Goal: Task Accomplishment & Management: Manage account settings

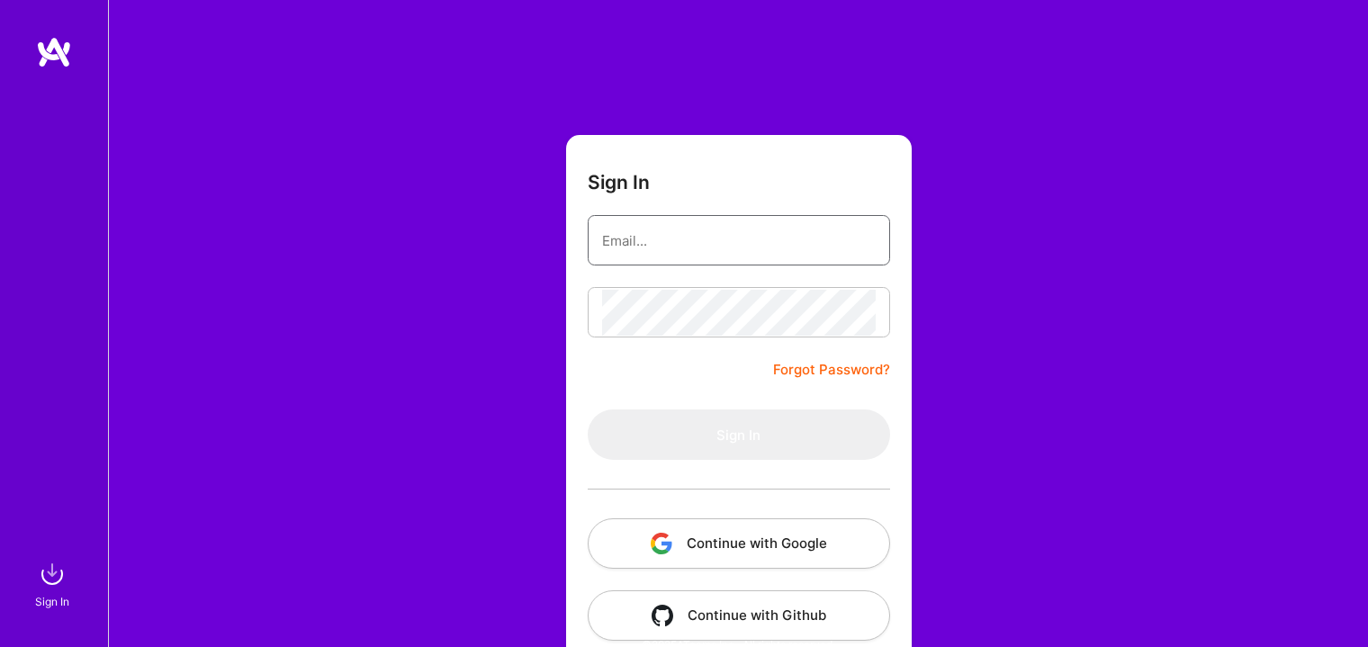
type input "[EMAIL_ADDRESS][DOMAIN_NAME]"
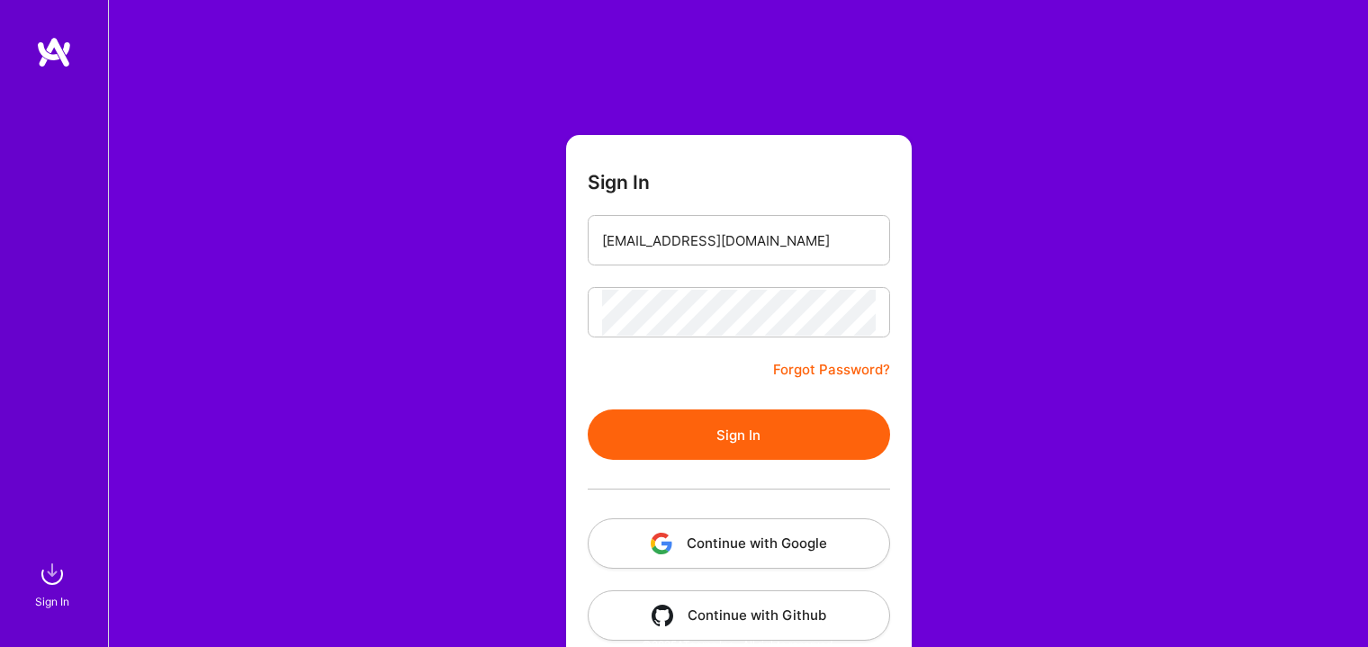
click at [657, 433] on button "Sign In" at bounding box center [739, 434] width 302 height 50
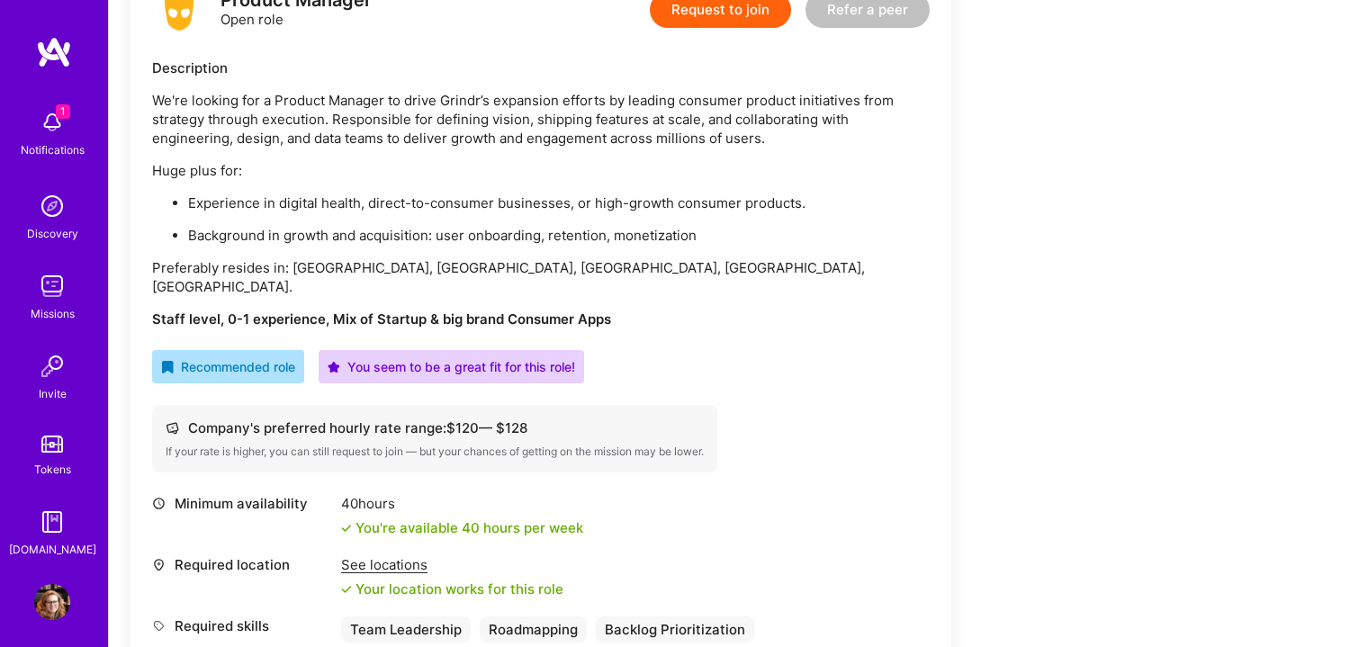
scroll to position [450, 0]
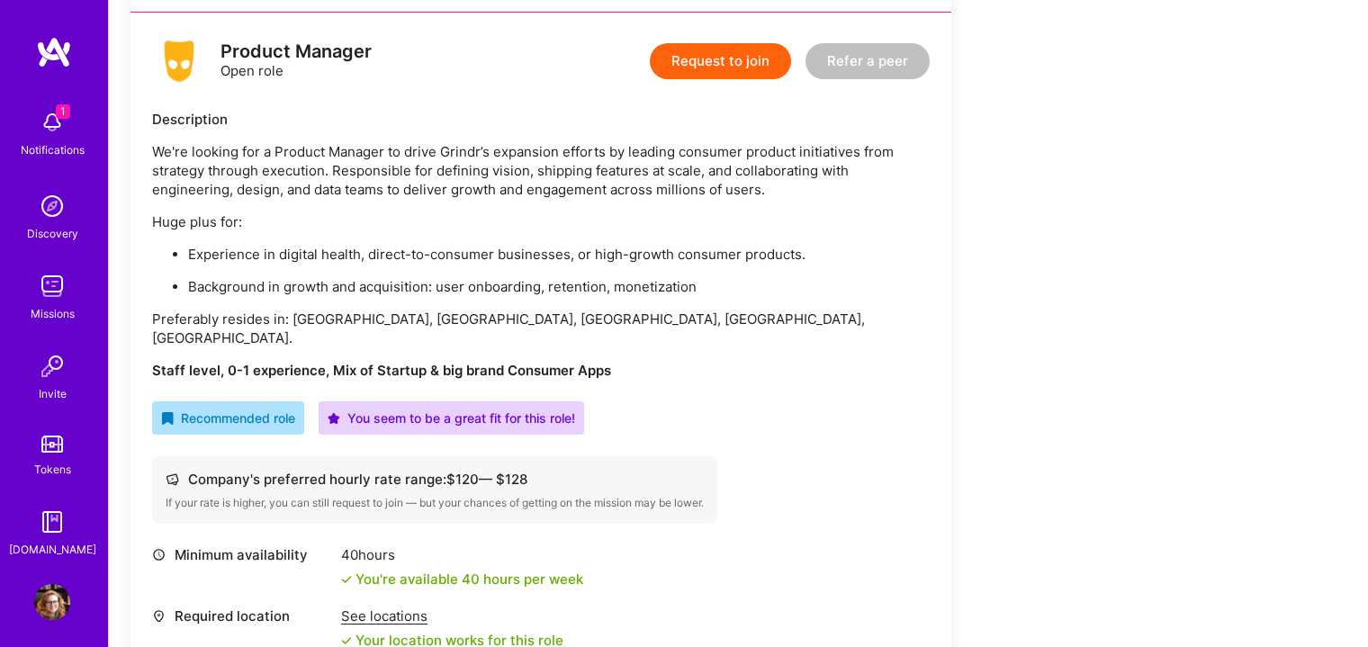
click at [717, 57] on button "Request to join" at bounding box center [720, 61] width 141 height 36
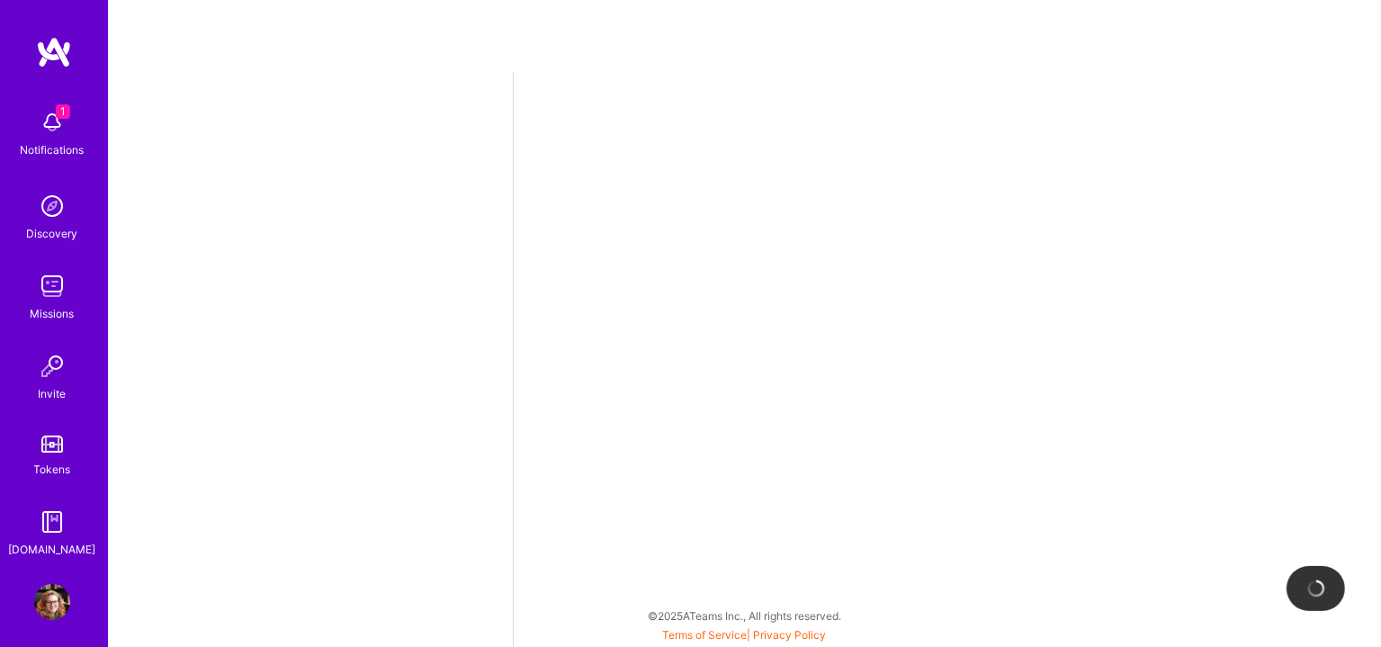
select select "US"
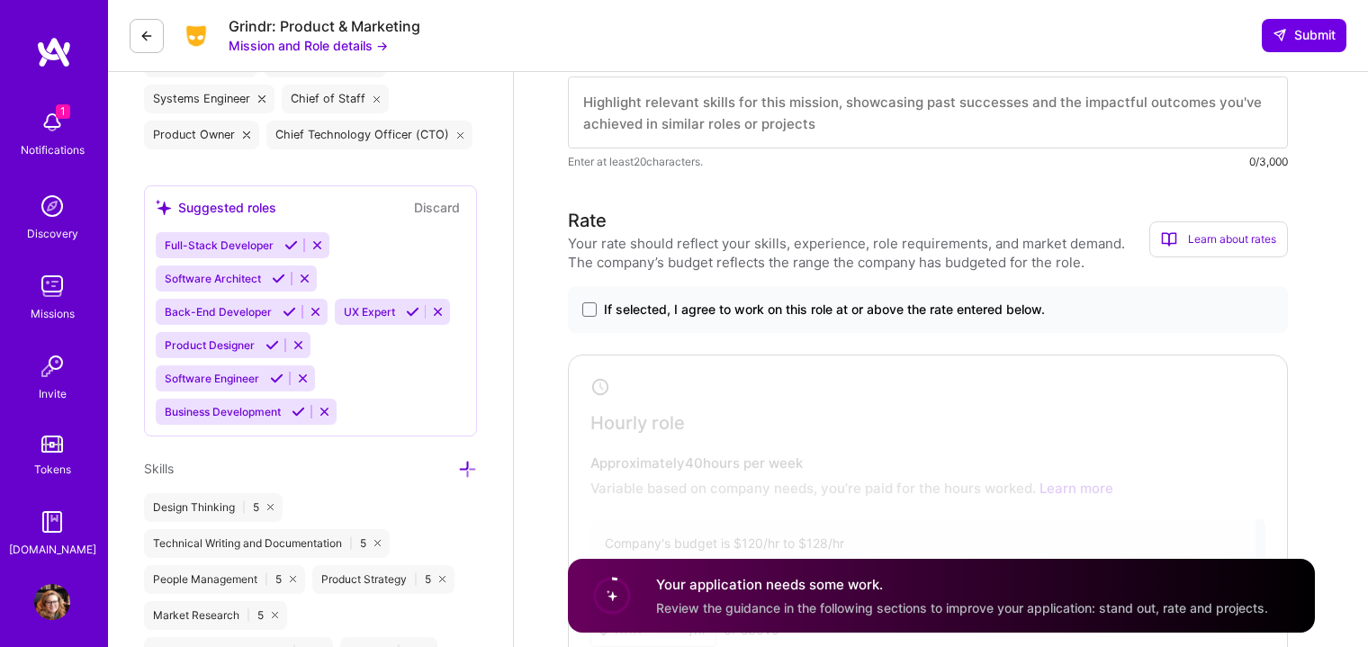
scroll to position [900, 0]
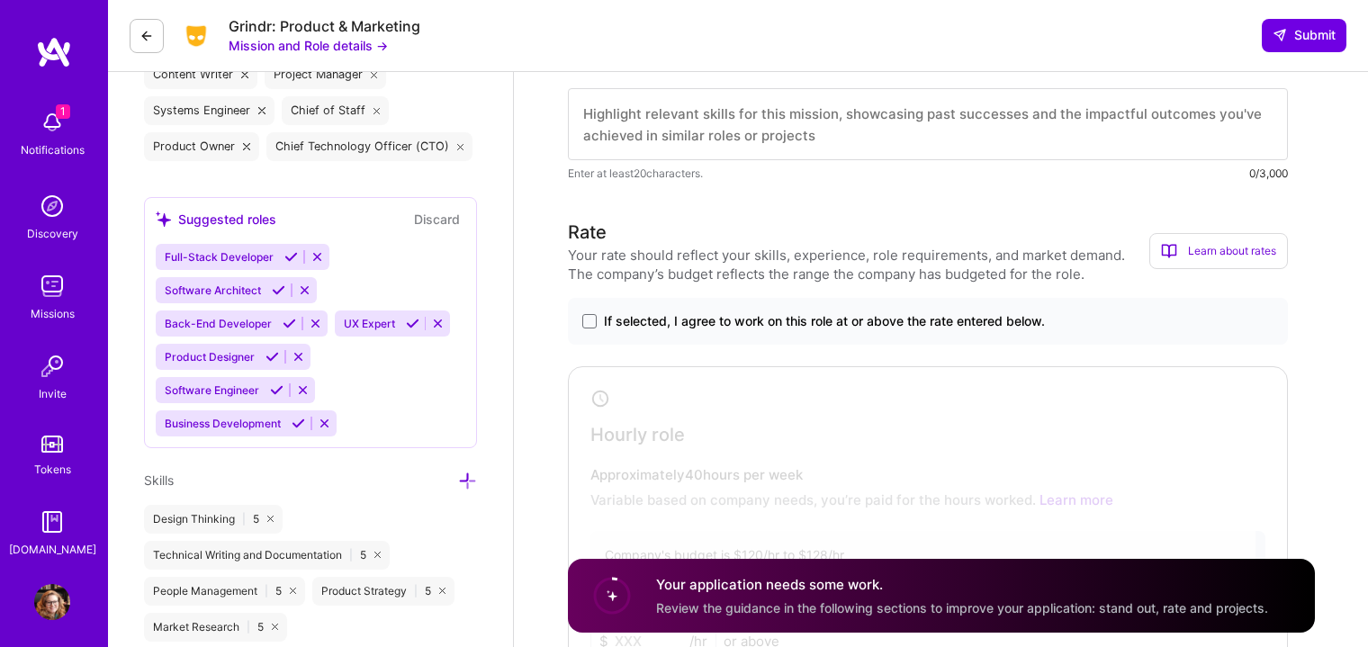
click at [318, 256] on icon at bounding box center [316, 256] width 13 height 13
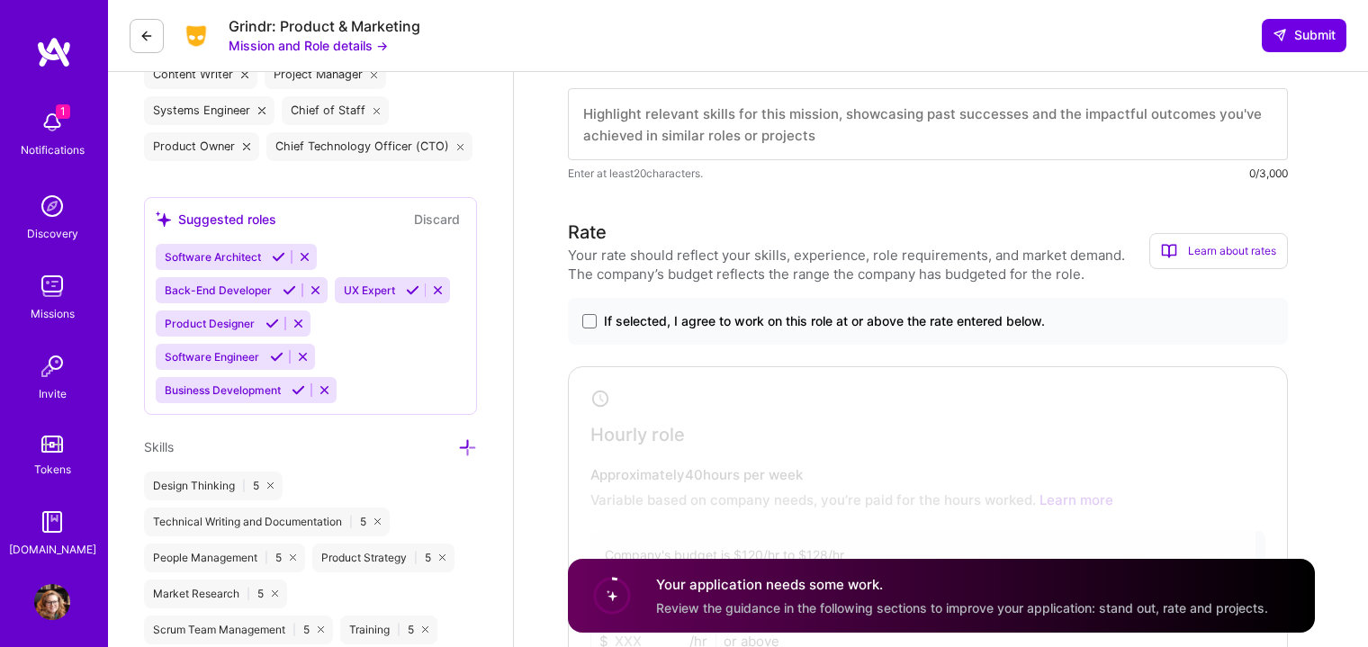
click at [301, 255] on icon at bounding box center [304, 256] width 13 height 13
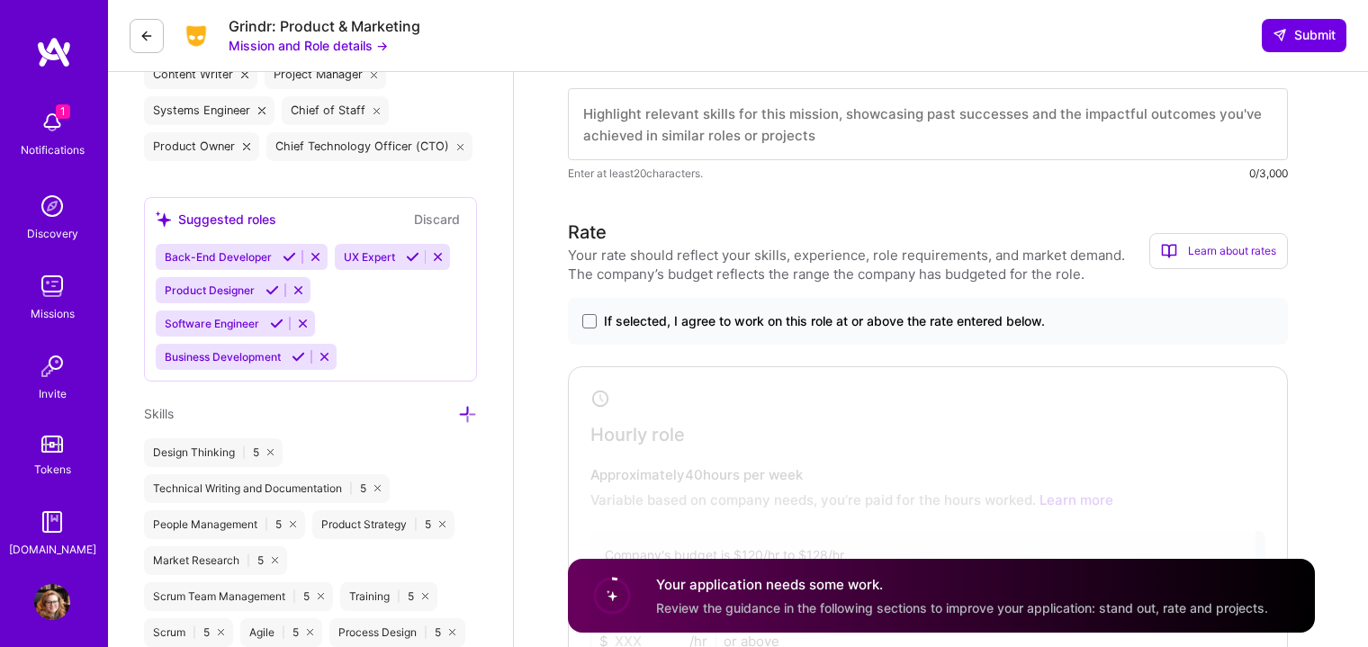
click at [310, 259] on icon at bounding box center [315, 256] width 13 height 13
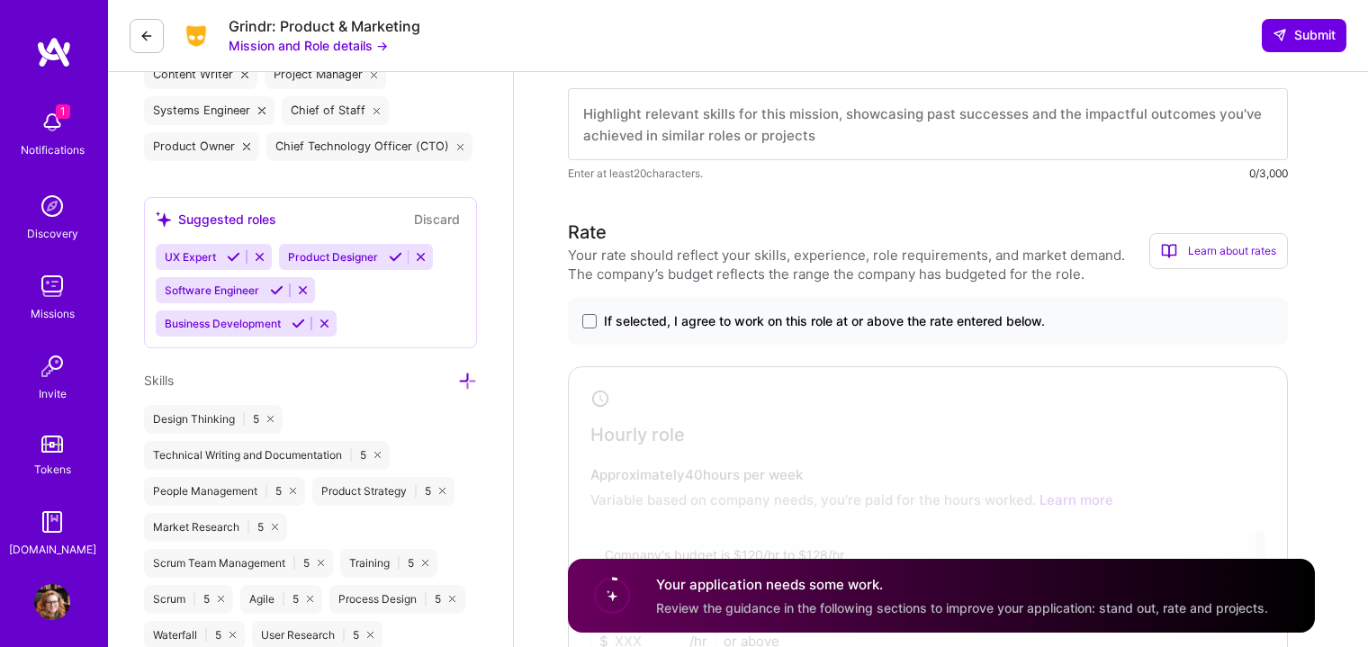
click at [425, 254] on icon at bounding box center [420, 256] width 13 height 13
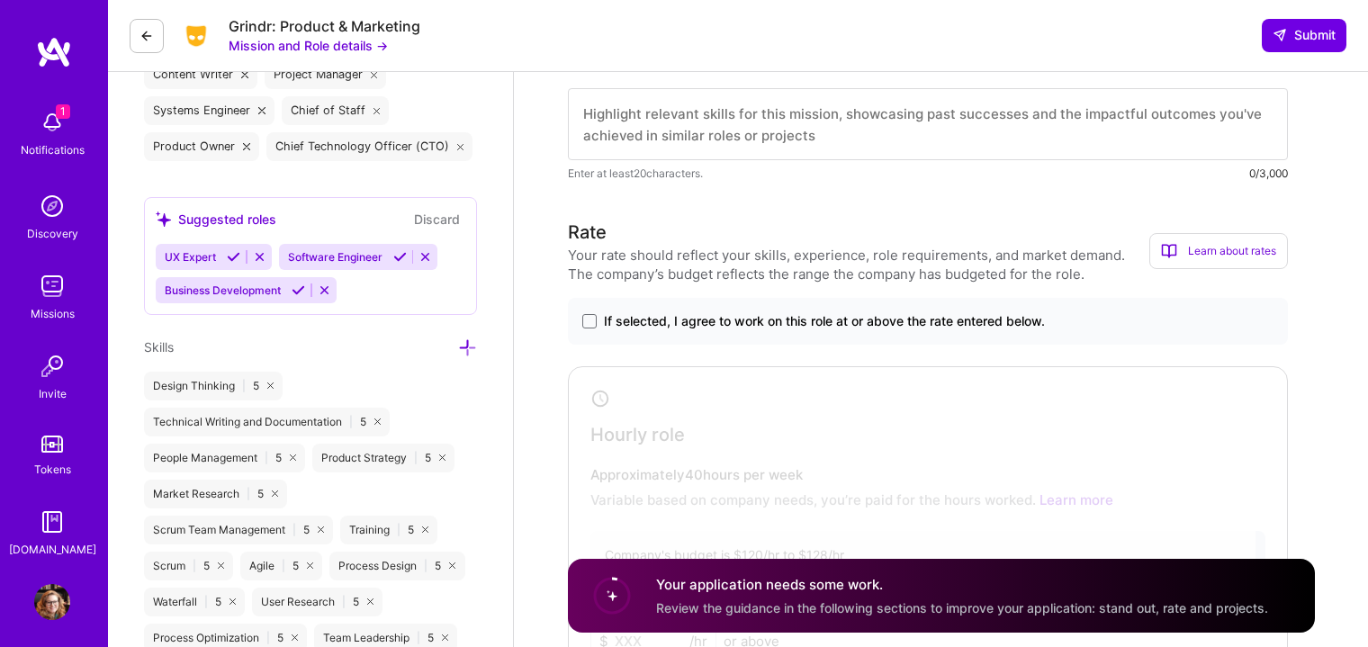
click at [254, 246] on div "UX Expert" at bounding box center [214, 257] width 116 height 26
click at [256, 250] on icon at bounding box center [259, 256] width 13 height 13
click at [303, 250] on icon at bounding box center [302, 256] width 13 height 13
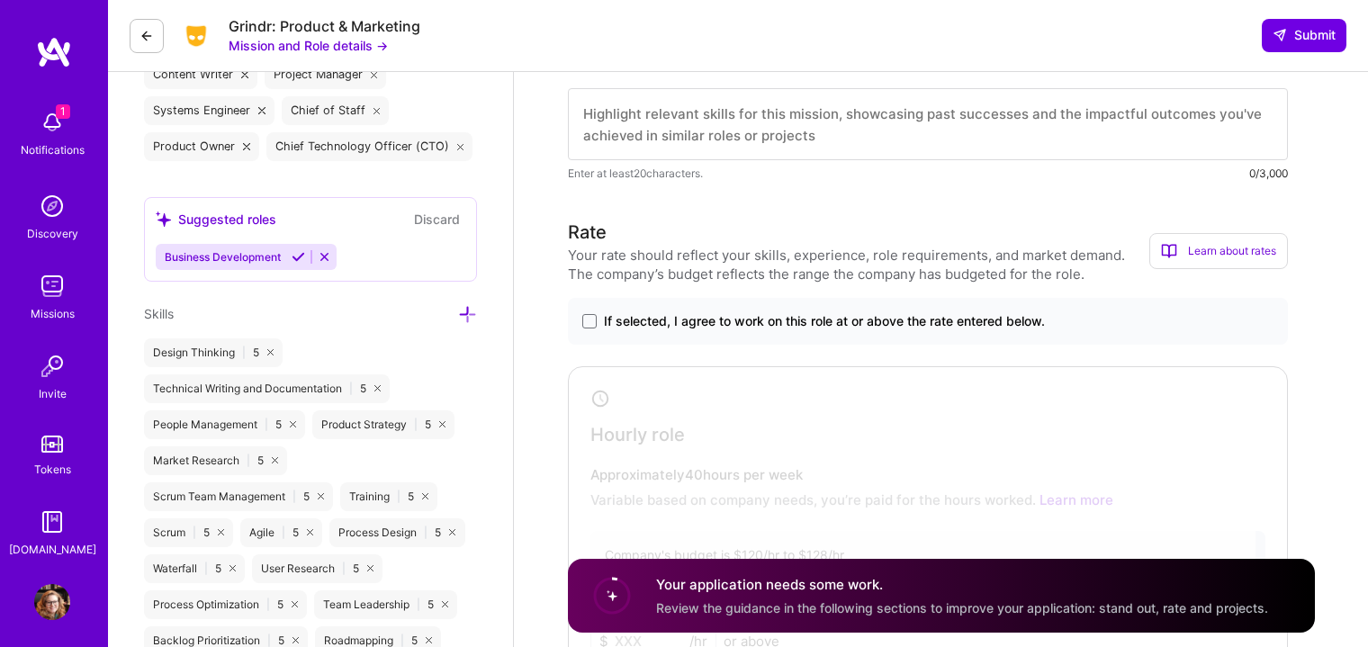
click at [320, 252] on icon at bounding box center [324, 256] width 13 height 13
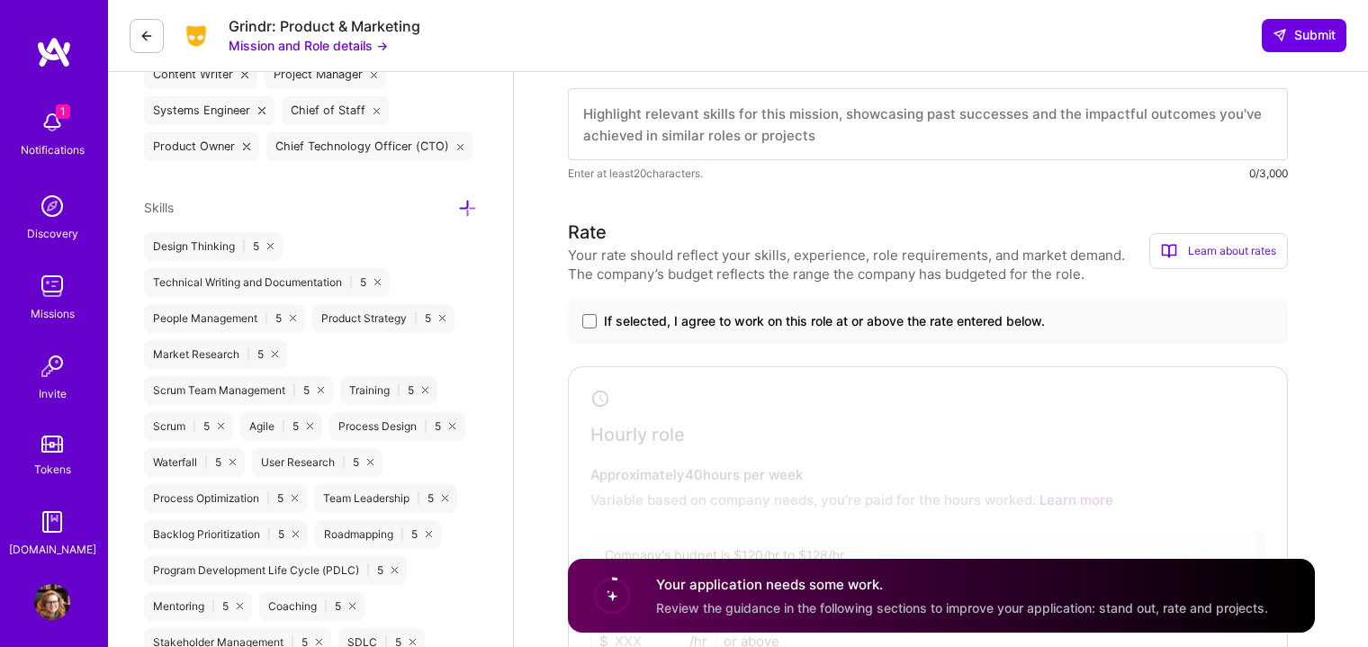
click at [463, 204] on icon at bounding box center [467, 208] width 19 height 19
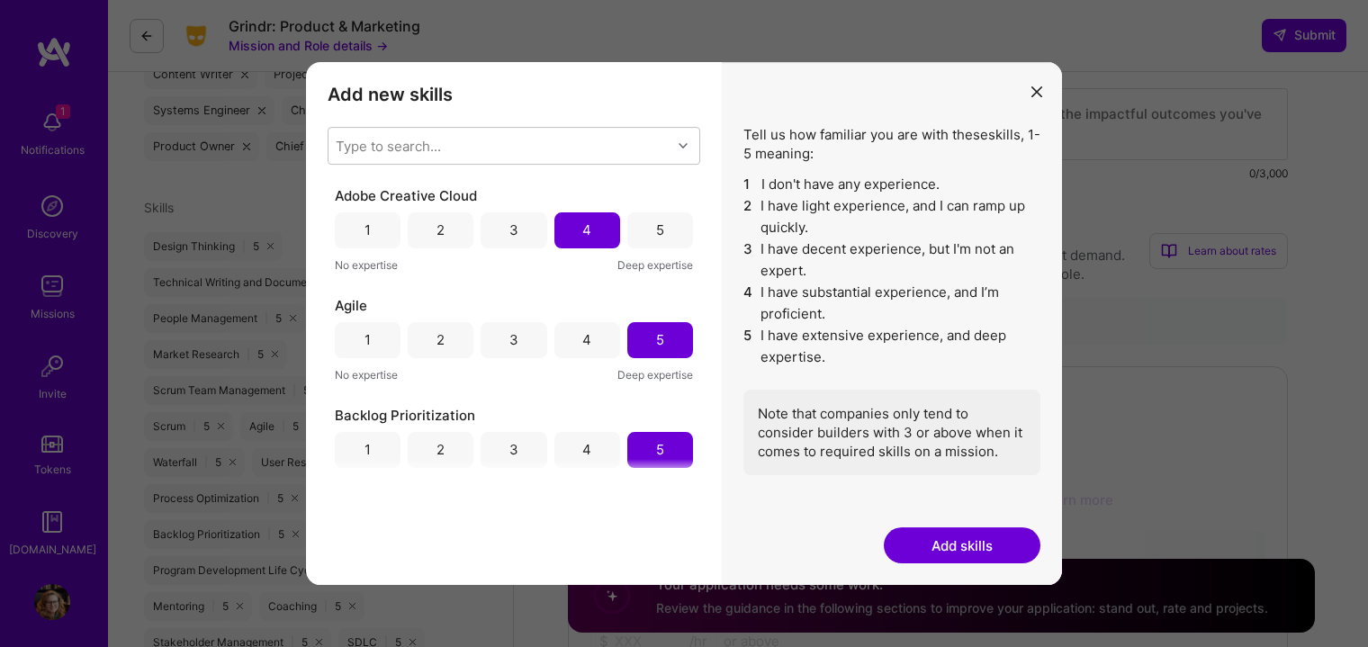
click at [1036, 96] on icon "modal" at bounding box center [1036, 91] width 11 height 11
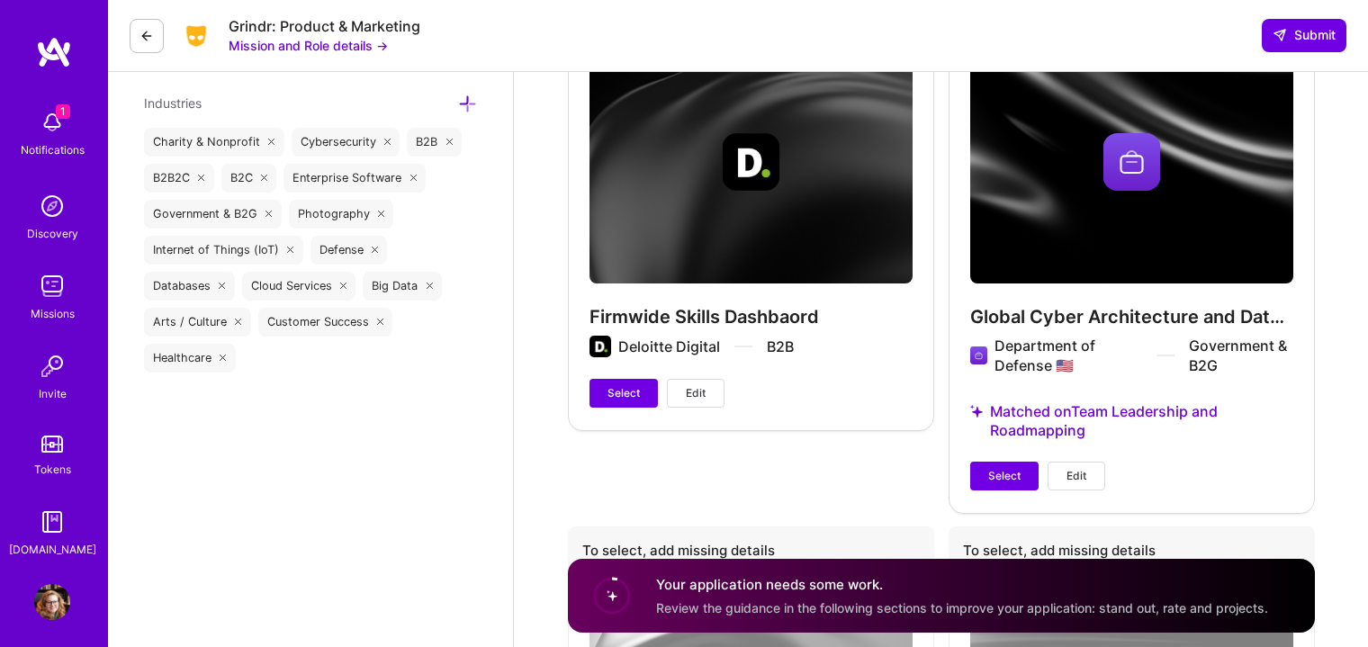
scroll to position [2249, 0]
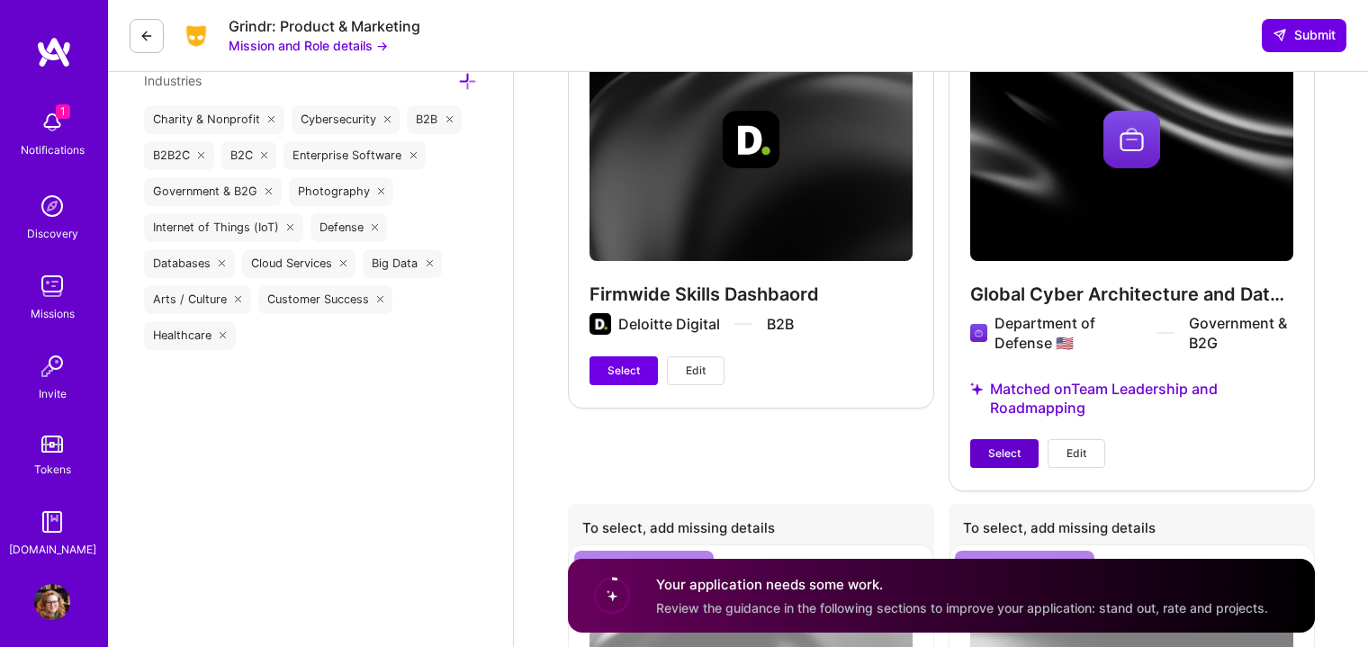
click at [1001, 445] on span "Select" at bounding box center [1004, 453] width 32 height 16
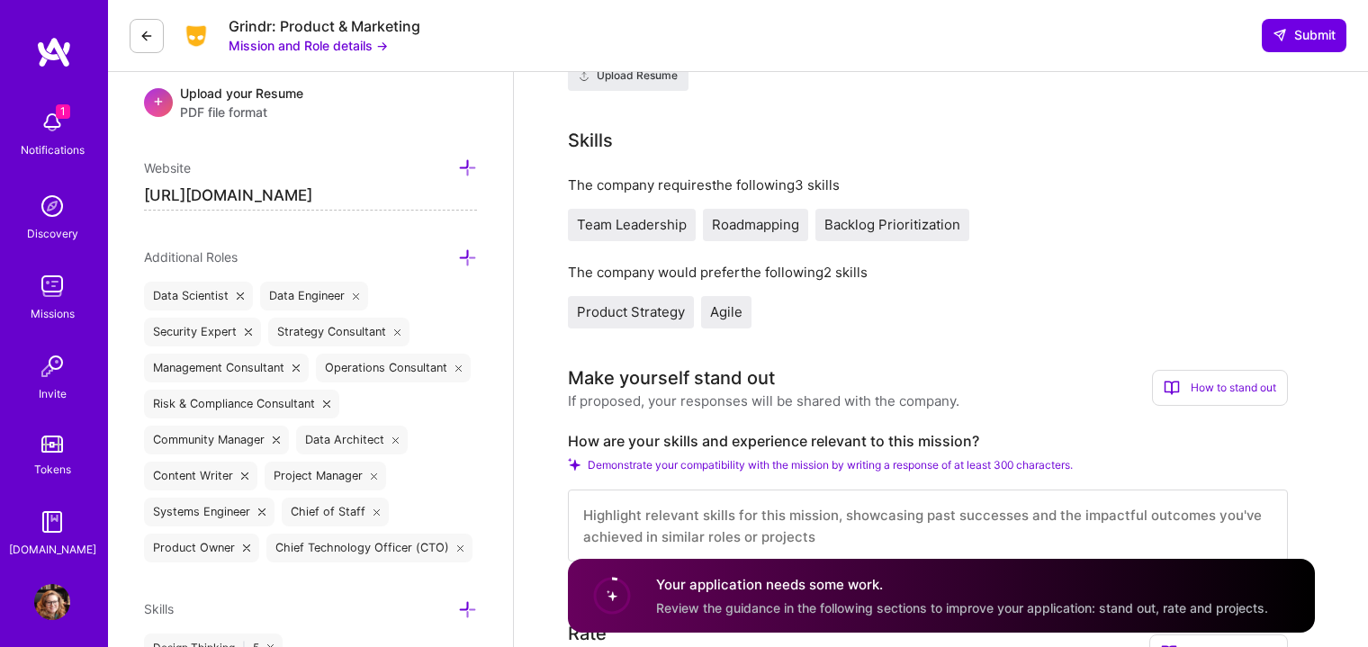
scroll to position [944, 0]
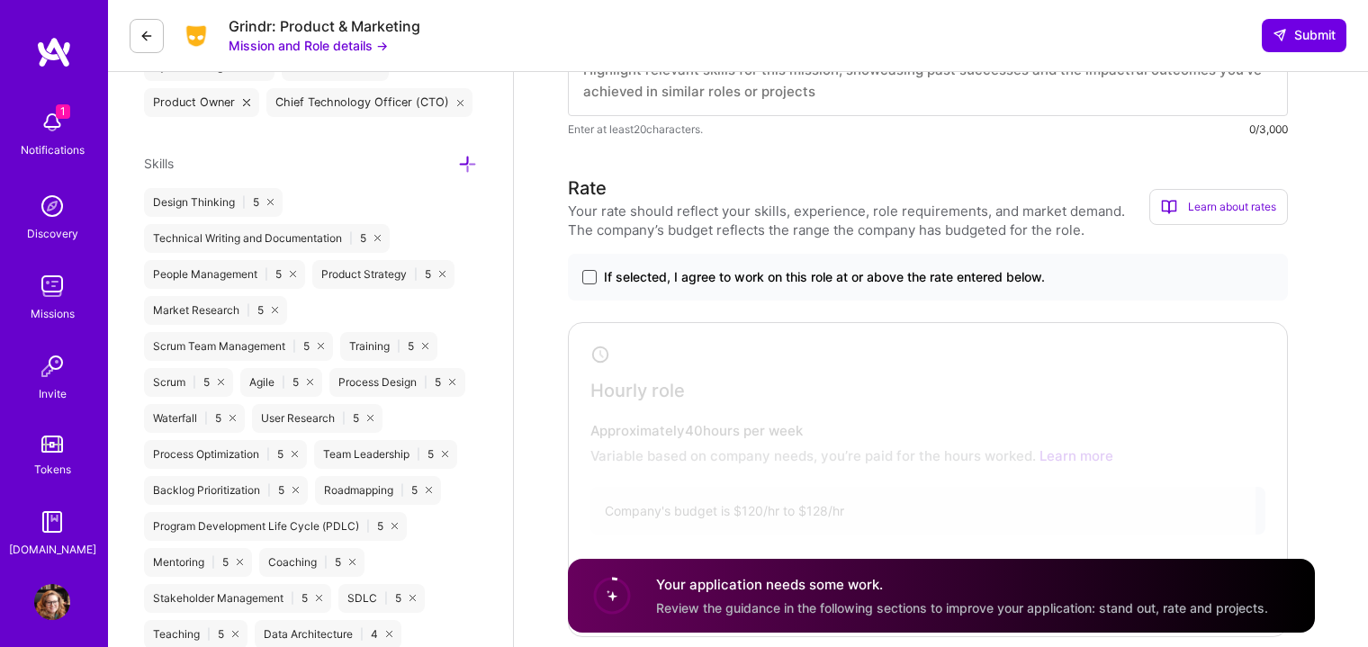
click at [592, 270] on span at bounding box center [589, 277] width 14 height 14
click at [0, 0] on input "If selected, I agree to work on this role at or above the rate entered below." at bounding box center [0, 0] width 0 height 0
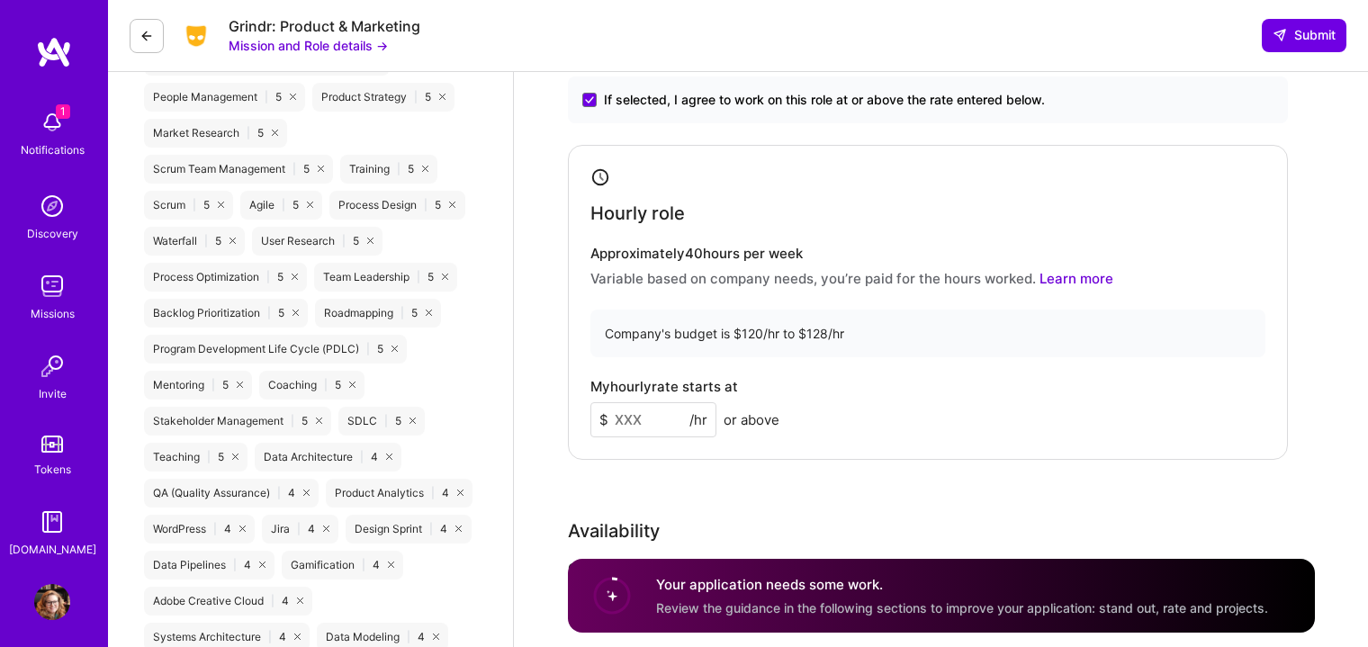
scroll to position [1094, 0]
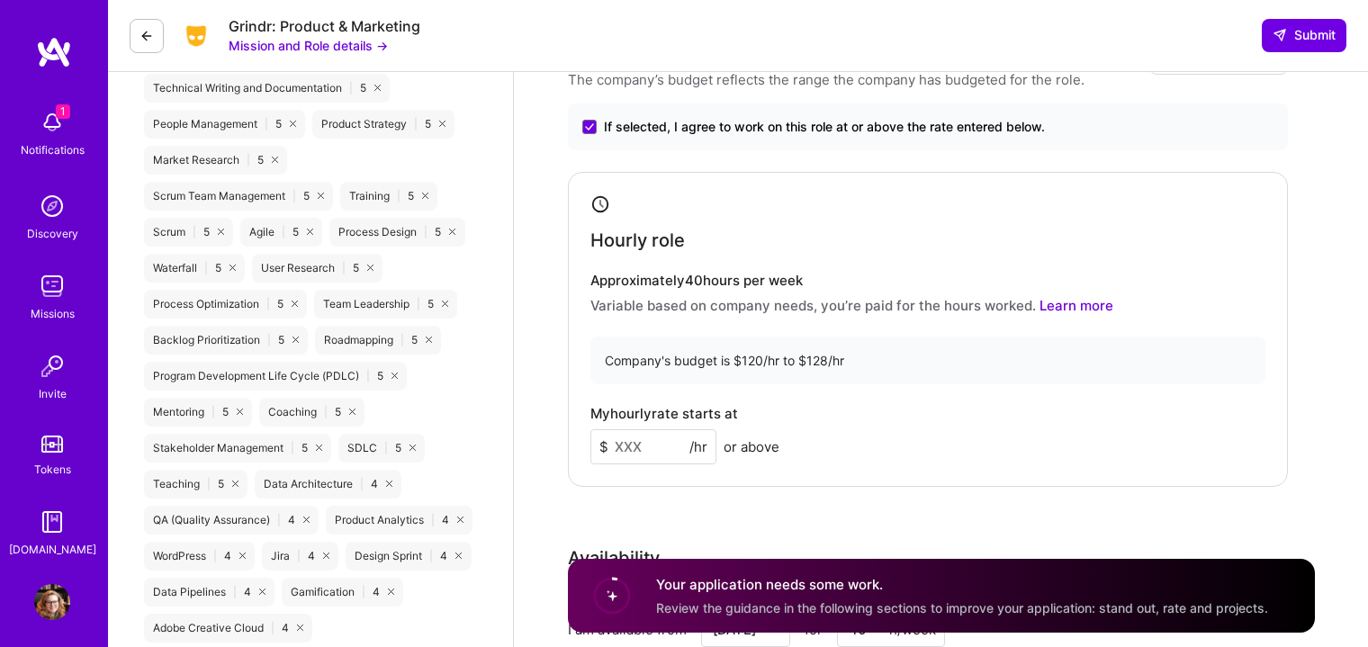
drag, startPoint x: 644, startPoint y: 424, endPoint x: 527, endPoint y: 405, distance: 118.5
type input "125"
click at [886, 406] on div "My hourly rate starts at $ 125 /hr or above" at bounding box center [927, 435] width 675 height 58
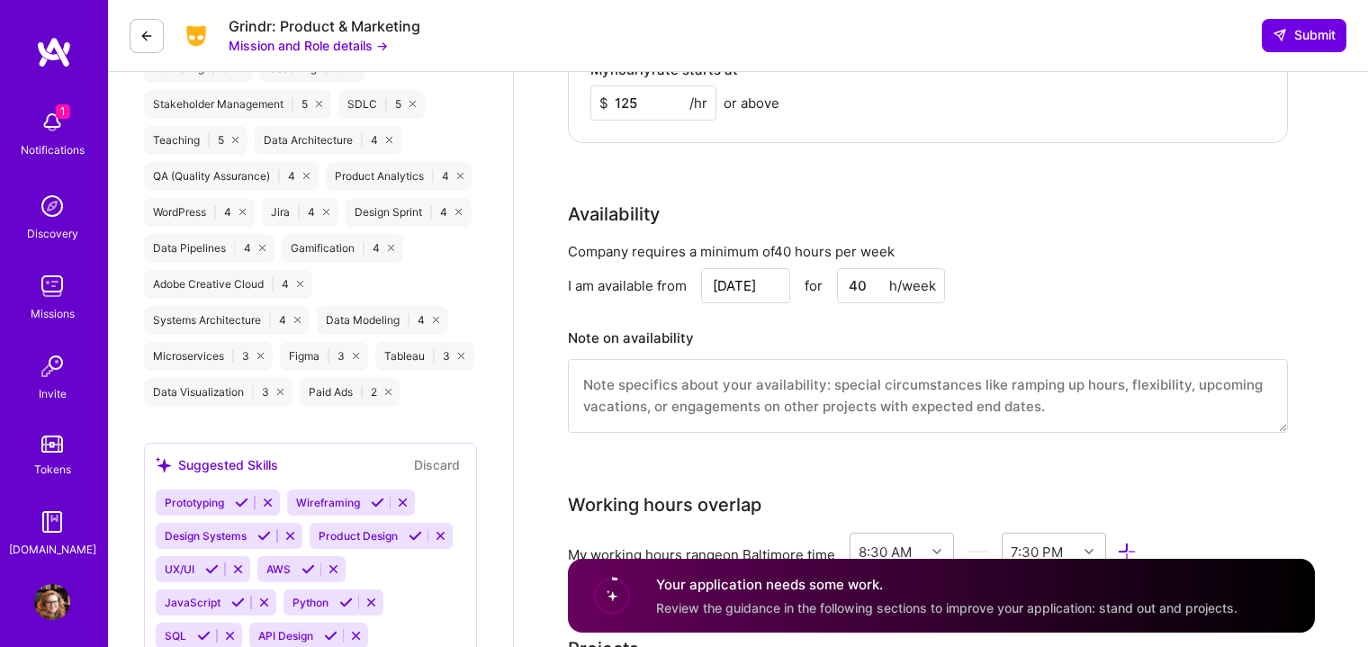
scroll to position [1544, 0]
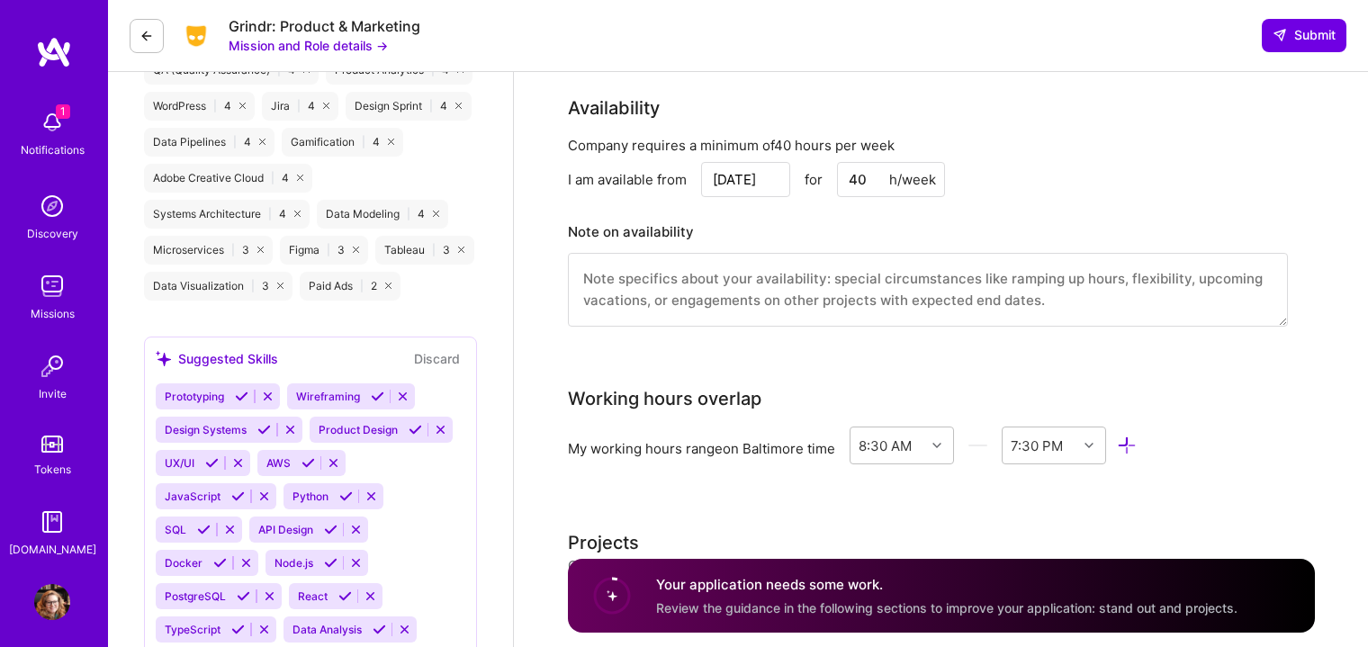
click at [730, 253] on textarea at bounding box center [928, 290] width 720 height 74
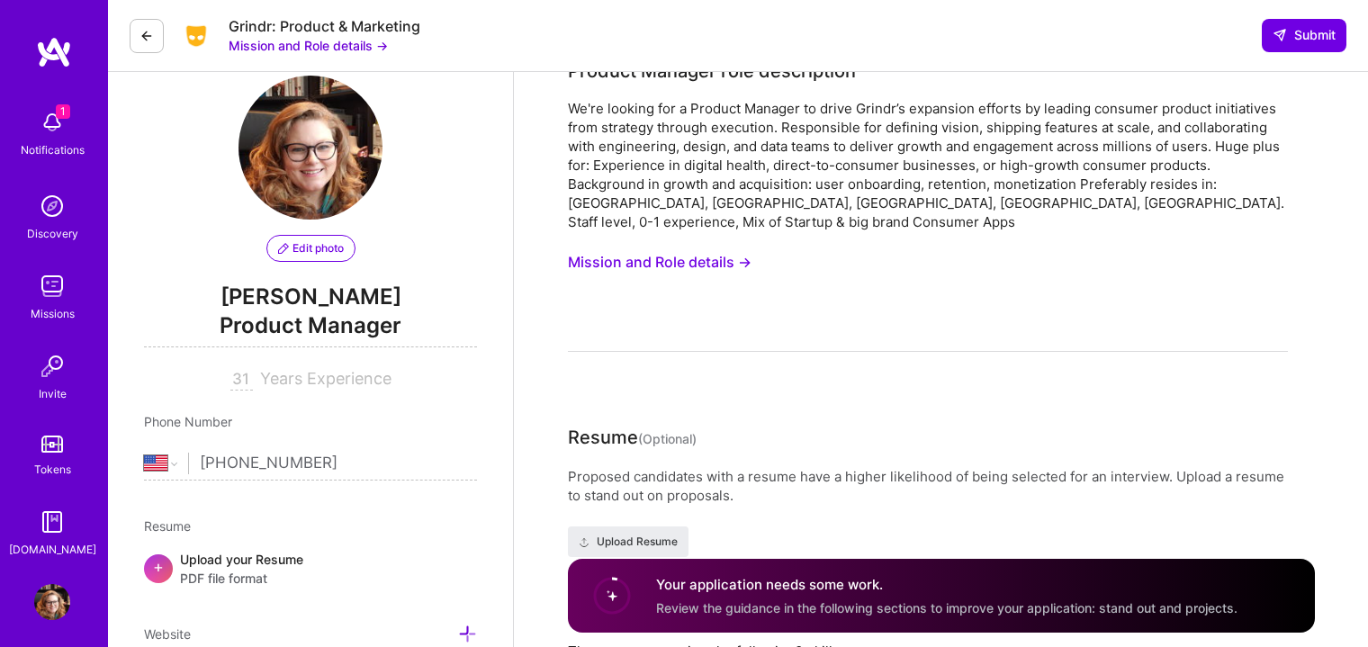
scroll to position [0, 0]
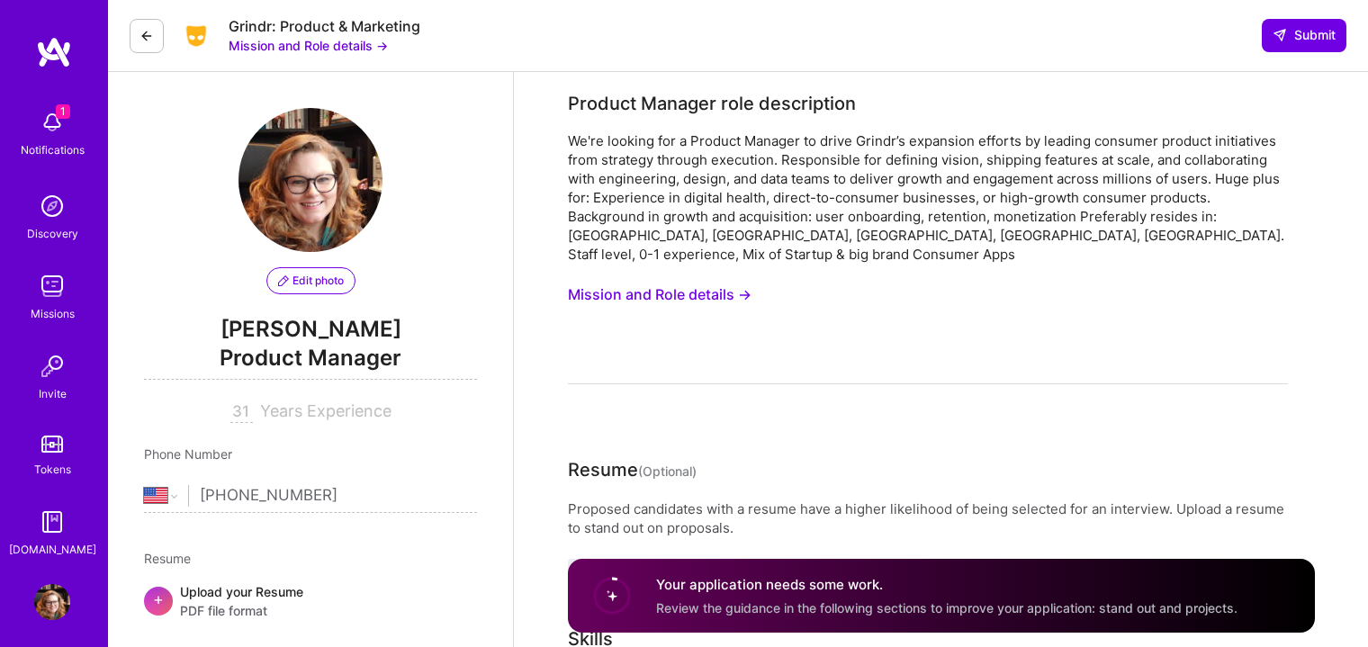
type textarea "Flexible on schedule and number of hours"
click at [650, 283] on button "Mission and Role details →" at bounding box center [660, 294] width 184 height 33
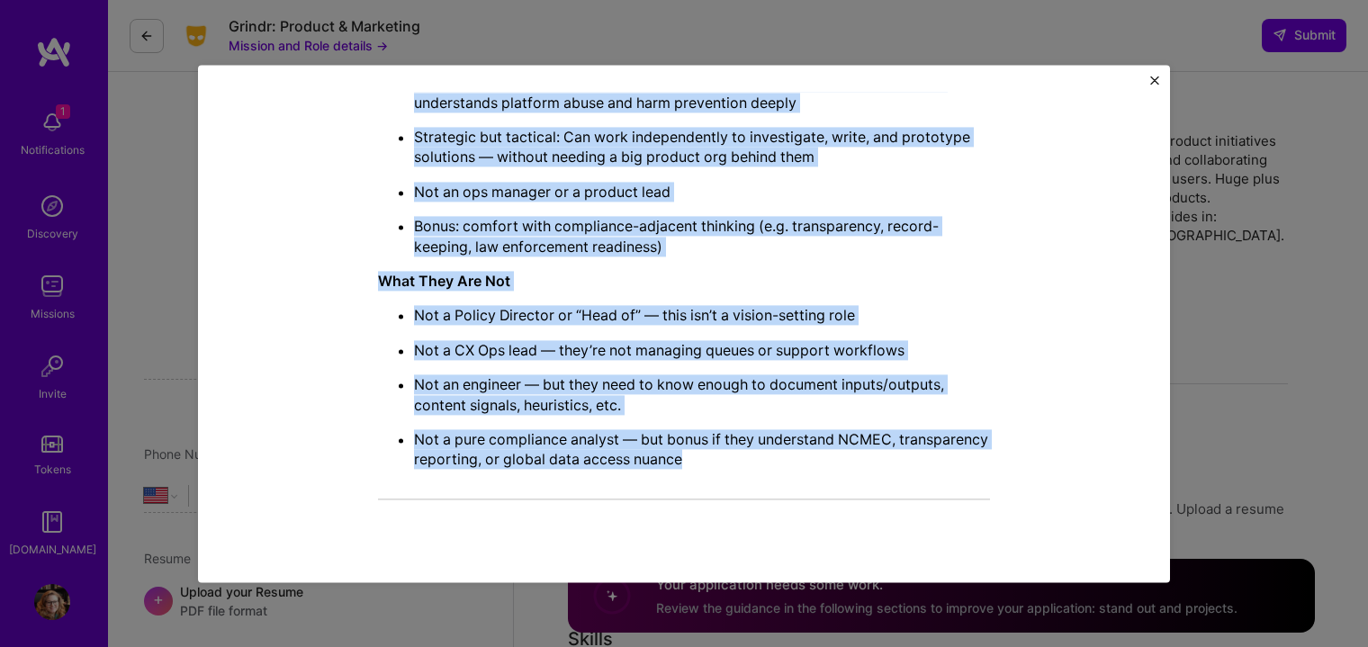
scroll to position [1350, 0]
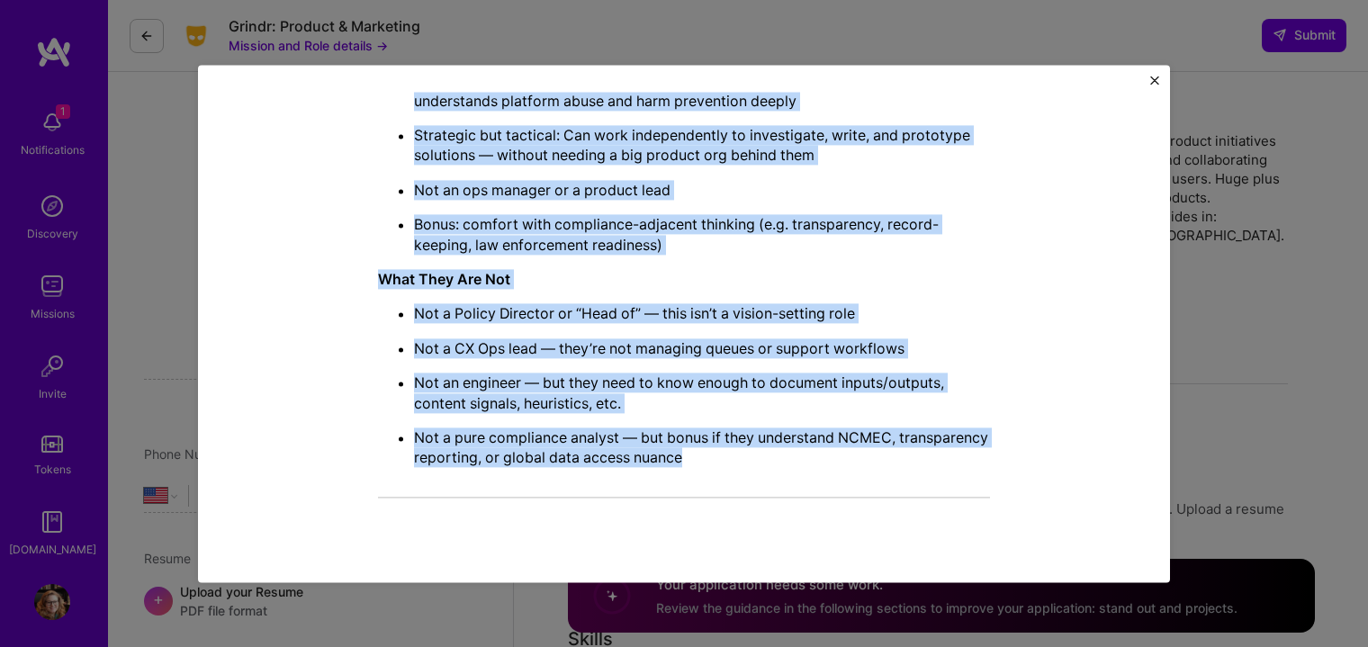
drag, startPoint x: 371, startPoint y: 152, endPoint x: 939, endPoint y: 437, distance: 636.1
copy div "Lo’ip dolorsi ame c adipiscing eli sed doei te incid utlabore etdolo mag aliq e…"
click at [1154, 78] on img "Close" at bounding box center [1154, 80] width 9 height 9
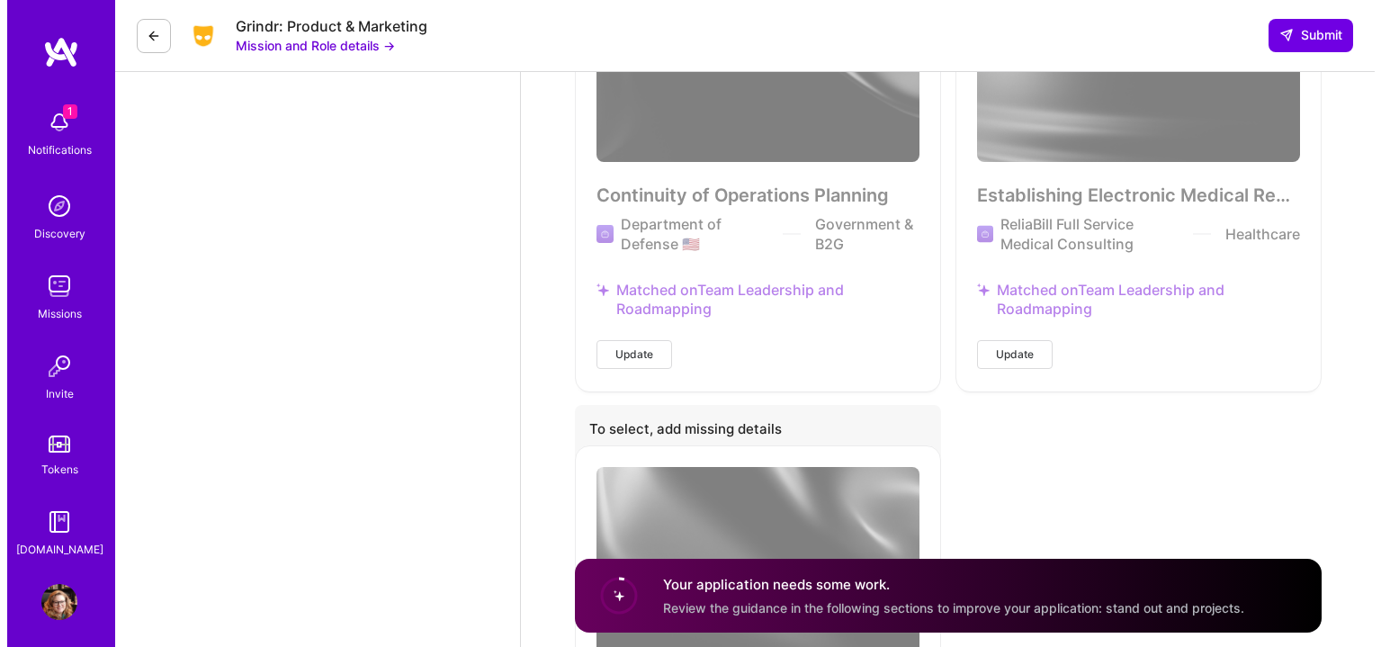
scroll to position [2894, 0]
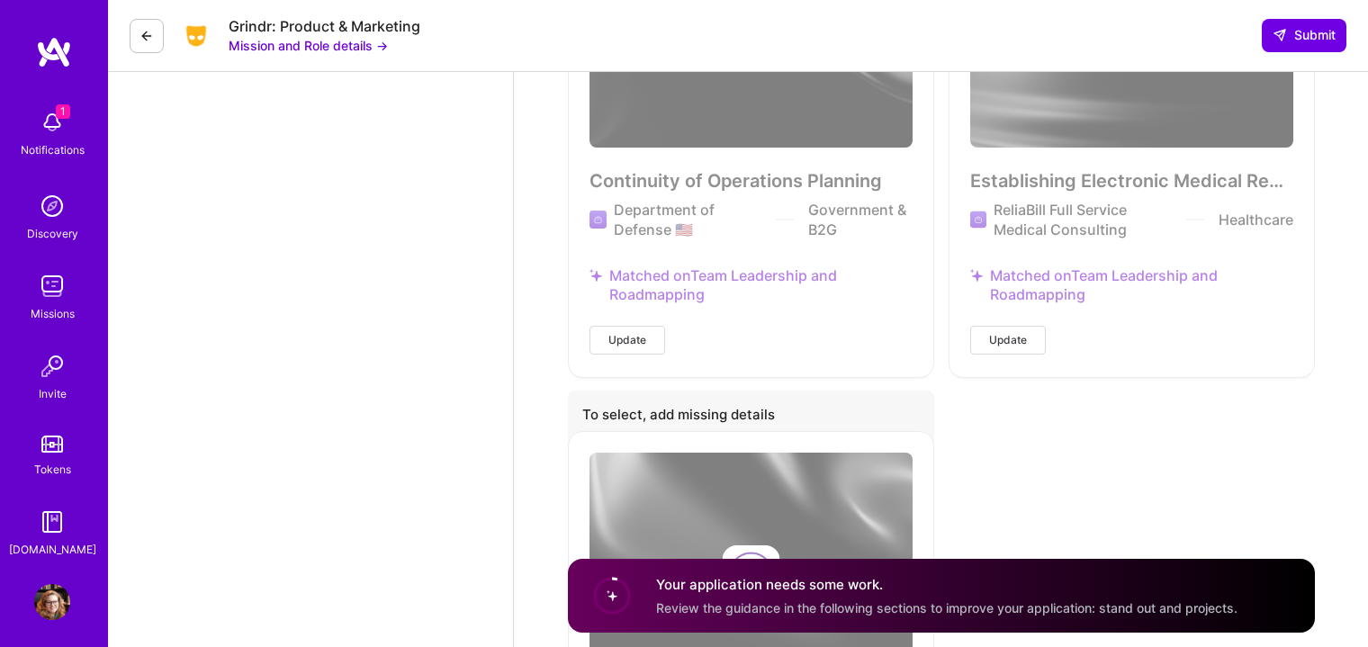
click at [633, 332] on span "Update" at bounding box center [627, 340] width 38 height 16
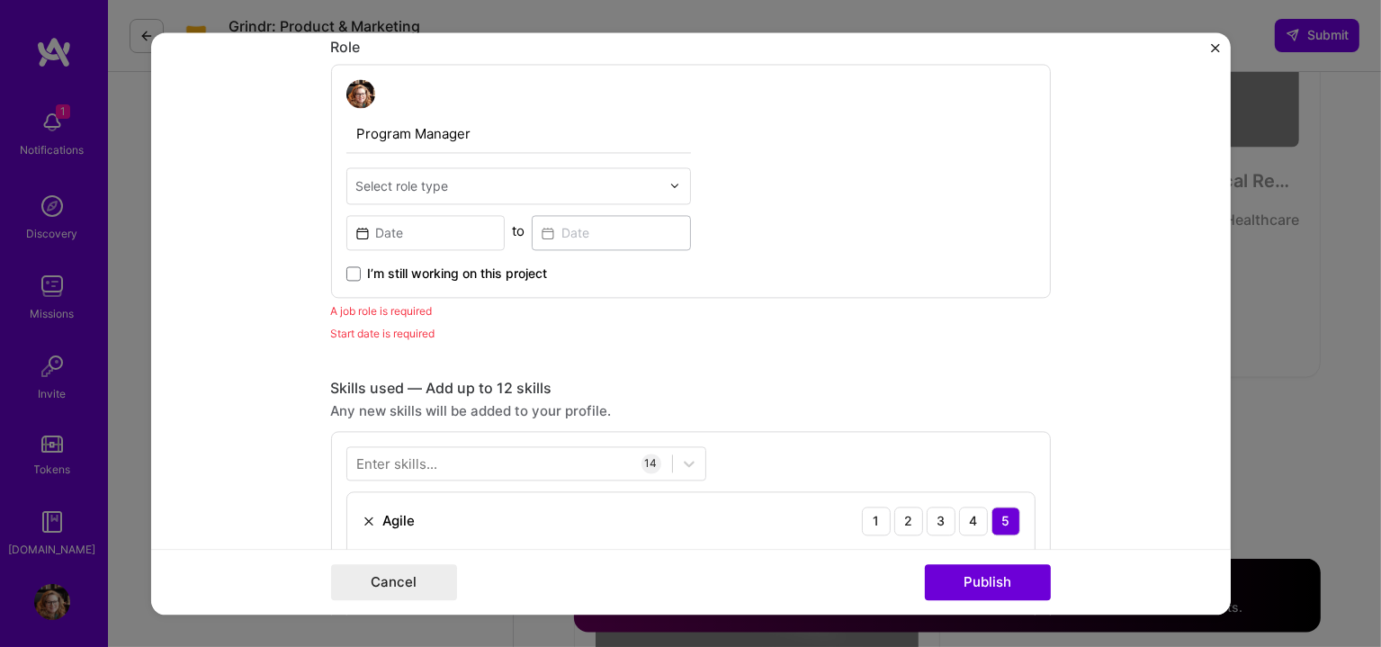
scroll to position [681, 0]
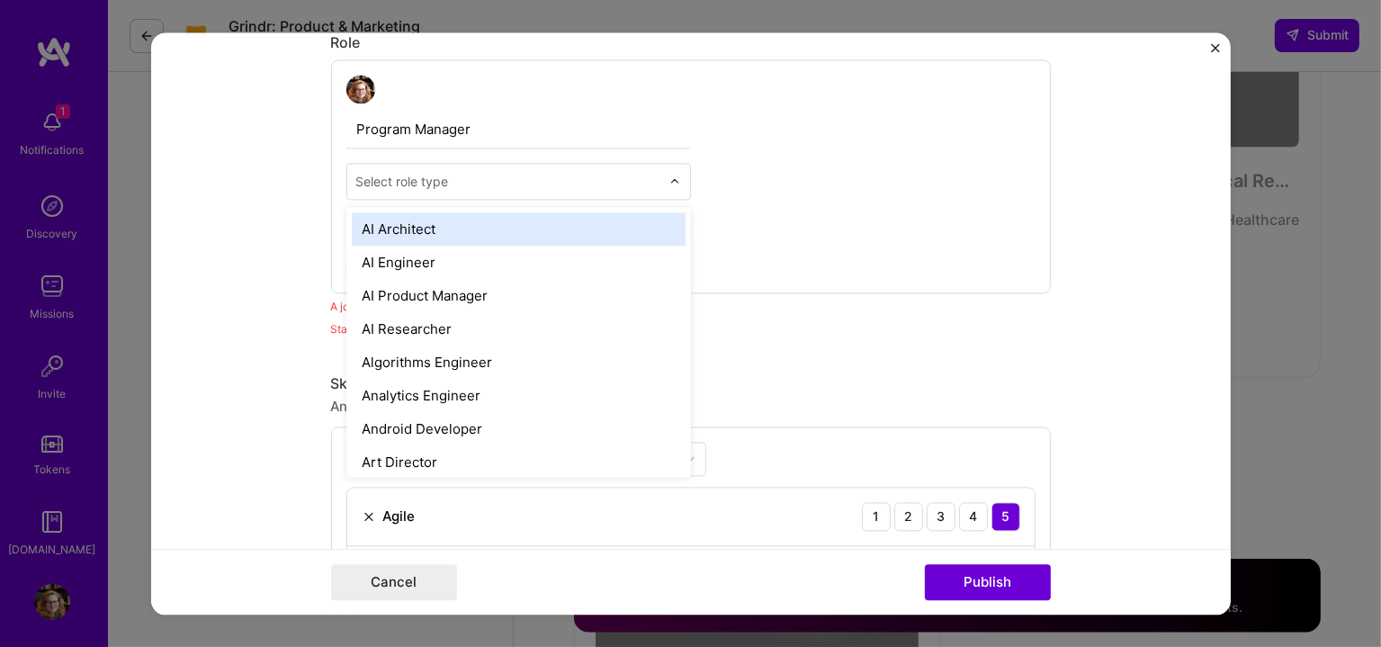
click at [408, 172] on div "Select role type" at bounding box center [402, 181] width 93 height 19
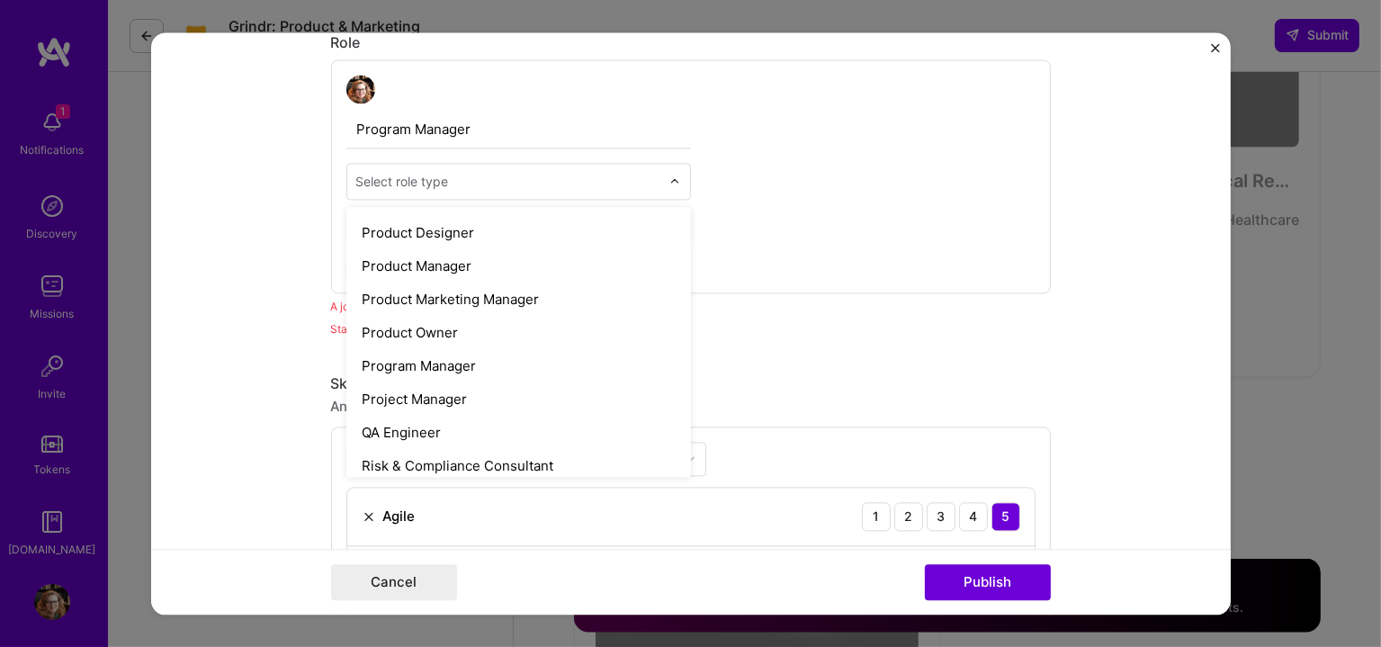
scroll to position [1649, 0]
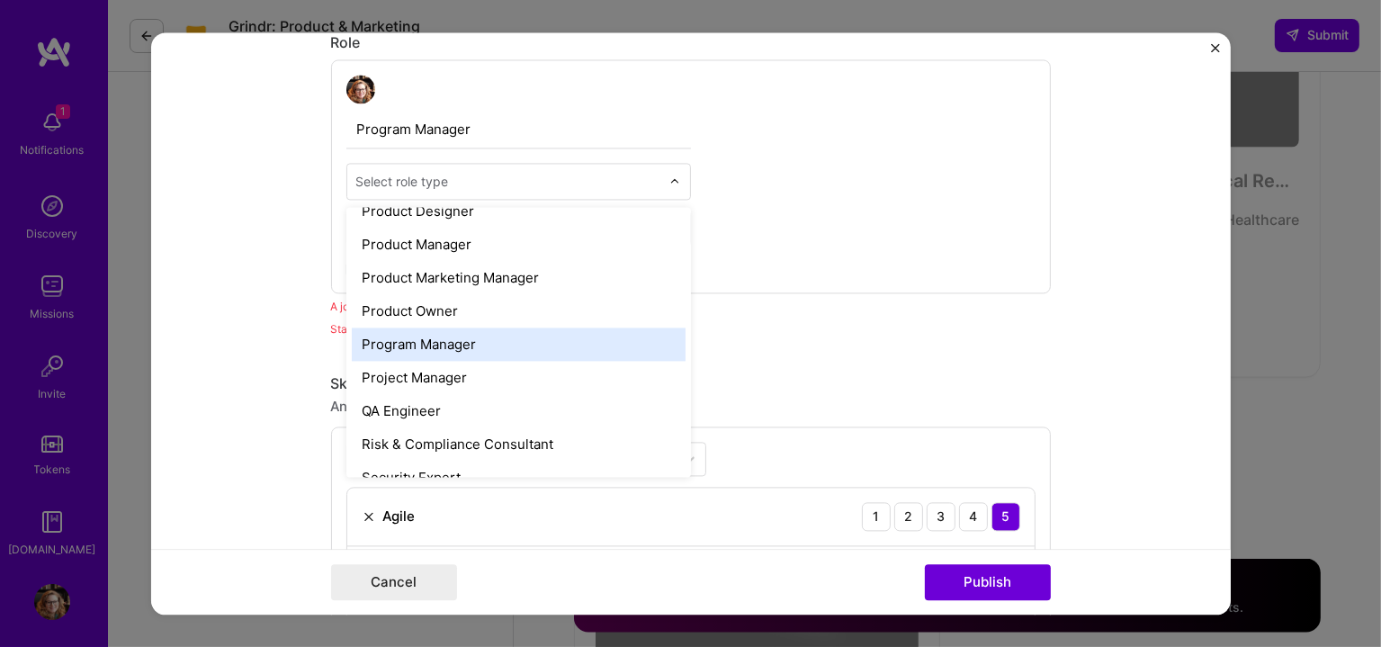
click at [465, 347] on div "Program Manager" at bounding box center [519, 343] width 334 height 33
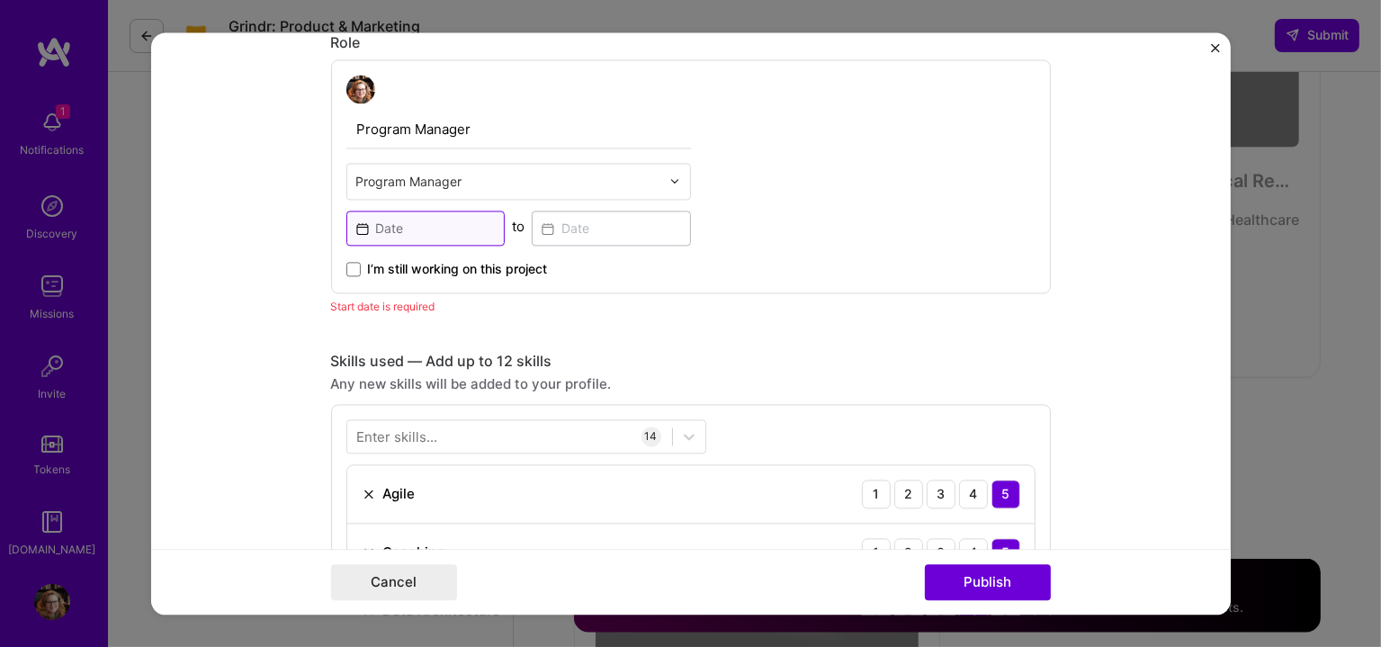
click at [464, 224] on input at bounding box center [425, 228] width 159 height 35
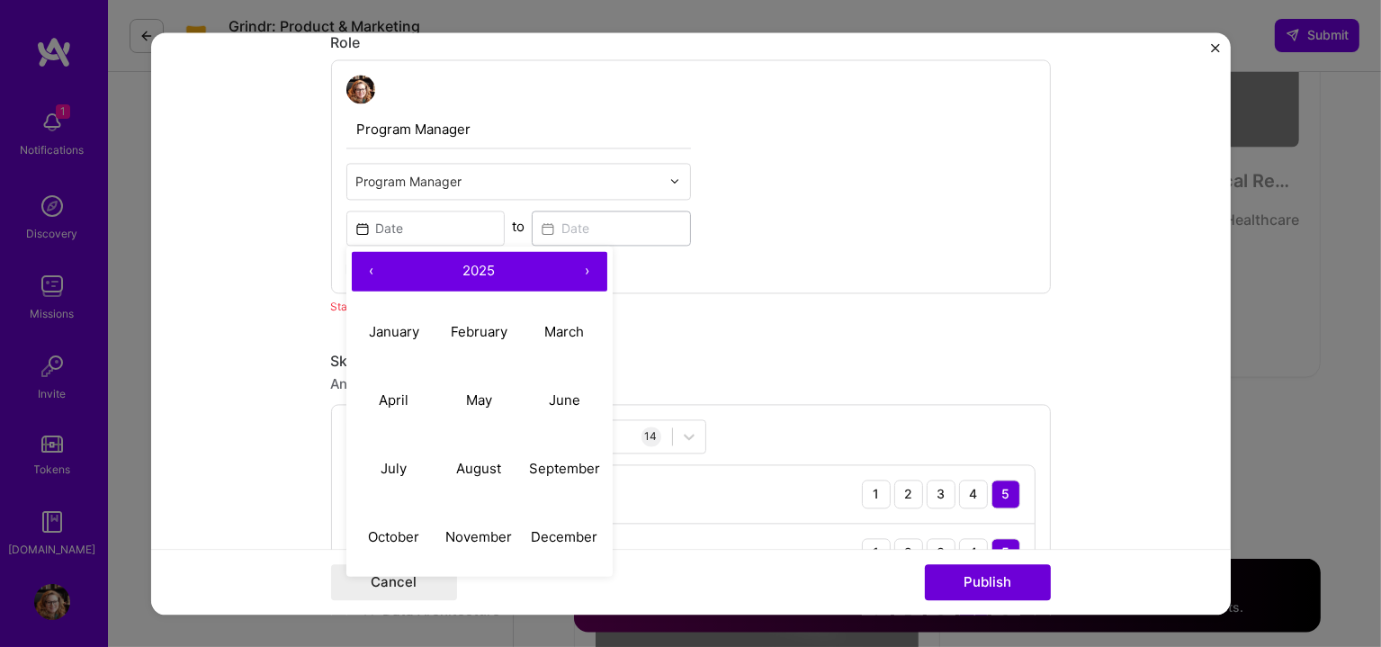
click at [365, 273] on button "‹" at bounding box center [372, 271] width 40 height 40
click at [364, 274] on button "‹" at bounding box center [372, 271] width 40 height 40
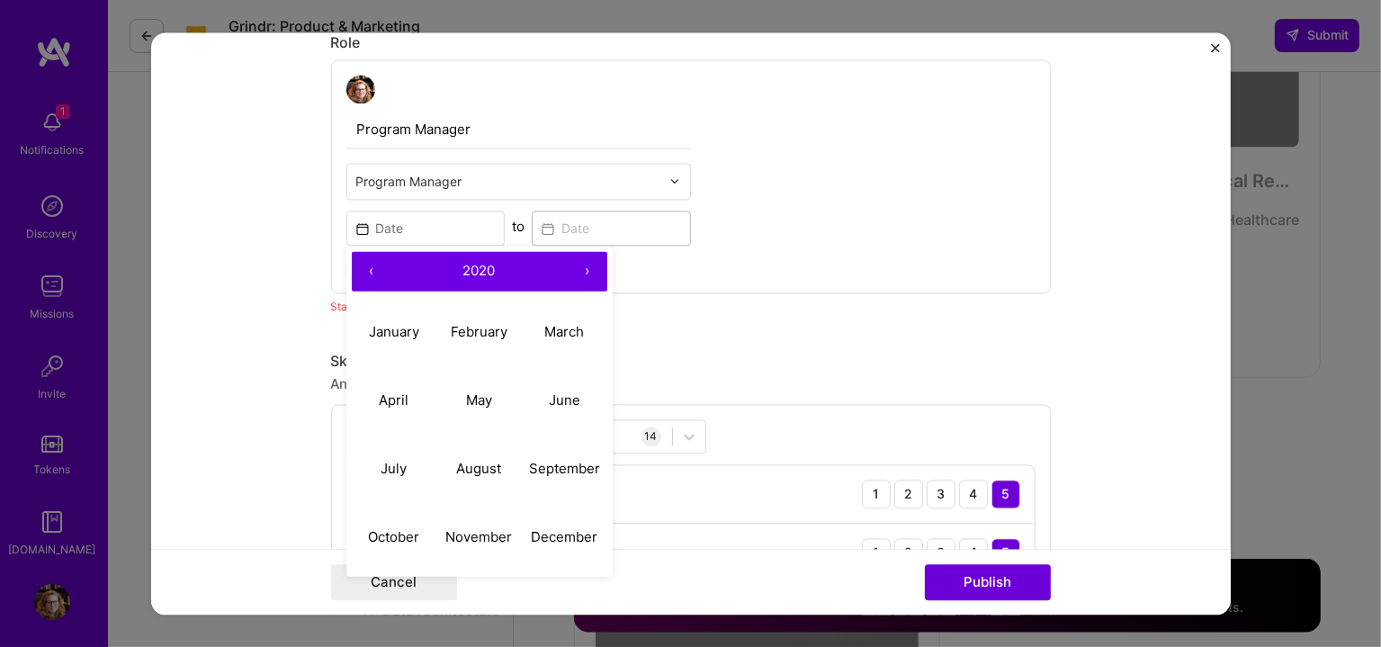
click at [364, 274] on button "‹" at bounding box center [372, 271] width 40 height 40
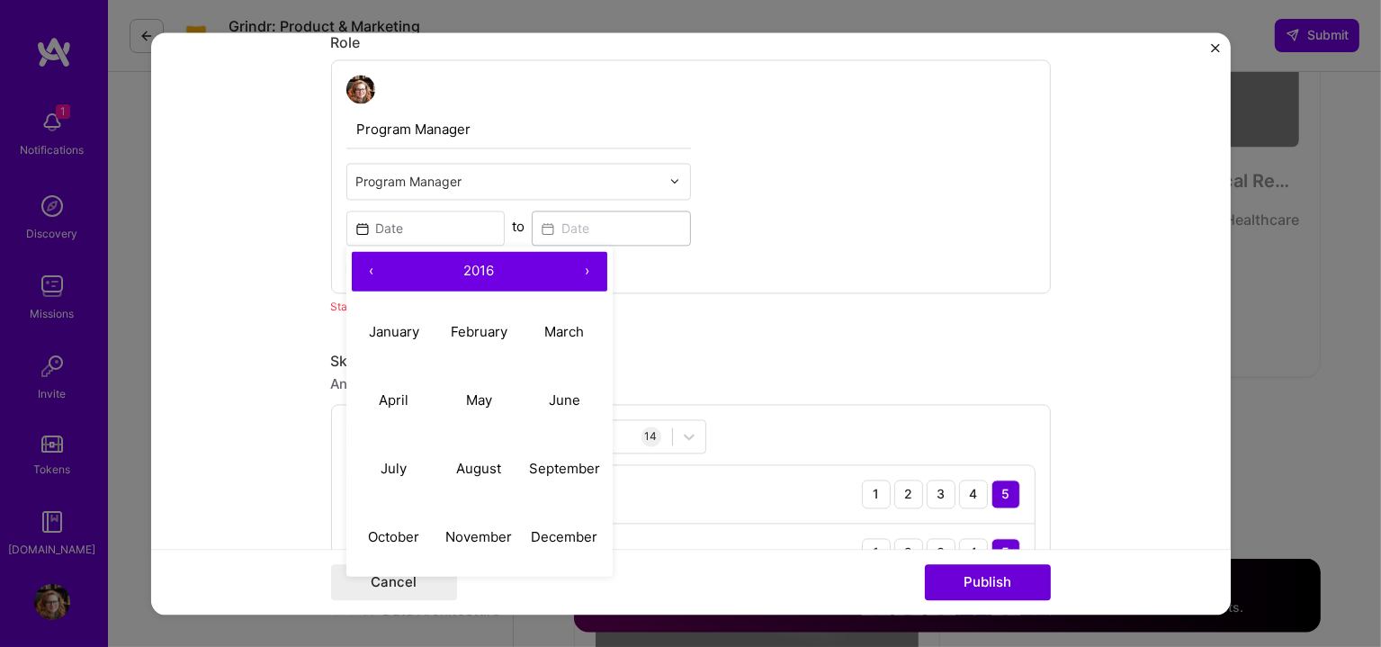
click at [364, 274] on button "‹" at bounding box center [372, 271] width 40 height 40
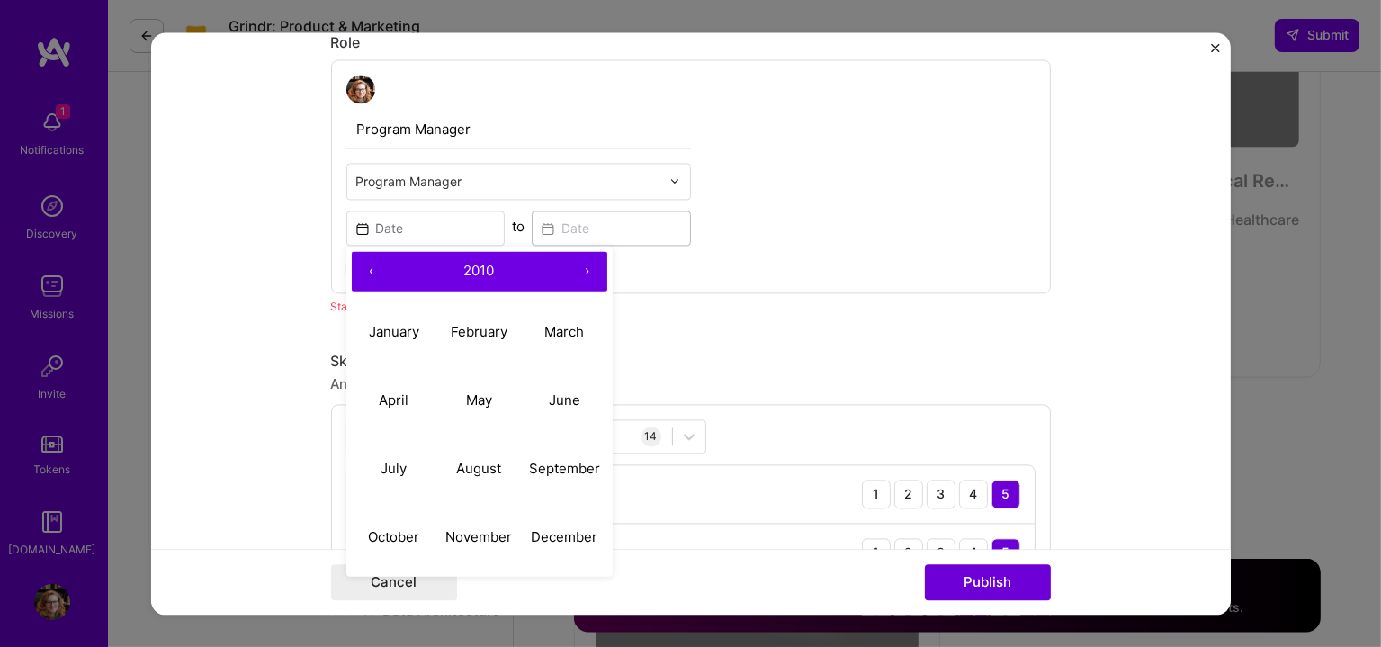
click at [364, 274] on button "‹" at bounding box center [372, 271] width 40 height 40
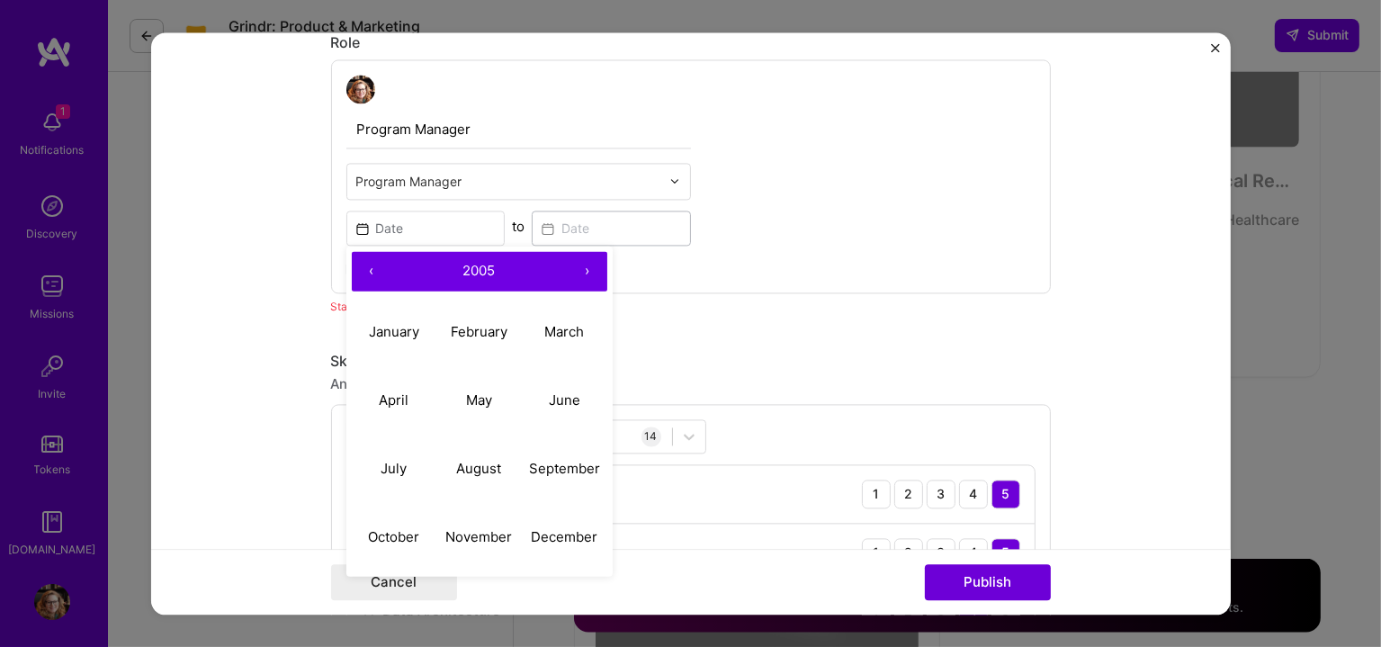
click at [364, 274] on button "‹" at bounding box center [372, 271] width 40 height 40
click at [390, 327] on abbr "January" at bounding box center [394, 330] width 50 height 17
type input "[DATE]"
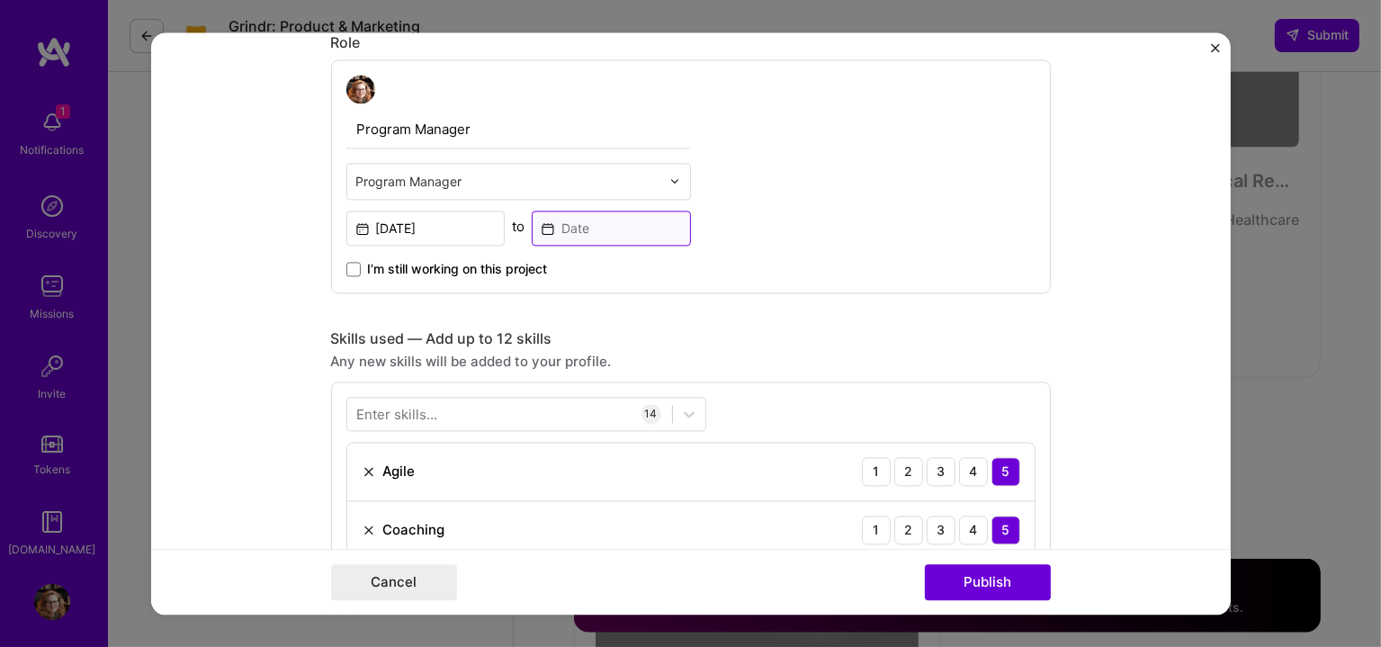
click at [639, 224] on input at bounding box center [611, 228] width 159 height 35
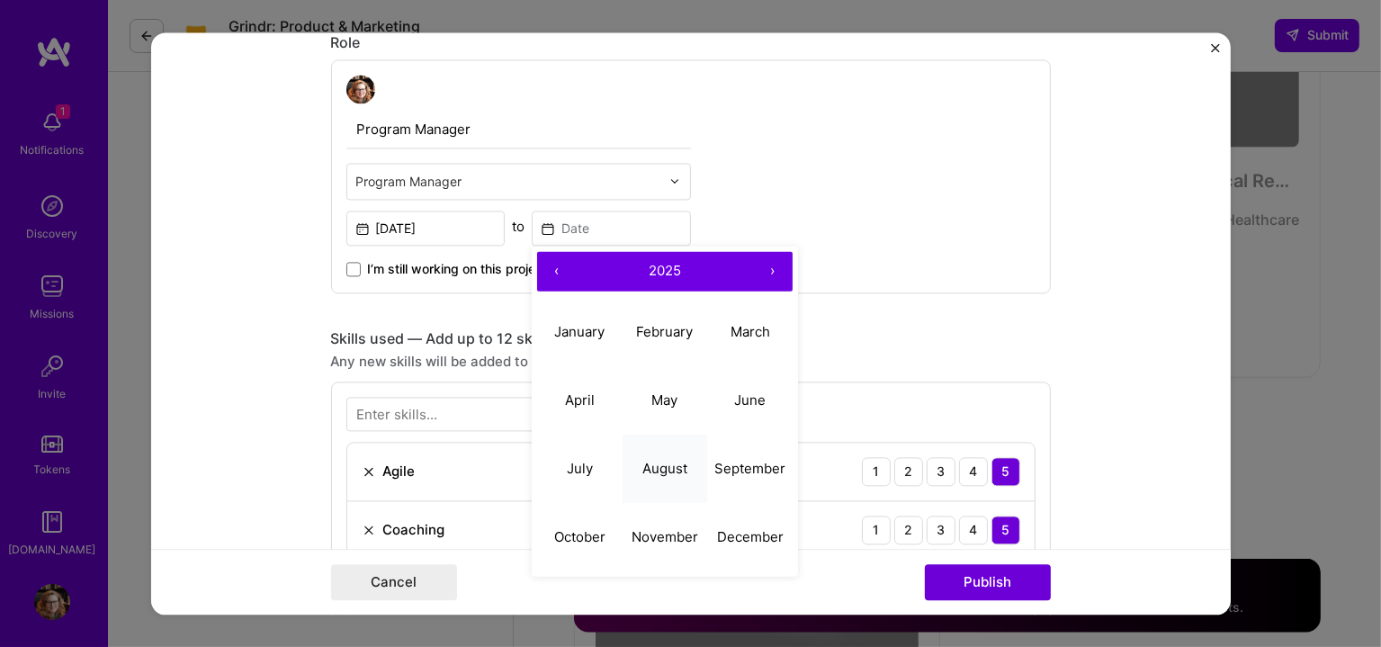
click at [665, 453] on button "August" at bounding box center [665, 468] width 85 height 68
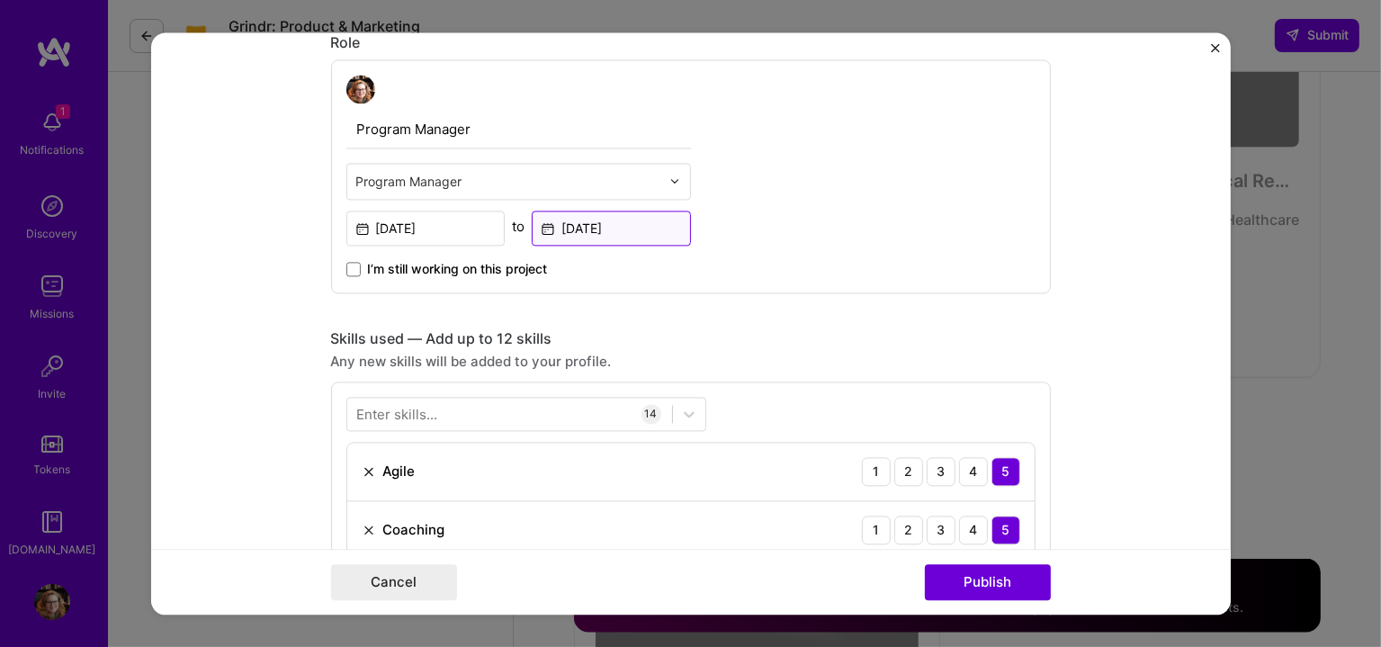
click at [616, 222] on input "[DATE]" at bounding box center [611, 228] width 159 height 35
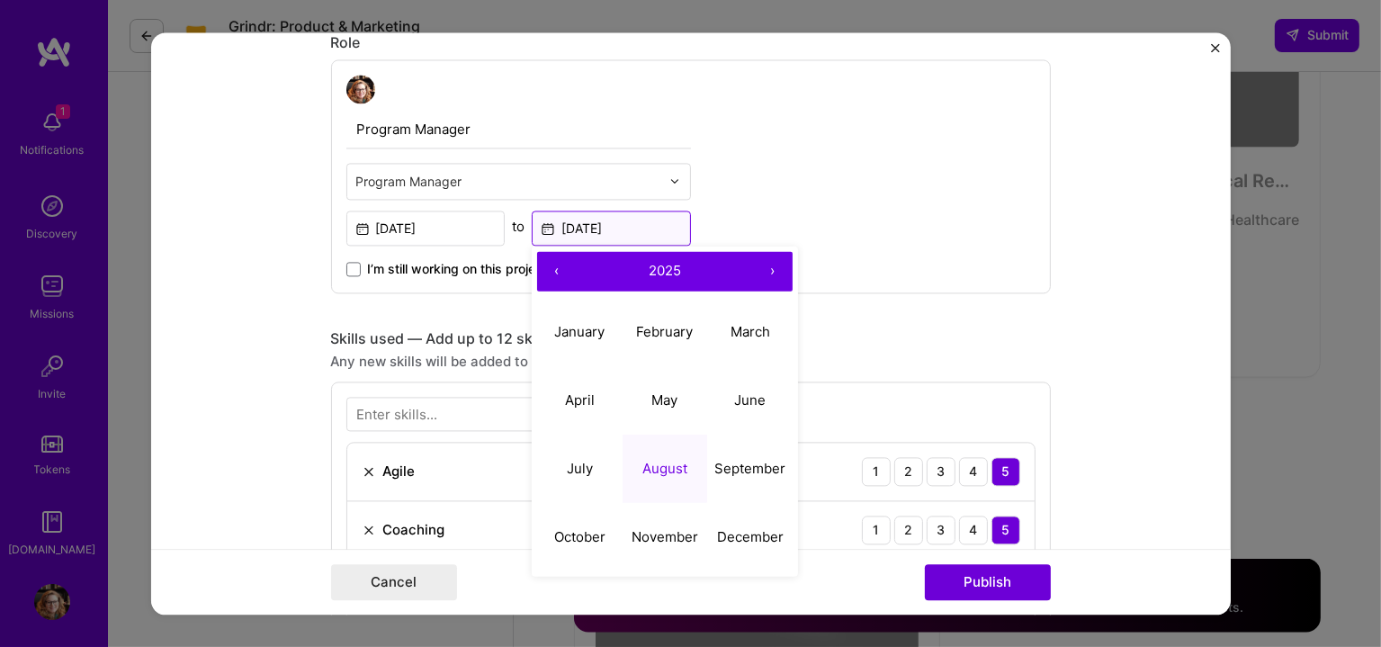
click at [601, 215] on input "[DATE]" at bounding box center [611, 228] width 159 height 35
click at [660, 262] on span "2025" at bounding box center [665, 270] width 32 height 17
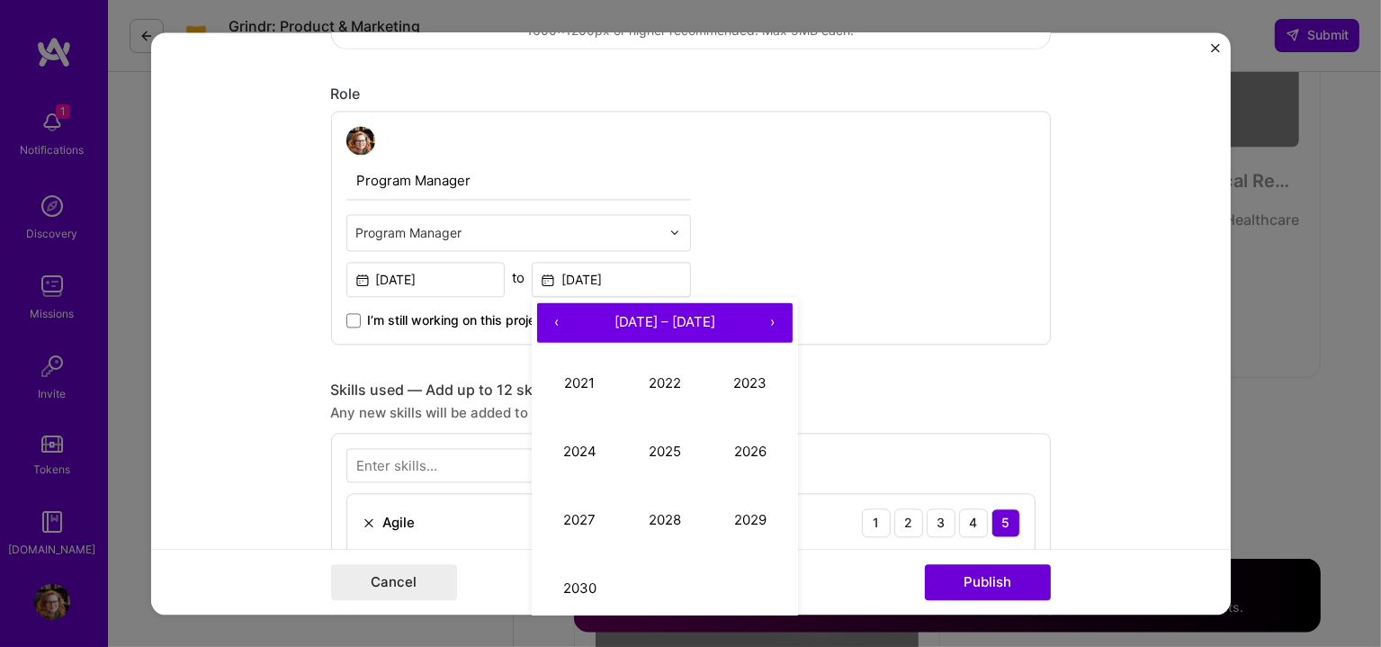
scroll to position [681, 0]
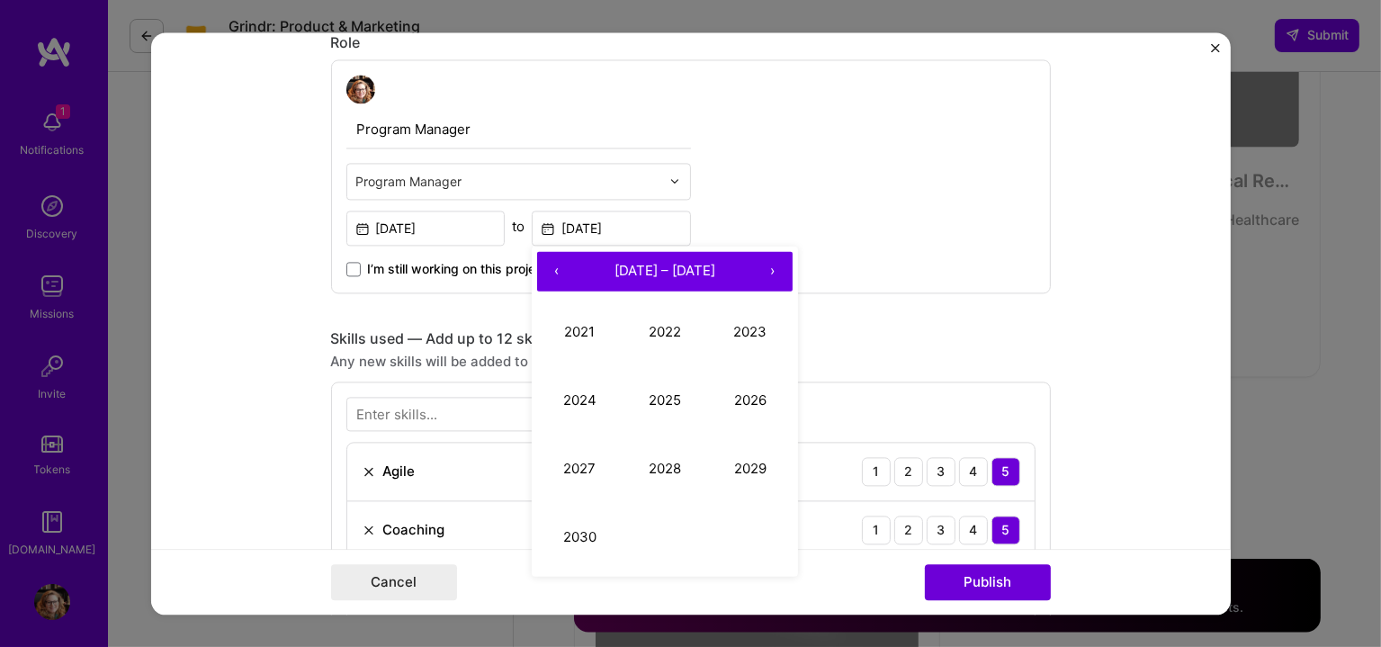
click at [547, 264] on button "‹" at bounding box center [557, 271] width 40 height 40
click at [749, 406] on button "2006" at bounding box center [749, 399] width 85 height 68
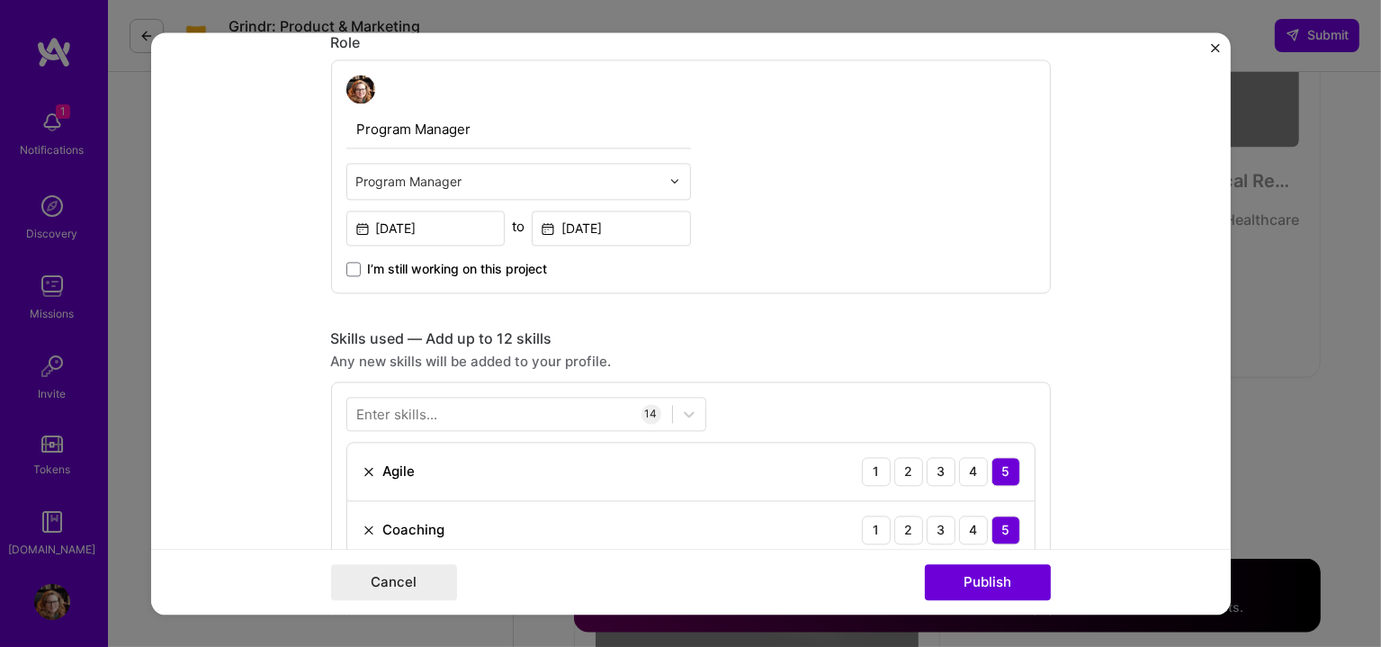
click at [824, 197] on div "Program Manager Program Manager [DATE] to [DATE] I’m still working on this proj…" at bounding box center [691, 176] width 720 height 234
click at [622, 229] on input "[DATE]" at bounding box center [611, 228] width 159 height 35
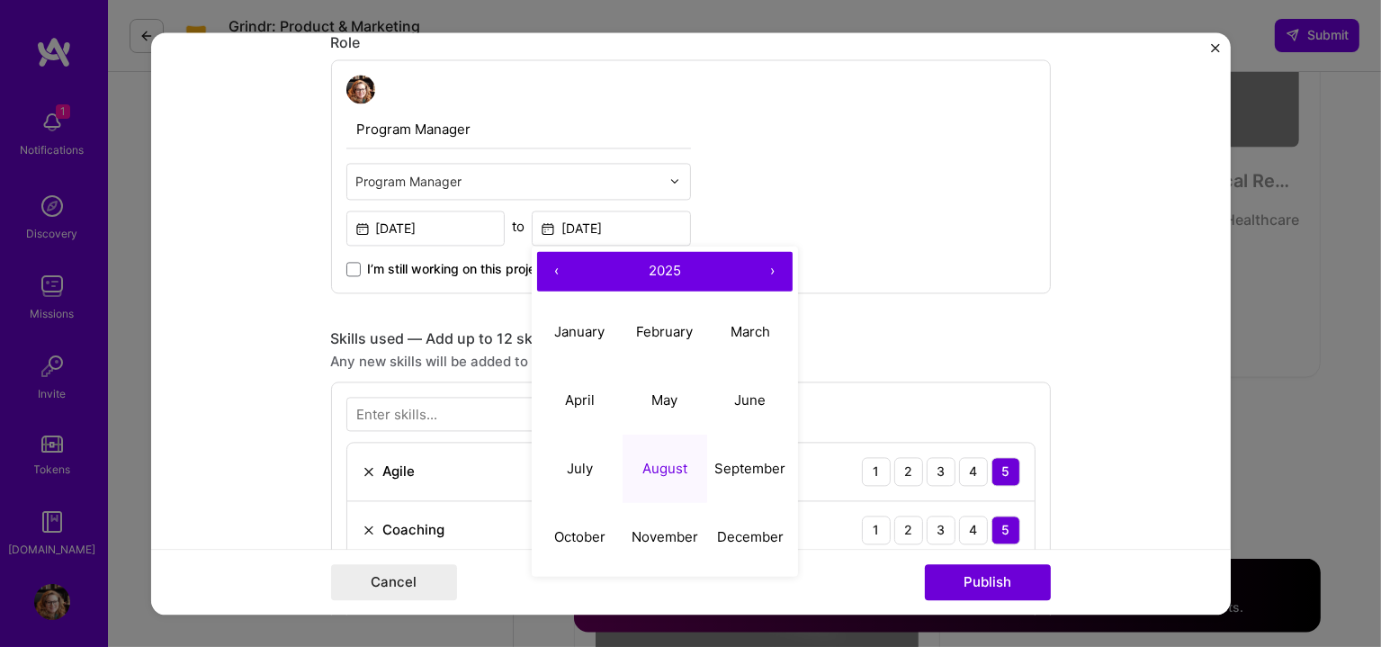
click at [544, 262] on button "‹" at bounding box center [557, 271] width 40 height 40
click at [545, 262] on button "‹" at bounding box center [557, 271] width 40 height 40
click at [546, 262] on button "‹" at bounding box center [557, 271] width 40 height 40
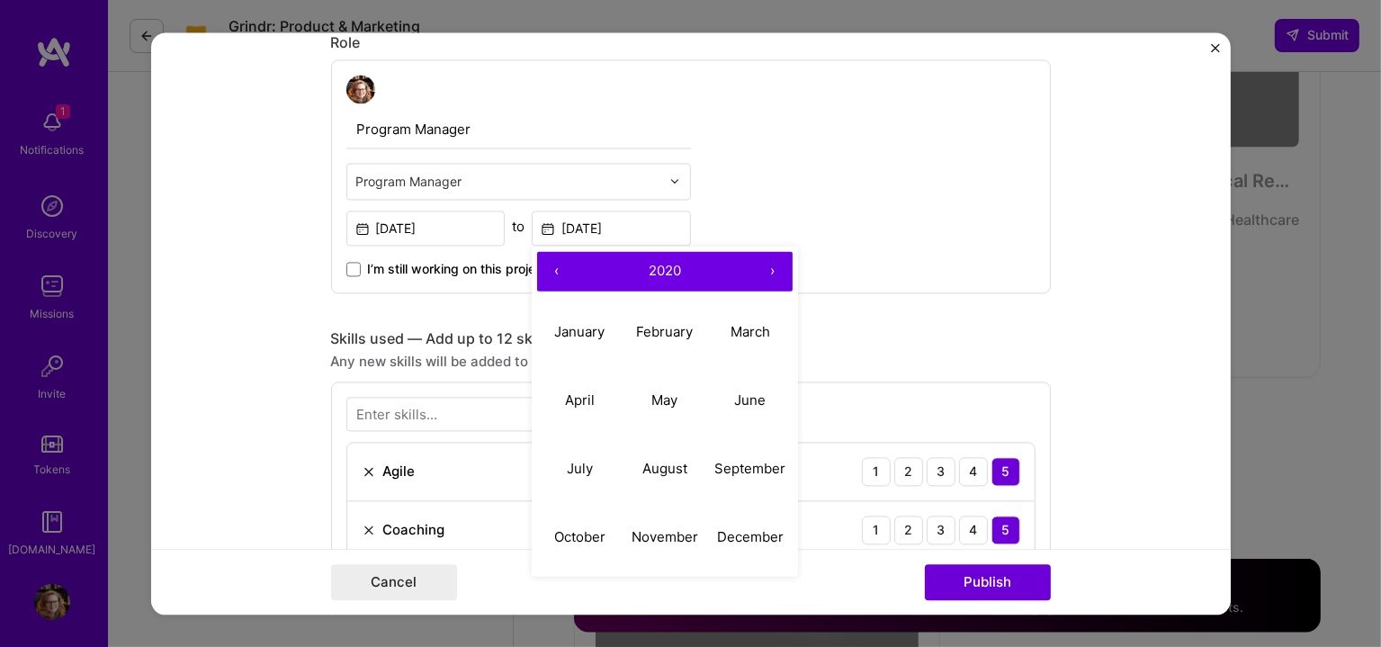
click at [546, 262] on button "‹" at bounding box center [557, 271] width 40 height 40
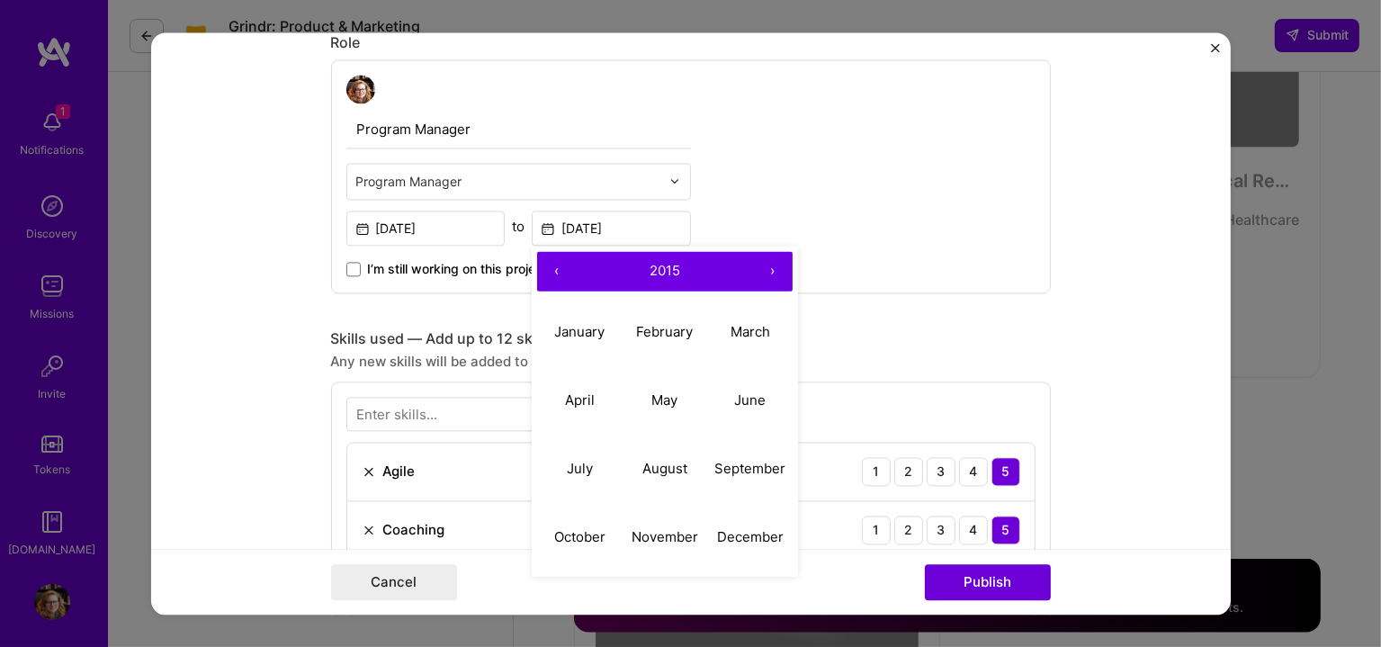
click at [546, 262] on button "‹" at bounding box center [557, 271] width 40 height 40
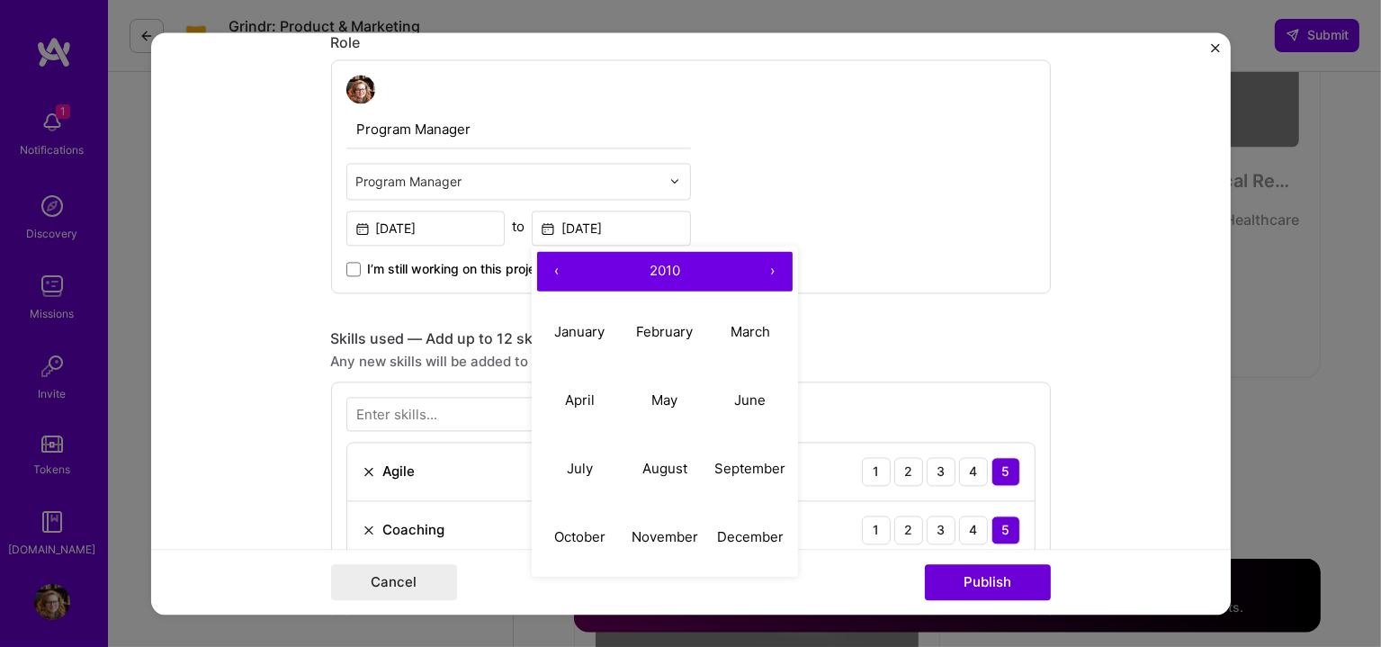
click at [546, 262] on button "‹" at bounding box center [557, 271] width 40 height 40
click at [659, 456] on button "August" at bounding box center [665, 468] width 85 height 68
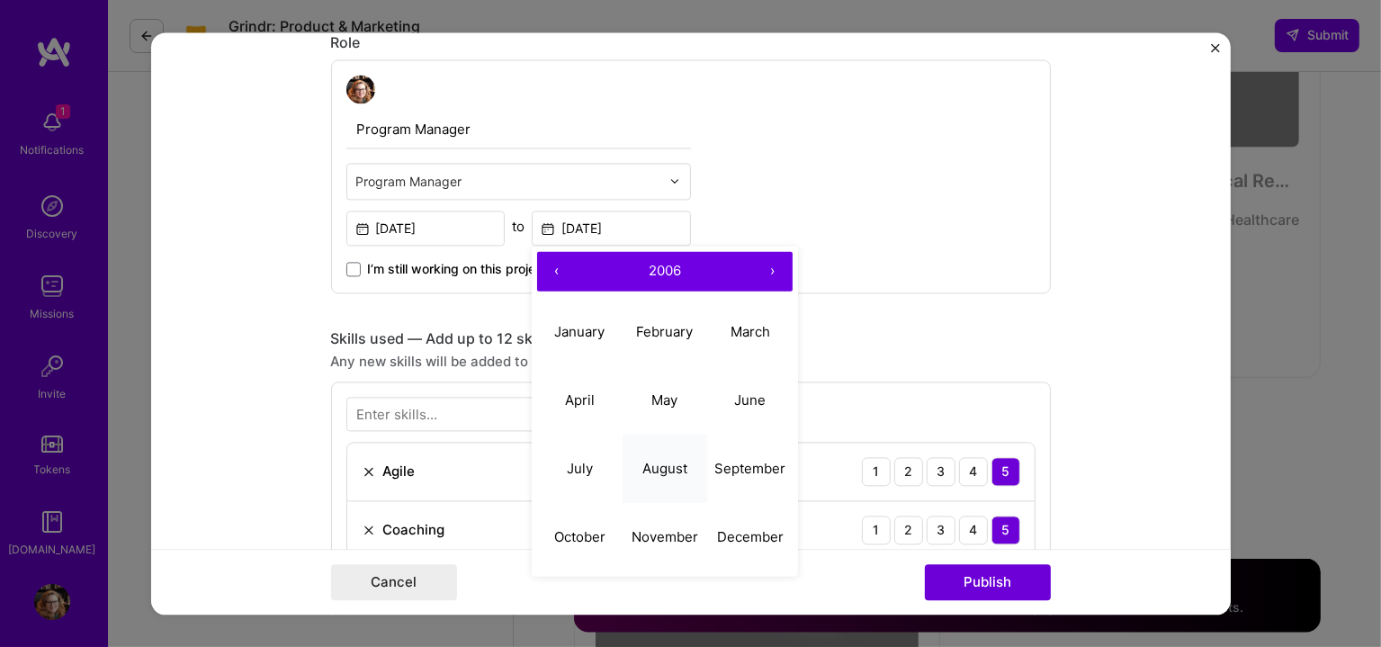
type input "[DATE]"
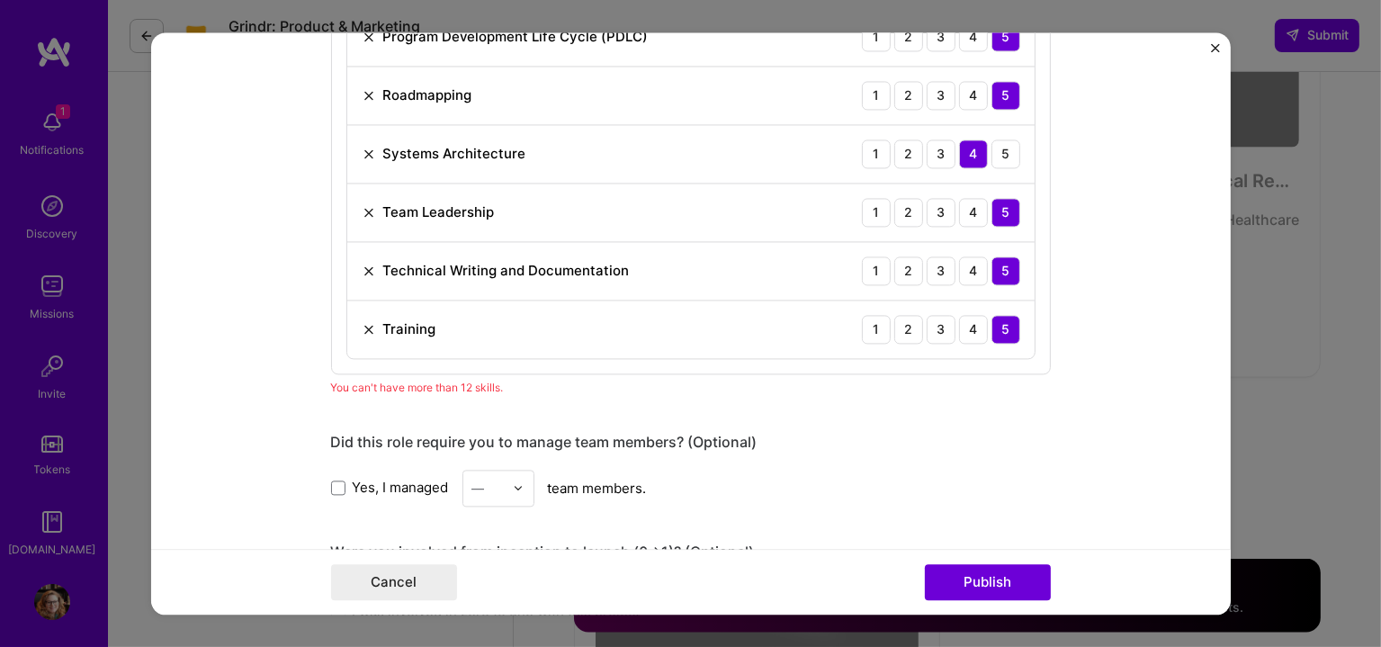
scroll to position [1581, 0]
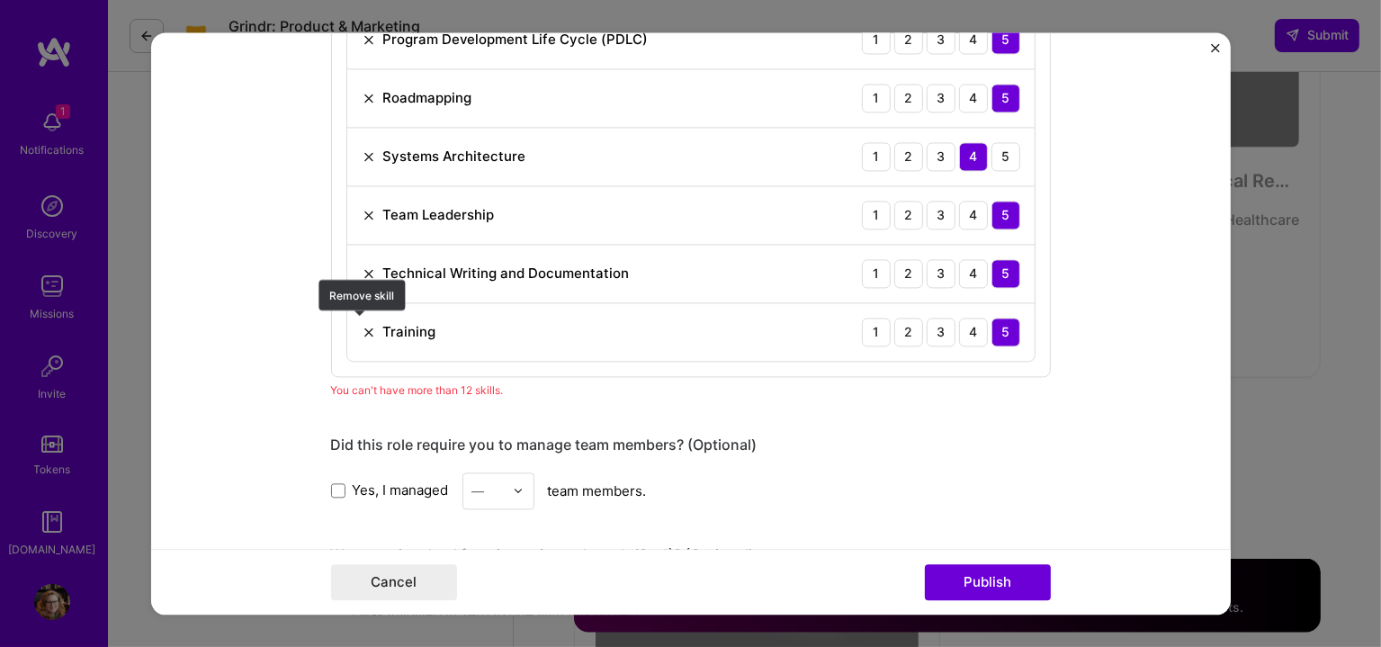
click at [362, 325] on img at bounding box center [369, 332] width 14 height 14
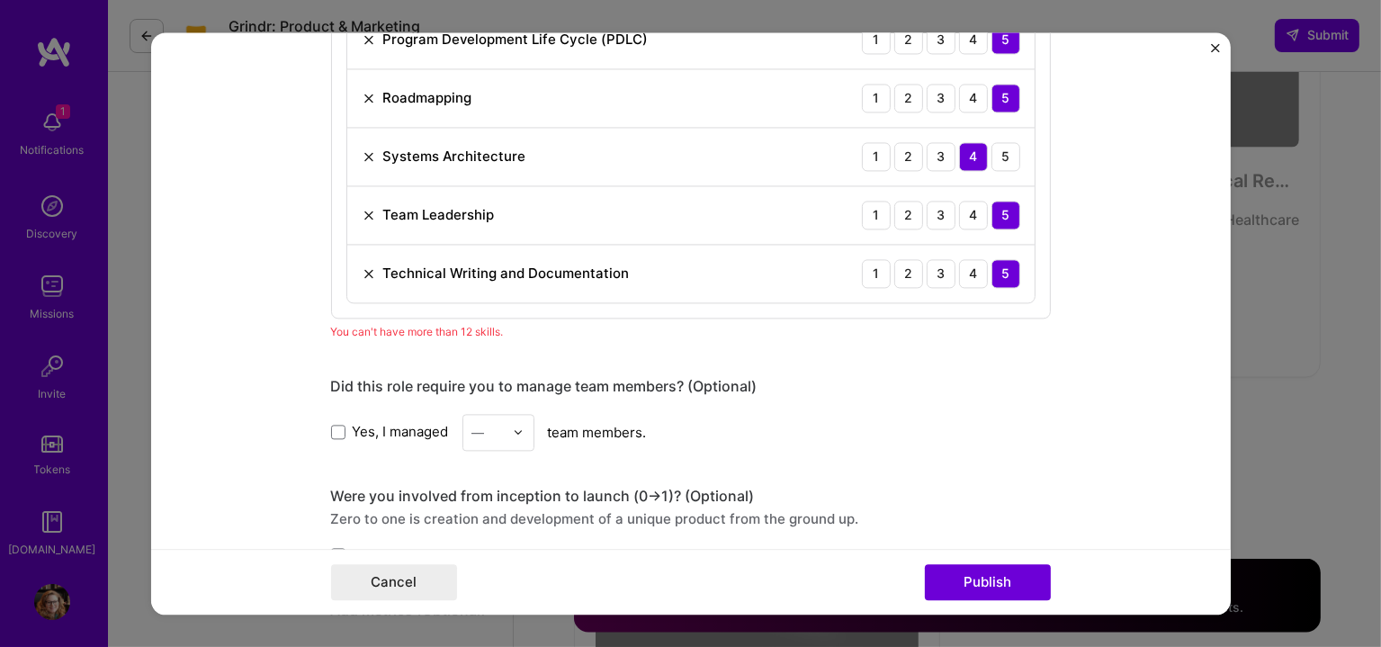
click at [362, 266] on img at bounding box center [369, 273] width 14 height 14
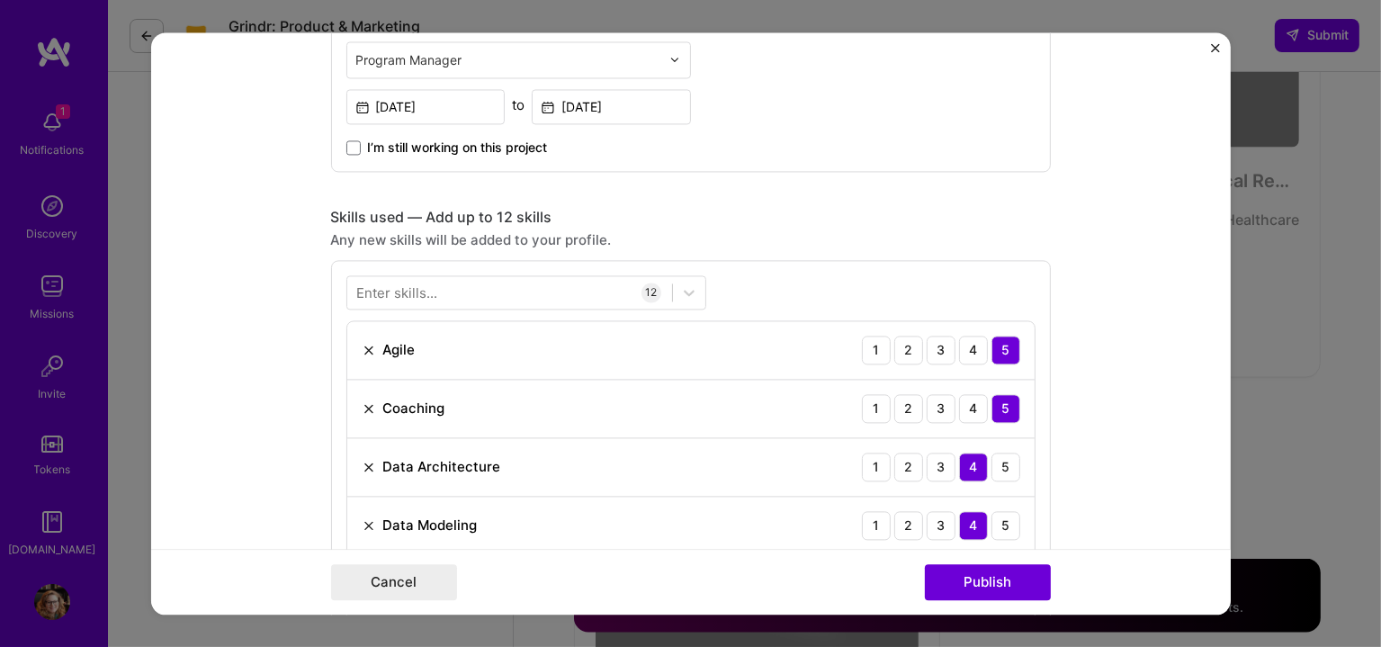
scroll to position [831, 0]
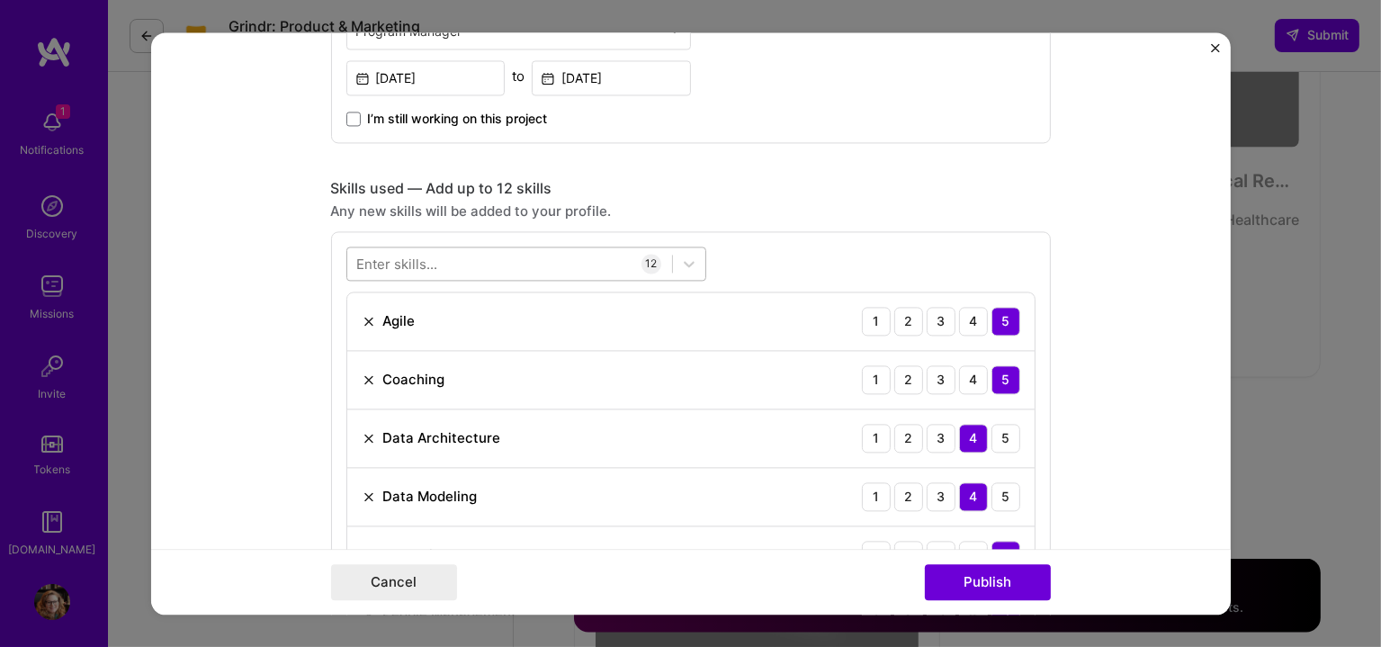
click at [458, 262] on div at bounding box center [509, 263] width 325 height 30
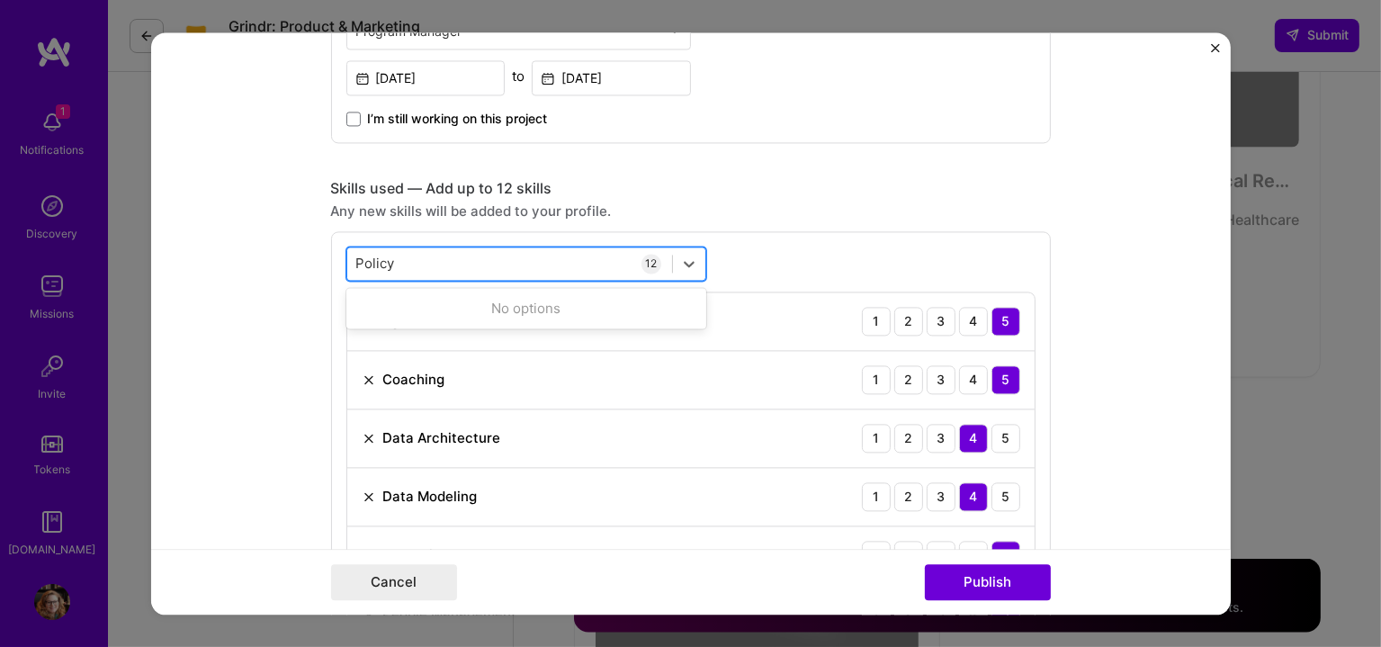
click at [456, 258] on div "Policy Policy" at bounding box center [509, 263] width 325 height 30
drag, startPoint x: 456, startPoint y: 258, endPoint x: 497, endPoint y: 265, distance: 41.1
click at [457, 258] on div "Policy Policy" at bounding box center [509, 263] width 325 height 30
click at [643, 259] on div "12" at bounding box center [652, 264] width 20 height 20
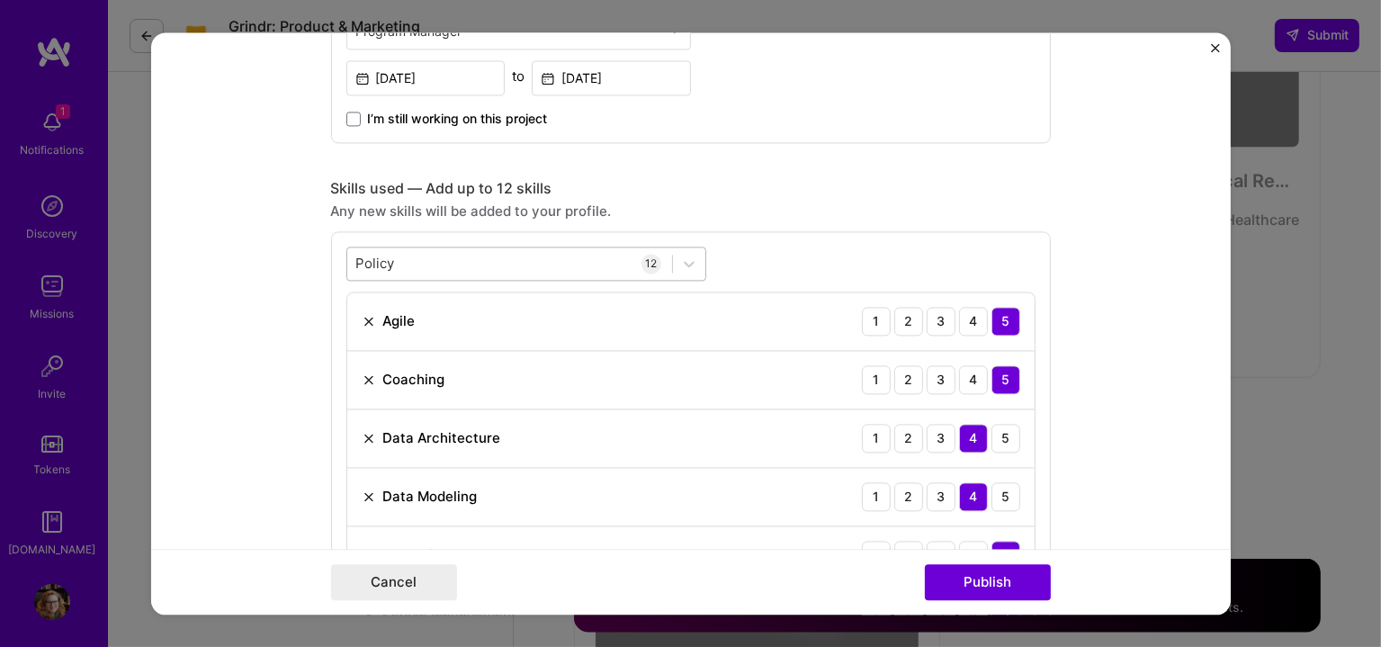
click at [574, 252] on div "Policy Policy" at bounding box center [509, 263] width 325 height 30
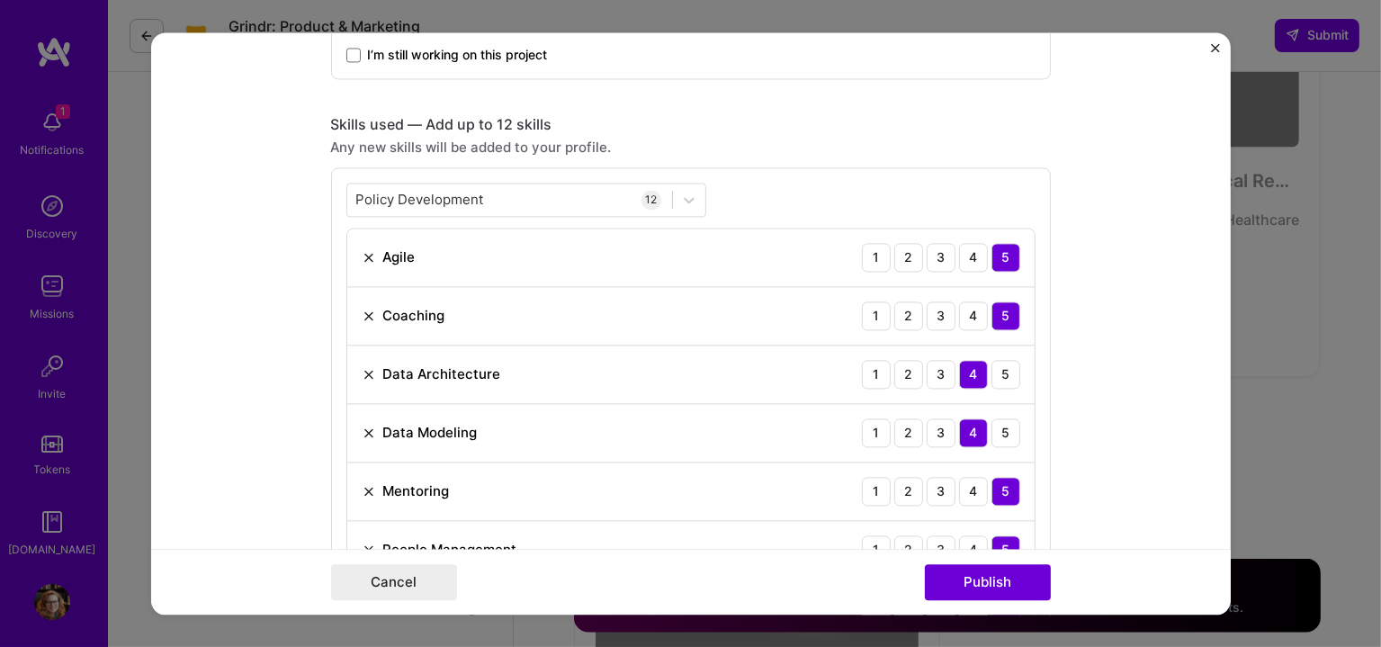
scroll to position [1281, 0]
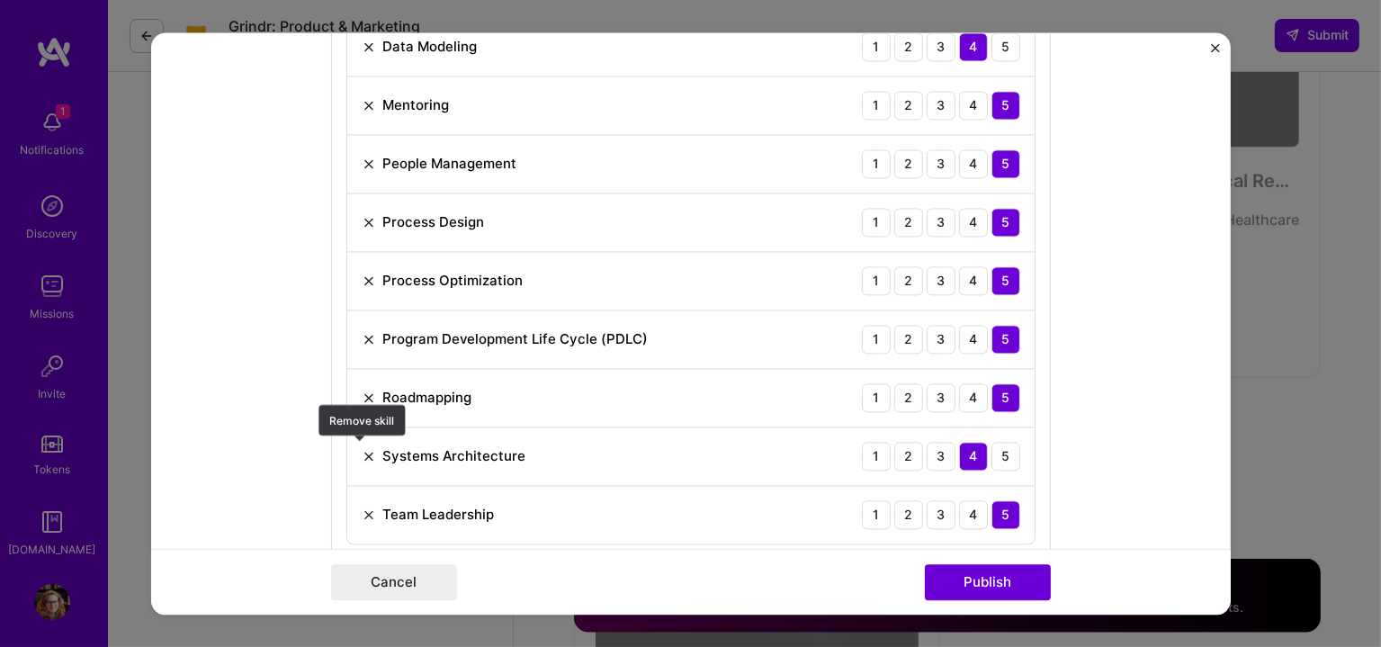
click at [362, 449] on img at bounding box center [369, 456] width 14 height 14
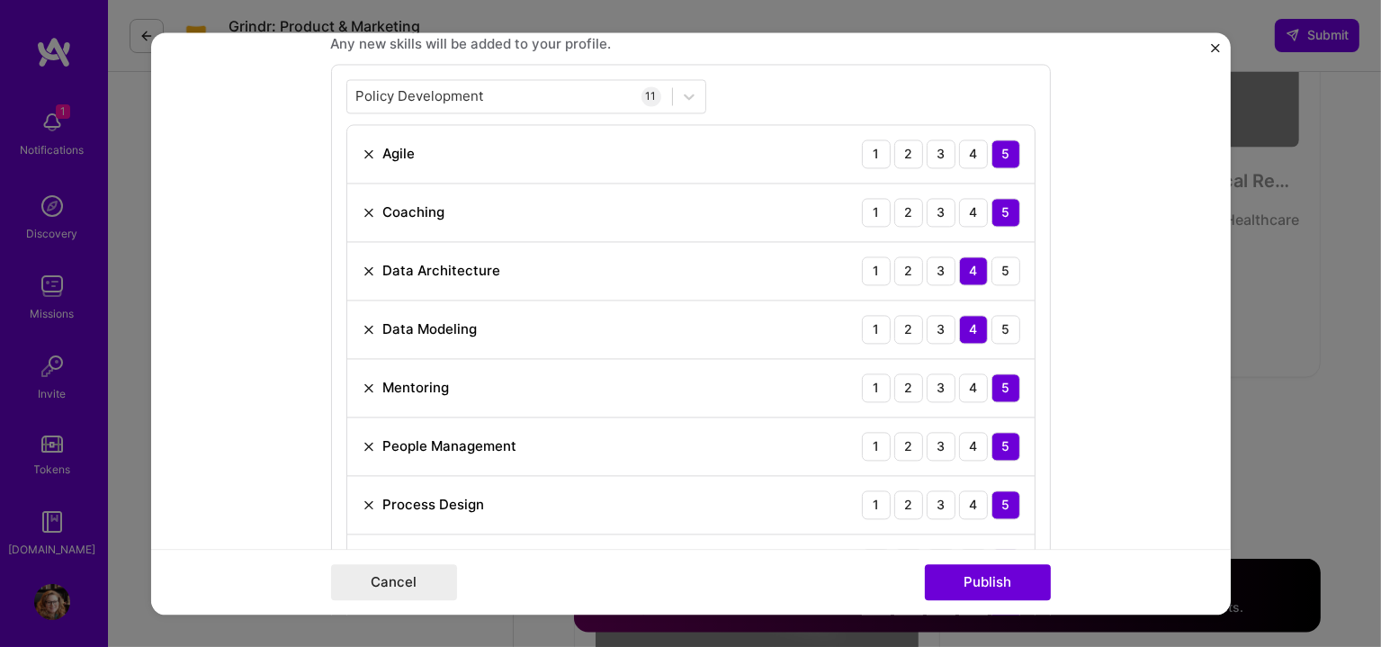
scroll to position [982, 0]
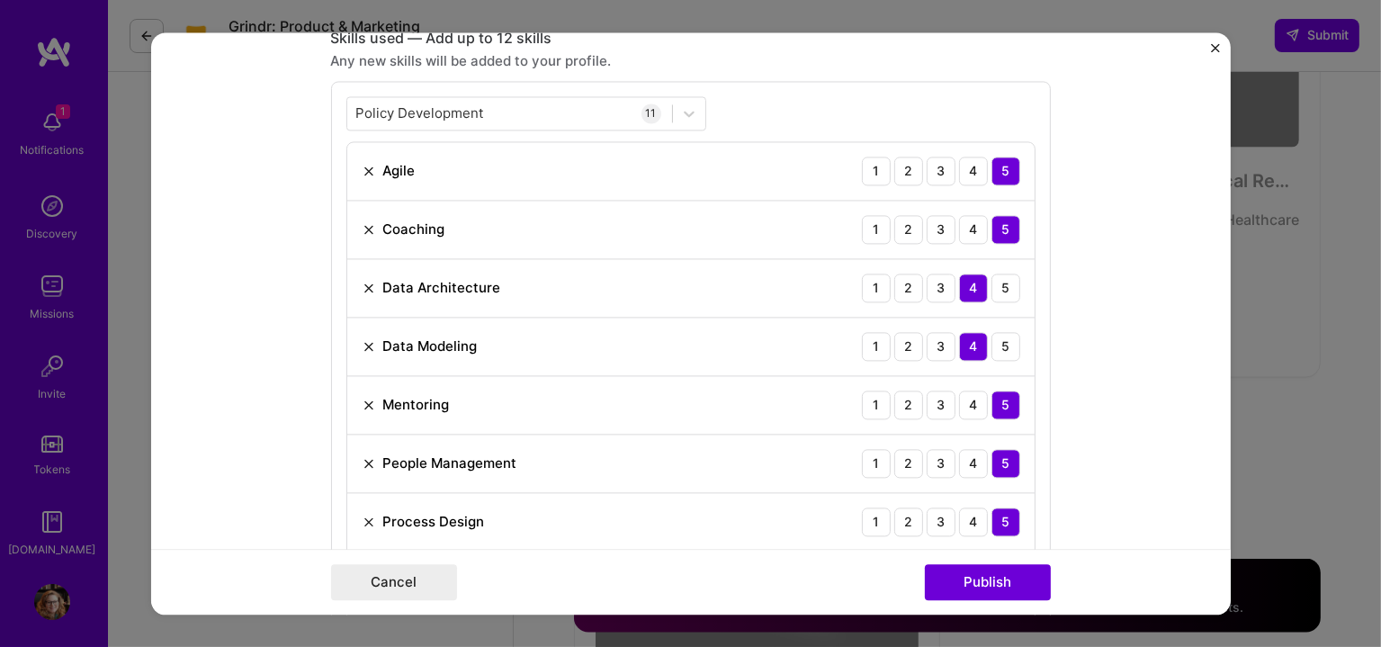
click at [362, 283] on img at bounding box center [369, 288] width 14 height 14
click at [489, 120] on div "Policy Development Policy Development" at bounding box center [509, 113] width 325 height 30
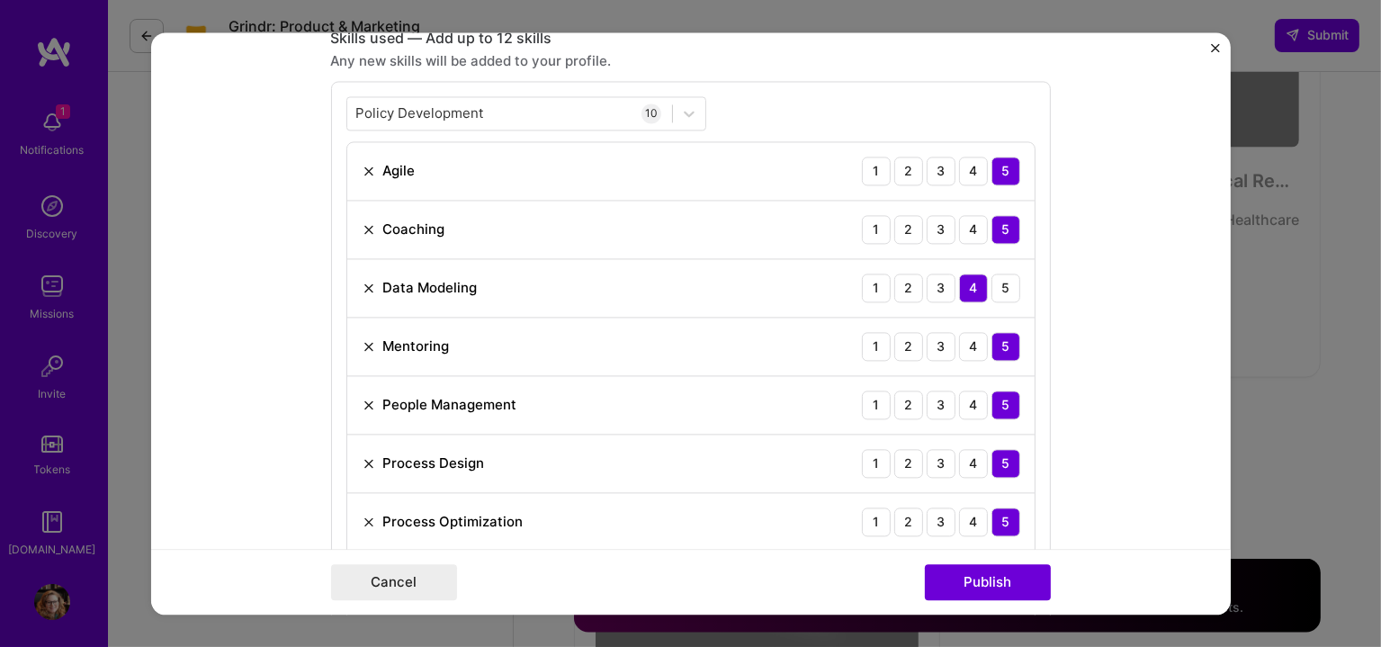
click at [642, 104] on div "10" at bounding box center [652, 113] width 20 height 20
click at [410, 92] on div "Policy Development Policy Development 10 Agile 1 2 3 4 5 Coaching 1 2 3 4 5 Dat…" at bounding box center [691, 411] width 720 height 661
click at [467, 103] on input "Policy Development" at bounding box center [420, 112] width 128 height 19
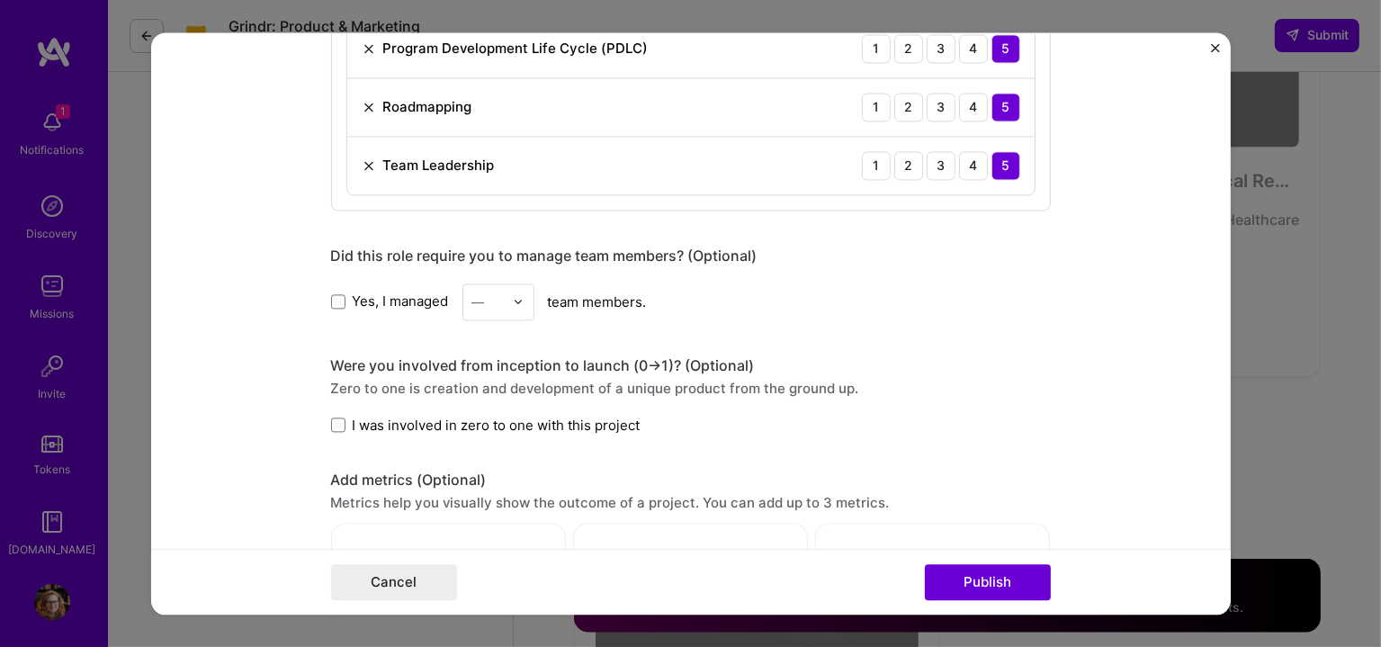
scroll to position [1581, 0]
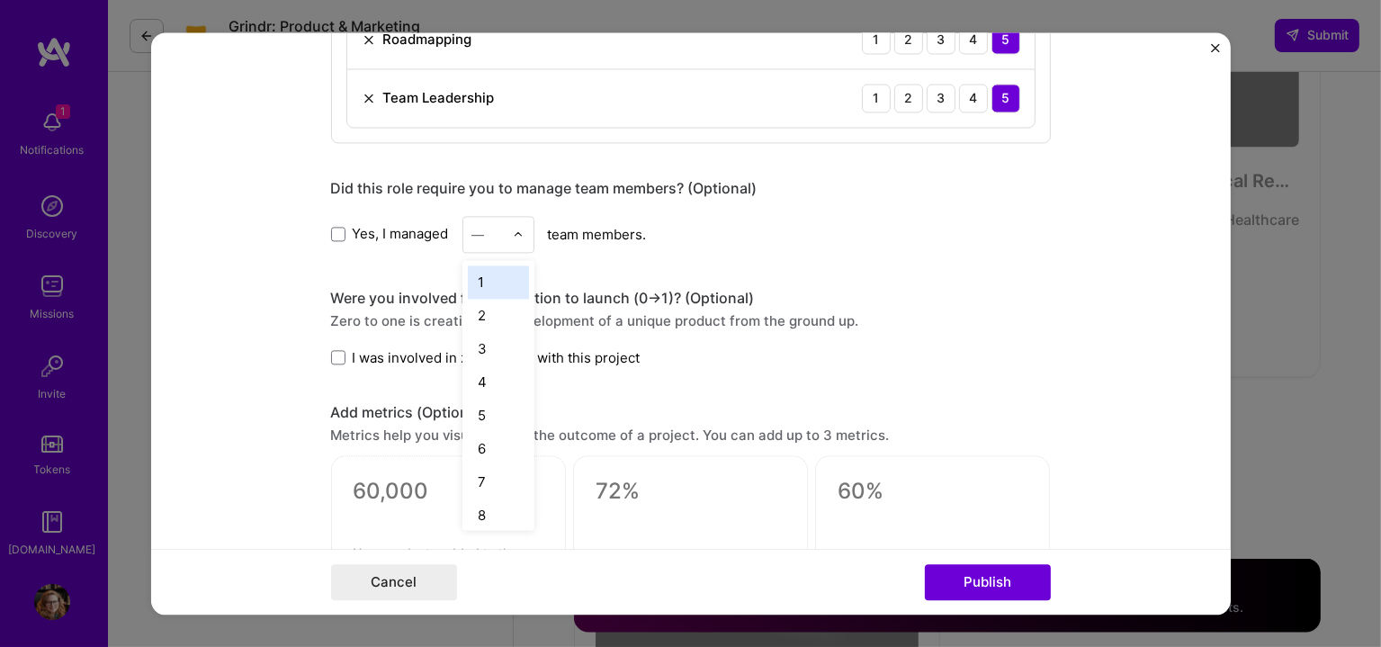
click at [515, 229] on img at bounding box center [518, 234] width 11 height 11
click at [489, 498] on div "25+" at bounding box center [498, 508] width 61 height 33
click at [334, 352] on span at bounding box center [338, 358] width 14 height 14
click at [0, 0] on input "I was involved in zero to one with this project" at bounding box center [0, 0] width 0 height 0
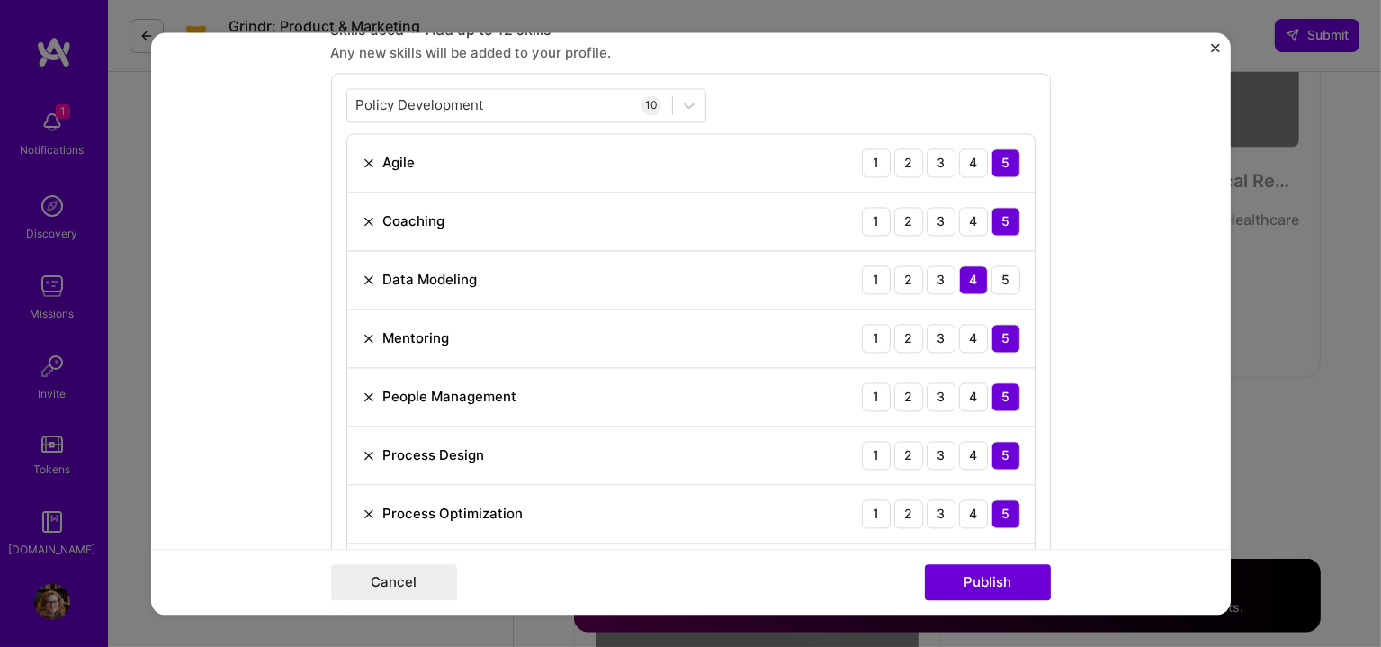
scroll to position [749, 0]
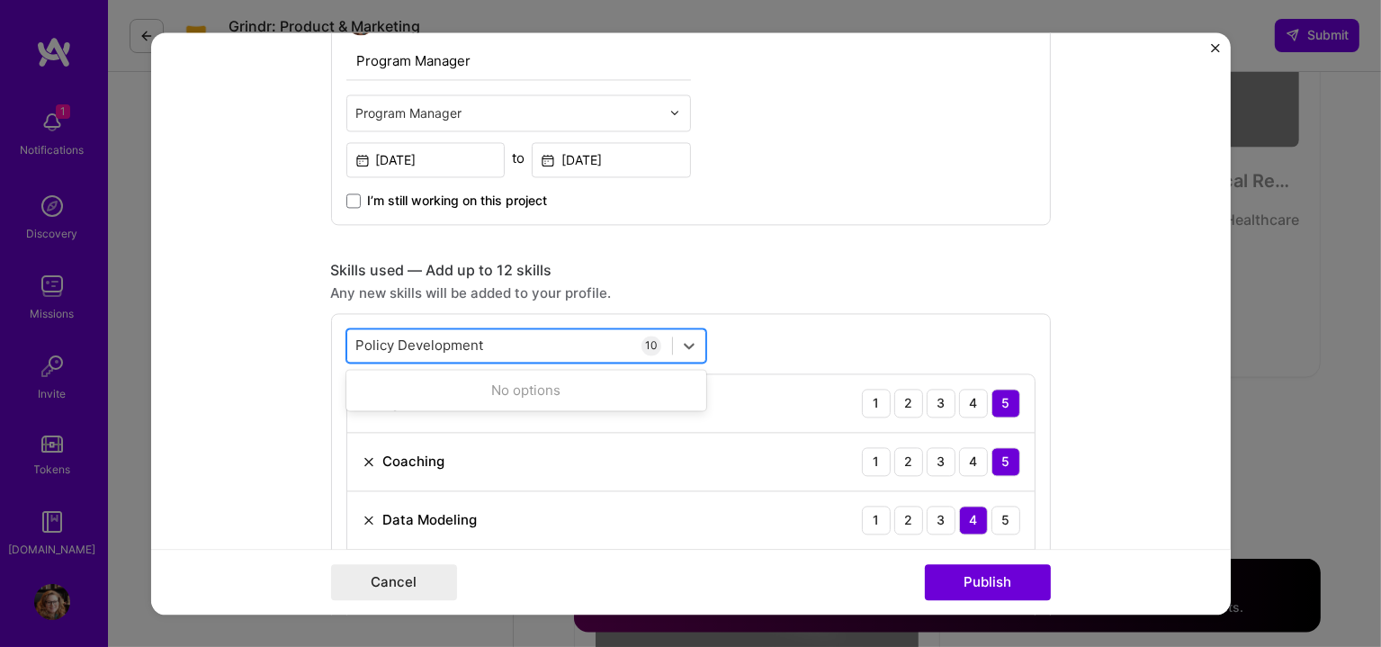
click at [504, 338] on div "Policy Development Policy Development" at bounding box center [509, 345] width 325 height 30
drag, startPoint x: 504, startPoint y: 338, endPoint x: 330, endPoint y: 331, distance: 173.8
click at [331, 331] on div "Select is focused ,type to refine list, press Down to open the menu, press left…" at bounding box center [691, 643] width 720 height 661
click at [558, 354] on div "Policy Development Policy Development" at bounding box center [509, 345] width 325 height 30
drag, startPoint x: 534, startPoint y: 343, endPoint x: 329, endPoint y: 316, distance: 206.9
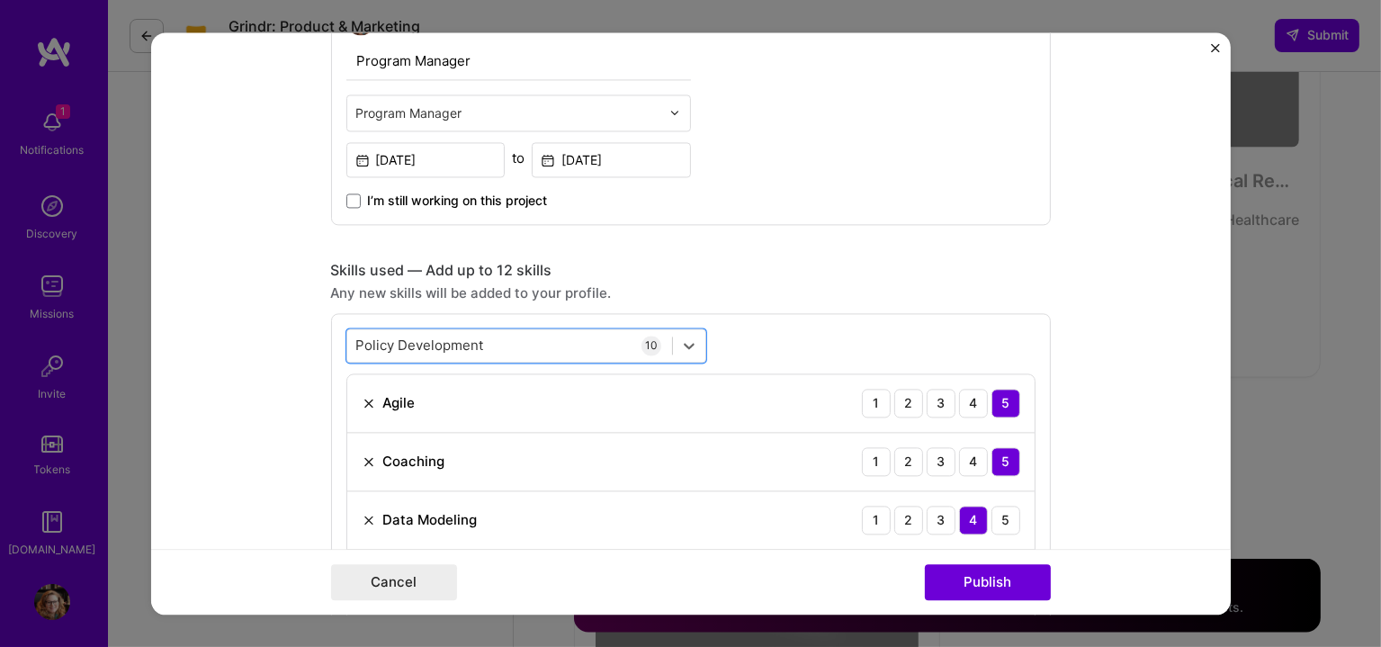
click at [331, 316] on div "Select is focused ,type to refine list, press Down to open the menu, press left…" at bounding box center [691, 643] width 720 height 661
type input "B"
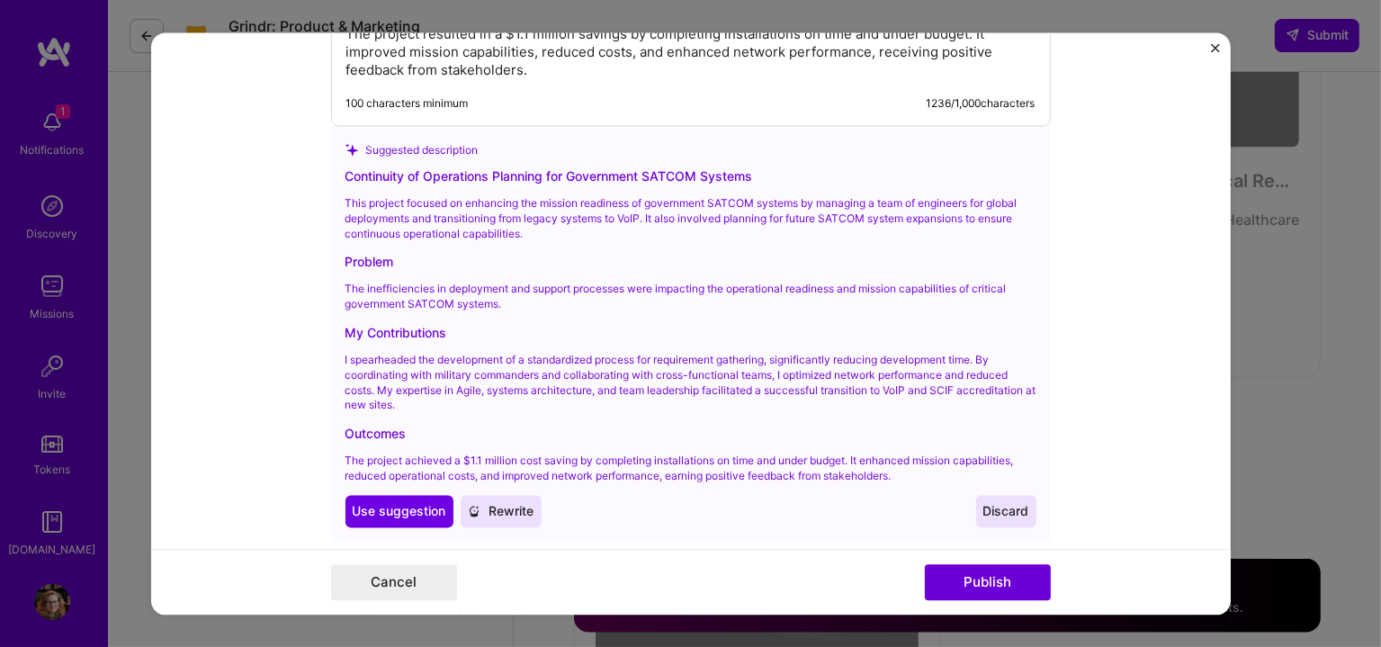
scroll to position [2849, 0]
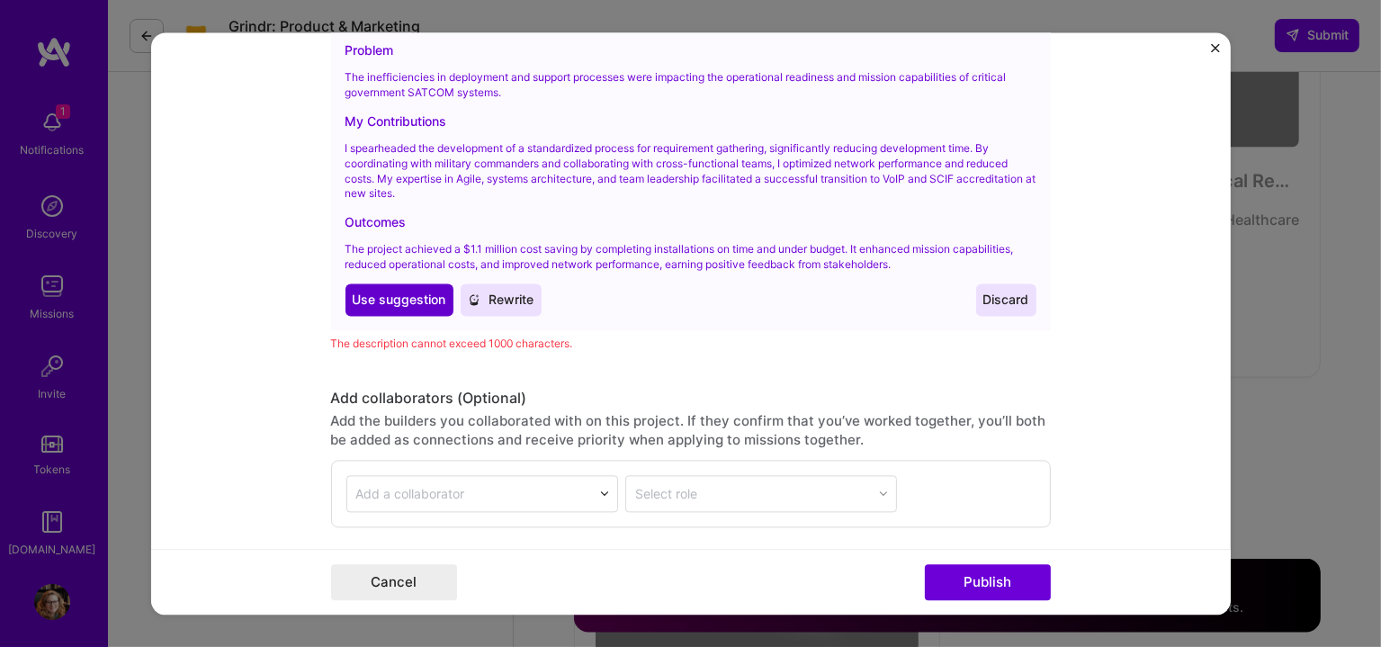
click at [387, 295] on span "Use suggestion" at bounding box center [400, 300] width 94 height 18
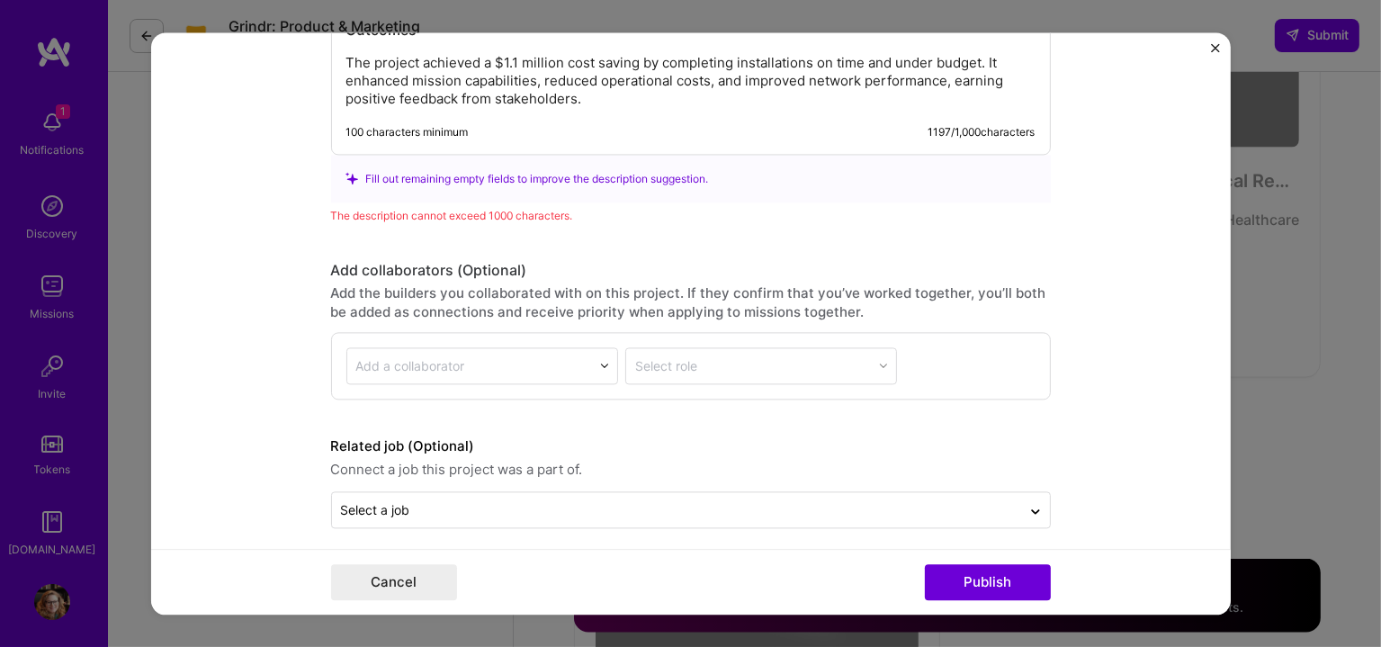
scroll to position [2596, 0]
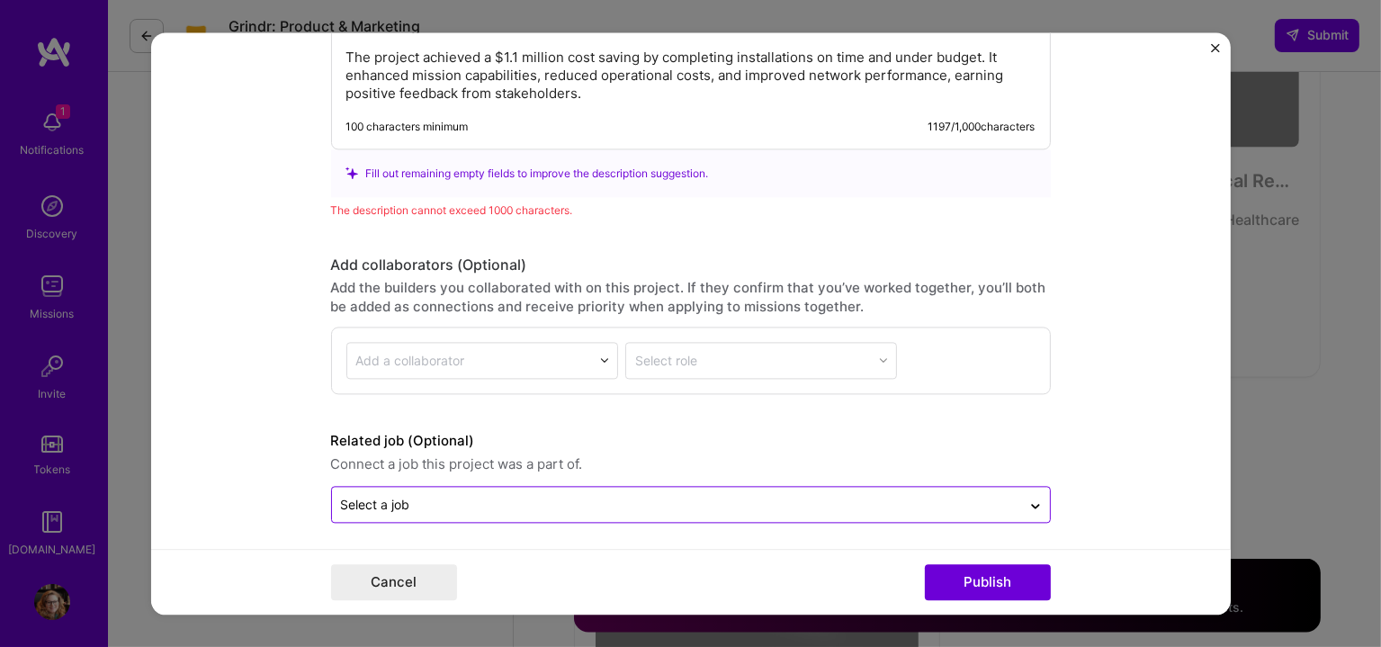
click at [662, 487] on div "Select a job" at bounding box center [676, 504] width 689 height 35
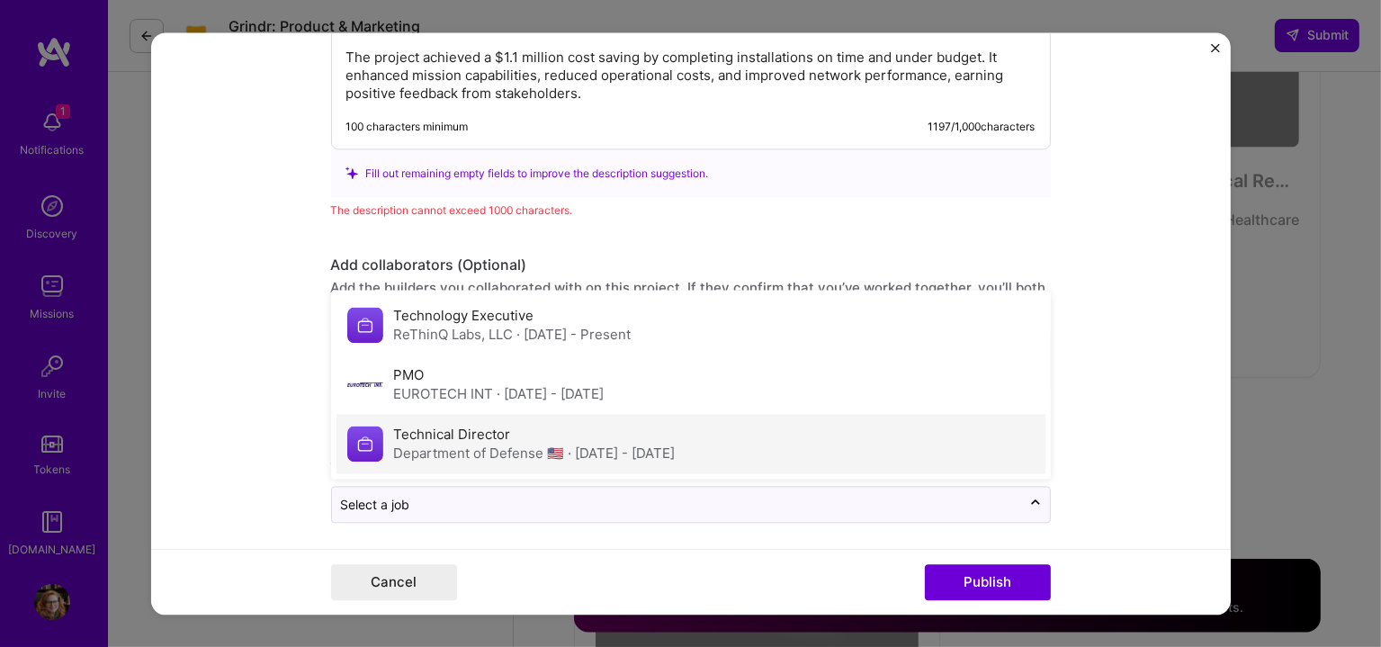
click at [626, 446] on span "· [DATE] - [DATE]" at bounding box center [622, 452] width 107 height 17
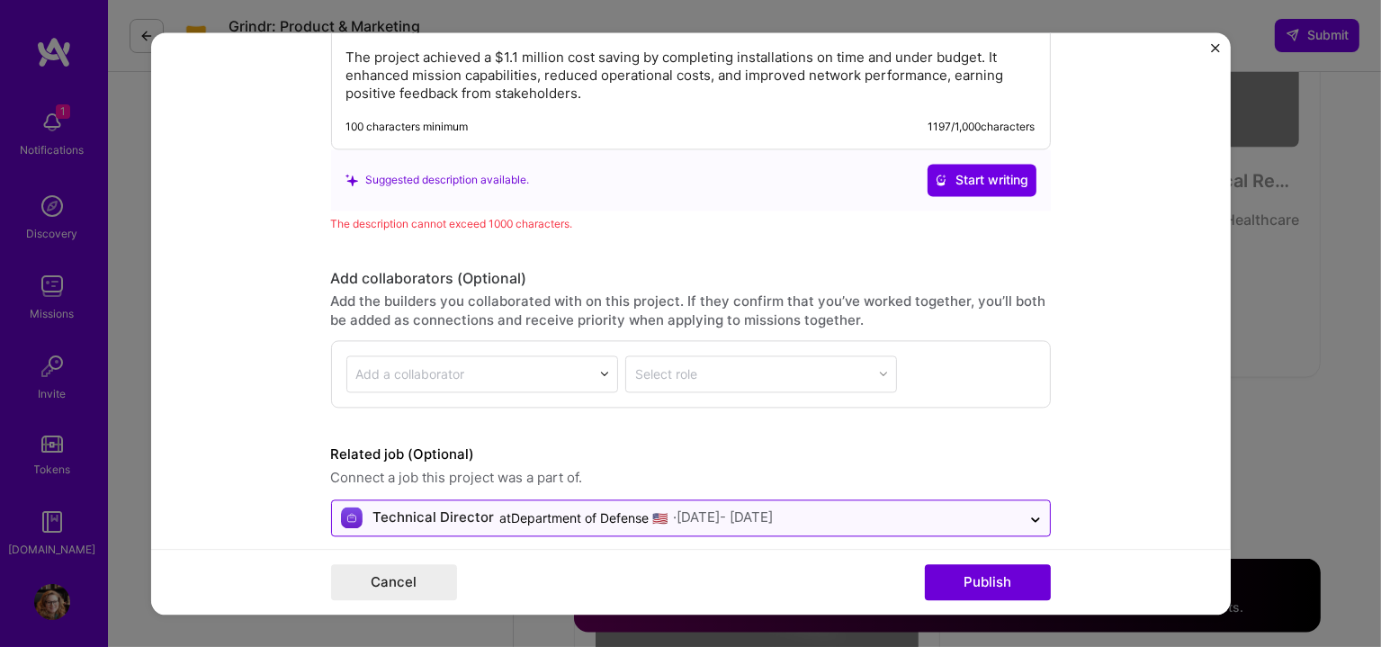
click at [774, 511] on div "· [DATE] - [DATE]" at bounding box center [724, 517] width 100 height 19
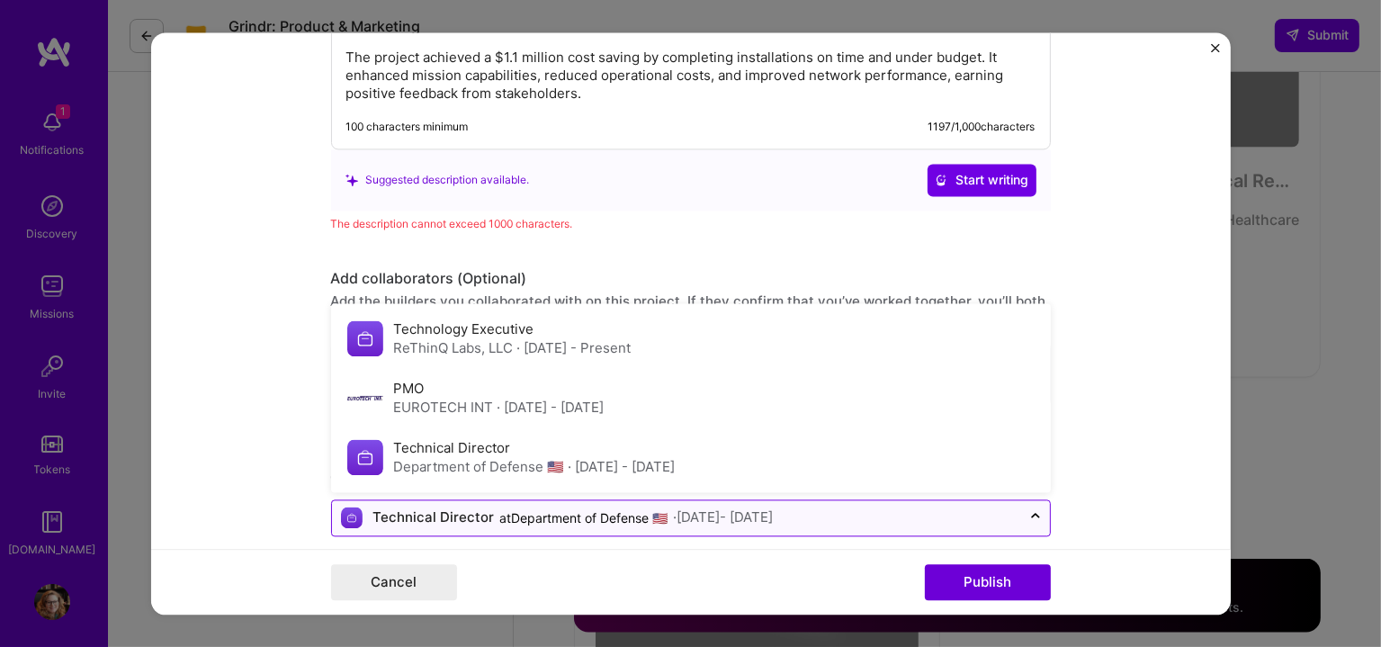
scroll to position [2609, 0]
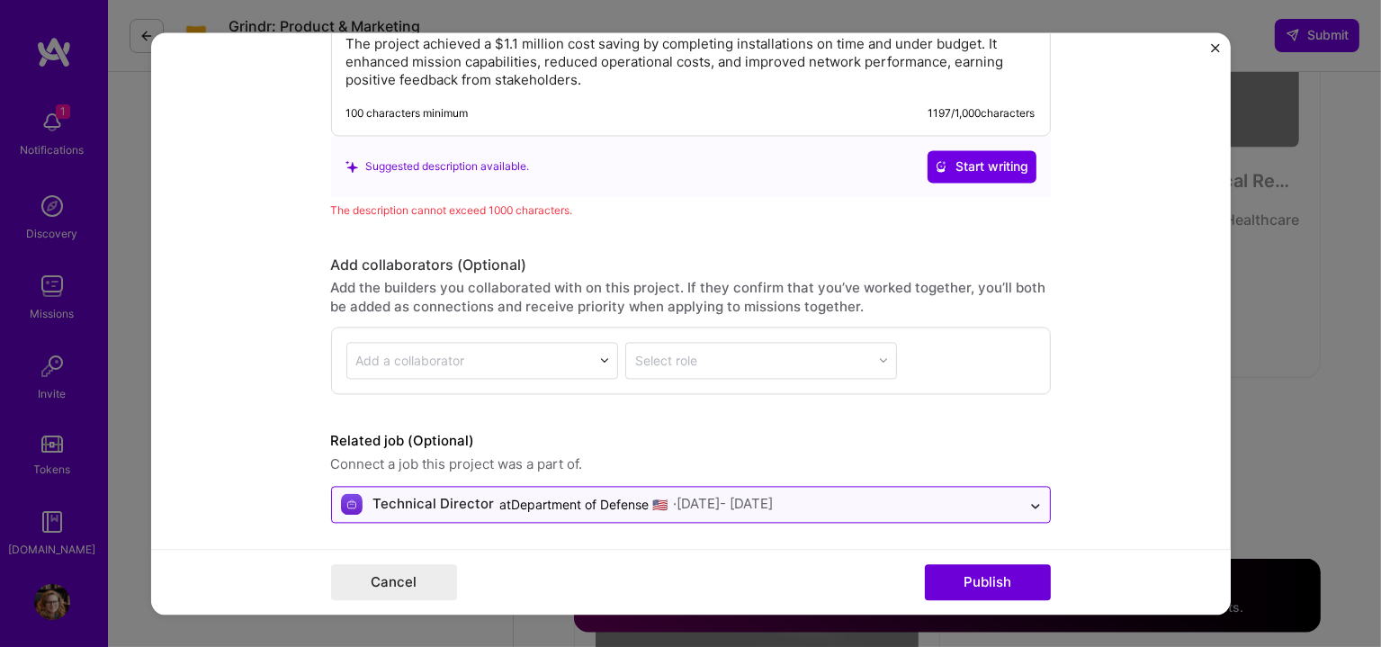
click at [1028, 498] on icon at bounding box center [1035, 507] width 14 height 18
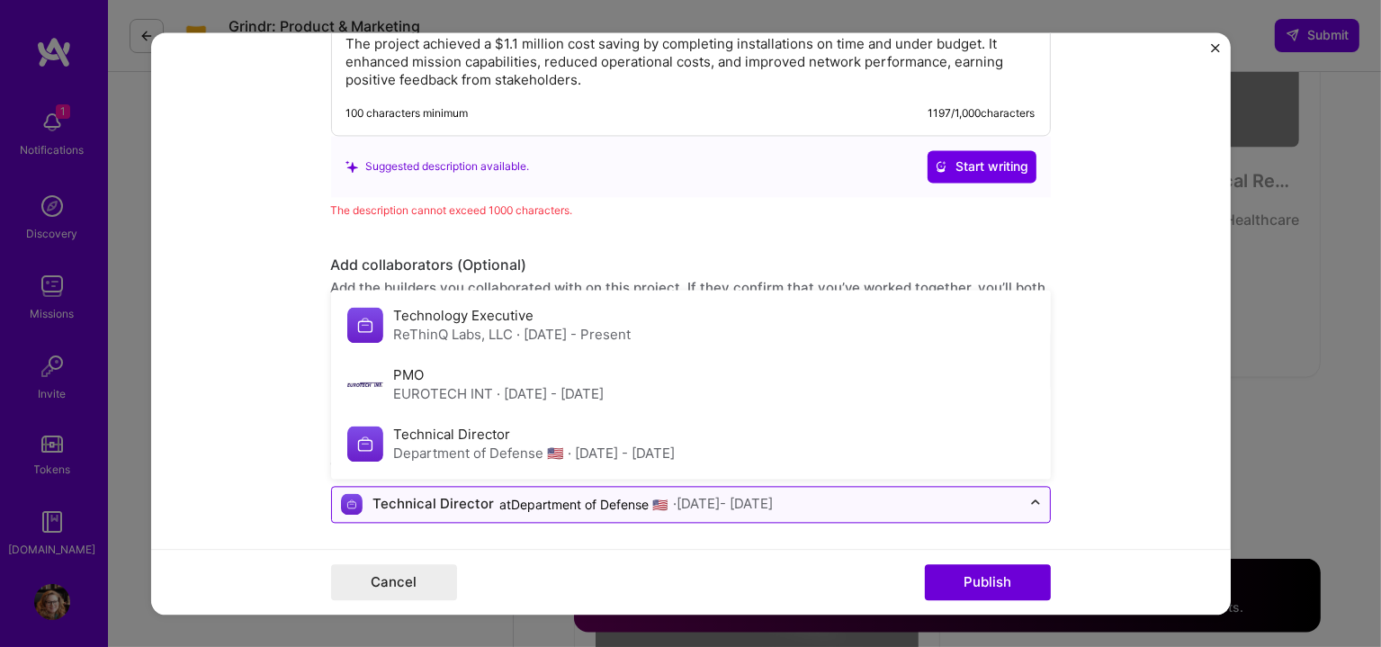
click at [1028, 498] on icon at bounding box center [1035, 503] width 14 height 18
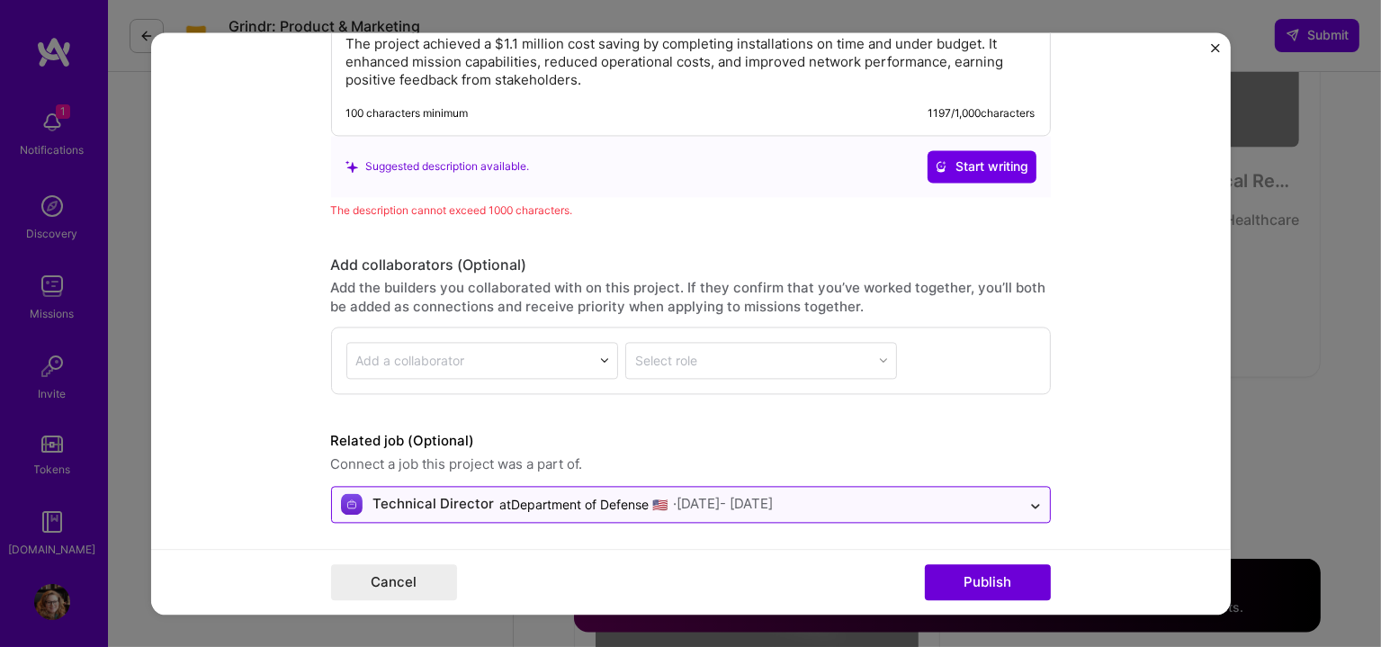
click at [1028, 498] on icon at bounding box center [1035, 507] width 14 height 18
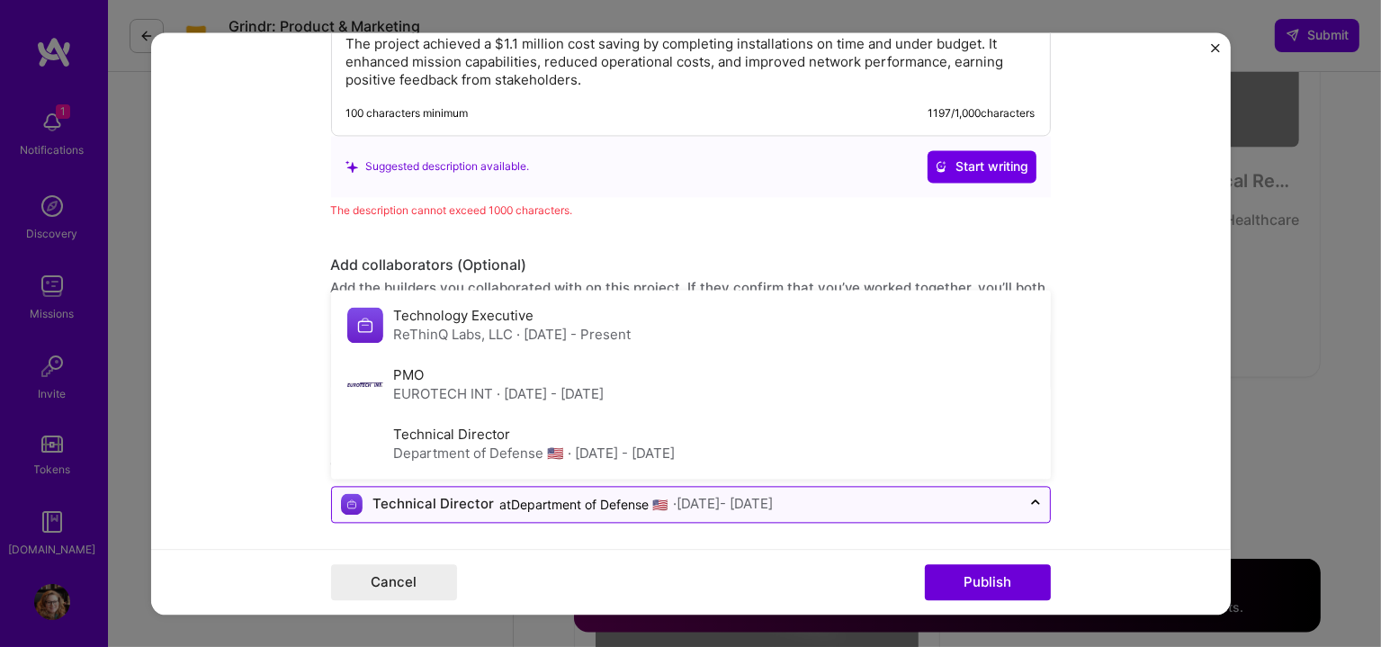
click at [839, 493] on div at bounding box center [676, 504] width 671 height 22
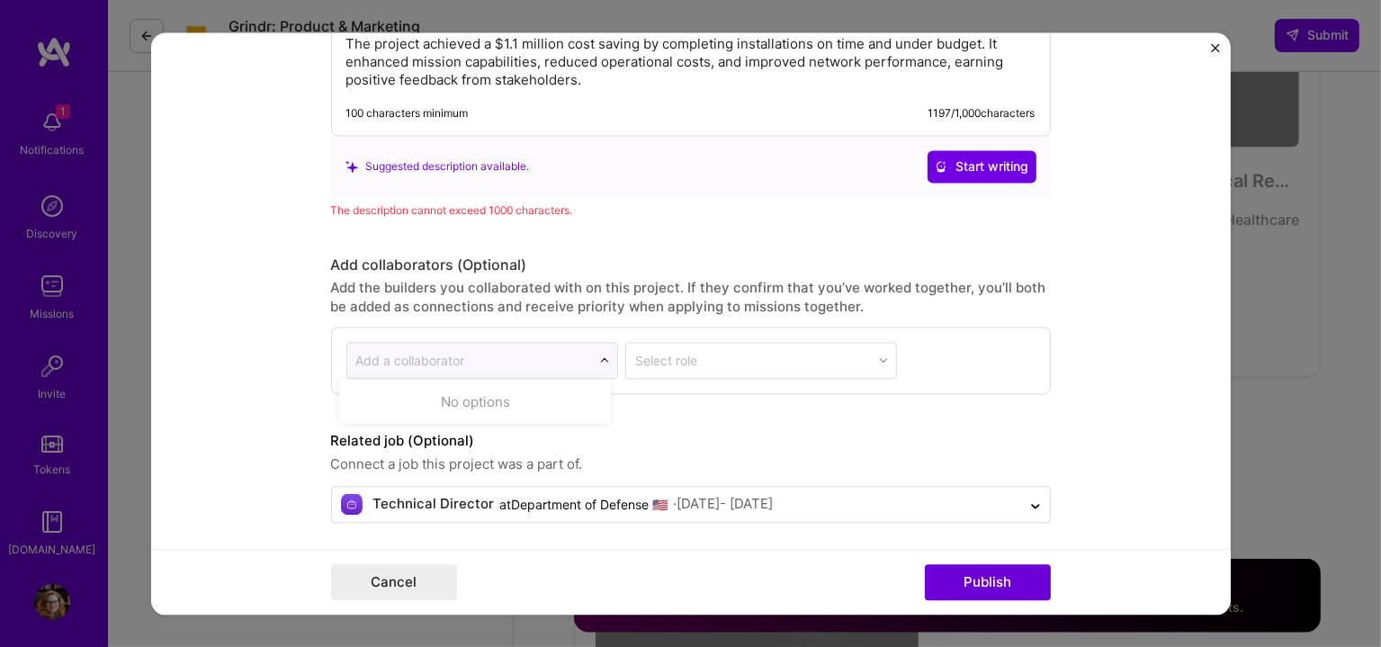
click at [543, 353] on input "text" at bounding box center [469, 360] width 227 height 19
click at [709, 433] on label "Related job (Optional)" at bounding box center [691, 441] width 720 height 22
click at [568, 495] on div "at Department of Defense 🇺🇸" at bounding box center [584, 504] width 168 height 19
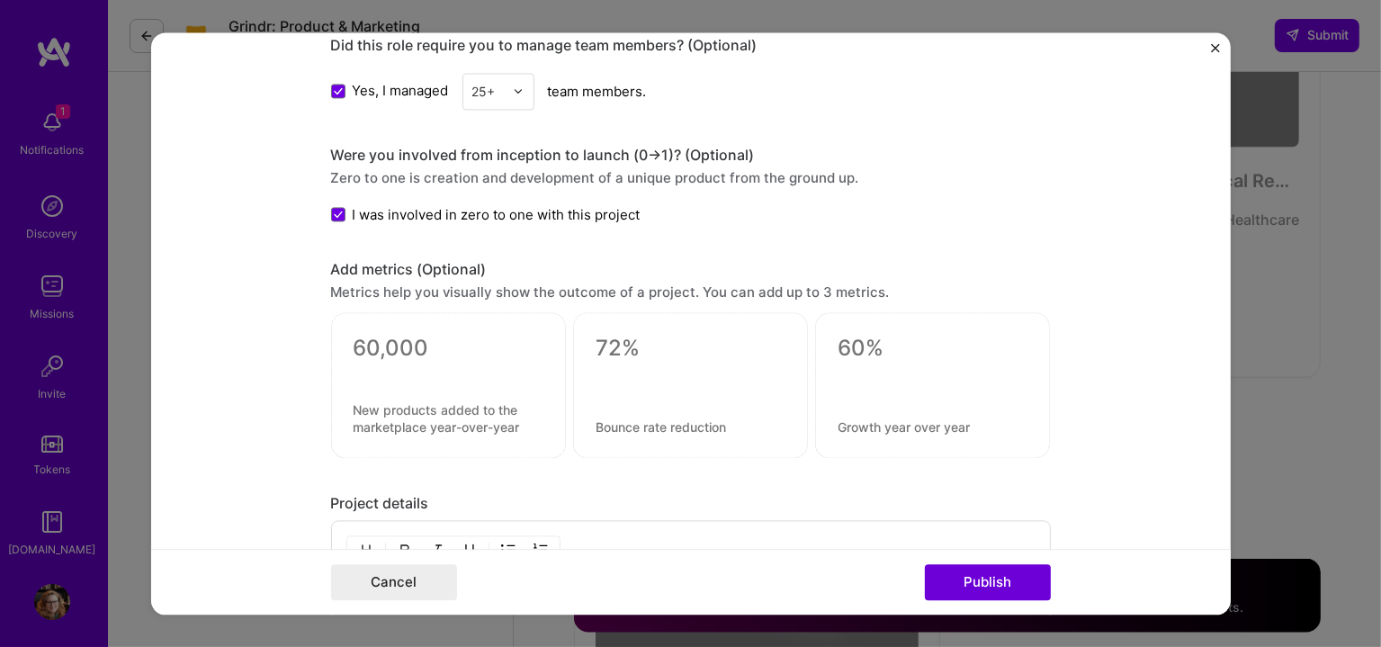
scroll to position [1709, 0]
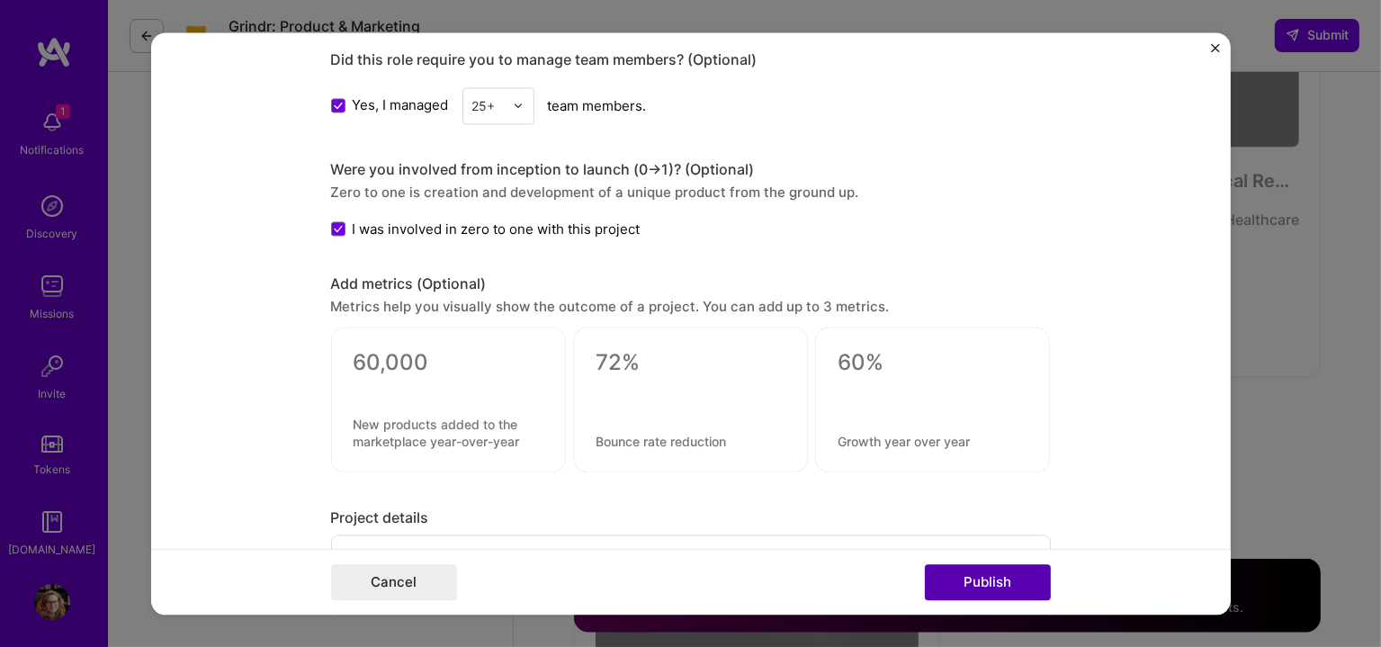
click at [960, 569] on button "Publish" at bounding box center [988, 582] width 126 height 36
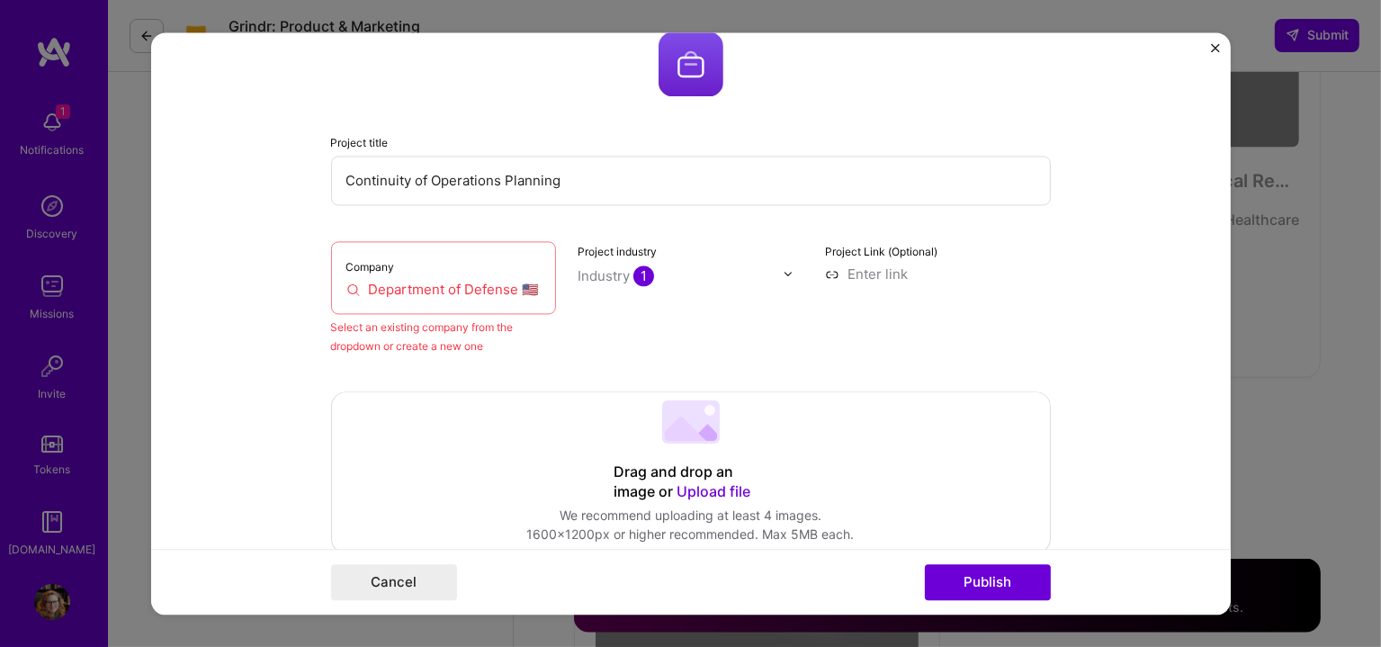
scroll to position [196, 0]
click at [529, 294] on input "Department of Defense 🇺🇸" at bounding box center [443, 290] width 195 height 19
click at [507, 295] on input "Department of Defense 🇺🇸" at bounding box center [443, 290] width 195 height 19
click at [520, 283] on input "Department of Defense 🇺🇸" at bounding box center [443, 290] width 195 height 19
click at [521, 282] on input "Department of Defense 🇺🇸" at bounding box center [443, 290] width 195 height 19
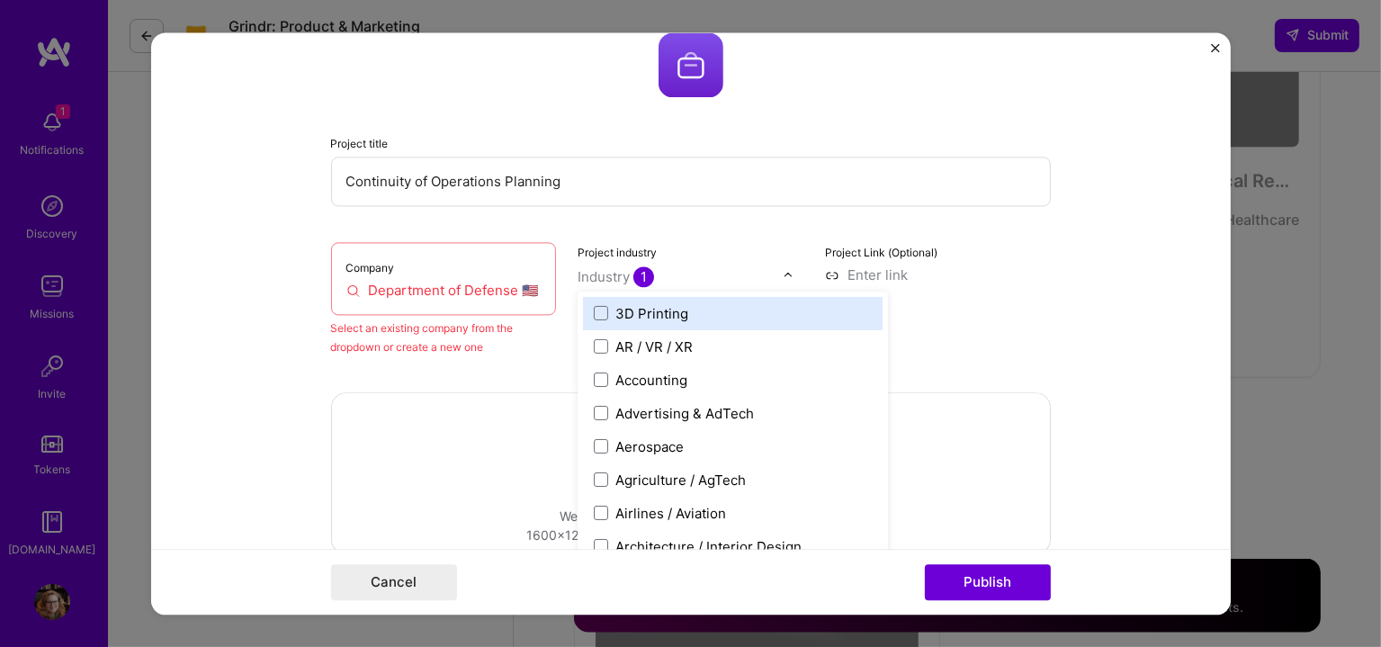
click at [634, 274] on span "1" at bounding box center [643, 276] width 21 height 21
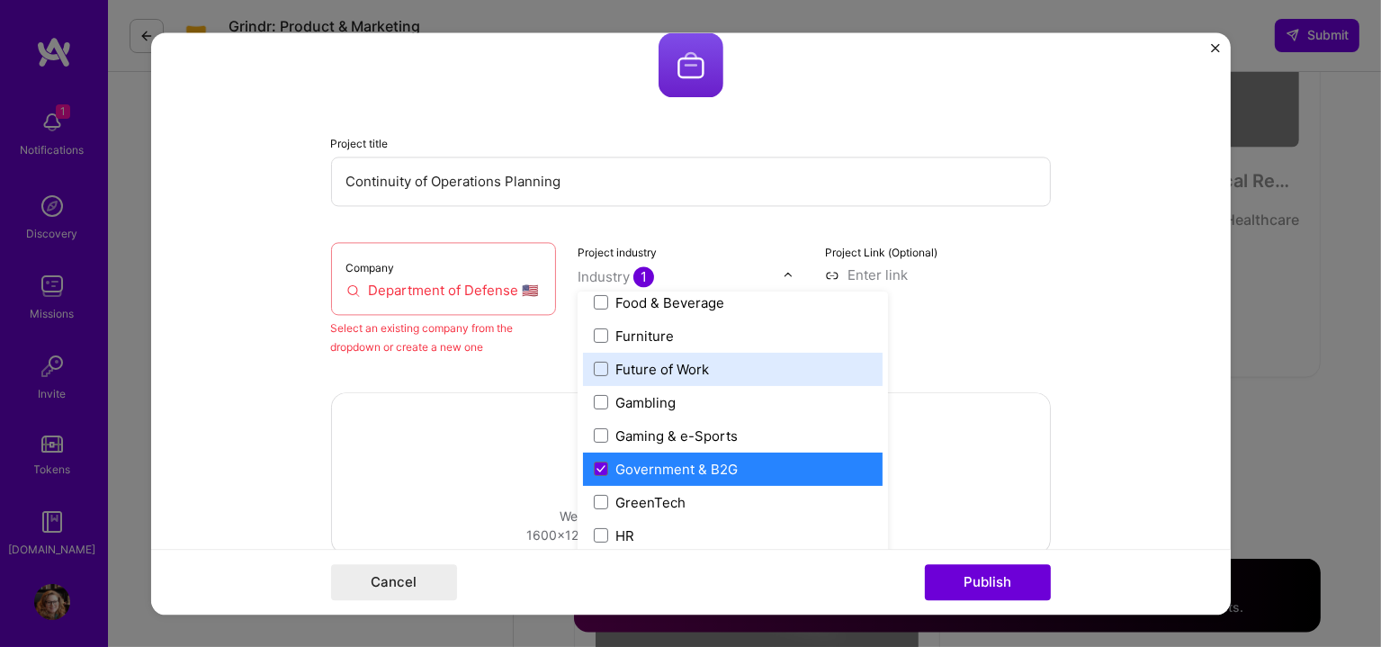
scroll to position [2086, 0]
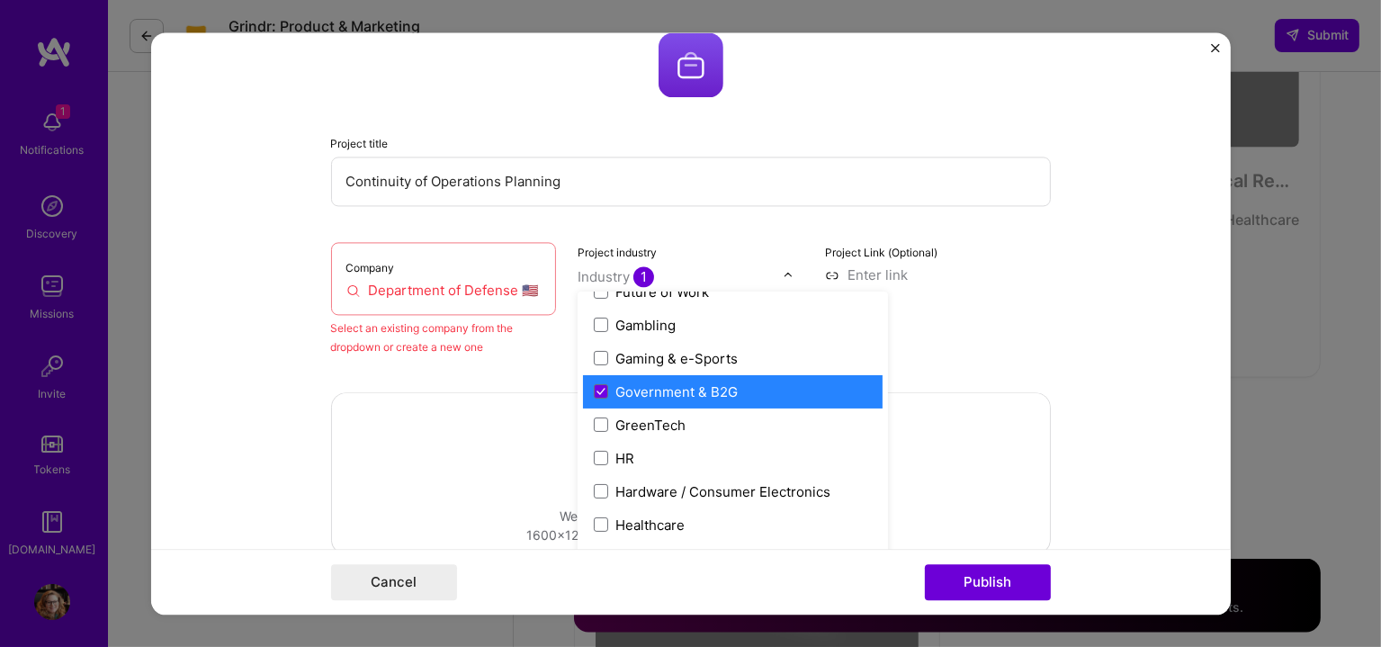
click at [618, 395] on div "Government & B2G" at bounding box center [676, 391] width 122 height 19
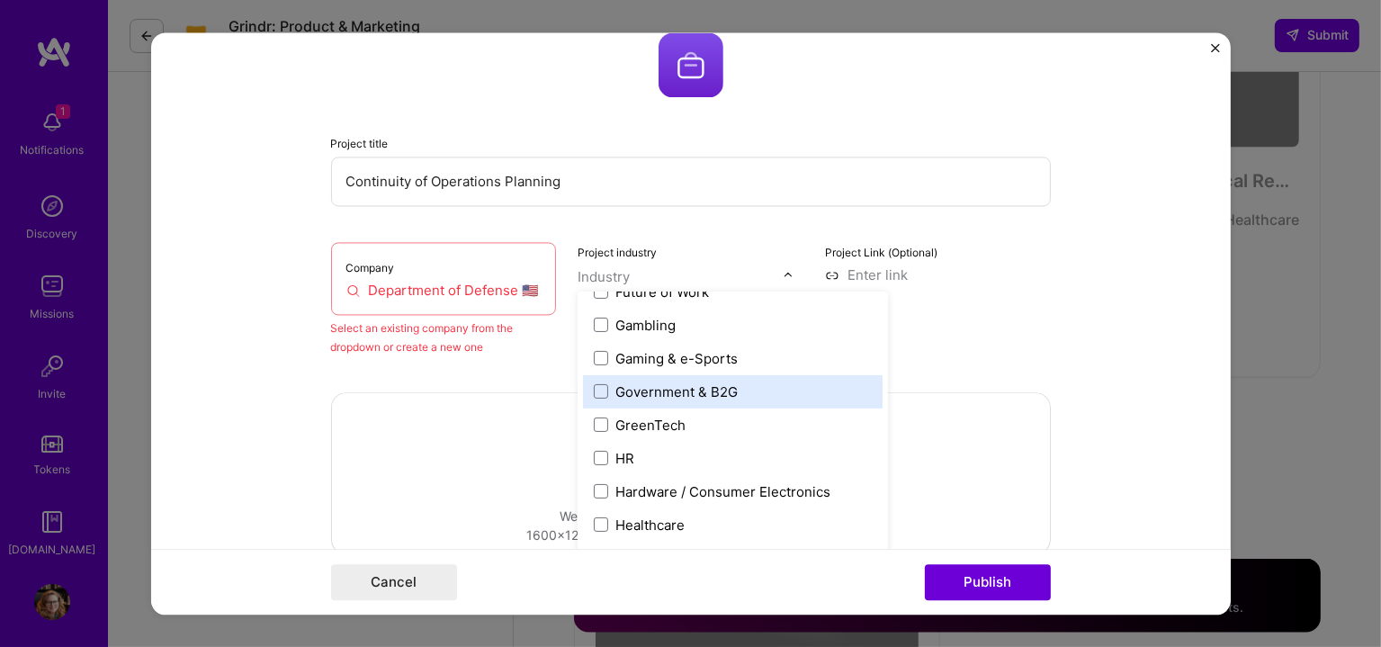
click at [618, 395] on div "Government & B2G" at bounding box center [676, 391] width 122 height 19
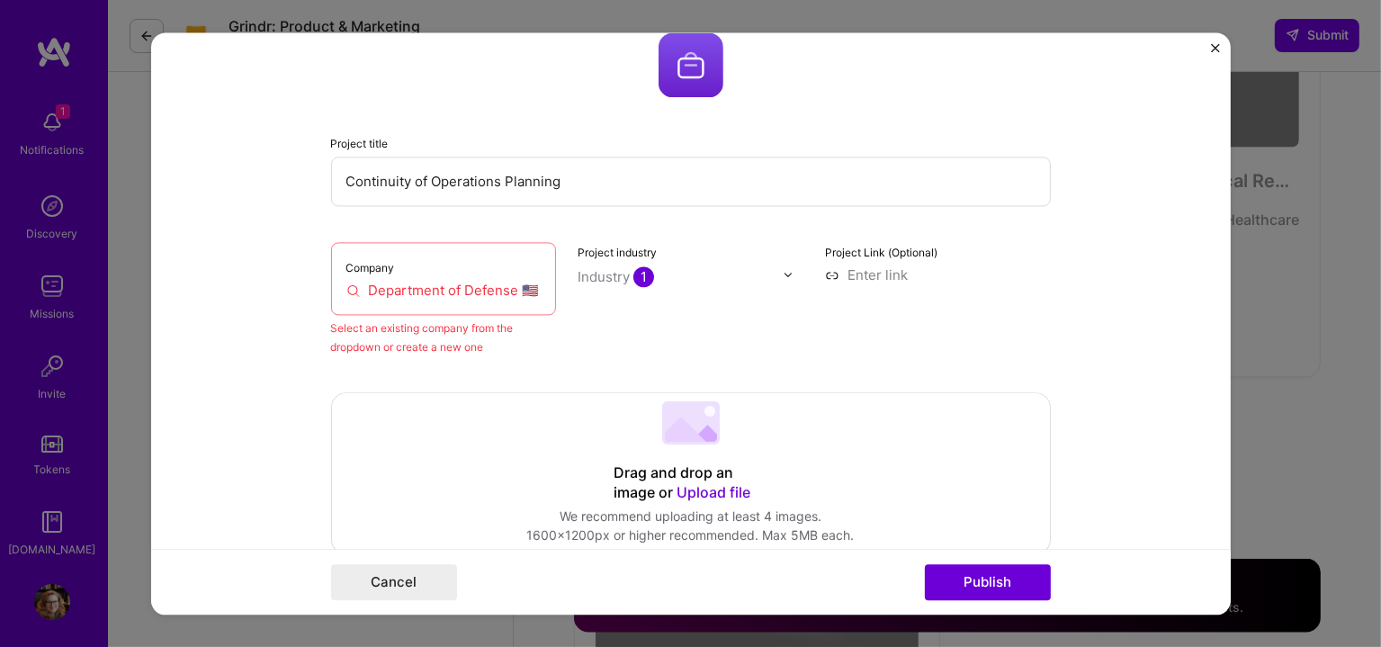
click at [1035, 352] on div "Project Link (Optional)" at bounding box center [938, 299] width 226 height 114
click at [387, 283] on input "Department of Defense 🇺🇸" at bounding box center [443, 290] width 195 height 19
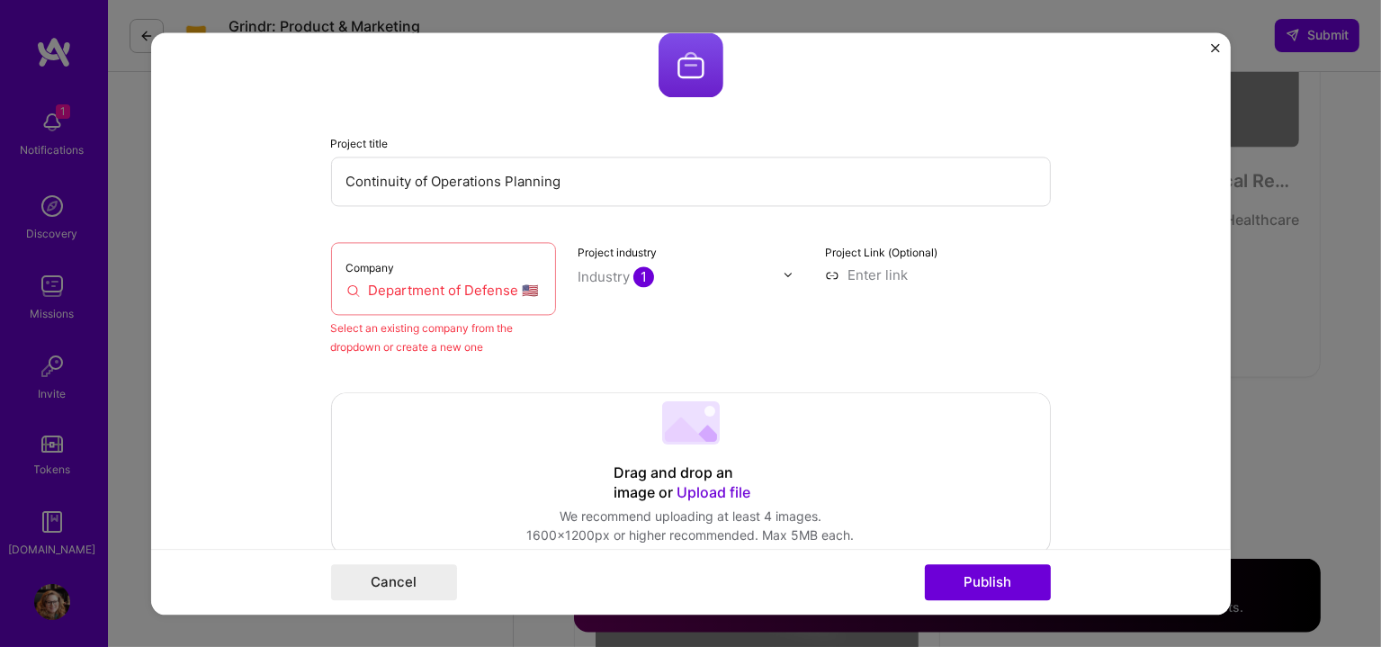
click at [489, 295] on input "Department of Defense 🇺🇸" at bounding box center [443, 290] width 195 height 19
click at [482, 293] on input "Department of Defense 🇺🇸" at bounding box center [443, 290] width 195 height 19
click at [512, 287] on input "Department of Defense 🇺🇸" at bounding box center [443, 290] width 195 height 19
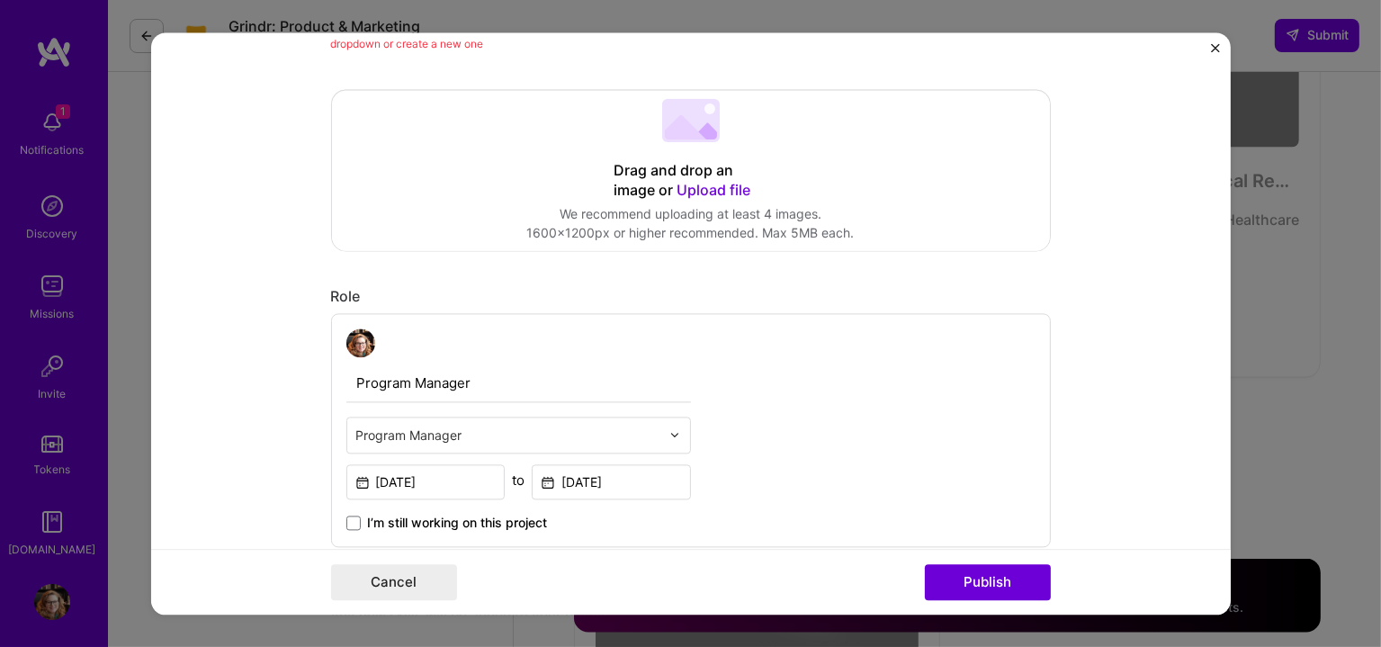
scroll to position [497, 0]
click at [1007, 582] on button "Publish" at bounding box center [988, 582] width 126 height 36
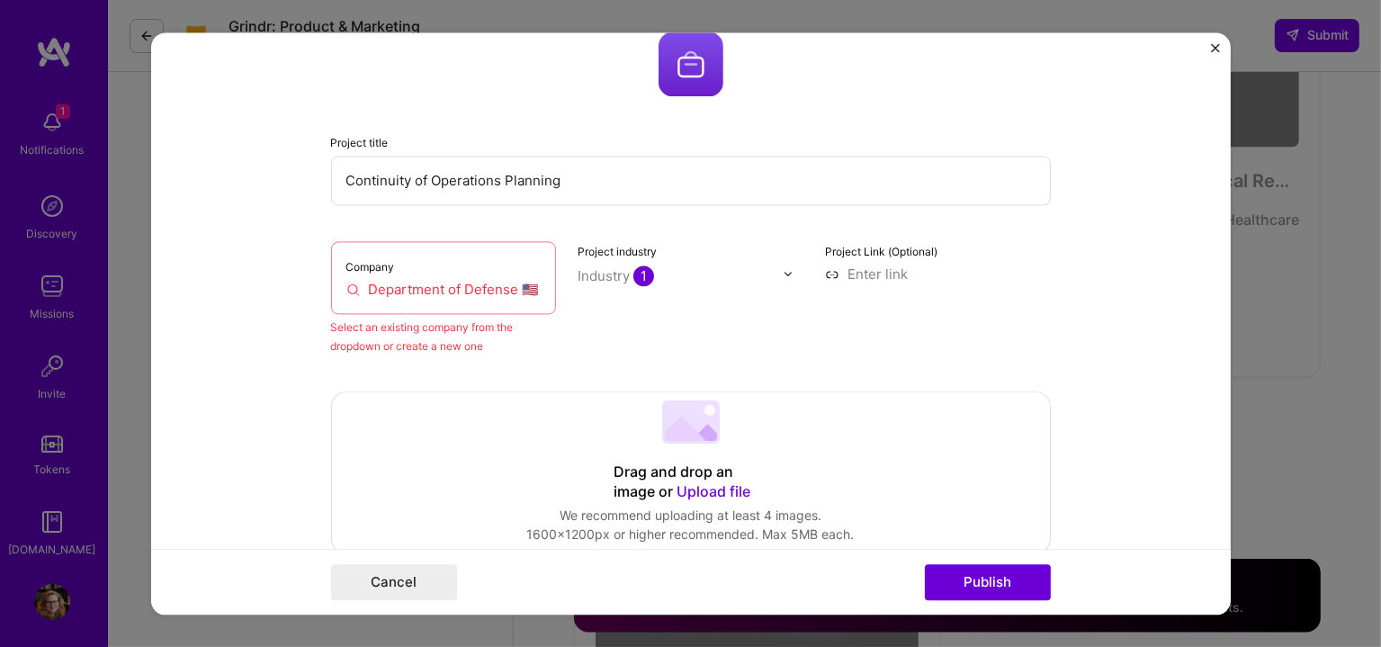
scroll to position [196, 0]
click at [398, 261] on div "Company Department of Defense 🇺🇸" at bounding box center [444, 278] width 226 height 73
click at [364, 261] on label "Company" at bounding box center [370, 267] width 49 height 13
click at [446, 276] on div "Company Department of Defense 🇺🇸" at bounding box center [444, 278] width 226 height 73
click at [444, 283] on input "Department of Defense 🇺🇸" at bounding box center [443, 290] width 195 height 19
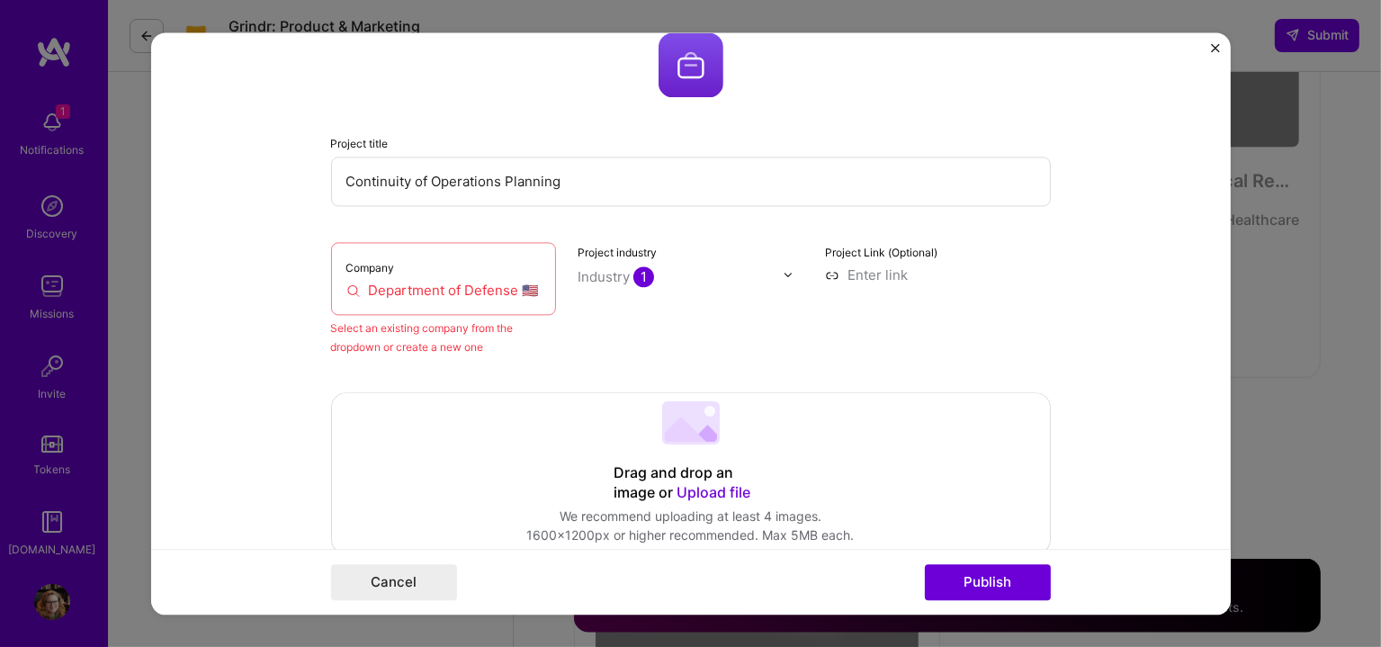
click at [444, 283] on input "Department of Defense 🇺🇸" at bounding box center [443, 290] width 195 height 19
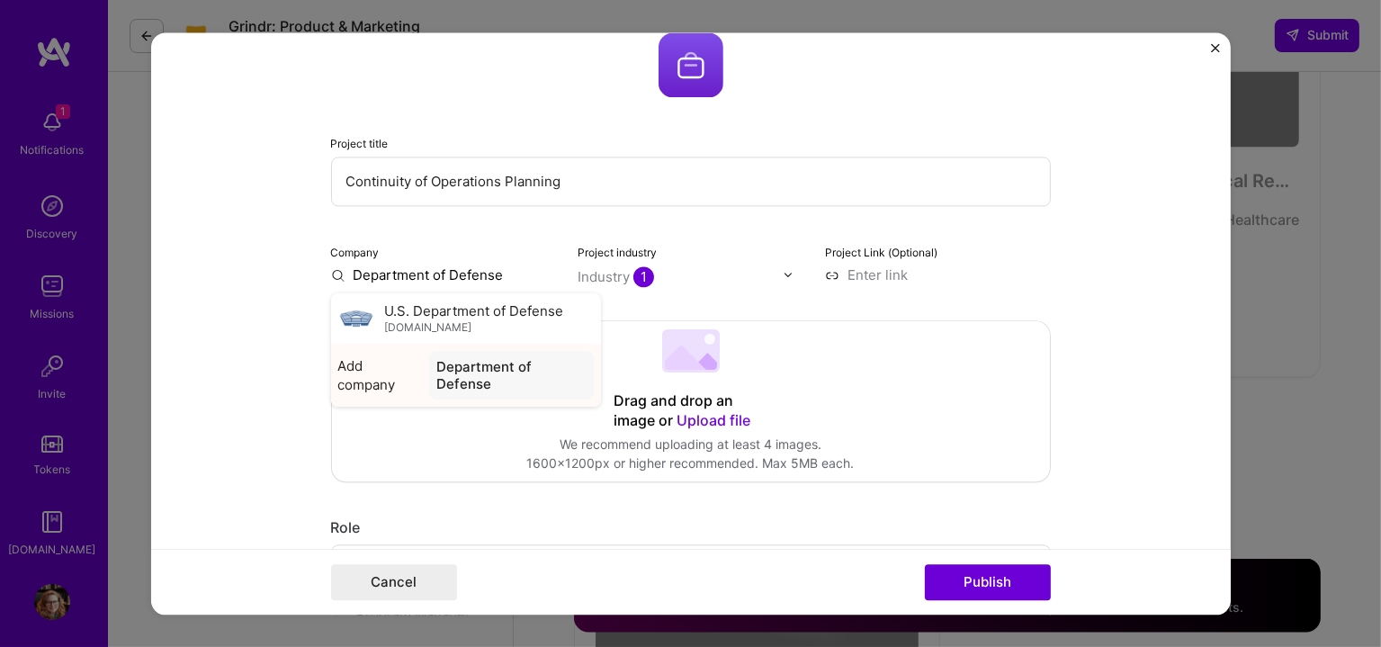
type input "Department of Defense"
click at [479, 370] on div "Department of Defense" at bounding box center [511, 375] width 165 height 49
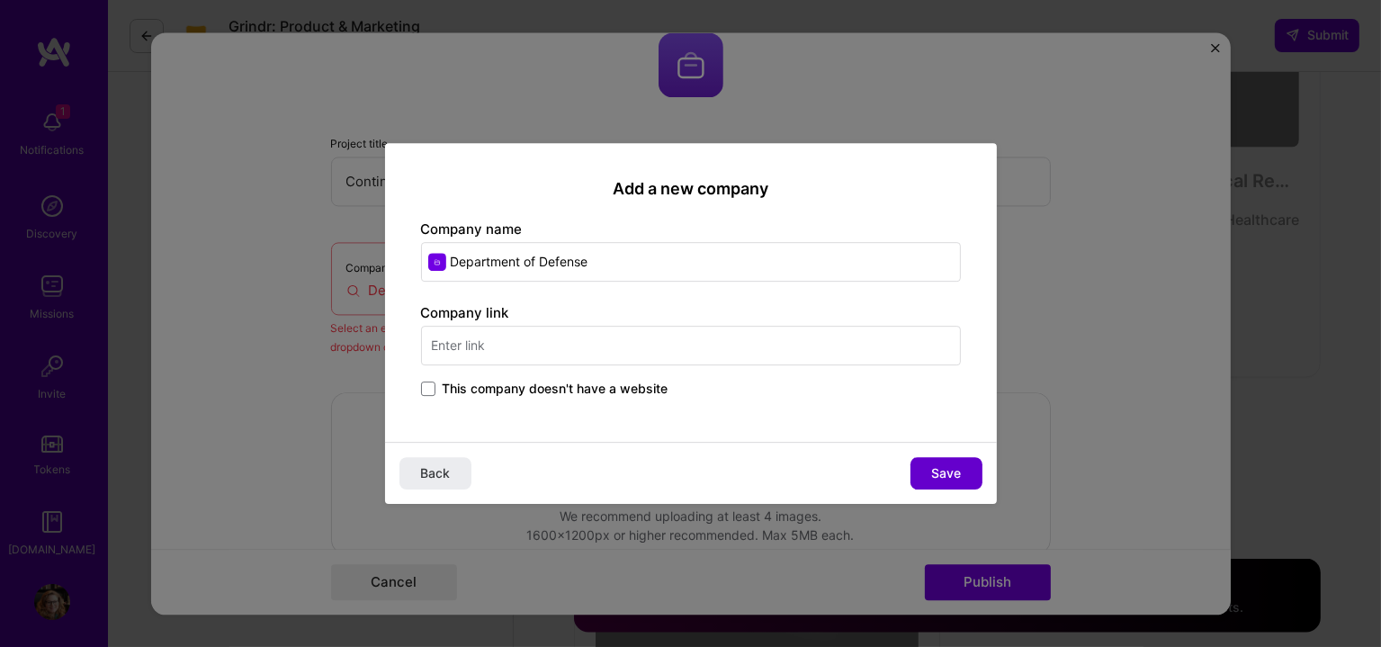
click at [965, 475] on button "Save" at bounding box center [947, 473] width 72 height 32
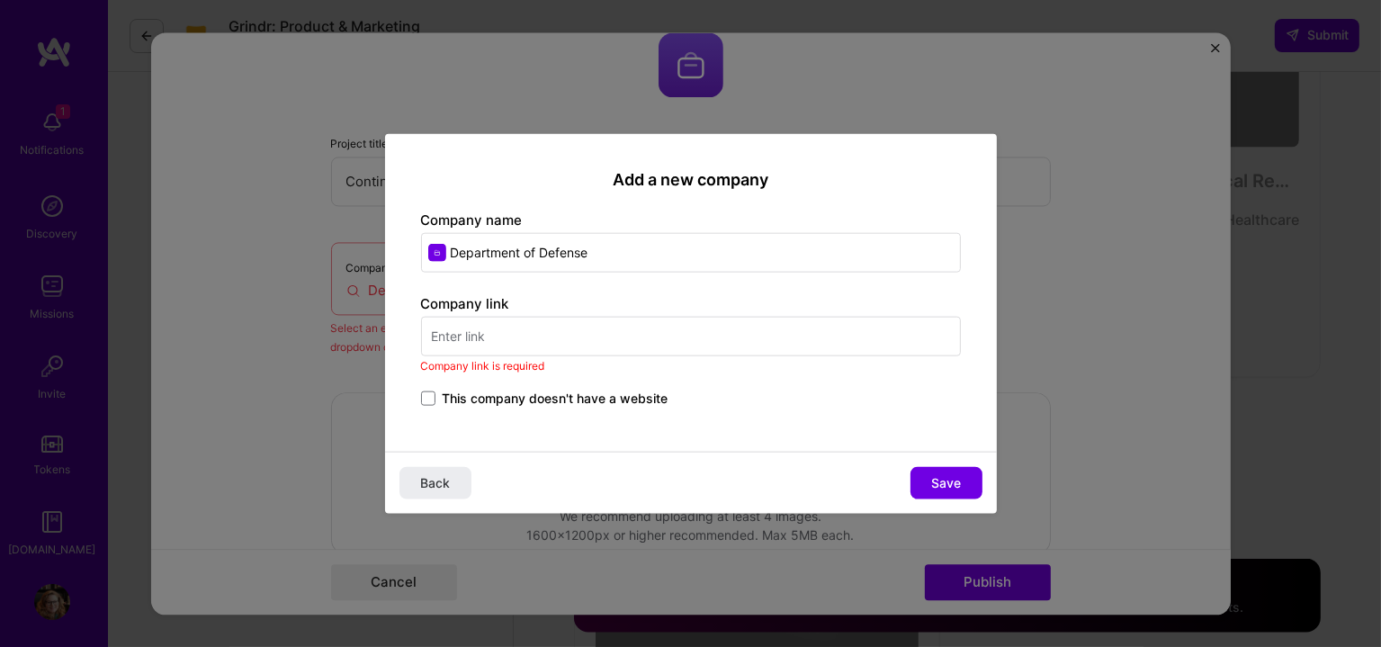
click at [606, 327] on input "text" at bounding box center [691, 337] width 540 height 40
paste input "[URL][DOMAIN_NAME]"
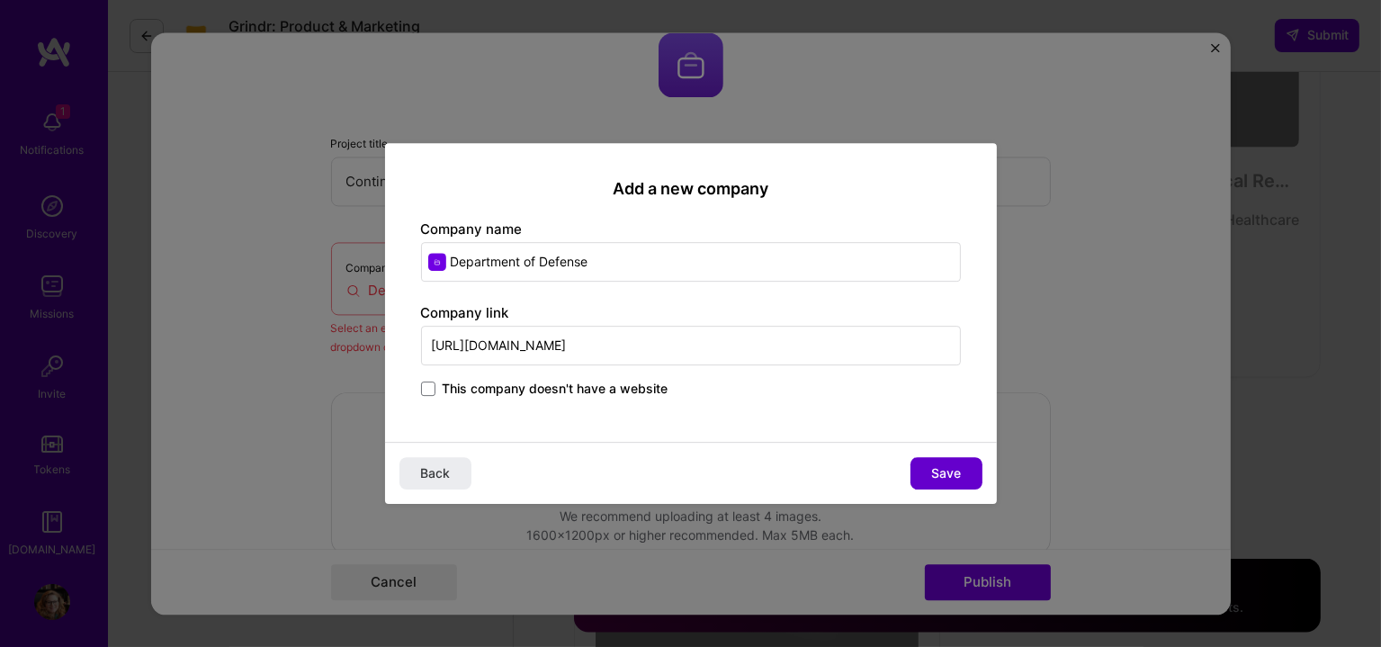
type input "[URL][DOMAIN_NAME]"
click at [946, 484] on button "Save" at bounding box center [947, 473] width 72 height 32
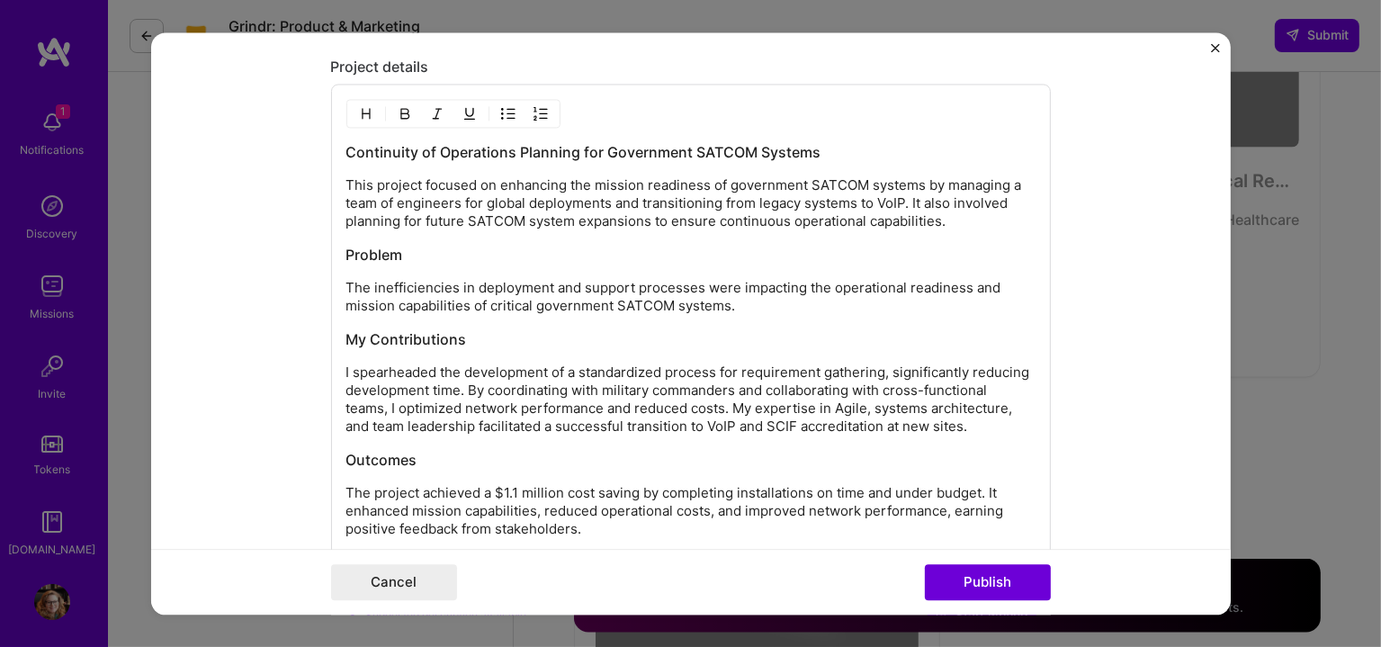
scroll to position [2159, 0]
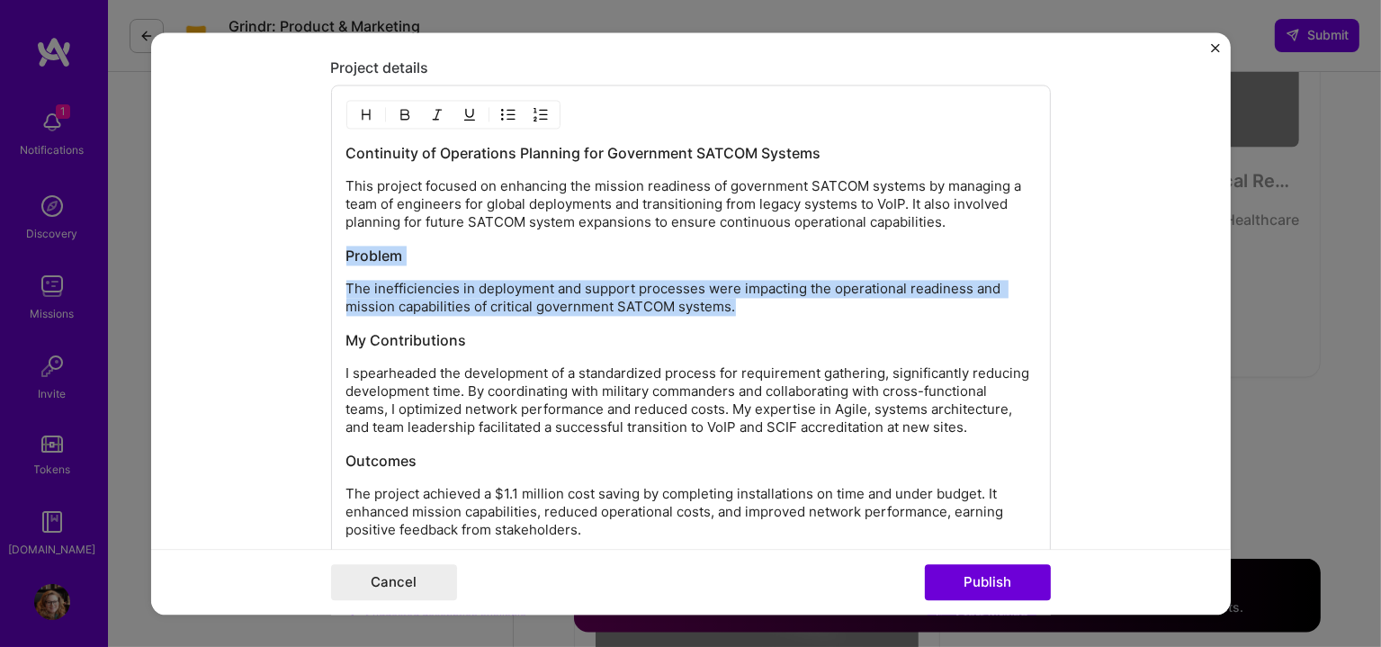
drag, startPoint x: 342, startPoint y: 246, endPoint x: 828, endPoint y: 301, distance: 489.0
click at [828, 301] on div "Continuity of Operations Planning for Government SATCOM Systems This project fo…" at bounding box center [690, 341] width 689 height 396
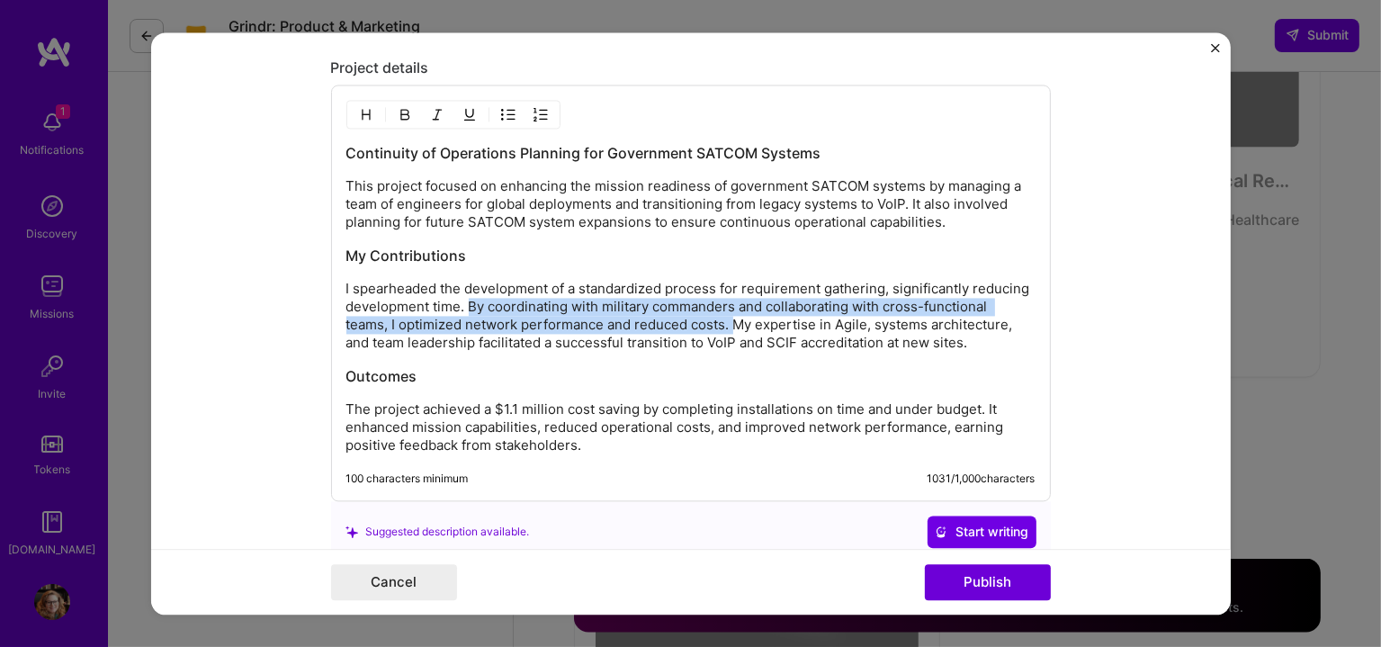
drag, startPoint x: 464, startPoint y: 305, endPoint x: 730, endPoint y: 323, distance: 266.0
click at [730, 323] on p "I spearheaded the development of a standardized process for requirement gatheri…" at bounding box center [690, 316] width 689 height 72
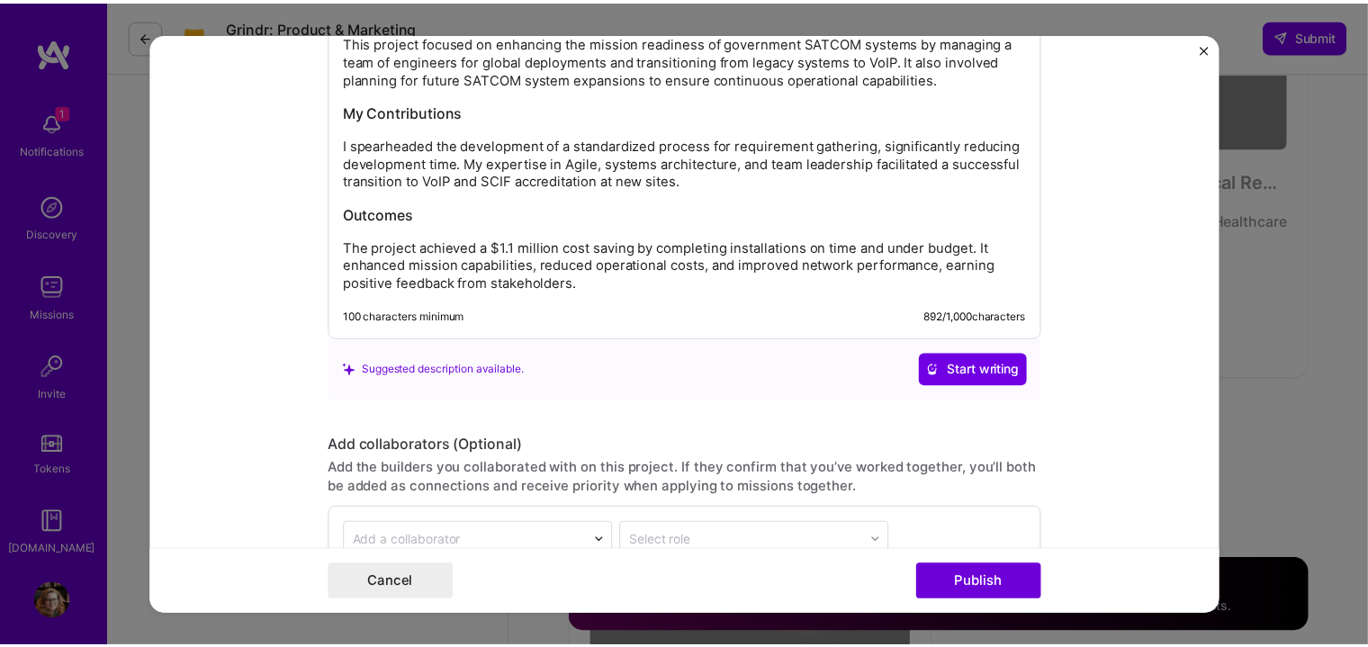
scroll to position [2310, 0]
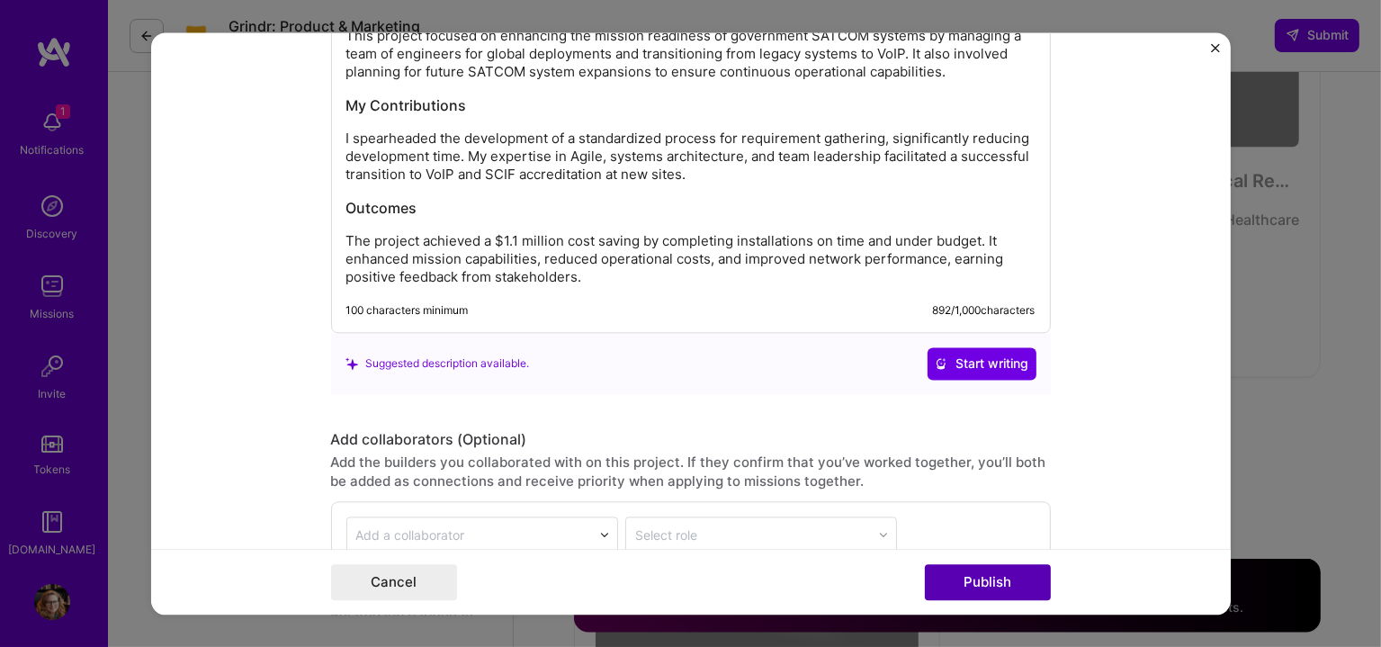
click at [1005, 575] on button "Publish" at bounding box center [988, 582] width 126 height 36
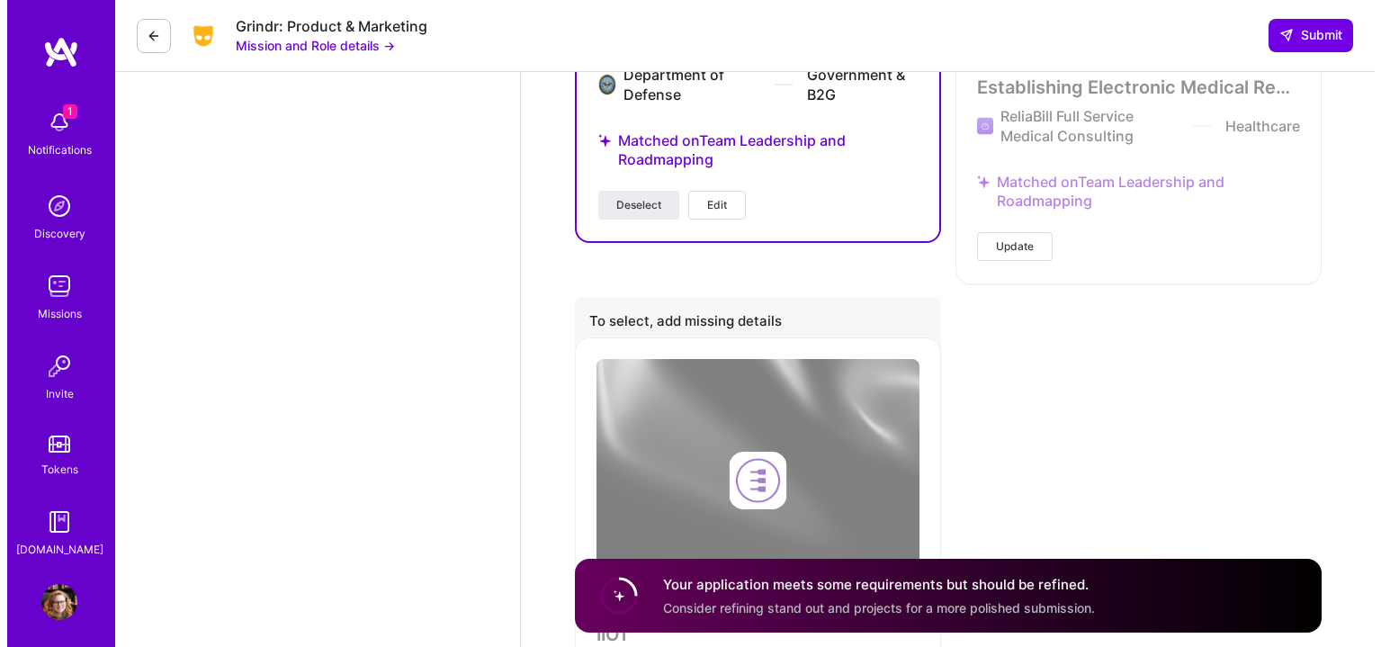
scroll to position [2894, 0]
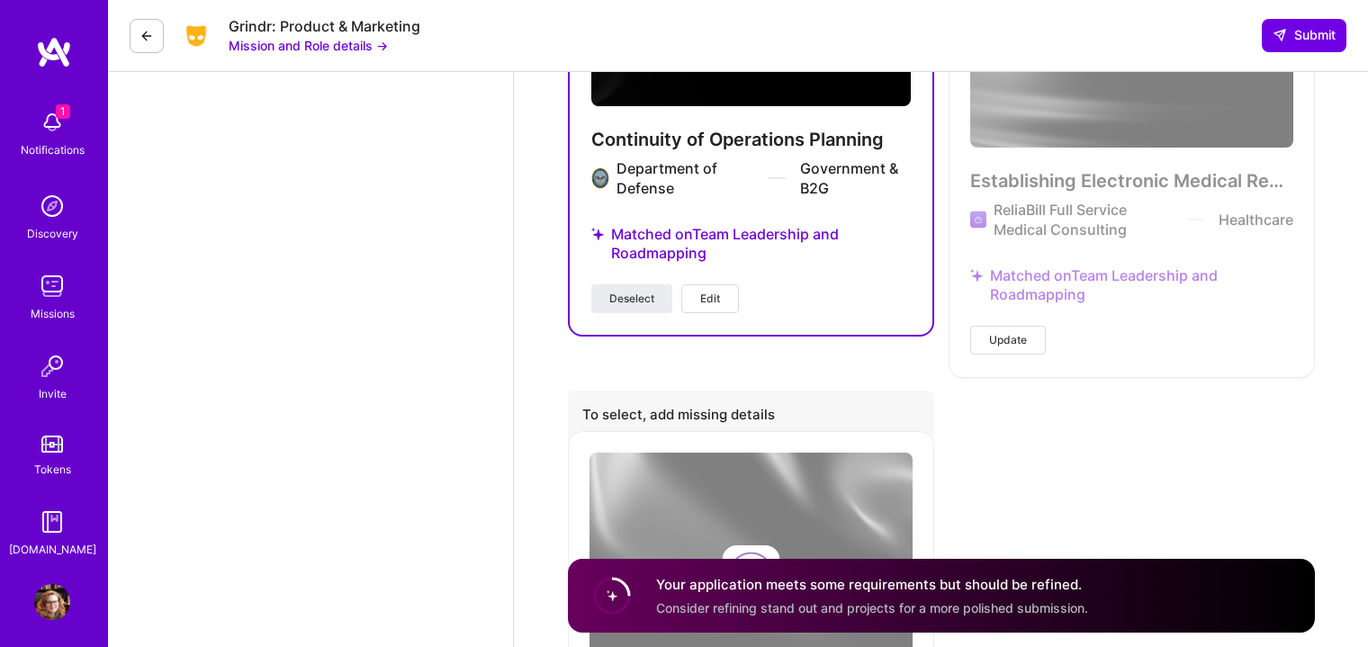
click at [1009, 332] on span "Update" at bounding box center [1008, 340] width 38 height 16
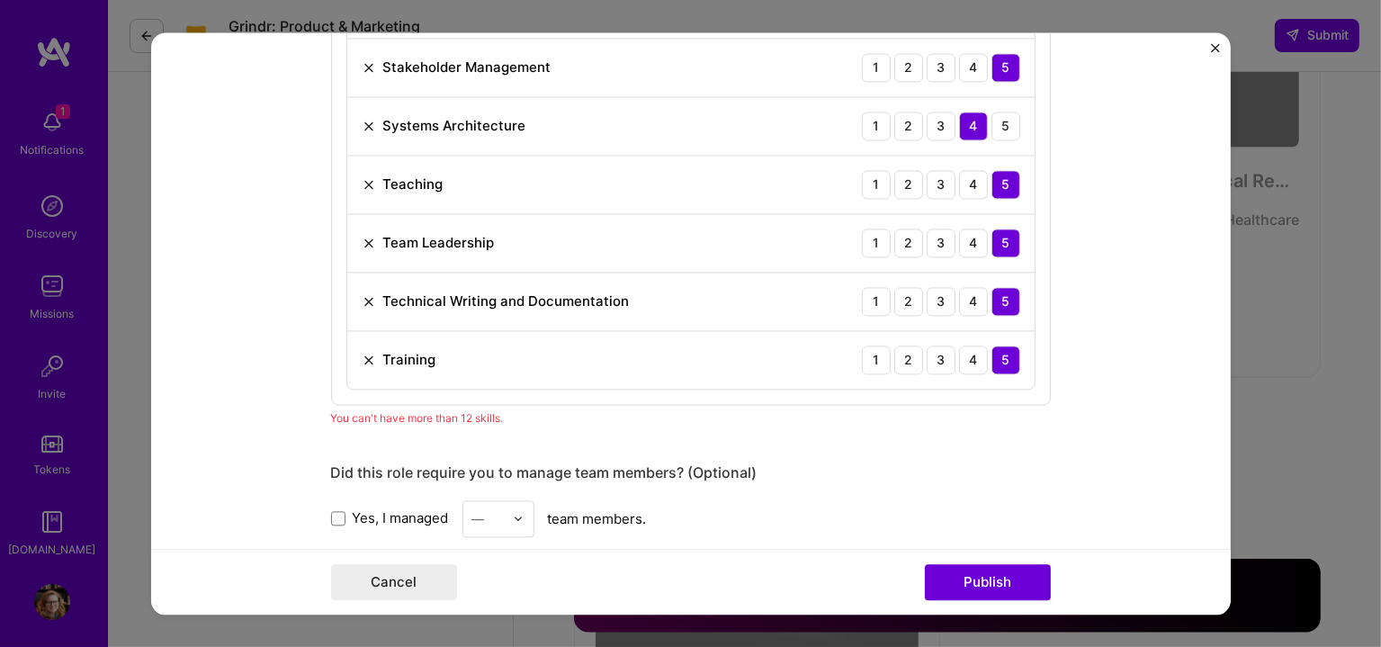
scroll to position [1799, 0]
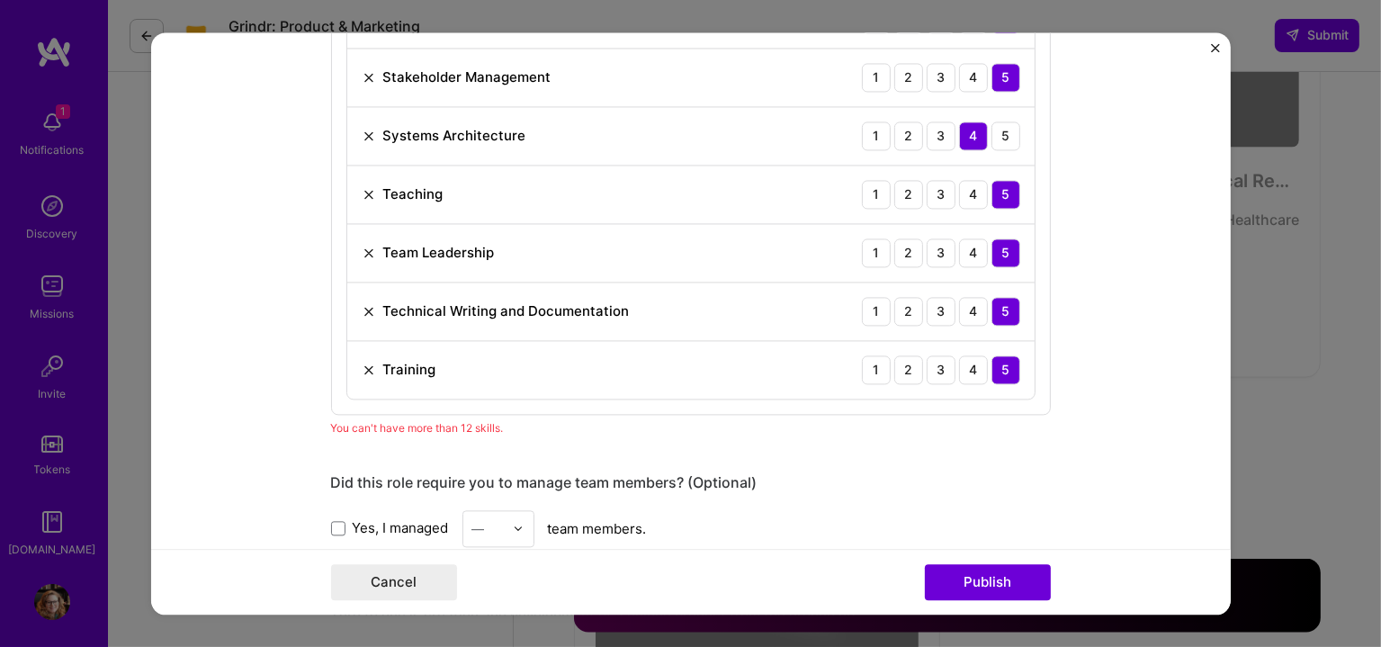
click at [362, 360] on div "Training" at bounding box center [399, 369] width 75 height 19
click at [365, 305] on img at bounding box center [369, 311] width 14 height 14
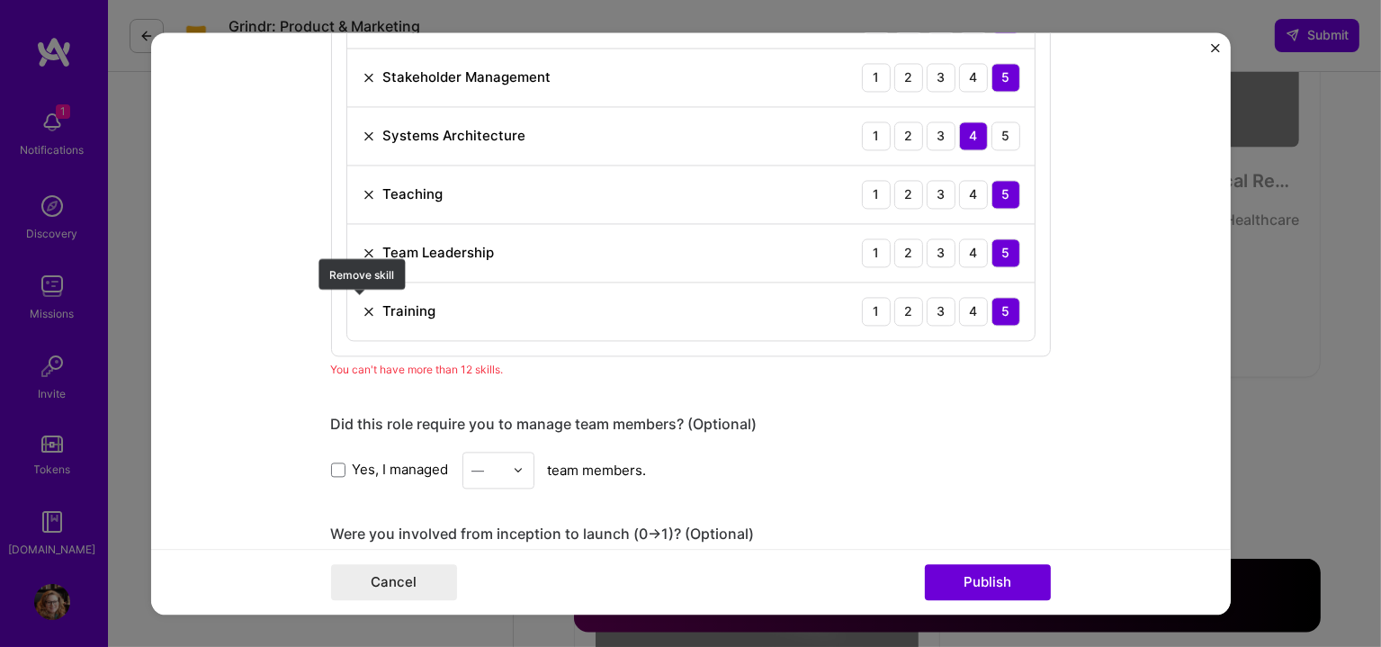
click at [364, 304] on img at bounding box center [369, 311] width 14 height 14
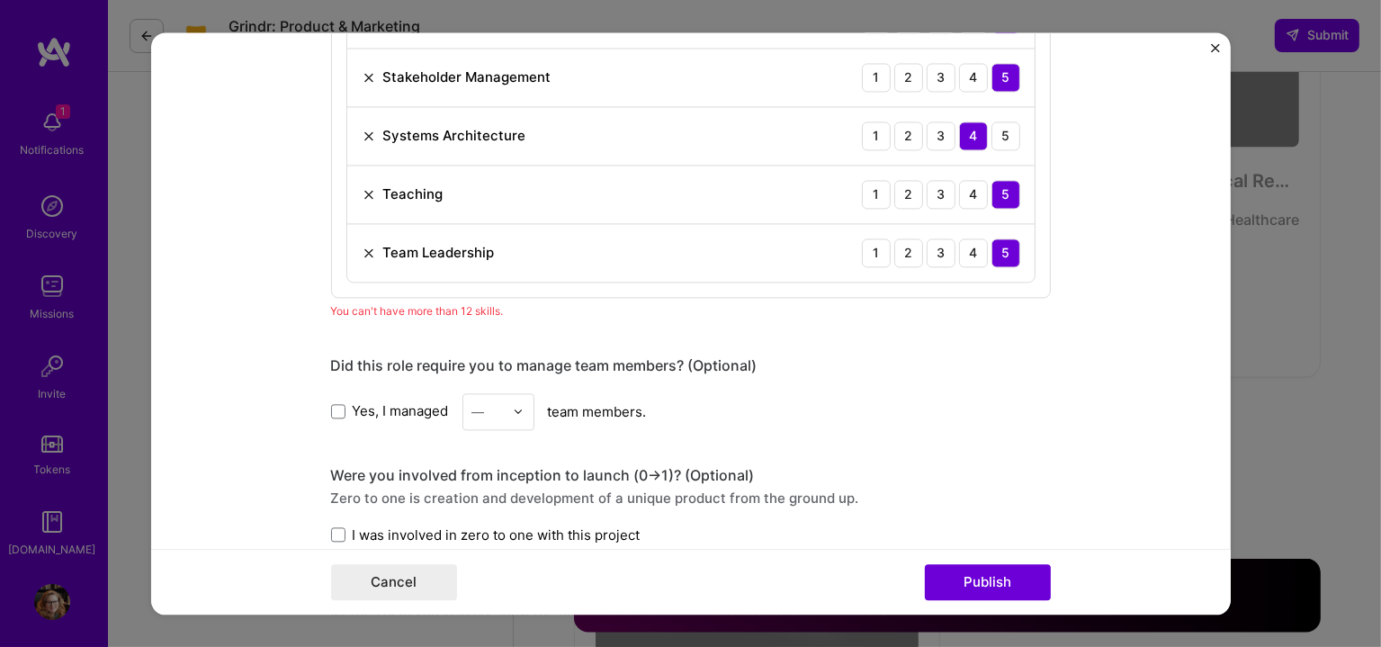
click at [362, 187] on img at bounding box center [369, 194] width 14 height 14
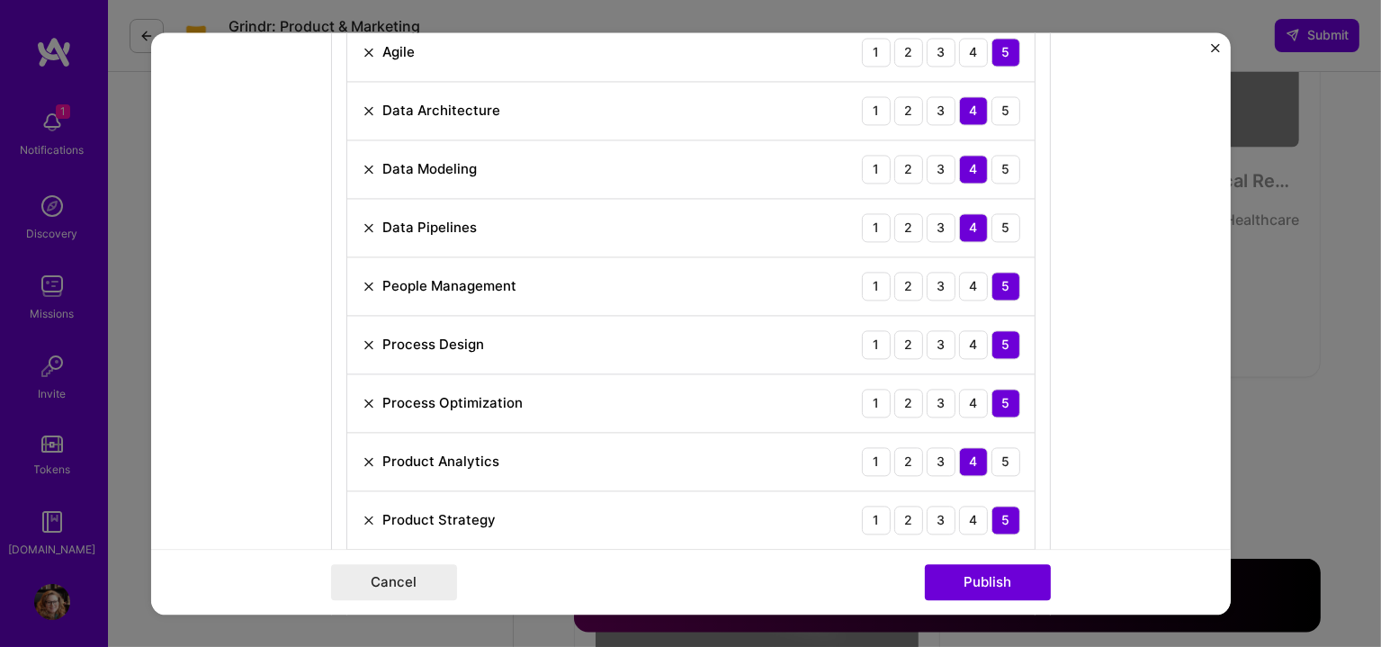
scroll to position [1049, 0]
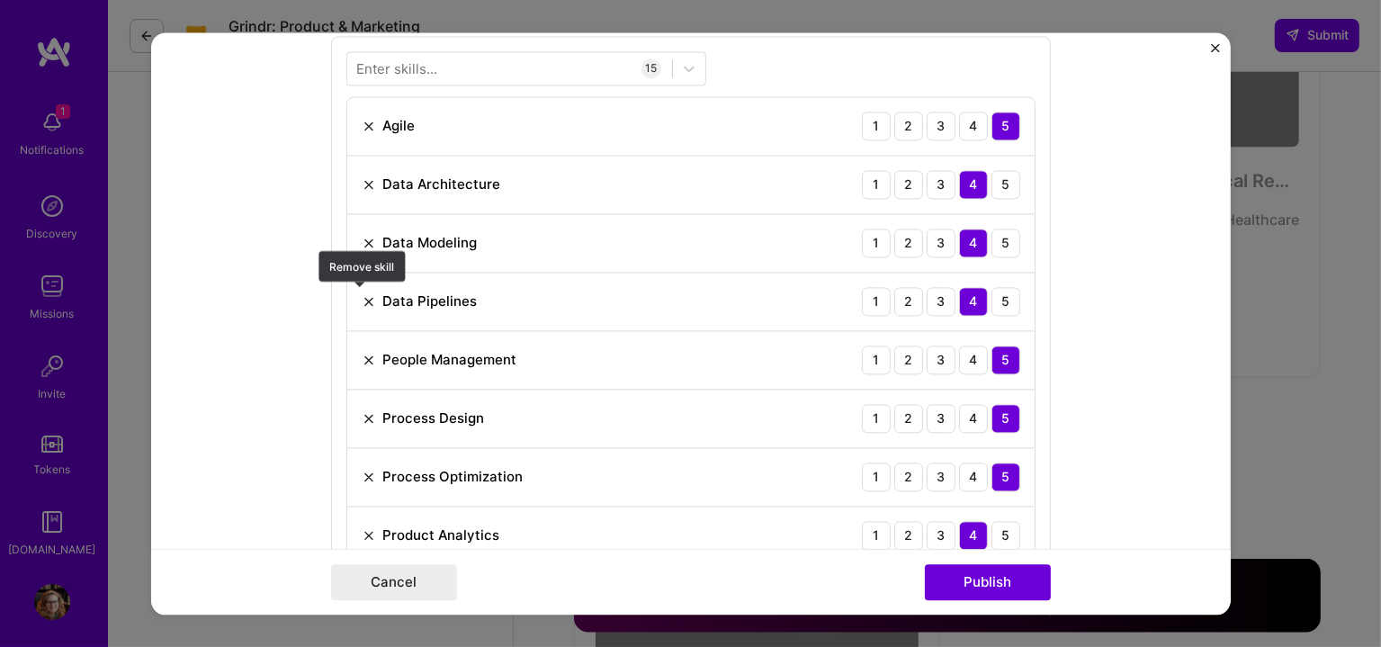
click at [362, 294] on img at bounding box center [369, 301] width 14 height 14
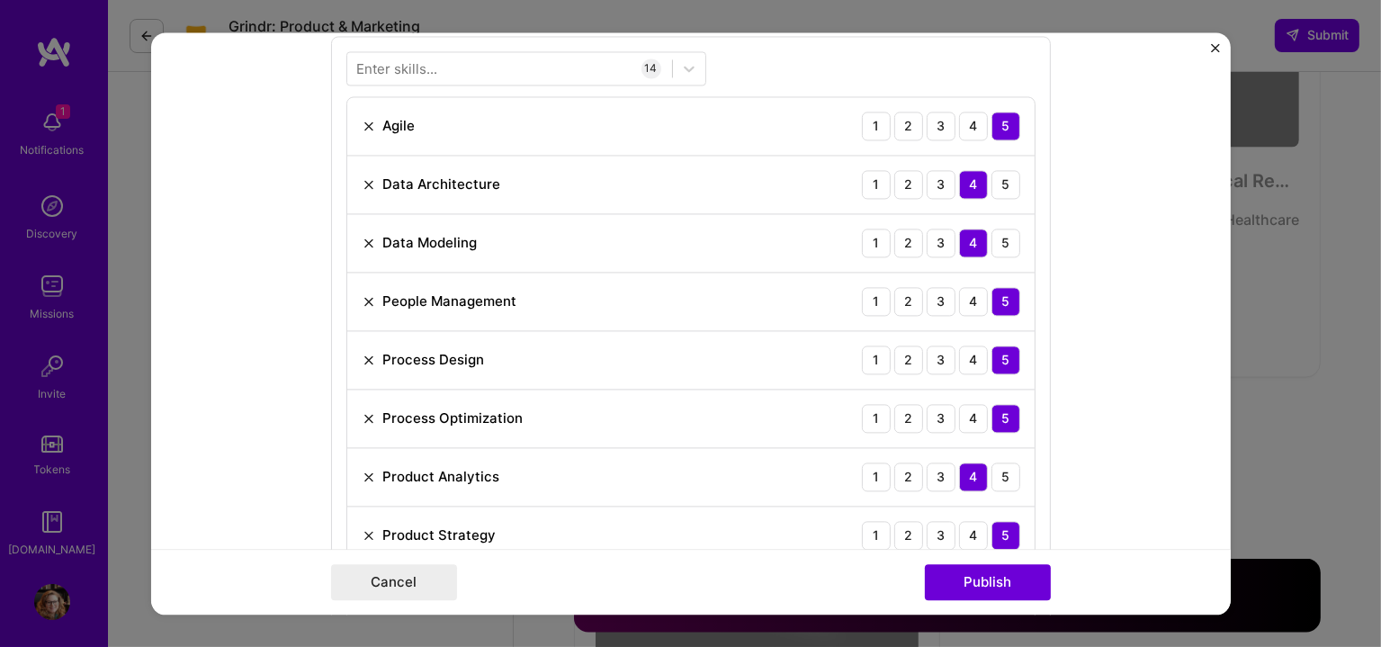
click at [363, 178] on img at bounding box center [369, 184] width 14 height 14
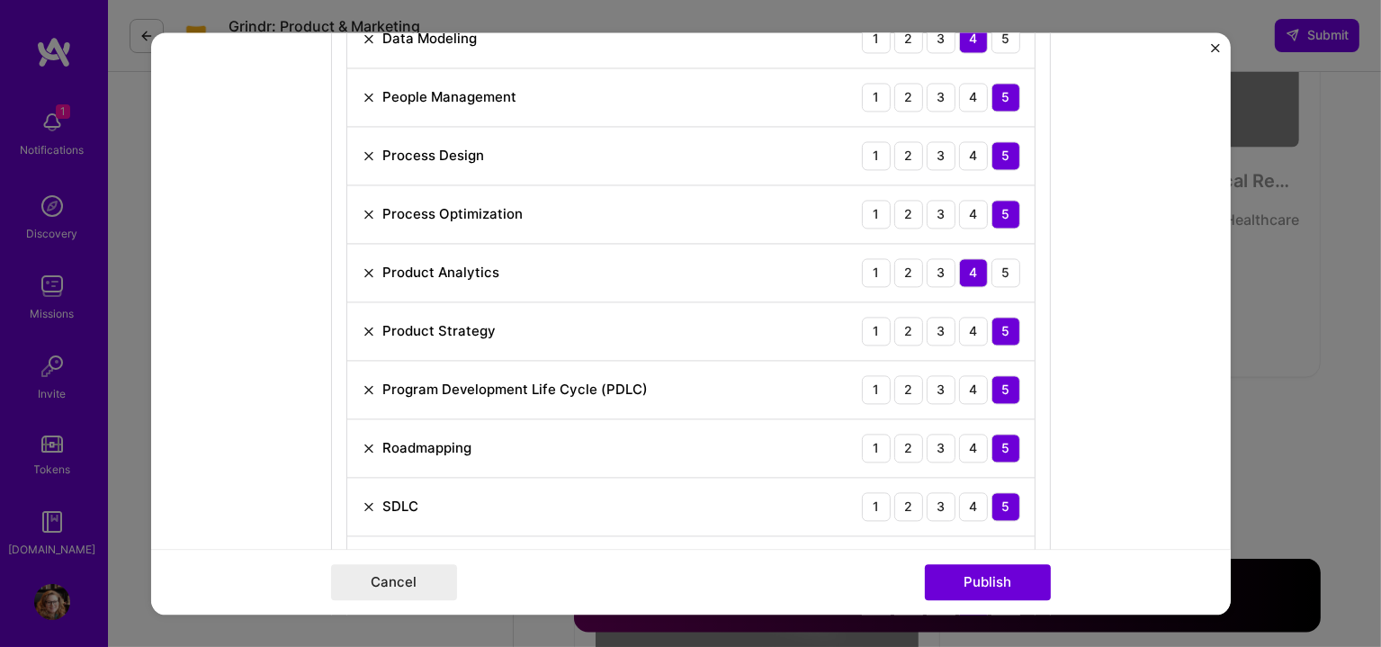
scroll to position [1199, 0]
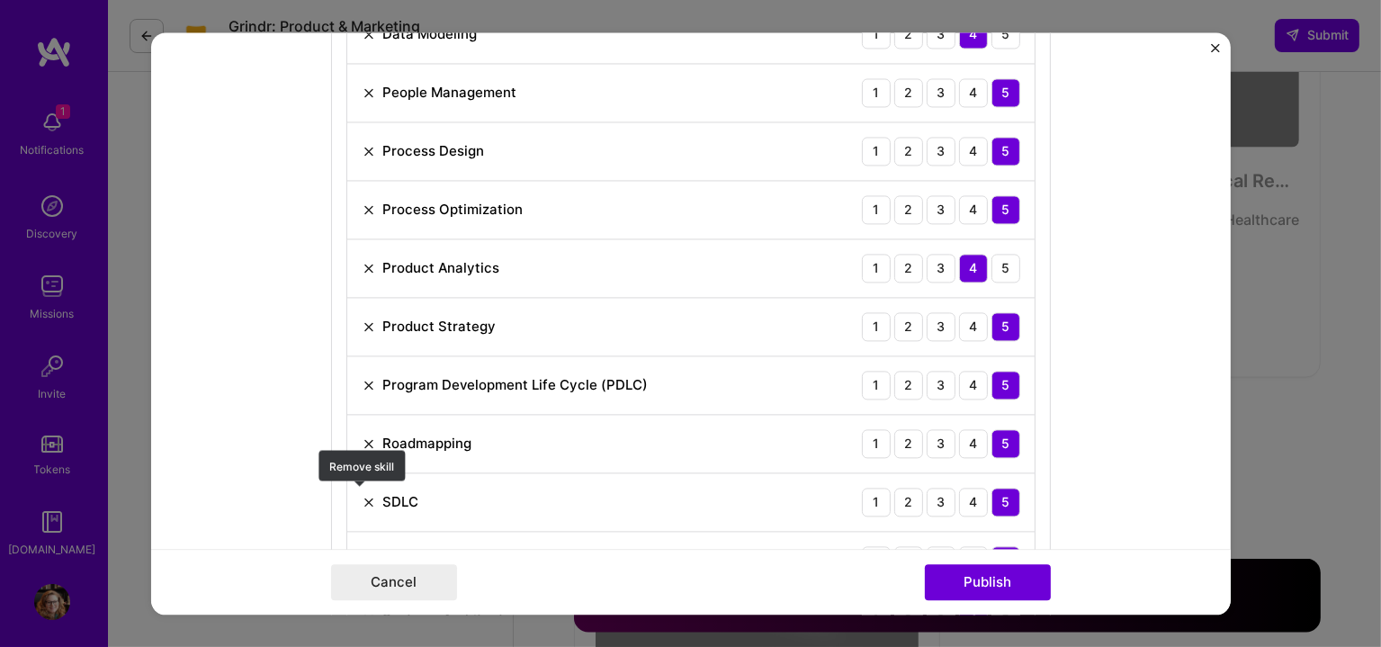
click at [362, 495] on img at bounding box center [369, 502] width 14 height 14
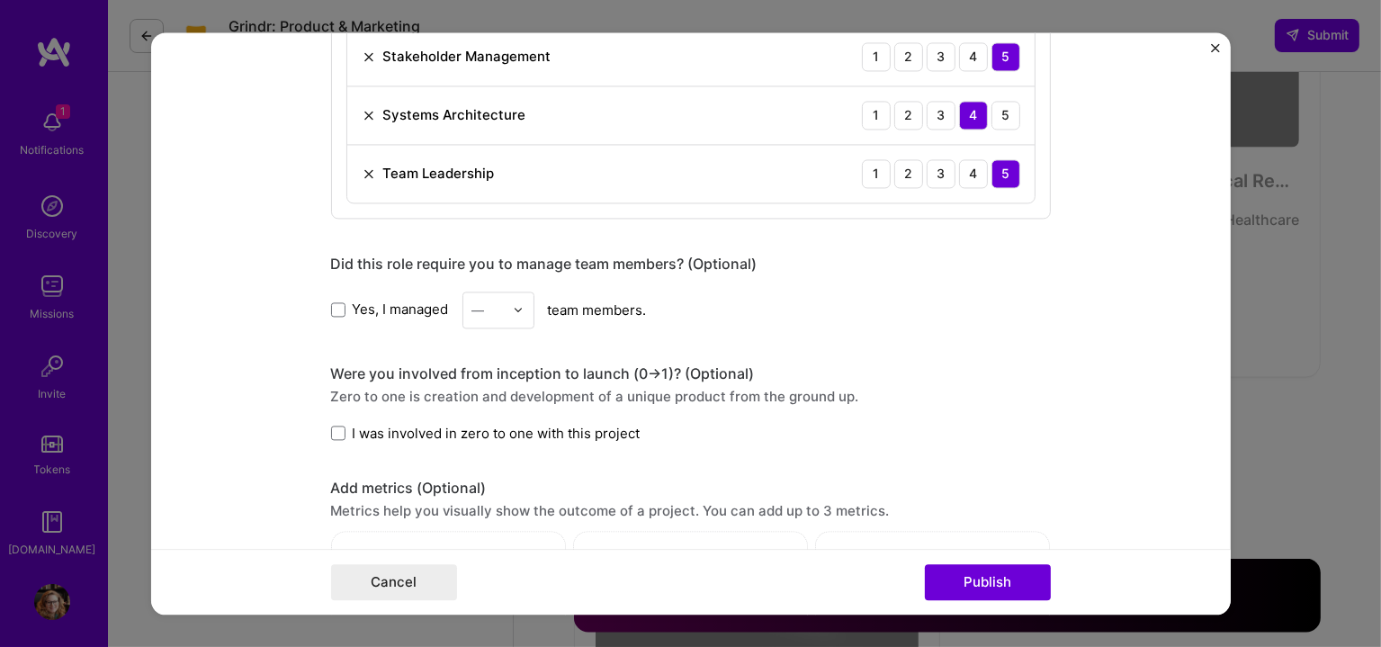
scroll to position [1649, 0]
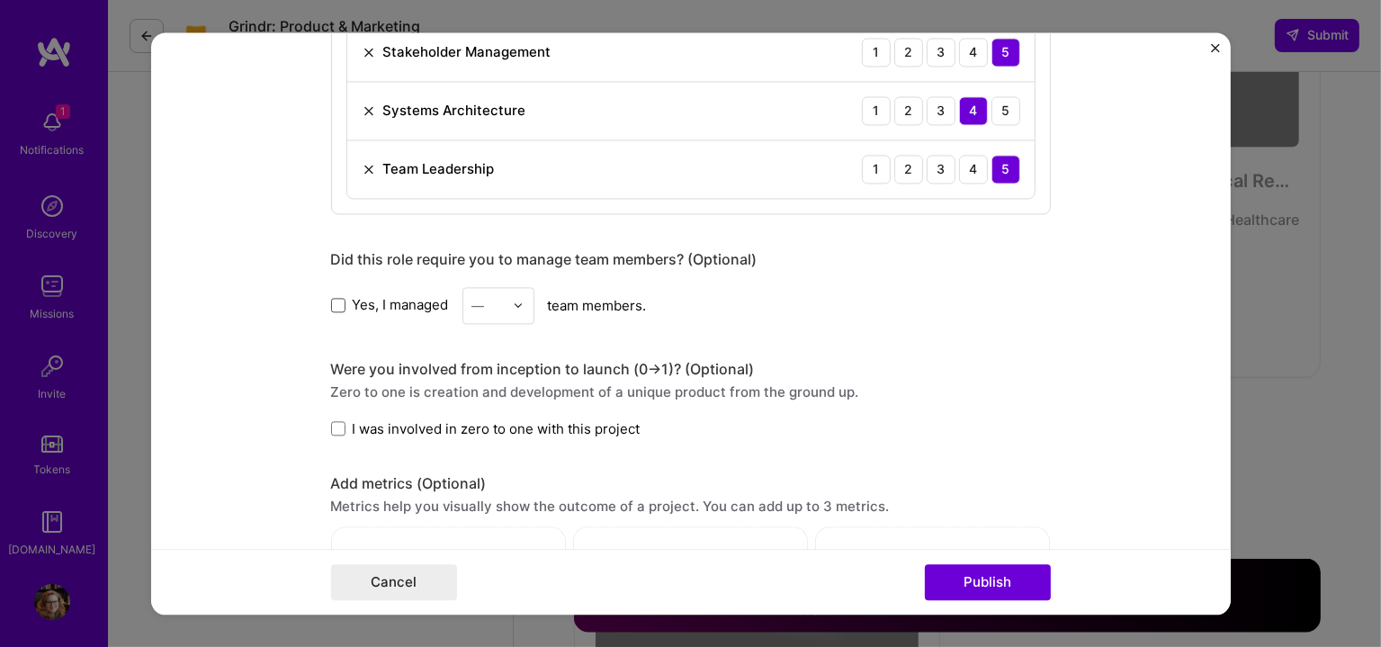
click at [334, 305] on span at bounding box center [338, 305] width 14 height 14
click at [0, 0] on input "Yes, I managed" at bounding box center [0, 0] width 0 height 0
click at [522, 305] on div at bounding box center [523, 305] width 21 height 35
click at [488, 383] on div "2" at bounding box center [498, 386] width 61 height 33
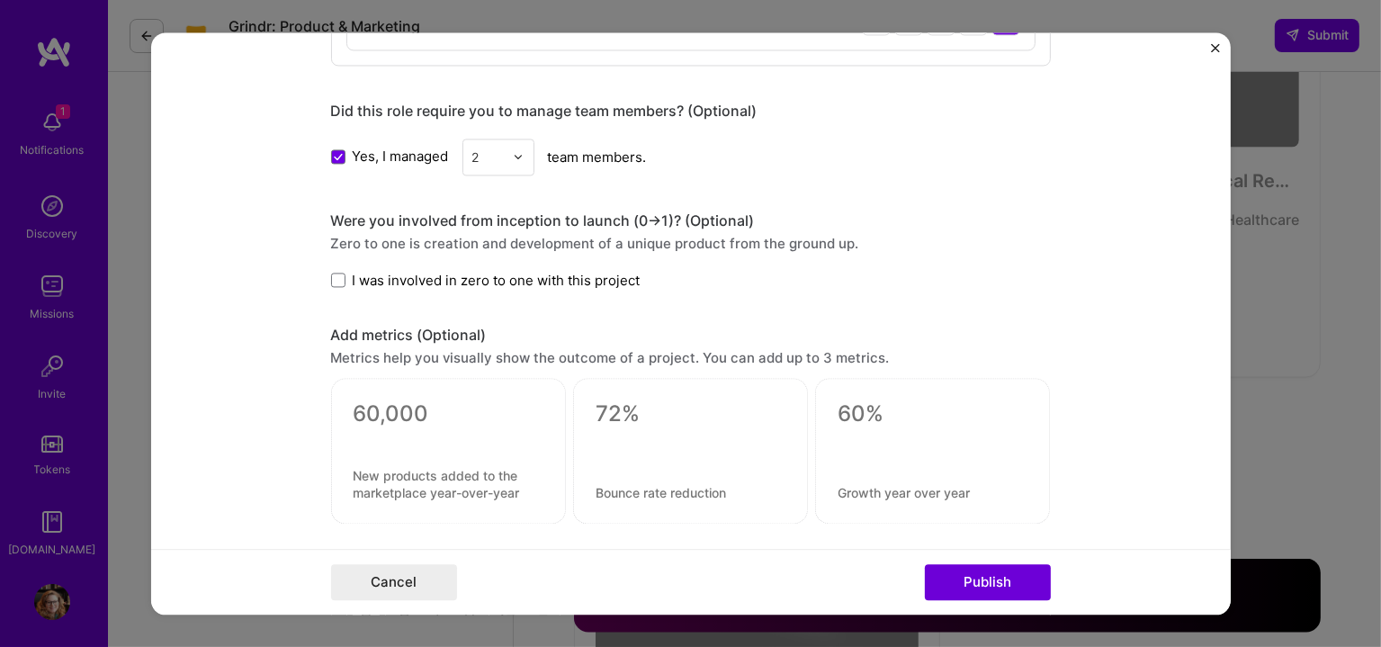
scroll to position [1799, 0]
click at [333, 275] on span at bounding box center [338, 279] width 14 height 14
click at [0, 0] on input "I was involved in zero to one with this project" at bounding box center [0, 0] width 0 height 0
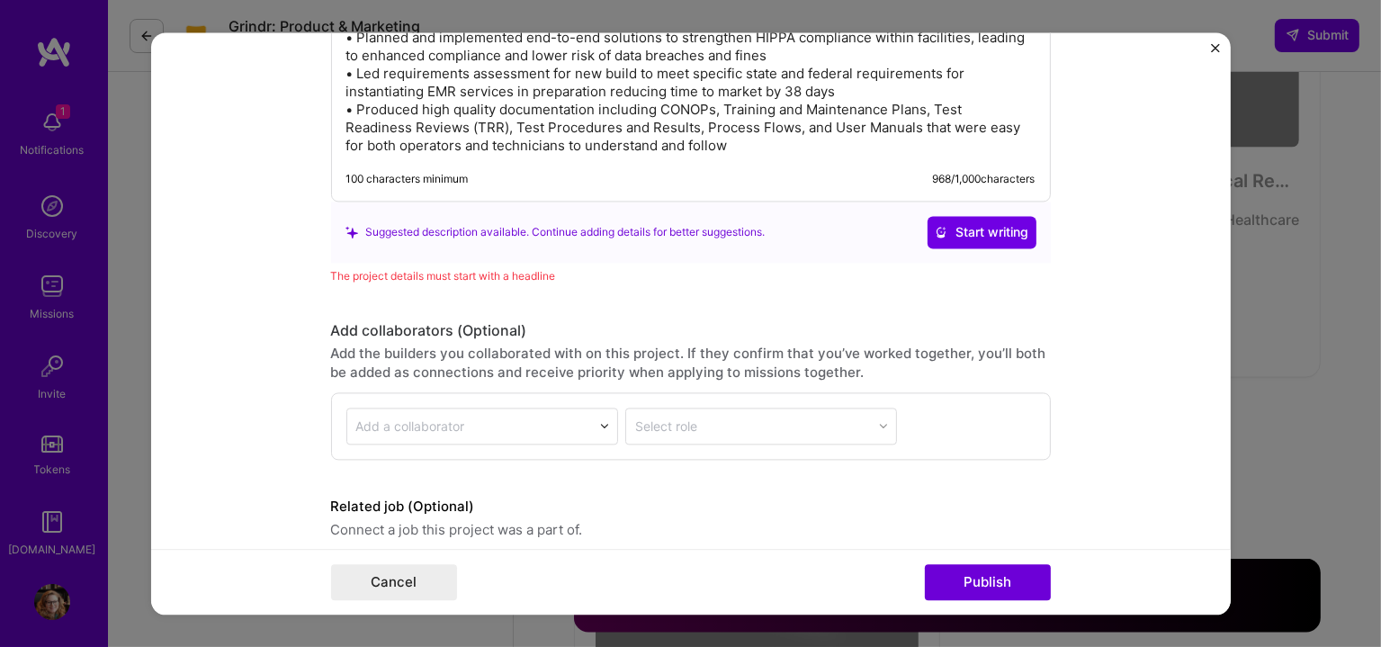
scroll to position [2549, 0]
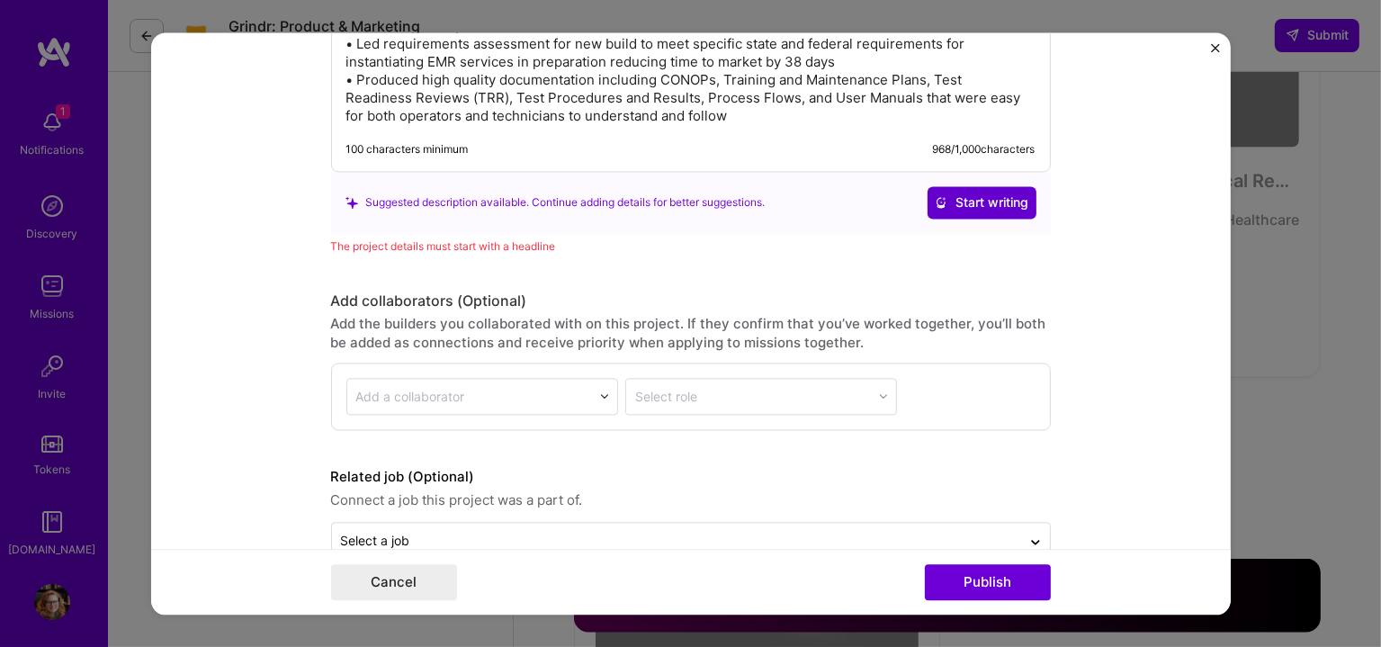
click at [945, 186] on button "Start writing" at bounding box center [982, 202] width 109 height 32
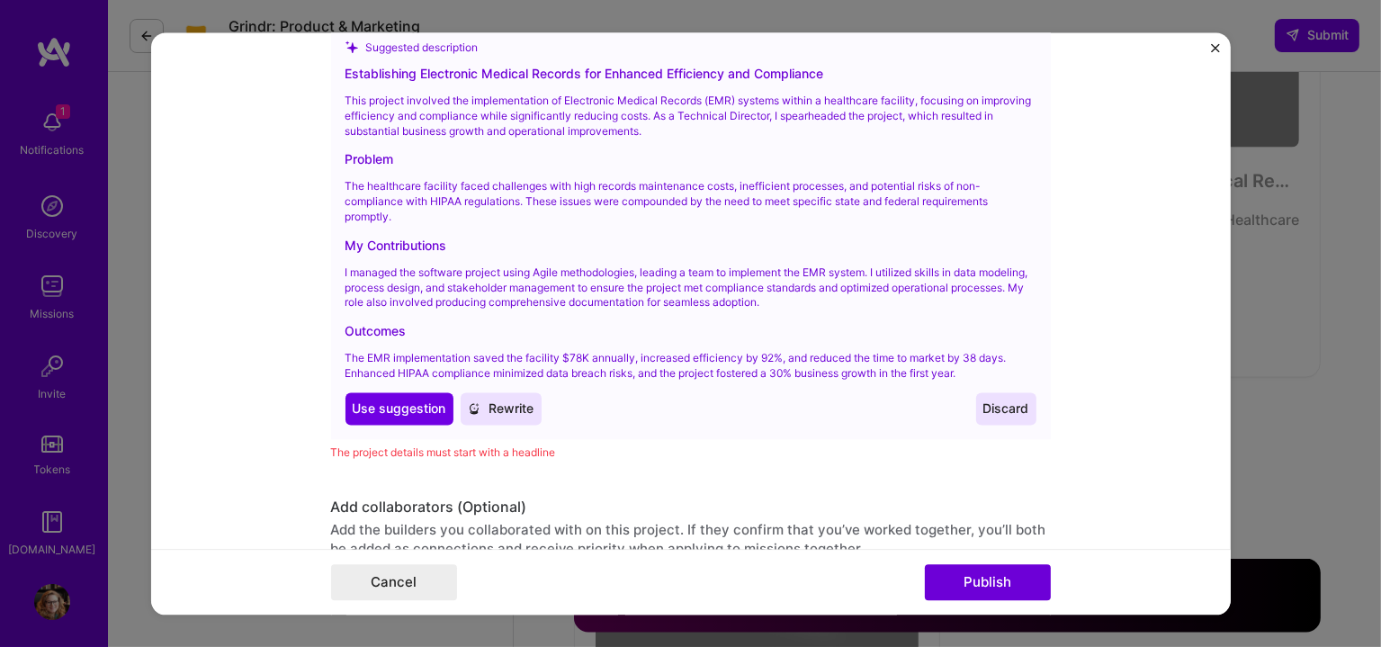
scroll to position [2699, 0]
click at [388, 398] on span "Use suggestion" at bounding box center [400, 407] width 94 height 18
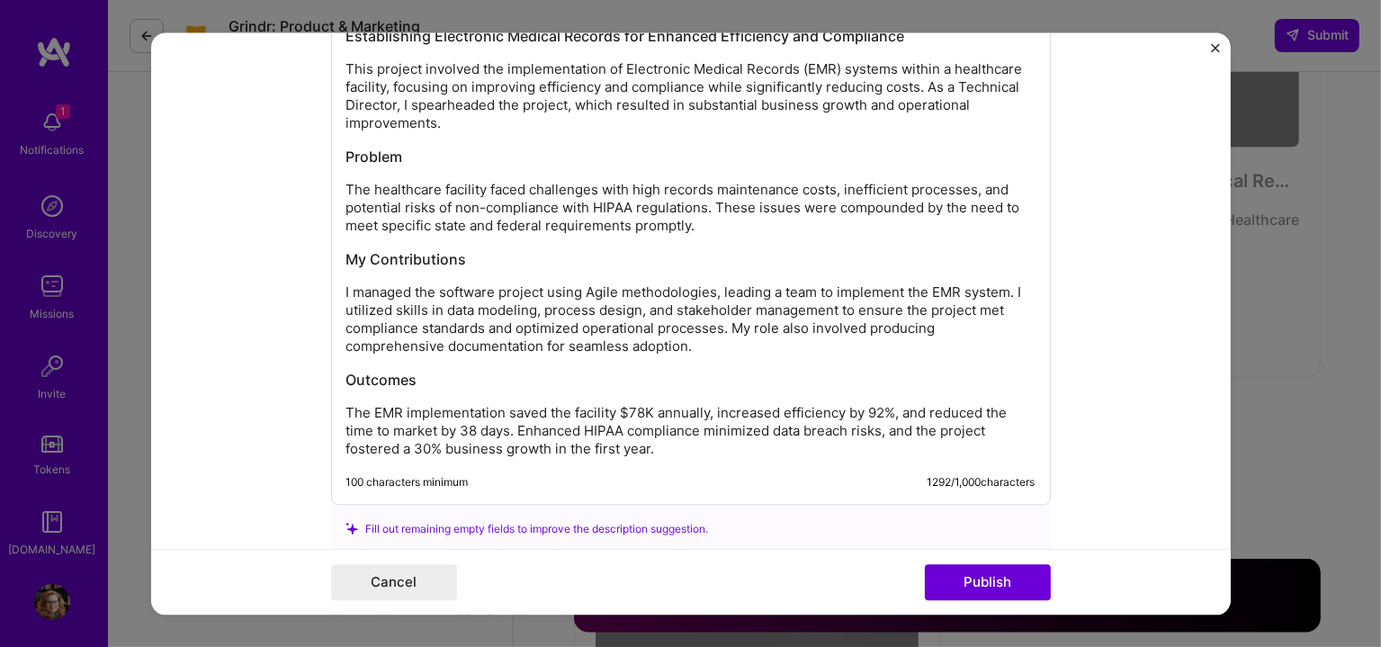
scroll to position [2399, 0]
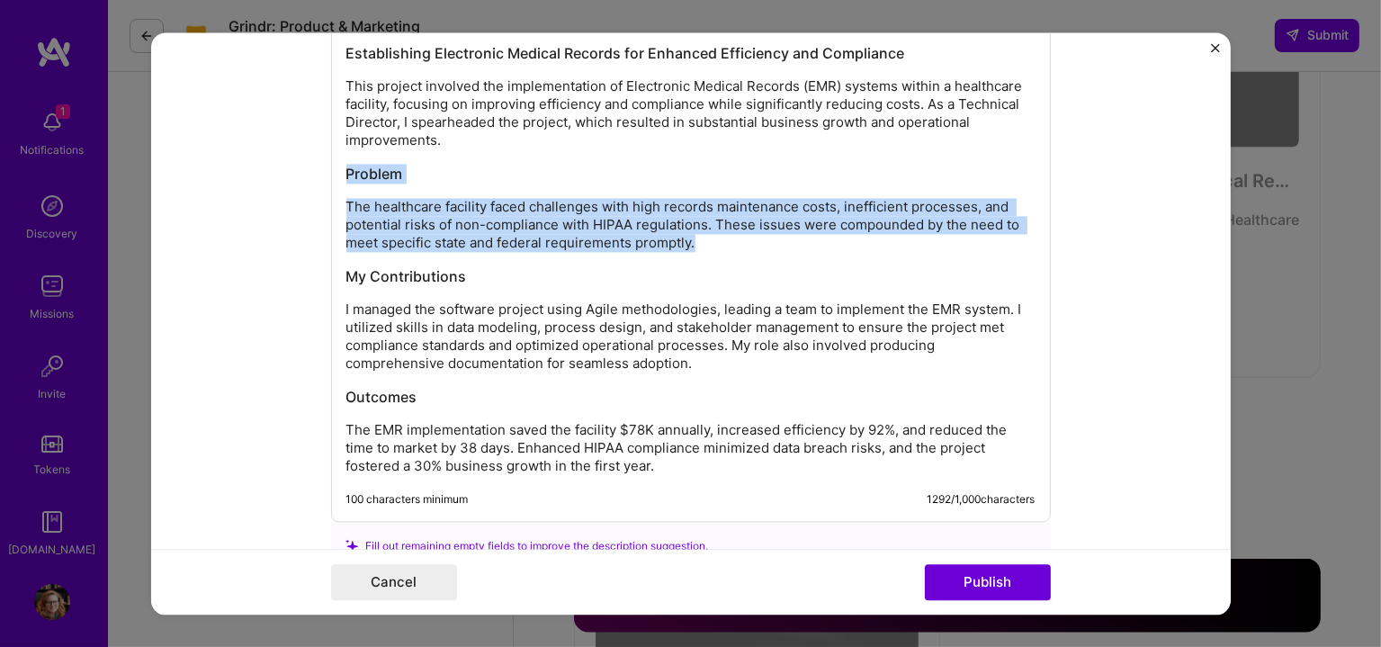
drag, startPoint x: 687, startPoint y: 239, endPoint x: 264, endPoint y: 153, distance: 432.5
click at [264, 153] on form "This project is missing details. To be able to apply to missions with this proj…" at bounding box center [691, 323] width 1080 height 582
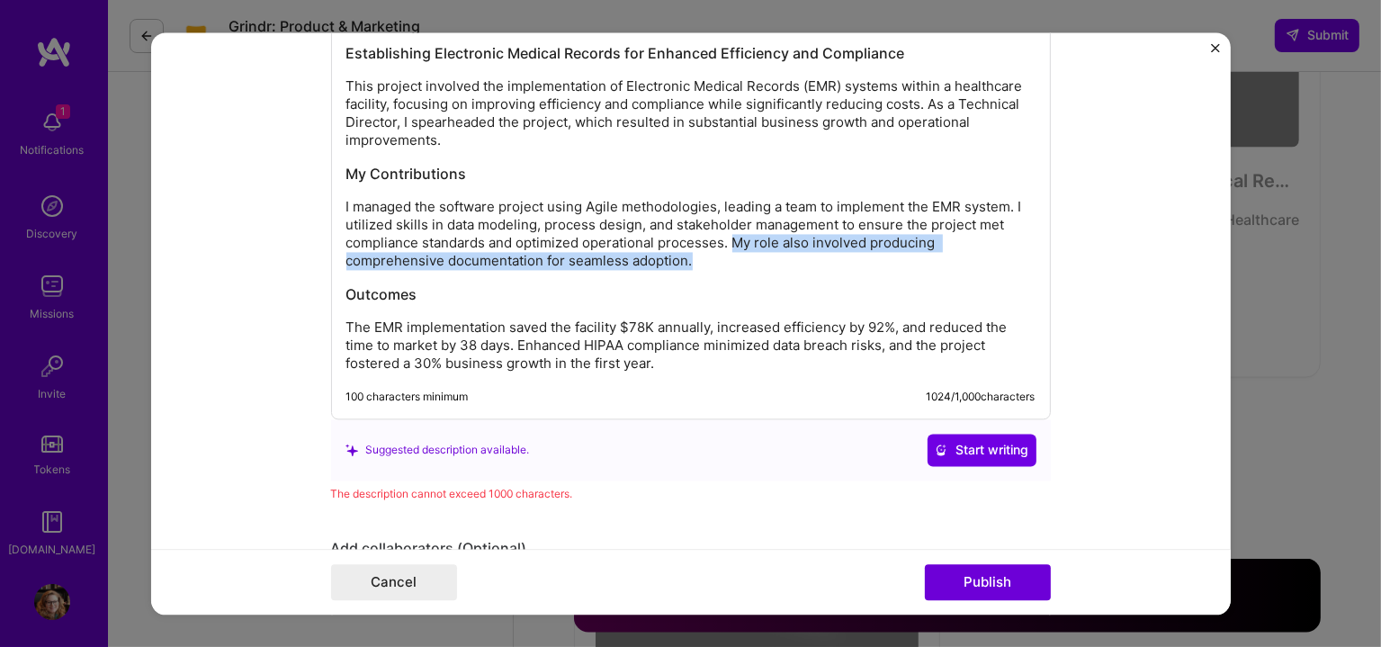
drag, startPoint x: 728, startPoint y: 240, endPoint x: 745, endPoint y: 254, distance: 21.8
click at [745, 254] on p "I managed the software project using Agile methodologies, leading a team to imp…" at bounding box center [690, 234] width 689 height 72
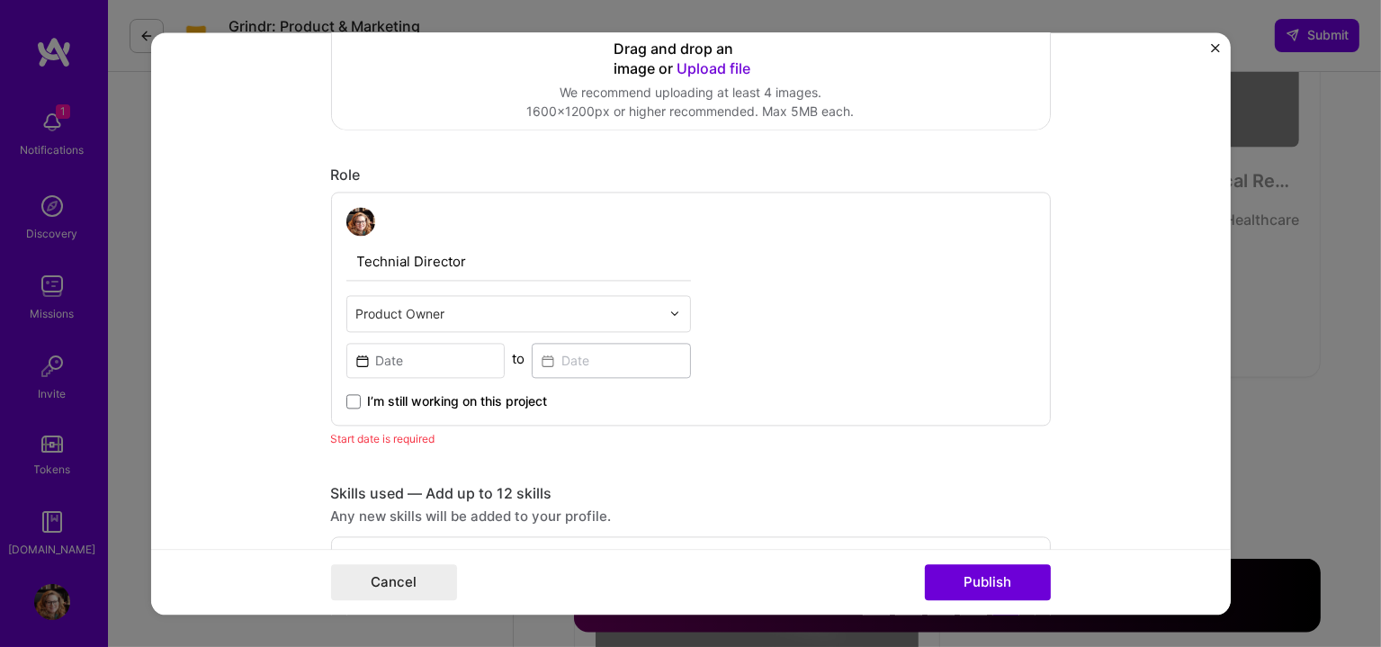
scroll to position [692, 0]
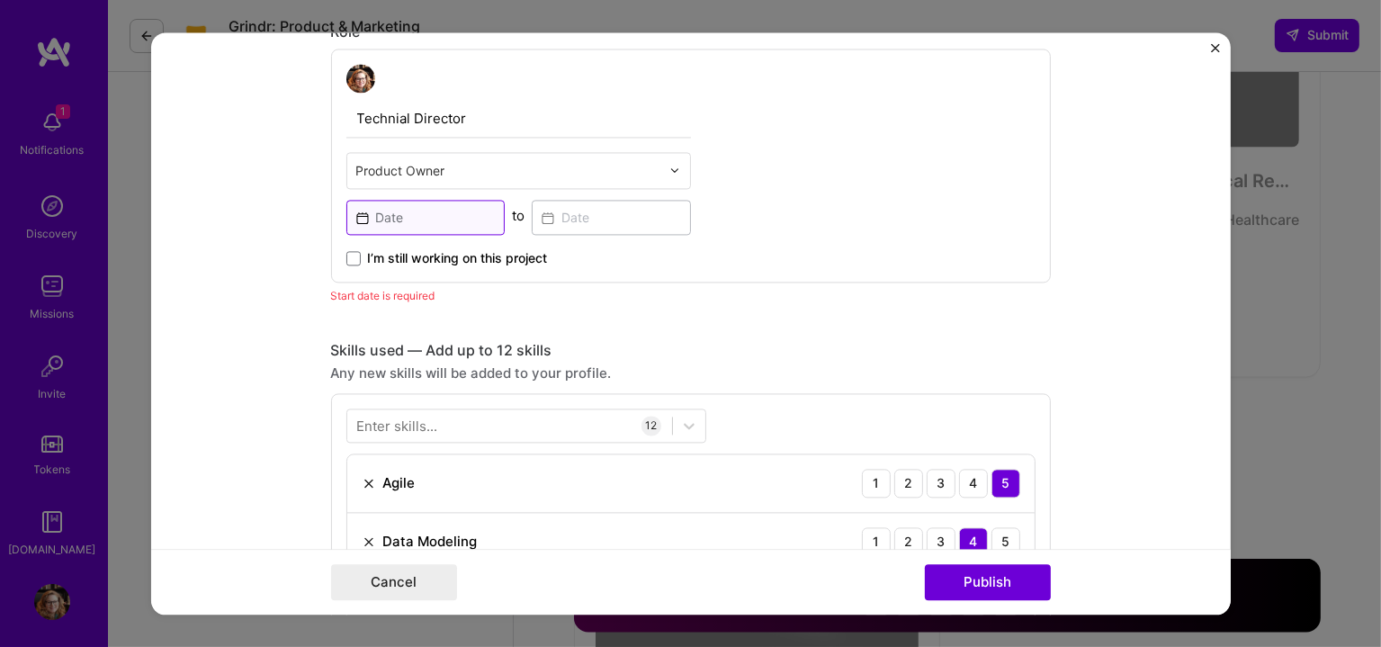
click at [390, 211] on input at bounding box center [425, 217] width 159 height 35
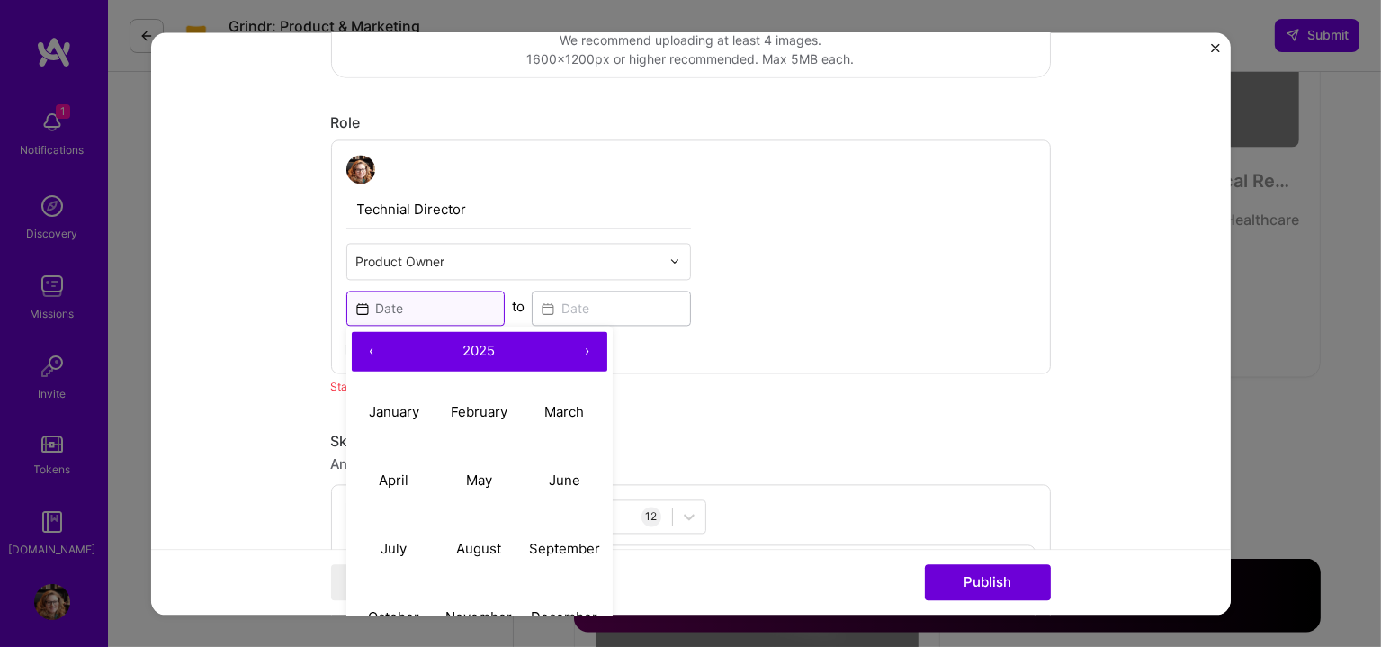
scroll to position [842, 0]
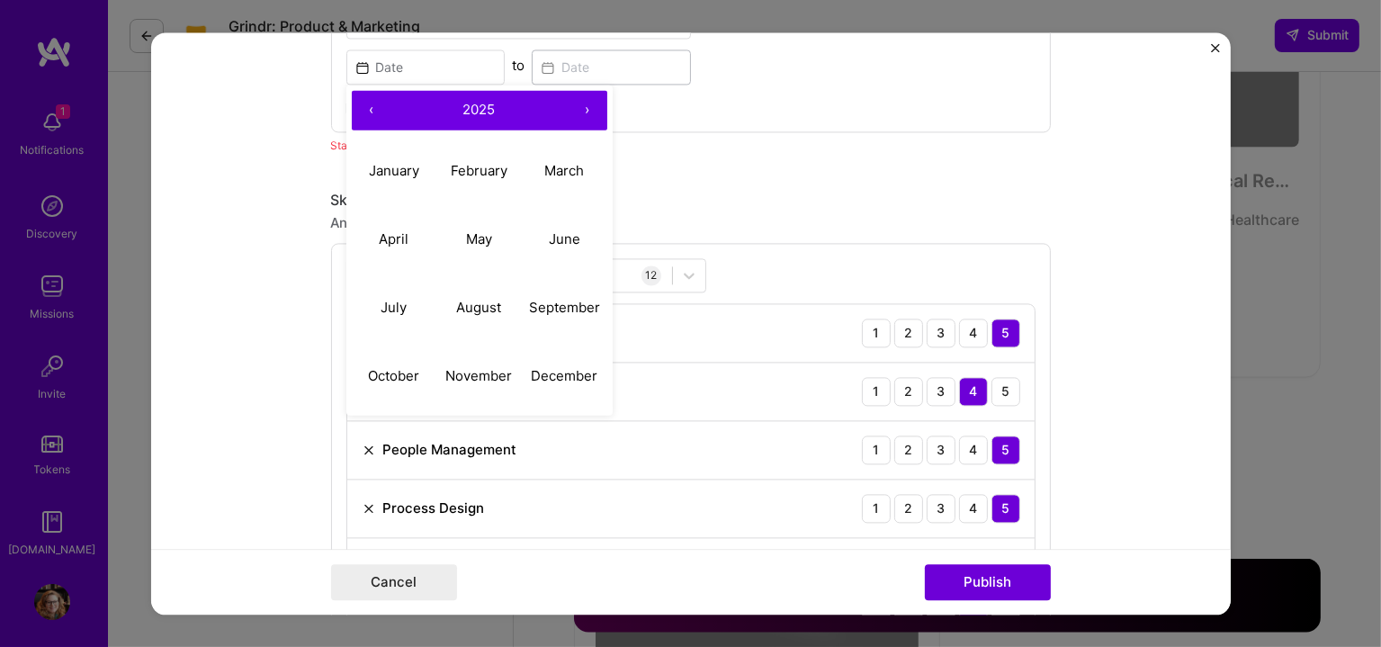
click at [367, 106] on button "‹" at bounding box center [372, 110] width 40 height 40
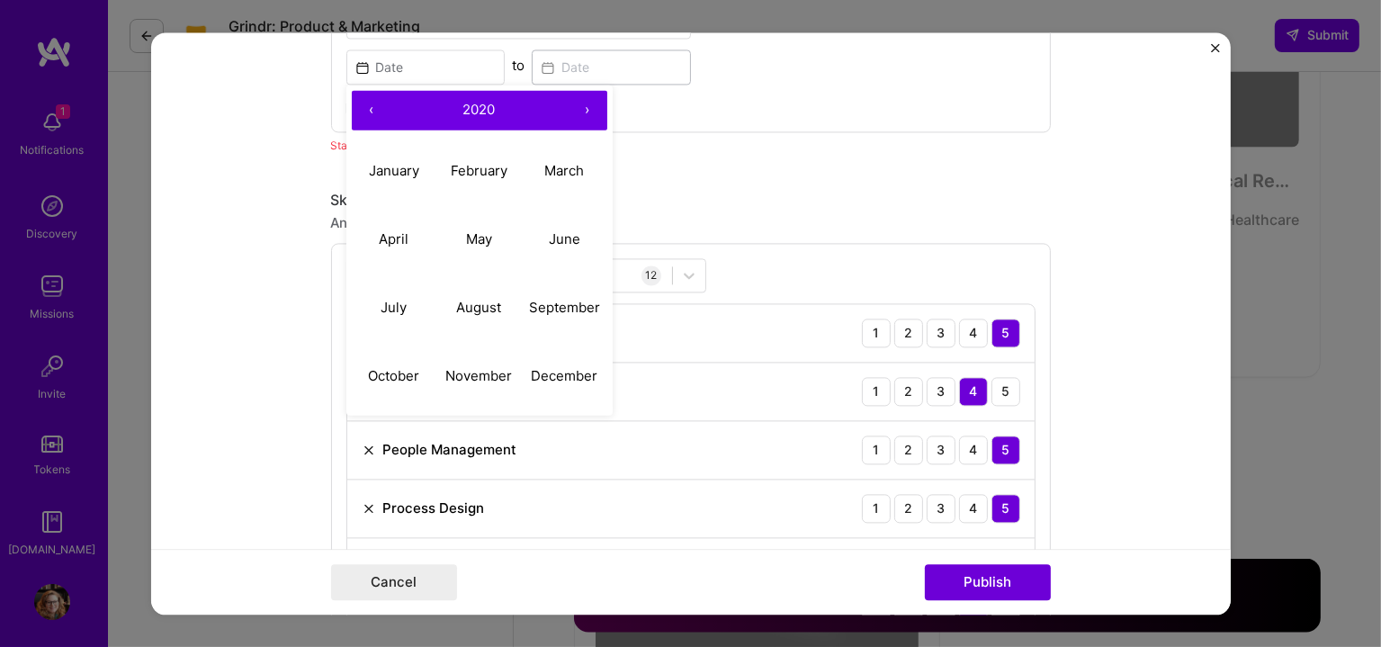
click at [367, 106] on button "‹" at bounding box center [372, 110] width 40 height 40
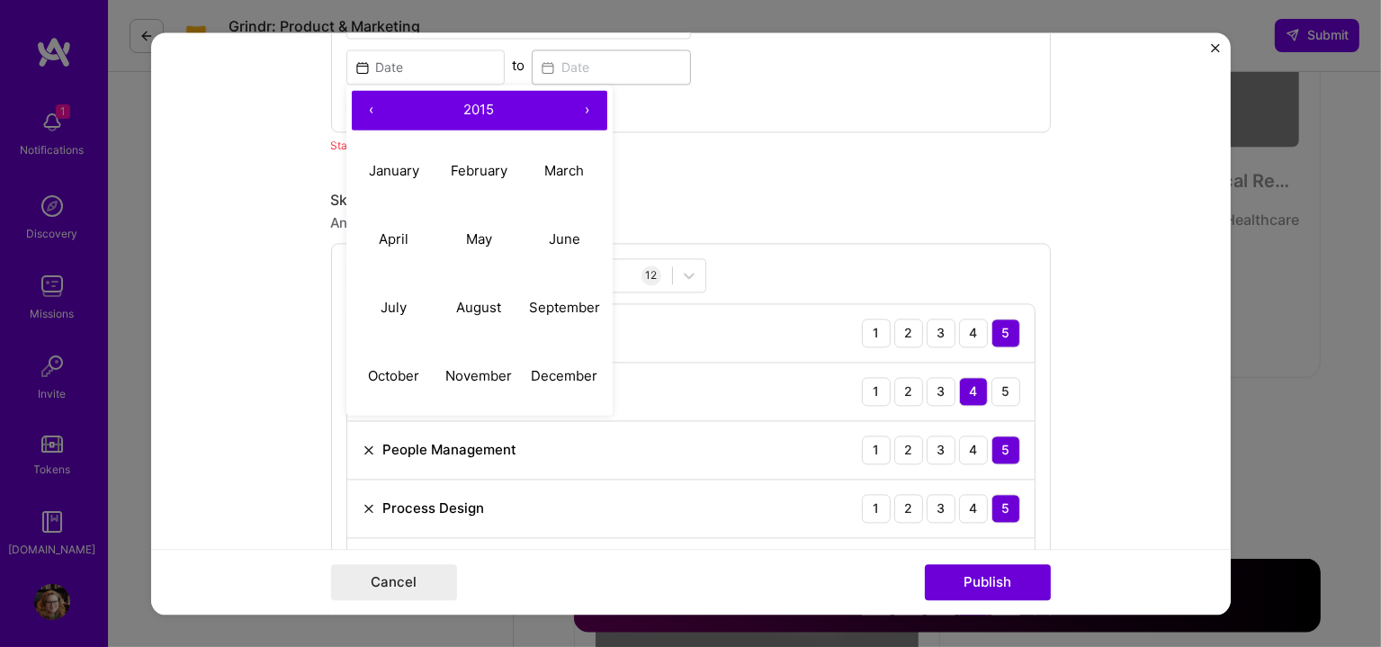
click at [367, 106] on button "‹" at bounding box center [372, 110] width 40 height 40
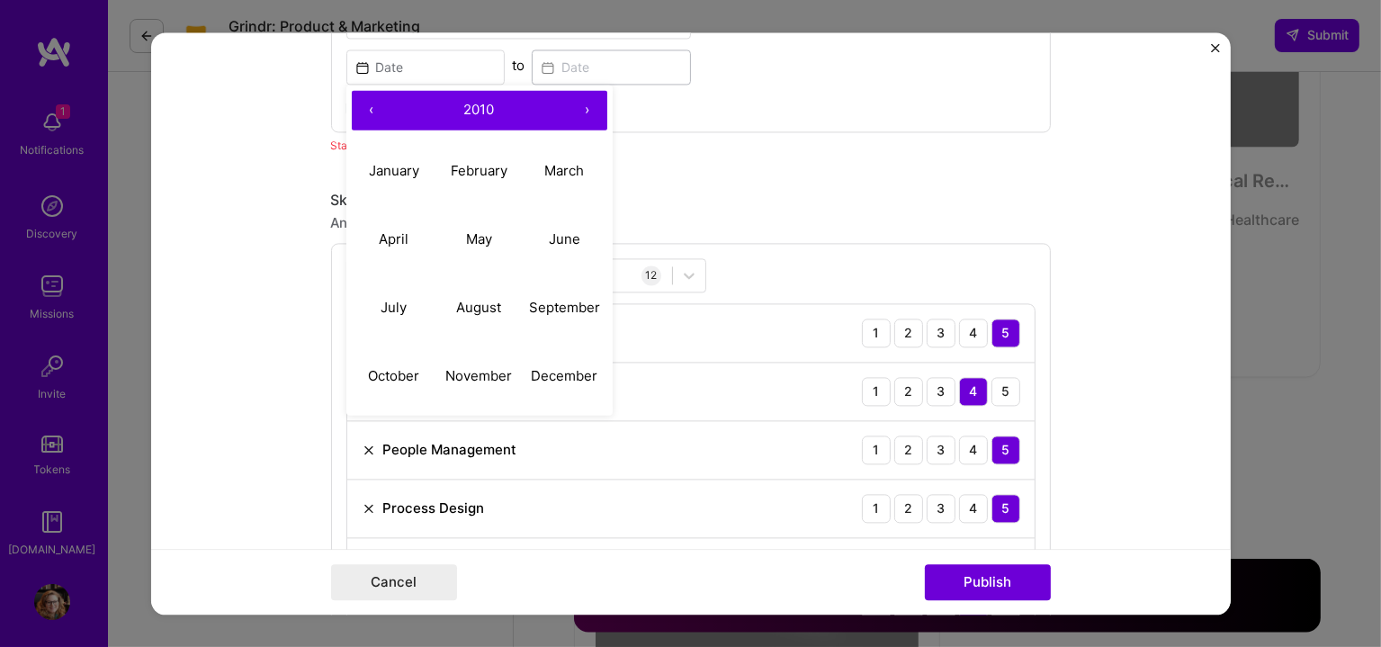
click at [367, 106] on button "‹" at bounding box center [372, 110] width 40 height 40
click at [475, 310] on abbr "August" at bounding box center [478, 306] width 45 height 17
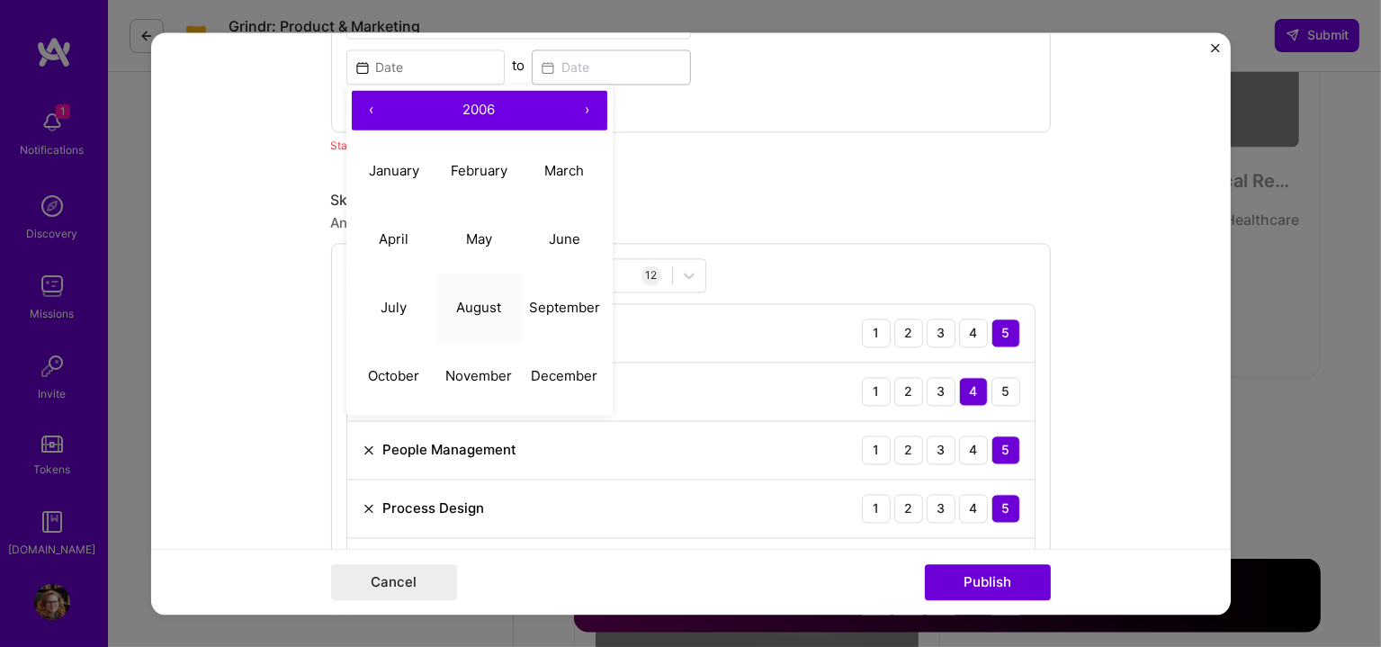
type input "[DATE]"
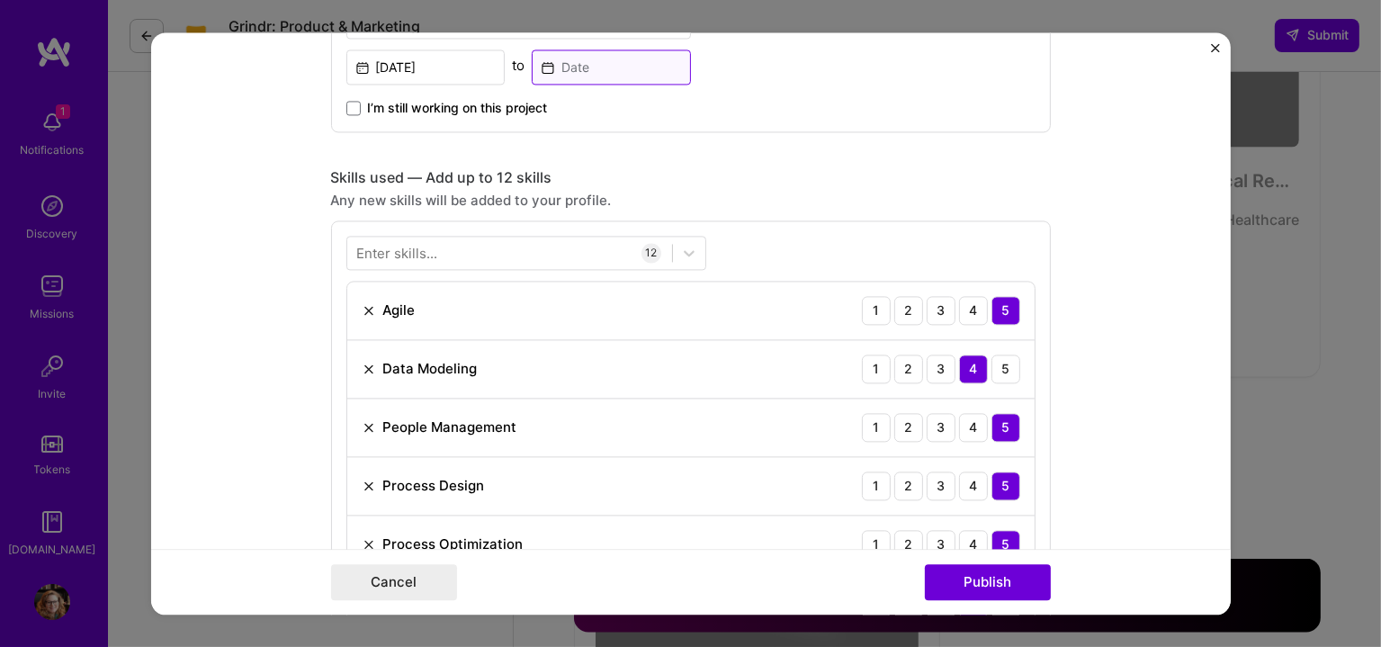
click at [611, 53] on input at bounding box center [611, 66] width 159 height 35
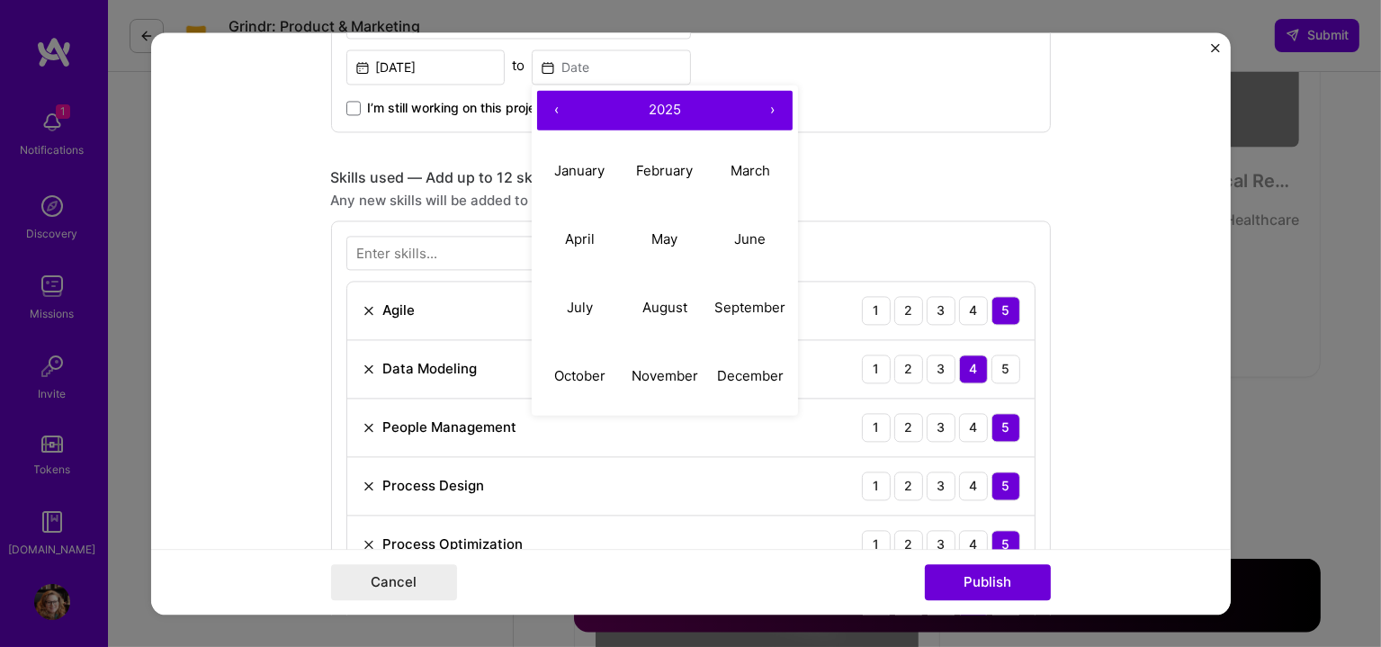
drag, startPoint x: 573, startPoint y: 107, endPoint x: 551, endPoint y: 110, distance: 22.7
click at [577, 108] on button "2025" at bounding box center [665, 110] width 176 height 40
click at [551, 110] on button "‹" at bounding box center [557, 110] width 40 height 40
click at [551, 109] on button "‹" at bounding box center [557, 110] width 40 height 40
click at [771, 105] on button "›" at bounding box center [773, 110] width 40 height 40
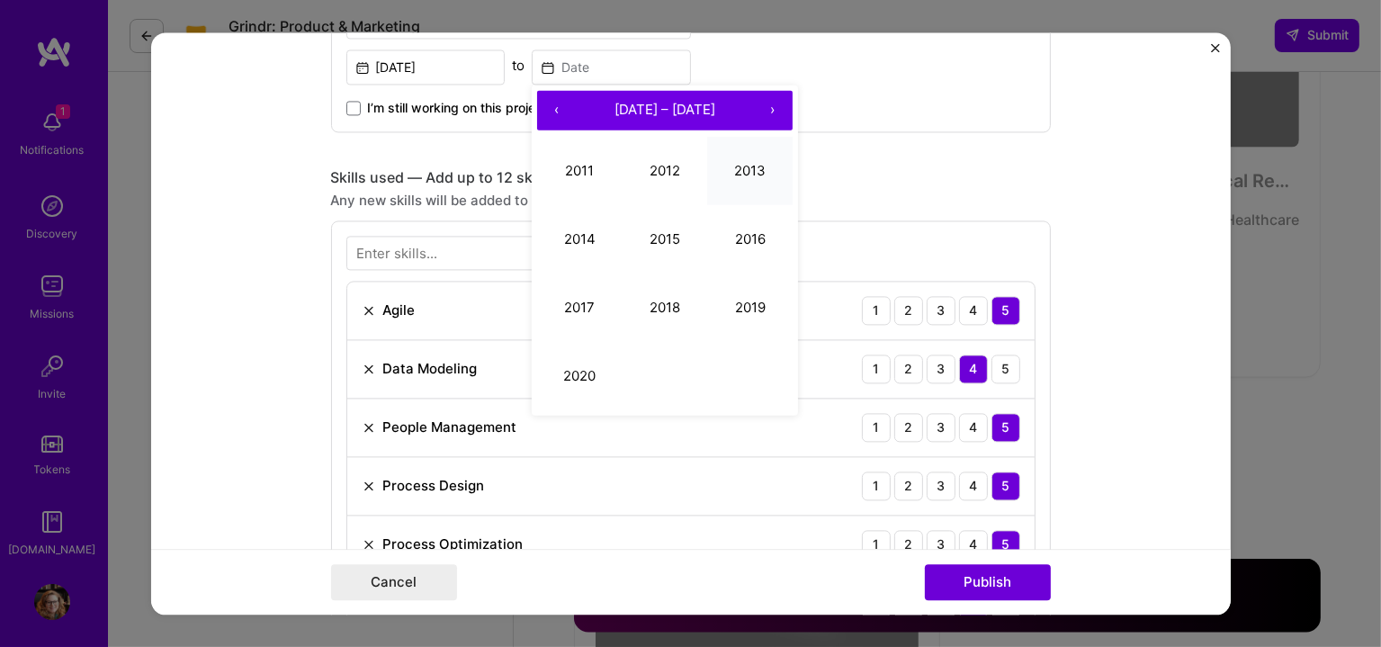
click at [736, 176] on button "2013" at bounding box center [749, 170] width 85 height 68
click at [732, 161] on abbr "March" at bounding box center [751, 169] width 40 height 17
type input "[DATE]"
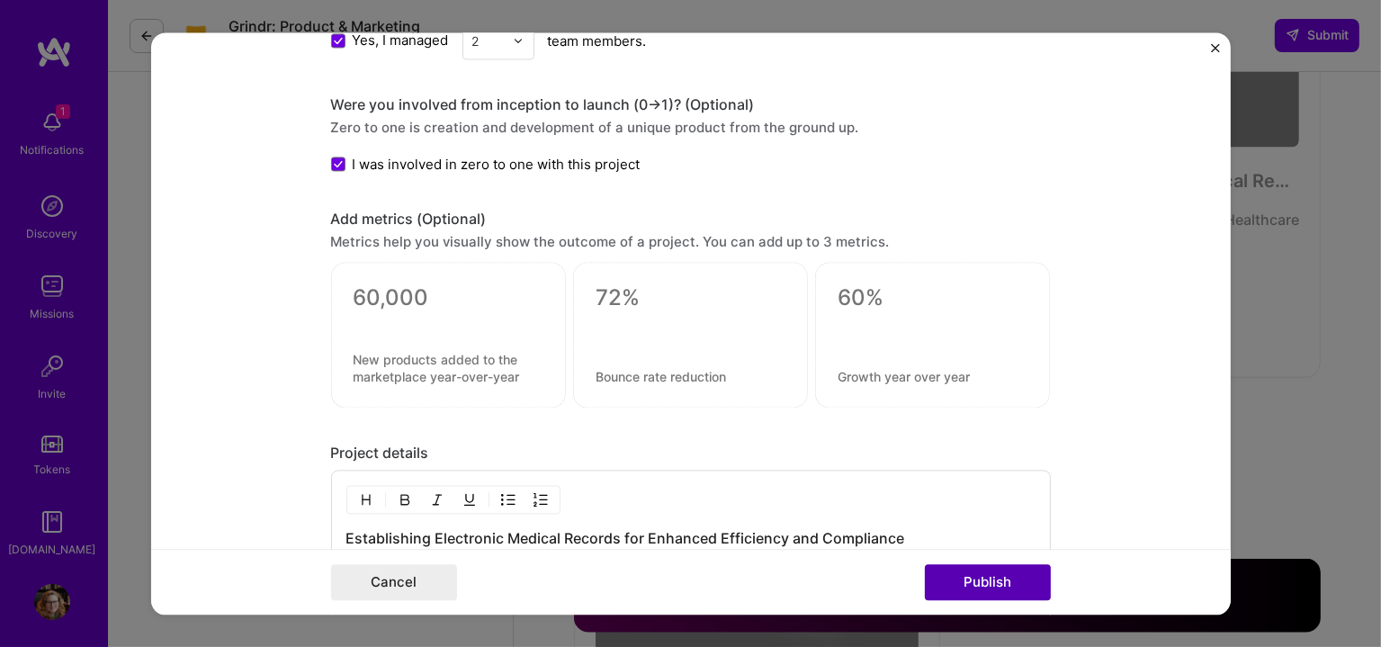
click at [996, 585] on button "Publish" at bounding box center [988, 582] width 126 height 36
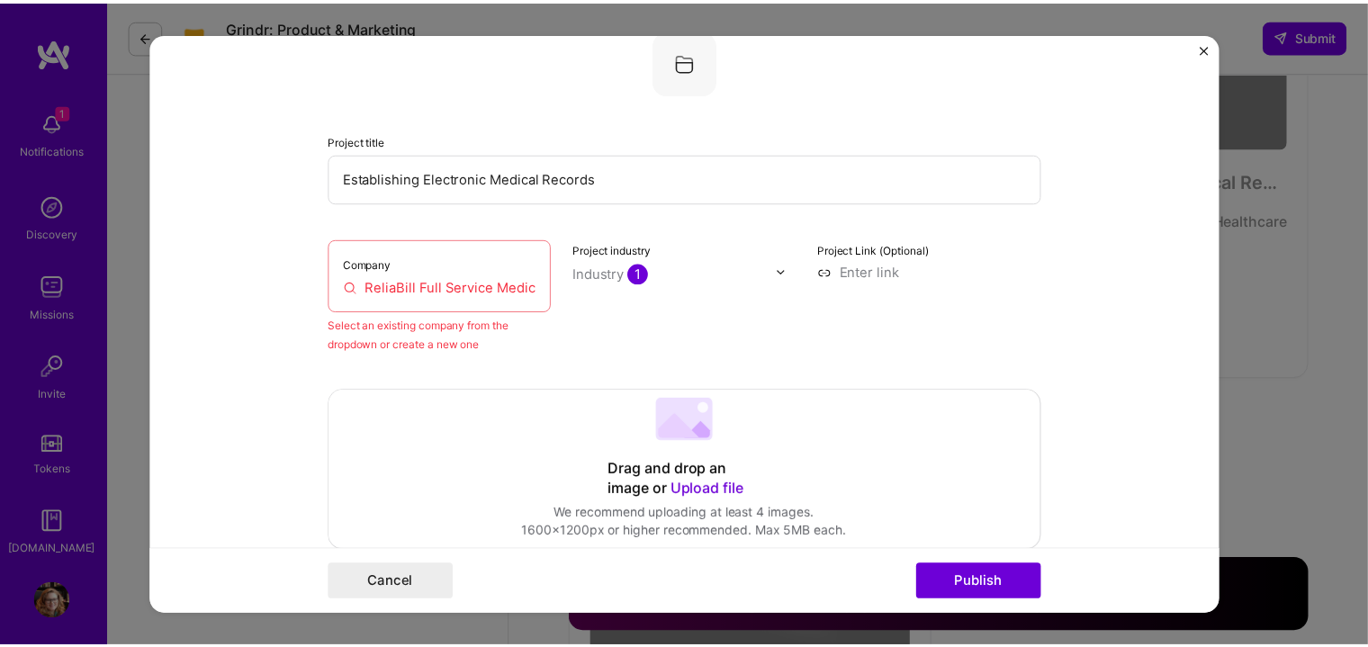
scroll to position [196, 0]
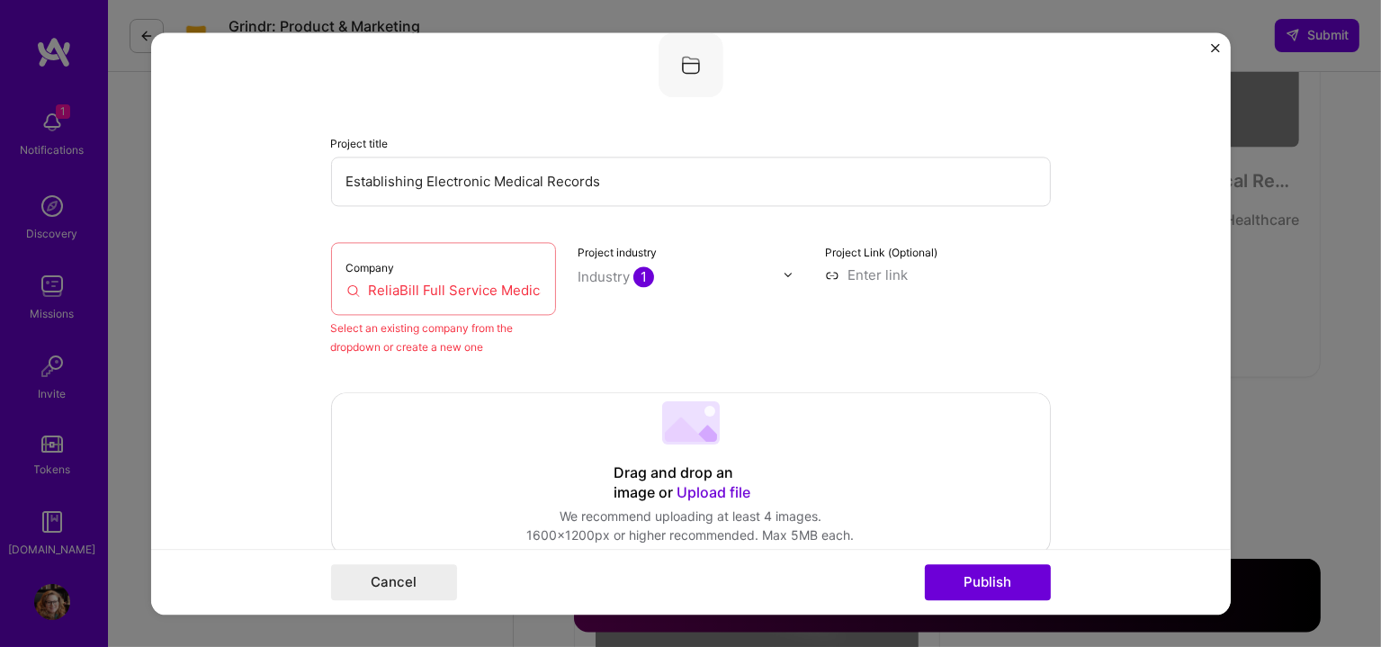
click at [467, 294] on input "ReliaBill Full Service Medical Consulting" at bounding box center [443, 290] width 195 height 19
click at [467, 293] on input "ReliaBill Full Service Medical Consulting" at bounding box center [443, 290] width 195 height 19
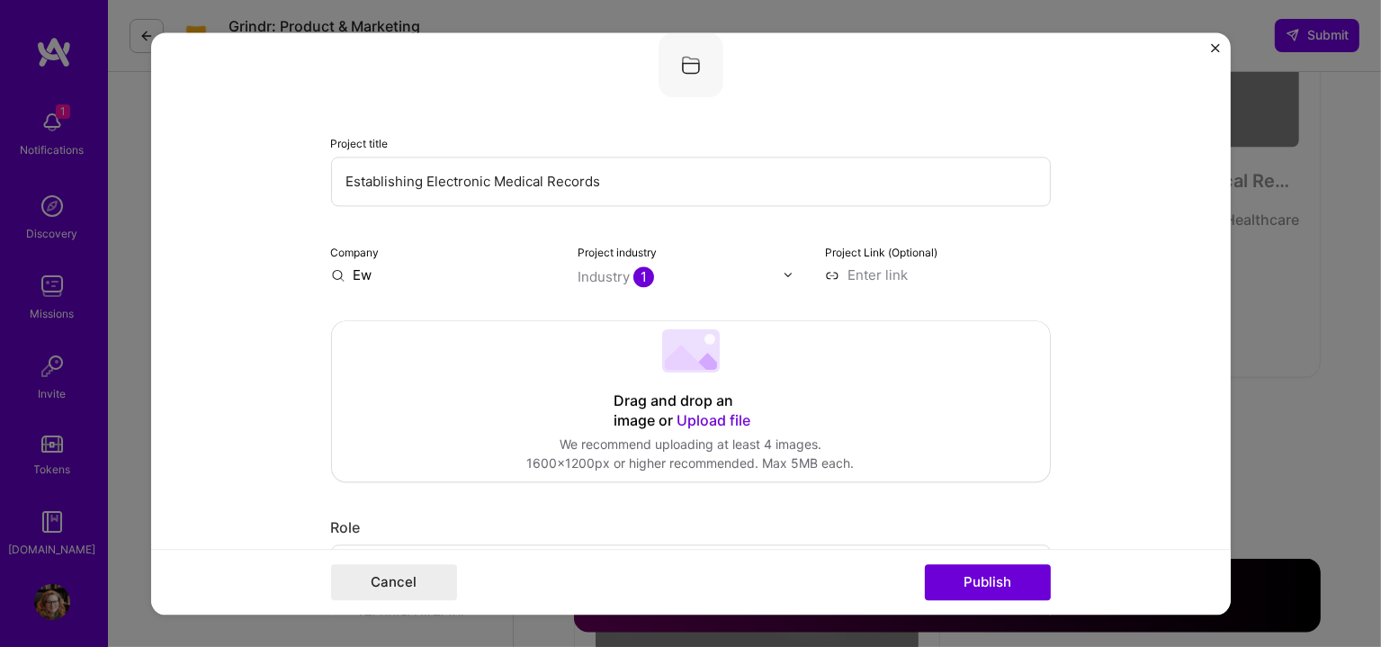
type input "E"
type input "ReliaBill"
click at [452, 322] on div "ReliaBill" at bounding box center [465, 316] width 67 height 31
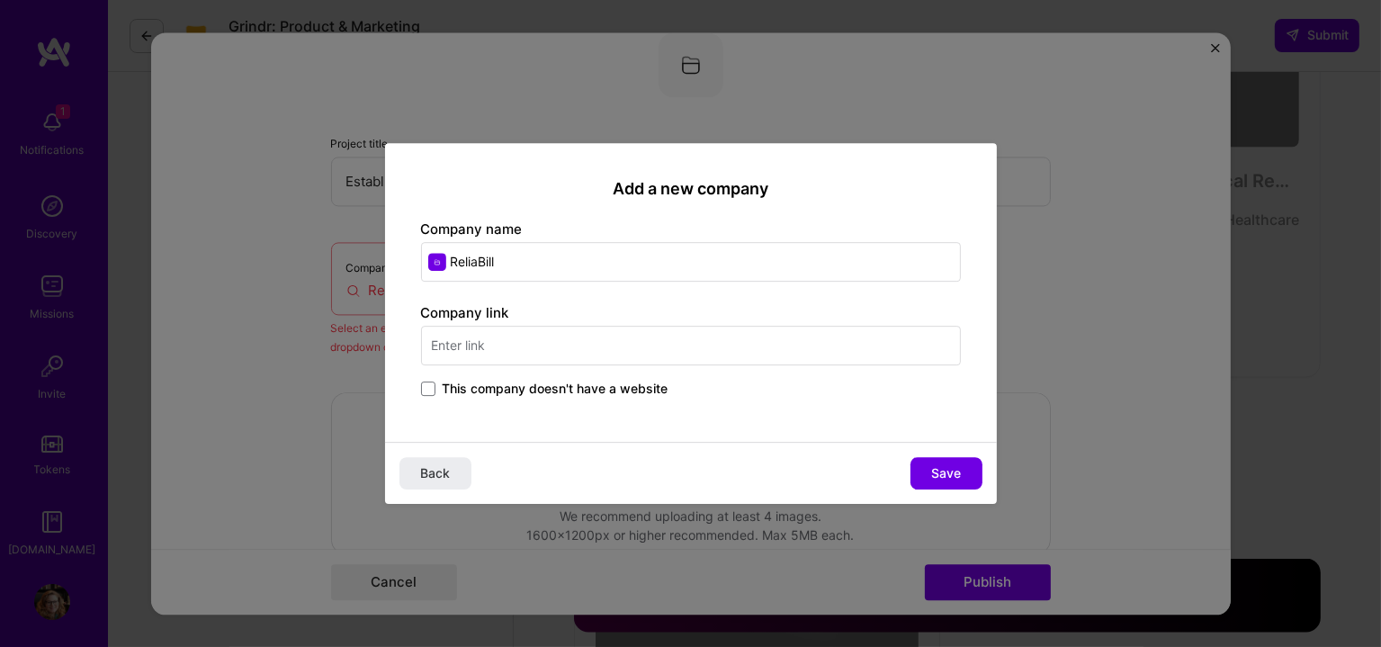
click at [510, 351] on input "text" at bounding box center [691, 346] width 540 height 40
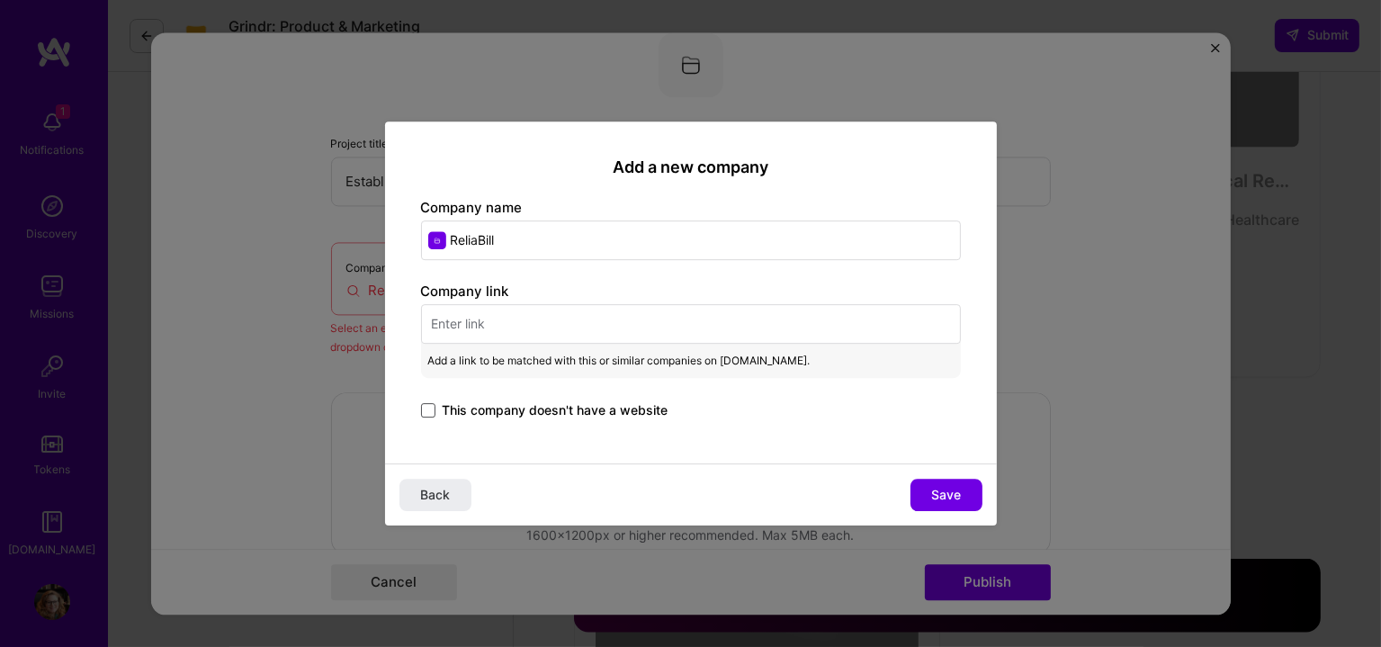
click at [421, 408] on span at bounding box center [428, 410] width 14 height 14
click at [0, 0] on input "This company doesn't have a website" at bounding box center [0, 0] width 0 height 0
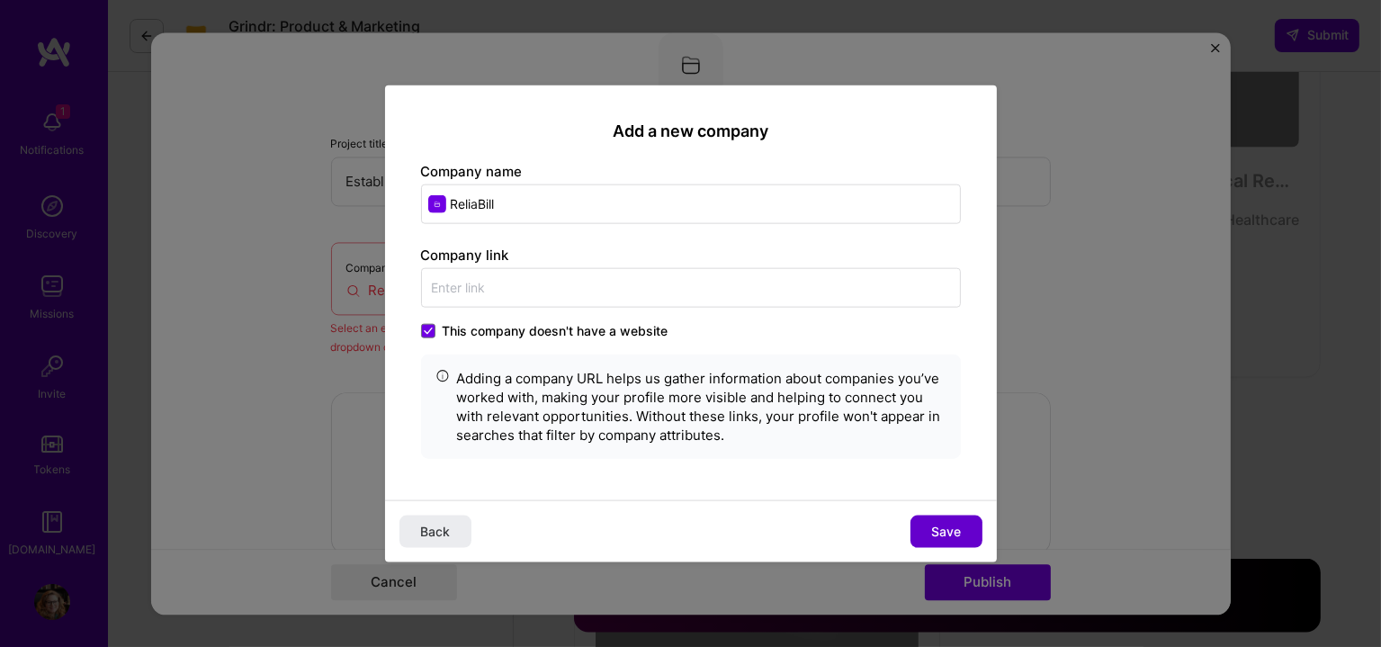
click at [961, 534] on button "Save" at bounding box center [947, 532] width 72 height 32
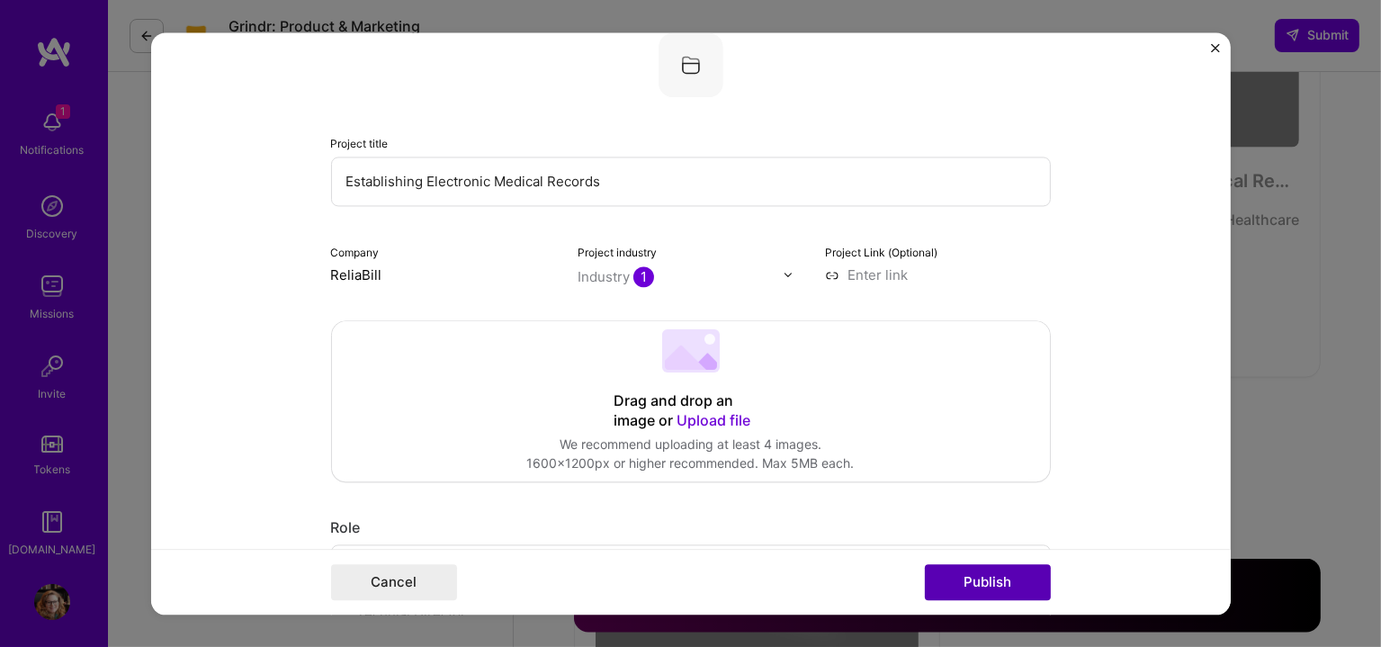
click at [984, 584] on button "Publish" at bounding box center [988, 582] width 126 height 36
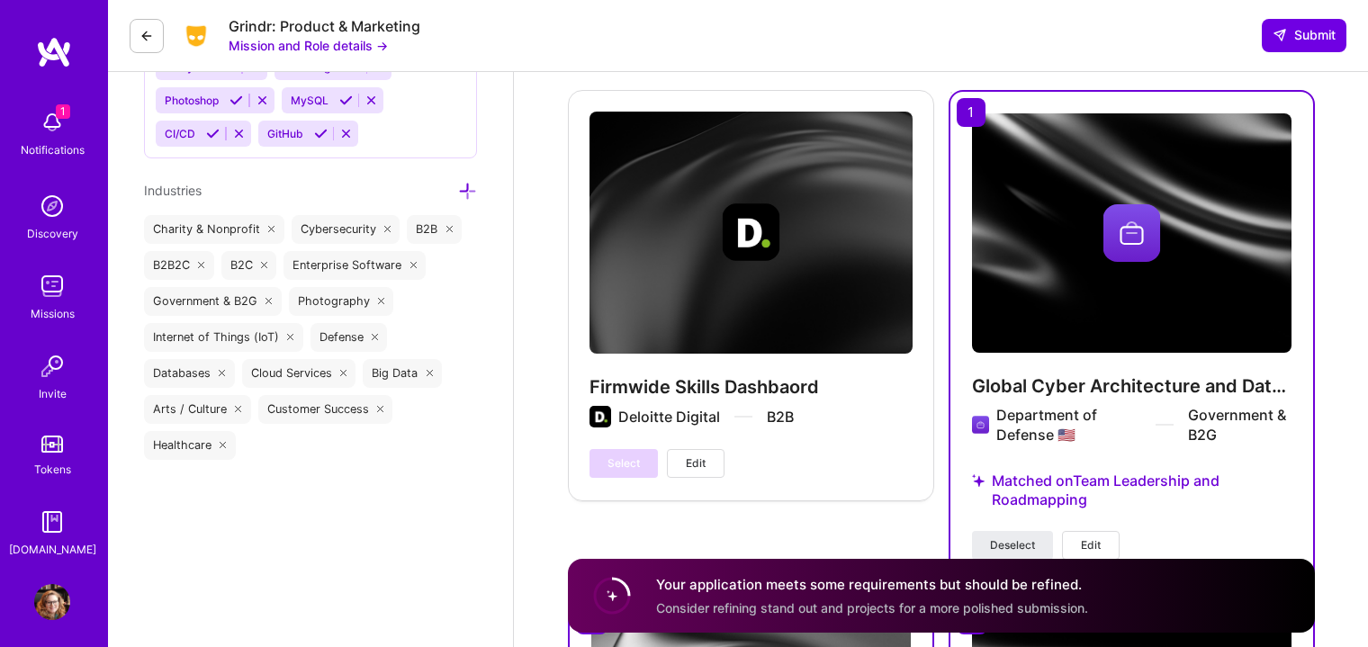
scroll to position [2144, 0]
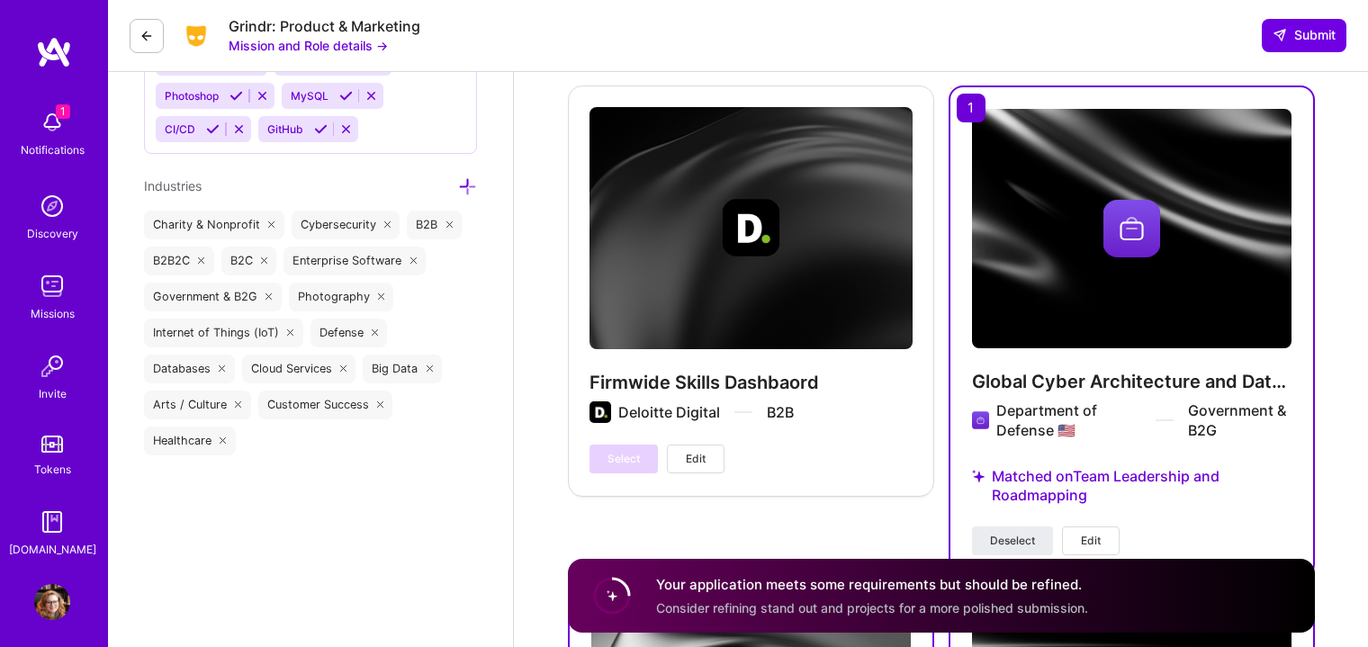
click at [814, 157] on div "Firmwide Skills Dashbaord Deloitte Digital B2B Select Edit" at bounding box center [751, 289] width 366 height 409
click at [718, 166] on div "Firmwide Skills Dashbaord Deloitte Digital B2B Select Edit" at bounding box center [751, 289] width 366 height 409
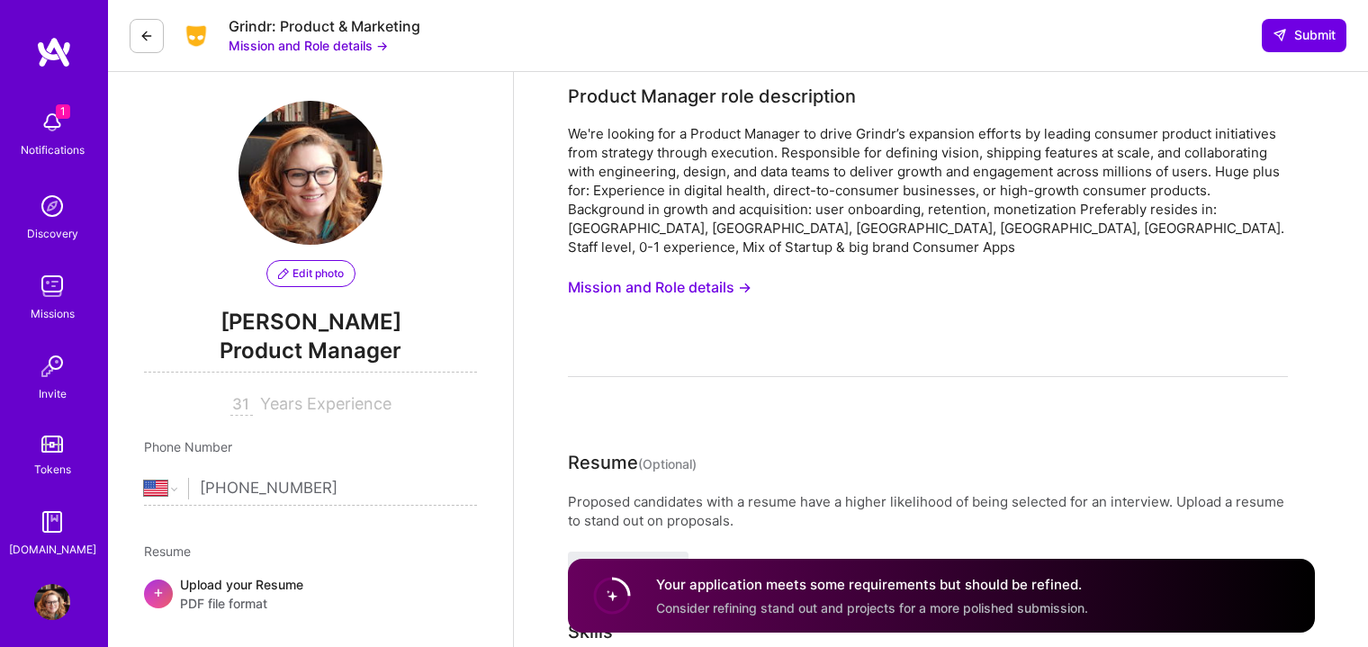
scroll to position [0, 0]
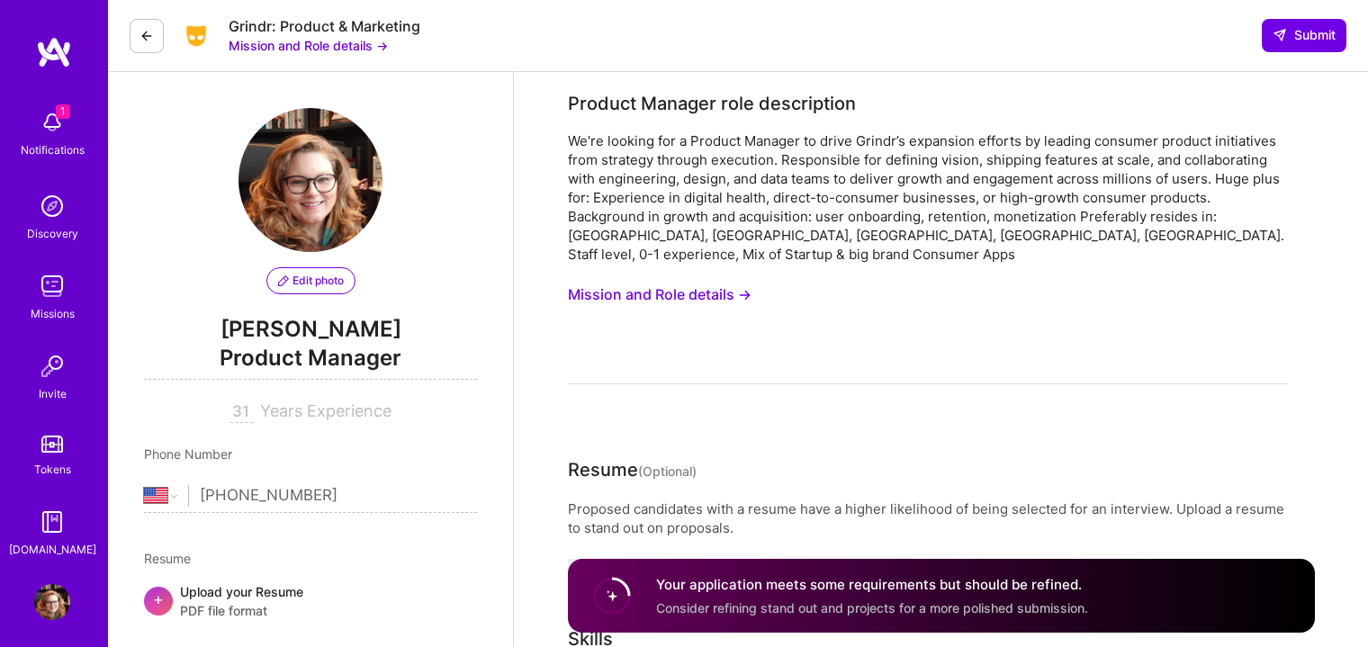
click at [727, 280] on button "Mission and Role details →" at bounding box center [660, 294] width 184 height 33
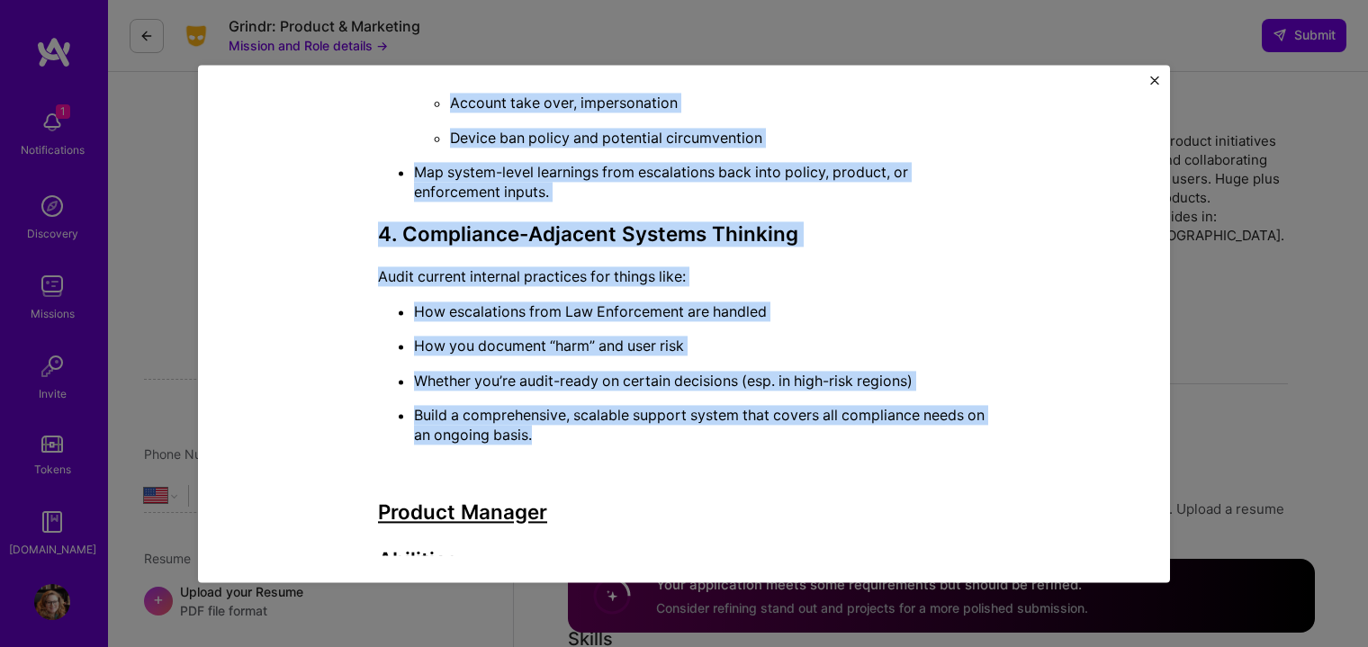
scroll to position [2549, 0]
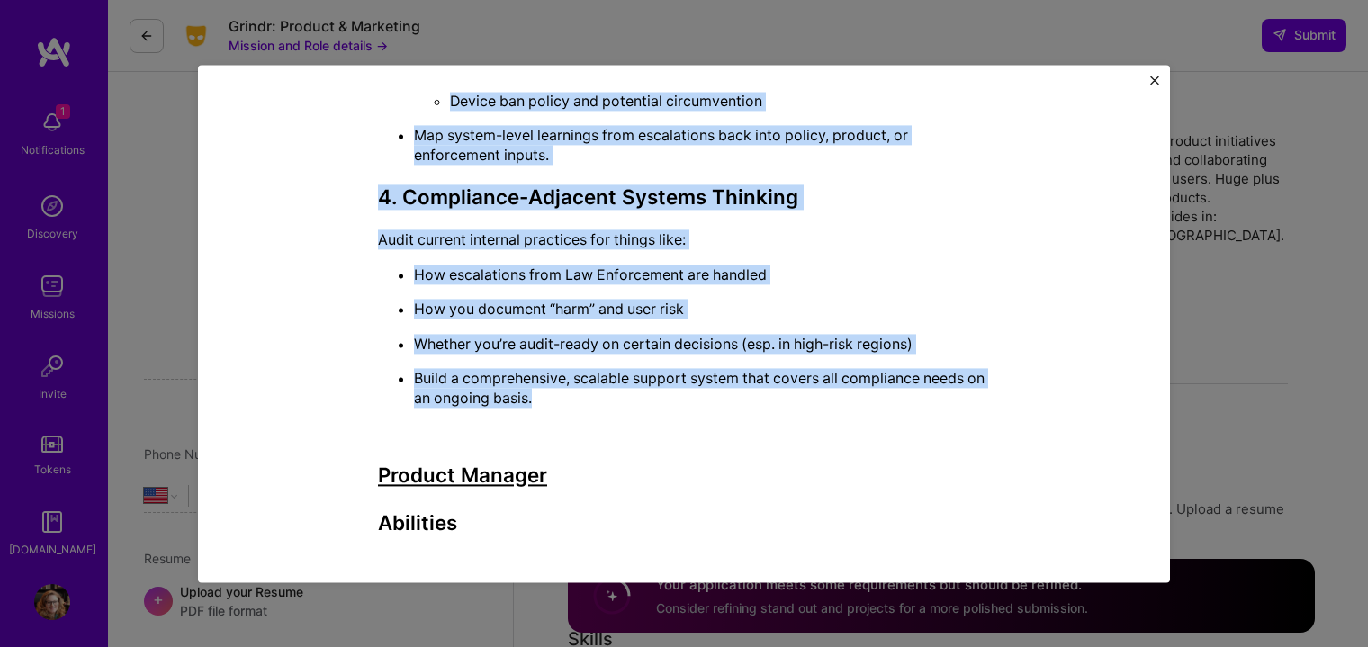
drag, startPoint x: 371, startPoint y: 148, endPoint x: 857, endPoint y: 366, distance: 532.4
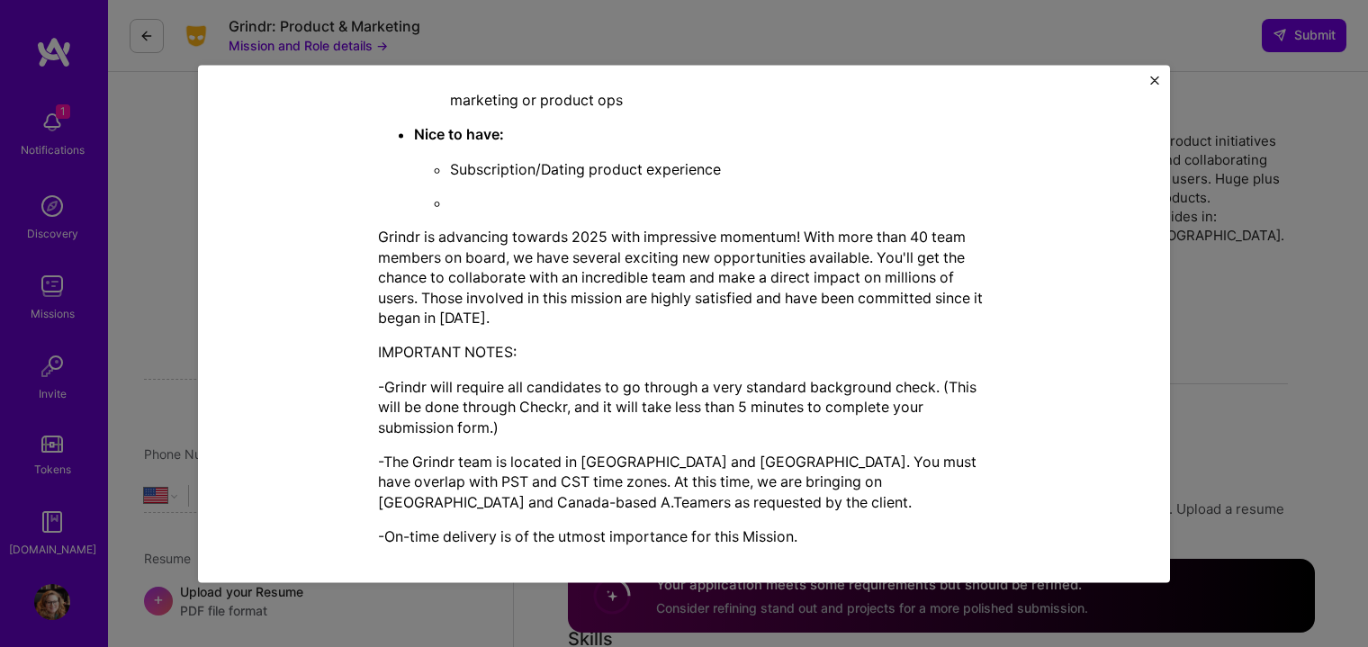
scroll to position [3930, 0]
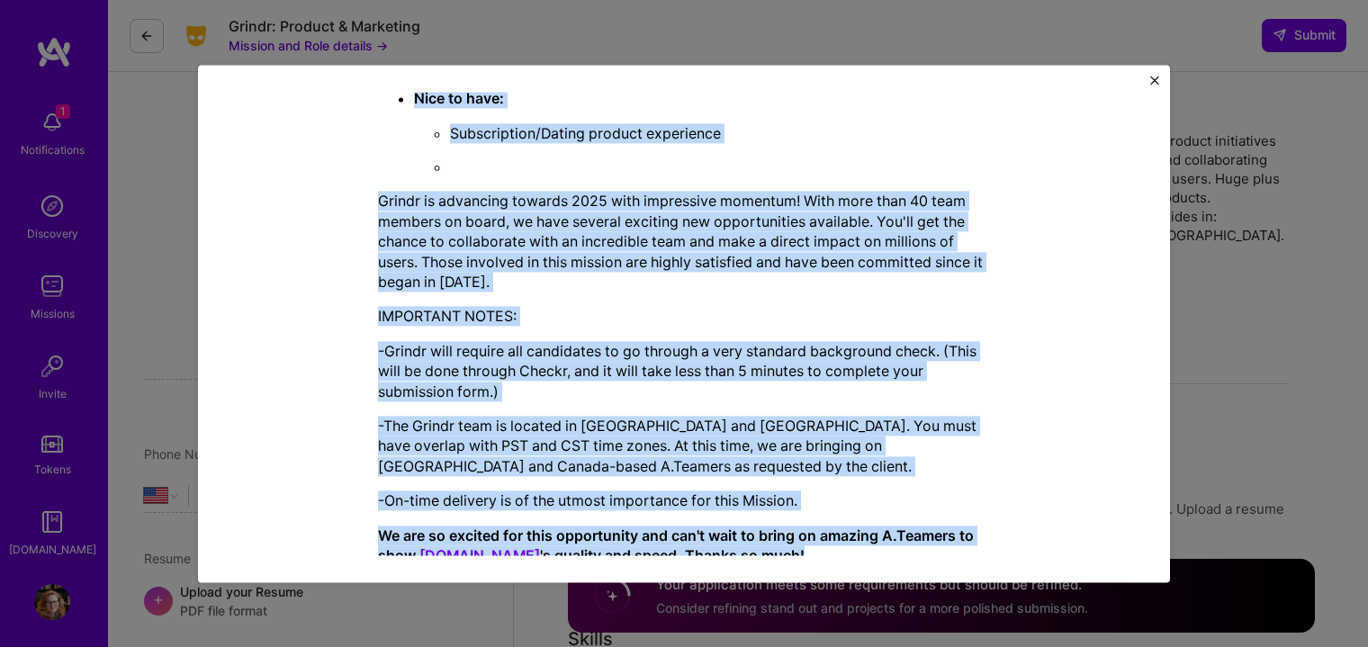
click at [795, 525] on p "We are so excited for this opportunity and can't wait to bring on amazing A.Tea…" at bounding box center [684, 545] width 612 height 40
copy div "Lo’ip dolorsi ame c adipiscing eli sed doei te incid utlabore etdolo mag aliq e…"
click at [1152, 75] on div "Mission Description and Role Details Product Manager role description We're loo…" at bounding box center [684, 323] width 972 height 517
click at [1153, 76] on img "Close" at bounding box center [1154, 80] width 9 height 9
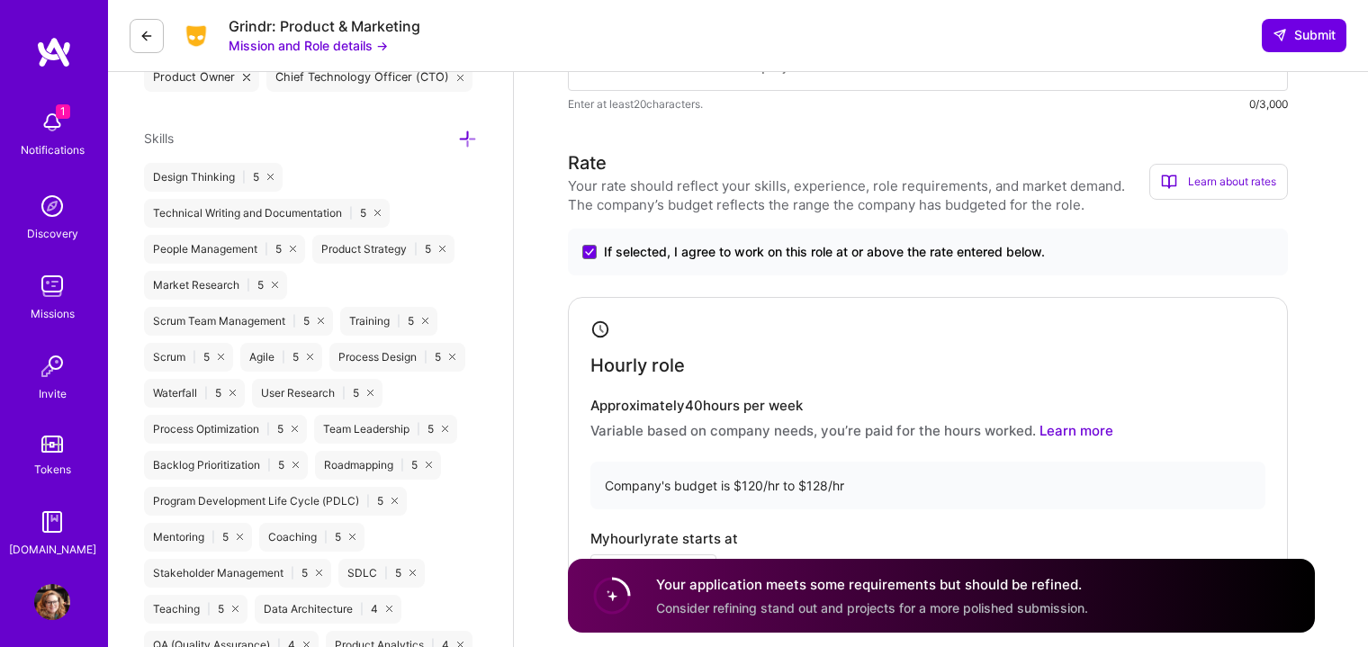
scroll to position [749, 0]
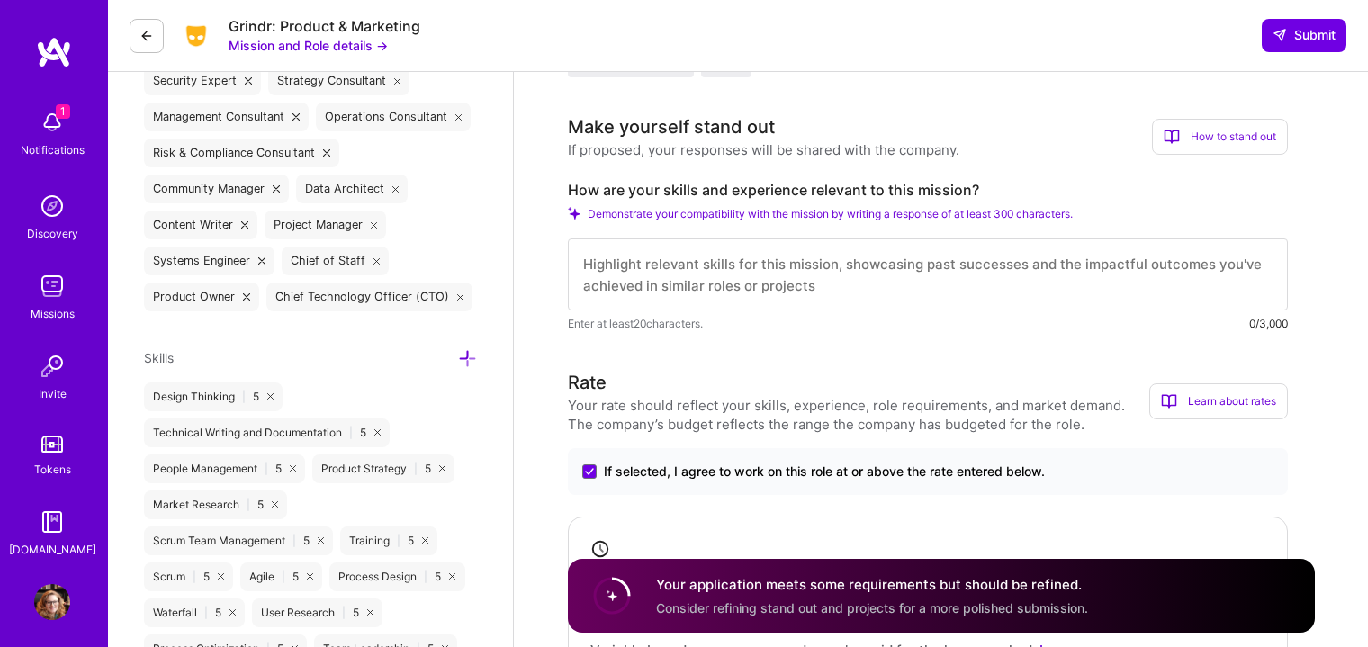
click at [764, 240] on textarea at bounding box center [928, 274] width 720 height 72
paste textarea "L ipsum dolo sita c adipis el seddoeiusm te inc utlaboreetdo ma aliqua, enim, a…"
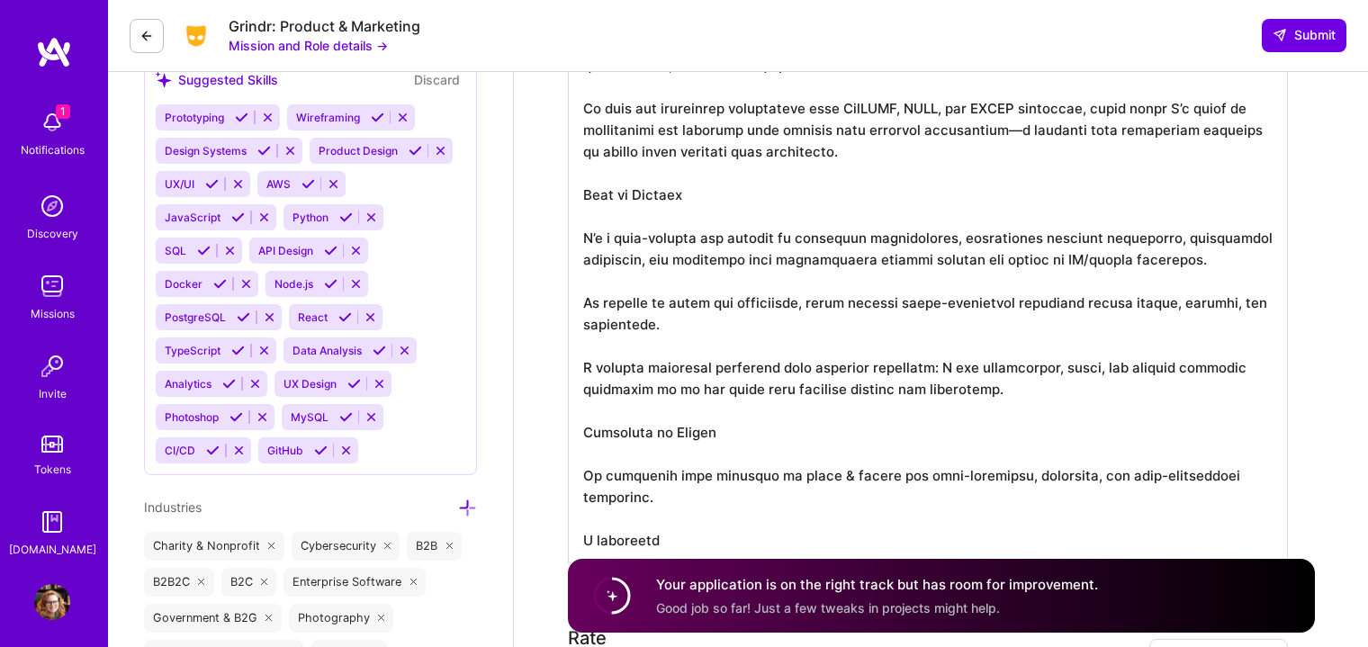
scroll to position [2156, 0]
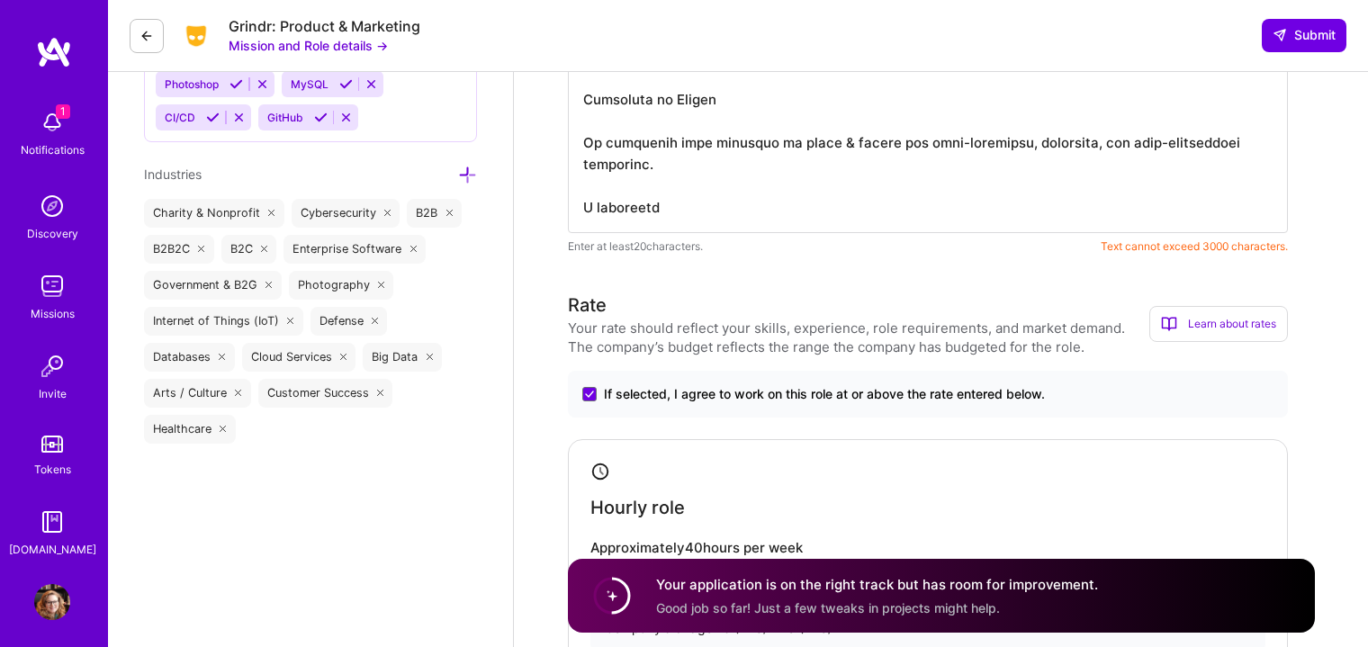
drag, startPoint x: 680, startPoint y: 180, endPoint x: 560, endPoint y: 158, distance: 122.5
click at [560, 158] on div "Product Manager role description We're looking for a Product Manager to drive […" at bounding box center [941, 455] width 854 height 5079
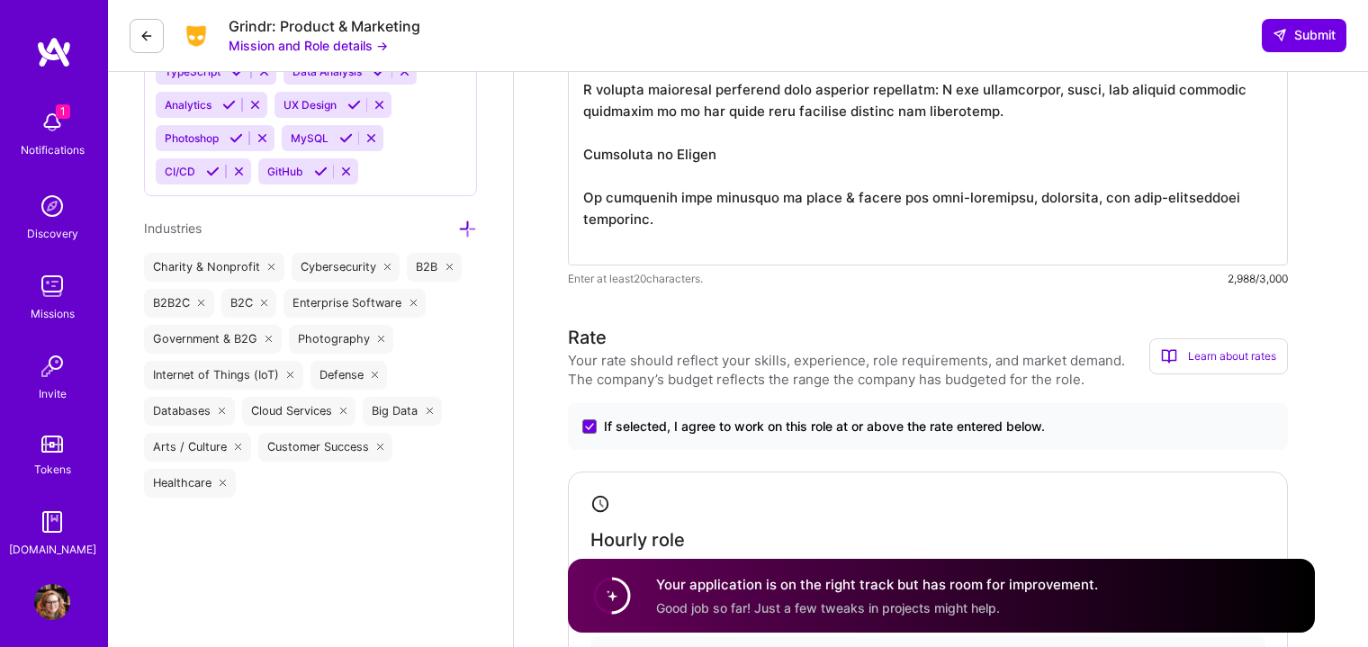
scroll to position [2005, 0]
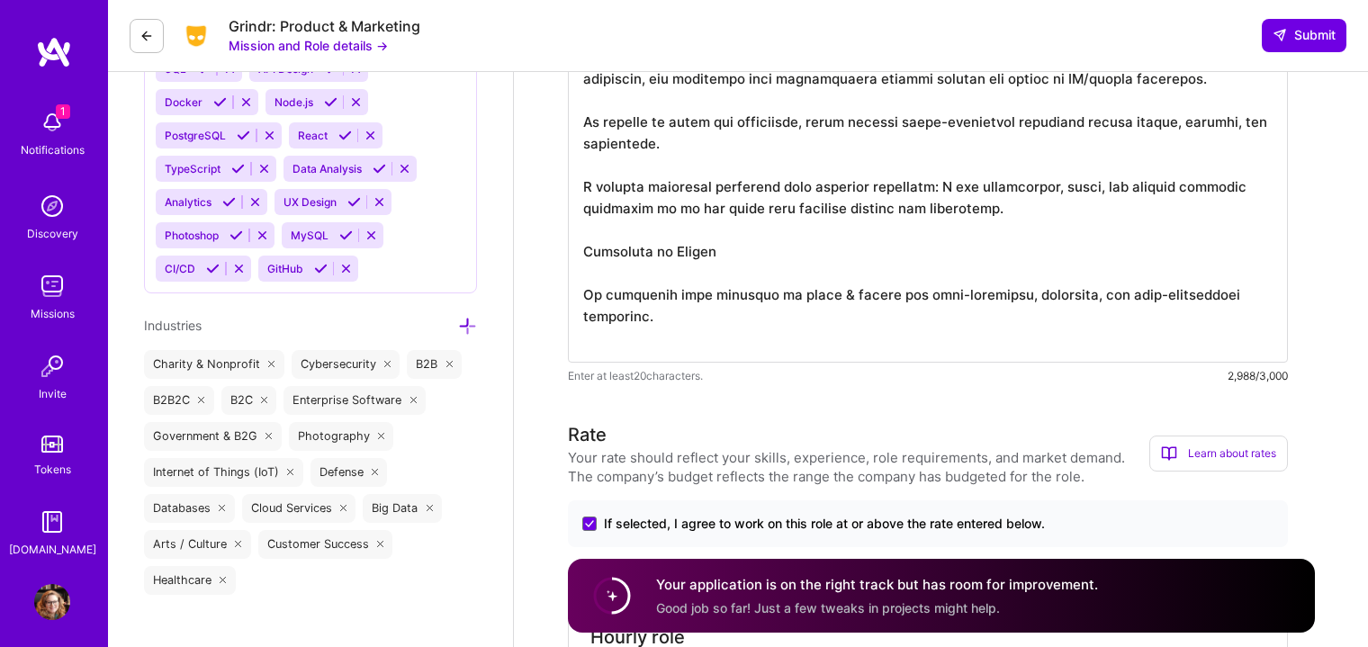
drag, startPoint x: 599, startPoint y: 217, endPoint x: 920, endPoint y: 316, distance: 336.1
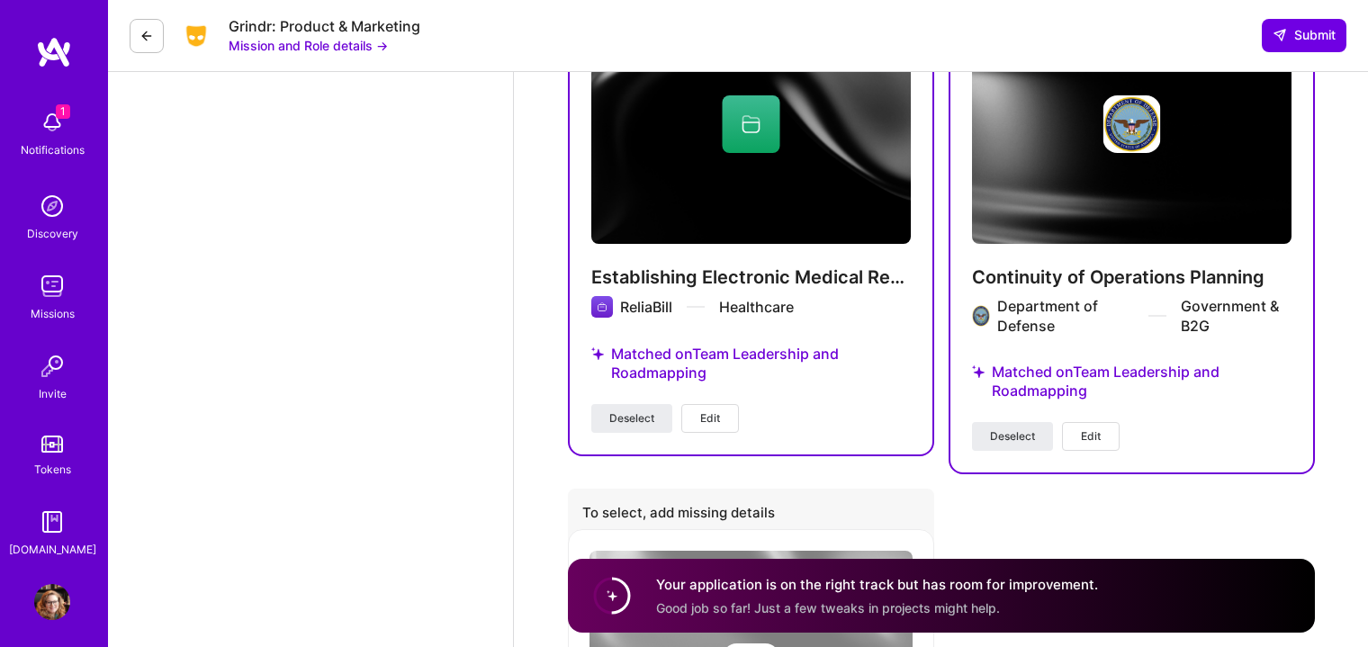
scroll to position [4353, 0]
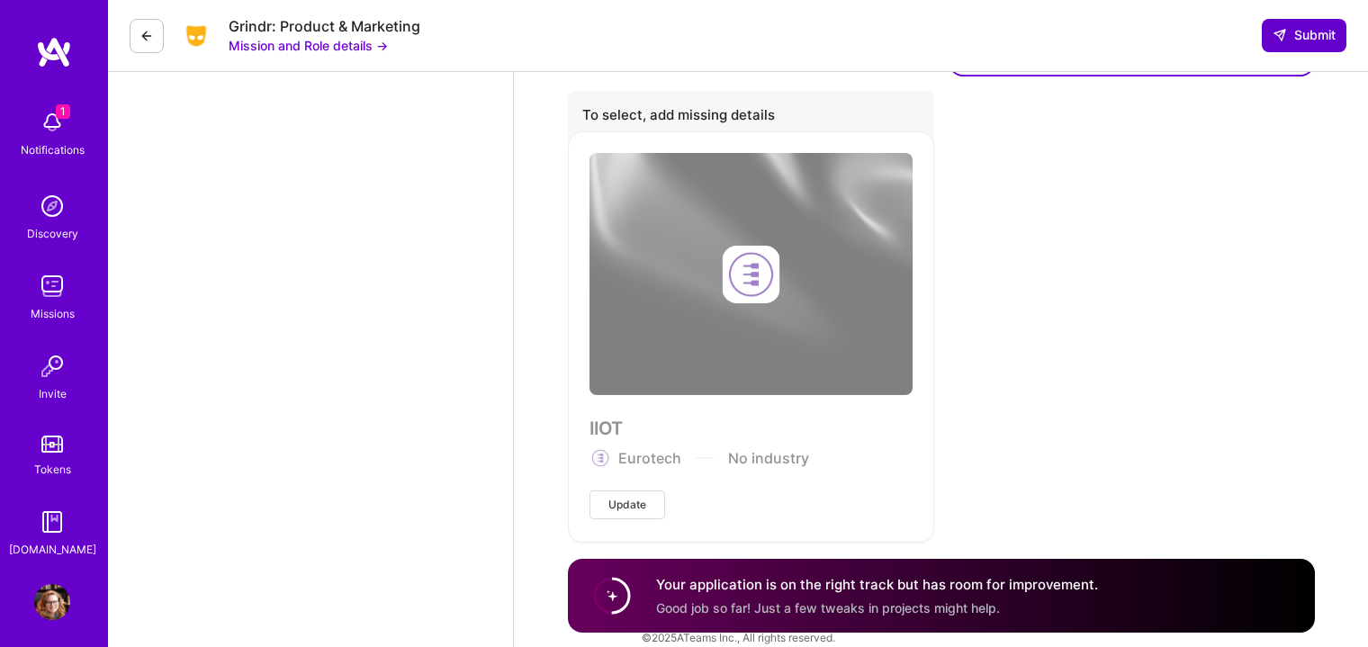
type textarea "L ipsum dolo sita c adipis el seddoeiusm te inc utlaboreetdo ma aliqua, enim, a…"
click at [1279, 34] on icon at bounding box center [1279, 35] width 14 height 14
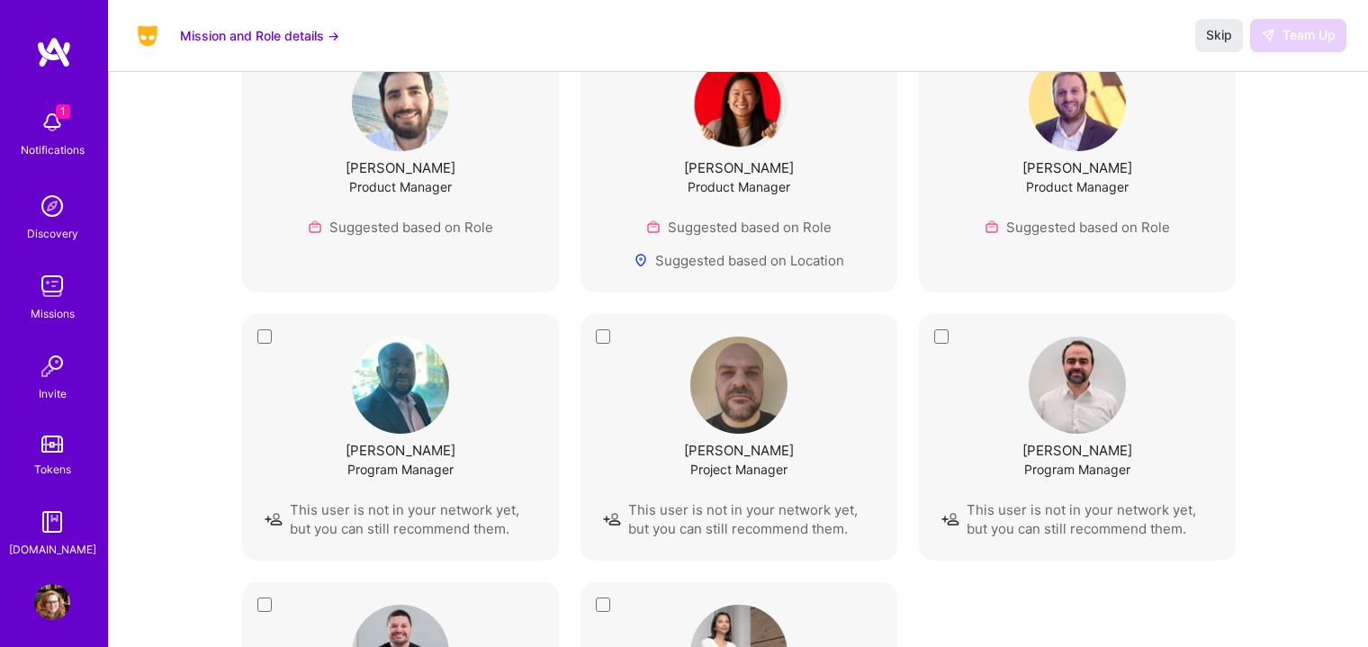
scroll to position [1499, 0]
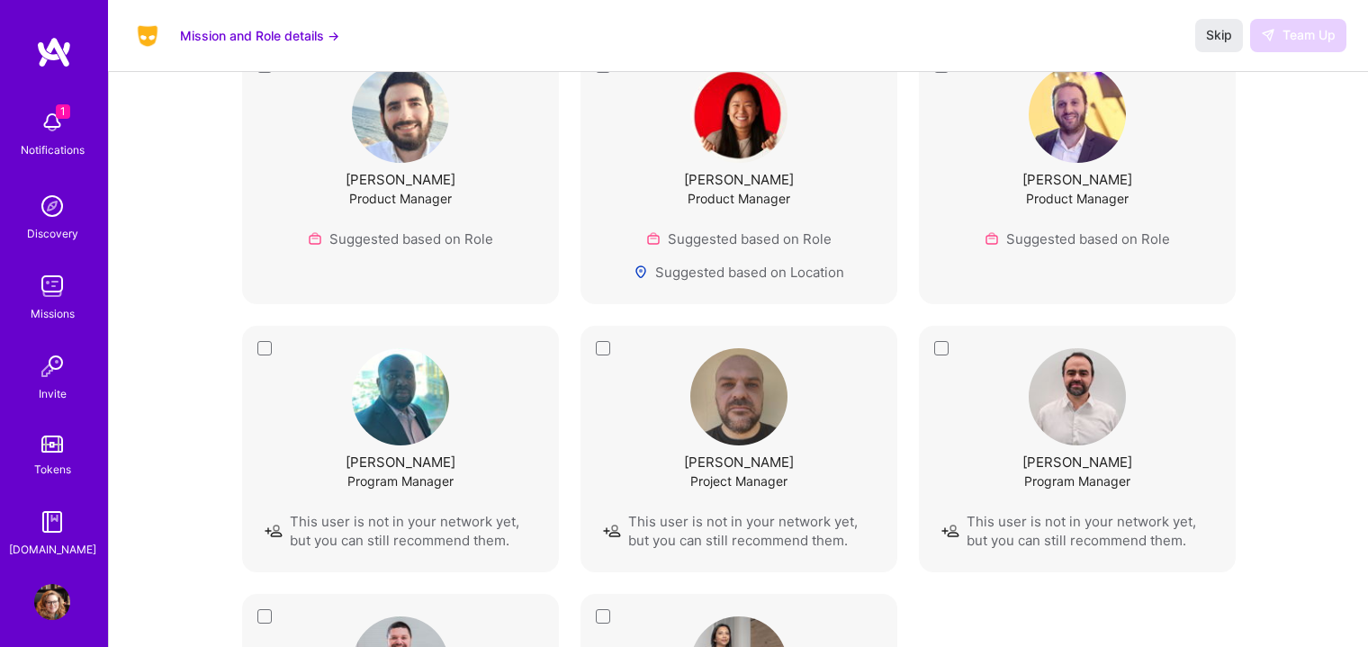
click at [601, 342] on div "[PERSON_NAME] Project Manager This user is not in your network yet, but you can…" at bounding box center [738, 449] width 317 height 247
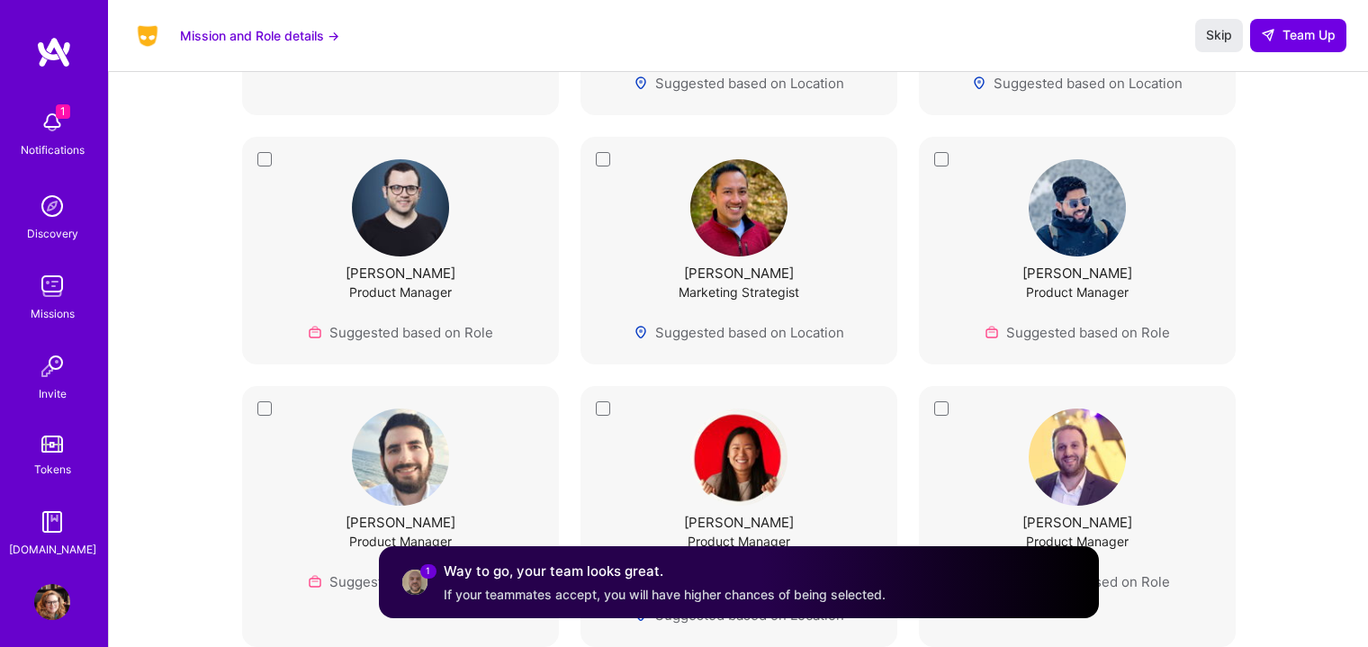
scroll to position [1049, 0]
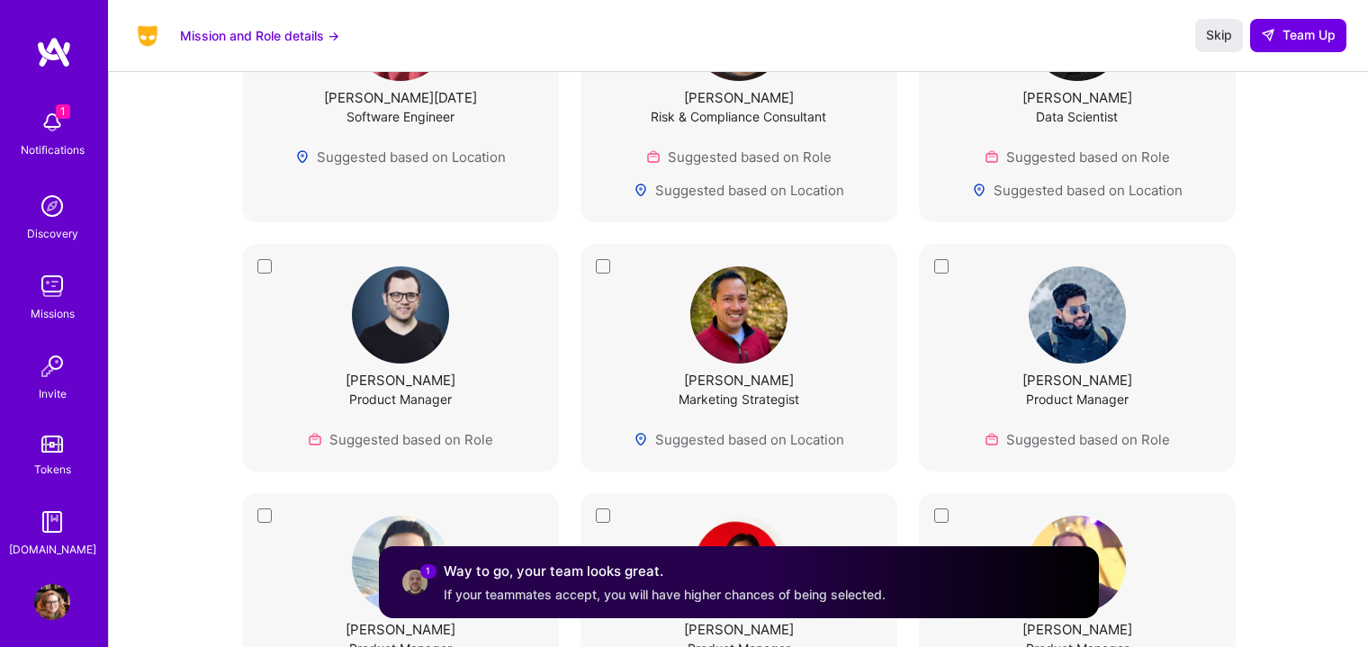
click at [605, 516] on div "[PERSON_NAME] Product Manager Suggested based on Role Suggested based on Locati…" at bounding box center [739, 624] width 272 height 216
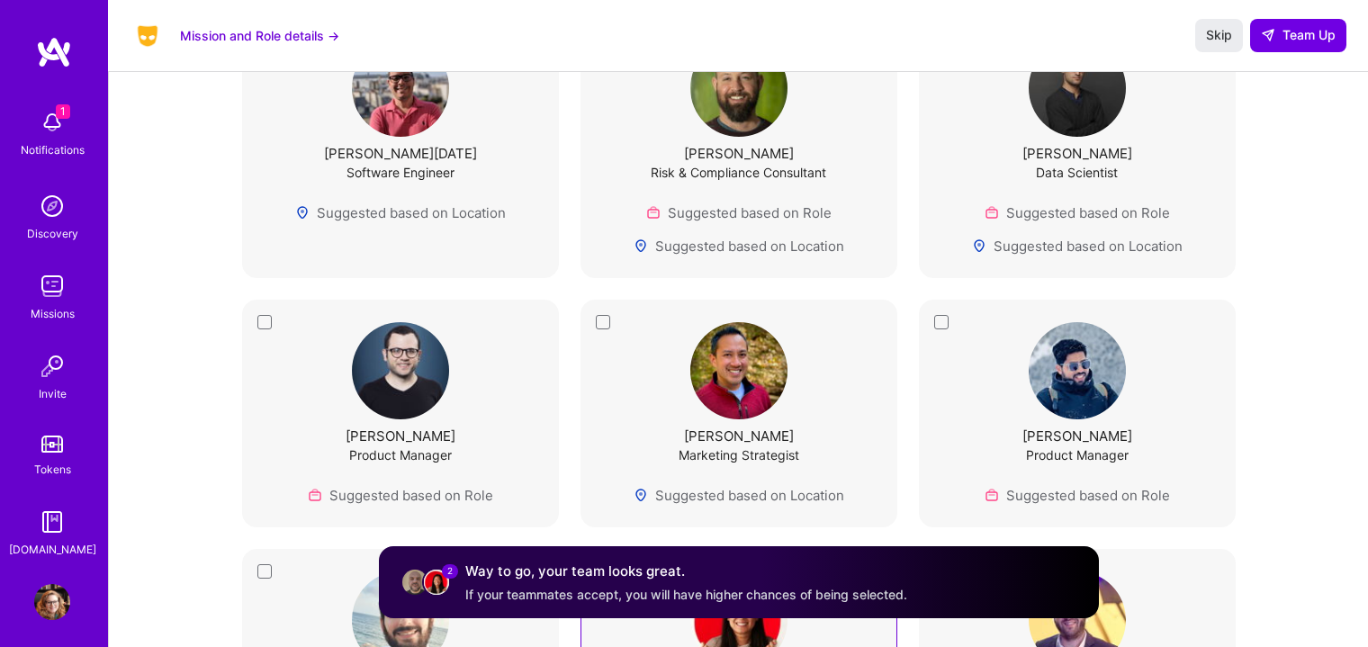
scroll to position [924, 0]
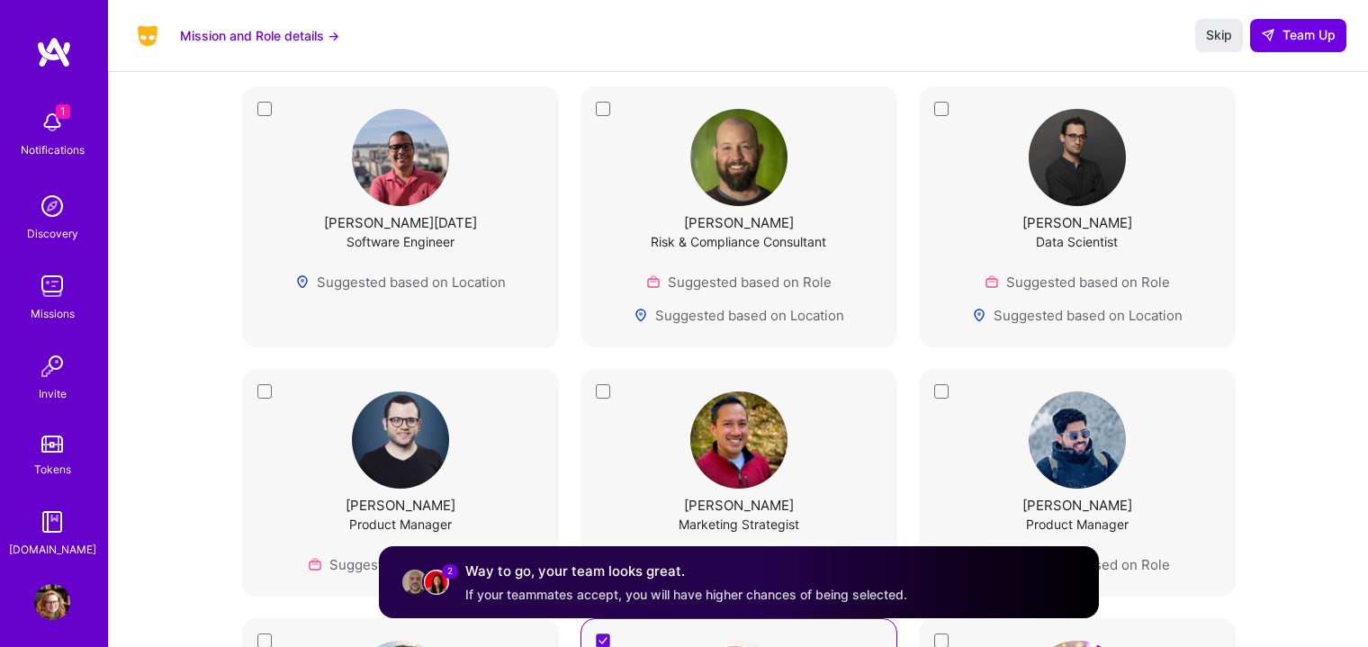
click at [260, 105] on div "[PERSON_NAME][DATE] Software Engineer Suggested based on Location" at bounding box center [400, 216] width 317 height 261
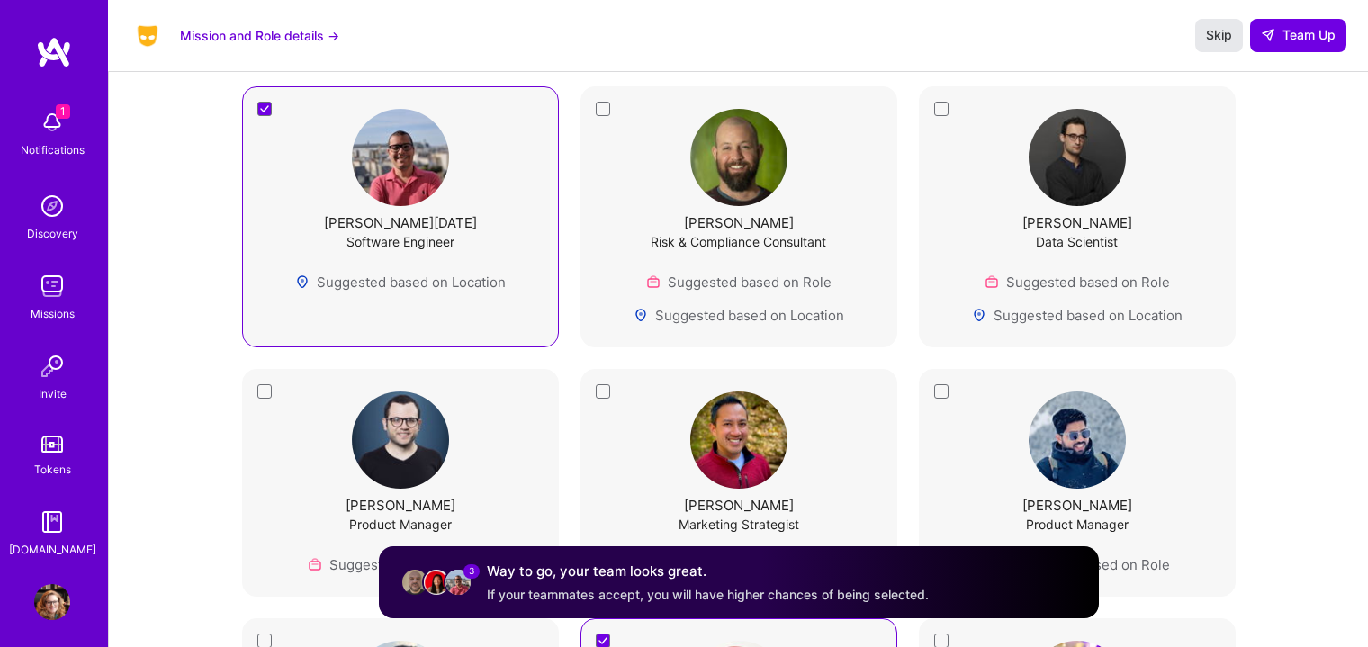
click at [1224, 31] on span "Skip" at bounding box center [1219, 35] width 26 height 18
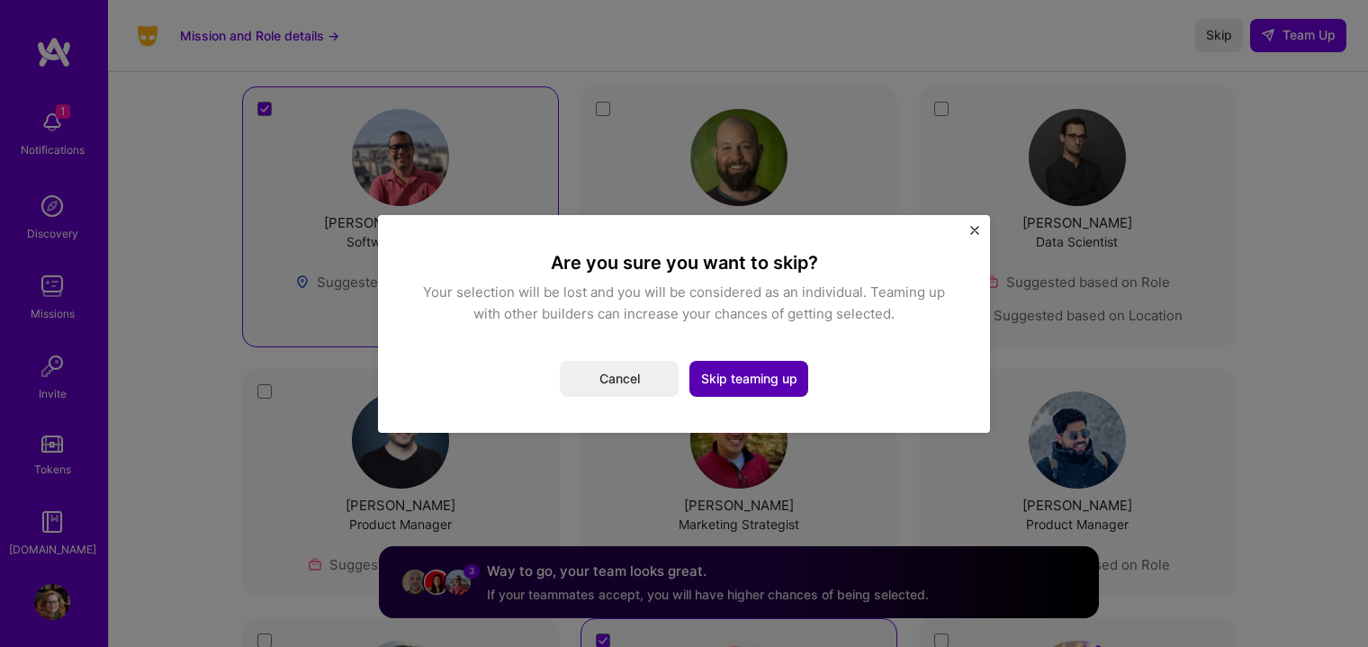
click at [725, 383] on button "Skip teaming up" at bounding box center [748, 379] width 119 height 36
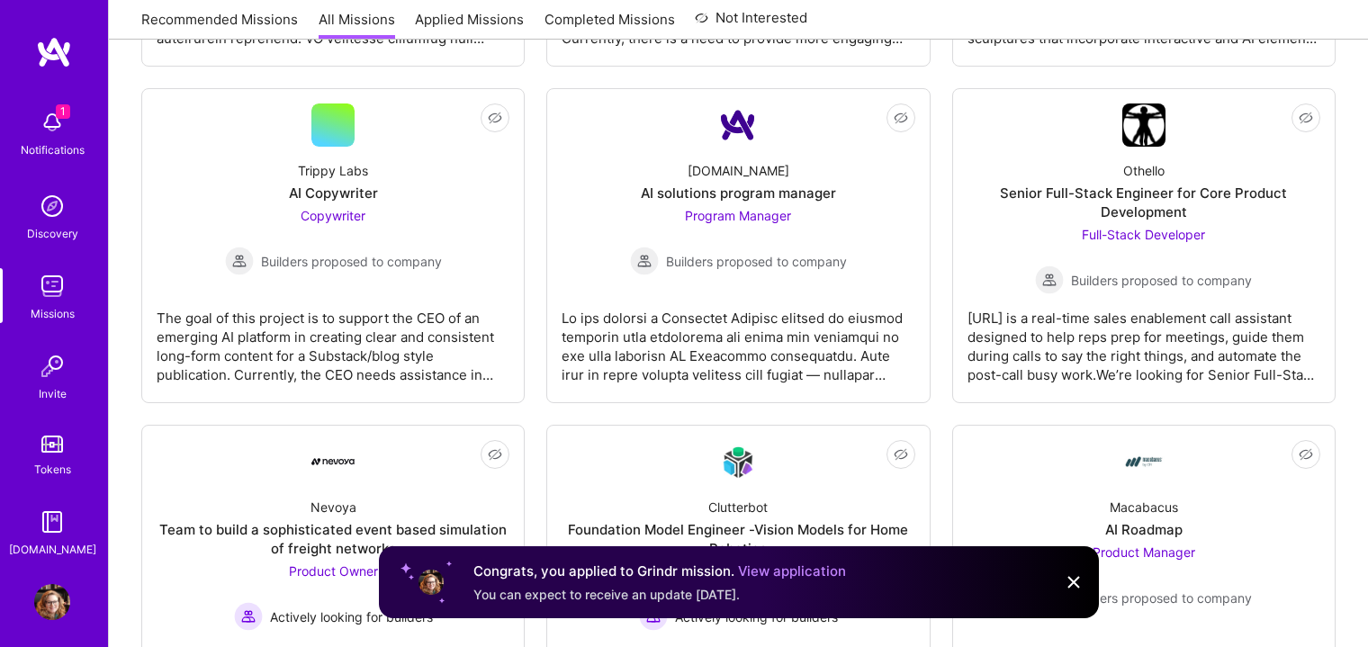
scroll to position [2249, 0]
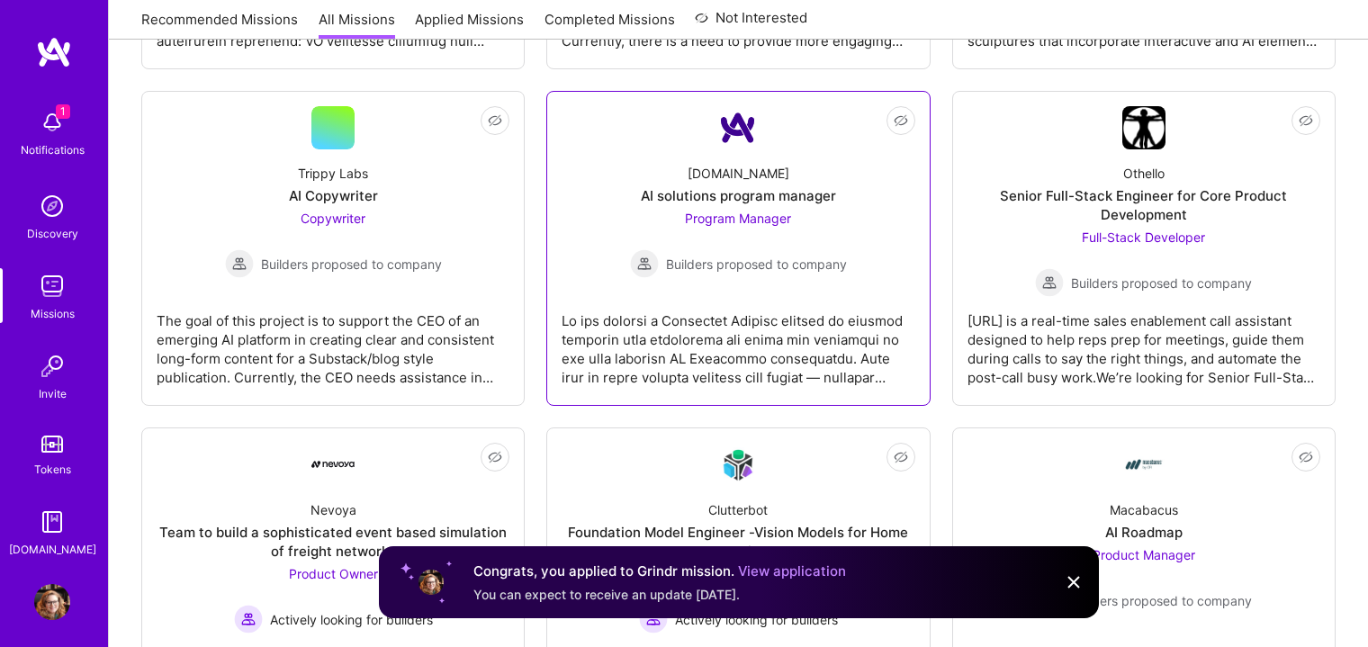
click at [803, 312] on div at bounding box center [737, 342] width 353 height 90
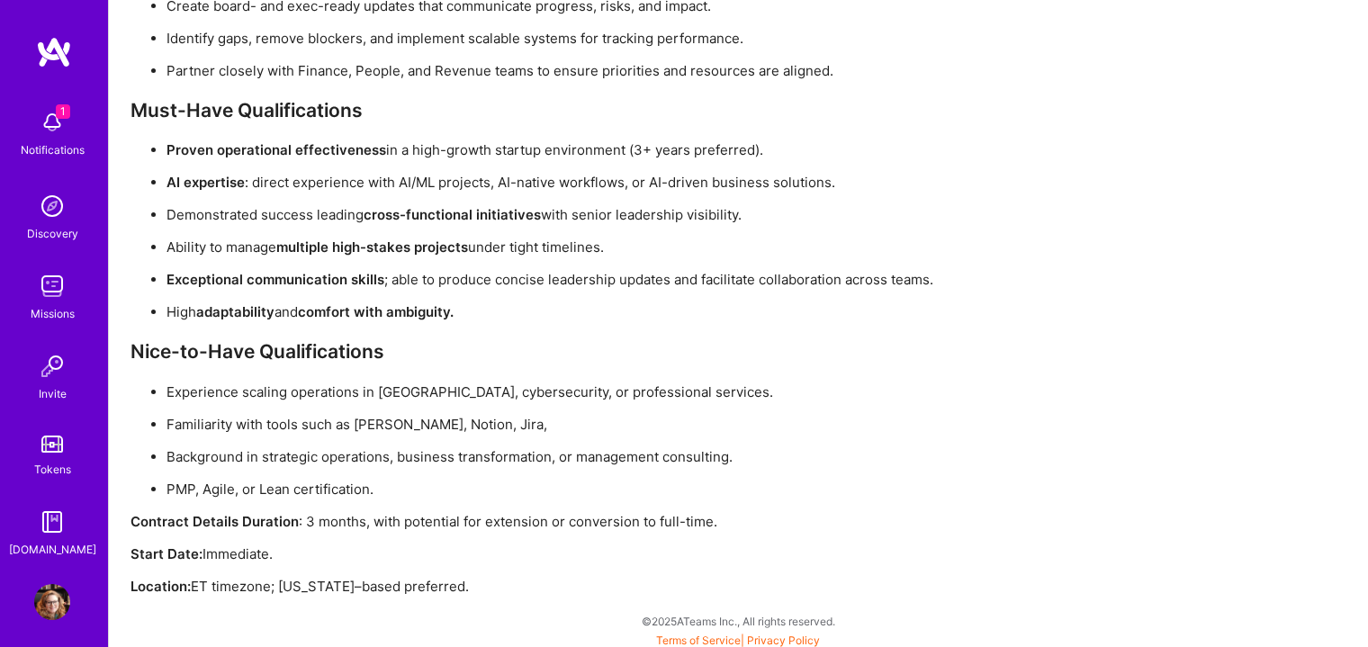
scroll to position [1488, 0]
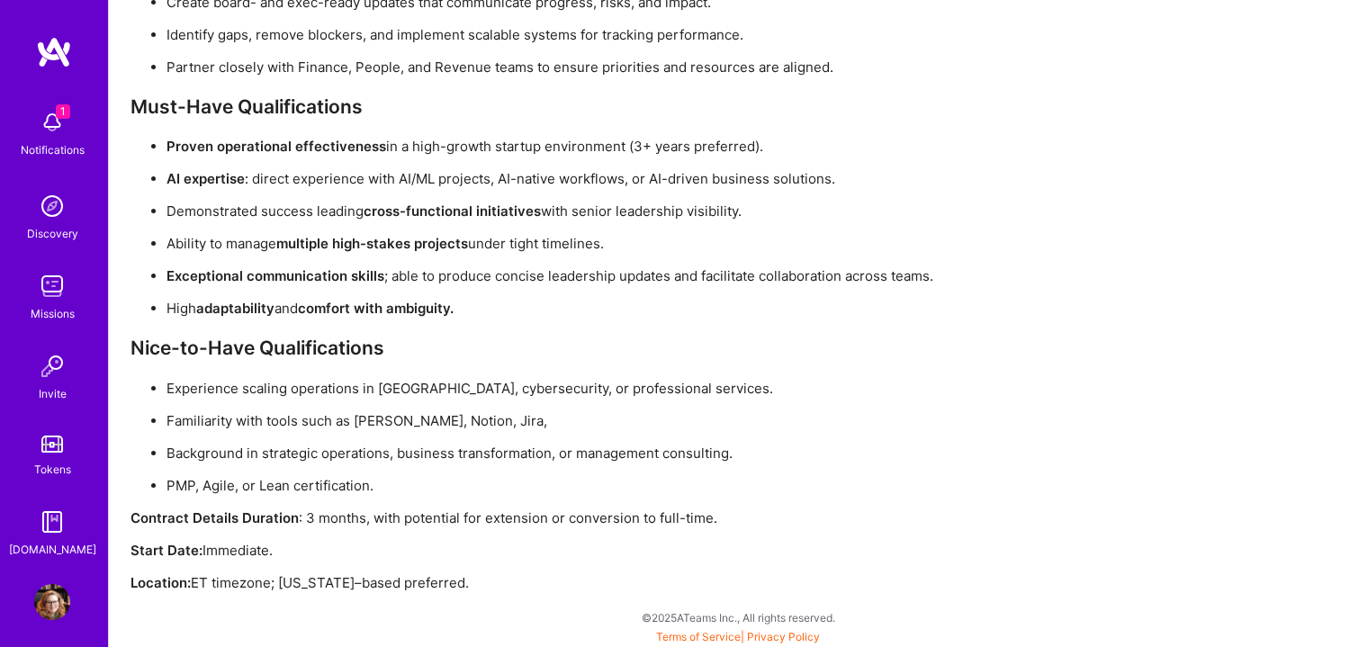
click at [58, 599] on img at bounding box center [52, 602] width 36 height 36
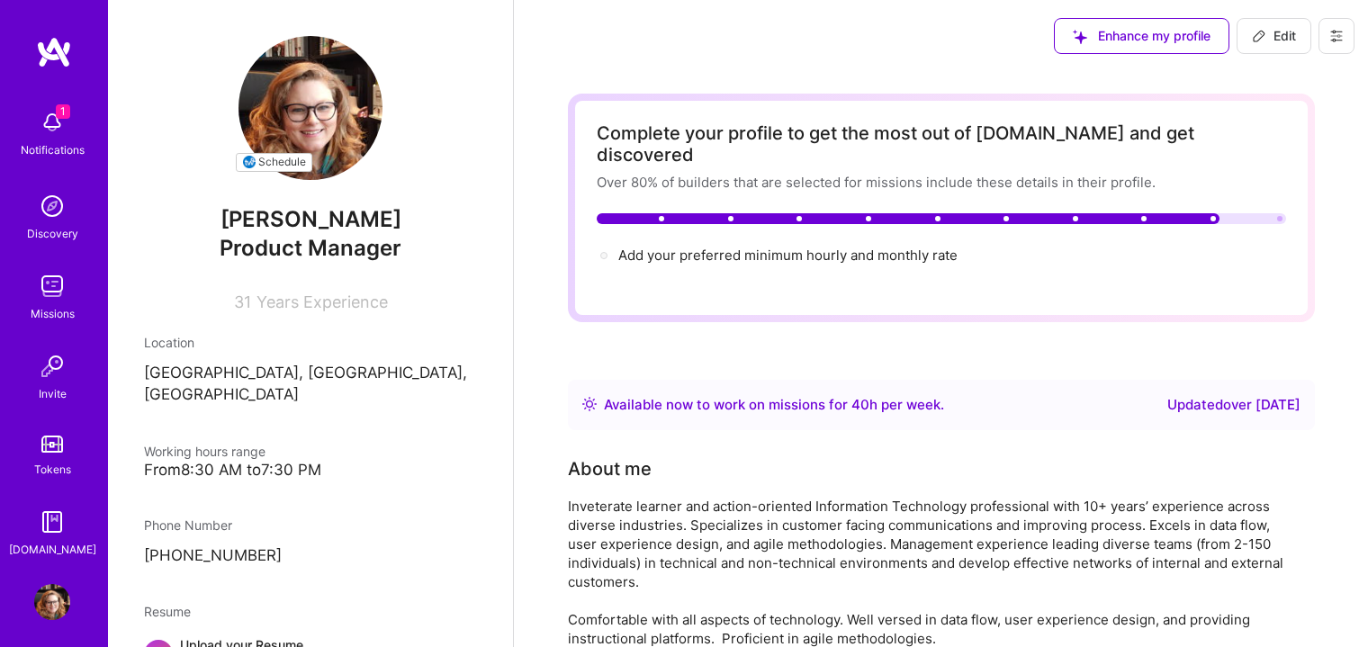
click at [288, 74] on img at bounding box center [310, 108] width 144 height 144
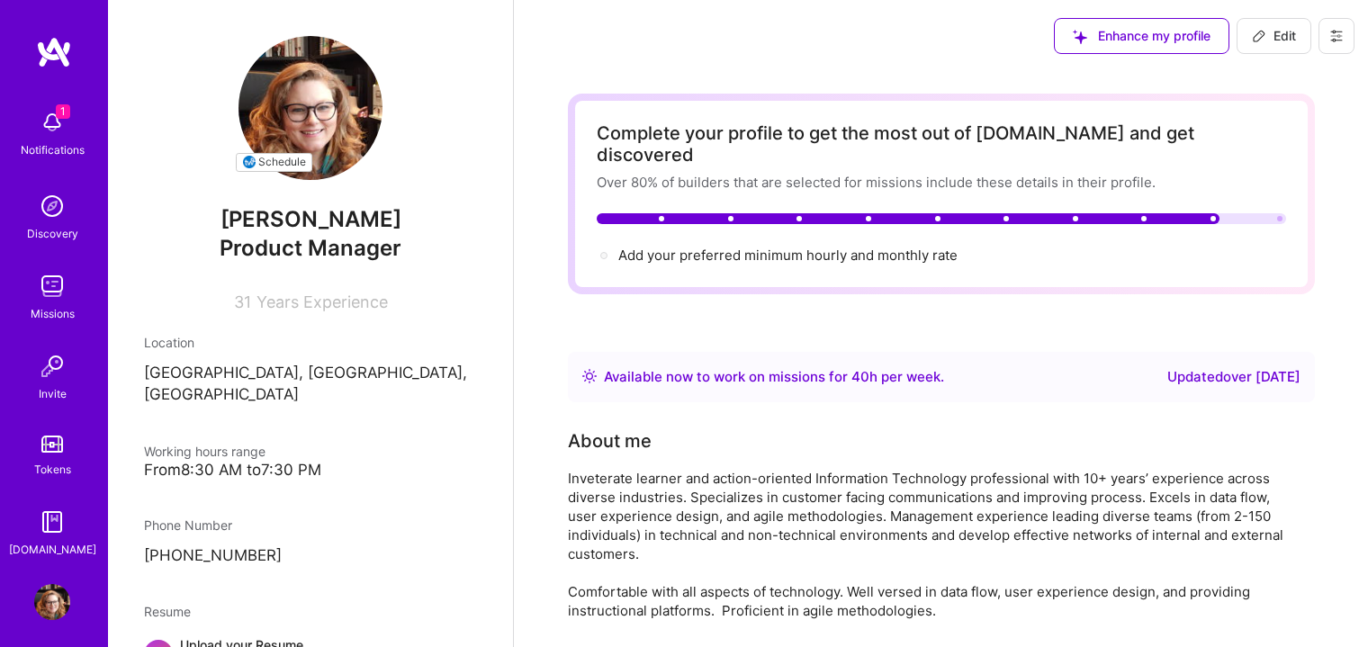
click at [313, 143] on img at bounding box center [310, 108] width 144 height 144
click at [1276, 35] on span "Edit" at bounding box center [1274, 36] width 44 height 18
select select "US"
select select "Right Now"
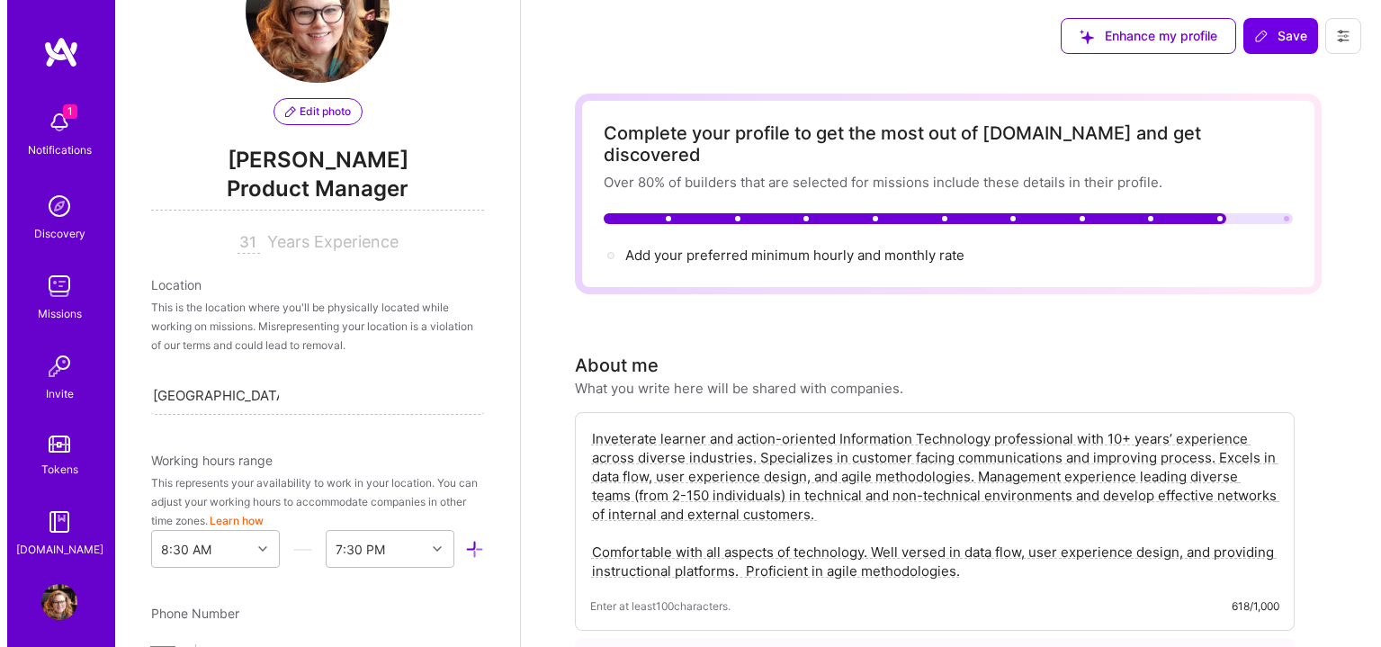
scroll to position [149, 0]
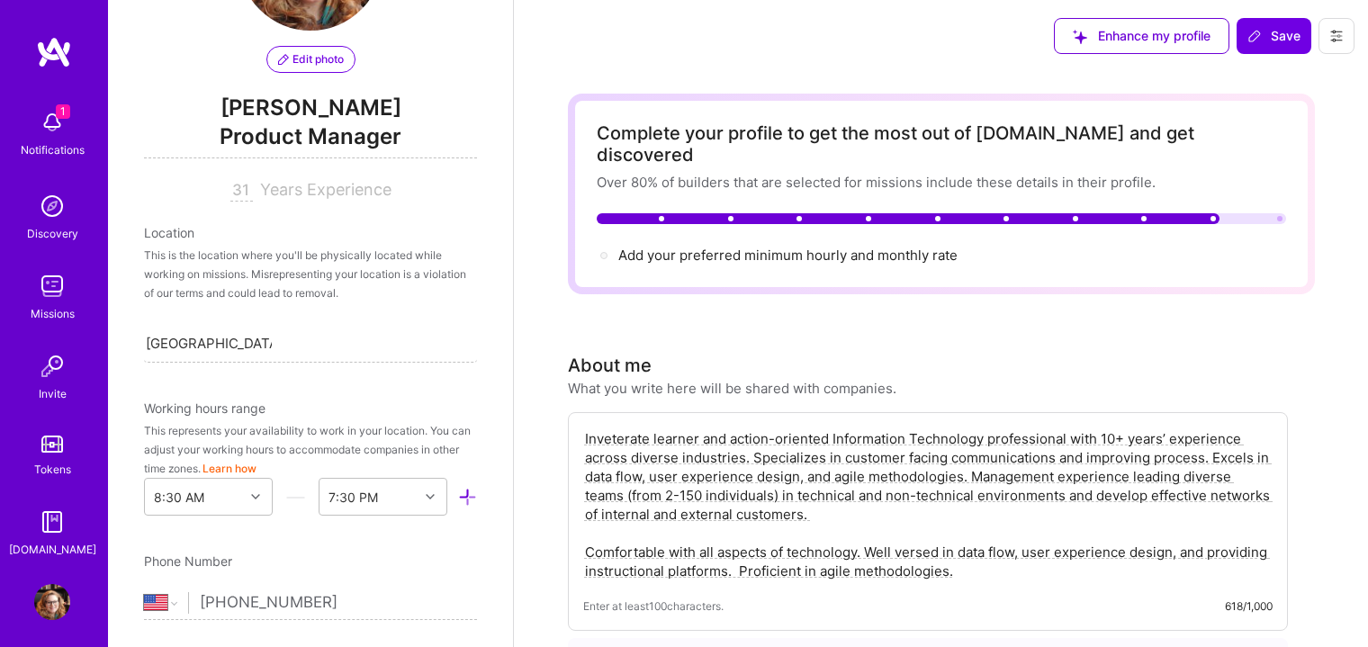
click at [313, 58] on span "Edit photo" at bounding box center [311, 59] width 66 height 16
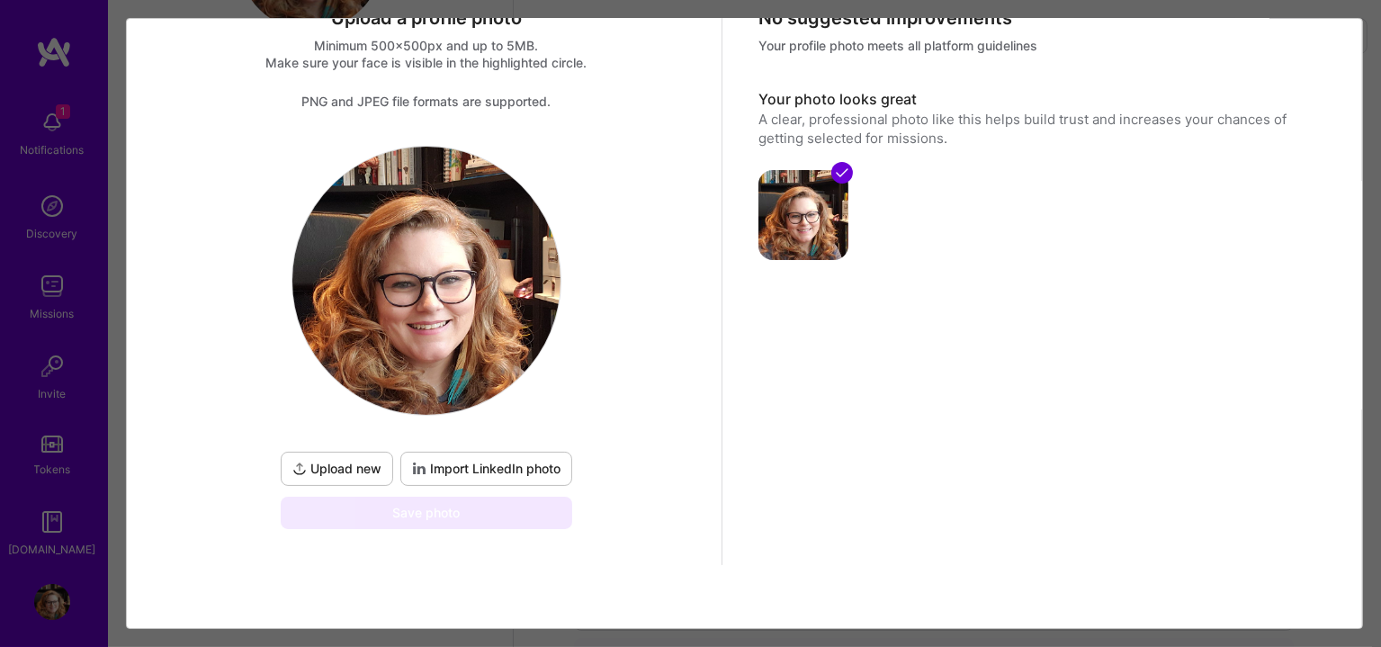
scroll to position [71, 0]
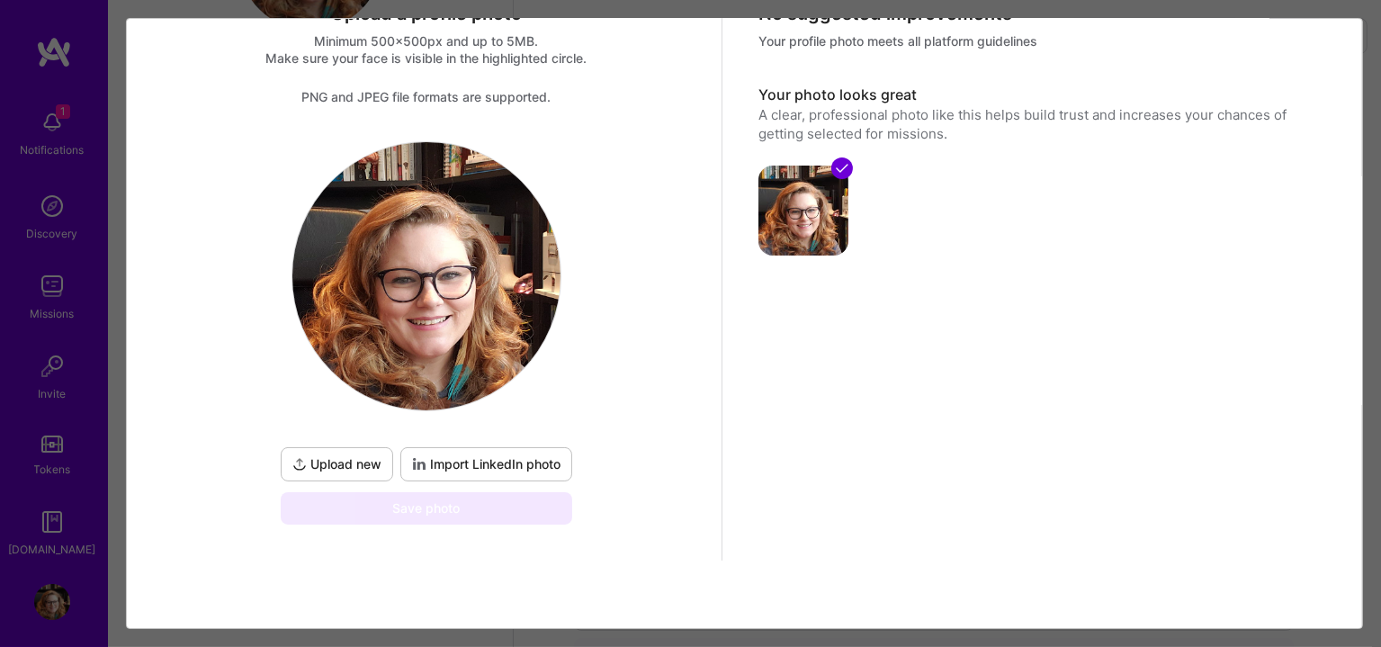
click at [360, 460] on span "Upload new" at bounding box center [336, 464] width 89 height 18
click at [443, 456] on span "Import LinkedIn photo" at bounding box center [486, 464] width 148 height 18
click at [493, 462] on span "Import LinkedIn photo" at bounding box center [486, 464] width 148 height 18
click at [345, 462] on span "Upload new" at bounding box center [336, 464] width 89 height 18
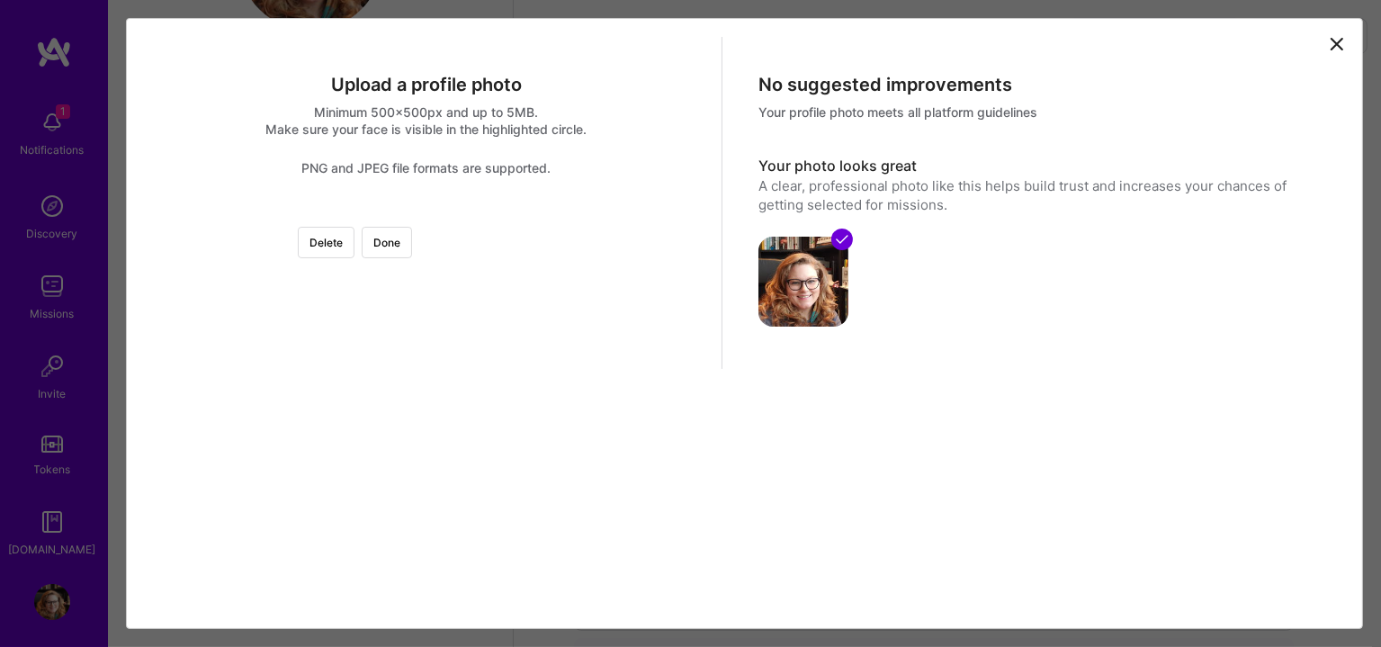
scroll to position [0, 0]
click at [489, 296] on div at bounding box center [639, 425] width 426 height 426
click at [490, 368] on div at bounding box center [639, 488] width 426 height 426
click at [354, 245] on button "Delete" at bounding box center [326, 242] width 57 height 31
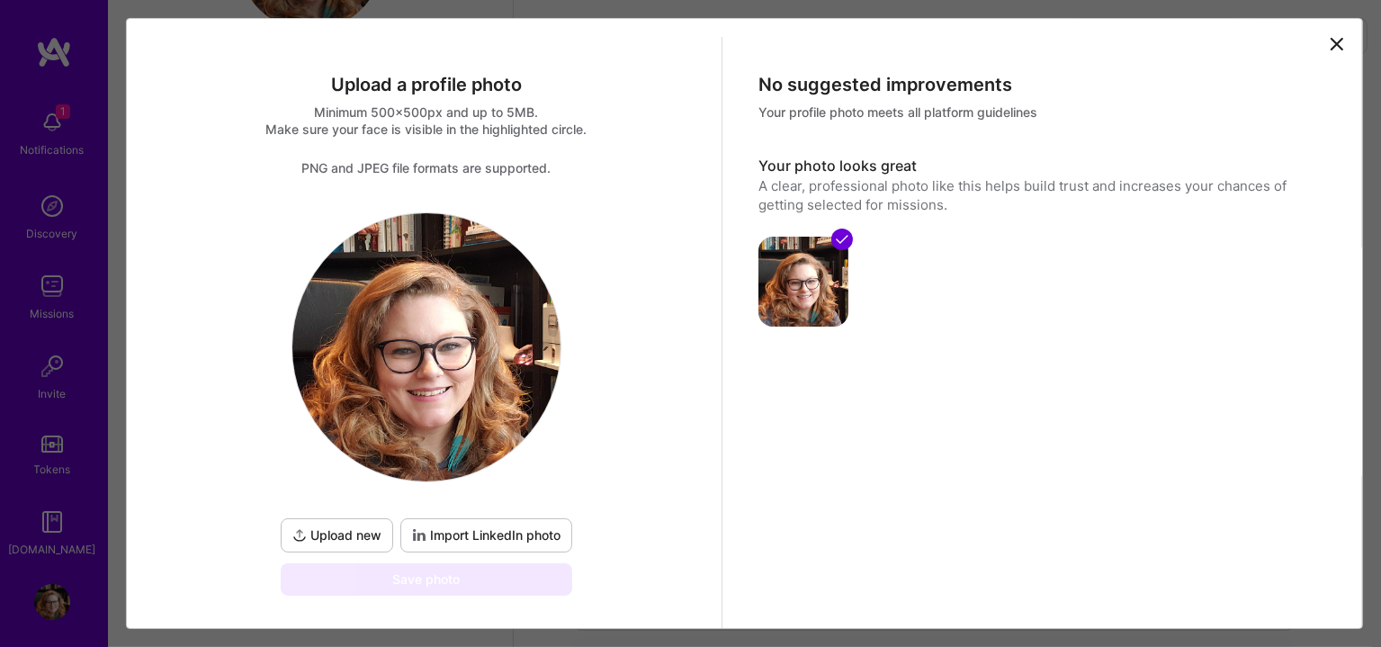
click at [313, 525] on button "Upload new" at bounding box center [337, 535] width 112 height 34
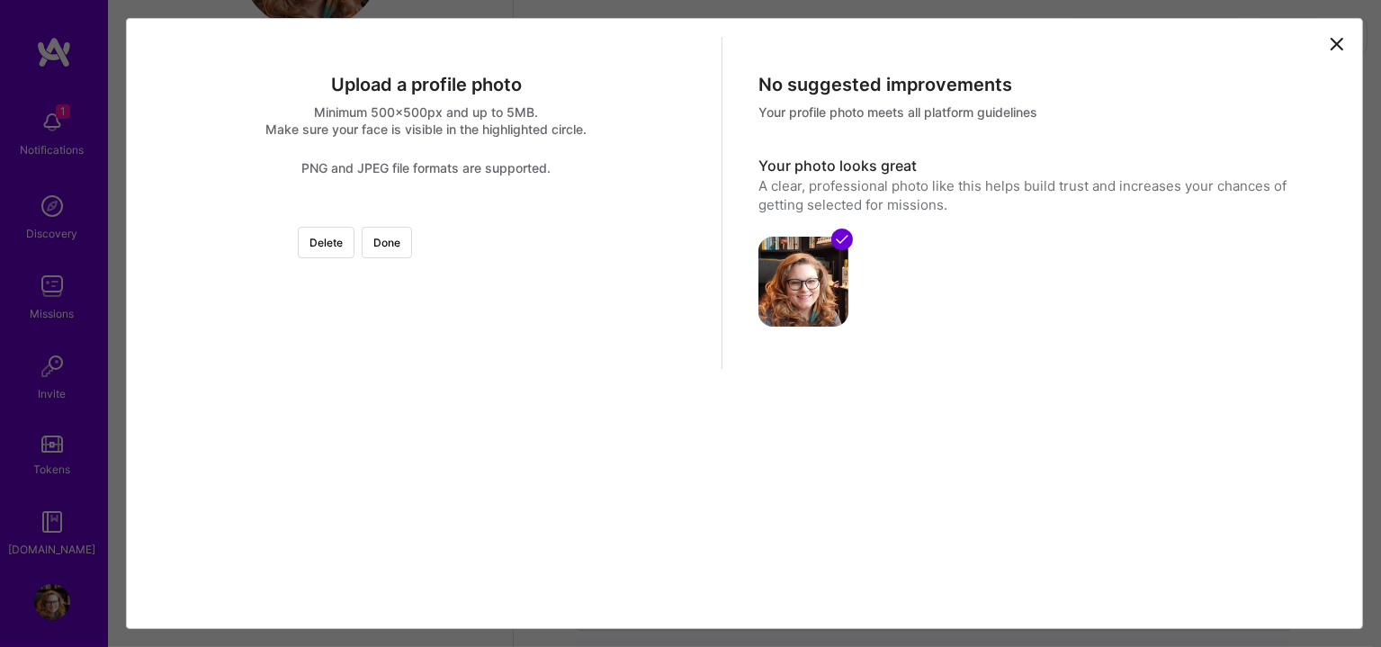
scroll to position [228, 0]
click at [454, 284] on div at bounding box center [654, 486] width 457 height 457
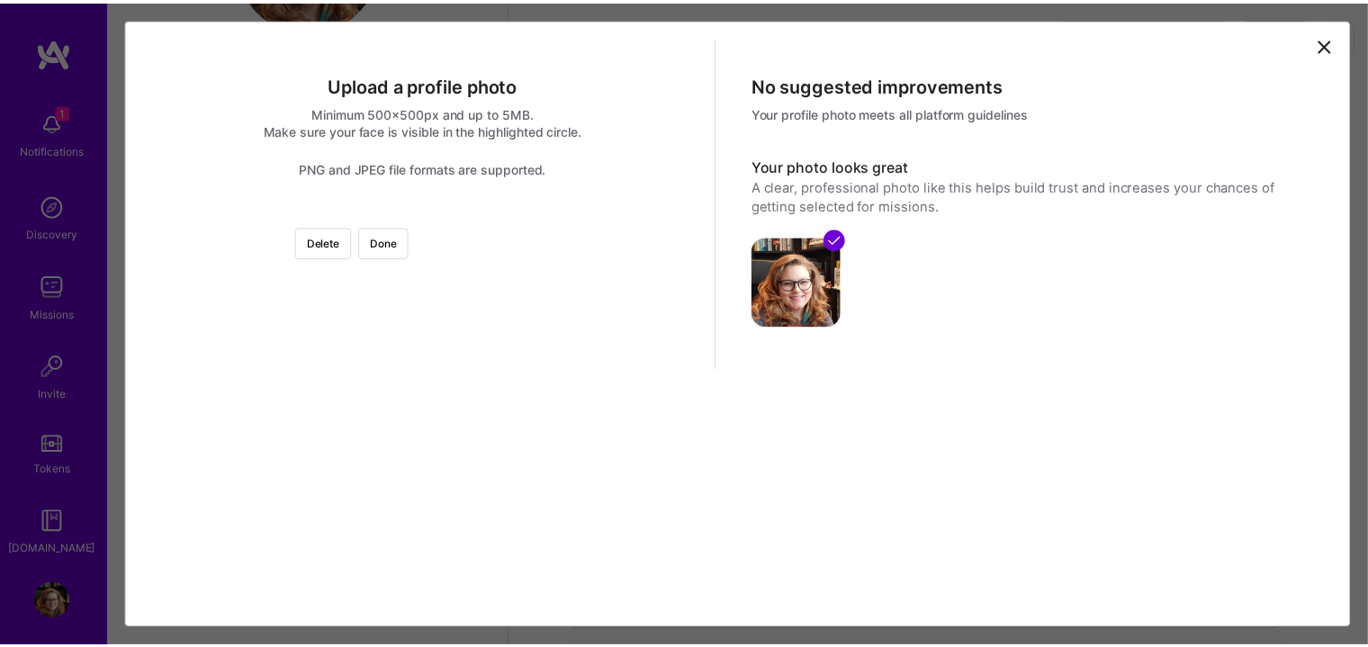
scroll to position [0, 0]
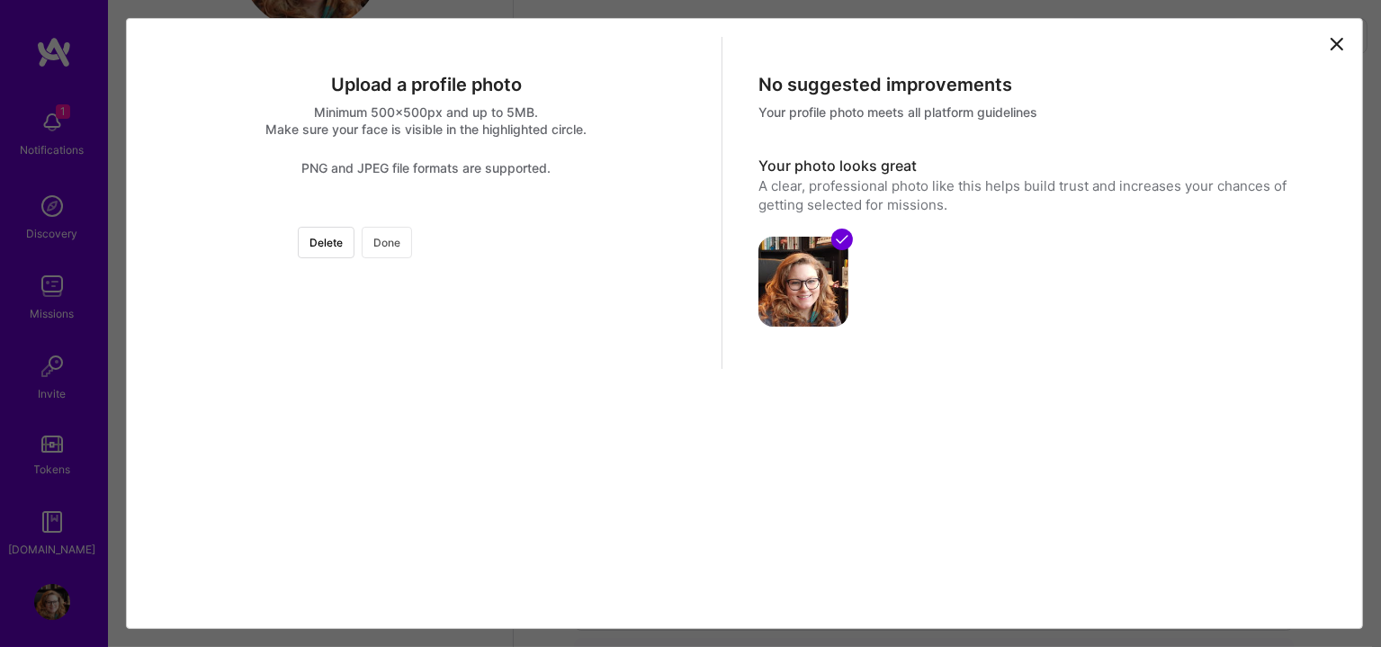
click at [412, 244] on button "Done" at bounding box center [387, 242] width 50 height 31
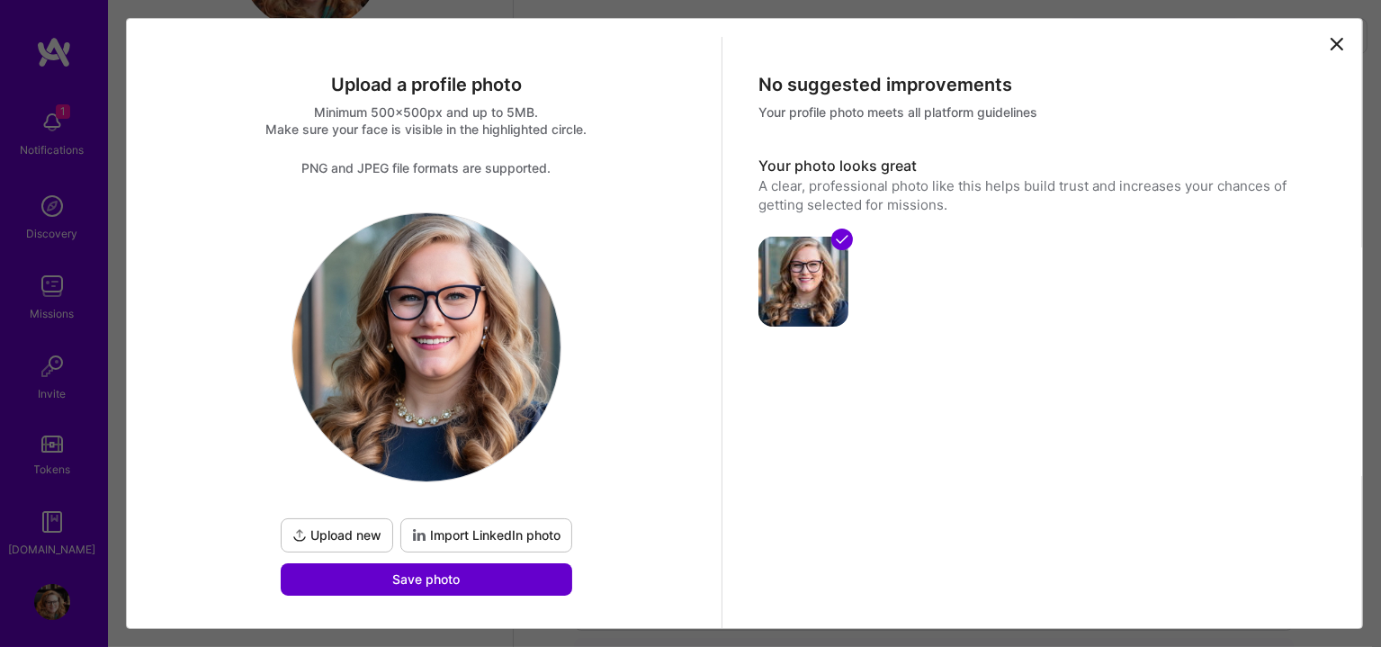
click at [504, 579] on button "Save photo" at bounding box center [427, 579] width 292 height 32
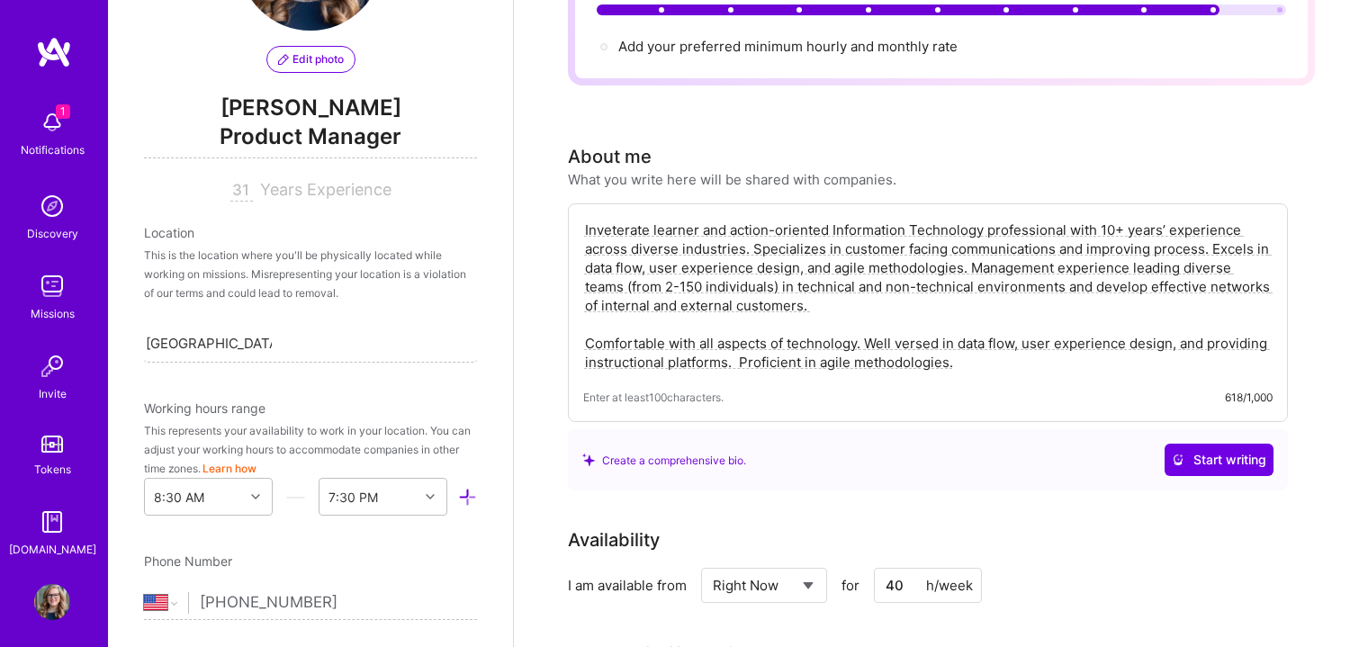
scroll to position [300, 0]
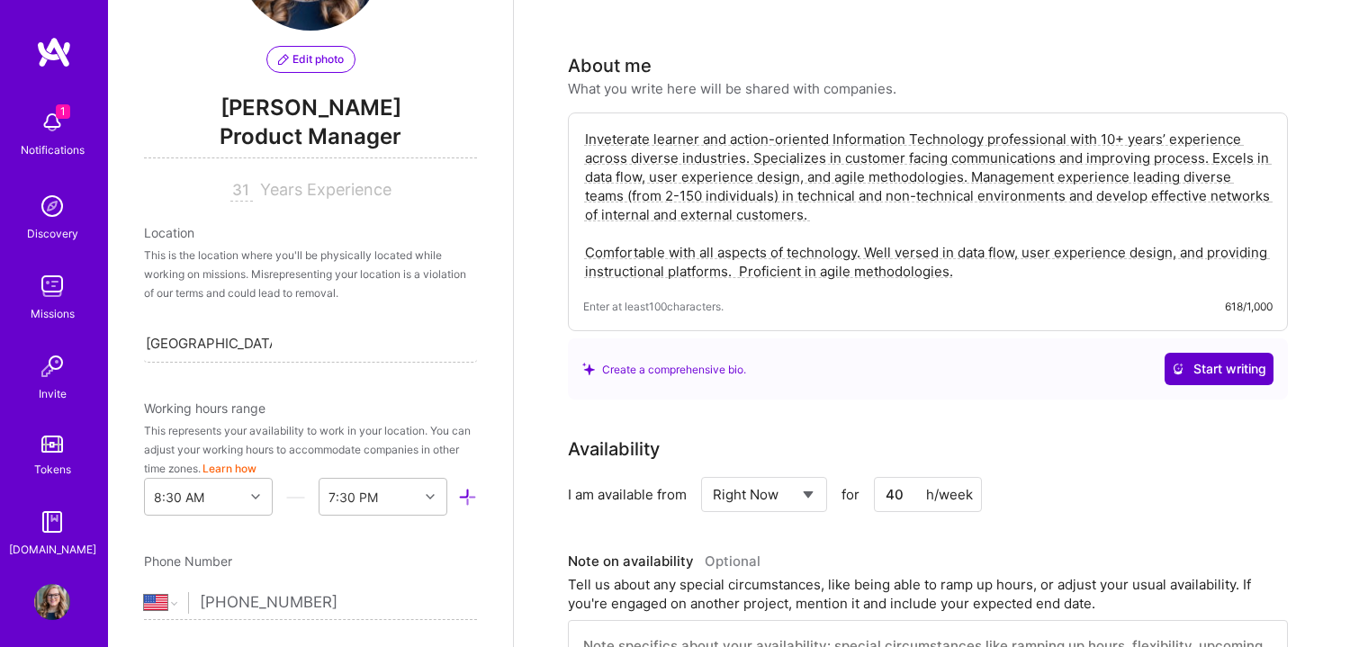
click at [1219, 360] on span "Start writing" at bounding box center [1218, 369] width 94 height 18
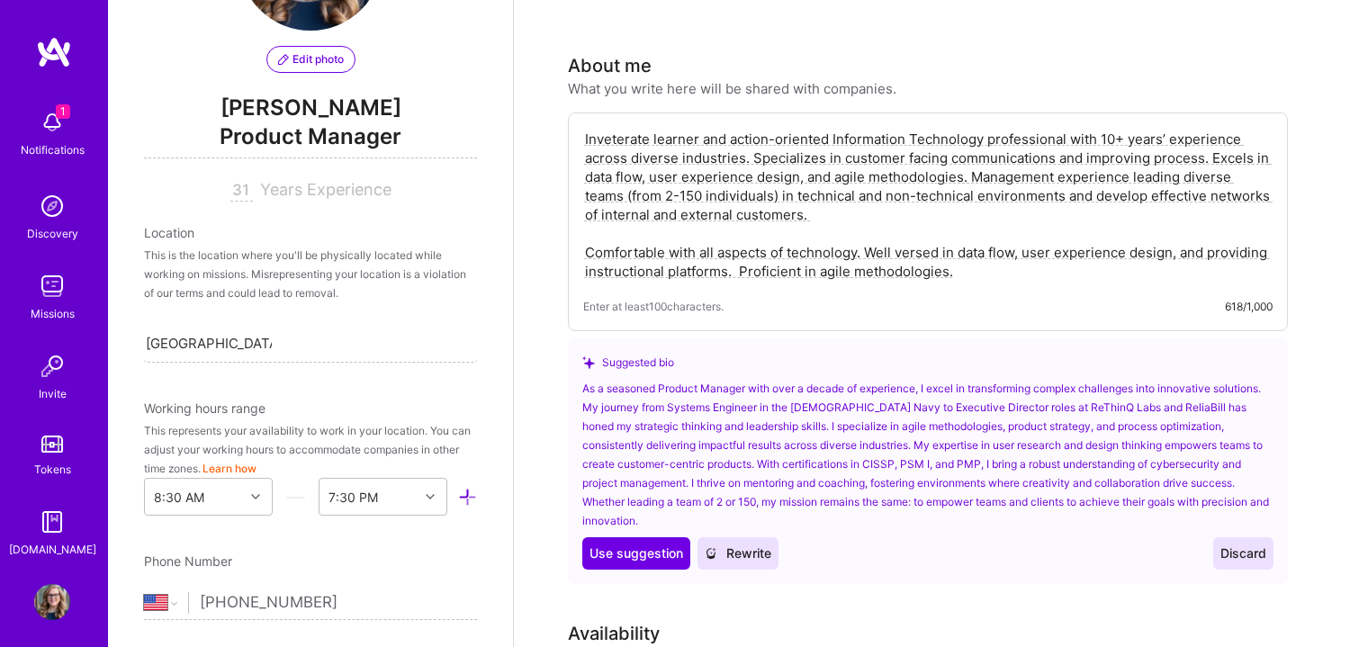
click at [915, 407] on div "As a seasoned Product Manager with over a decade of experience, I excel in tran…" at bounding box center [927, 454] width 691 height 151
click at [937, 405] on div "As a seasoned Product Manager with over a decade of experience, I excel in tran…" at bounding box center [927, 454] width 691 height 151
click at [908, 402] on div "As a seasoned Product Manager with over a decade of experience, I excel in tran…" at bounding box center [927, 454] width 691 height 151
click at [605, 544] on span "Use suggestion" at bounding box center [636, 553] width 94 height 18
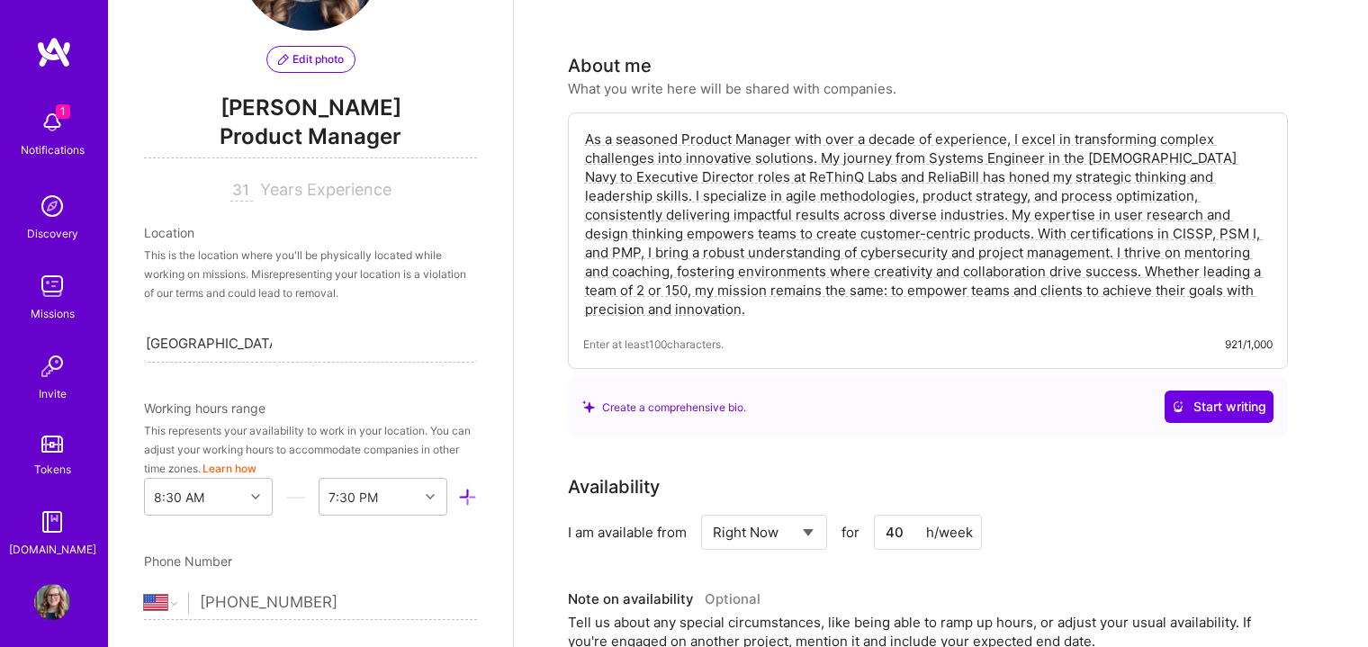
click at [802, 171] on textarea "As a seasoned Product Manager with over a decade of experience, I excel in tran…" at bounding box center [927, 224] width 689 height 193
drag, startPoint x: 1178, startPoint y: 215, endPoint x: 1239, endPoint y: 220, distance: 61.4
click at [1187, 219] on textarea "As a seasoned Product Manager with over a decade of experience, I excel in tran…" at bounding box center [927, 224] width 689 height 193
click at [1204, 211] on textarea "As a seasoned Product Manager with over a decade of experience, I excel in tran…" at bounding box center [927, 224] width 689 height 193
click at [1167, 208] on textarea "As a seasoned Product Manager with over a decade of experience, I excel in tran…" at bounding box center [927, 224] width 689 height 193
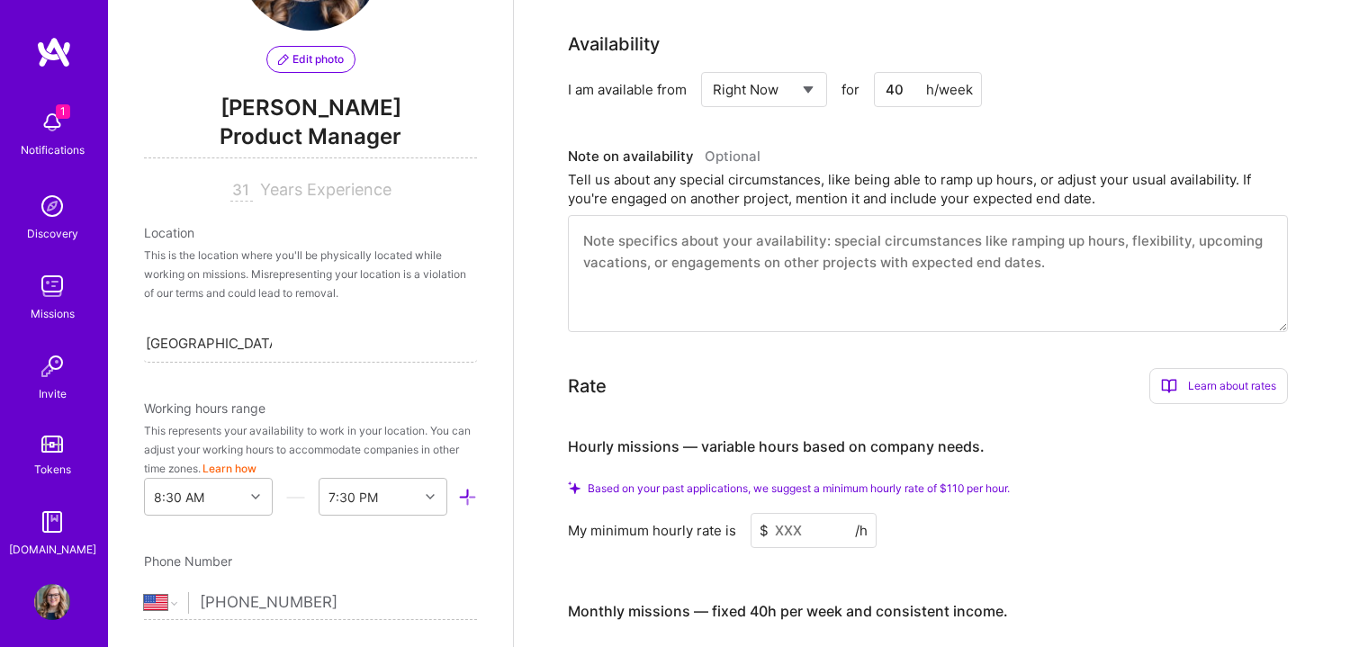
scroll to position [749, 0]
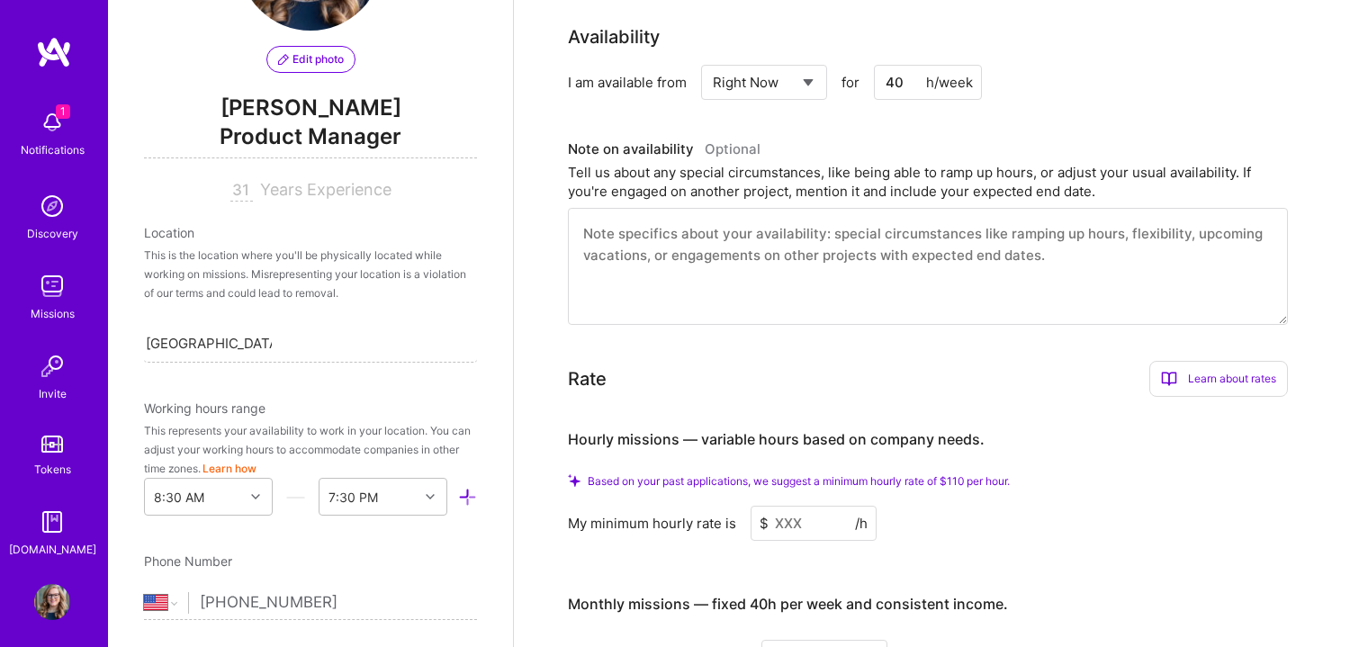
type textarea "As a seasoned Product Manager with over a decade of experience, I excel in tran…"
click at [987, 237] on textarea at bounding box center [928, 266] width 720 height 117
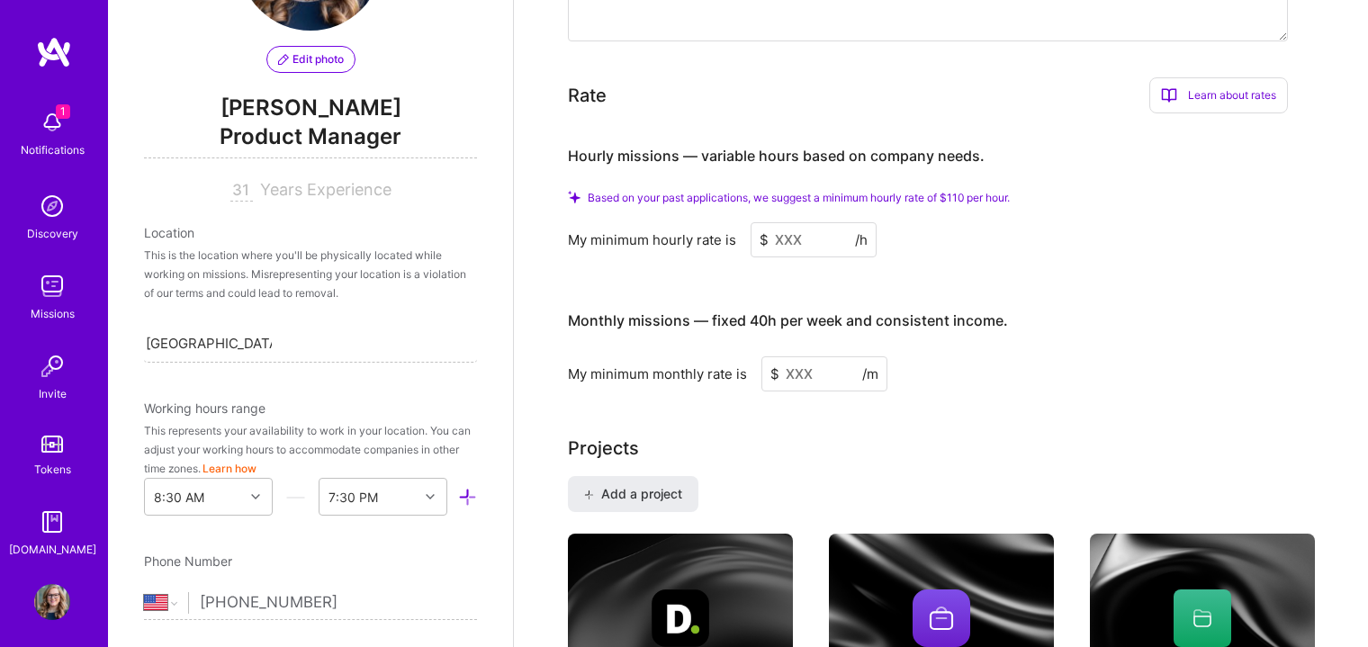
scroll to position [1049, 0]
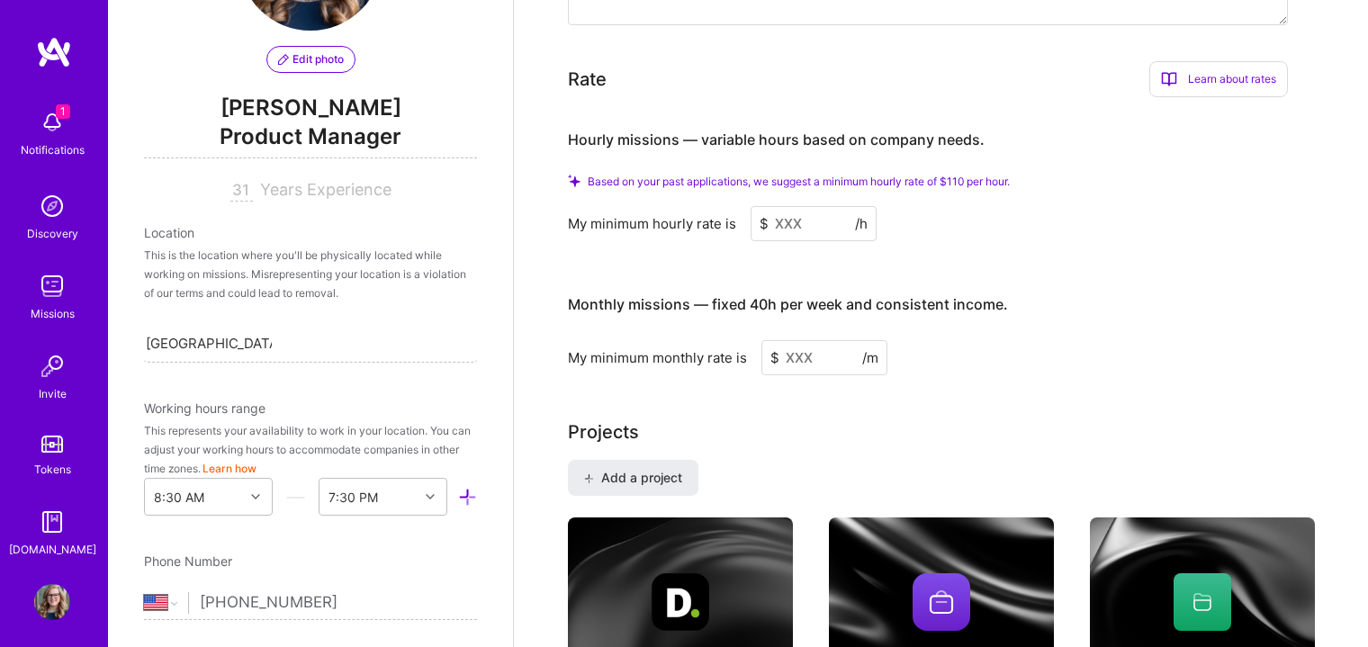
drag, startPoint x: 801, startPoint y: 201, endPoint x: 1323, endPoint y: 211, distance: 521.9
click at [801, 206] on input at bounding box center [813, 223] width 126 height 35
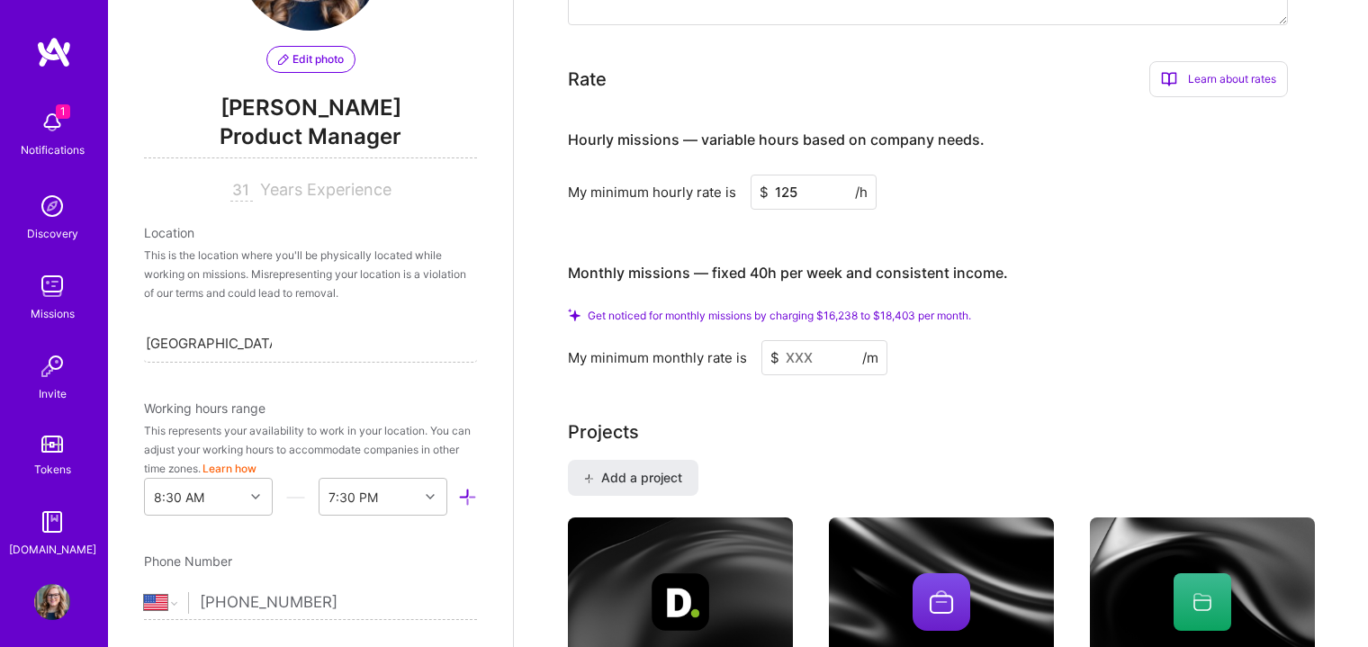
type input "125"
click at [810, 340] on input at bounding box center [824, 357] width 126 height 35
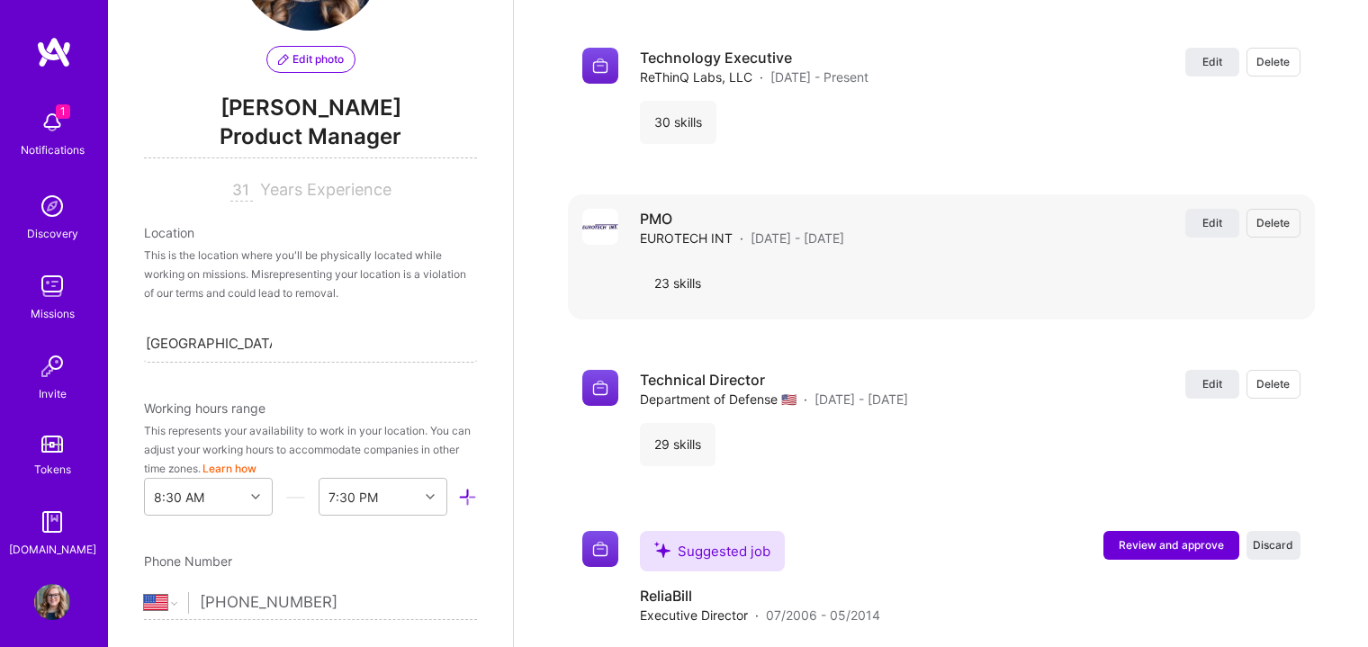
scroll to position [2325, 0]
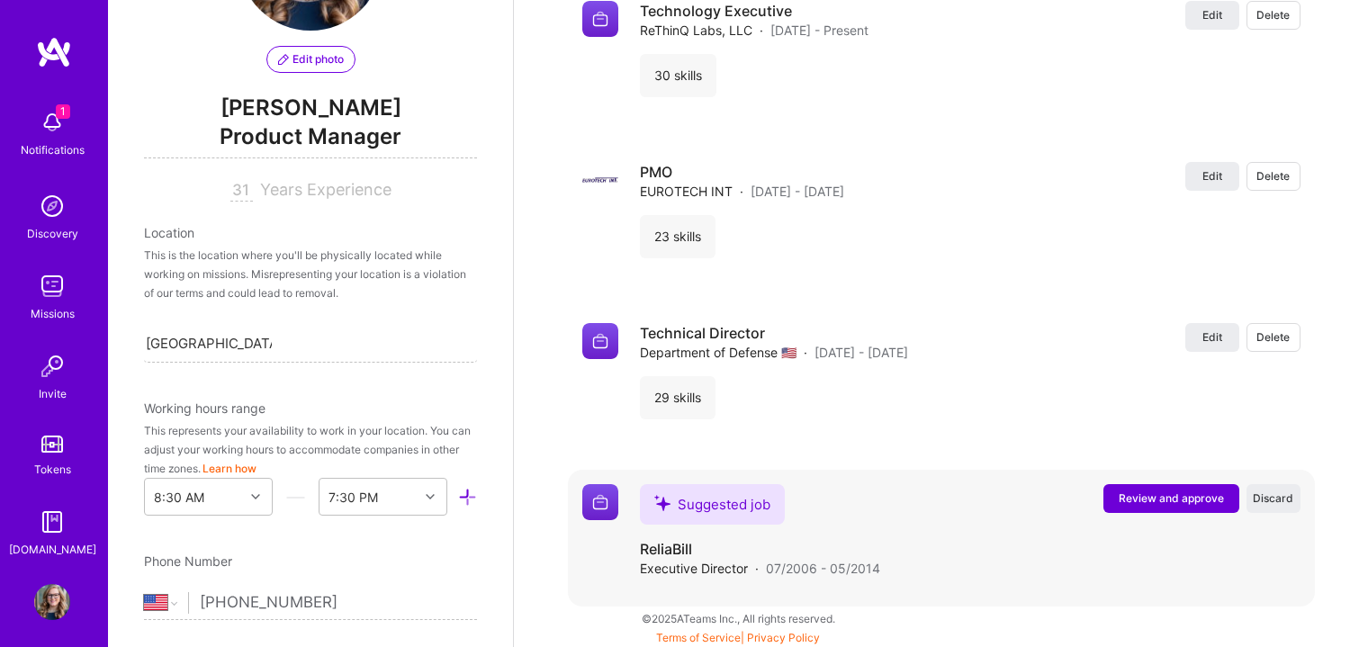
type input "16238"
click at [1137, 495] on span "Review and approve" at bounding box center [1170, 497] width 105 height 15
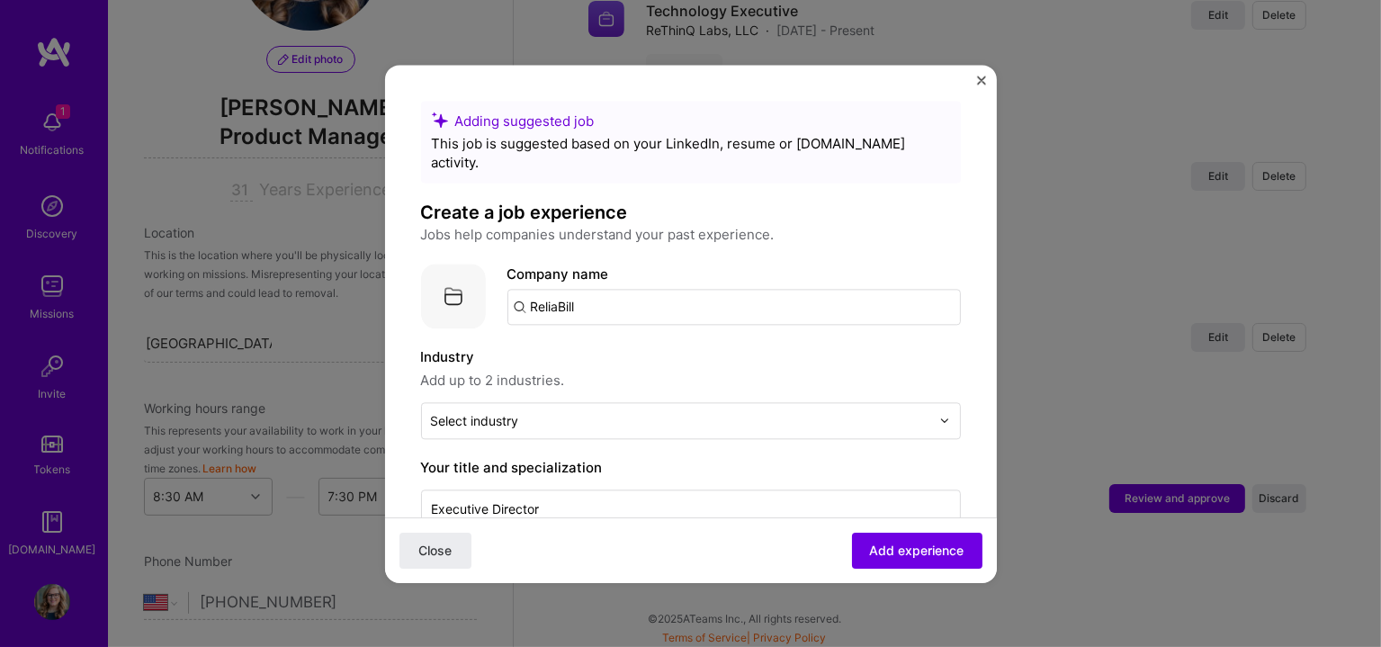
drag, startPoint x: 897, startPoint y: 543, endPoint x: 396, endPoint y: 554, distance: 501.3
click at [396, 554] on div "Close Add experience" at bounding box center [691, 549] width 612 height 66
click at [449, 556] on span "Close" at bounding box center [434, 550] width 33 height 18
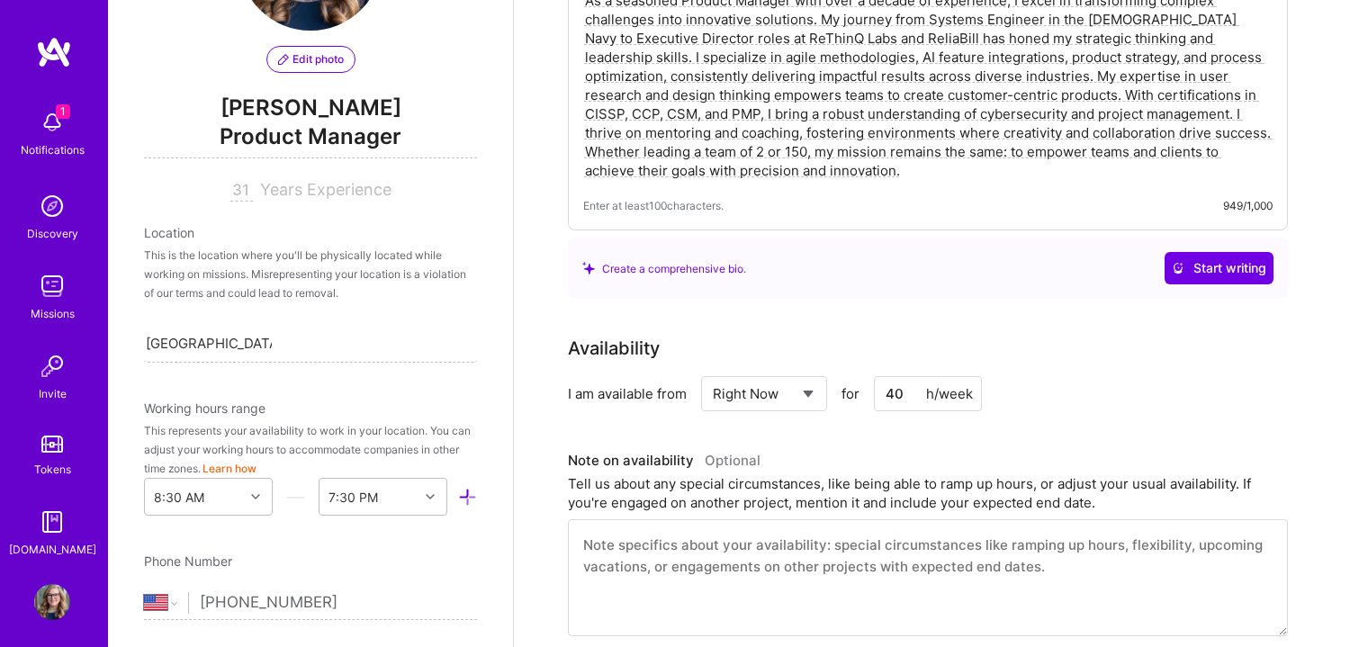
scroll to position [0, 0]
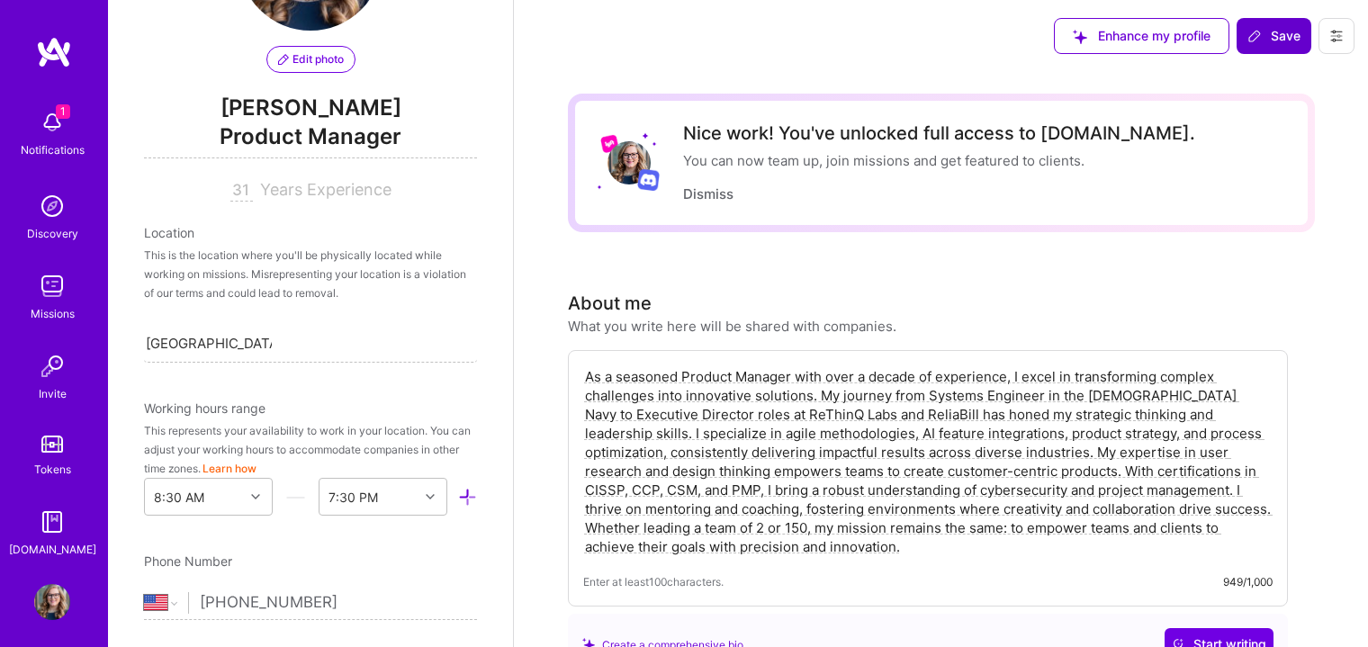
click at [1293, 30] on span "Save" at bounding box center [1273, 36] width 53 height 18
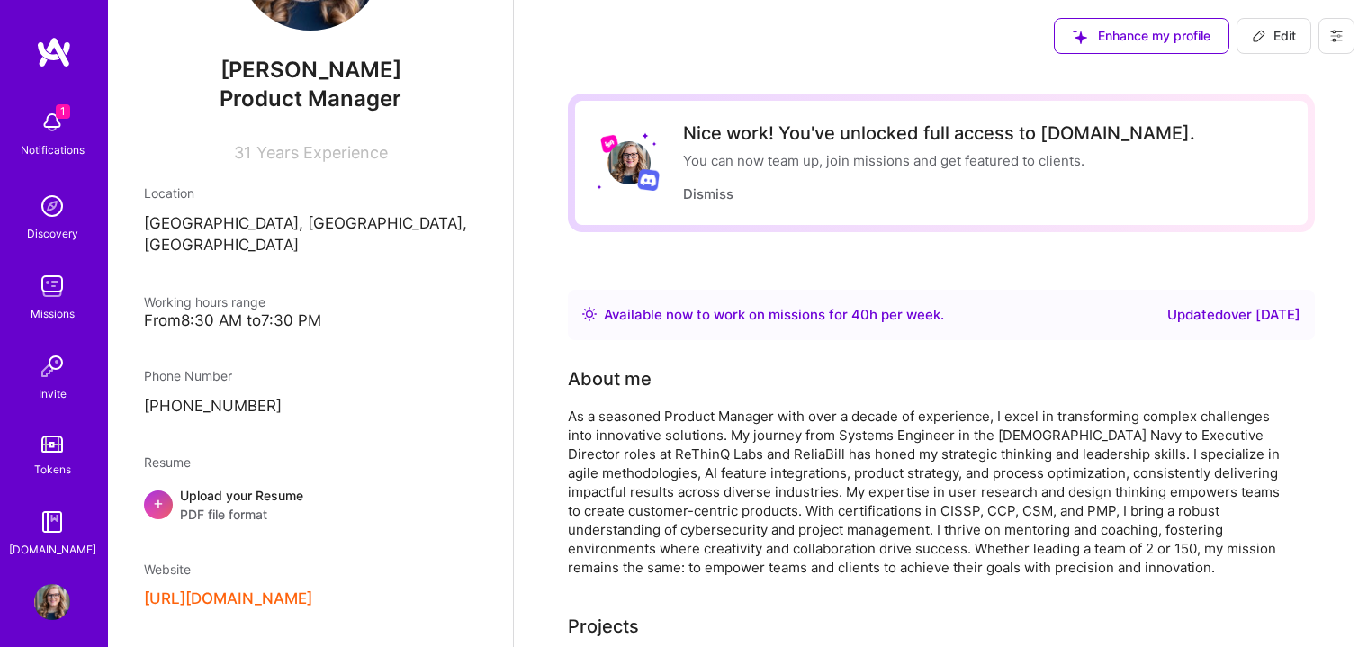
click at [263, 311] on div "From 8:30 AM to 7:30 PM" at bounding box center [310, 320] width 333 height 19
click at [1292, 38] on span "Edit" at bounding box center [1274, 36] width 44 height 18
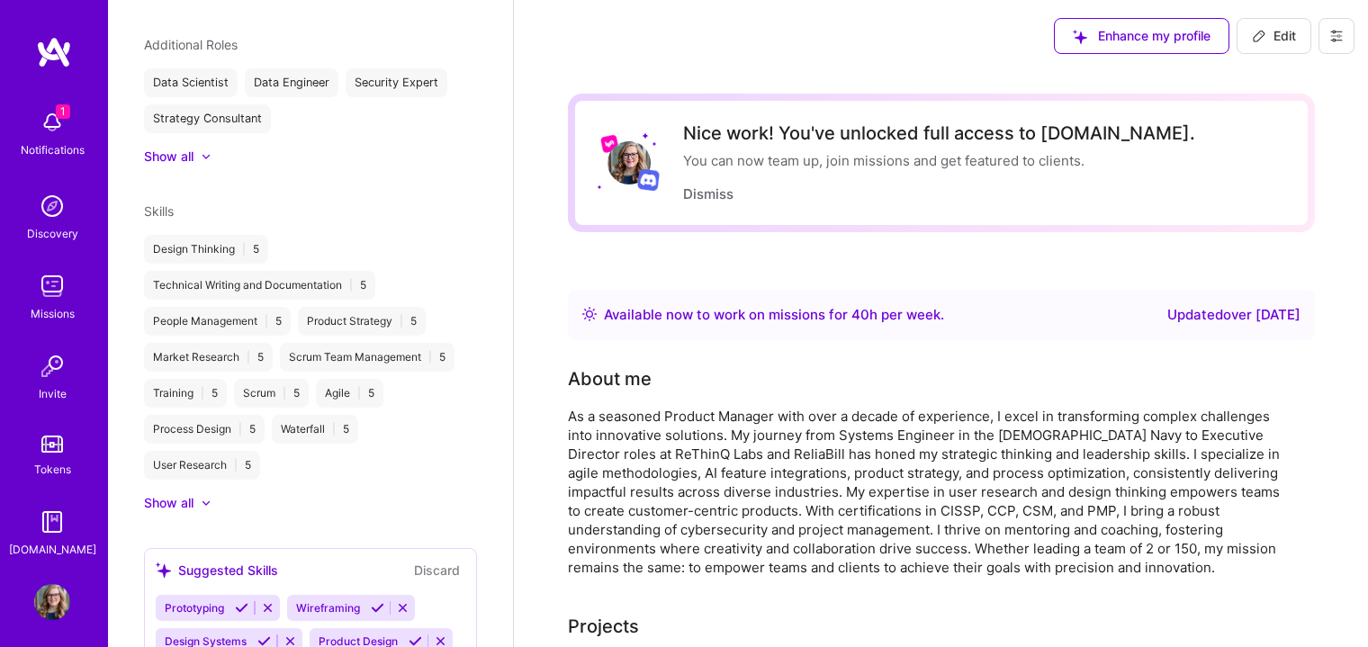
select select "US"
select select "Right Now"
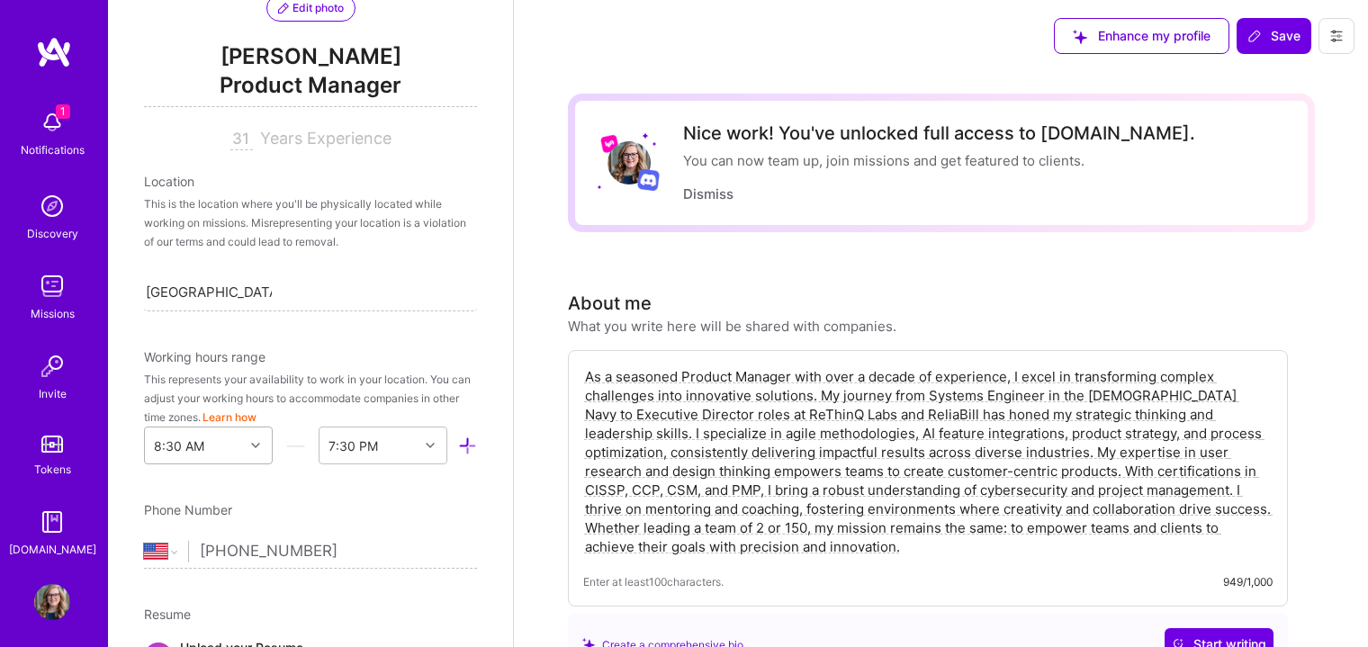
scroll to position [301, 0]
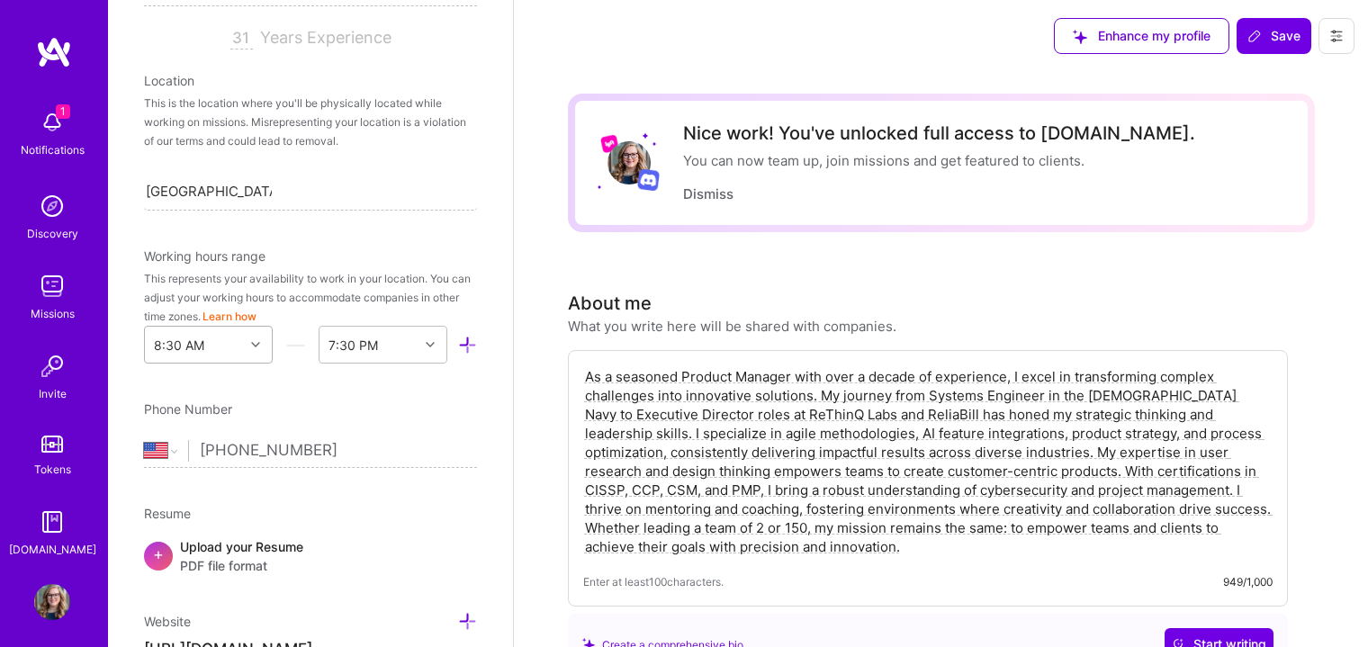
click at [261, 363] on div "8:30 AM" at bounding box center [208, 345] width 129 height 38
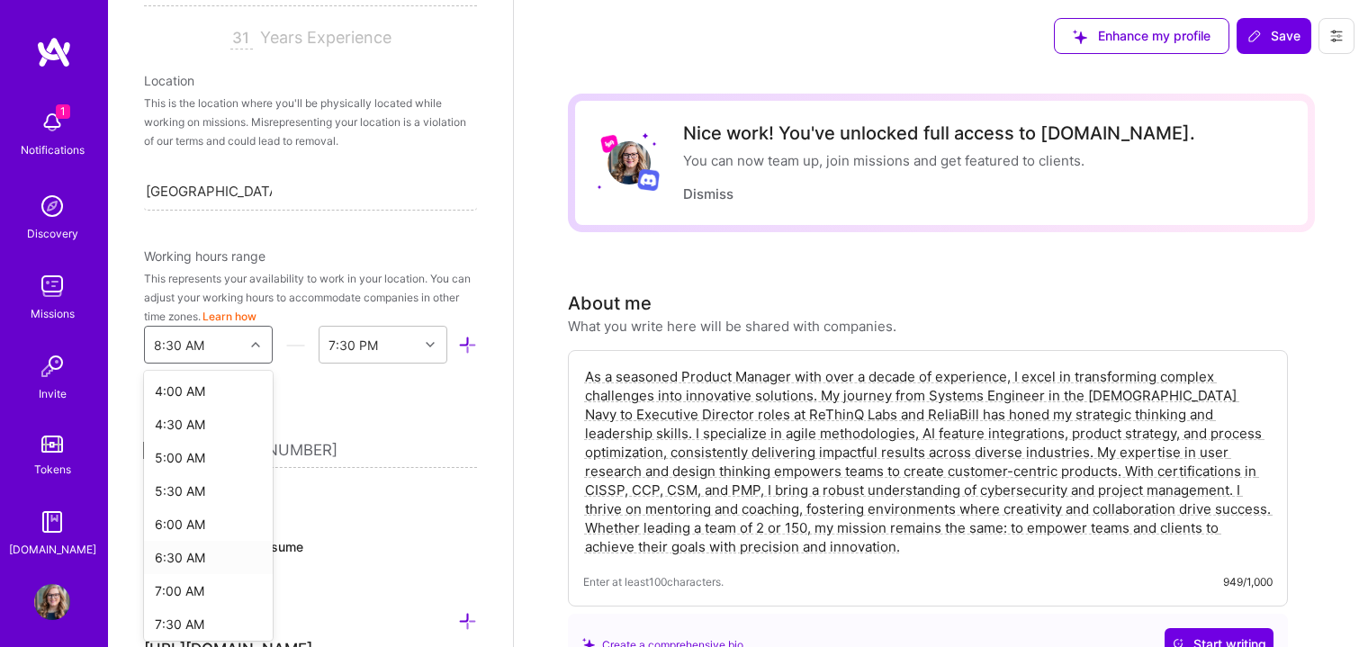
scroll to position [344, 0]
click at [179, 543] on div "7:30 AM" at bounding box center [208, 546] width 129 height 33
click at [248, 354] on div at bounding box center [258, 344] width 28 height 23
click at [192, 554] on div "7:00 AM" at bounding box center [208, 557] width 129 height 33
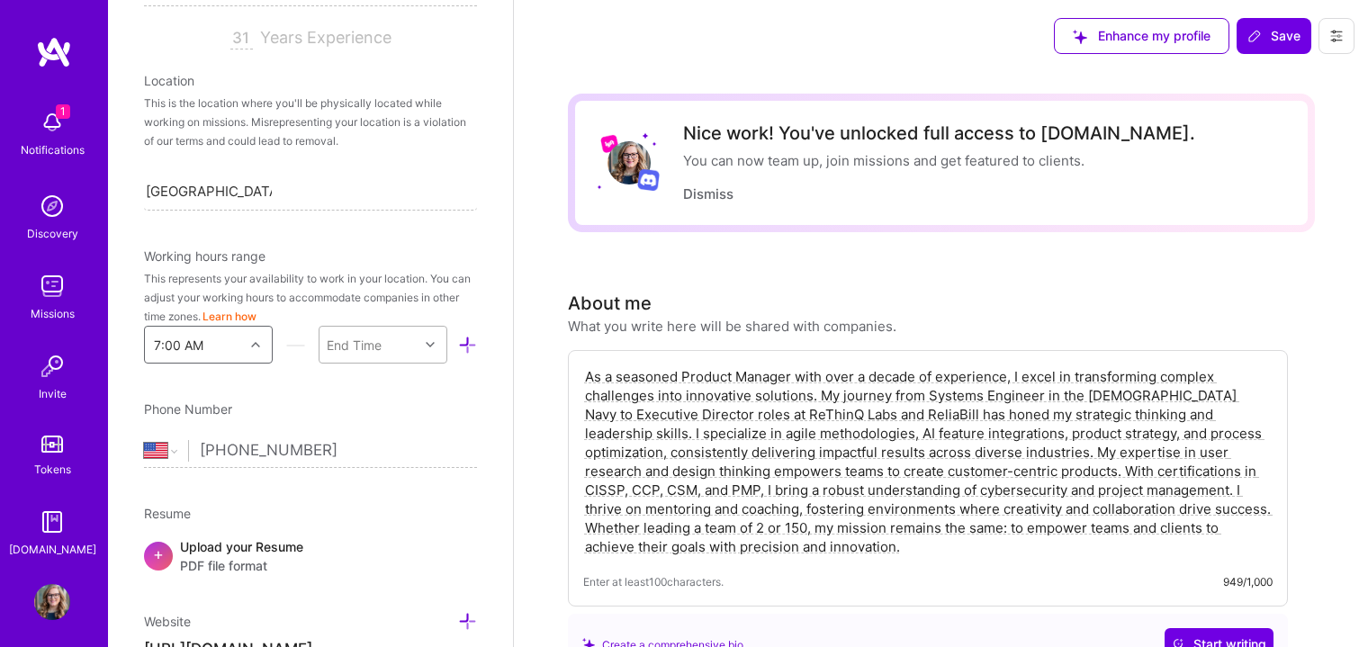
click at [426, 342] on icon at bounding box center [430, 344] width 9 height 9
click at [336, 591] on div "7:00 PM" at bounding box center [383, 590] width 129 height 33
click at [1278, 33] on span "Save" at bounding box center [1273, 36] width 53 height 18
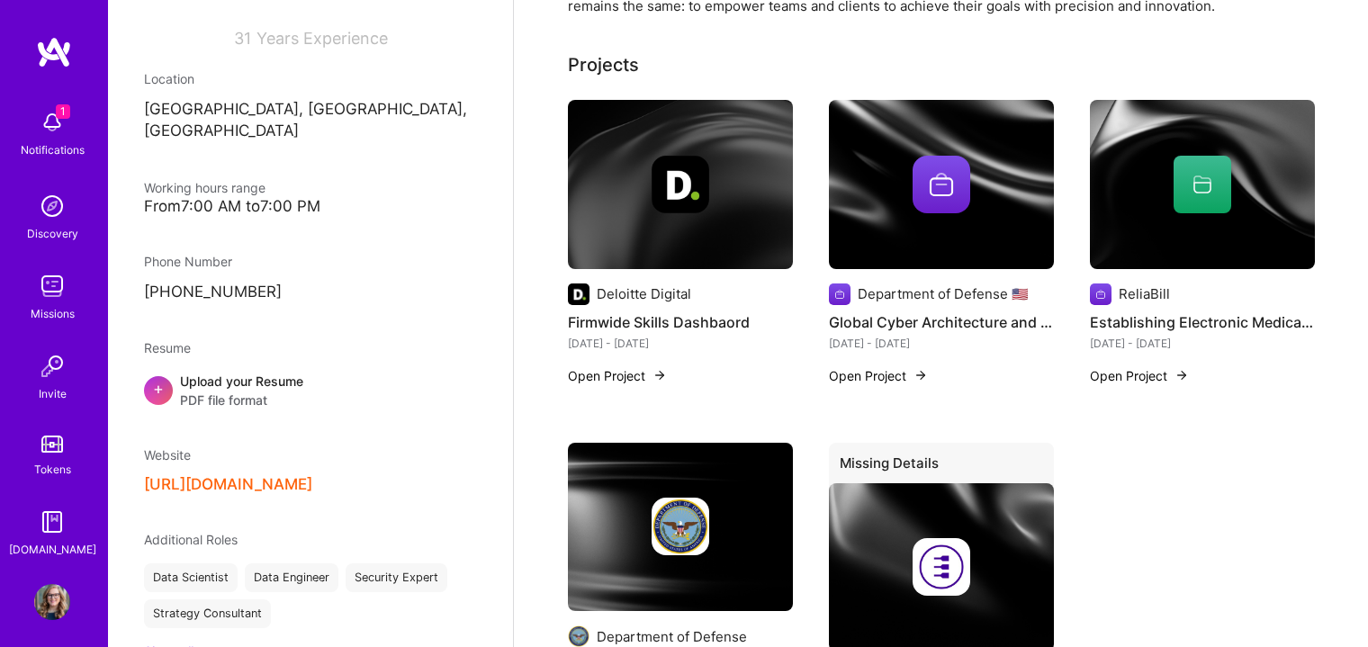
scroll to position [0, 0]
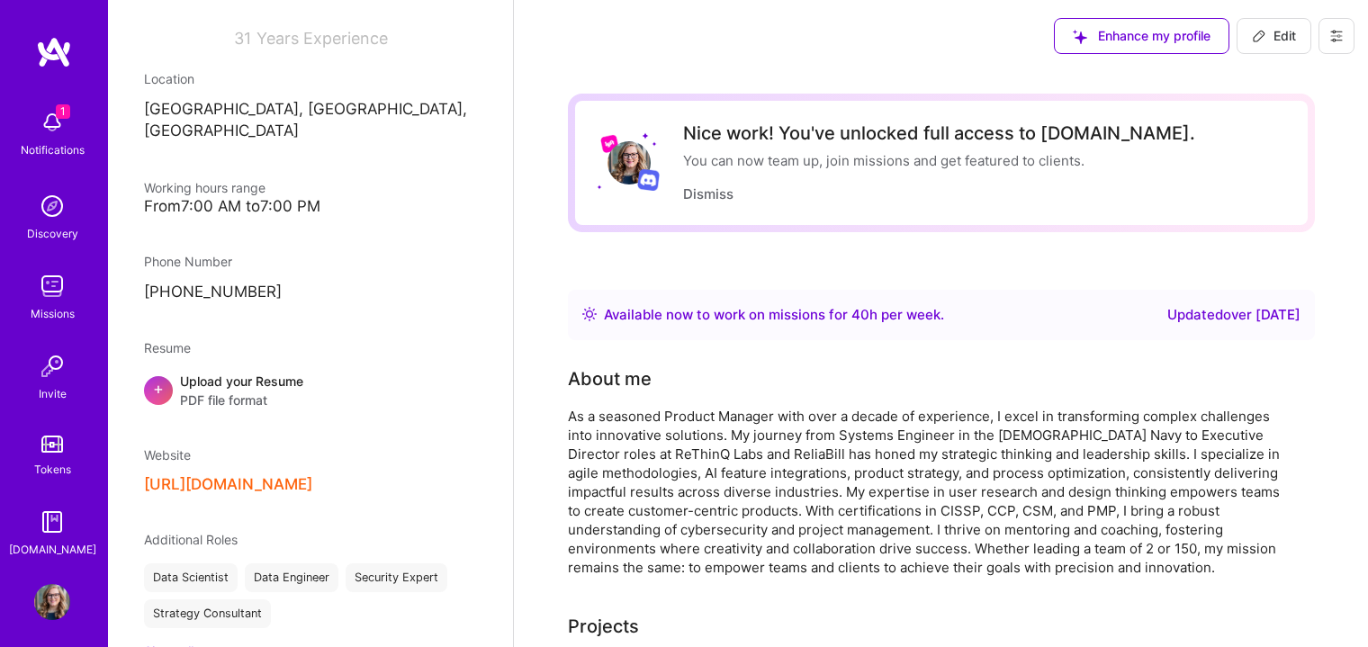
click at [48, 436] on img at bounding box center [52, 443] width 22 height 17
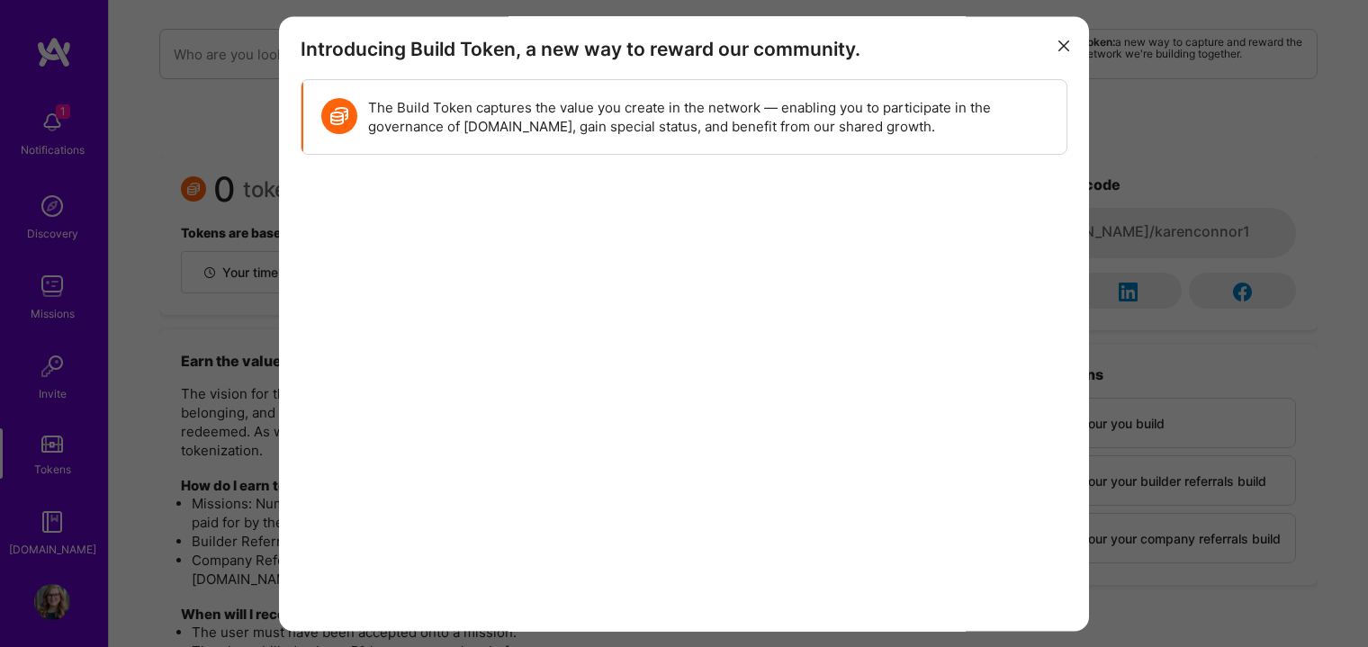
click at [1053, 37] on button "modal" at bounding box center [1064, 46] width 22 height 30
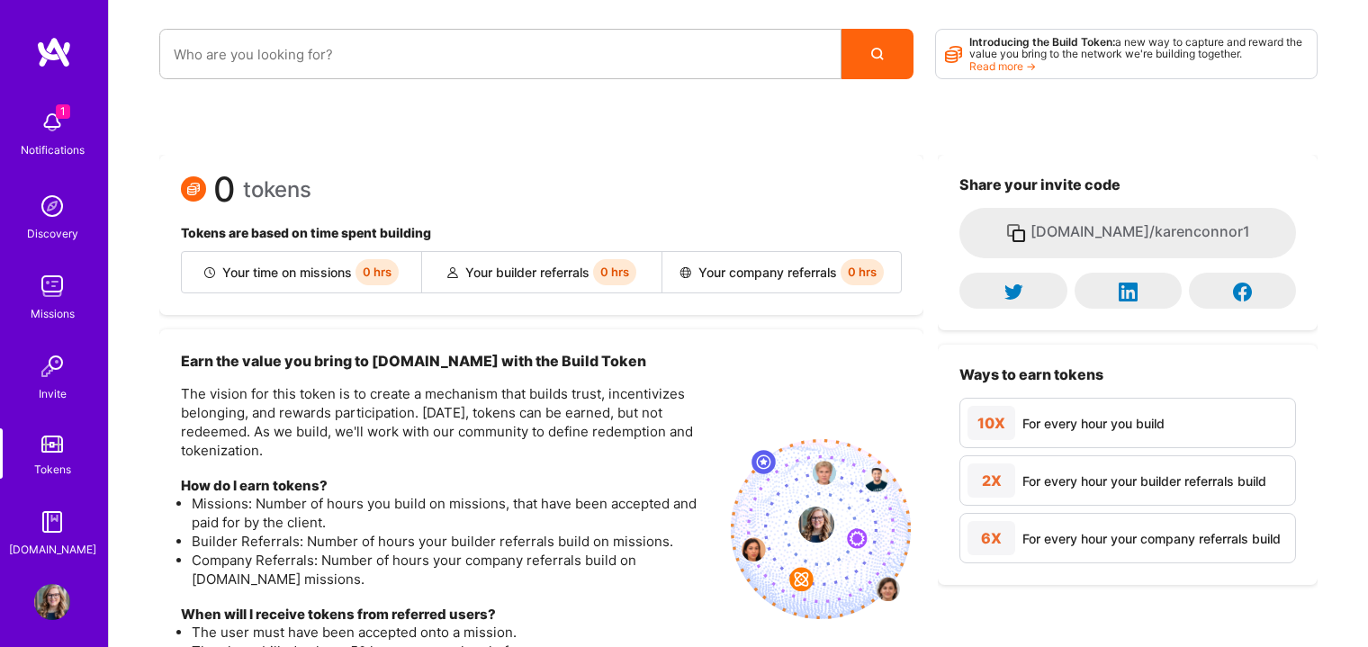
click at [52, 216] on img at bounding box center [52, 206] width 36 height 36
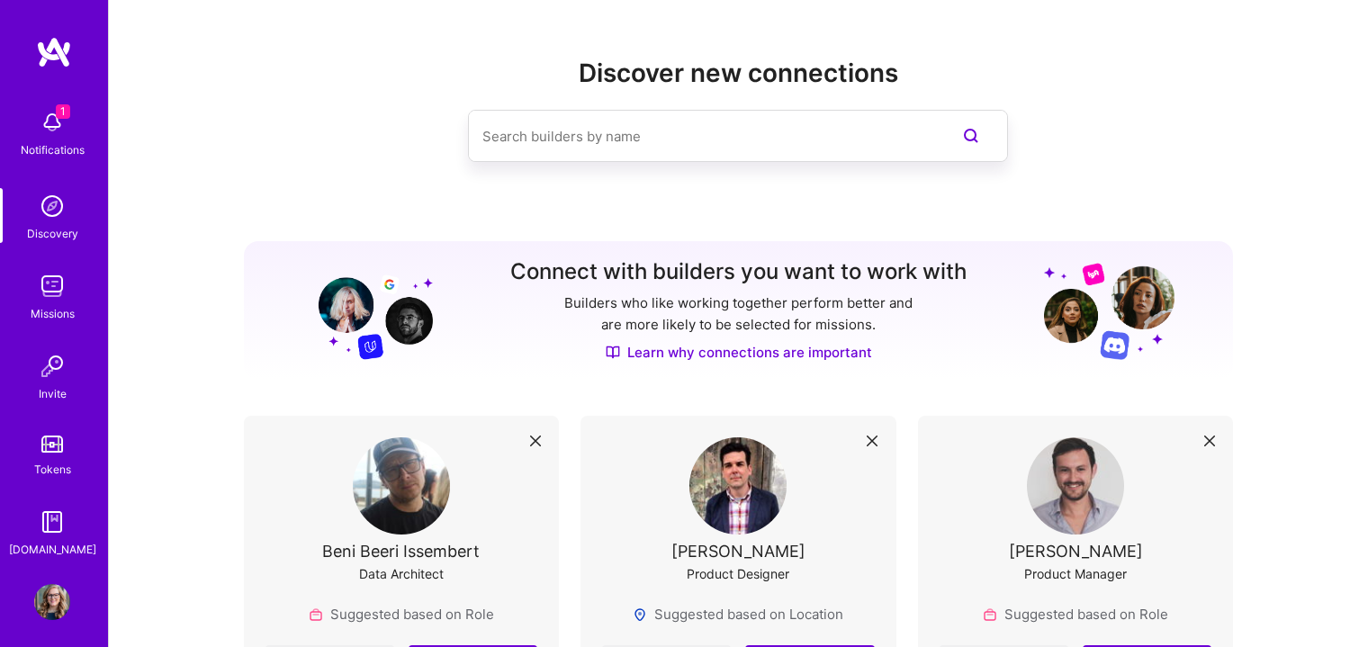
click at [35, 599] on img at bounding box center [52, 602] width 36 height 36
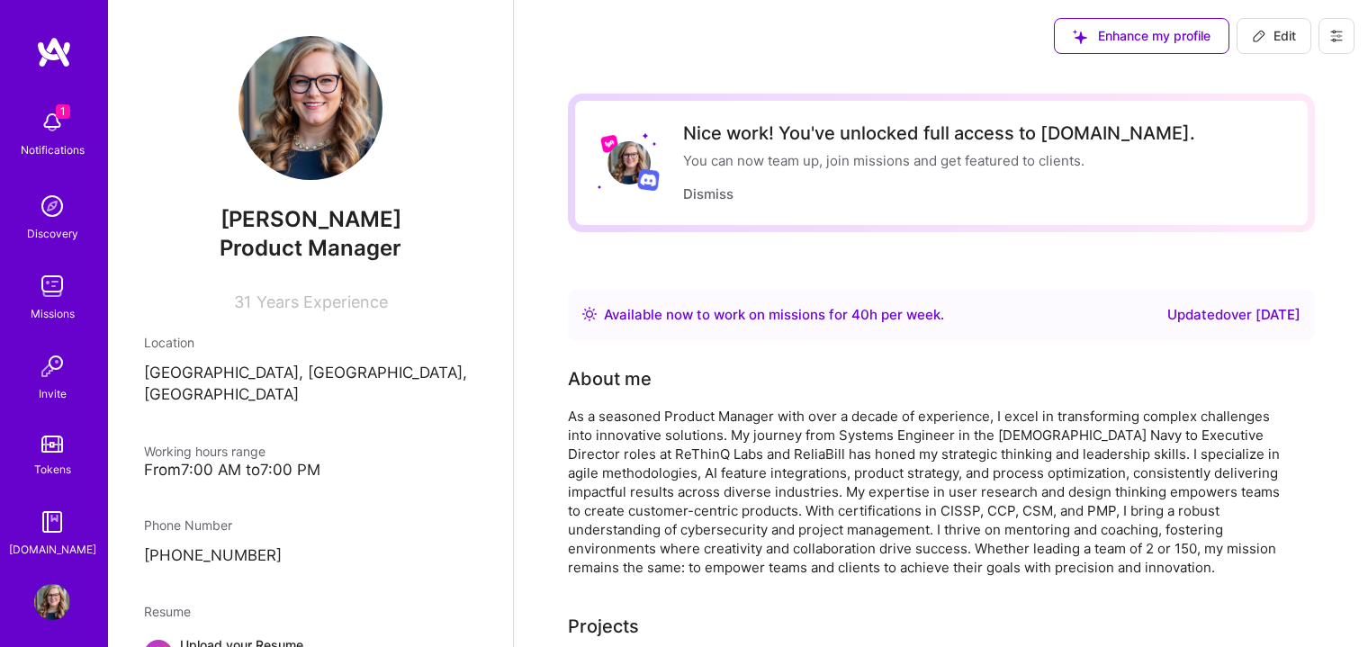
drag, startPoint x: 1103, startPoint y: 31, endPoint x: 1271, endPoint y: 38, distance: 168.4
click at [1270, 41] on div "Enhance my profile Edit" at bounding box center [1203, 36] width 327 height 72
click at [1274, 29] on span "Edit" at bounding box center [1274, 36] width 44 height 18
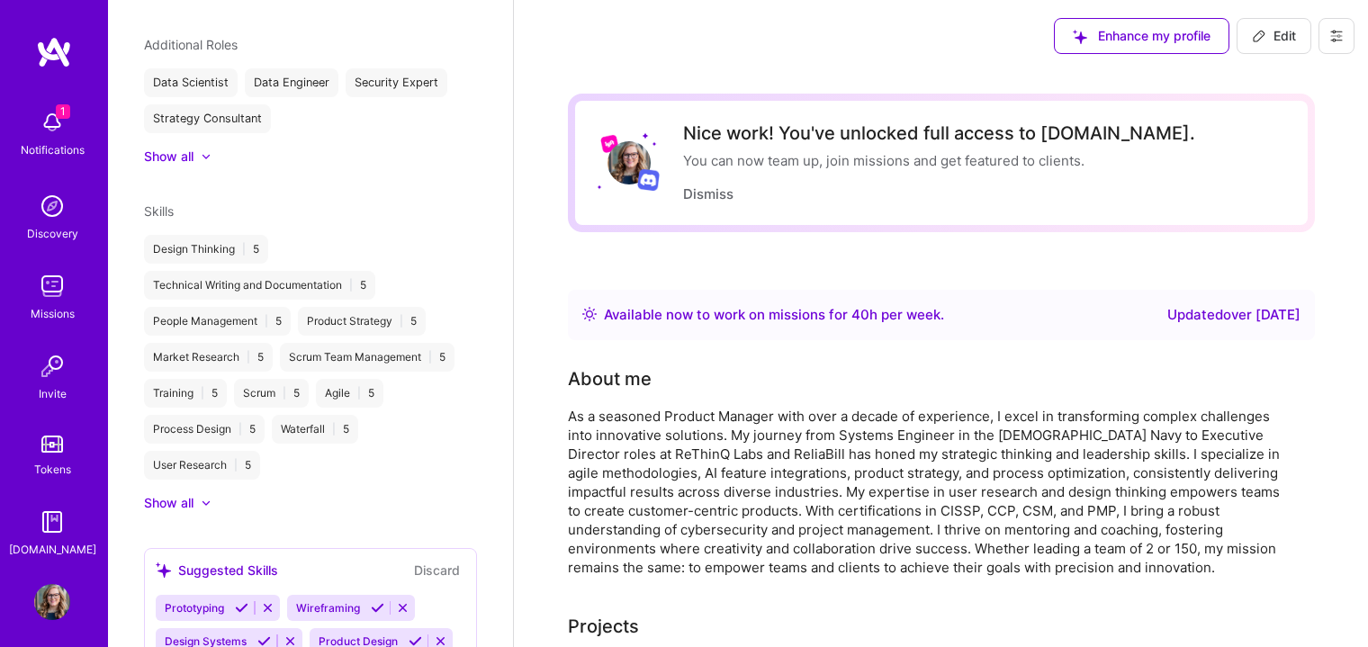
select select "US"
select select "Right Now"
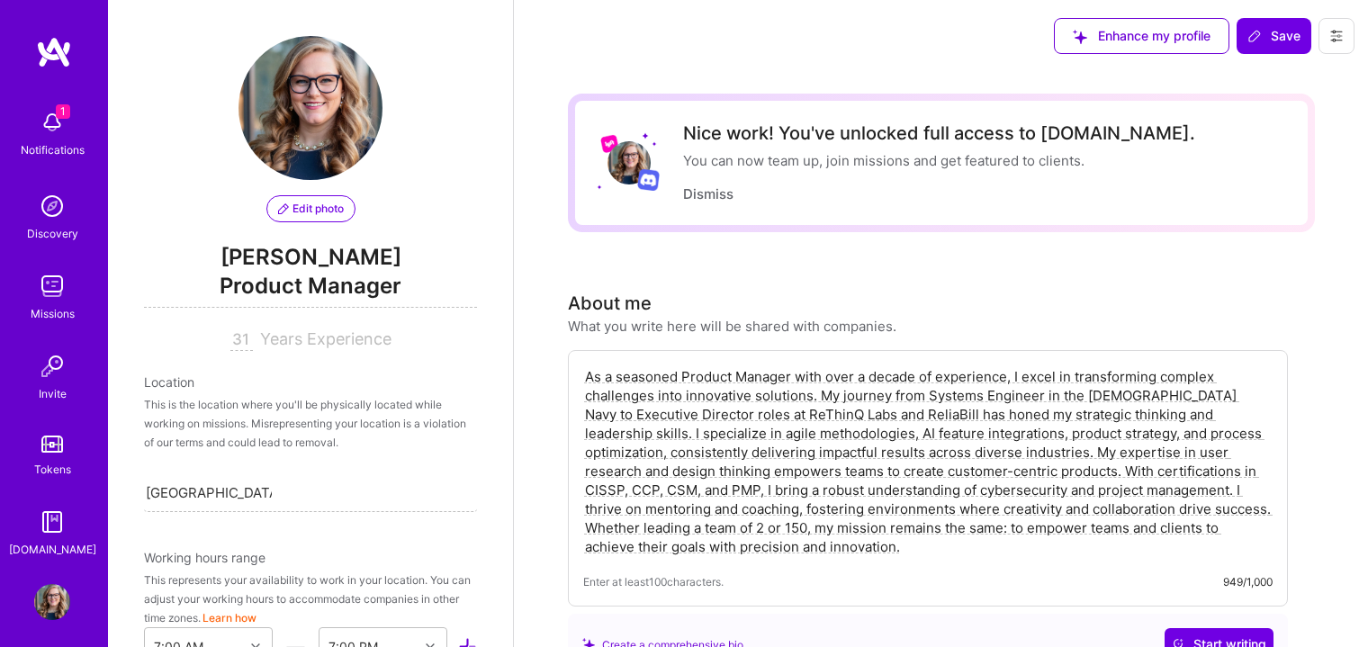
click at [307, 274] on span "Product Manager" at bounding box center [310, 289] width 333 height 37
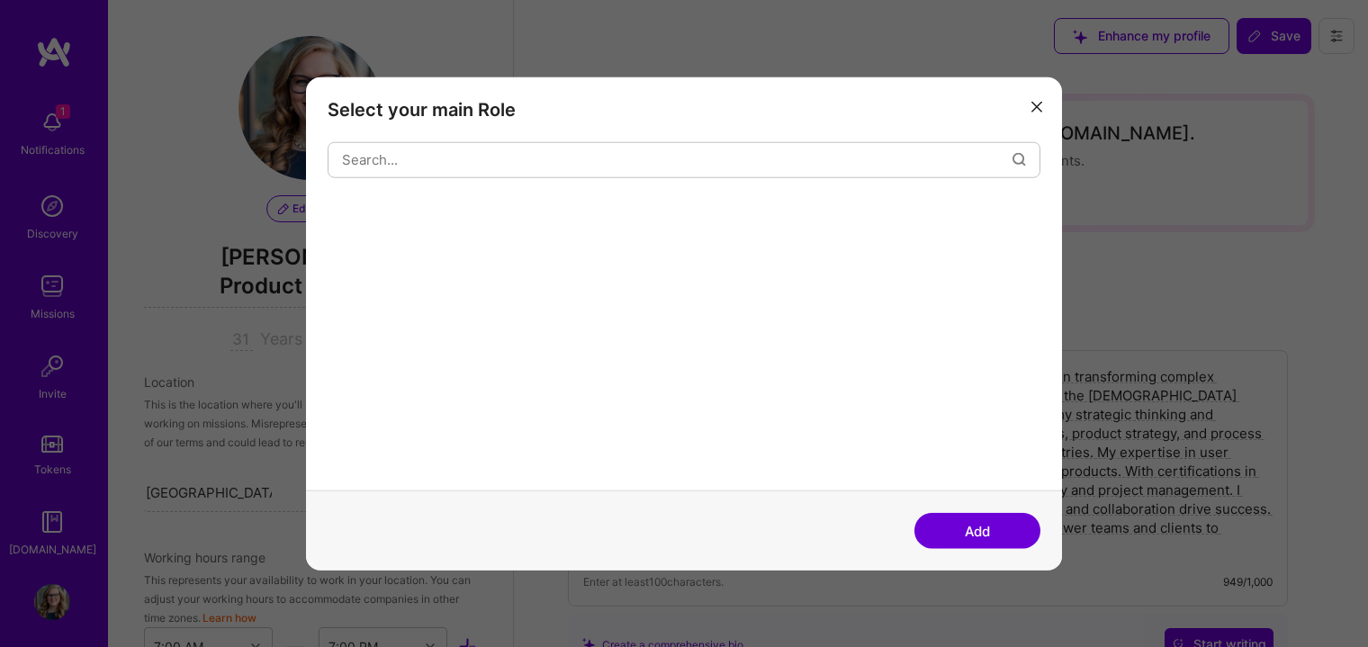
click at [302, 278] on div "Select your main Role Add" at bounding box center [684, 323] width 1368 height 647
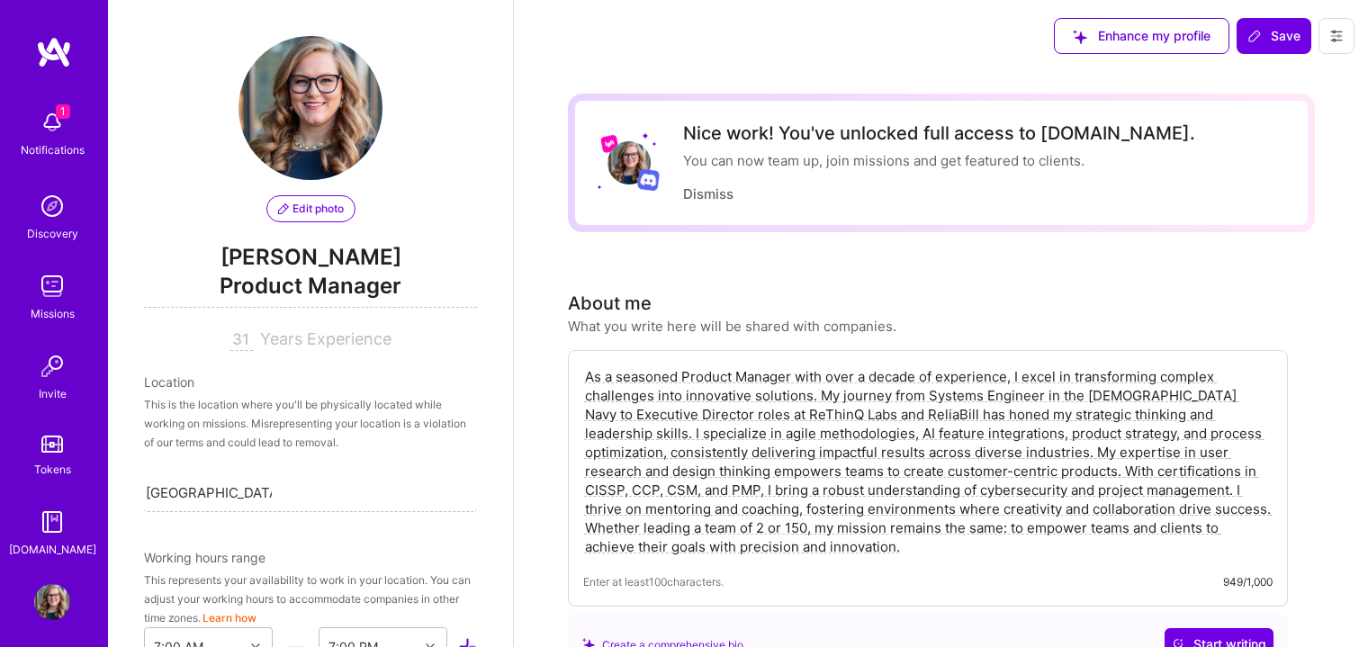
click at [302, 278] on span "Product Manager" at bounding box center [310, 289] width 333 height 37
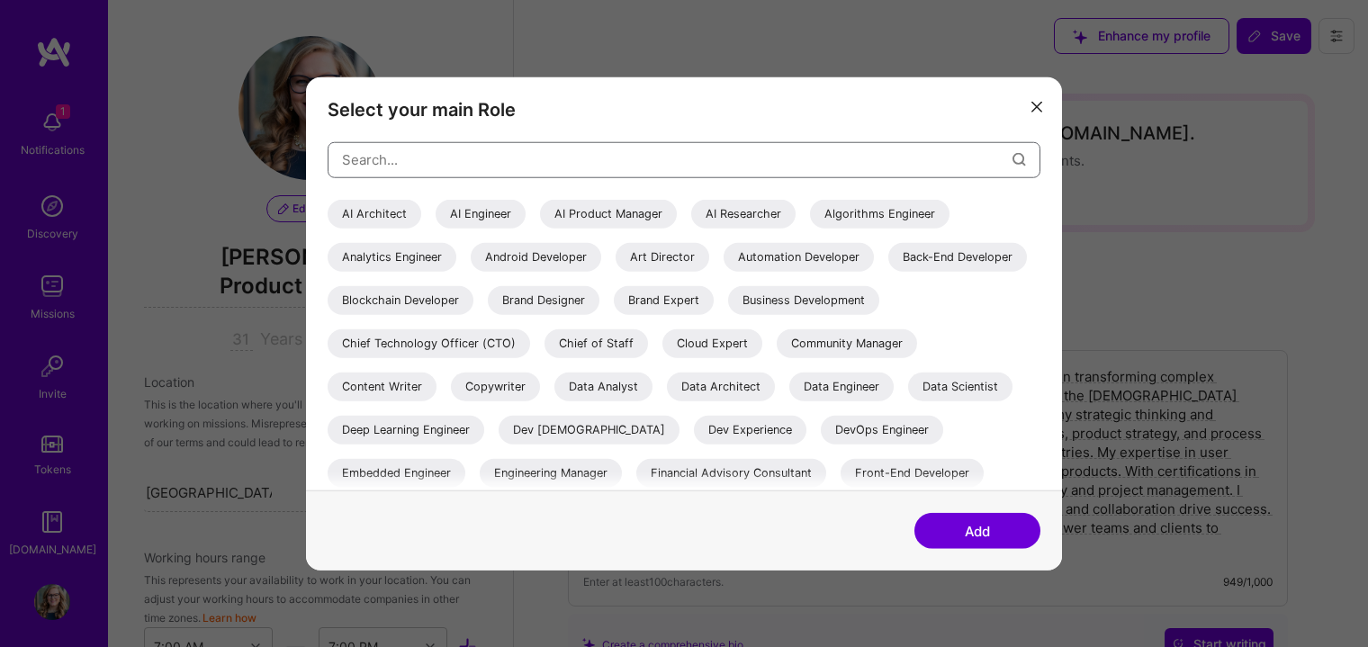
click at [439, 150] on input "modal" at bounding box center [677, 160] width 670 height 46
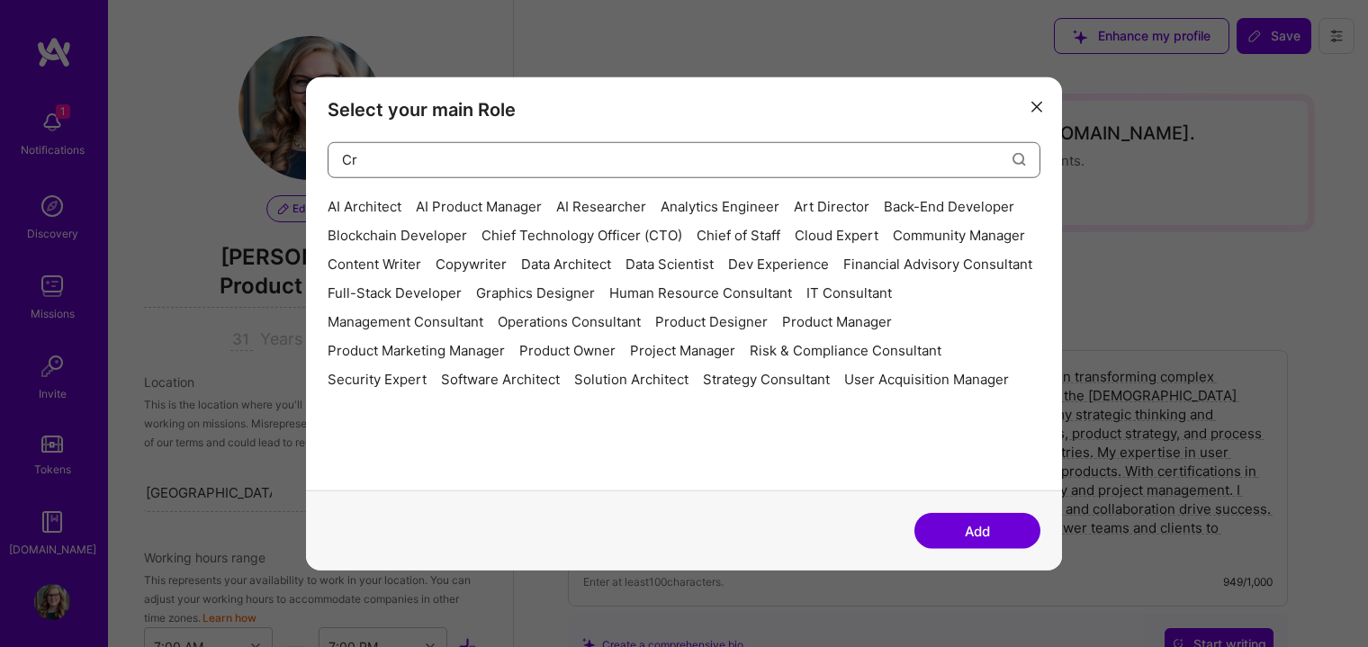
type input "C"
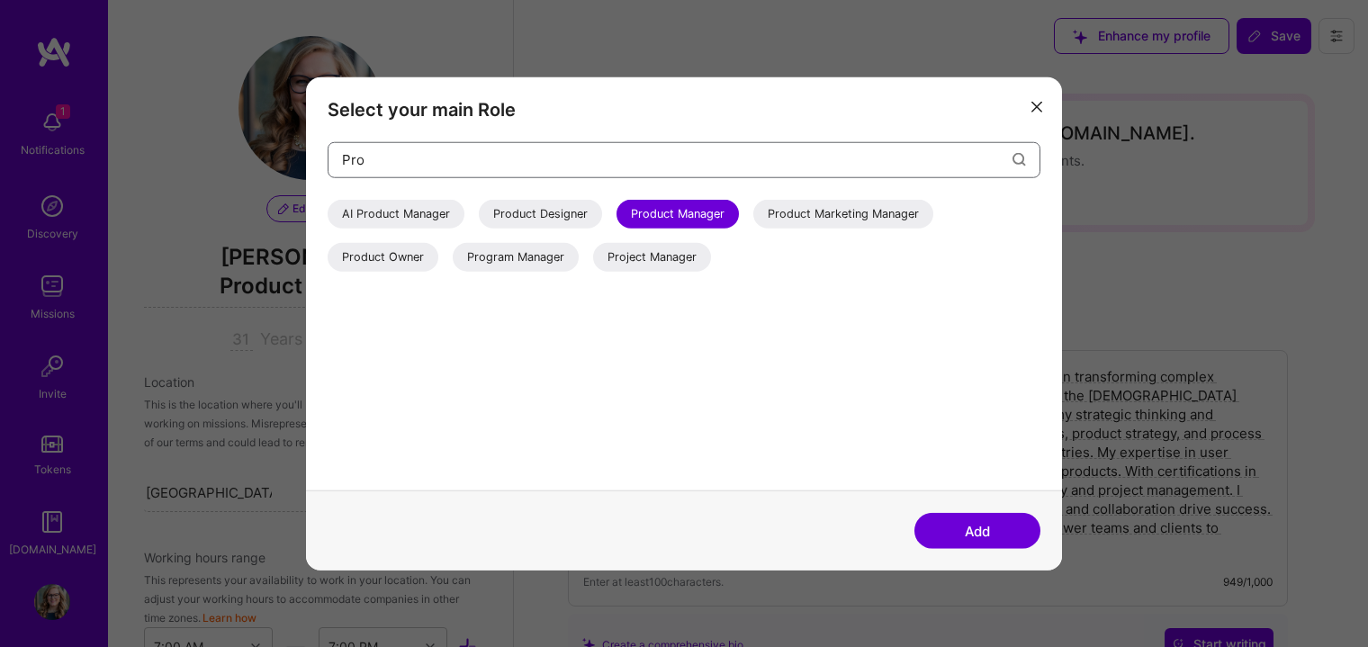
type input "Pro"
click at [535, 258] on div "Program Manager" at bounding box center [516, 256] width 126 height 29
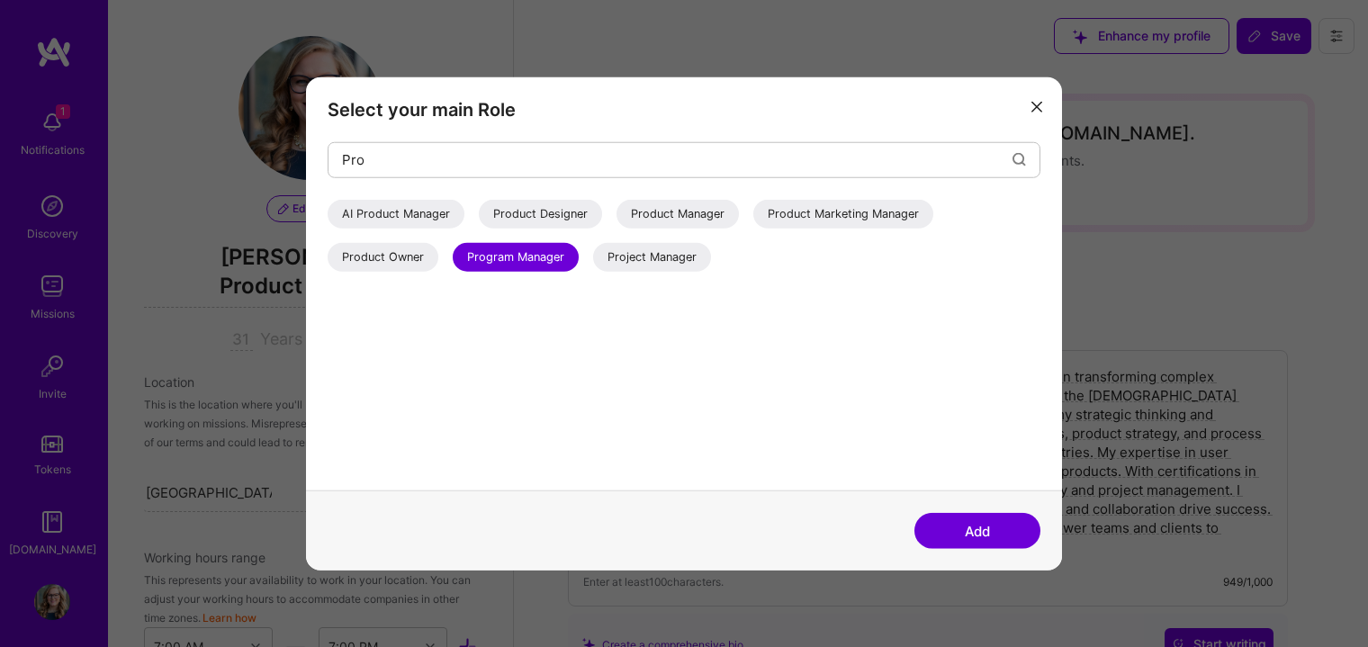
click at [991, 534] on button "Add" at bounding box center [977, 531] width 126 height 36
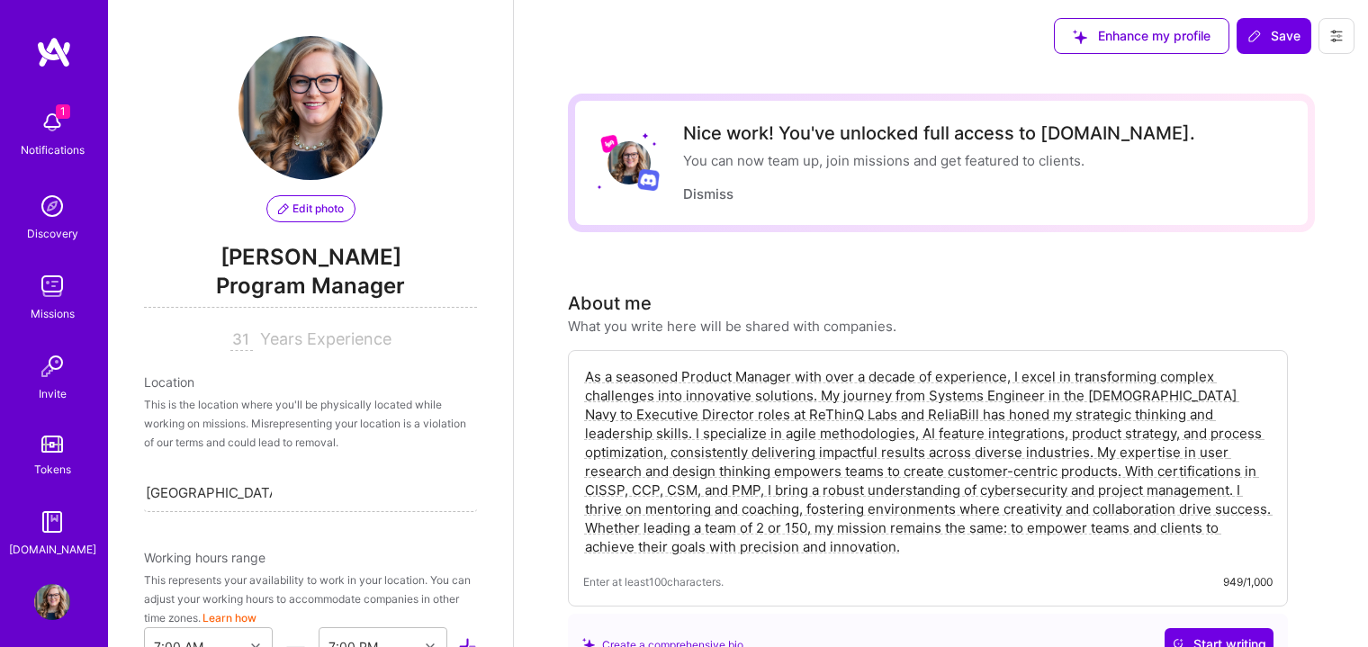
click at [1130, 32] on span "Enhance my profile" at bounding box center [1141, 36] width 138 height 18
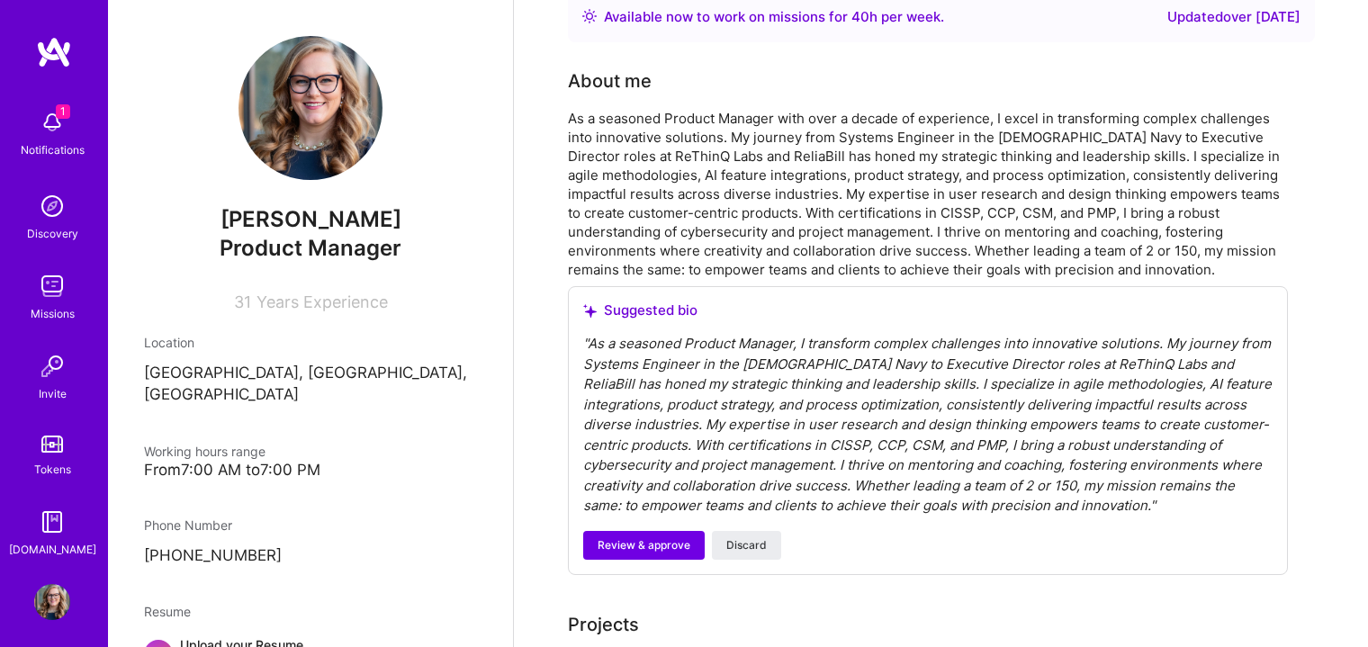
scroll to position [300, 0]
click at [644, 546] on span "Review & approve" at bounding box center [643, 543] width 93 height 16
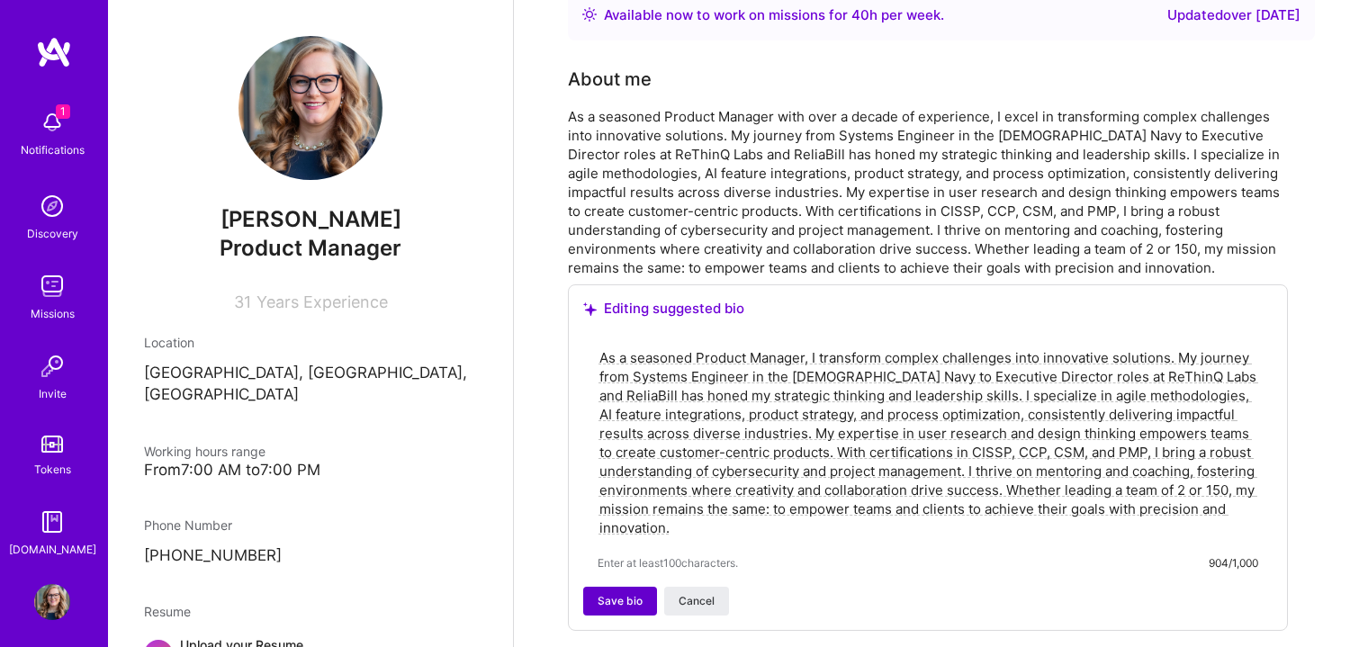
click at [633, 601] on span "Save bio" at bounding box center [619, 601] width 45 height 16
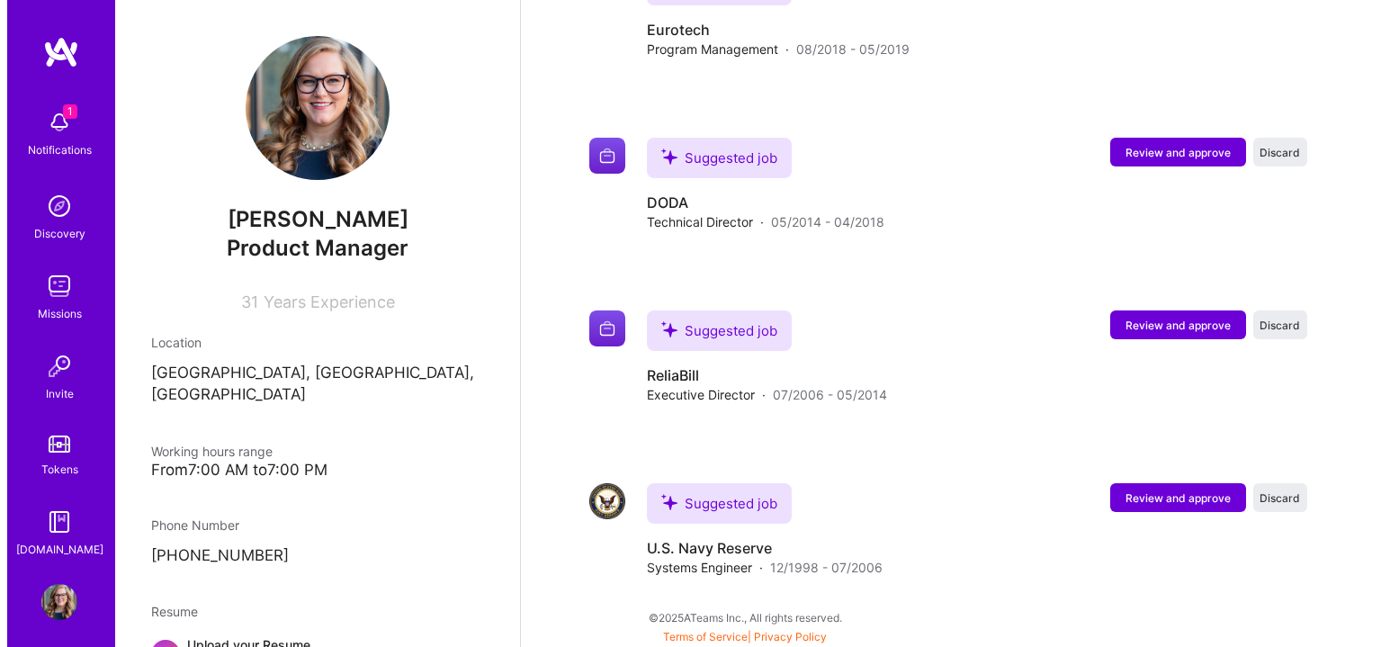
scroll to position [2745, 0]
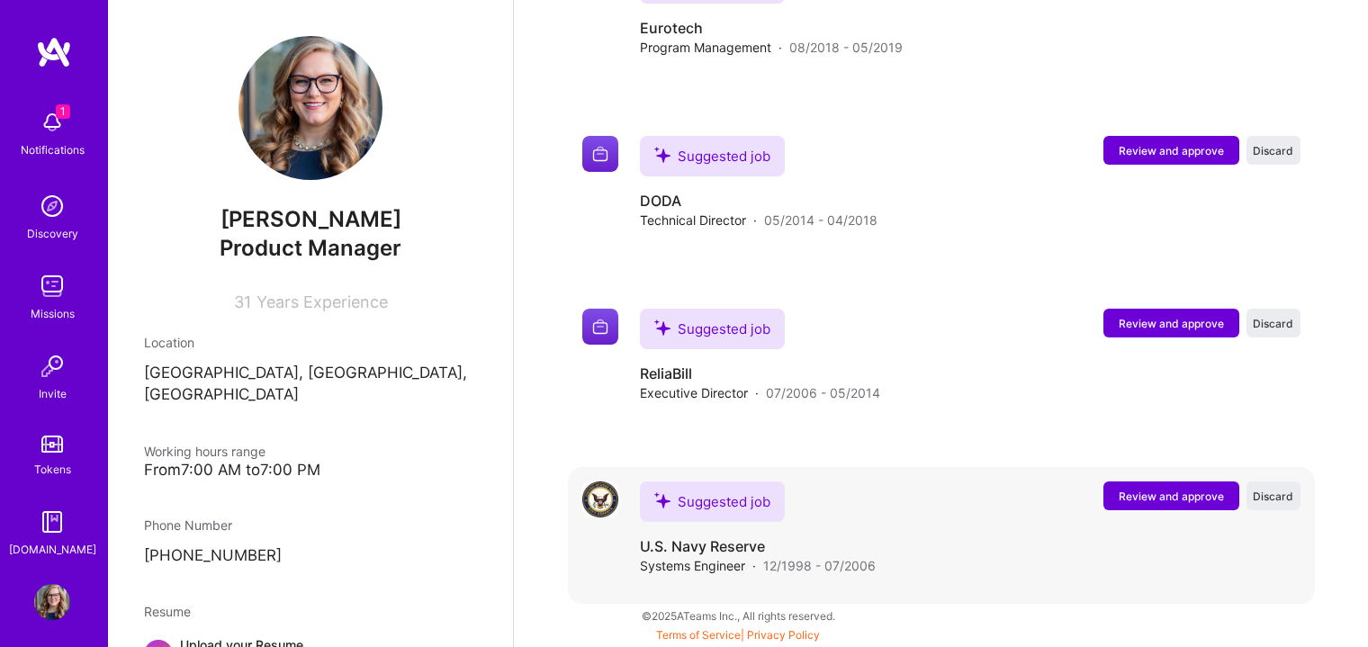
click at [1148, 504] on button "Review and approve" at bounding box center [1171, 495] width 136 height 29
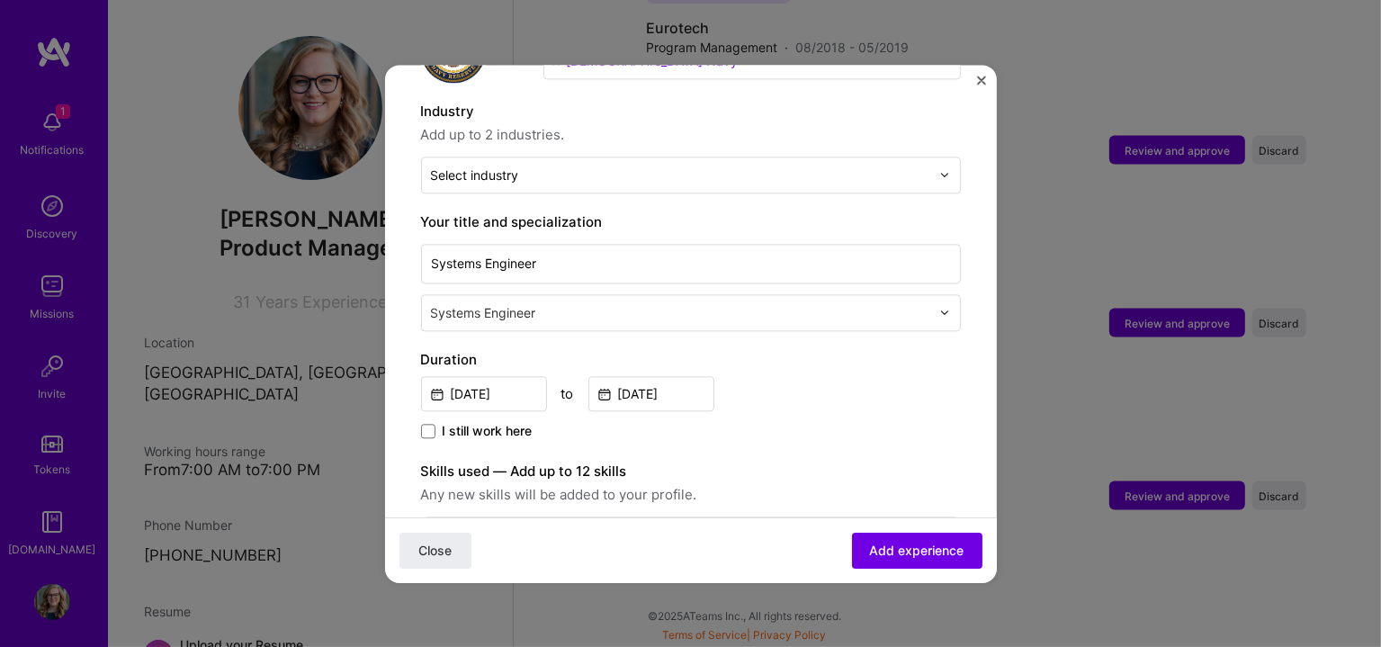
scroll to position [149, 0]
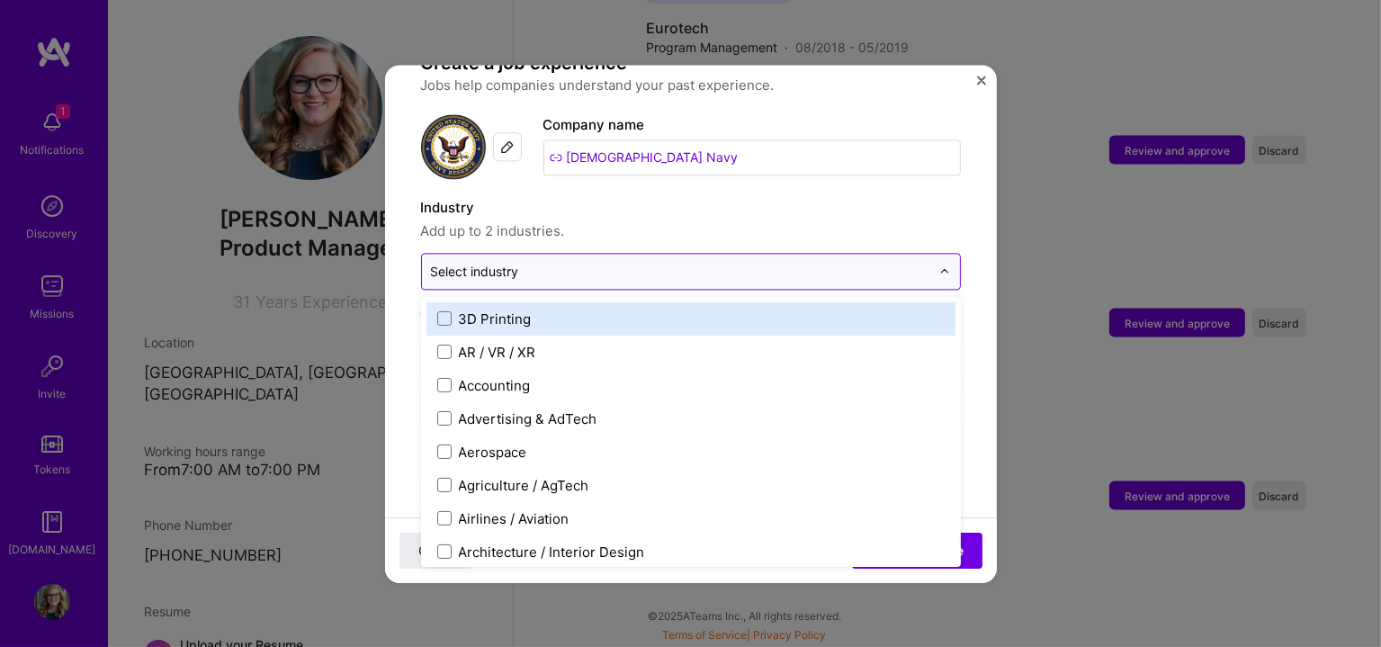
click at [619, 262] on input "text" at bounding box center [680, 271] width 499 height 19
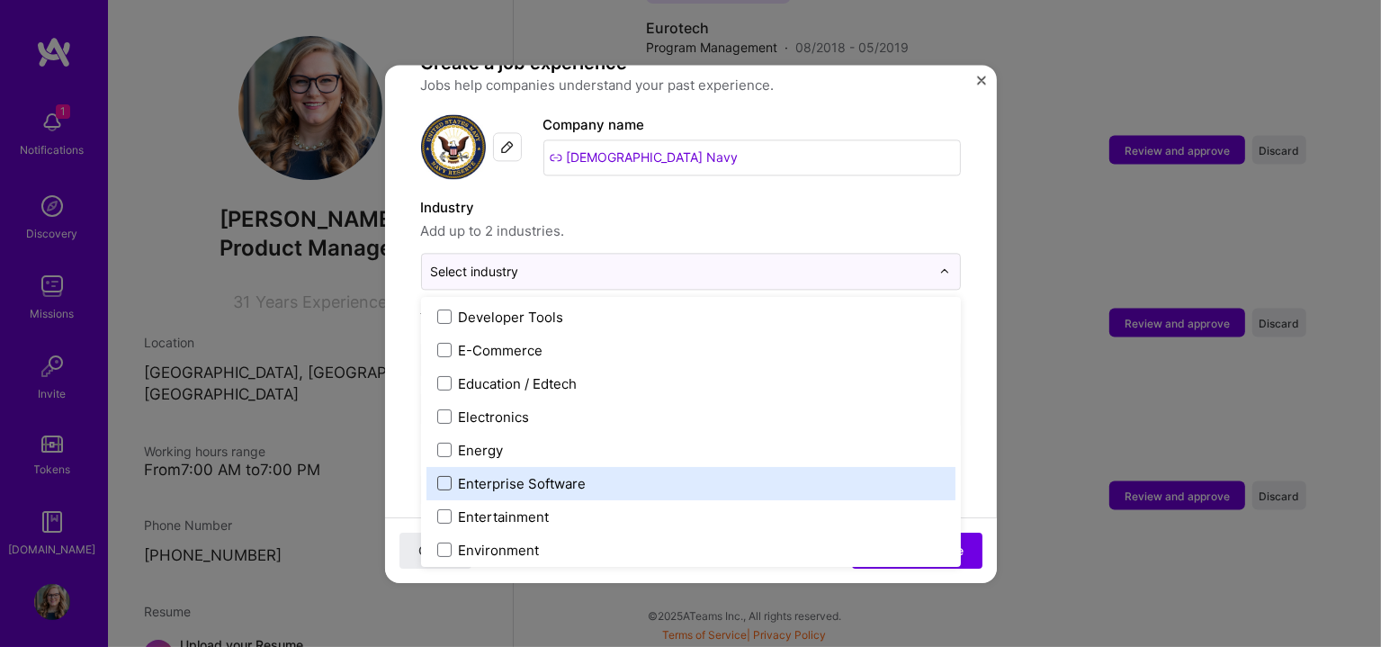
scroll to position [1350, 0]
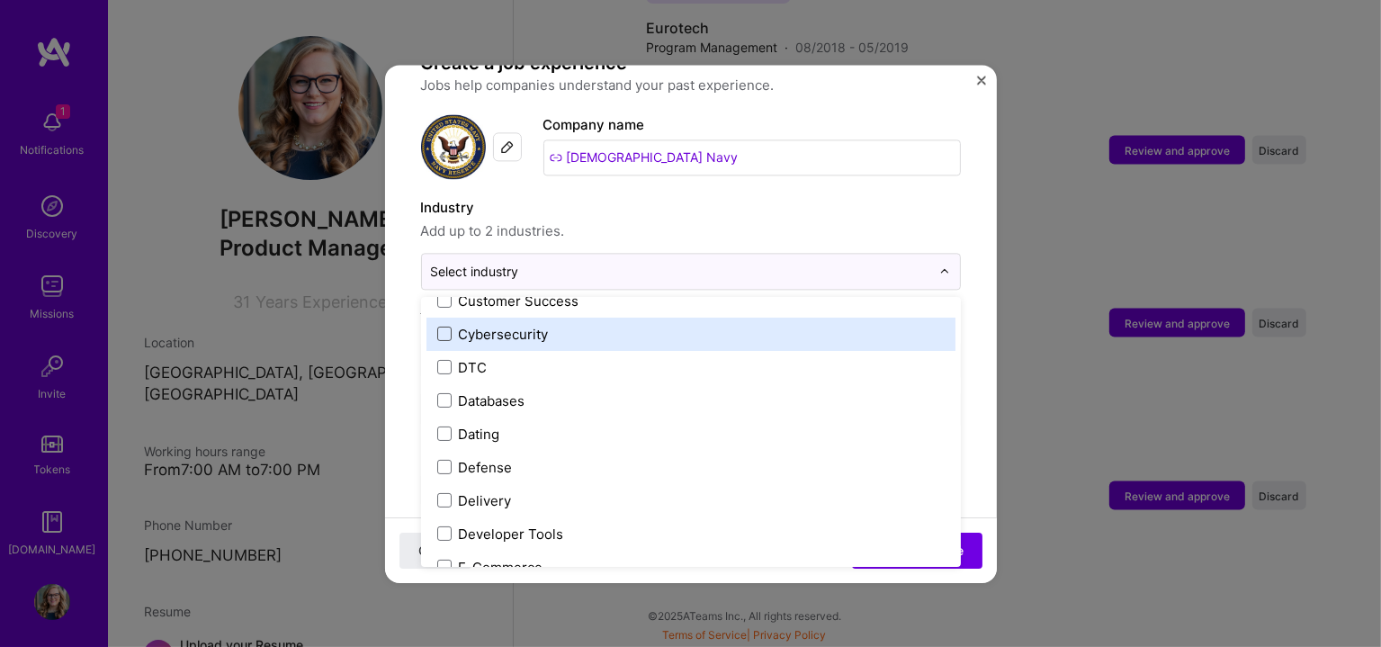
click at [437, 327] on span at bounding box center [444, 334] width 14 height 14
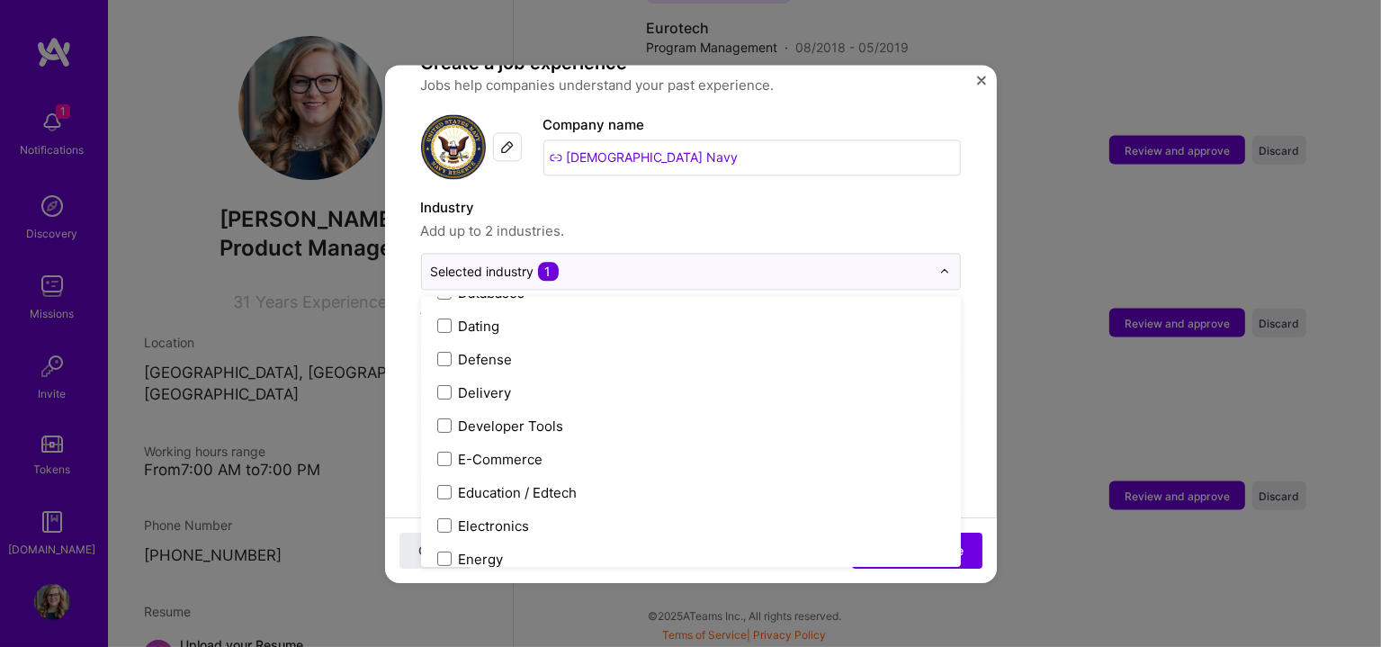
scroll to position [1499, 0]
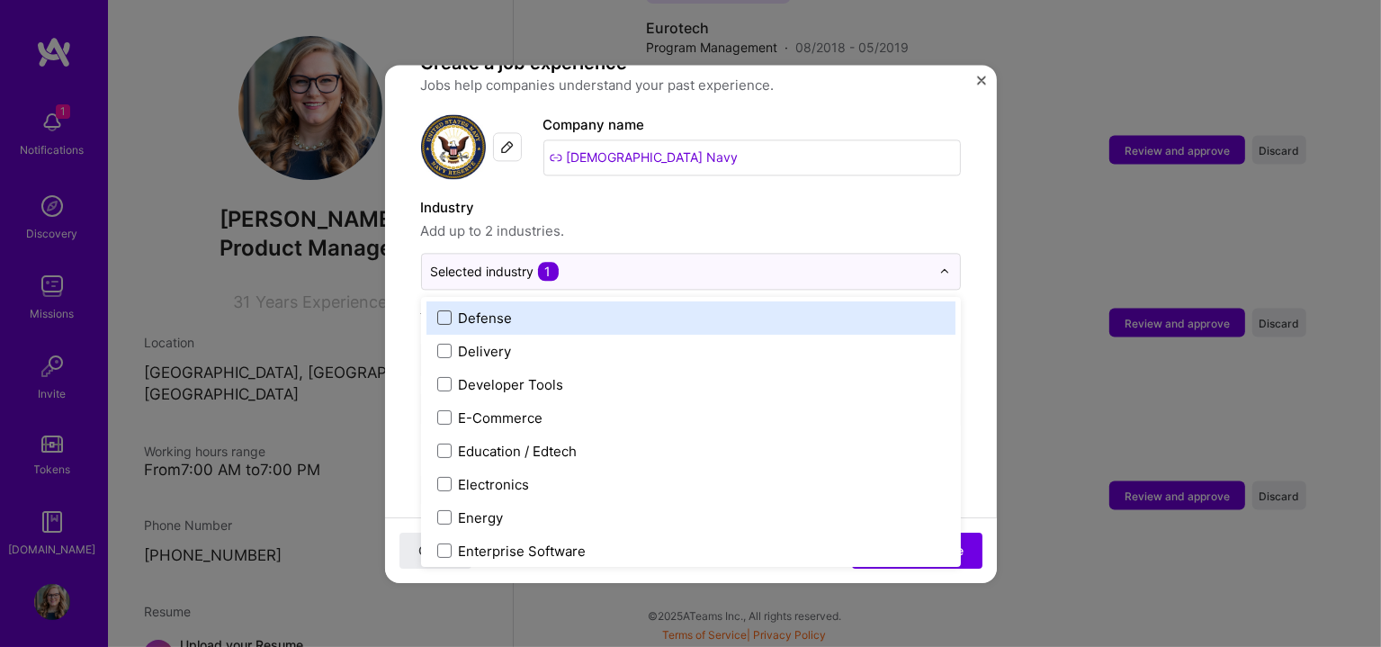
click at [447, 310] on span at bounding box center [444, 317] width 14 height 14
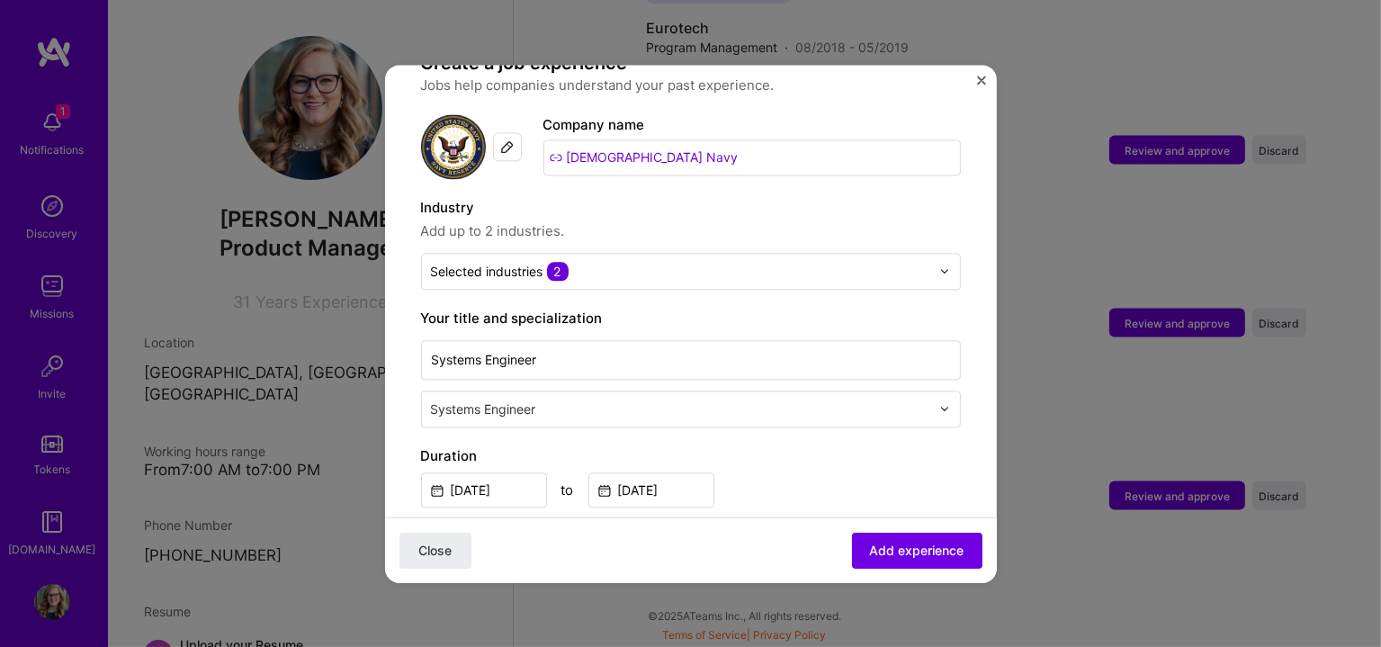
click at [956, 317] on form "Adding suggested job This job is suggested based on your LinkedIn, resume or [D…" at bounding box center [691, 593] width 612 height 1285
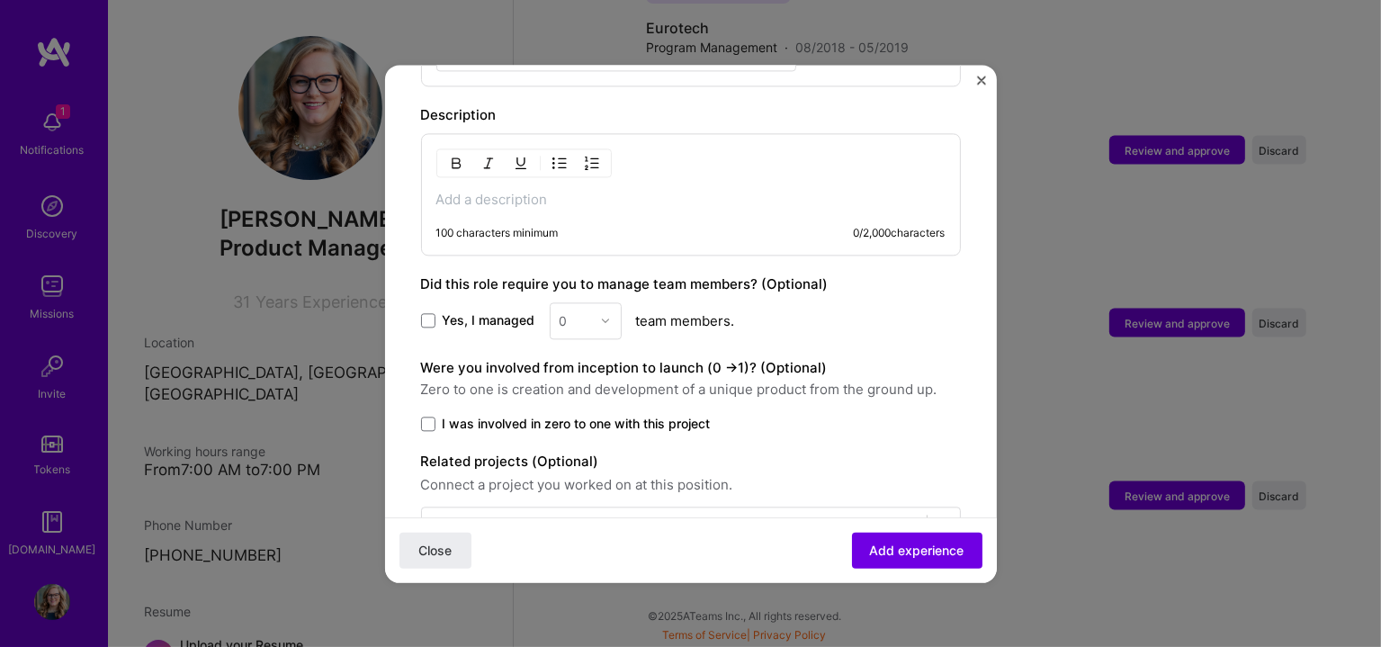
scroll to position [749, 0]
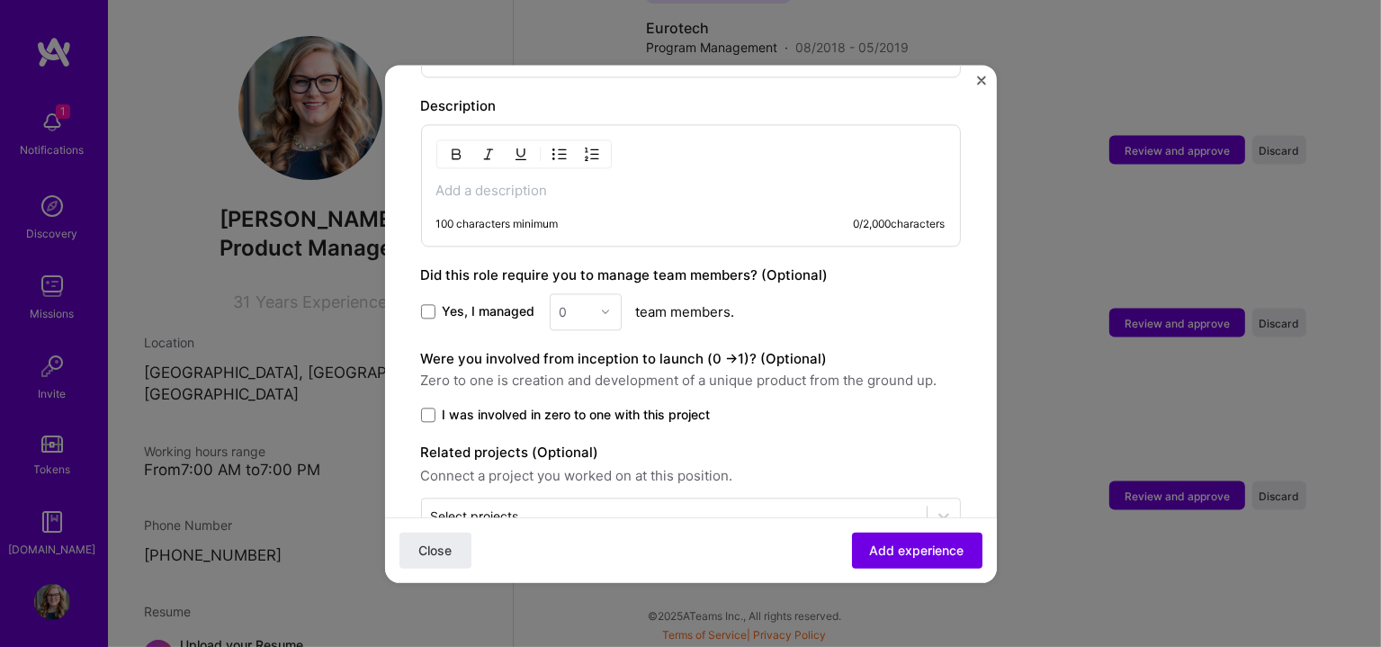
drag, startPoint x: 421, startPoint y: 283, endPoint x: 442, endPoint y: 291, distance: 21.9
click at [421, 304] on span at bounding box center [428, 311] width 14 height 14
click at [0, 0] on input "Yes, I managed" at bounding box center [0, 0] width 0 height 0
click at [594, 294] on div "0" at bounding box center [575, 311] width 49 height 35
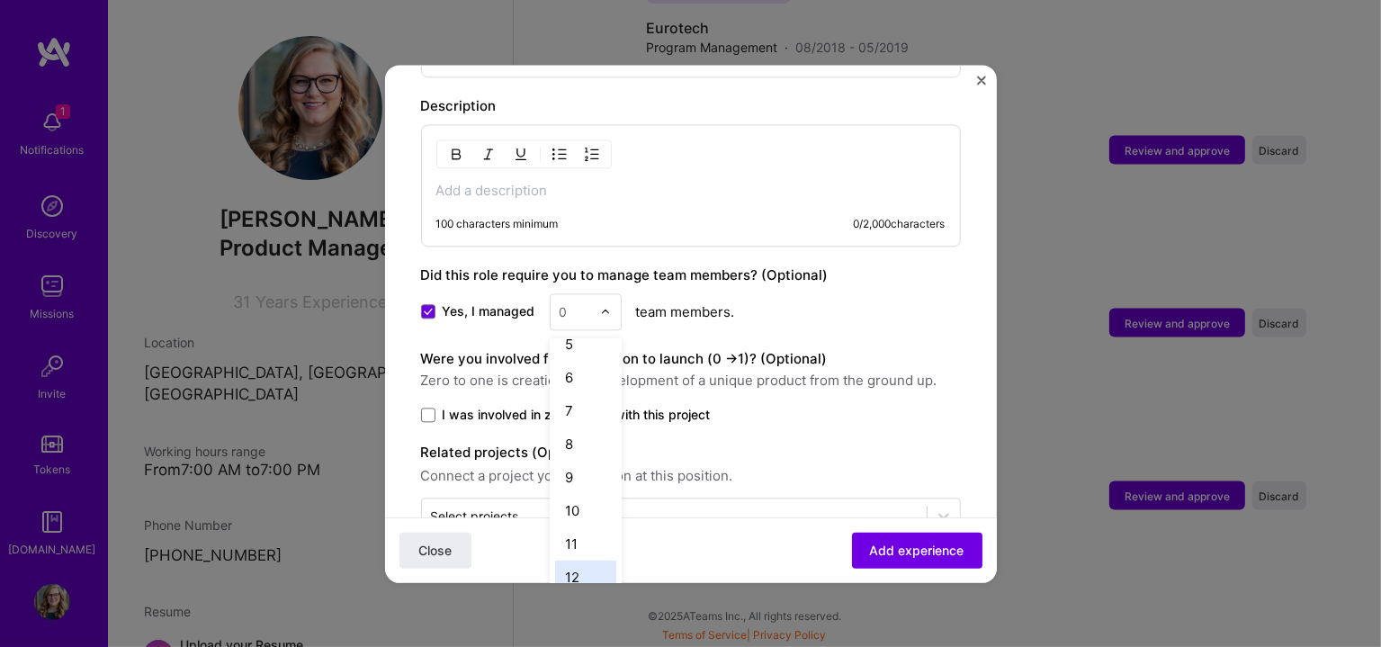
click at [579, 560] on div "12" at bounding box center [585, 576] width 61 height 33
drag, startPoint x: 425, startPoint y: 388, endPoint x: 565, endPoint y: 423, distance: 144.7
click at [426, 408] on span at bounding box center [428, 415] width 14 height 14
click at [0, 0] on input "I was involved in zero to one with this project" at bounding box center [0, 0] width 0 height 0
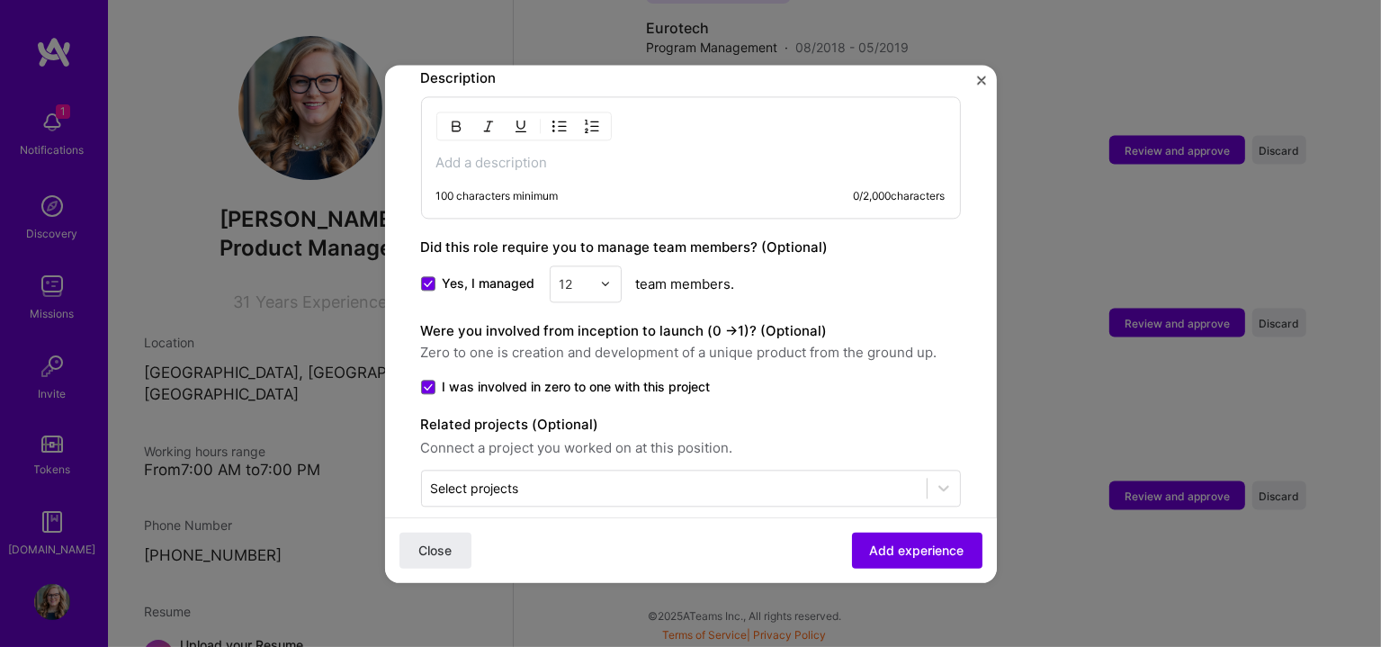
scroll to position [781, 0]
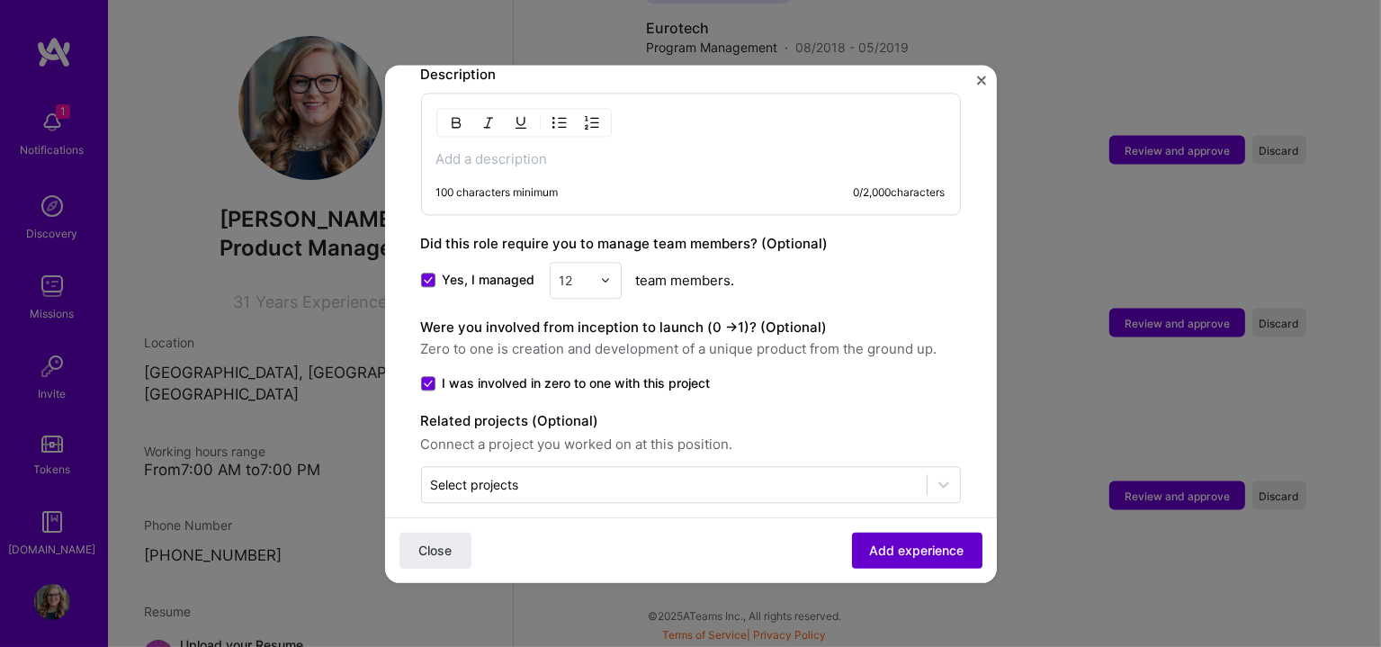
drag, startPoint x: 889, startPoint y: 550, endPoint x: 695, endPoint y: 490, distance: 203.2
click at [888, 550] on span "Add experience" at bounding box center [917, 550] width 94 height 18
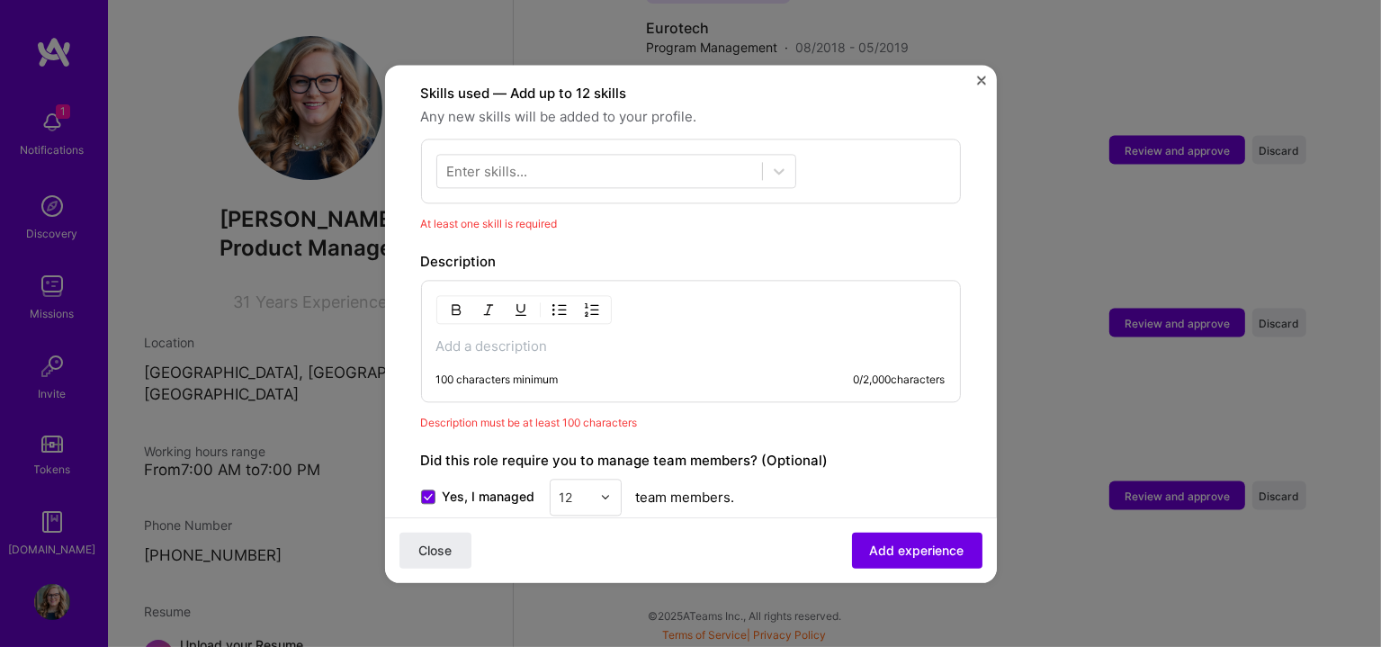
scroll to position [622, 0]
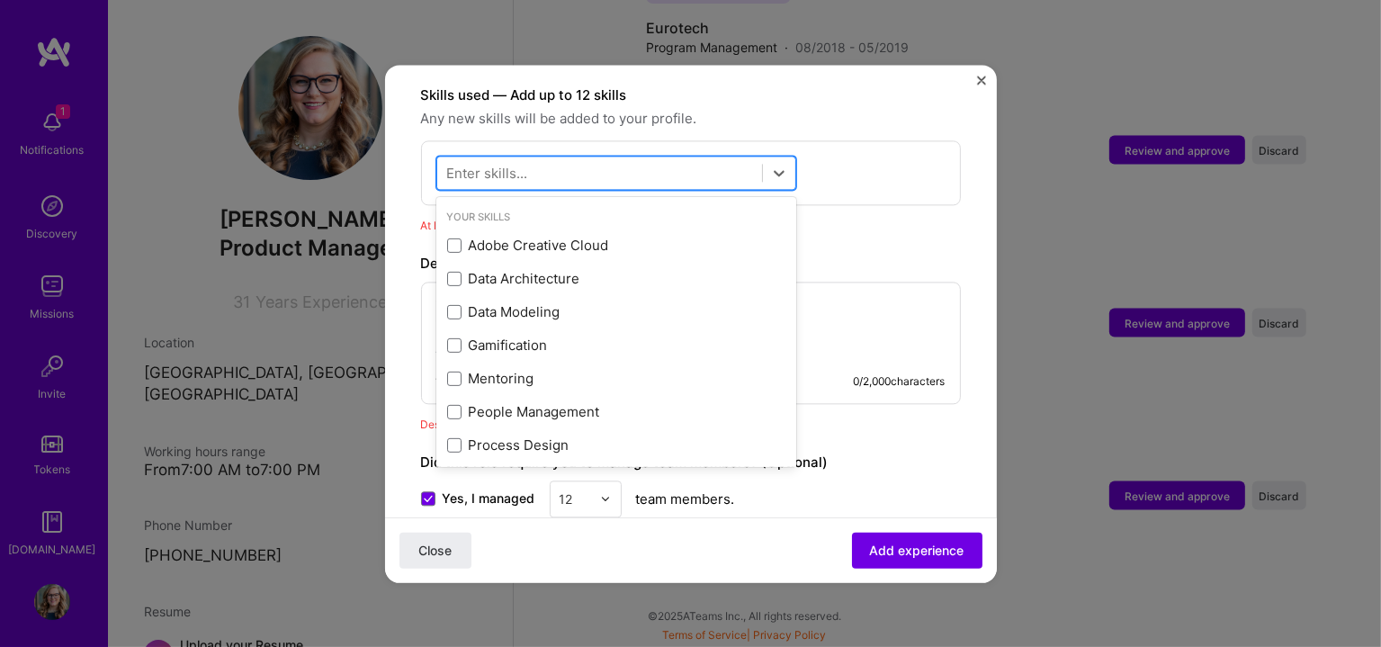
click at [744, 157] on div at bounding box center [599, 172] width 325 height 30
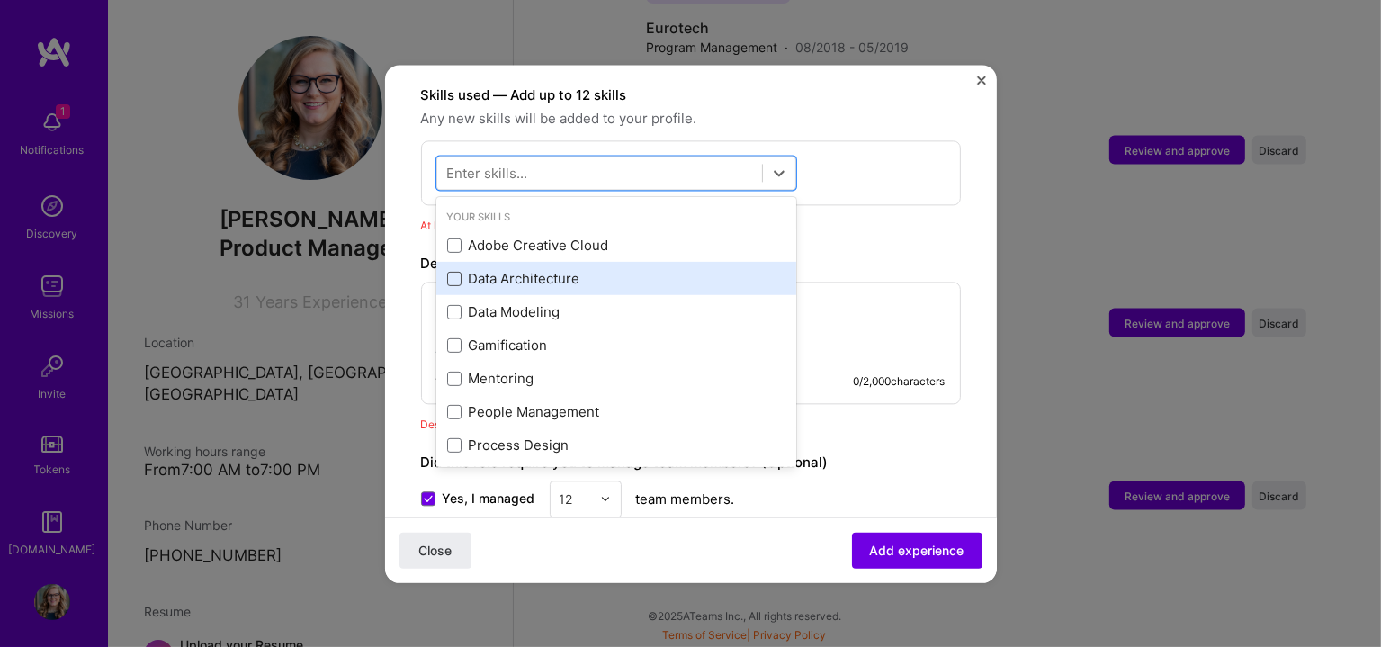
click at [459, 272] on span at bounding box center [454, 279] width 14 height 14
click at [0, 0] on input "checkbox" at bounding box center [0, 0] width 0 height 0
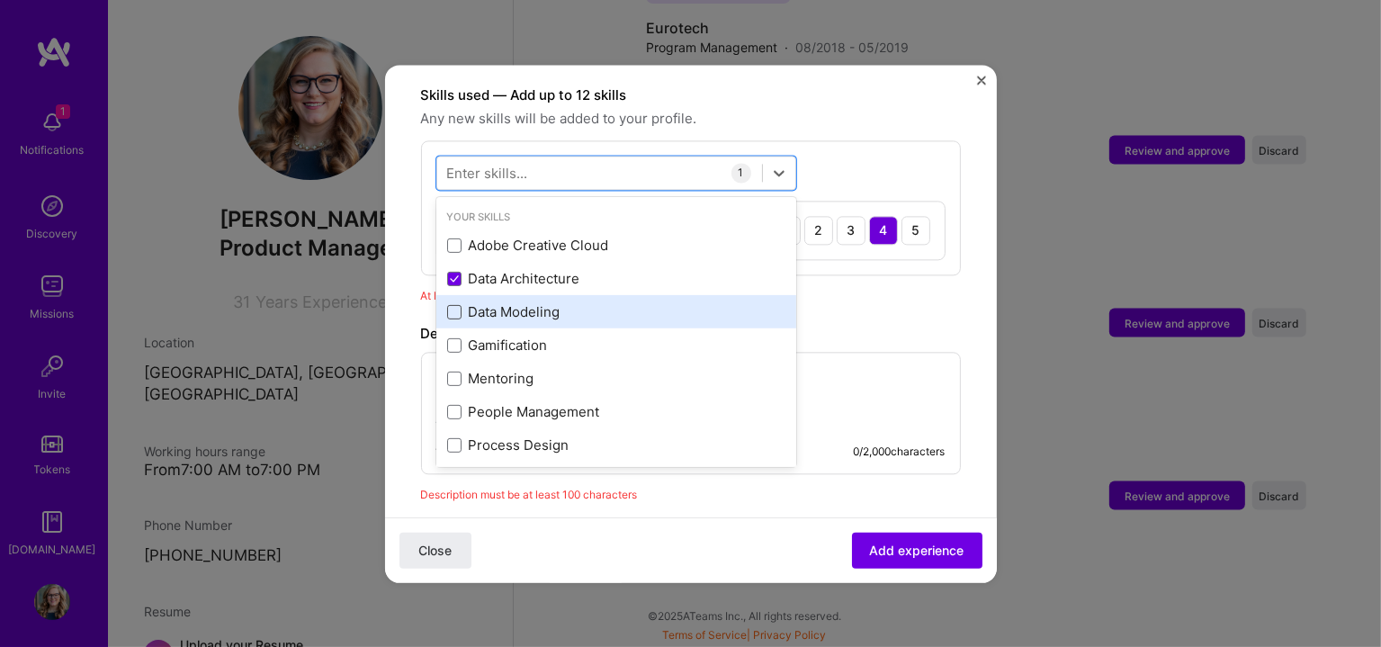
click at [451, 305] on span at bounding box center [454, 312] width 14 height 14
click at [0, 0] on input "checkbox" at bounding box center [0, 0] width 0 height 0
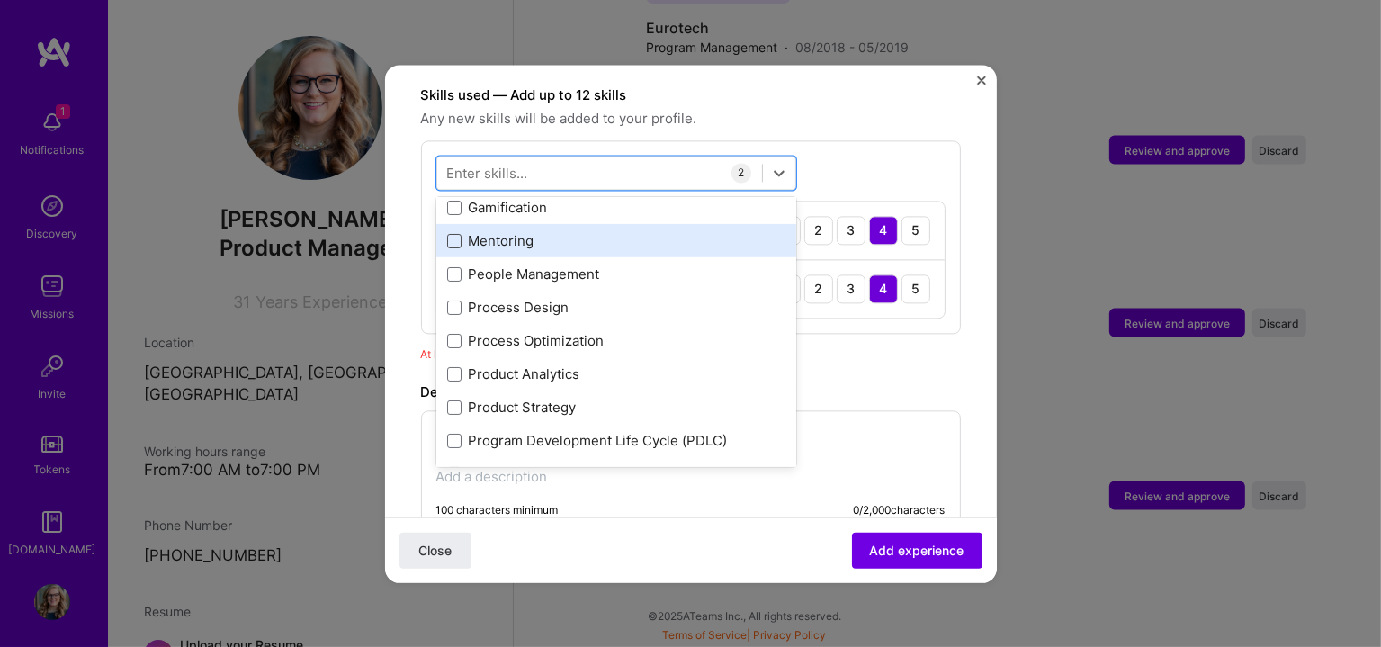
scroll to position [149, 0]
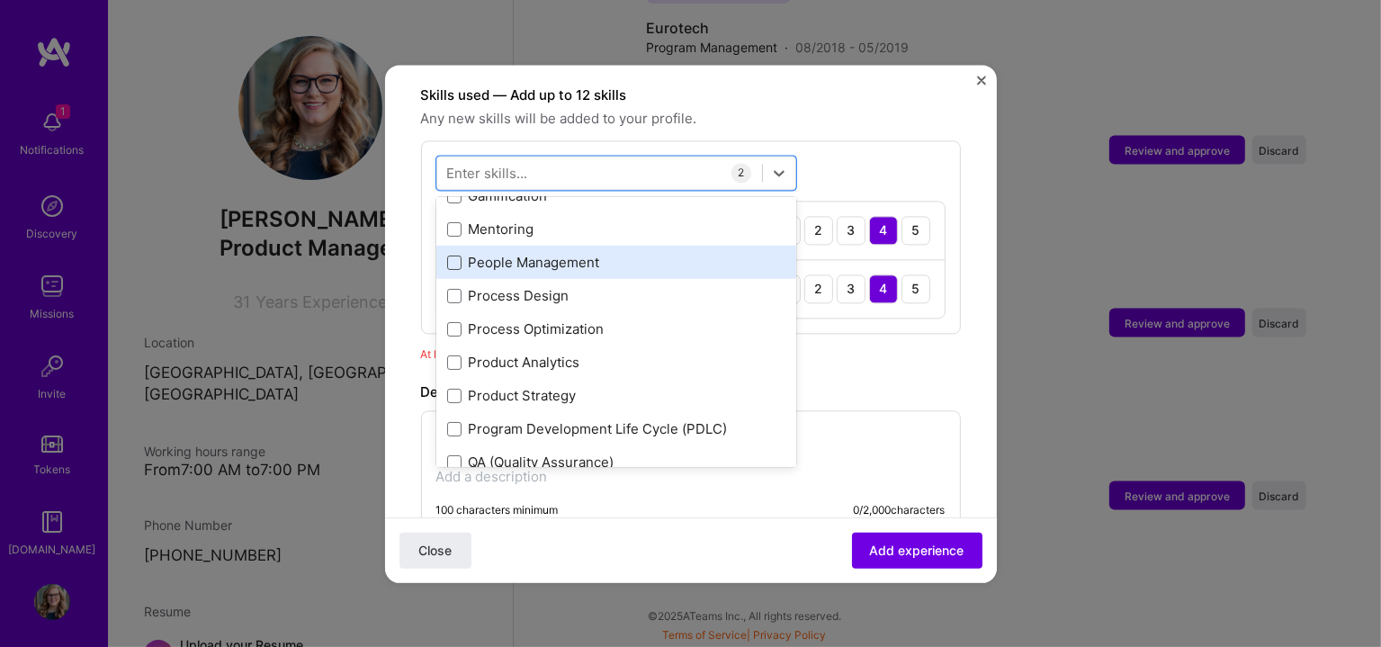
click at [453, 256] on span at bounding box center [454, 263] width 14 height 14
click at [0, 0] on input "checkbox" at bounding box center [0, 0] width 0 height 0
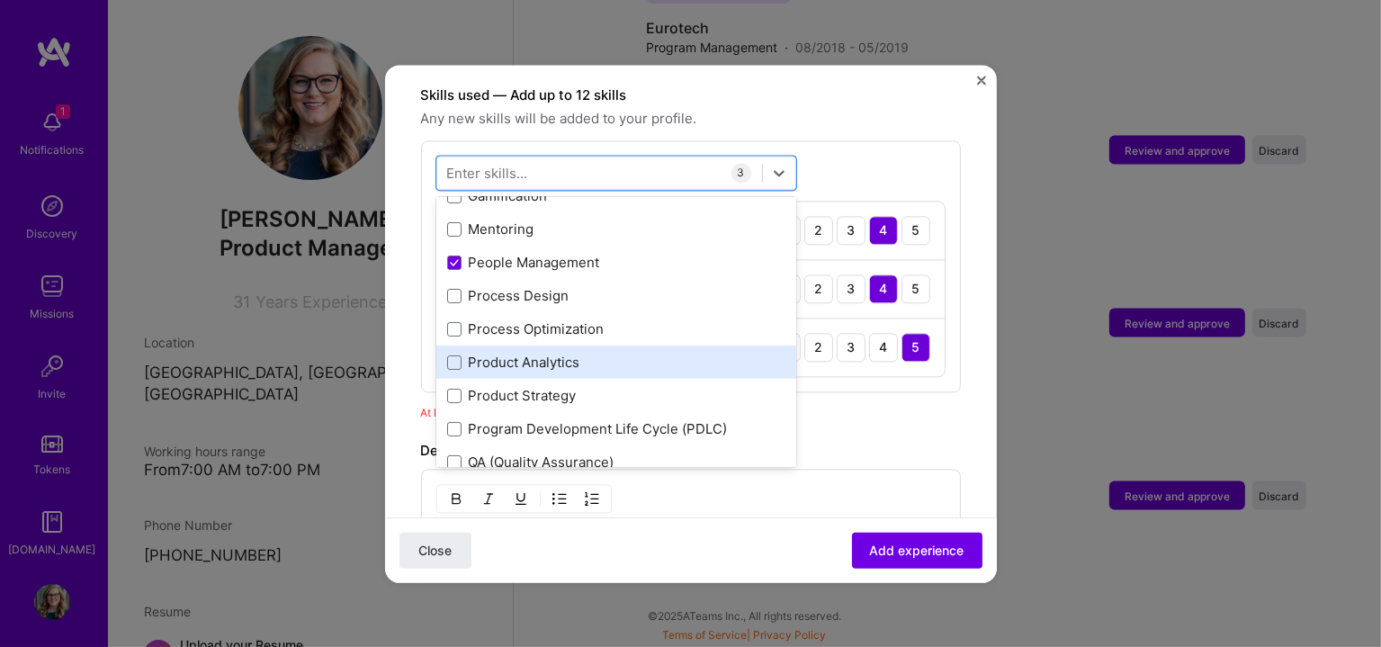
scroll to position [300, 0]
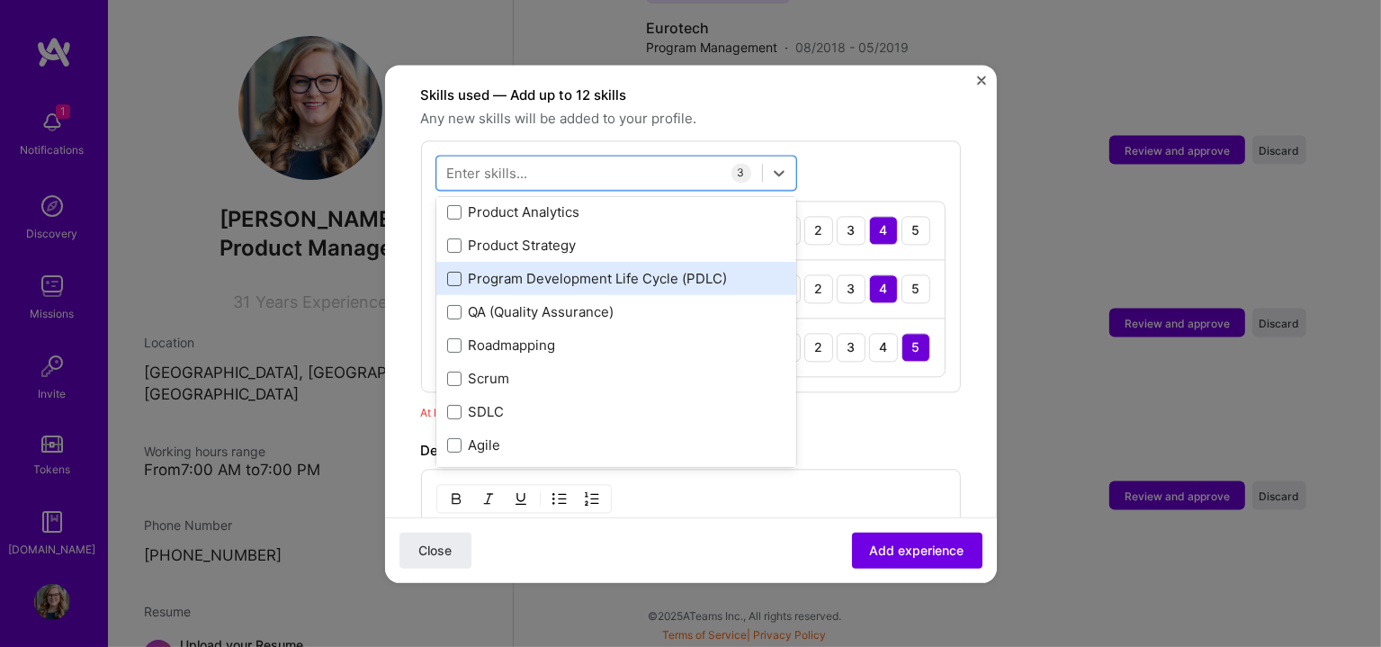
click at [448, 272] on span at bounding box center [454, 279] width 14 height 14
click at [0, 0] on input "checkbox" at bounding box center [0, 0] width 0 height 0
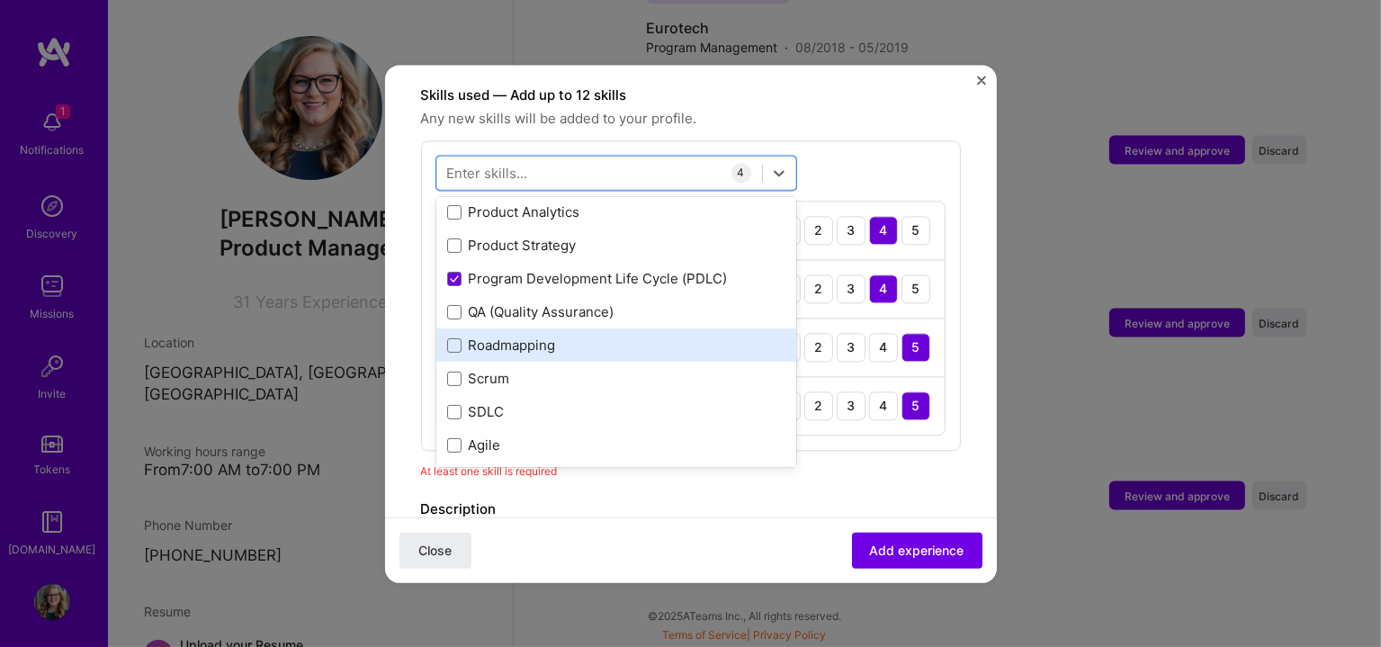
click at [443, 329] on div "Roadmapping" at bounding box center [616, 345] width 360 height 33
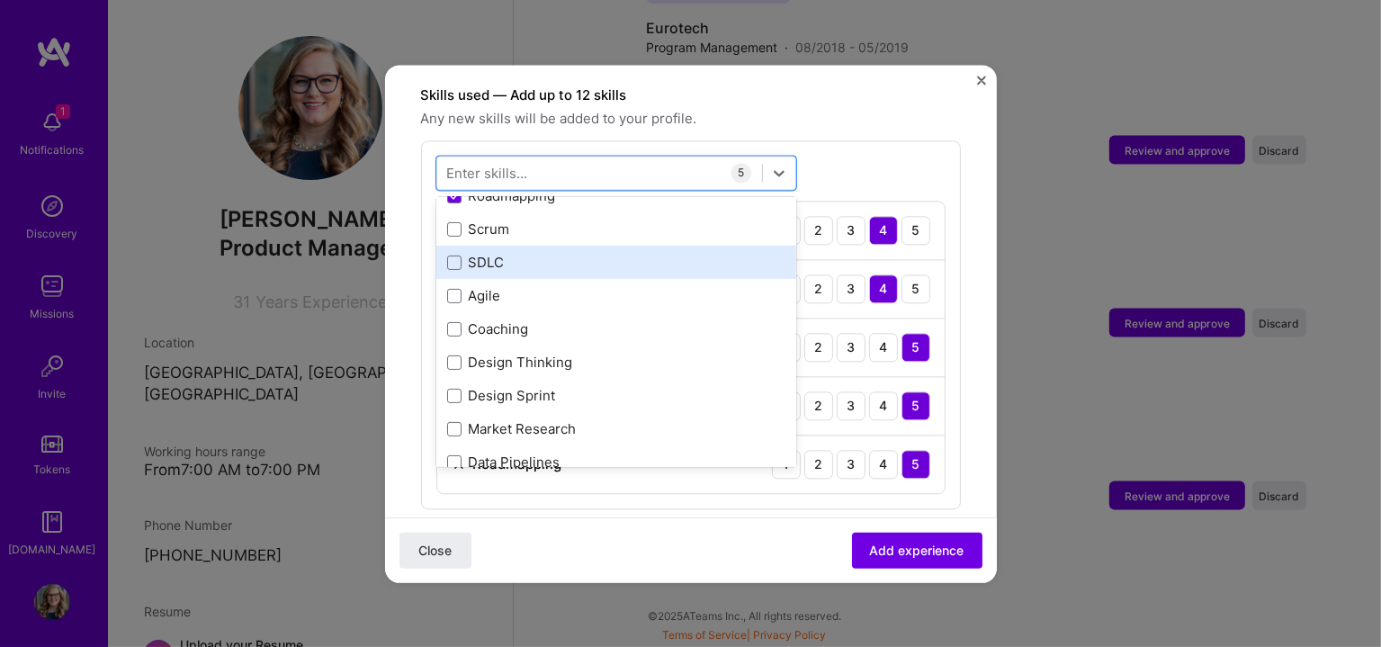
scroll to position [450, 0]
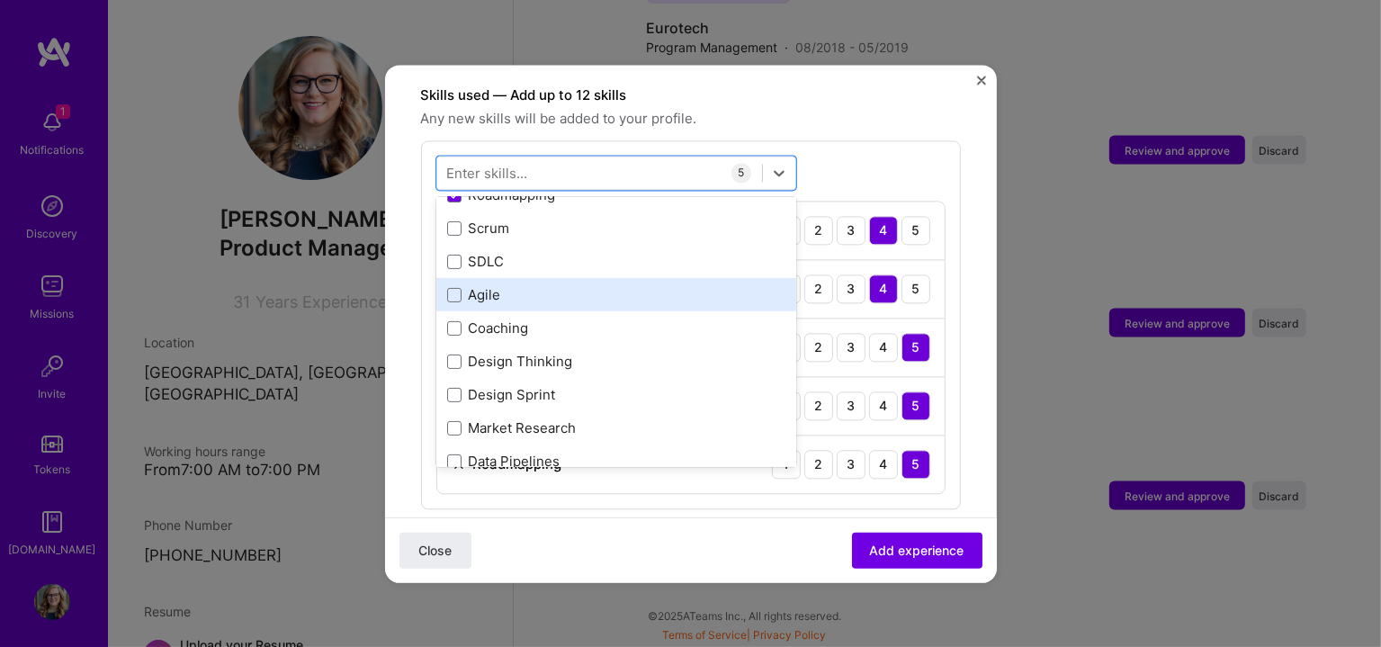
click at [444, 279] on div "Agile" at bounding box center [616, 295] width 360 height 33
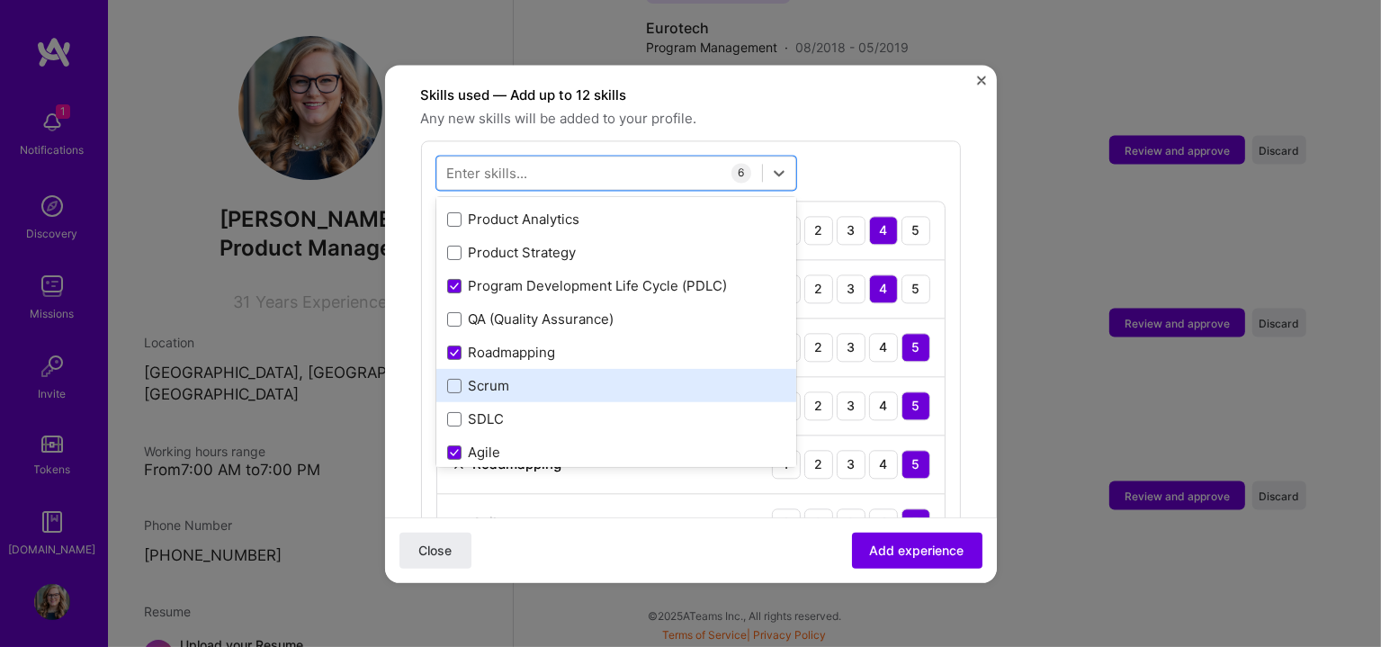
scroll to position [300, 0]
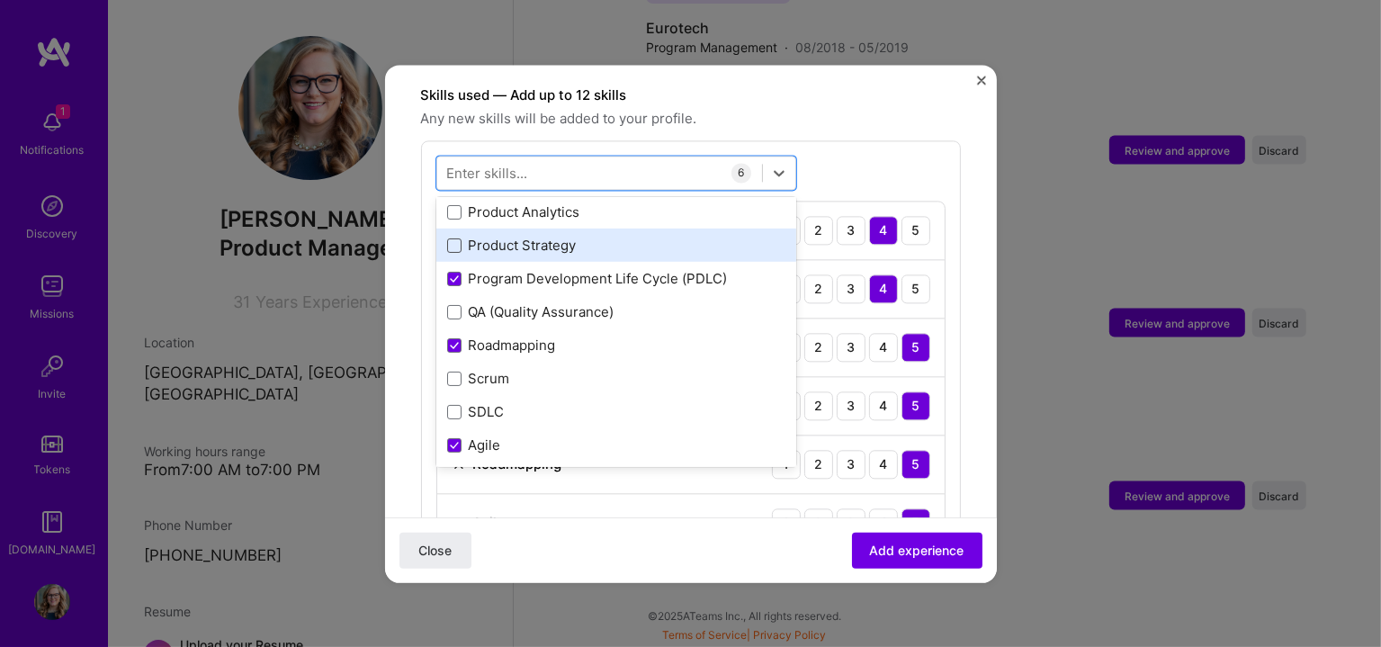
click at [453, 238] on span at bounding box center [454, 245] width 14 height 14
click at [0, 0] on input "checkbox" at bounding box center [0, 0] width 0 height 0
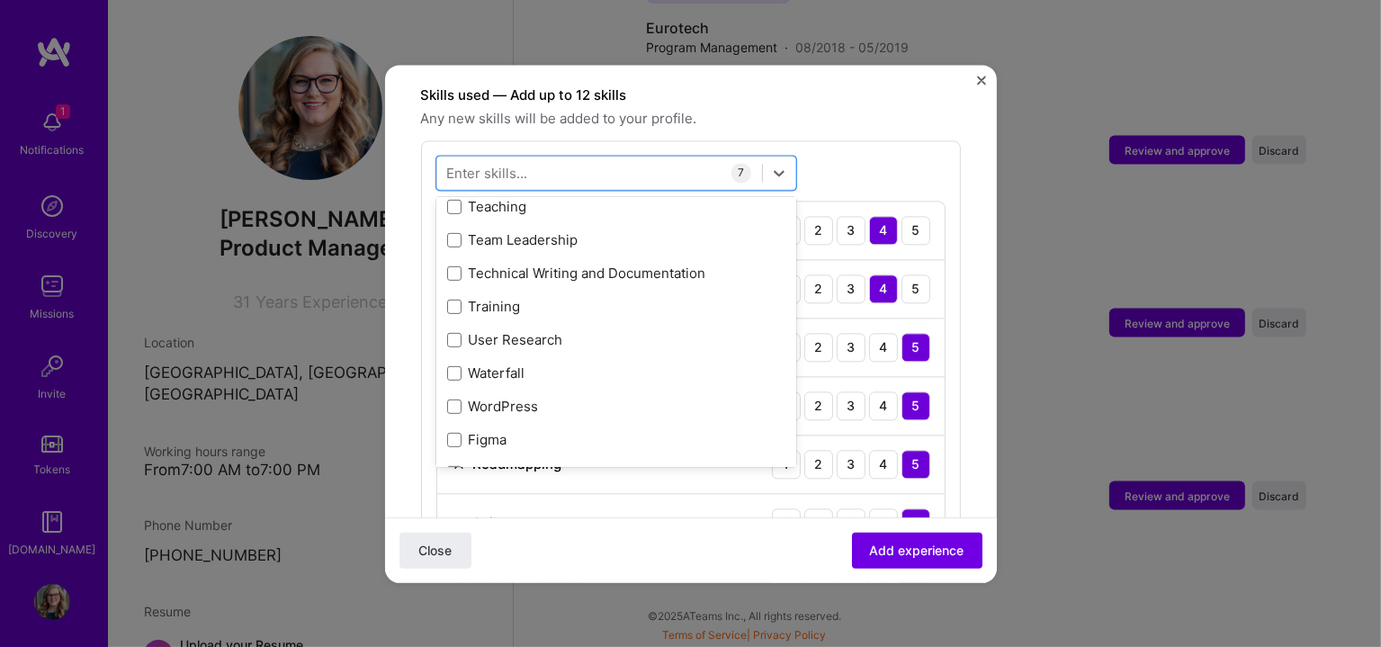
scroll to position [900, 0]
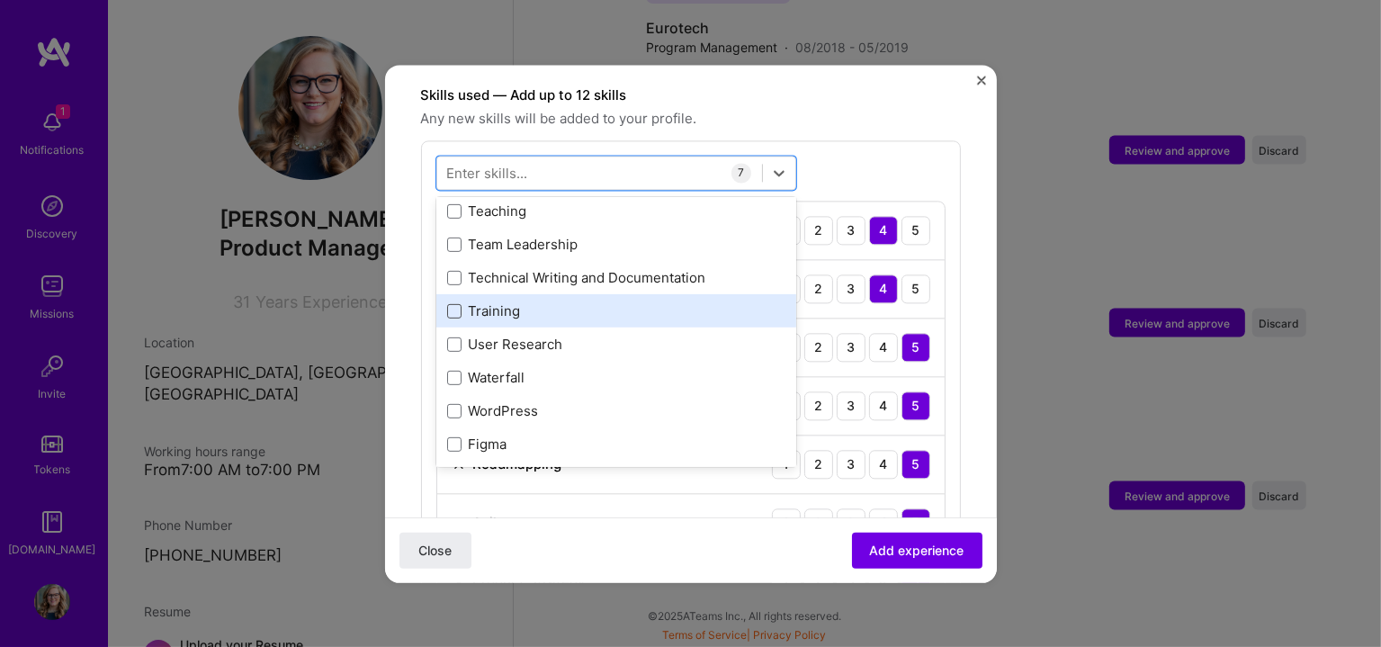
click at [447, 304] on span at bounding box center [454, 311] width 14 height 14
click at [0, 0] on input "checkbox" at bounding box center [0, 0] width 0 height 0
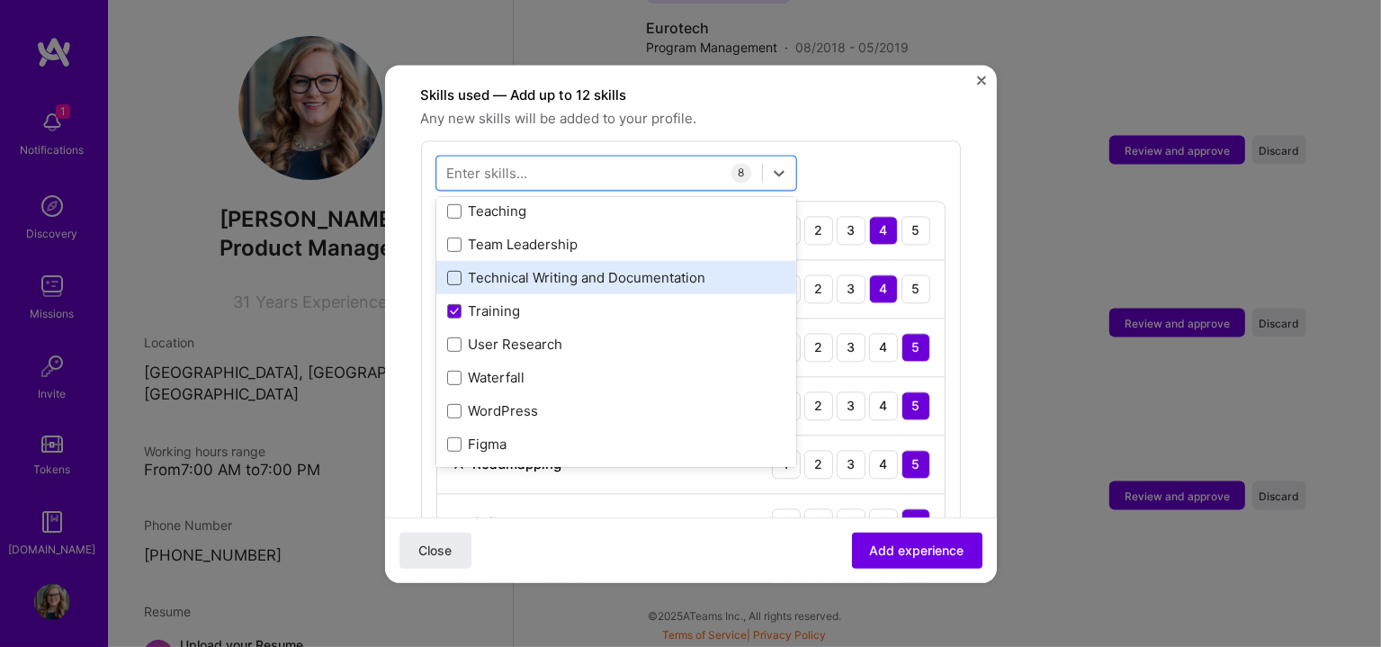
click at [449, 271] on span at bounding box center [454, 278] width 14 height 14
click at [0, 0] on input "checkbox" at bounding box center [0, 0] width 0 height 0
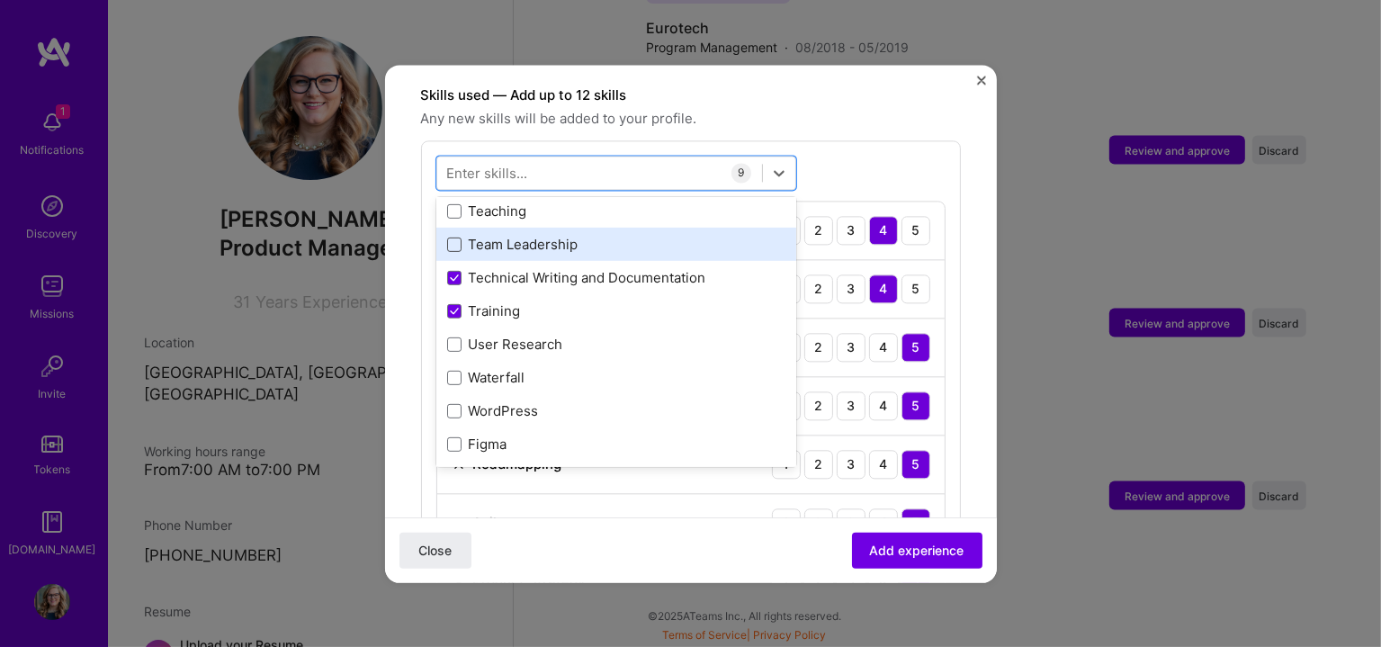
click at [457, 238] on span at bounding box center [454, 245] width 14 height 14
click at [0, 0] on input "checkbox" at bounding box center [0, 0] width 0 height 0
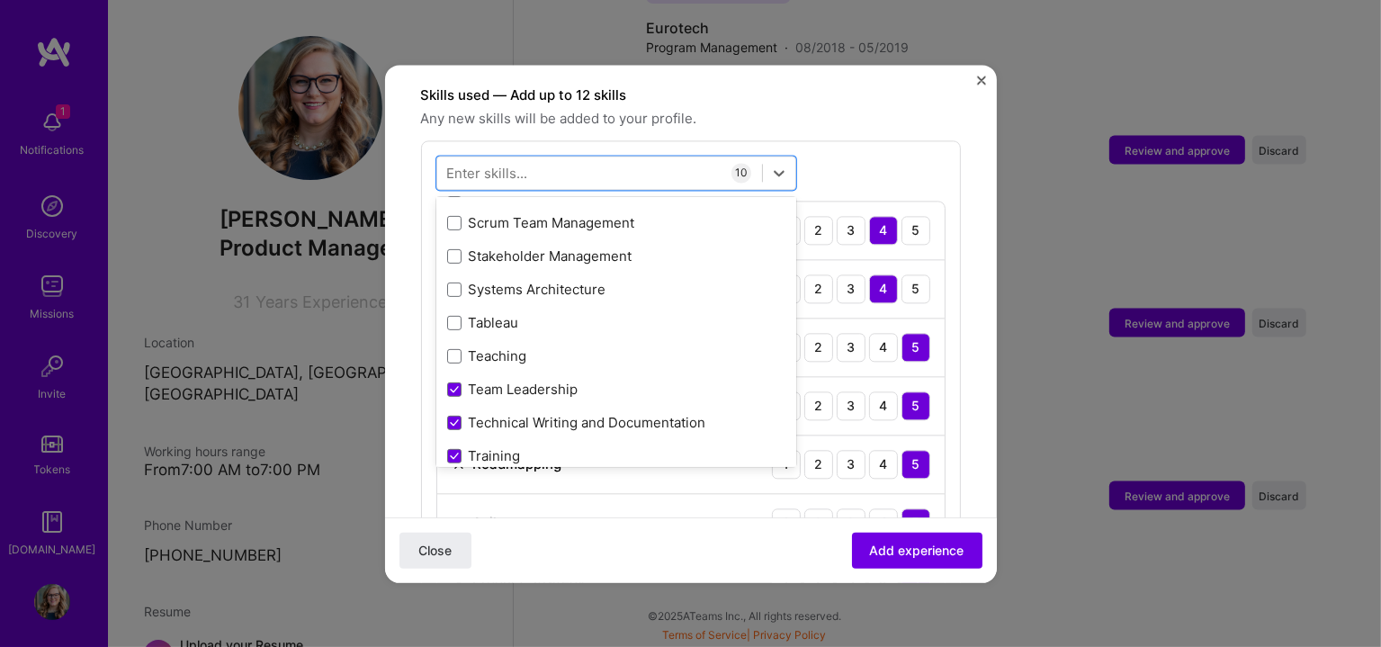
scroll to position [749, 0]
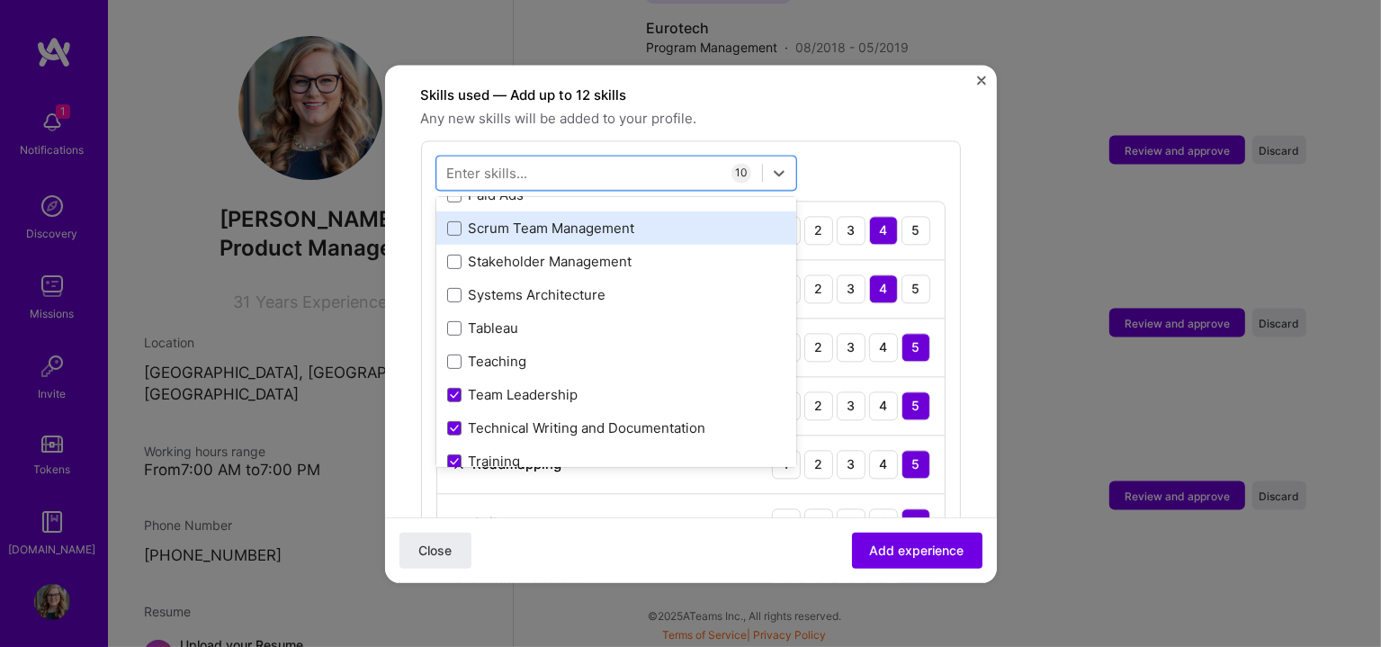
click at [450, 220] on div "Scrum Team Management" at bounding box center [616, 229] width 338 height 19
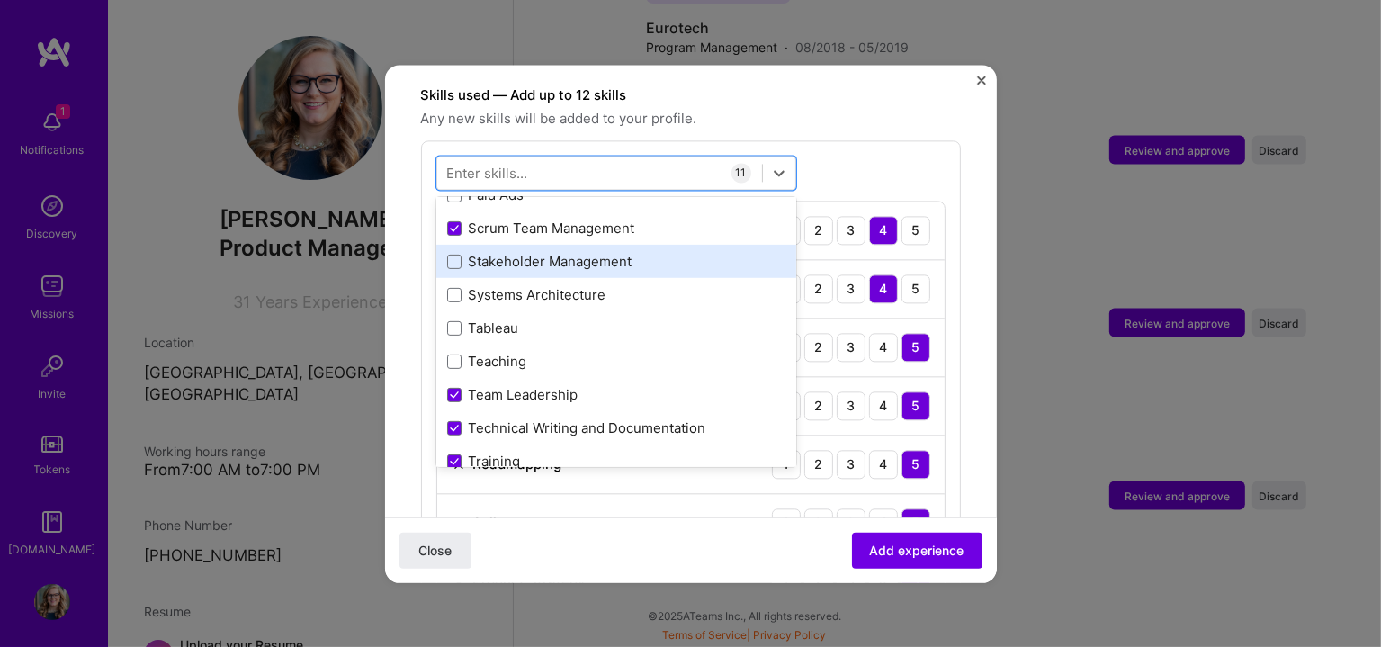
click at [453, 253] on div "Stakeholder Management" at bounding box center [616, 262] width 338 height 19
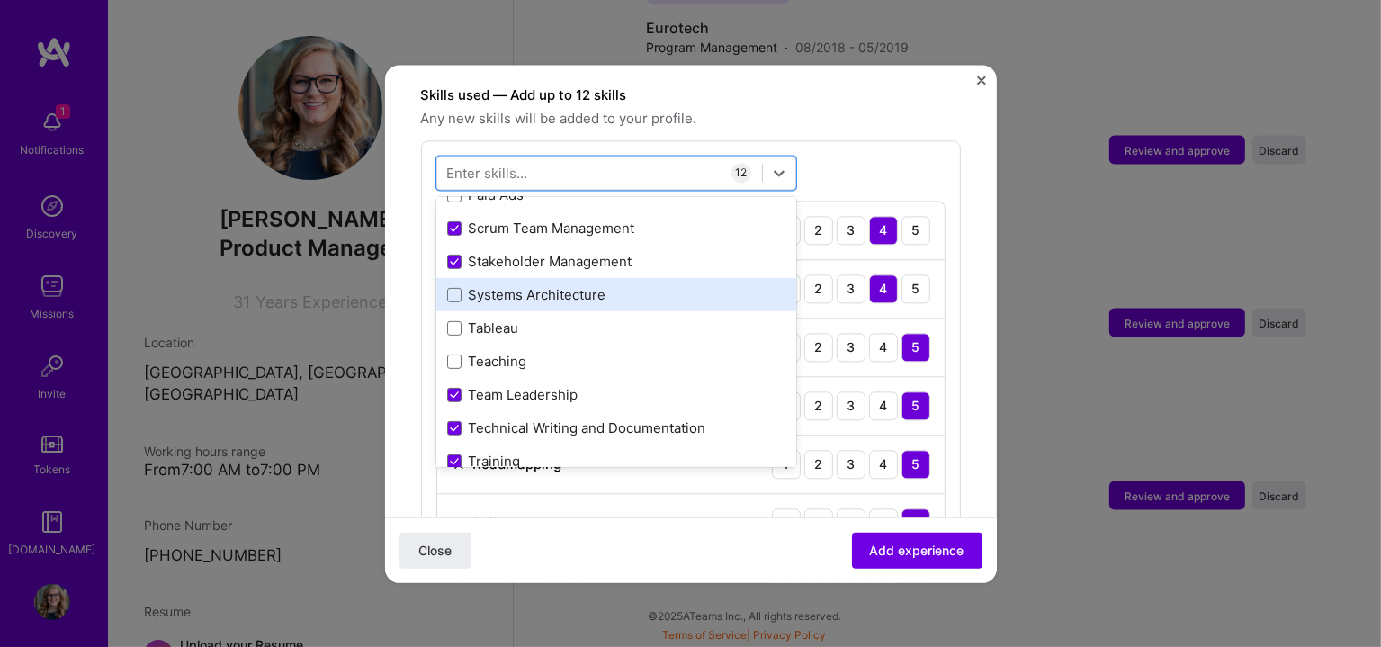
click at [461, 286] on div "Systems Architecture" at bounding box center [616, 295] width 338 height 19
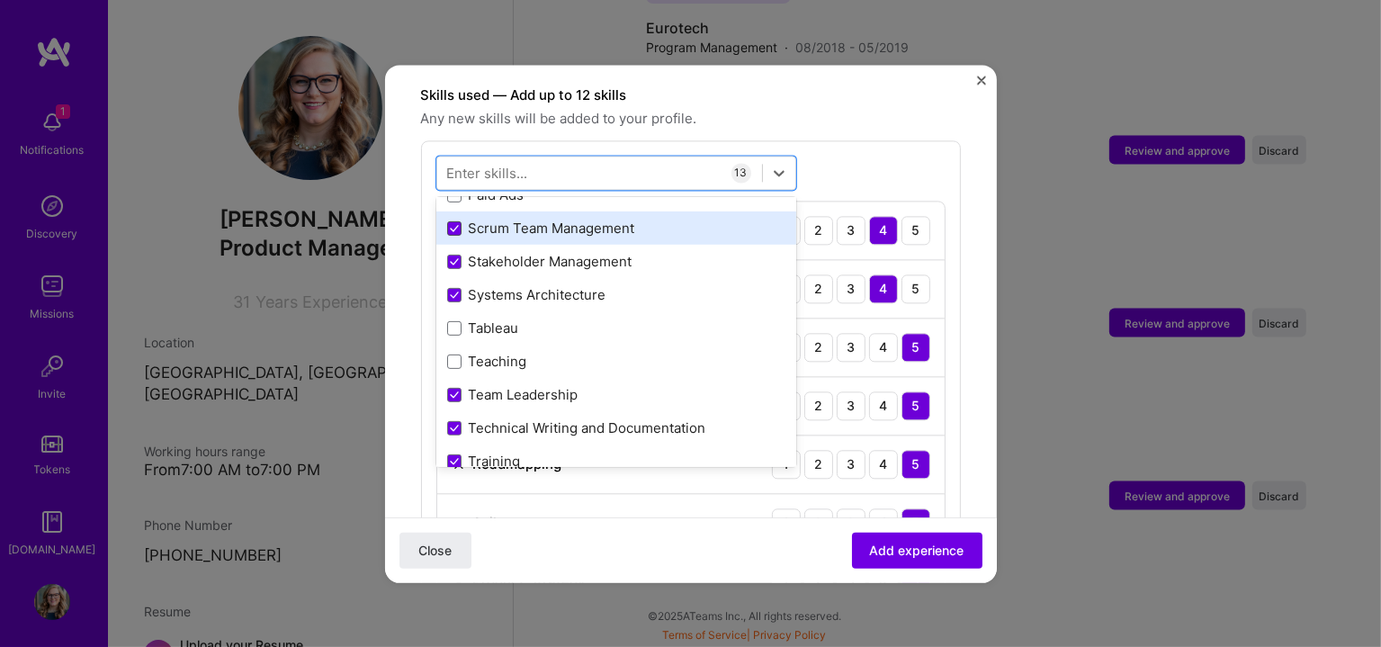
click at [450, 225] on icon at bounding box center [454, 228] width 9 height 7
click at [0, 0] on input "checkbox" at bounding box center [0, 0] width 0 height 0
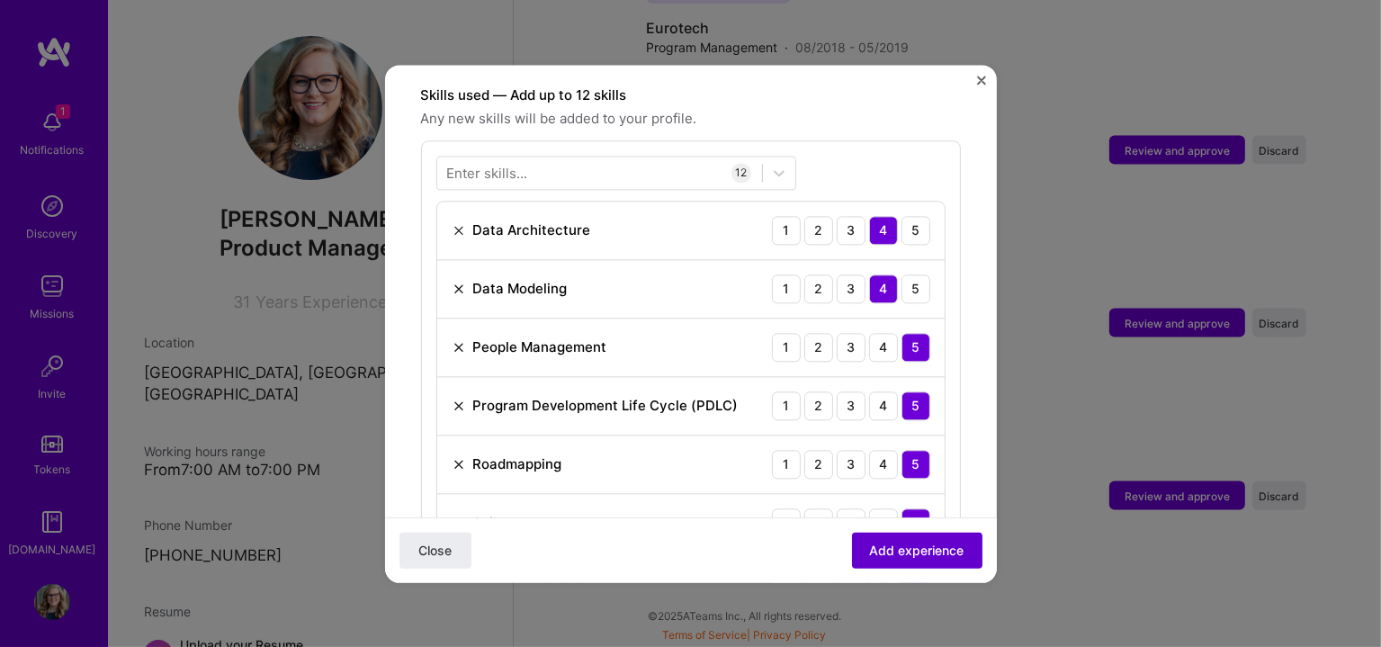
click at [870, 547] on span "Add experience" at bounding box center [917, 550] width 94 height 18
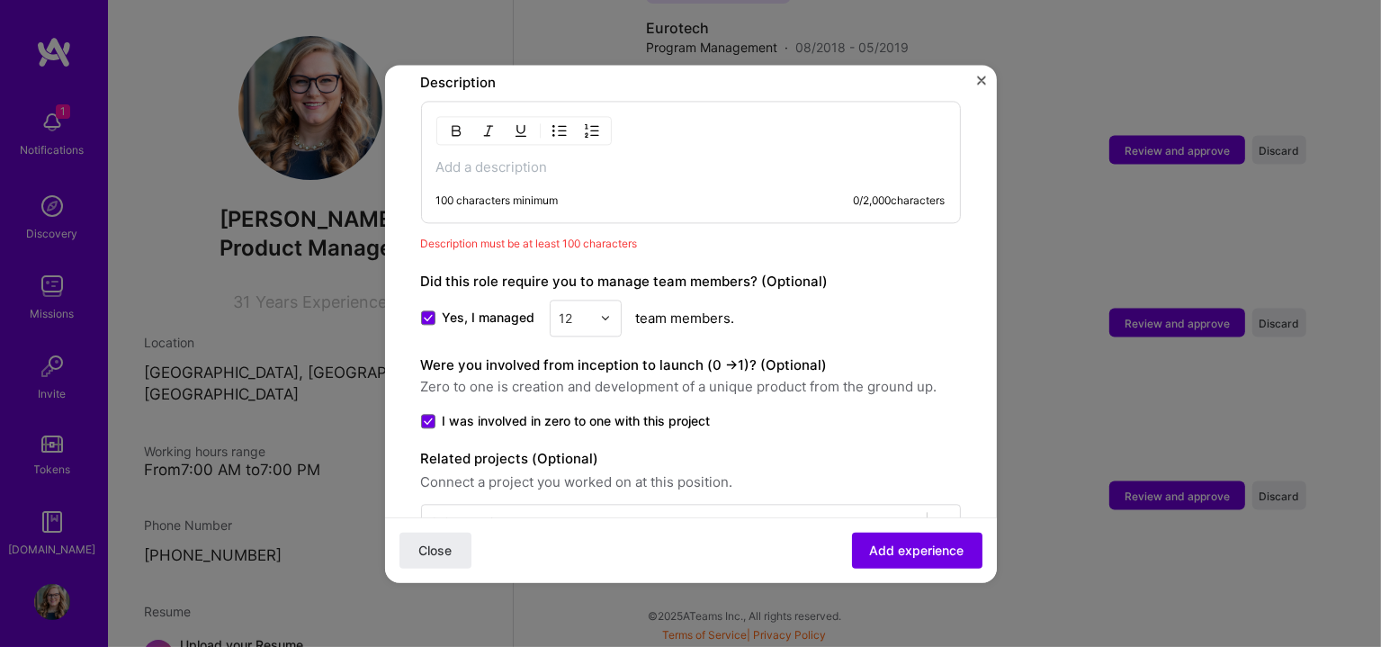
scroll to position [1501, 0]
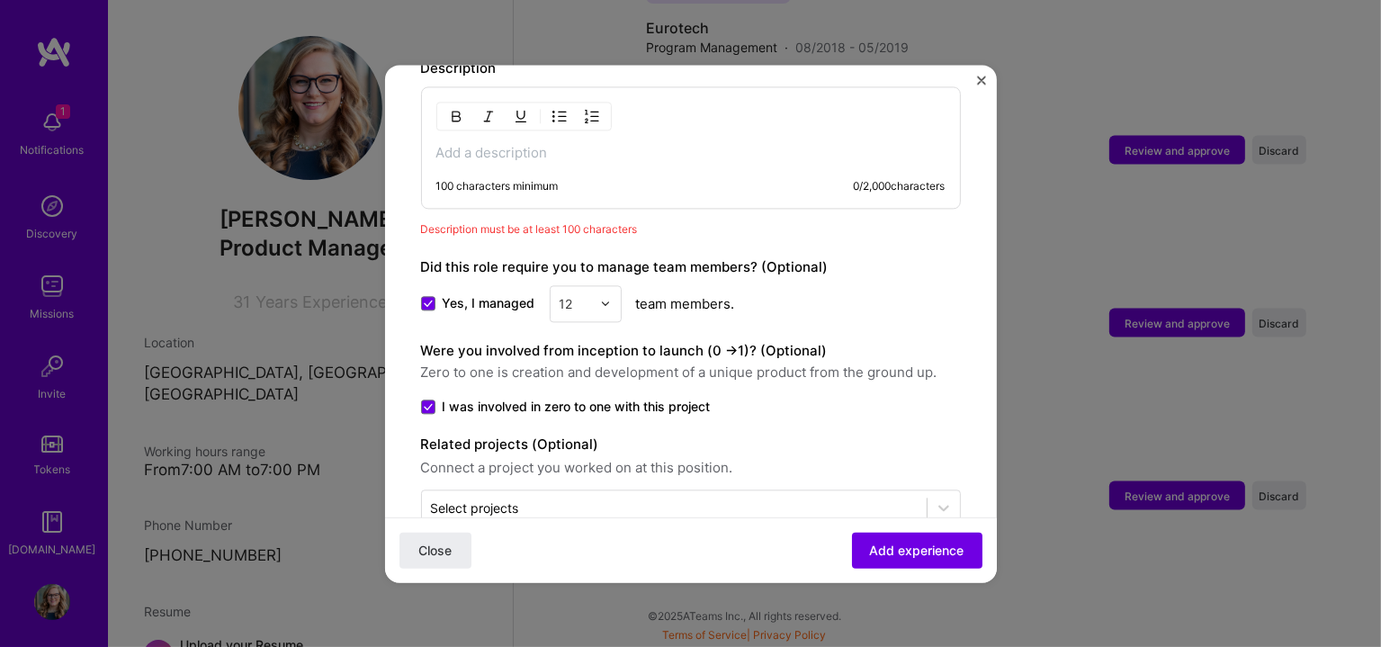
click at [495, 597] on div "Adding suggested job This job is suggested based on your LinkedIn, resume or [D…" at bounding box center [690, 323] width 1381 height 647
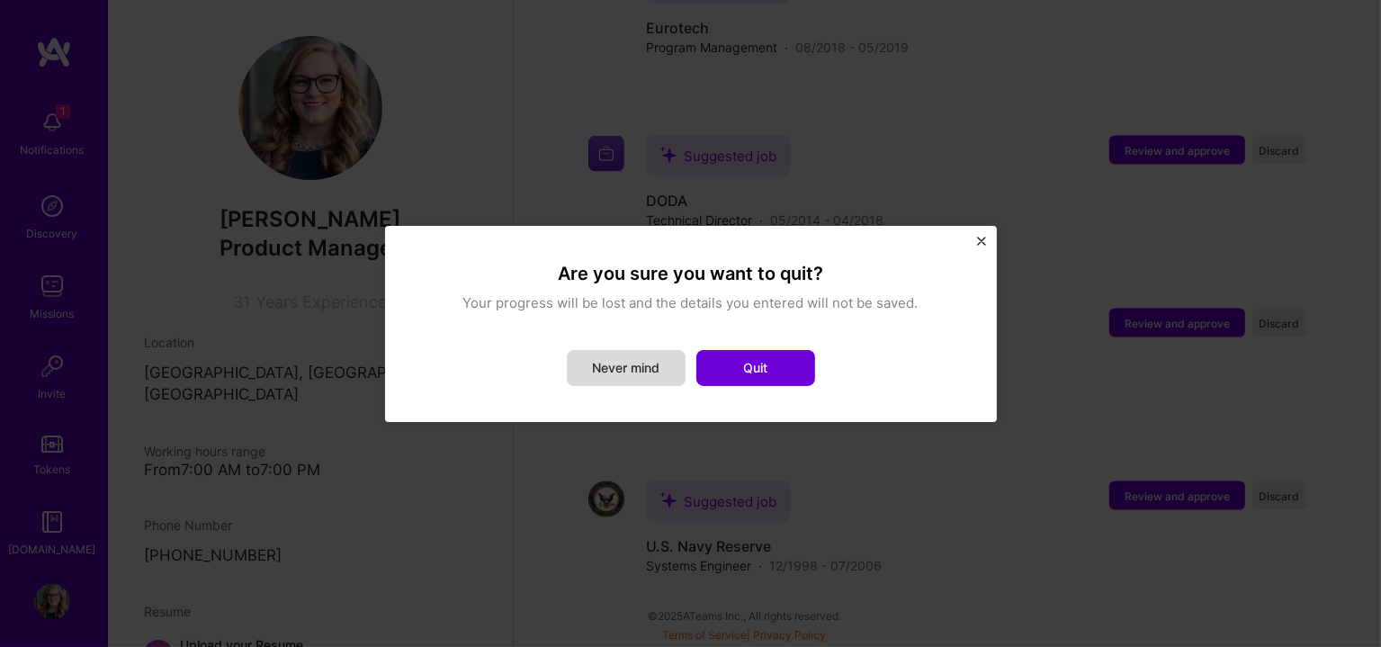
click at [604, 372] on button "Never mind" at bounding box center [626, 368] width 119 height 36
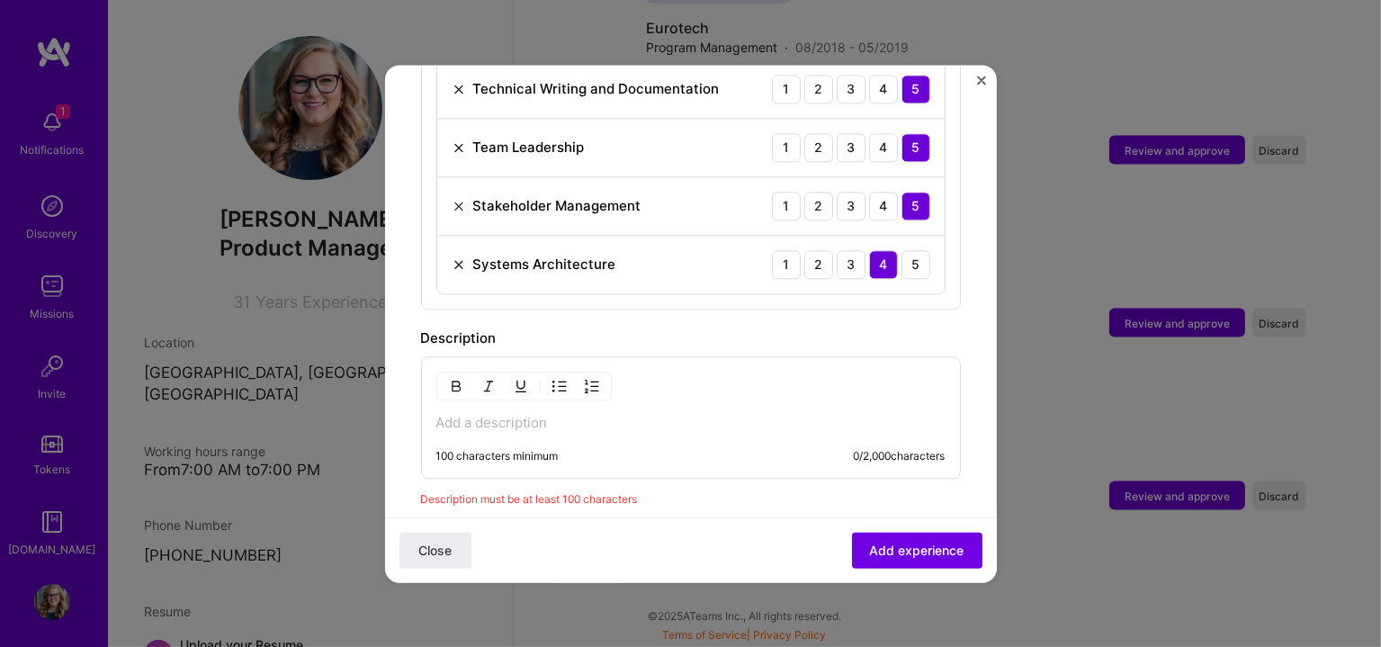
scroll to position [1222, 0]
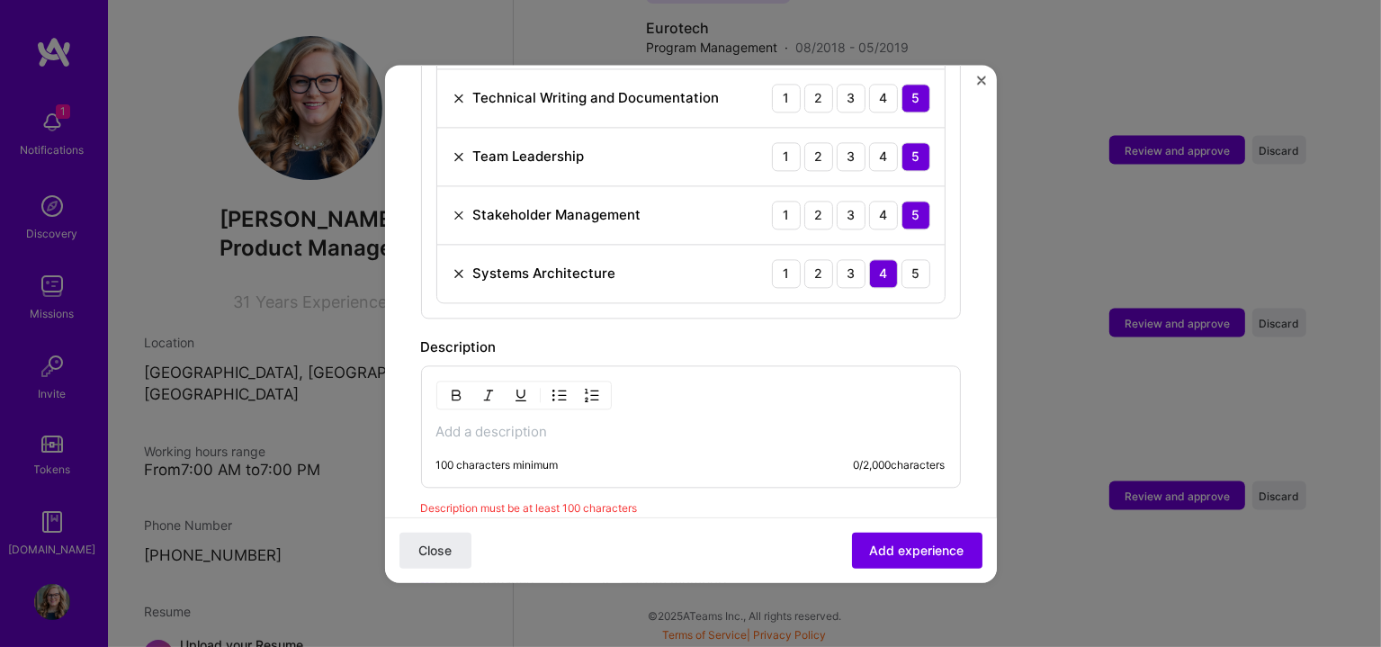
click at [525, 429] on div "100 characters minimum 0 / 2,000 characters" at bounding box center [691, 426] width 540 height 122
click at [463, 458] on div "100 characters minimum" at bounding box center [497, 465] width 122 height 14
click at [455, 423] on p at bounding box center [690, 432] width 509 height 18
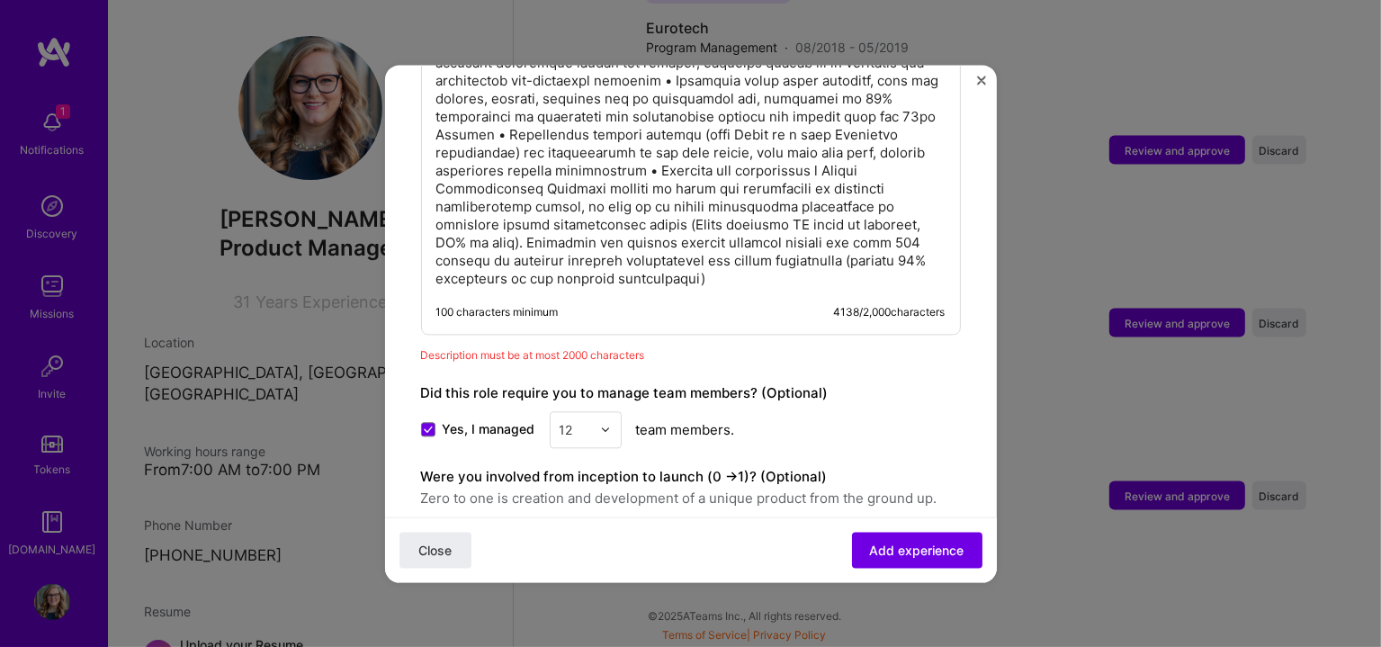
scroll to position [2380, 0]
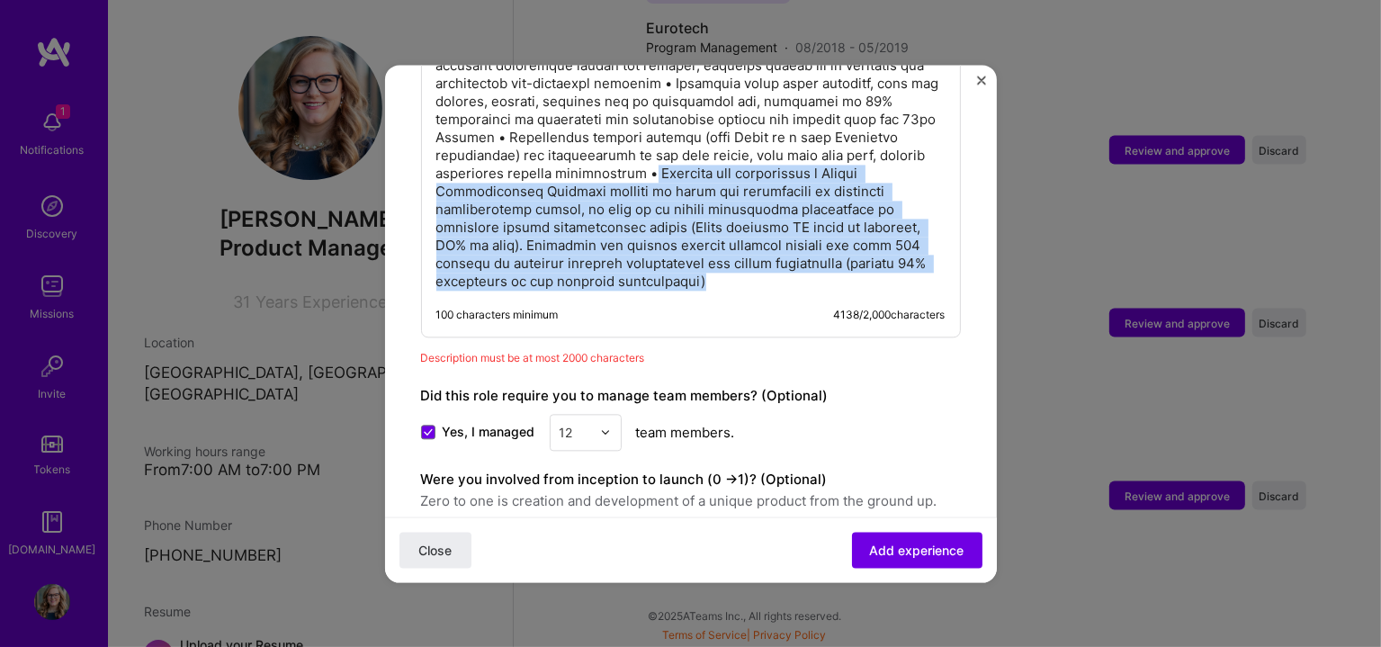
drag, startPoint x: 698, startPoint y: 147, endPoint x: 848, endPoint y: 284, distance: 203.1
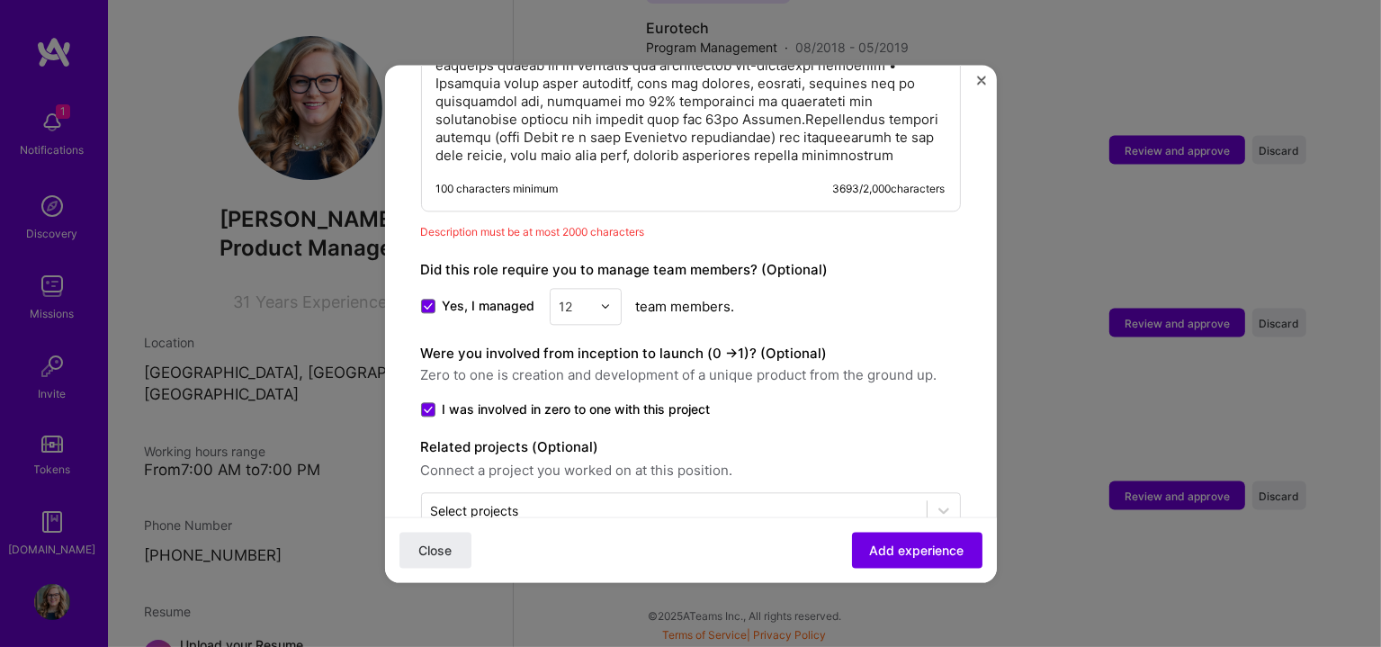
drag, startPoint x: 716, startPoint y: 150, endPoint x: 695, endPoint y: 158, distance: 23.1
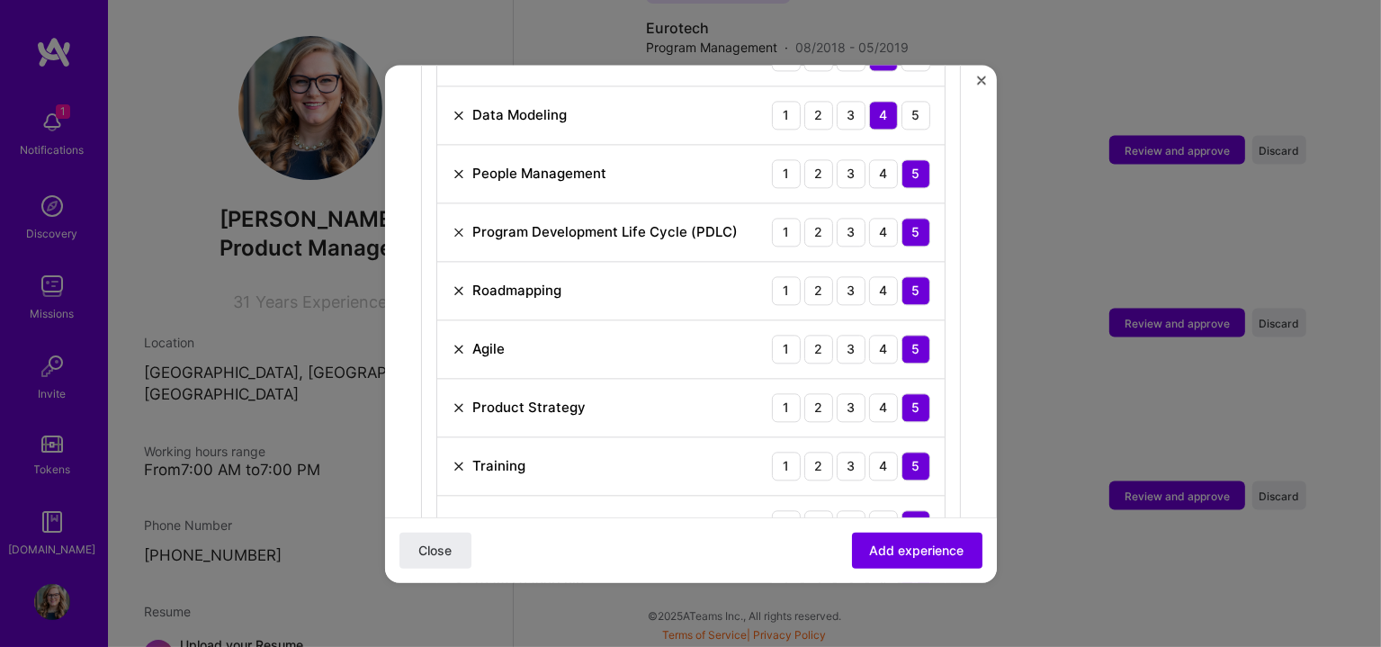
scroll to position [0, 0]
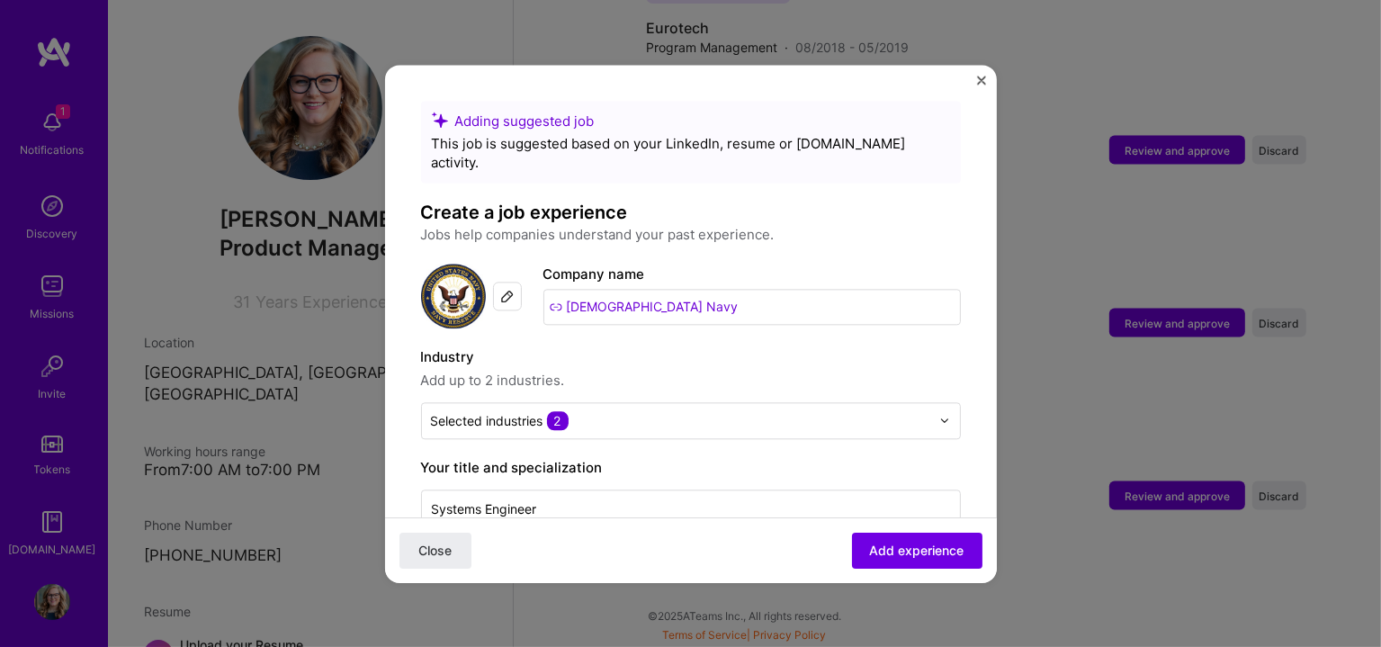
drag, startPoint x: 695, startPoint y: 157, endPoint x: 381, endPoint y: 191, distance: 316.7
click at [381, 191] on div "Adding suggested job This job is suggested based on your LinkedIn, resume or [D…" at bounding box center [690, 323] width 1381 height 647
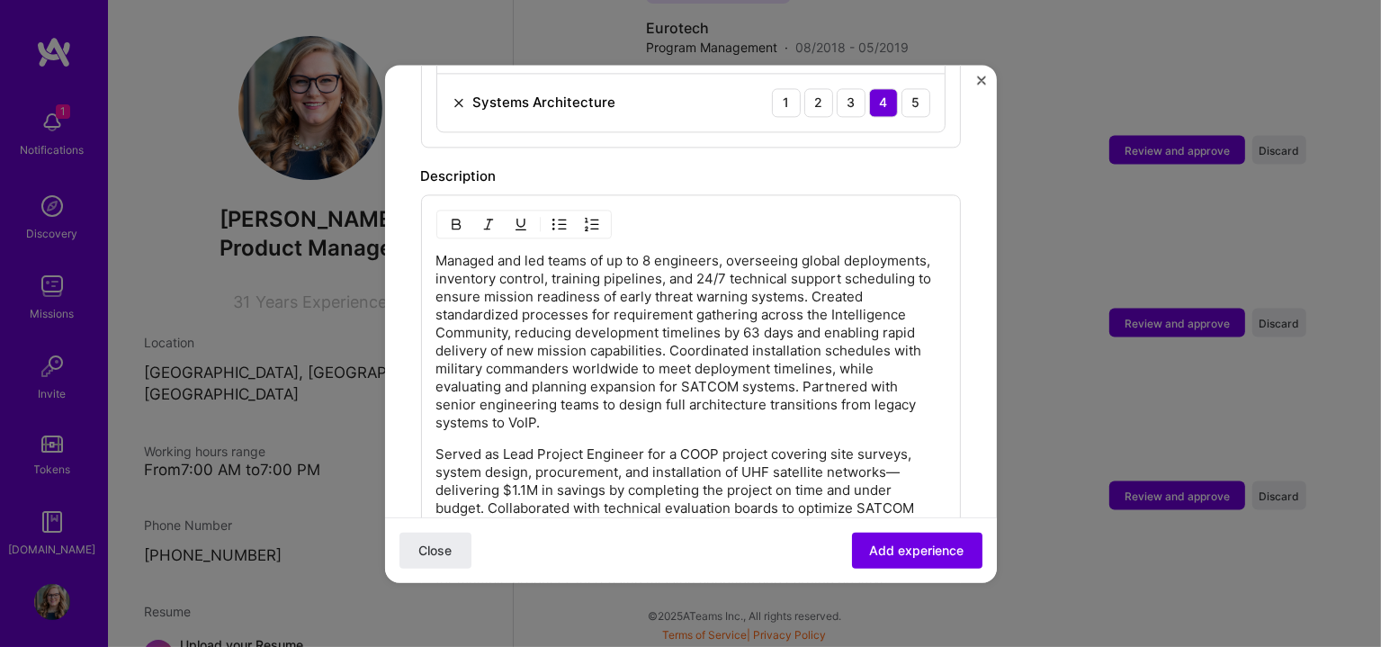
scroll to position [1388, 0]
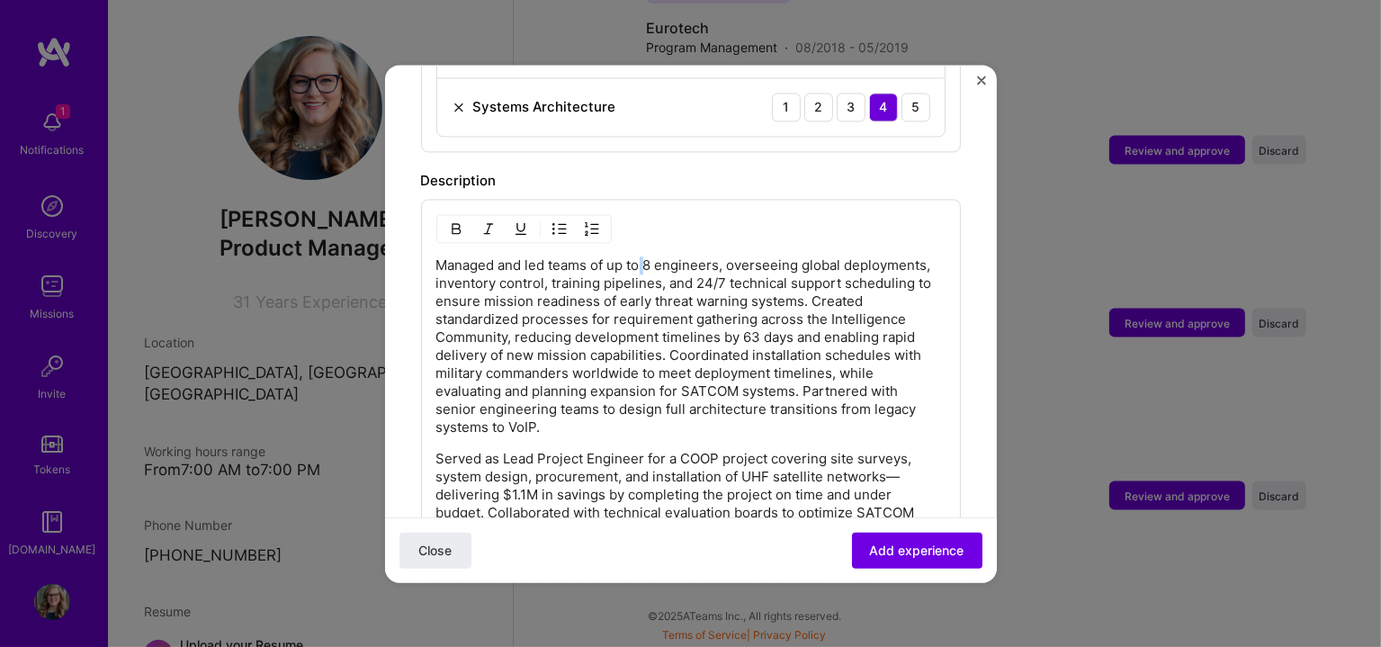
click at [645, 256] on p "Managed and led teams of up to 8 engineers, overseeing global deployments, inve…" at bounding box center [690, 346] width 509 height 180
click at [648, 256] on p "Managed and led teams of up to 8 engineers, overseeing global deployments, inve…" at bounding box center [690, 346] width 509 height 180
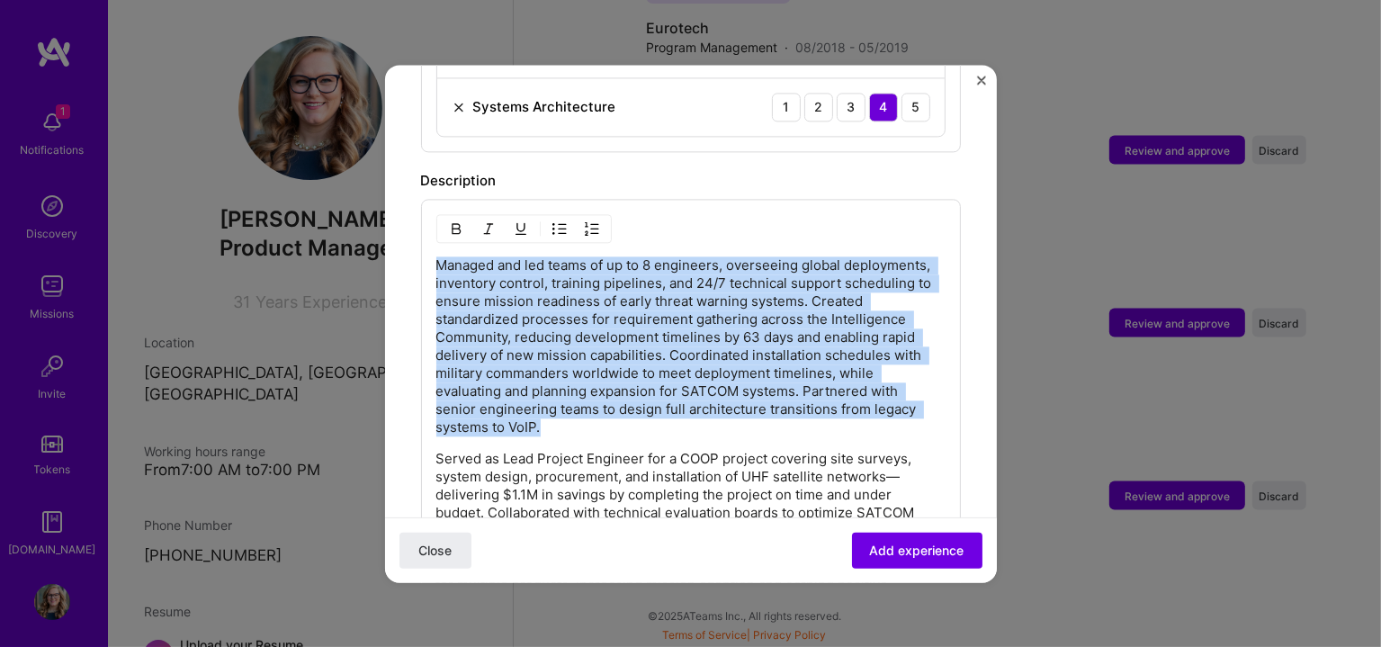
click at [648, 256] on p "Managed and led teams of up to 8 engineers, overseeing global deployments, inve…" at bounding box center [690, 346] width 509 height 180
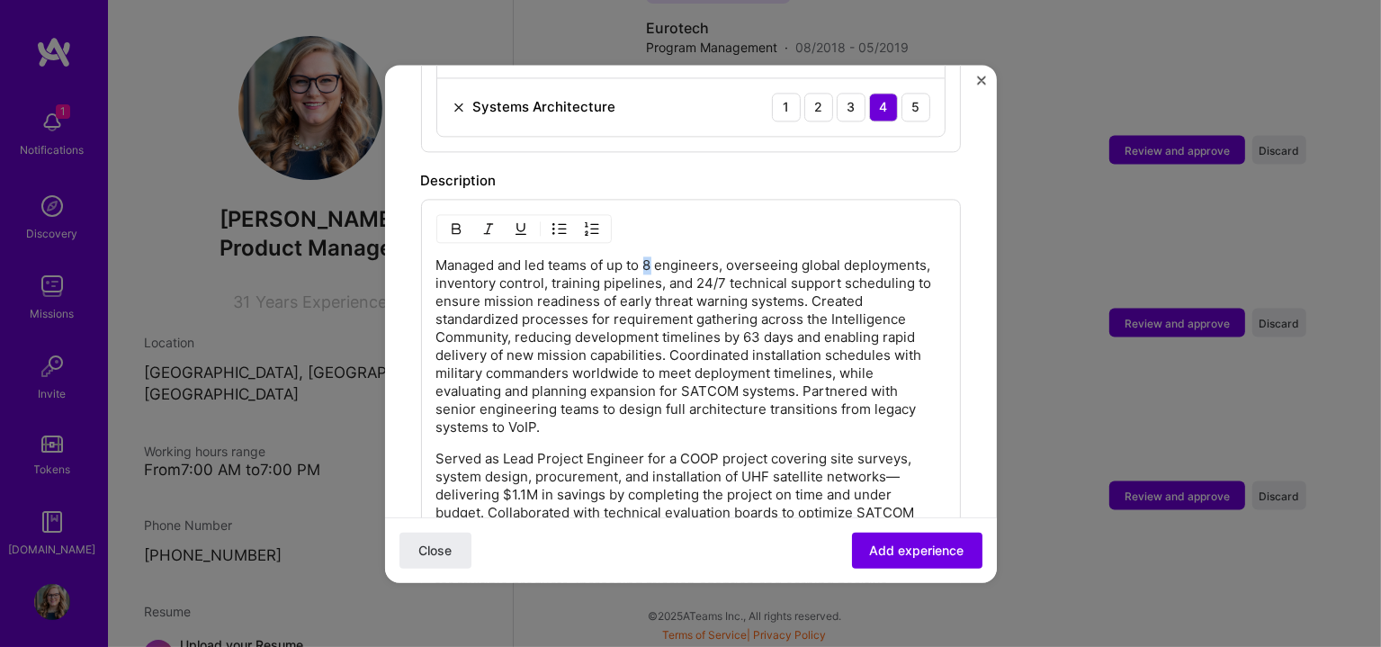
click at [651, 256] on p "Managed and led teams of up to 8 engineers, overseeing global deployments, inve…" at bounding box center [690, 346] width 509 height 180
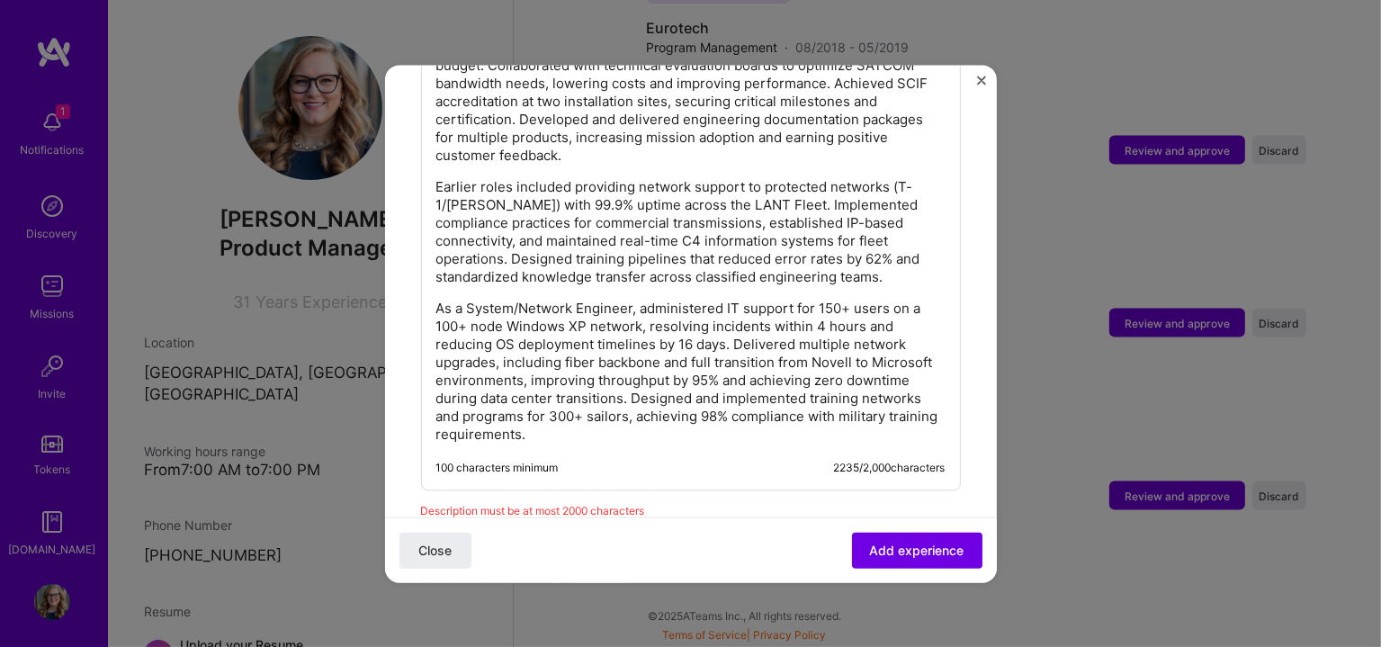
scroll to position [1688, 0]
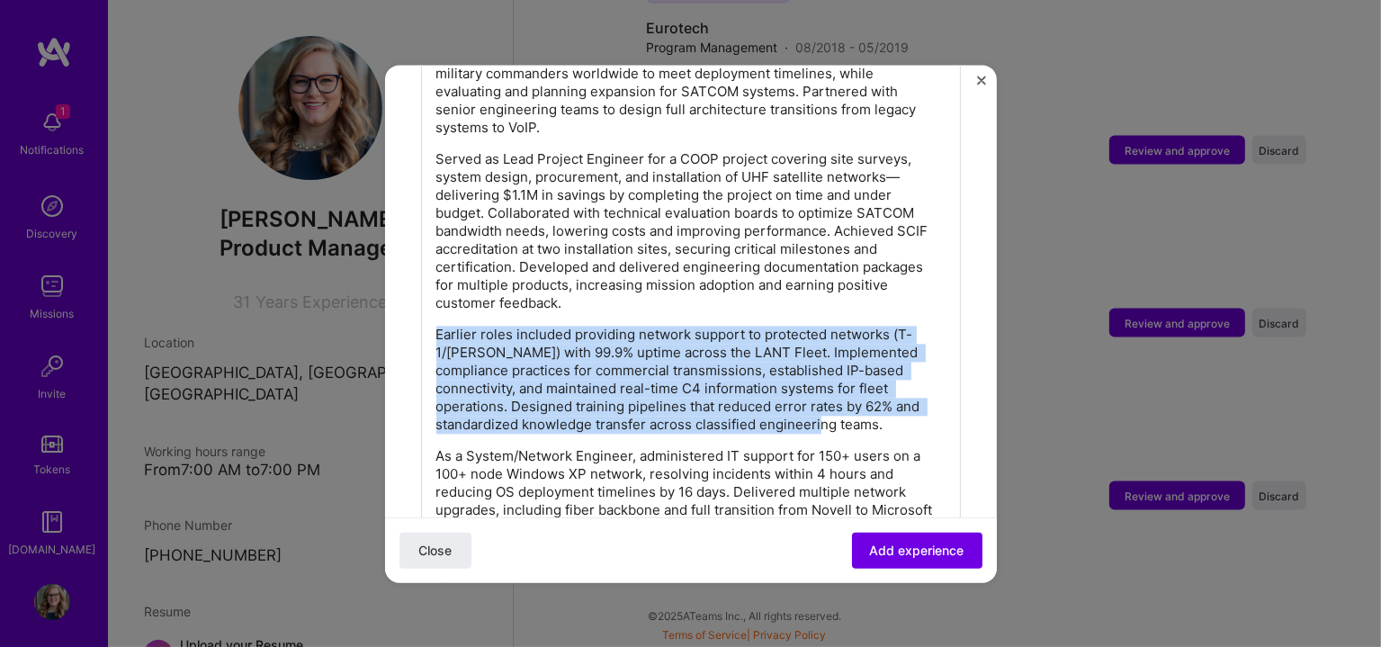
drag, startPoint x: 435, startPoint y: 298, endPoint x: 893, endPoint y: 395, distance: 468.2
click at [893, 395] on div "Managed and led teams of up to 12 engineers, overseeing global deployments, inv…" at bounding box center [690, 274] width 509 height 634
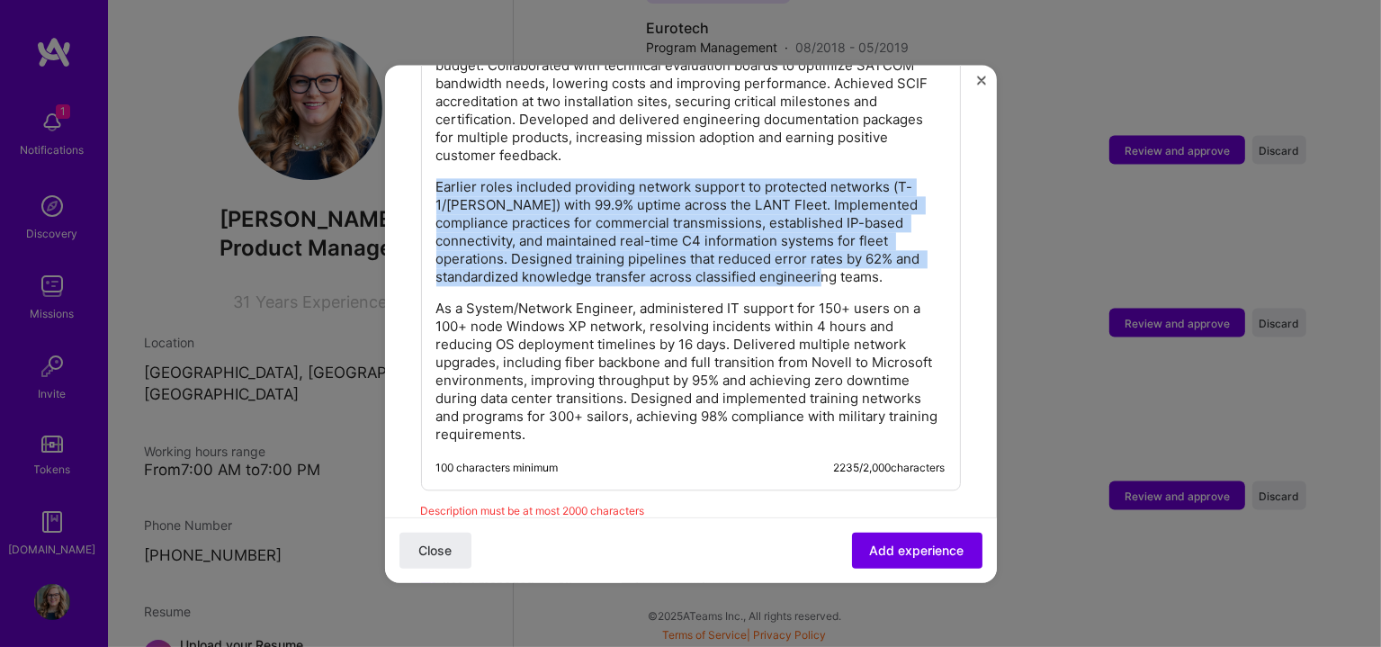
scroll to position [1838, 0]
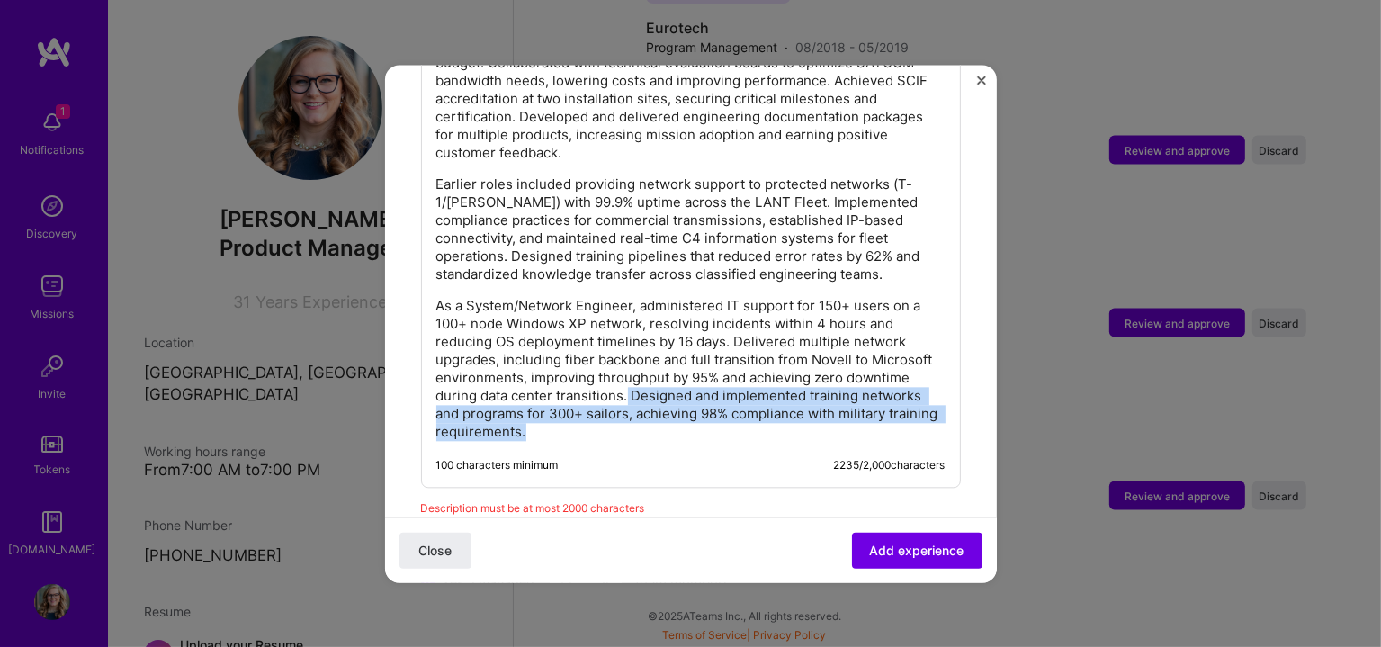
drag, startPoint x: 695, startPoint y: 370, endPoint x: 849, endPoint y: 417, distance: 161.7
click at [849, 417] on p "As a System/Network Engineer, administered IT support for 150+ users on a 100+ …" at bounding box center [690, 369] width 509 height 144
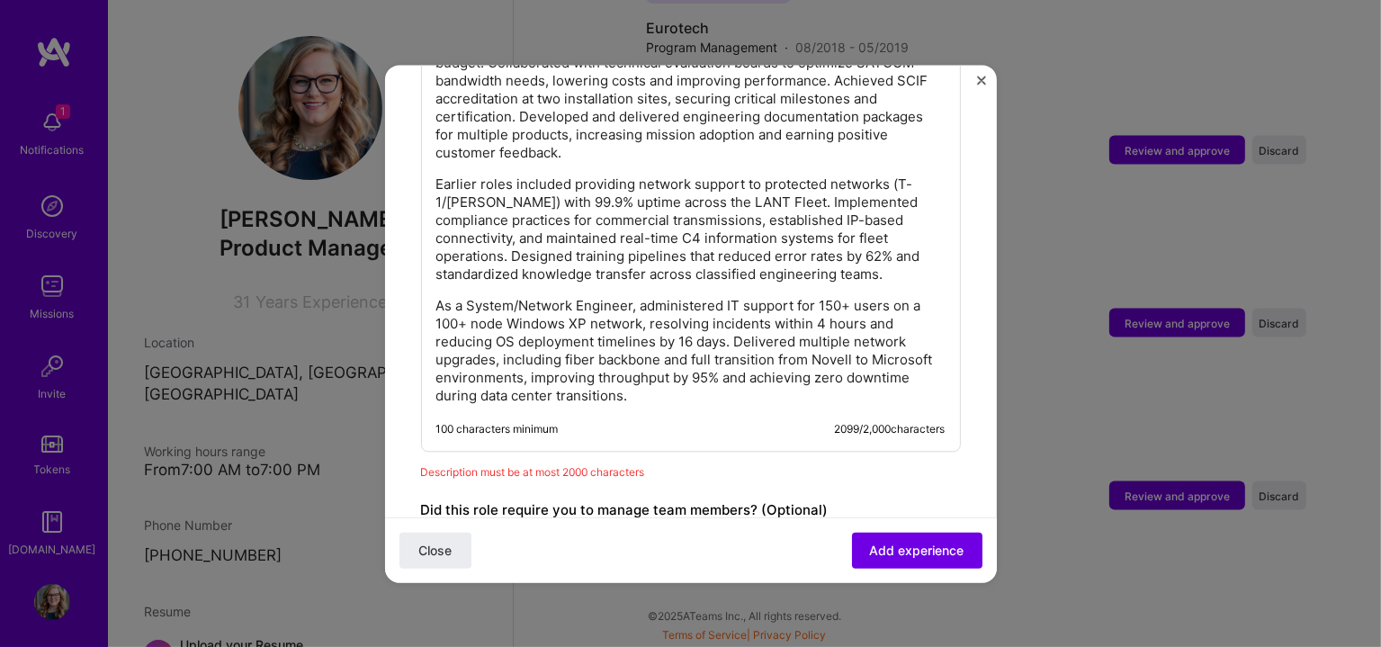
drag, startPoint x: 428, startPoint y: 237, endPoint x: 678, endPoint y: 261, distance: 251.3
click at [711, 260] on div "Managed and led teams of up to 12 engineers, overseeing global deployments, inv…" at bounding box center [691, 100] width 540 height 703
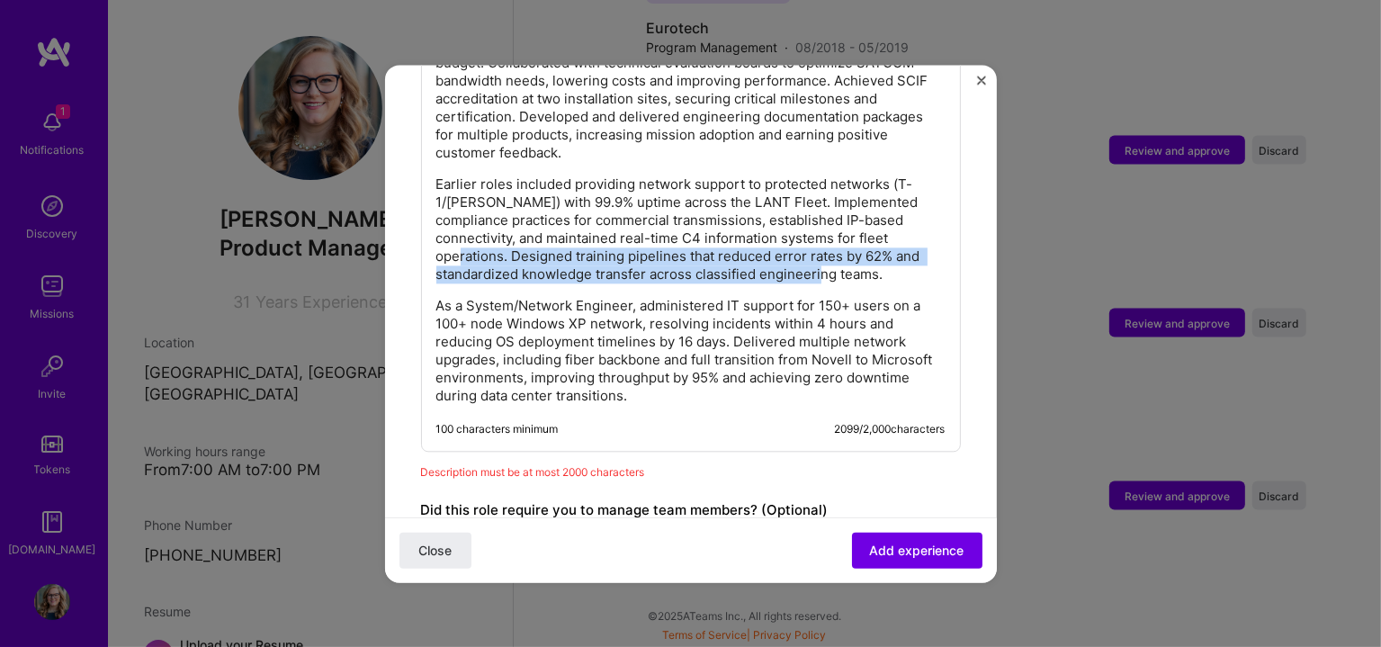
drag, startPoint x: 438, startPoint y: 229, endPoint x: 900, endPoint y: 244, distance: 461.8
click at [900, 244] on p "Earlier roles included providing network support to protected networks (T-1/[PE…" at bounding box center [690, 229] width 509 height 108
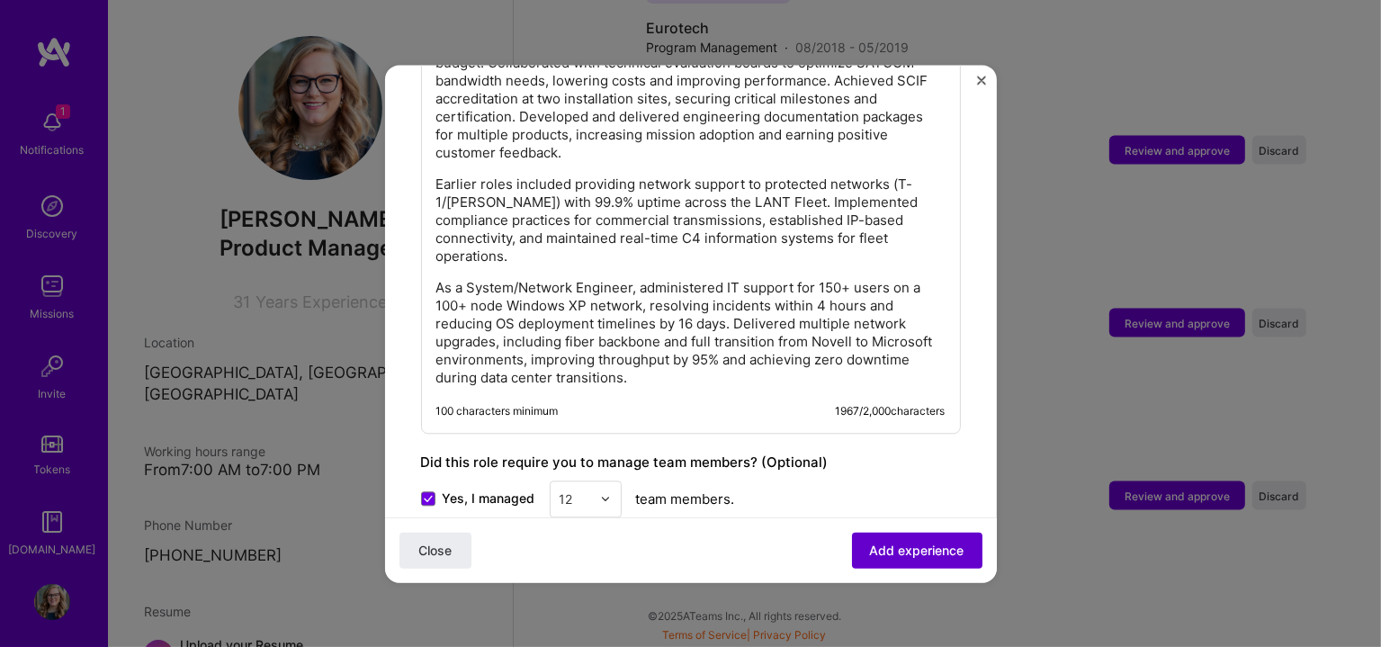
click at [897, 557] on span "Add experience" at bounding box center [917, 550] width 94 height 18
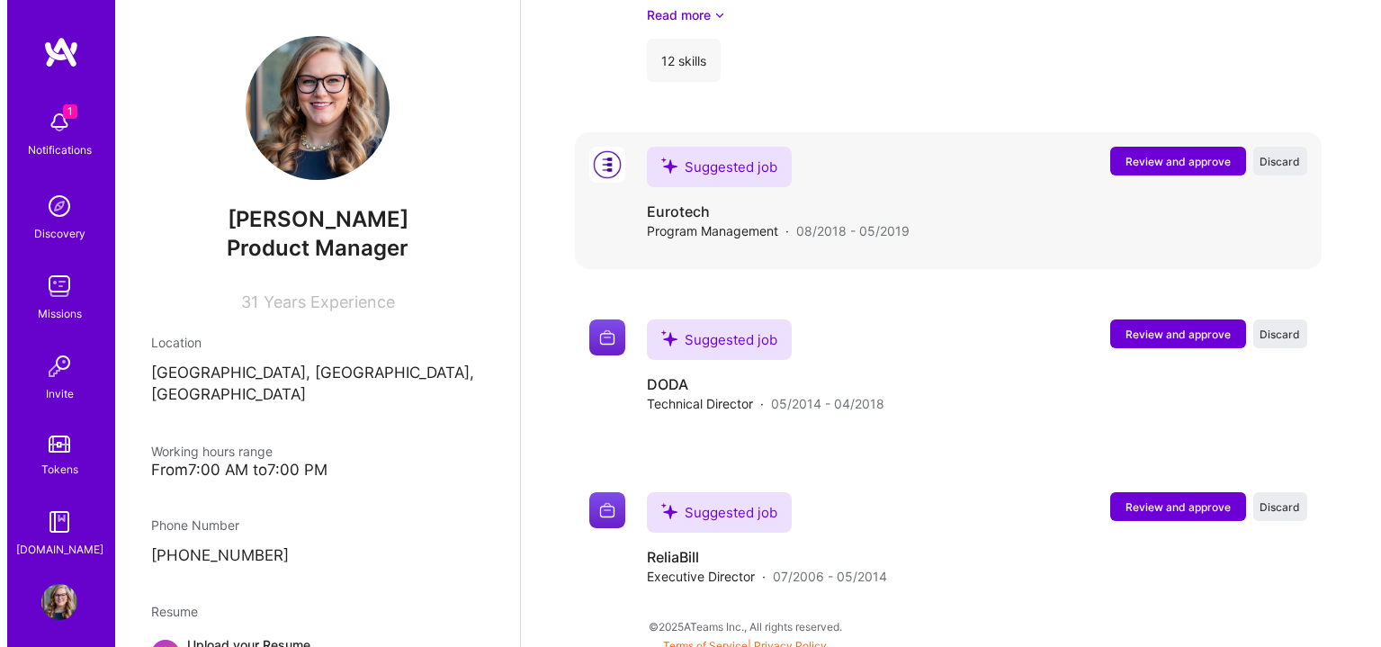
scroll to position [2872, 0]
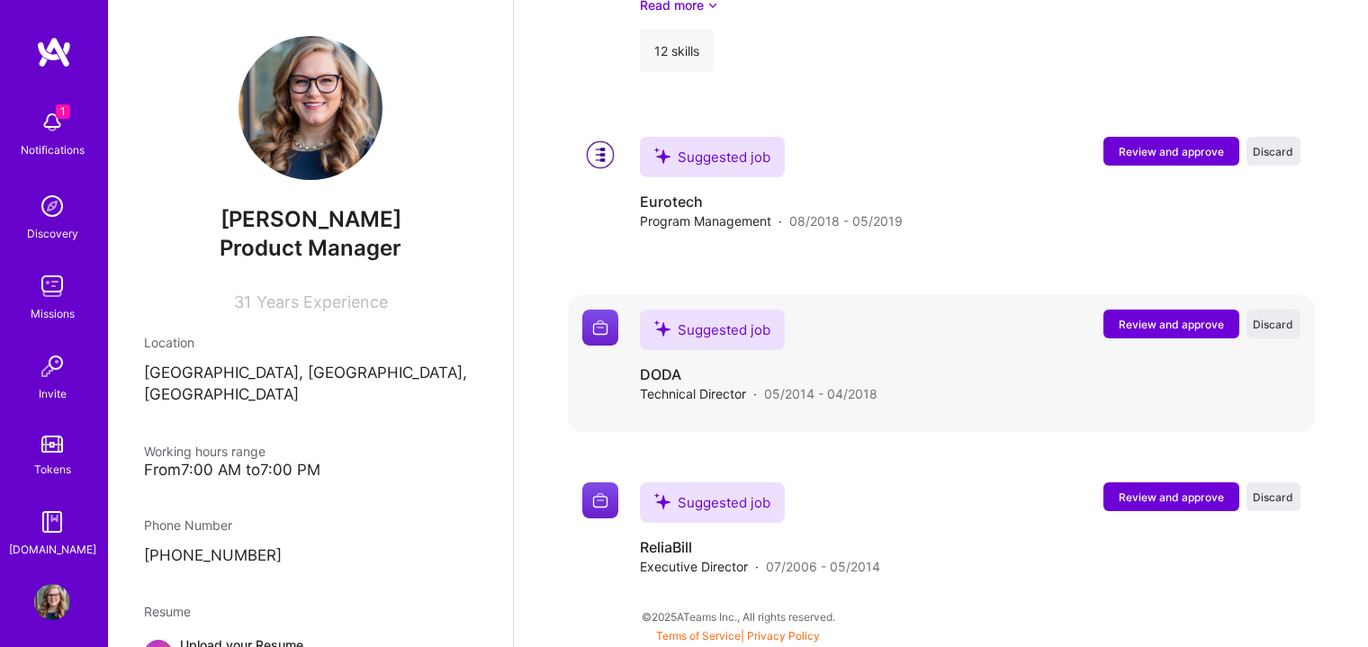
click at [1144, 327] on span "Review and approve" at bounding box center [1170, 324] width 105 height 15
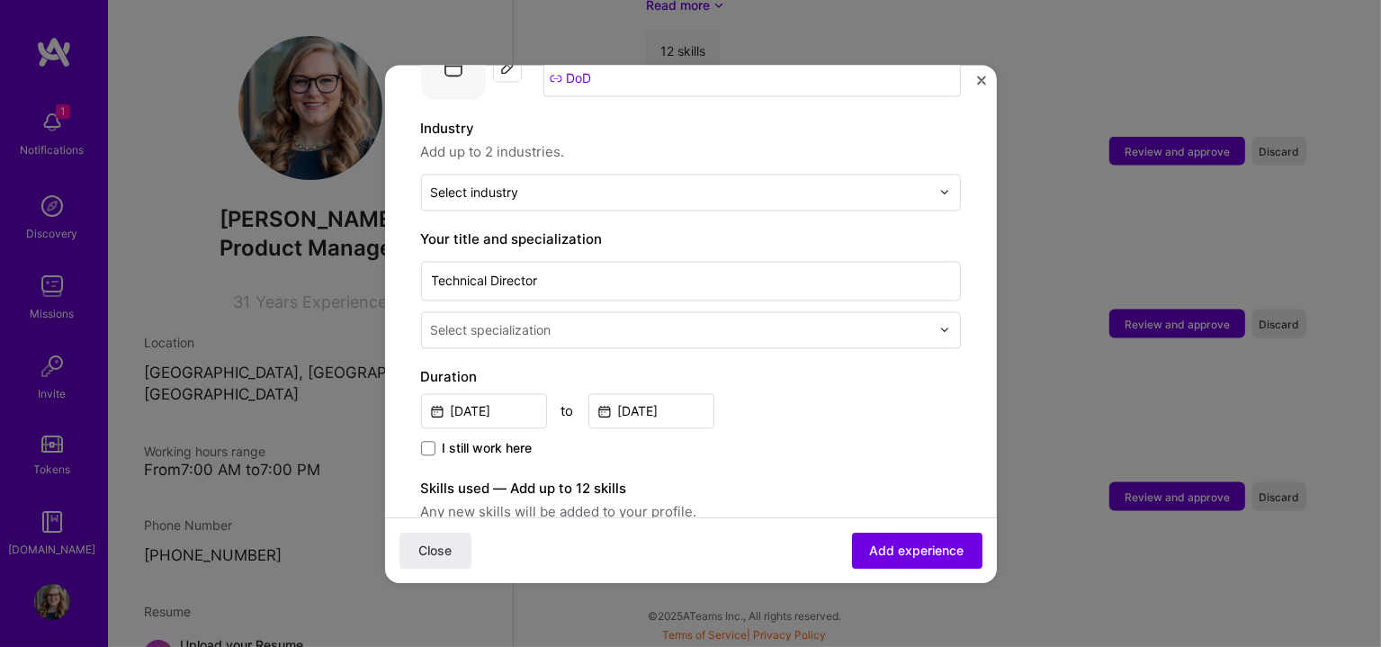
scroll to position [149, 0]
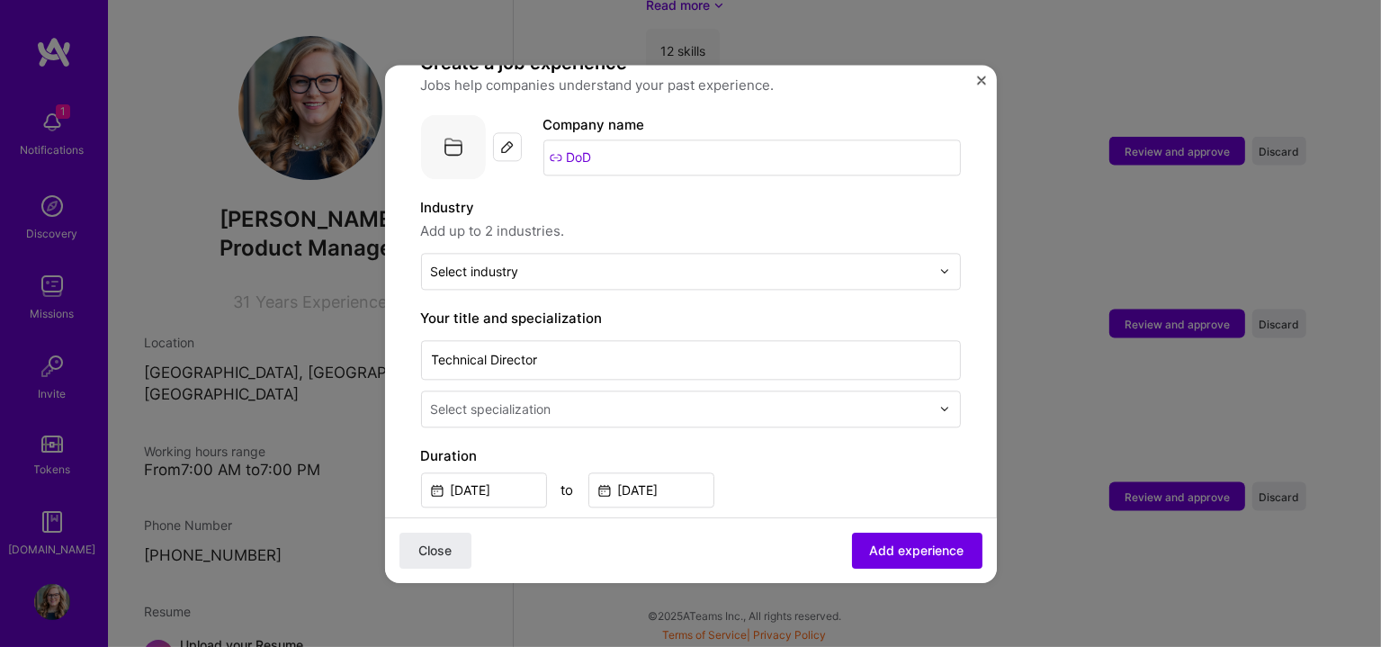
click at [678, 139] on input "DoD" at bounding box center [751, 157] width 417 height 36
drag, startPoint x: 671, startPoint y: 146, endPoint x: 530, endPoint y: 114, distance: 144.7
click at [531, 114] on div "Company logo Company name DoD" at bounding box center [691, 146] width 540 height 65
click at [587, 262] on input "text" at bounding box center [680, 271] width 499 height 19
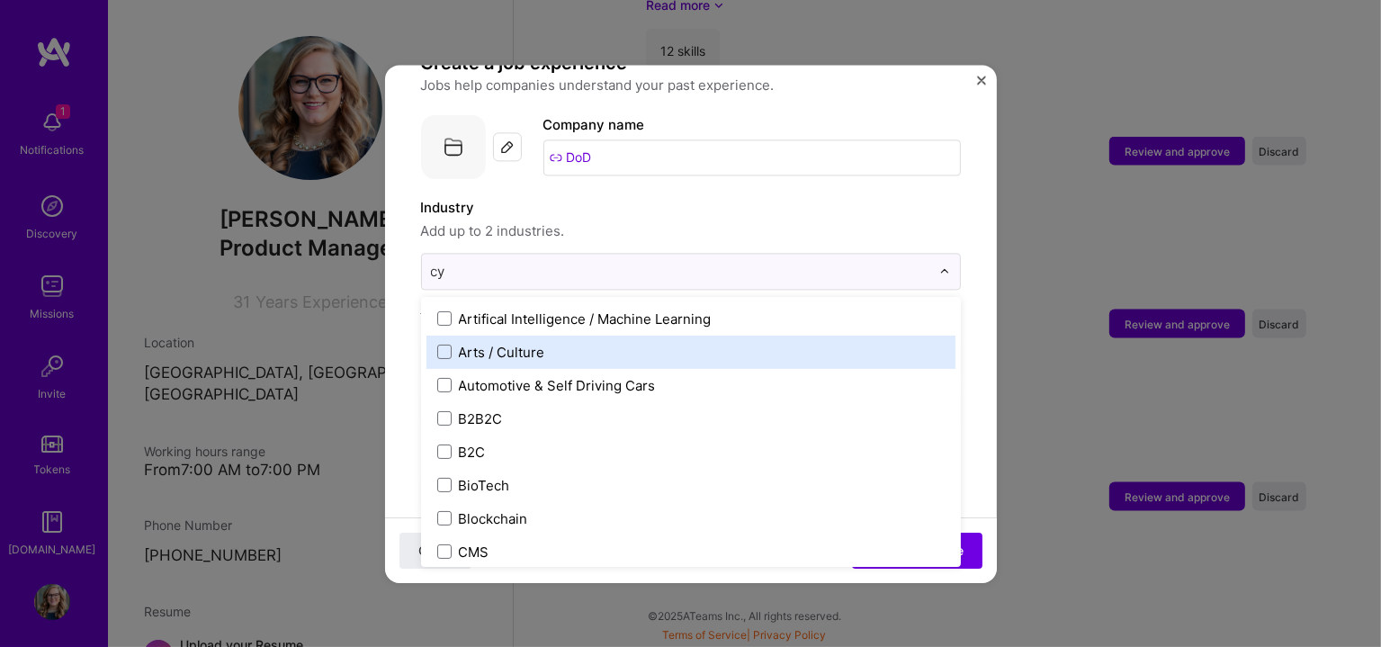
scroll to position [0, 0]
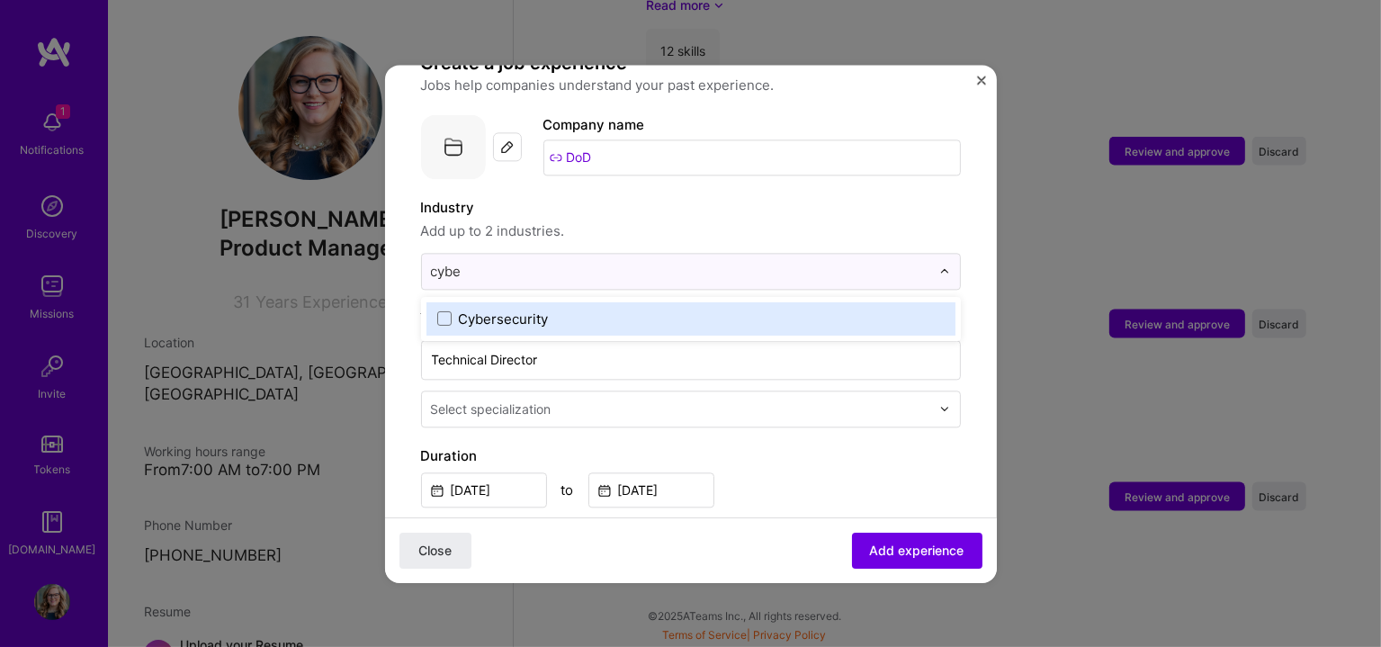
type input "cyber"
click at [444, 311] on span at bounding box center [444, 318] width 14 height 14
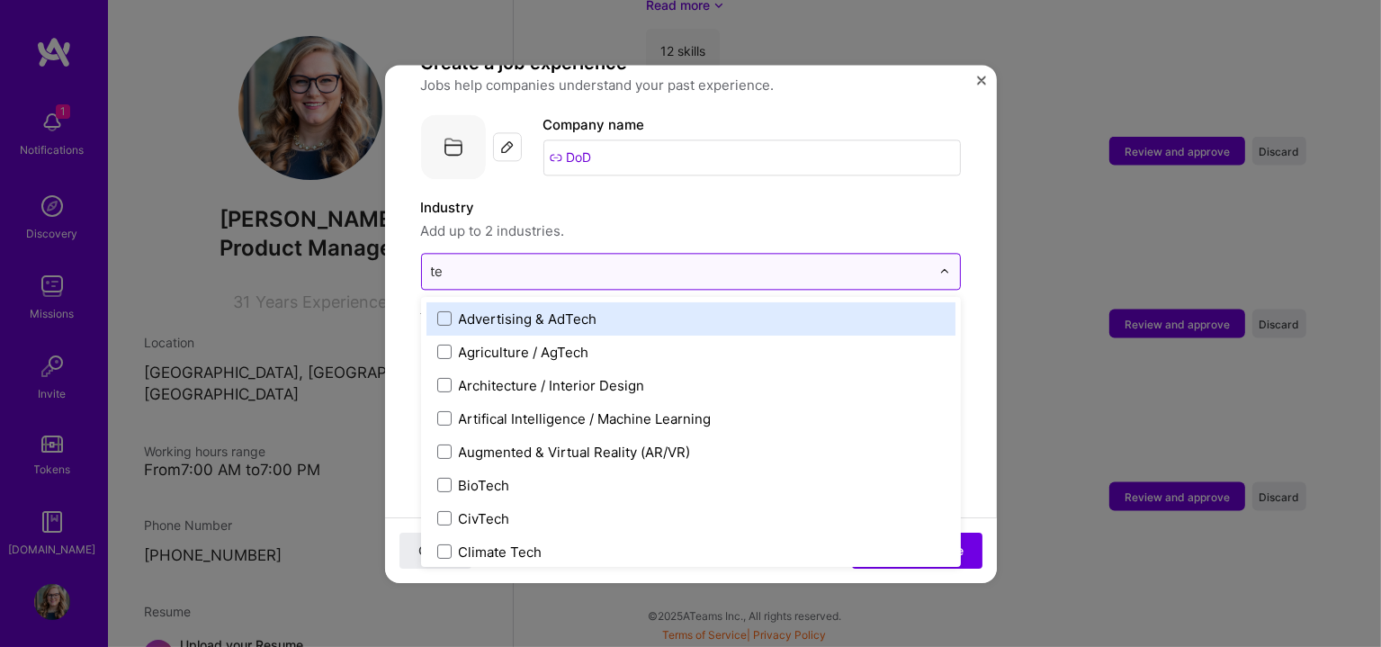
type input "t"
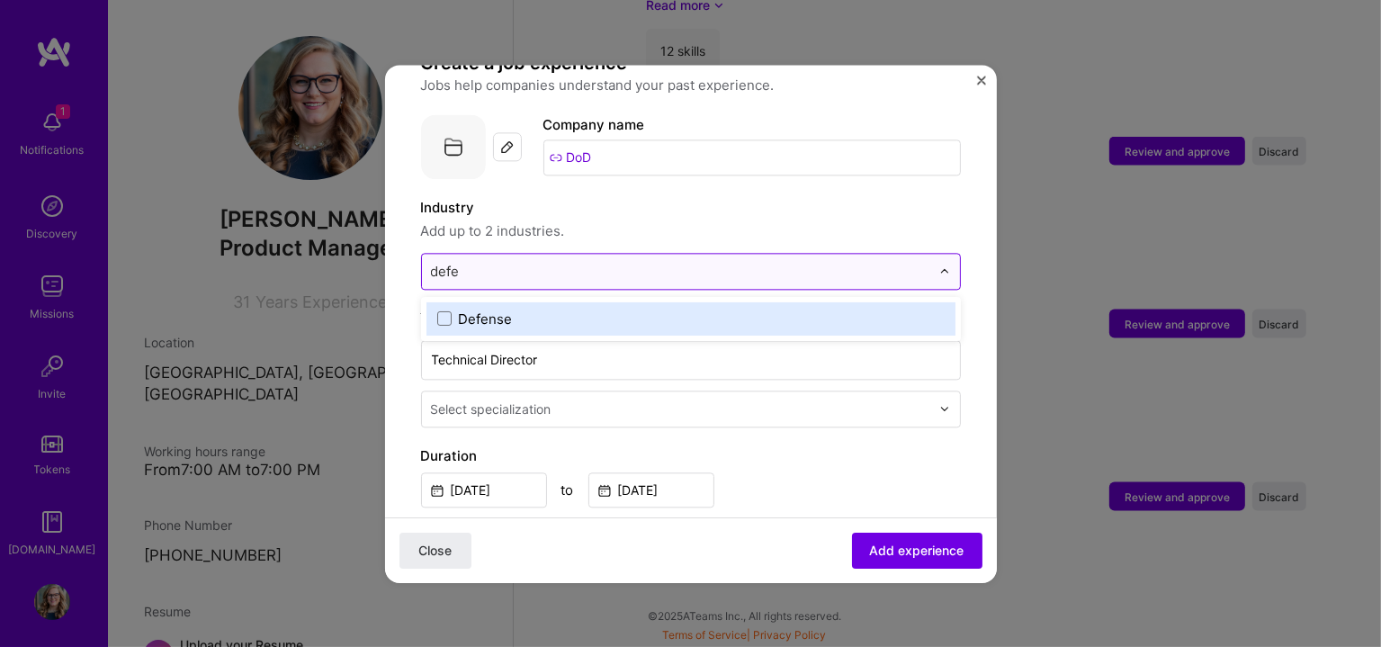
type input "defen"
click at [456, 310] on label "Defense" at bounding box center [690, 319] width 507 height 19
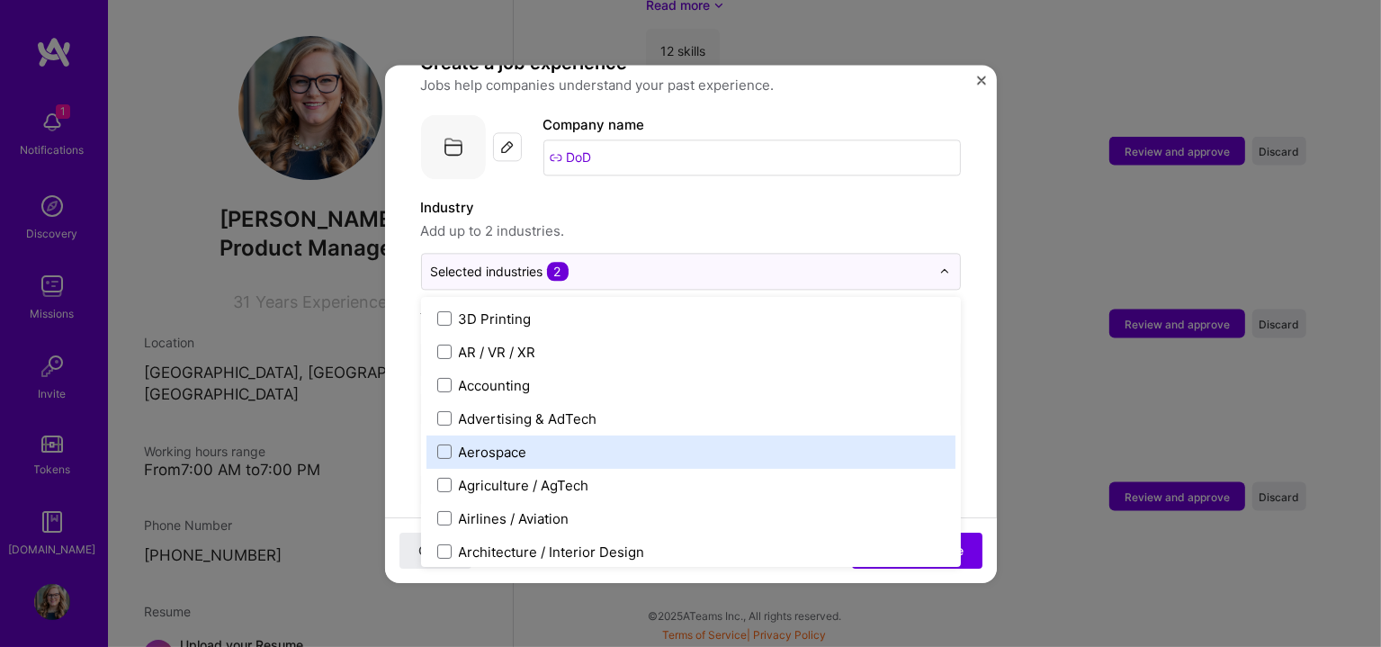
click at [956, 297] on form "Adding suggested job This job is suggested based on your LinkedIn, resume or [D…" at bounding box center [691, 593] width 612 height 1285
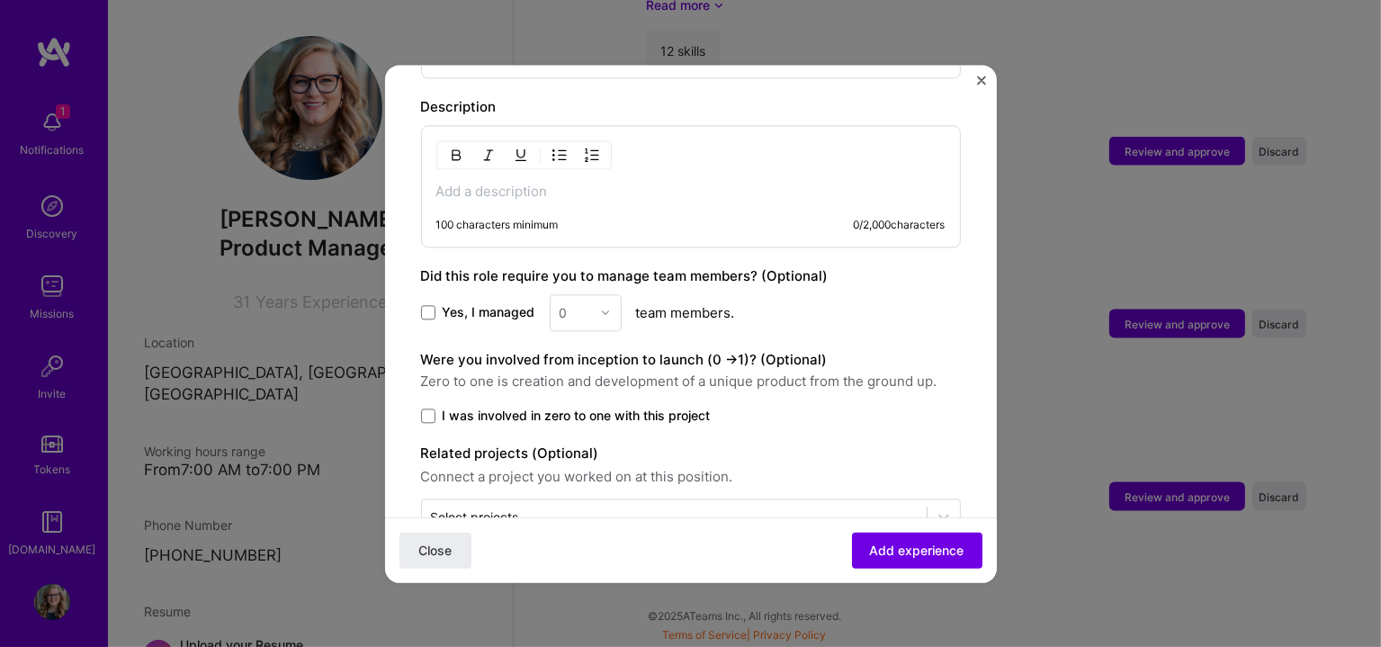
scroll to position [749, 0]
drag, startPoint x: 440, startPoint y: 293, endPoint x: 427, endPoint y: 293, distance: 12.6
click at [439, 302] on label "Yes, I managed" at bounding box center [478, 311] width 114 height 18
click at [0, 0] on input "Yes, I managed" at bounding box center [0, 0] width 0 height 0
click at [608, 306] on img at bounding box center [605, 311] width 11 height 11
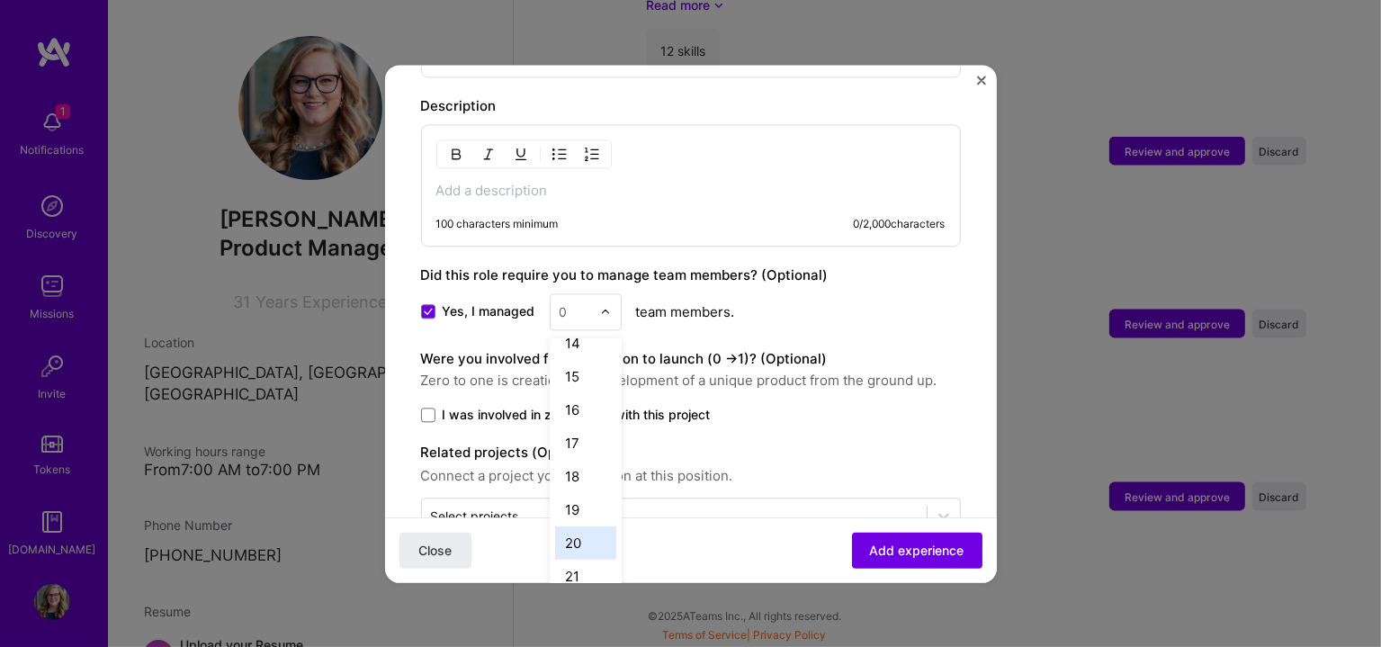
scroll to position [606, 0]
click at [585, 569] on div "25+" at bounding box center [585, 585] width 61 height 33
click at [424, 408] on span at bounding box center [428, 415] width 14 height 14
click at [0, 0] on input "I was involved in zero to one with this project" at bounding box center [0, 0] width 0 height 0
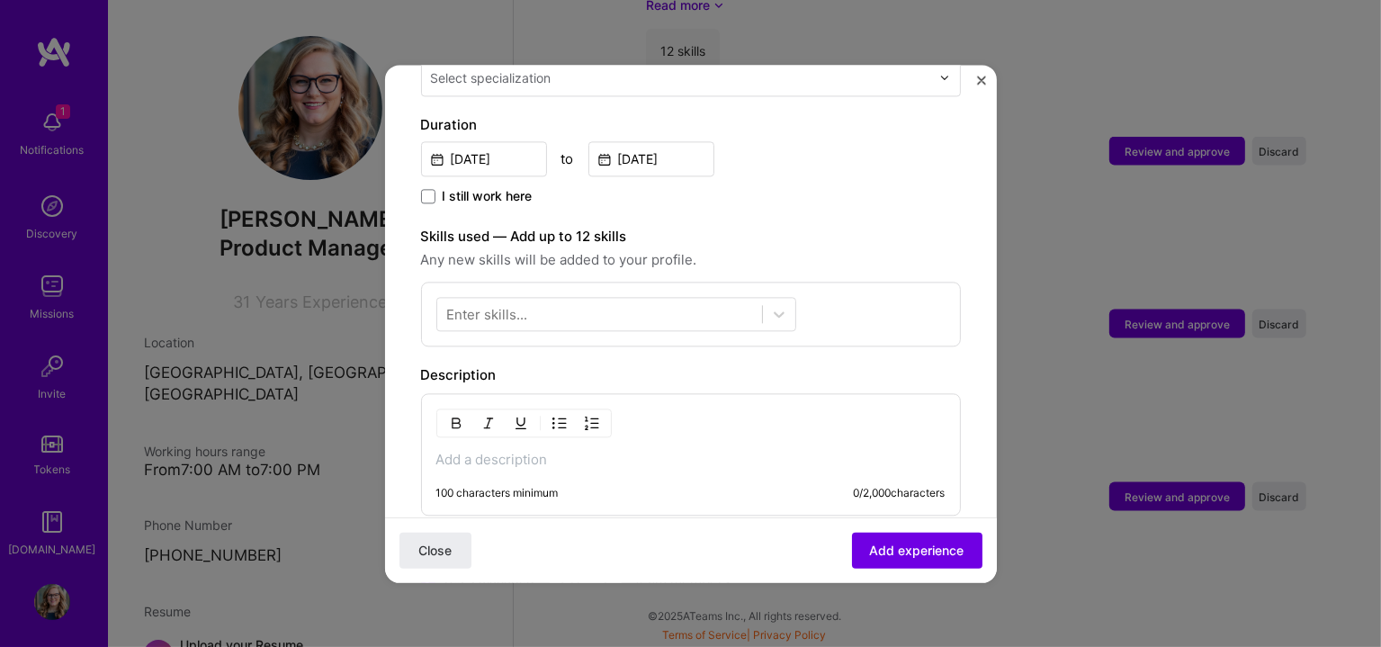
scroll to position [481, 0]
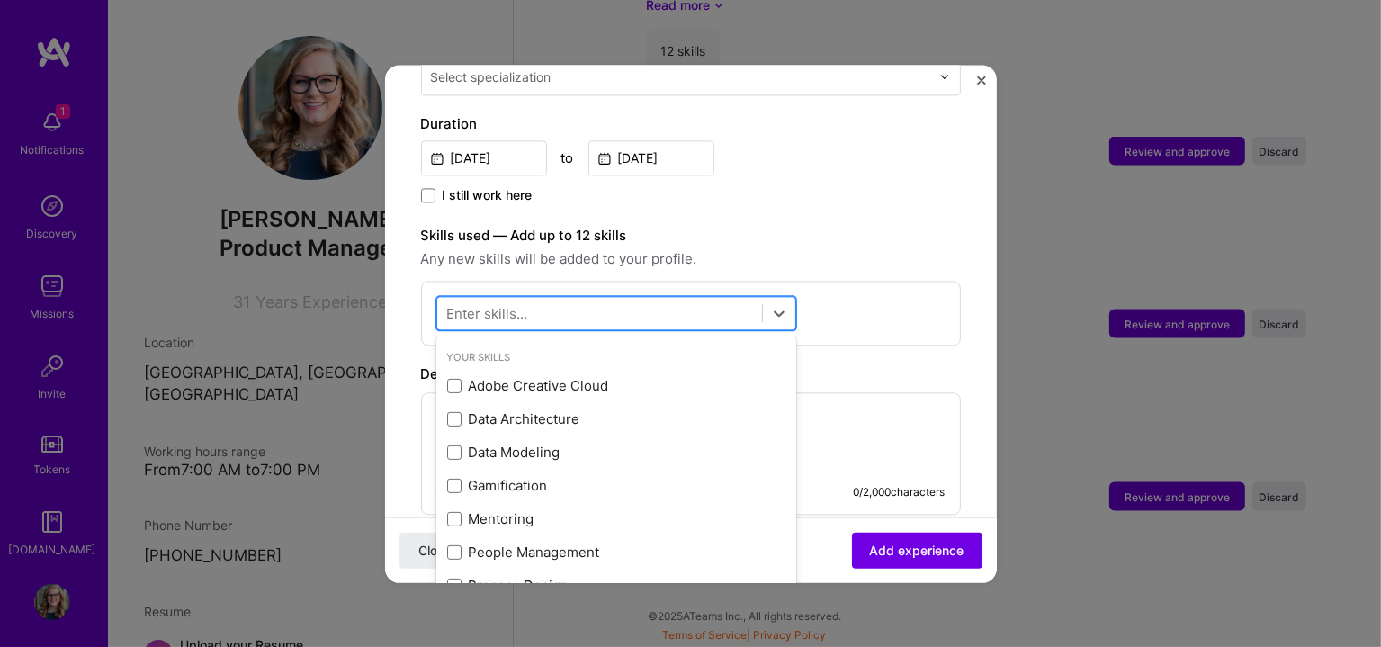
click at [700, 298] on div at bounding box center [599, 313] width 325 height 30
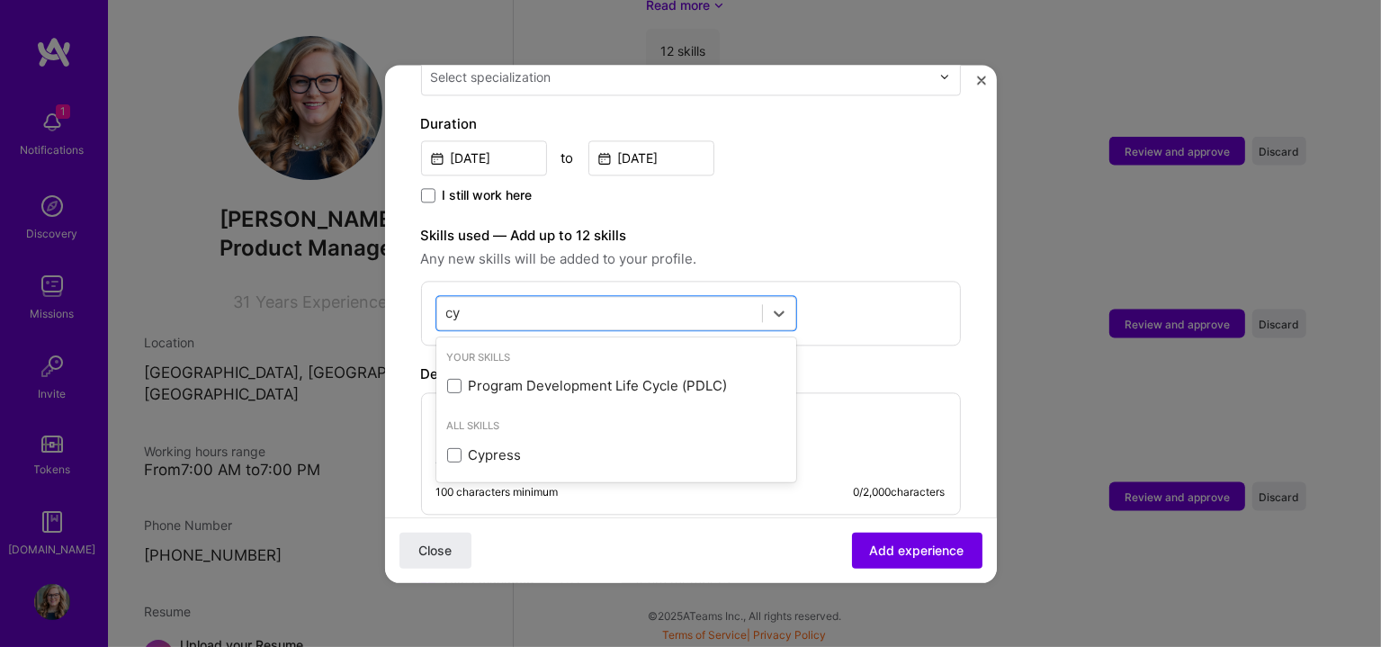
type input "c"
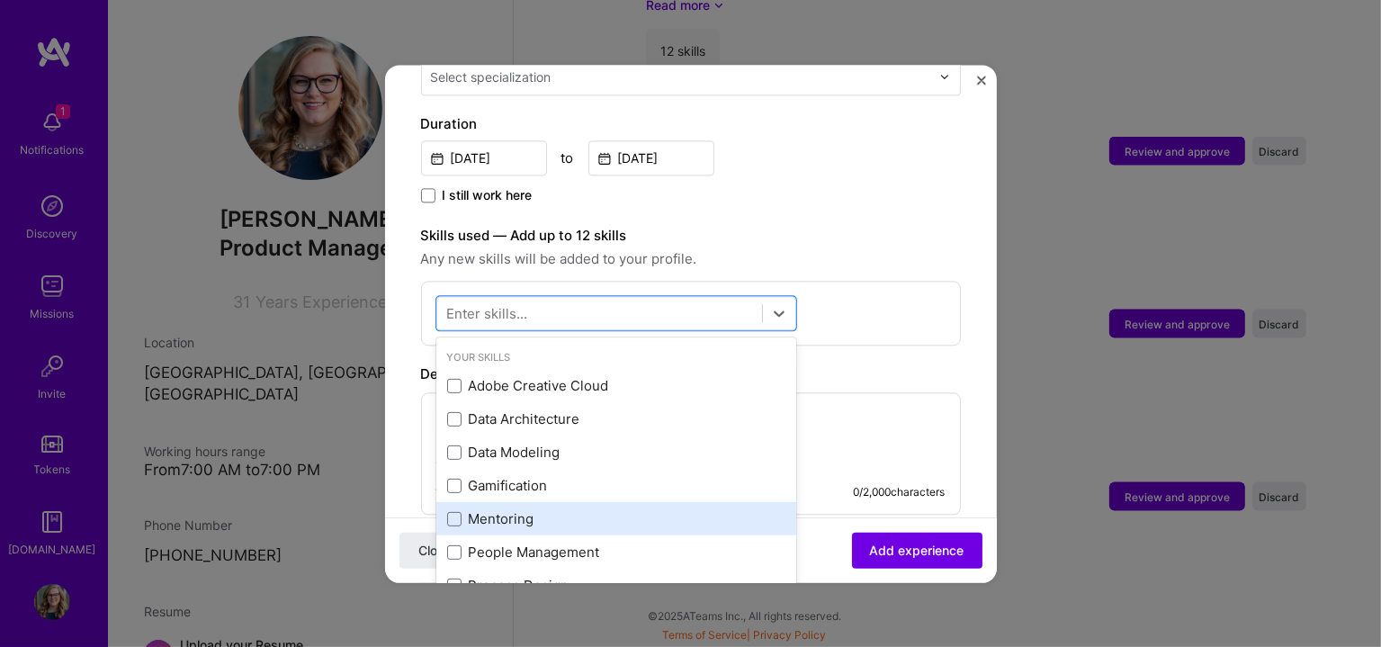
click at [461, 513] on div "Mentoring" at bounding box center [616, 519] width 360 height 33
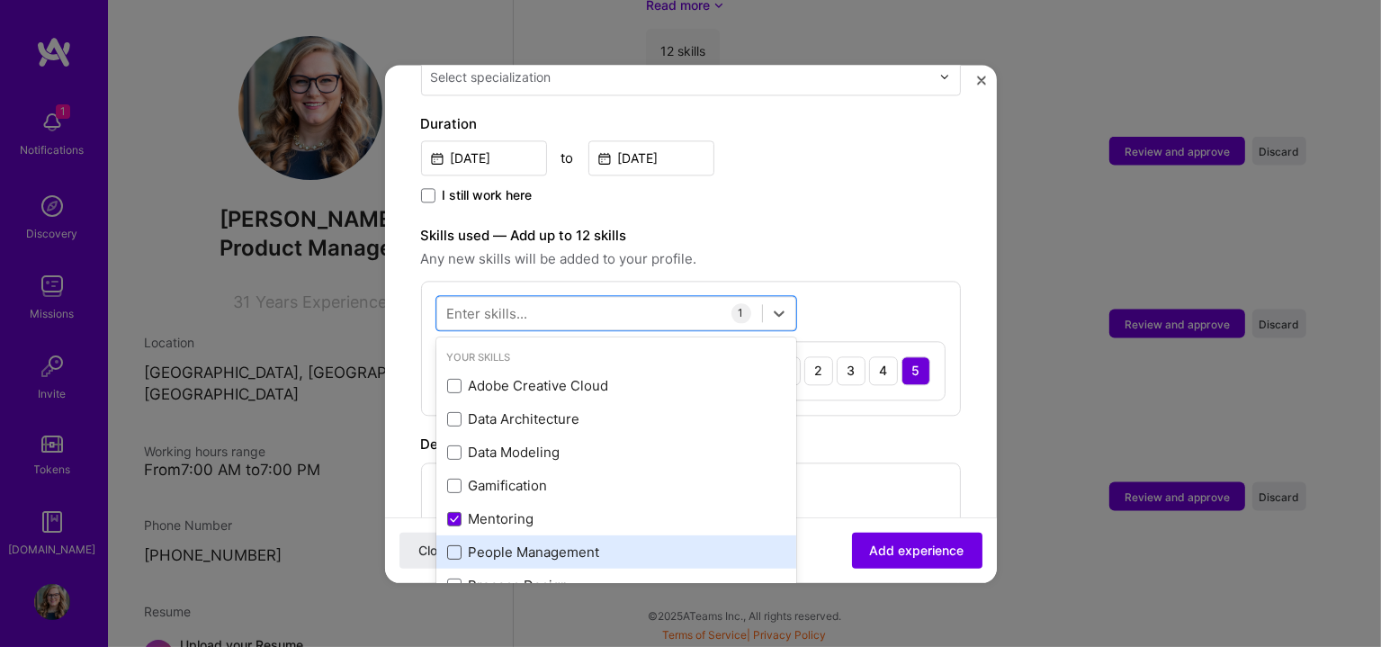
click at [454, 545] on span at bounding box center [454, 552] width 14 height 14
click at [0, 0] on input "checkbox" at bounding box center [0, 0] width 0 height 0
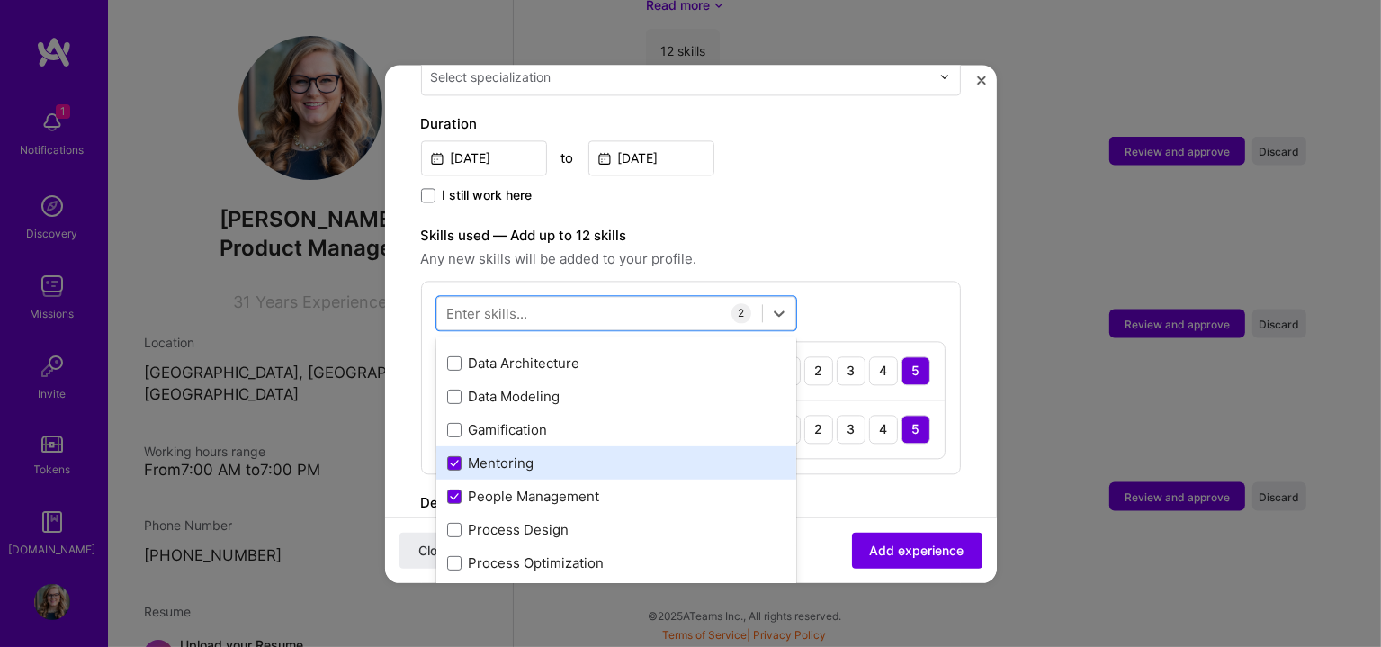
scroll to position [149, 0]
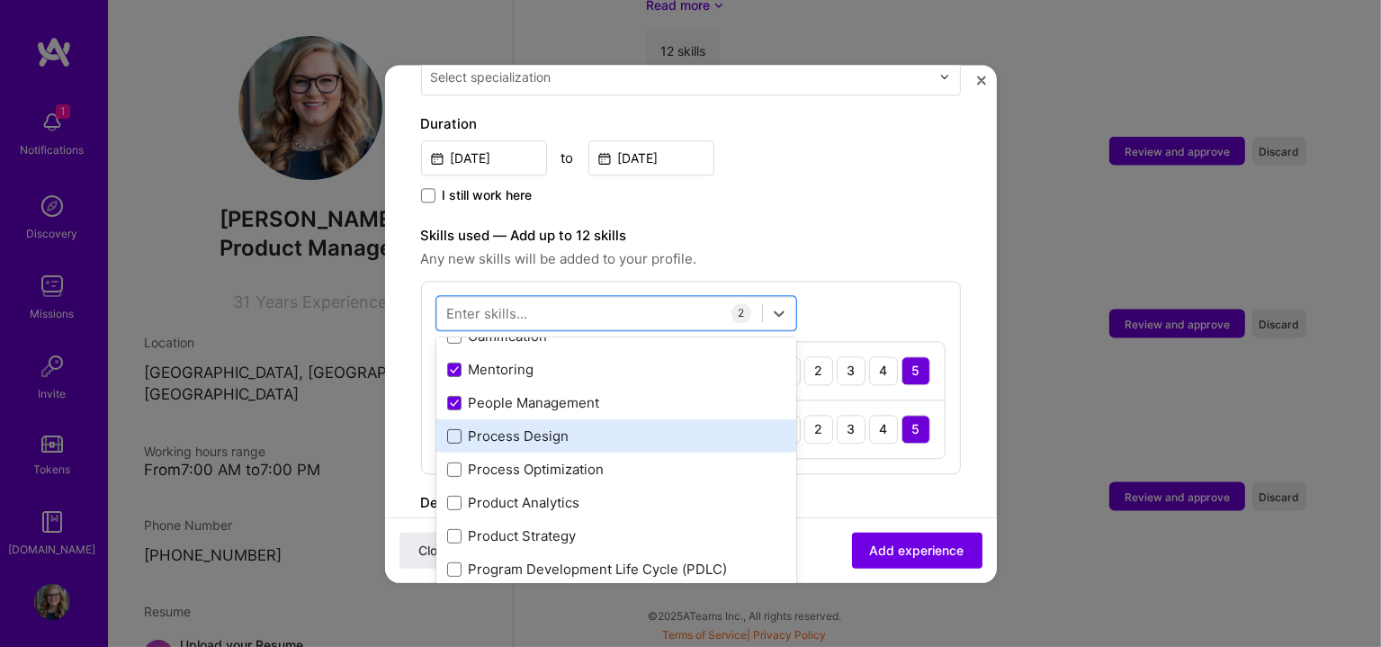
click at [460, 429] on span at bounding box center [454, 436] width 14 height 14
click at [0, 0] on input "checkbox" at bounding box center [0, 0] width 0 height 0
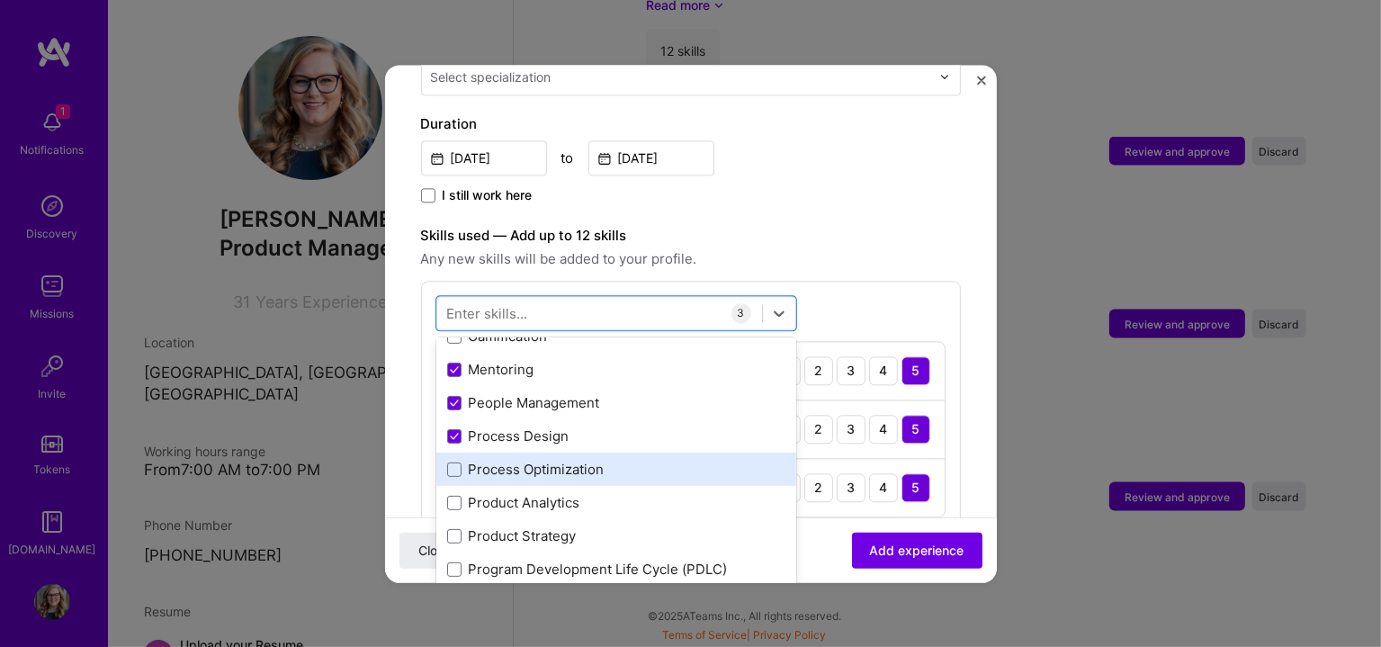
click at [452, 460] on div "Process Optimization" at bounding box center [616, 469] width 360 height 33
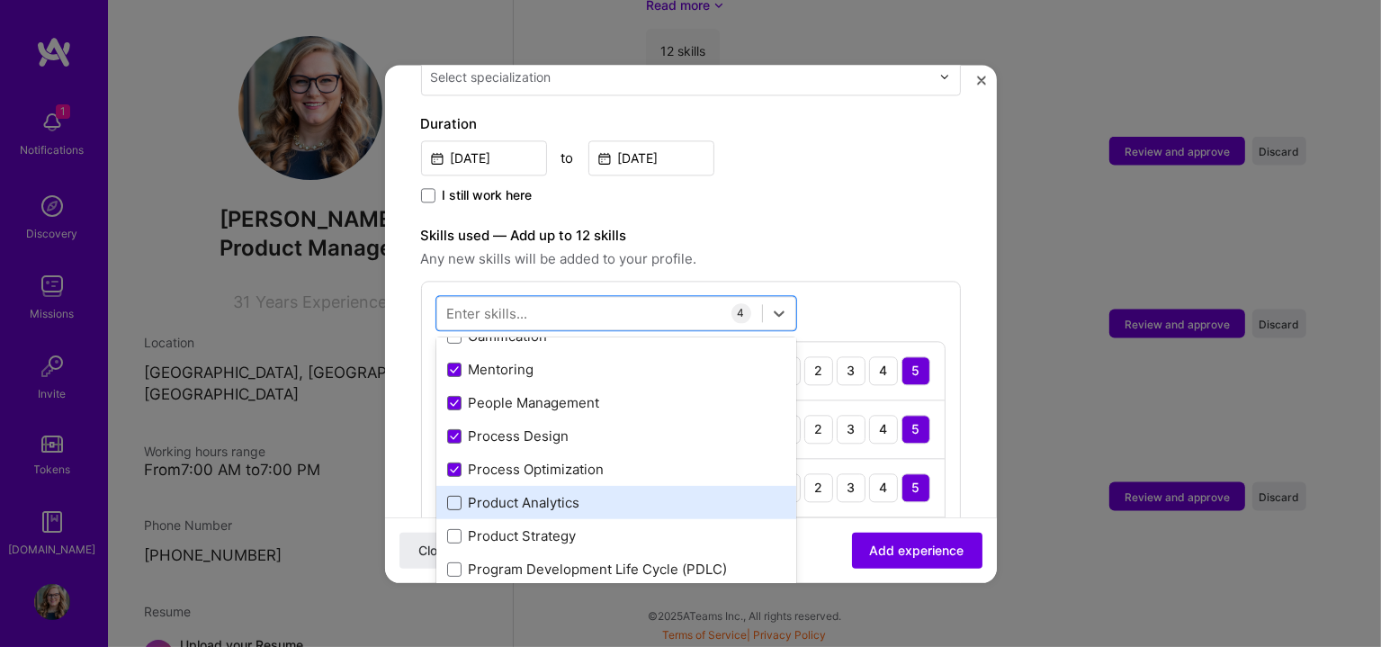
click at [451, 496] on span at bounding box center [454, 503] width 14 height 14
click at [0, 0] on input "checkbox" at bounding box center [0, 0] width 0 height 0
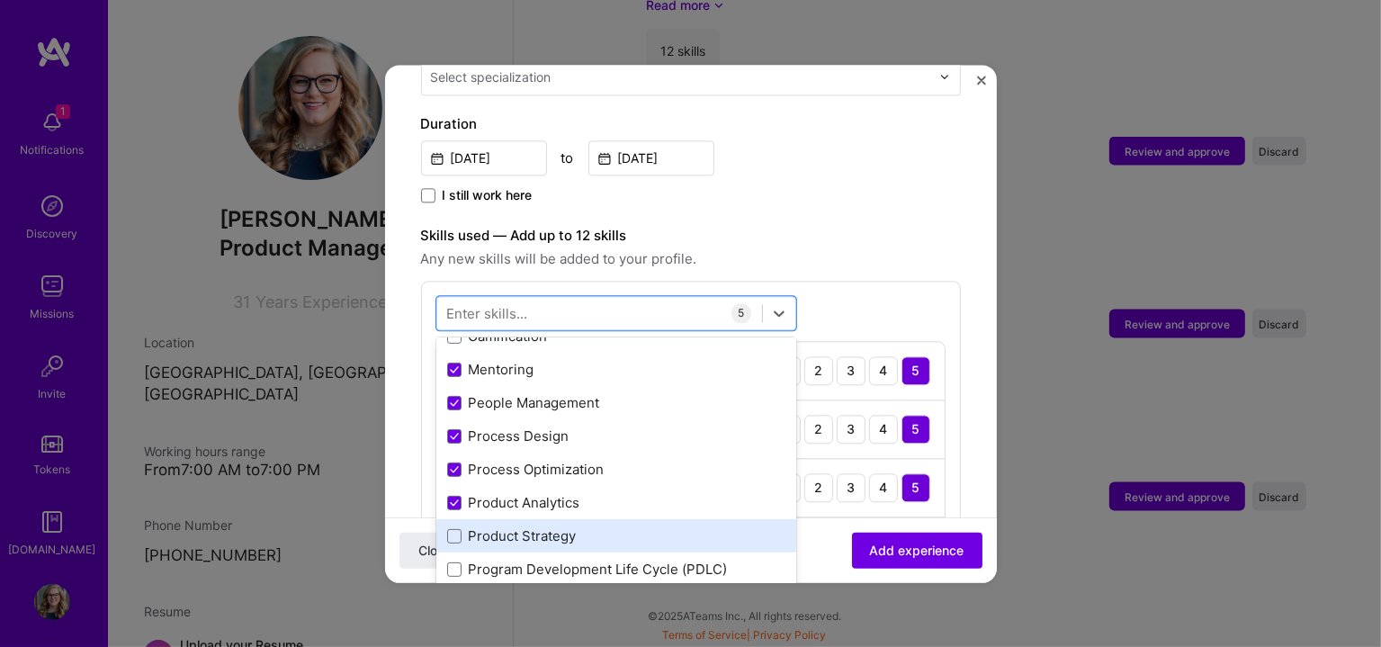
click at [448, 527] on div "Product Strategy" at bounding box center [616, 536] width 338 height 19
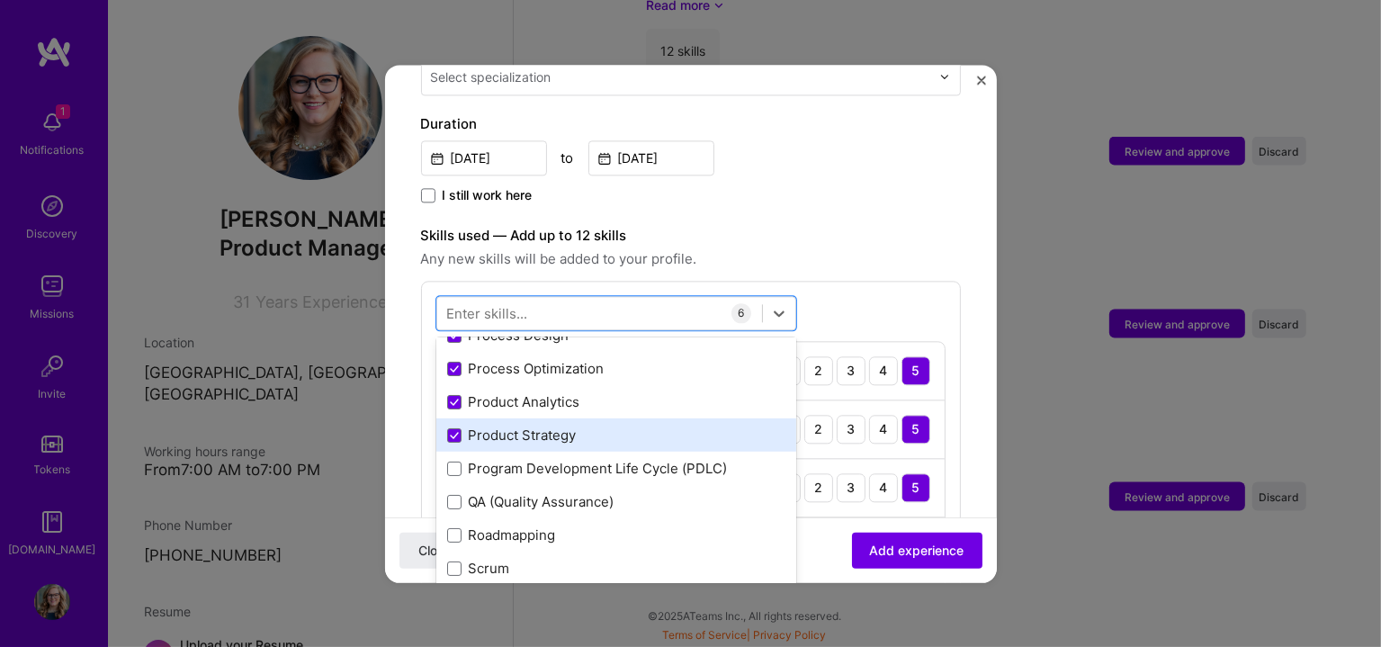
scroll to position [300, 0]
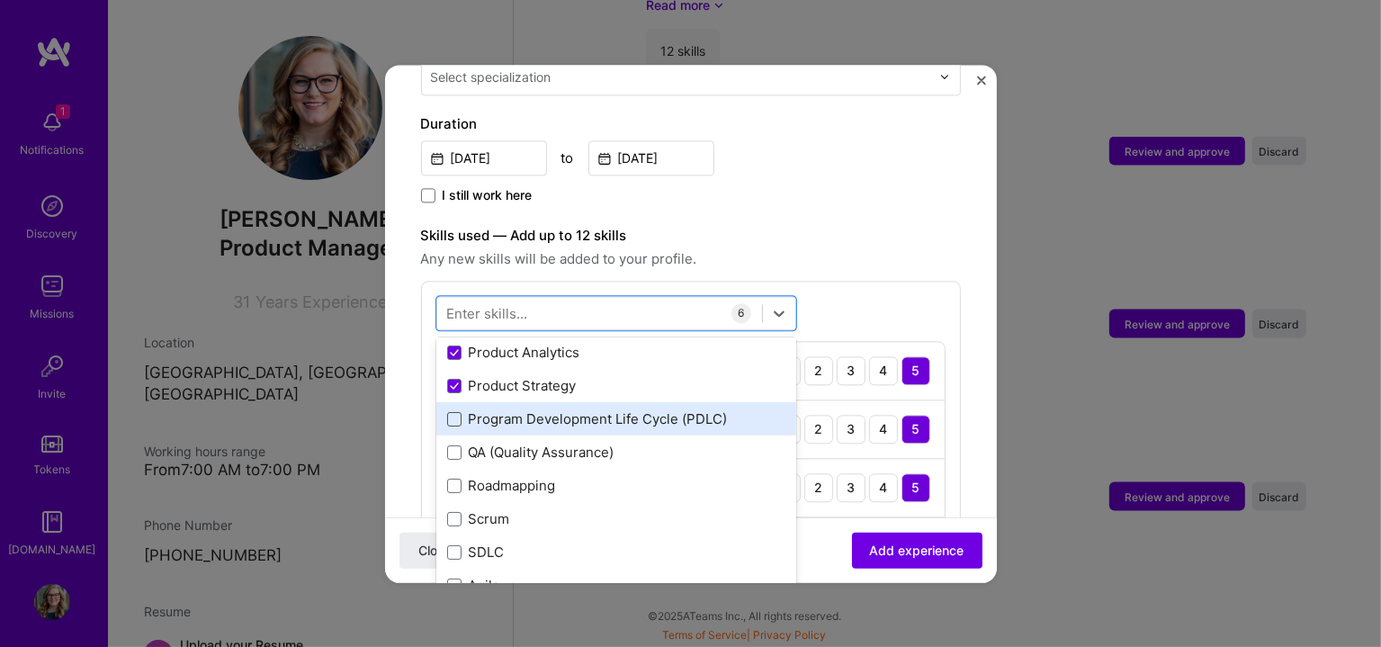
click at [453, 412] on span at bounding box center [454, 419] width 14 height 14
click at [0, 0] on input "checkbox" at bounding box center [0, 0] width 0 height 0
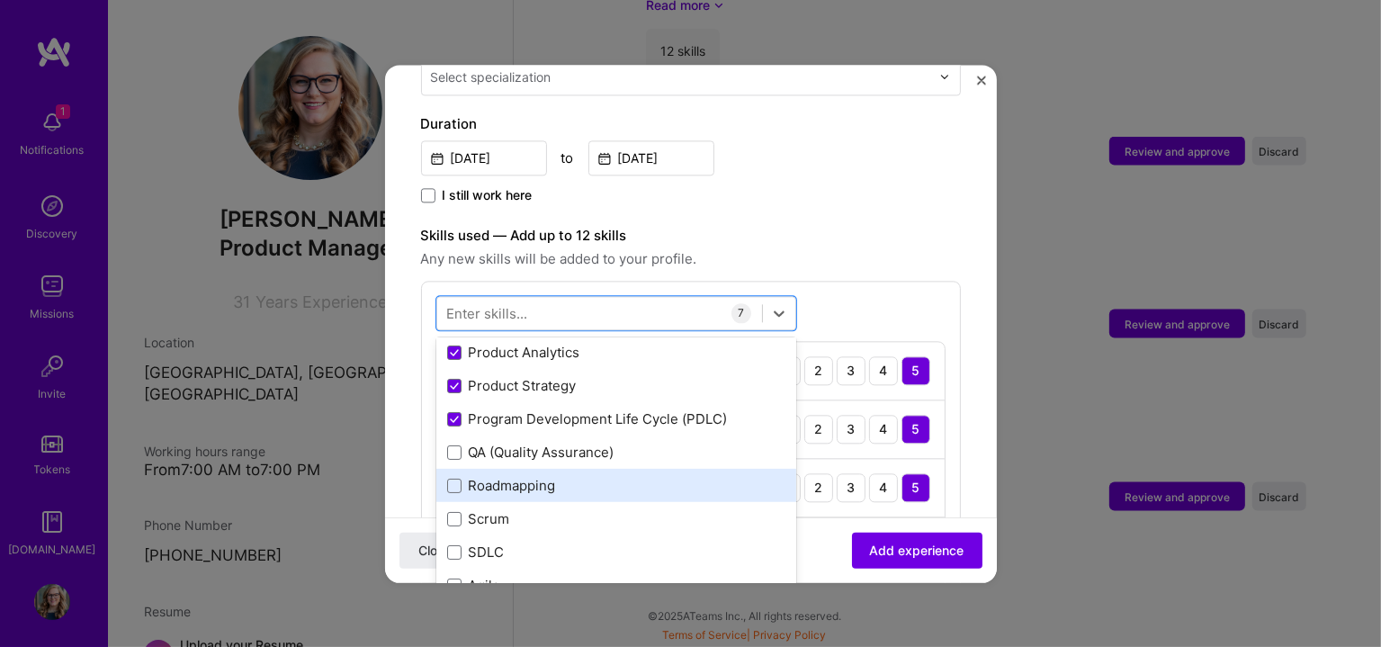
click at [447, 477] on div "Roadmapping" at bounding box center [616, 486] width 338 height 19
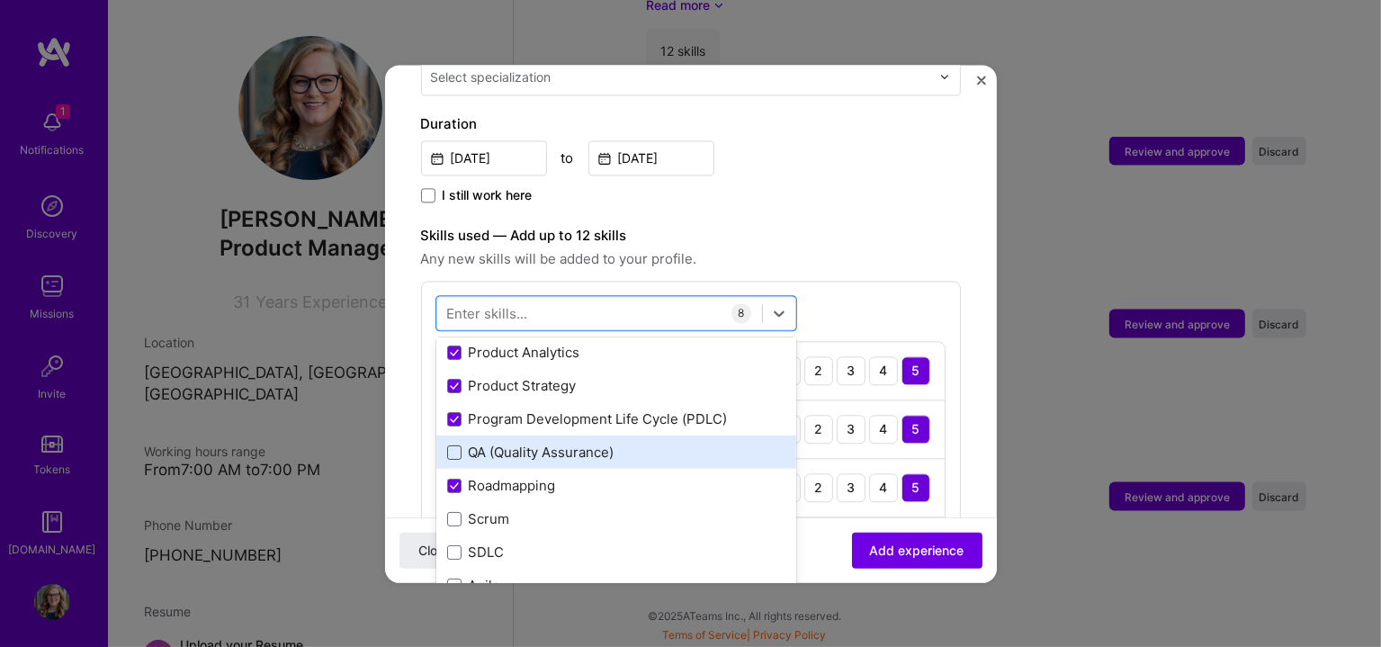
click at [456, 445] on span at bounding box center [454, 452] width 14 height 14
click at [0, 0] on input "checkbox" at bounding box center [0, 0] width 0 height 0
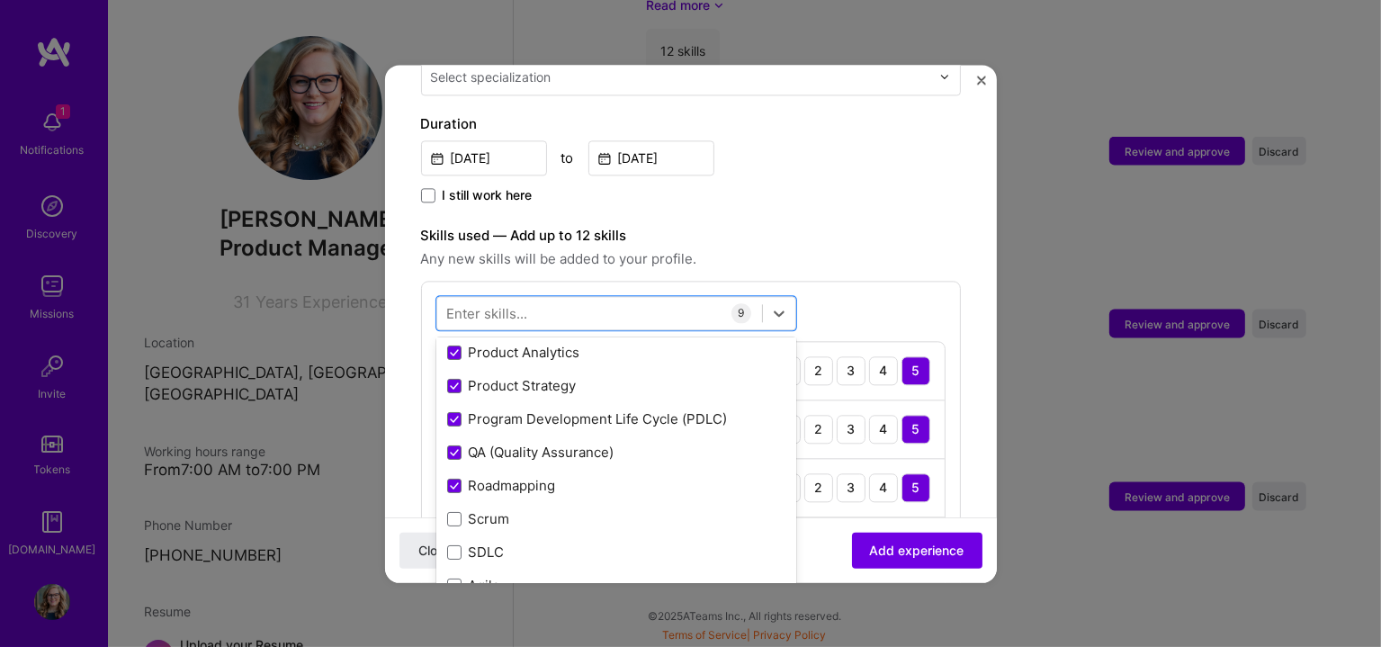
scroll to position [599, 0]
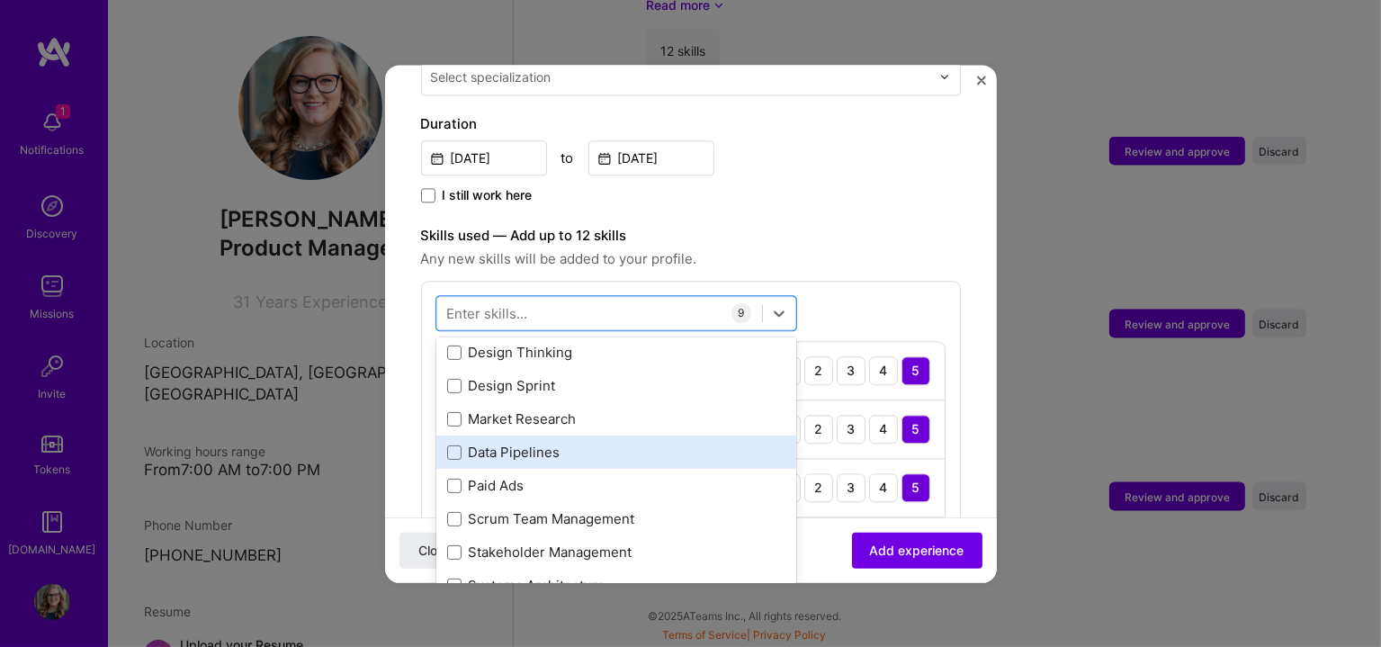
click at [447, 444] on div "Data Pipelines" at bounding box center [616, 453] width 338 height 19
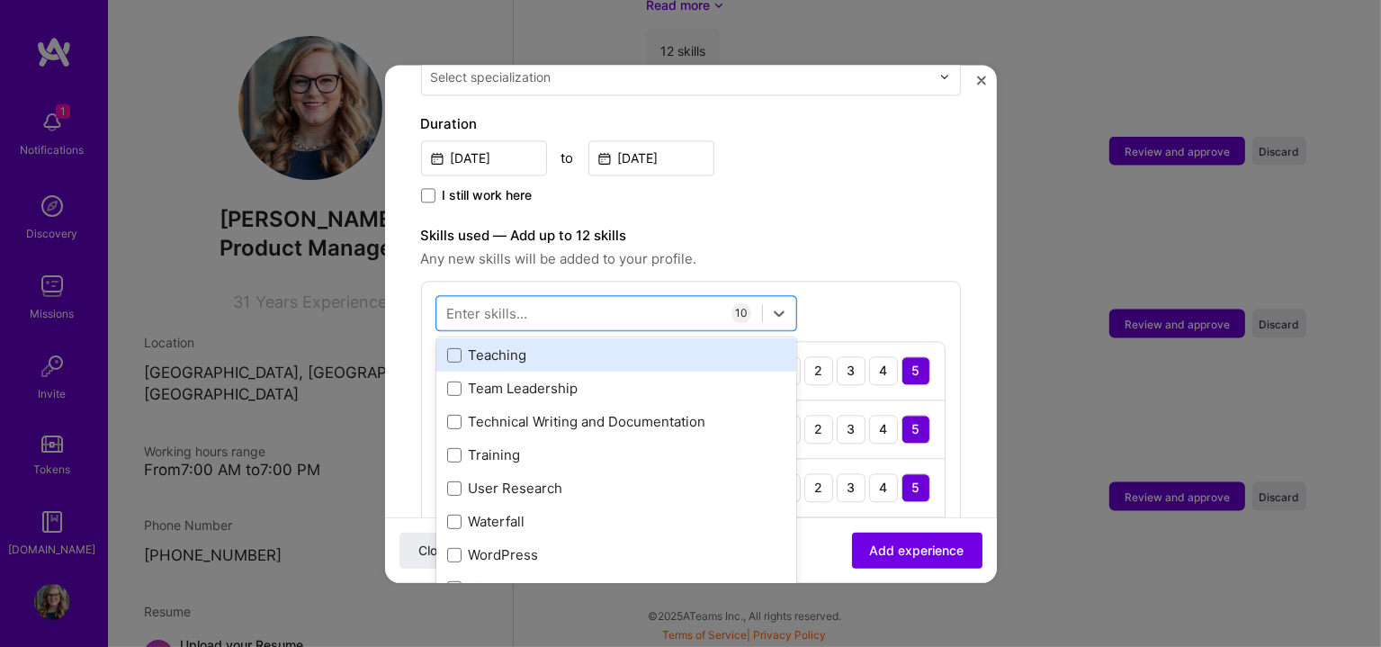
scroll to position [900, 0]
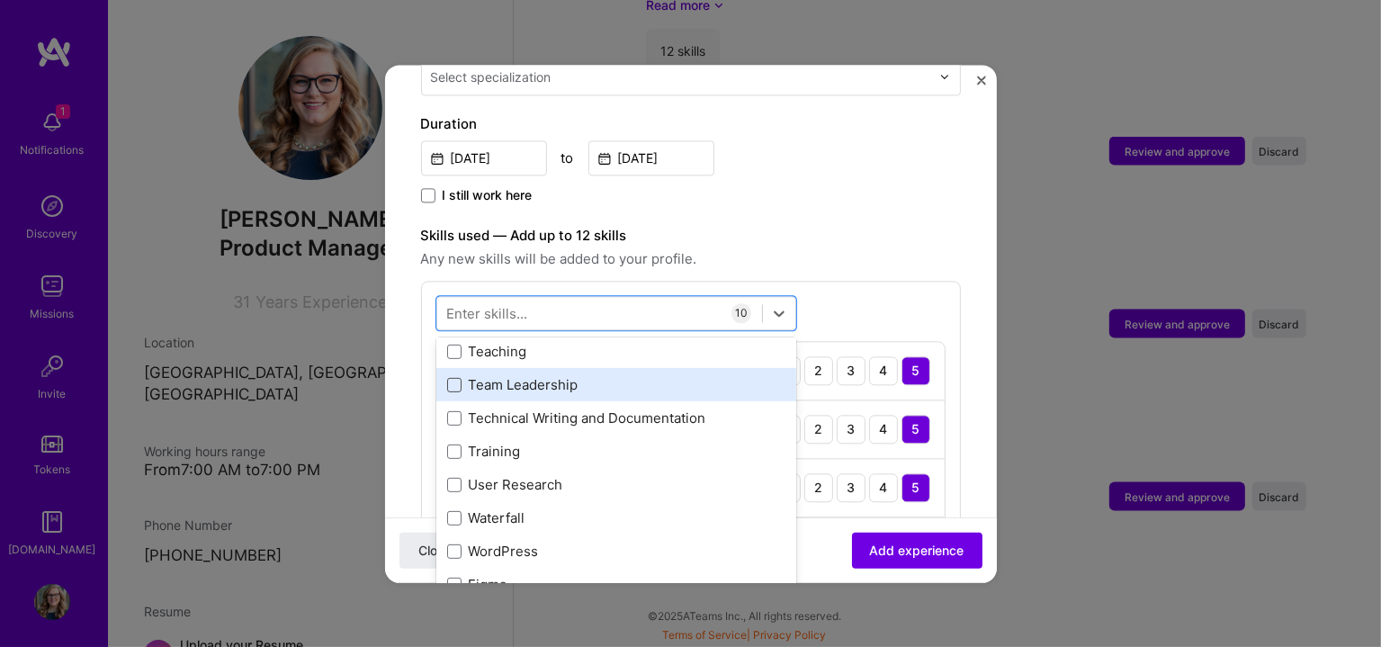
click at [452, 378] on span at bounding box center [454, 385] width 14 height 14
click at [0, 0] on input "checkbox" at bounding box center [0, 0] width 0 height 0
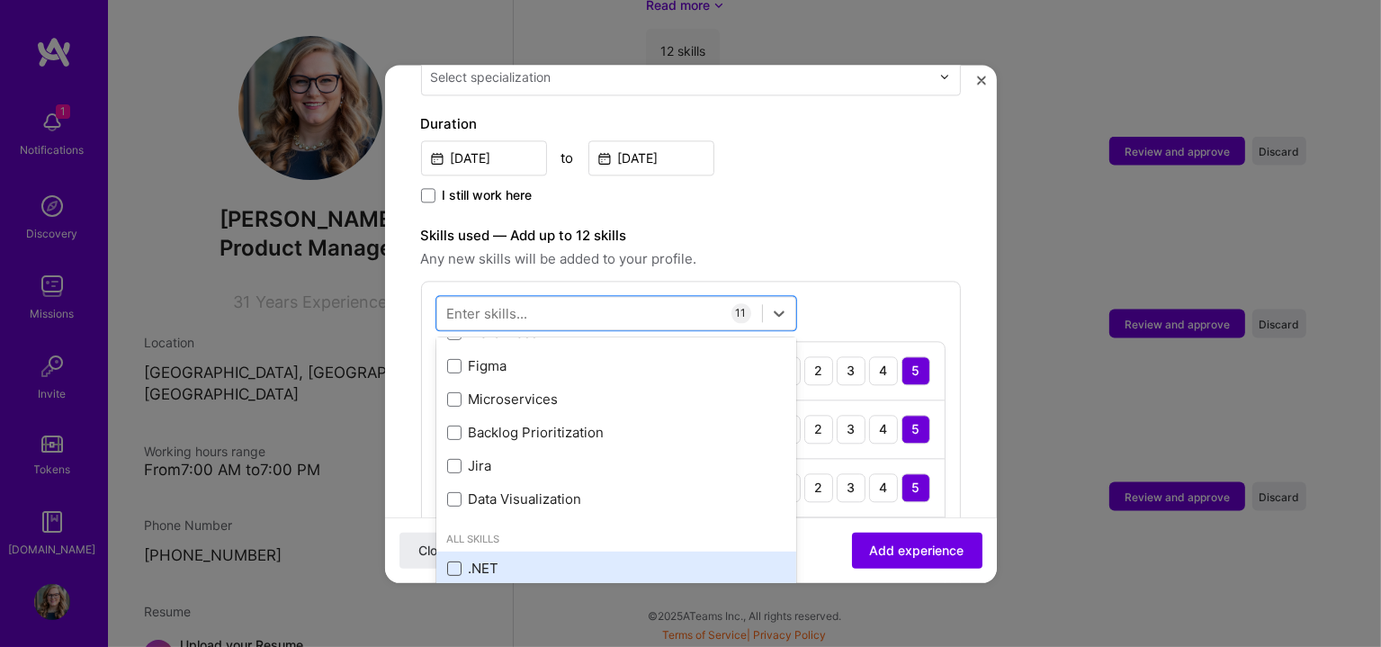
scroll to position [1199, 0]
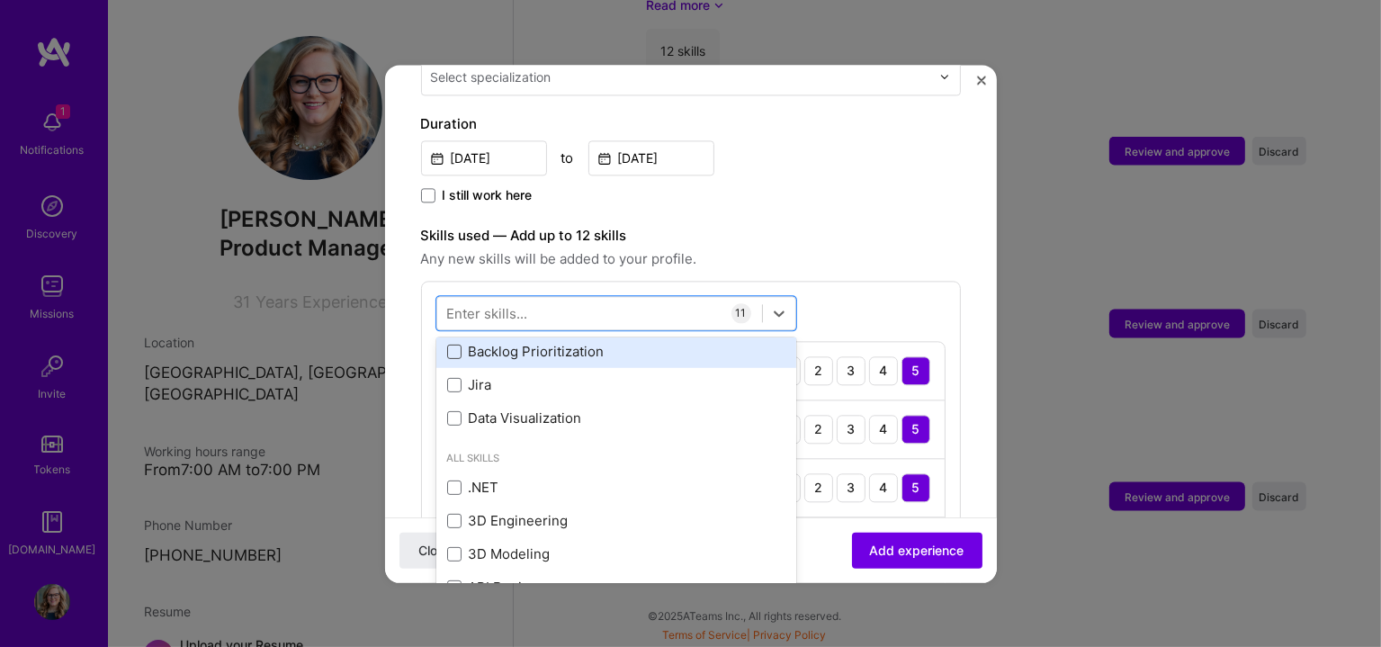
click at [448, 345] on span at bounding box center [454, 352] width 14 height 14
click at [0, 0] on input "checkbox" at bounding box center [0, 0] width 0 height 0
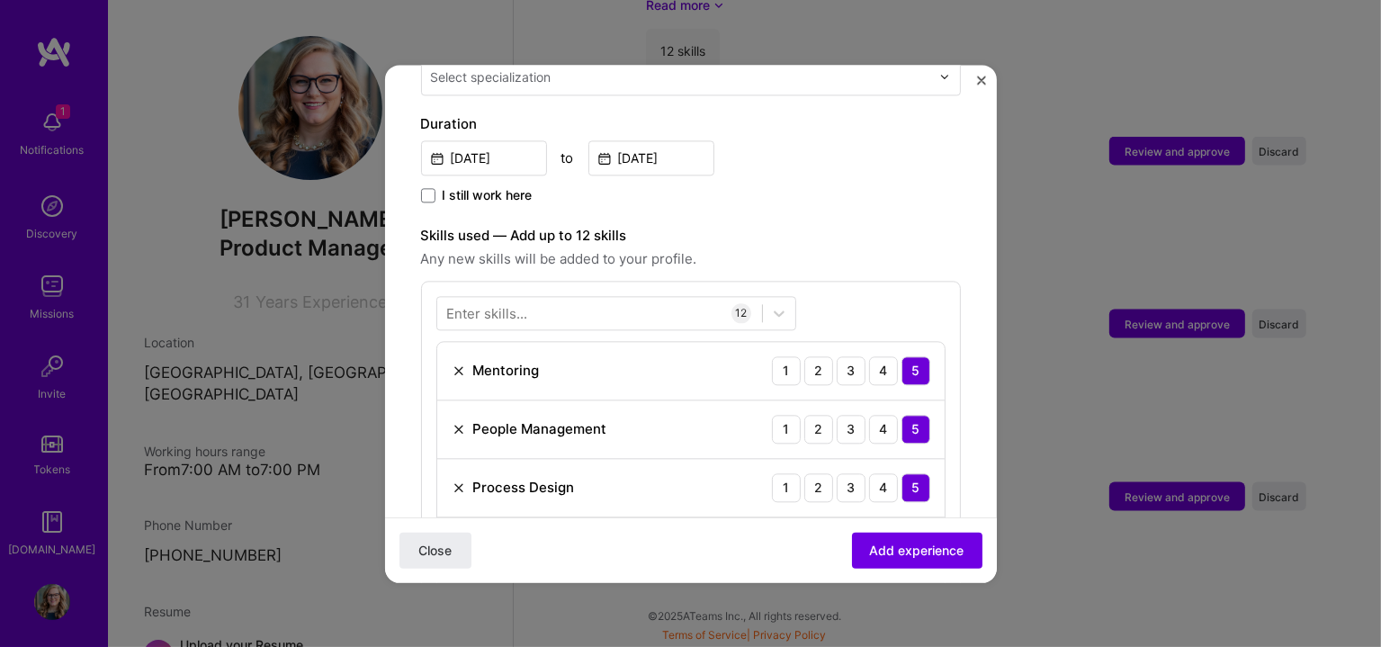
click at [942, 252] on div "Adding suggested job This job is suggested based on your LinkedIn, resume or [D…" at bounding box center [691, 567] width 540 height 1897
click at [4, 114] on div "Adding suggested job This job is suggested based on your LinkedIn, resume or [D…" at bounding box center [690, 323] width 1381 height 647
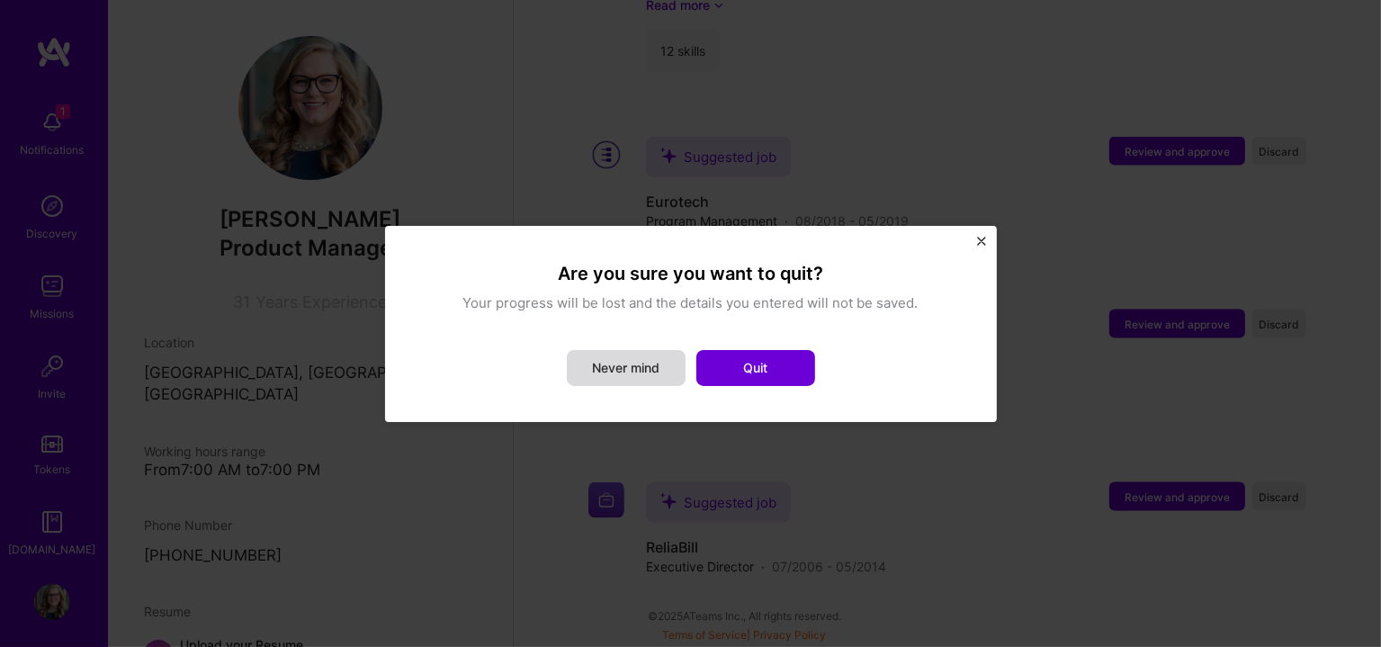
click at [633, 370] on button "Never mind" at bounding box center [626, 368] width 119 height 36
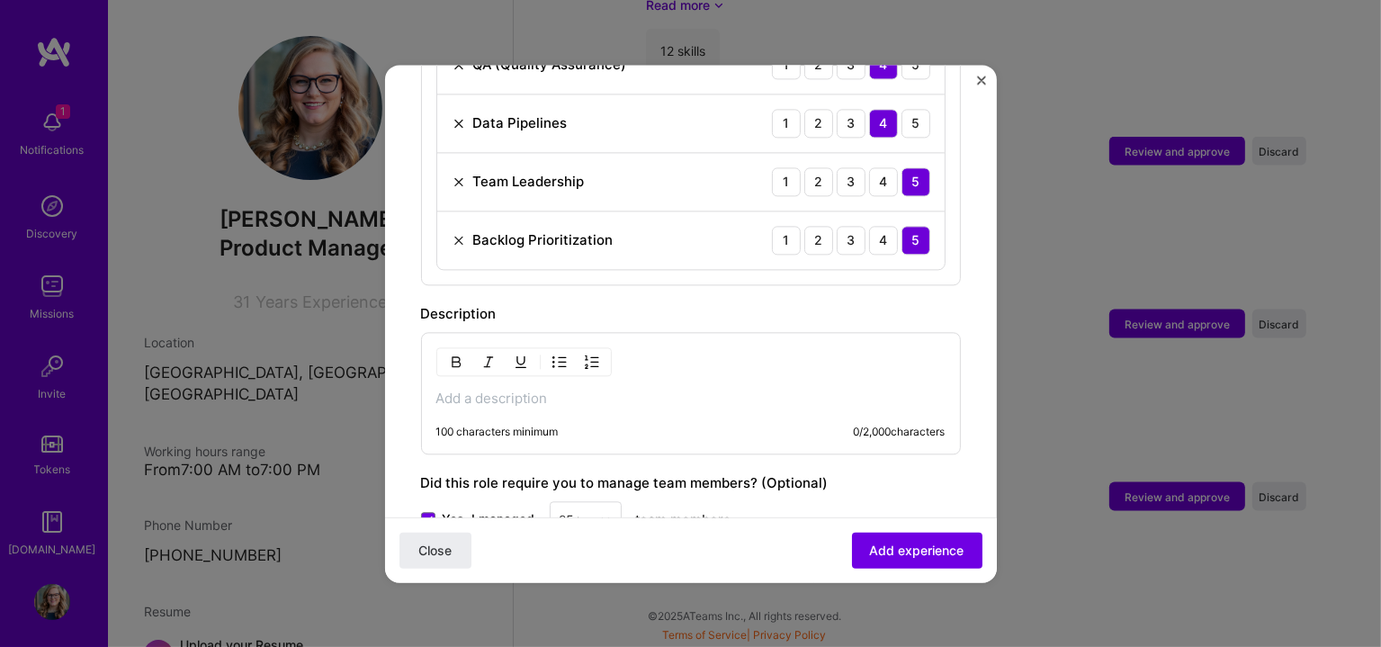
scroll to position [1192, 0]
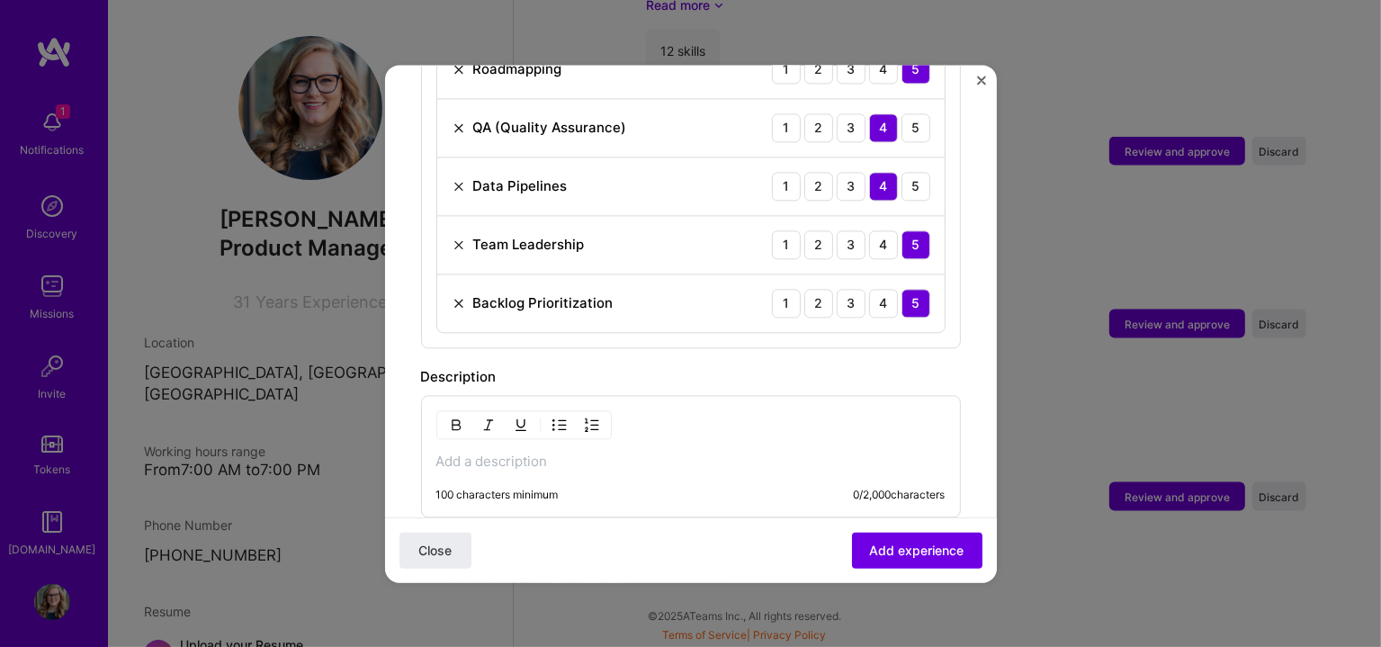
click at [497, 453] on p at bounding box center [690, 462] width 509 height 18
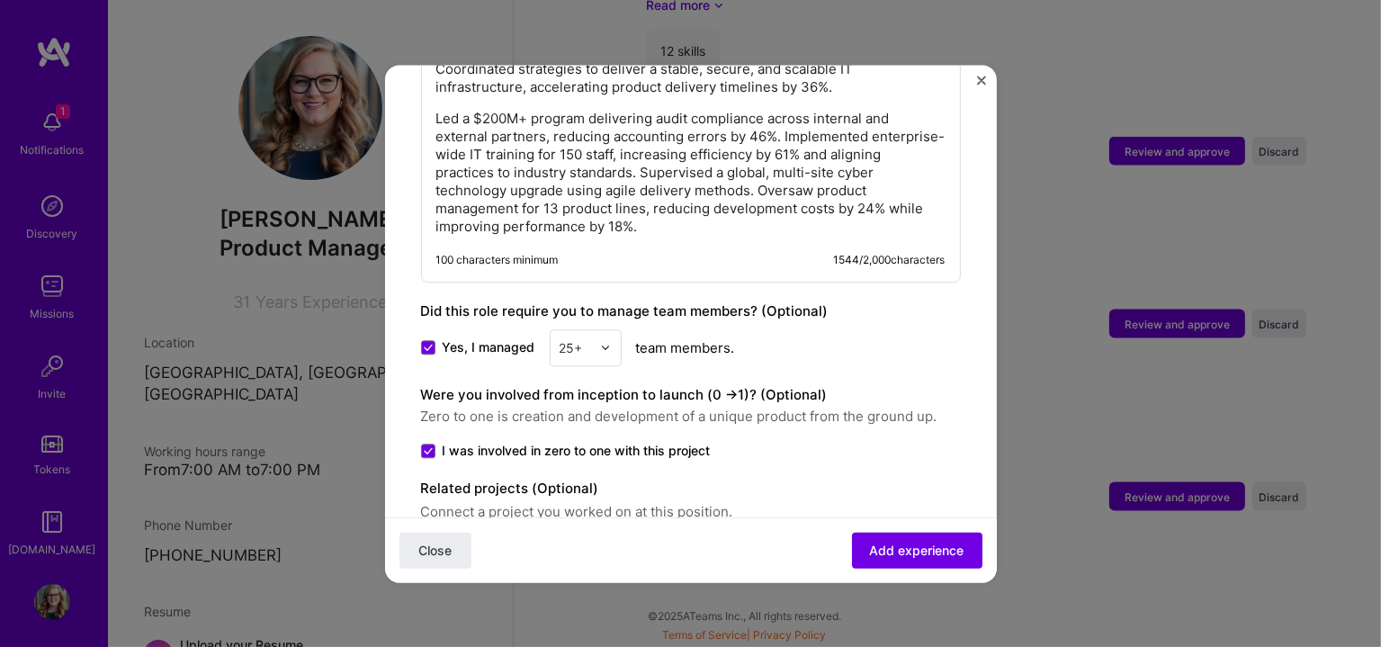
scroll to position [1897, 0]
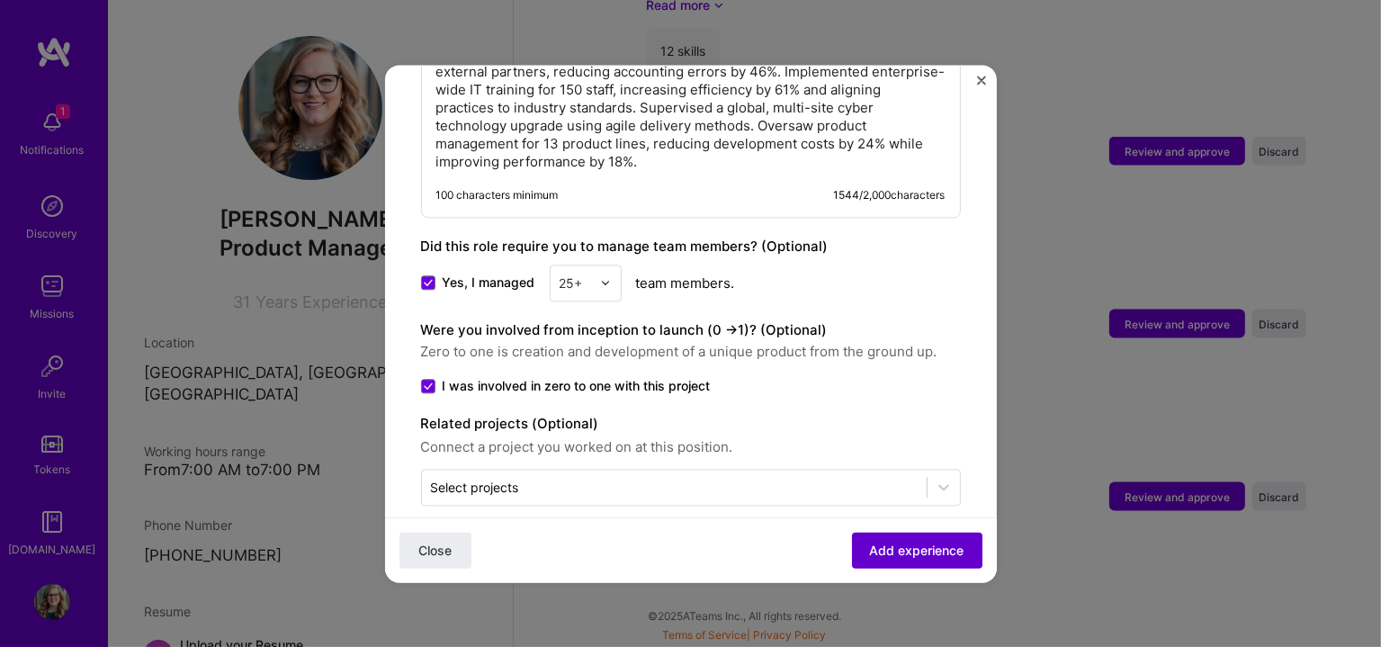
click at [909, 541] on span "Add experience" at bounding box center [917, 550] width 94 height 18
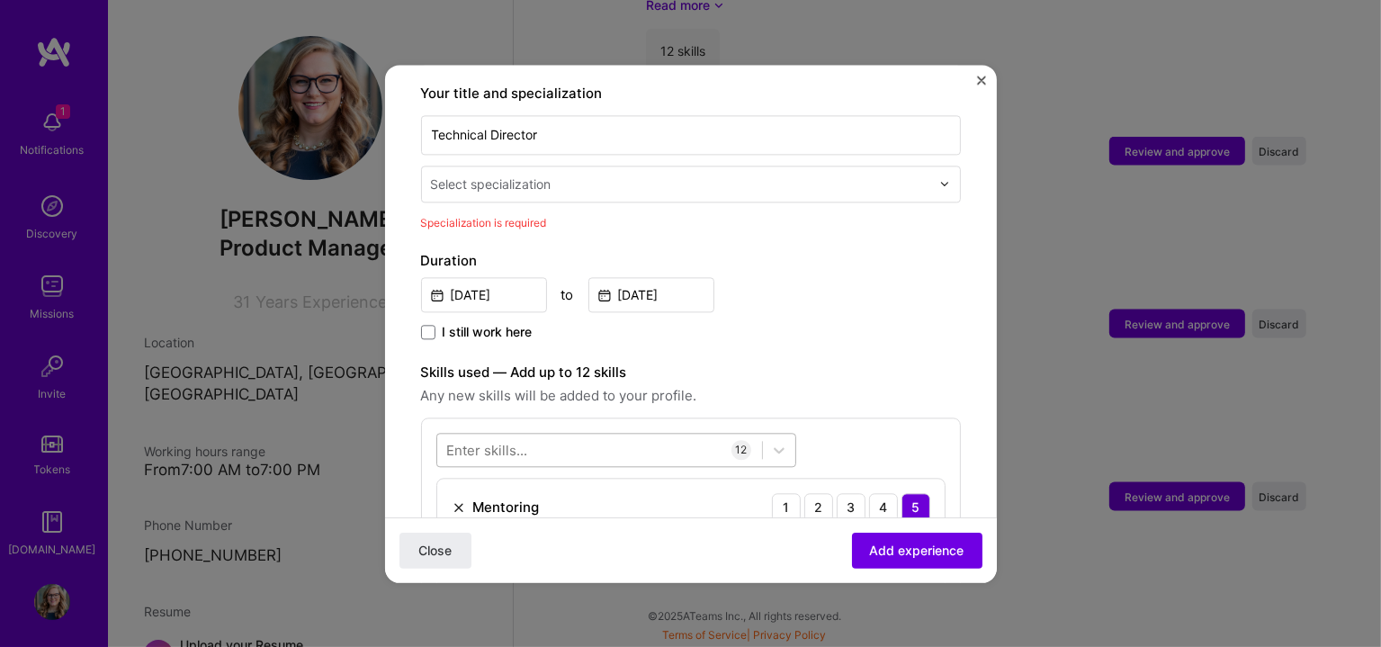
scroll to position [372, 0]
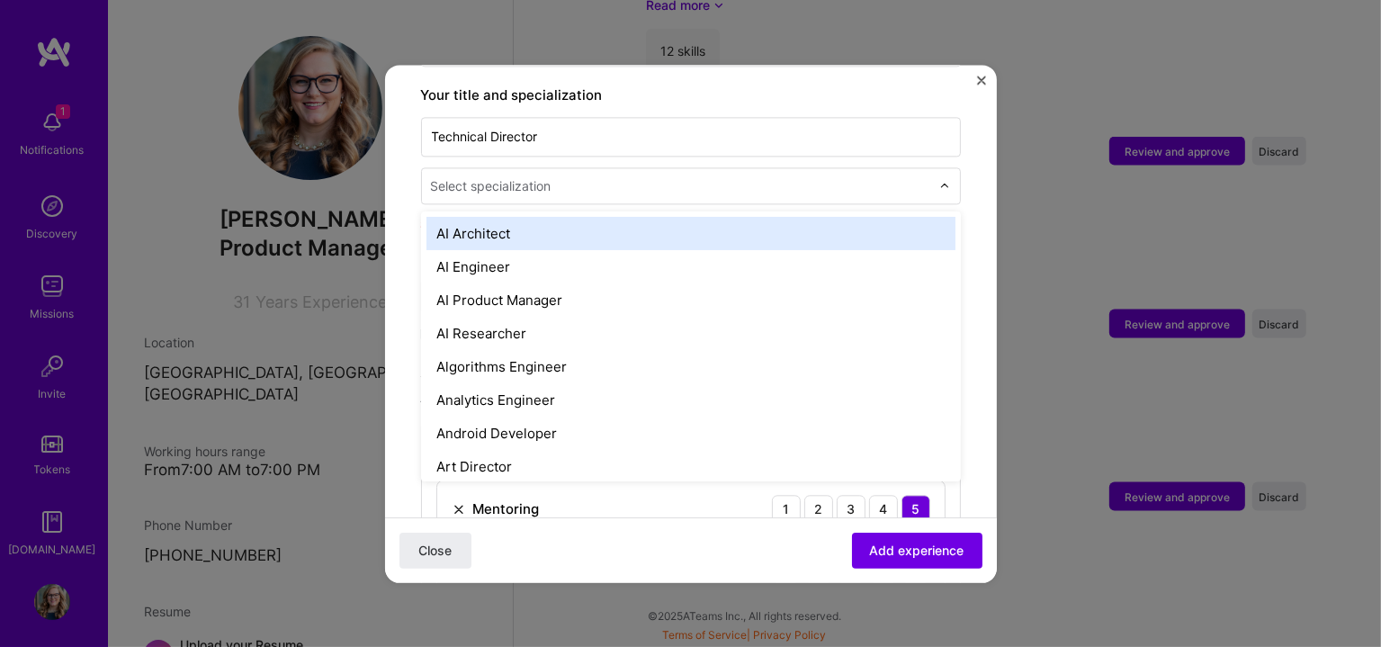
click at [523, 176] on div "Select specialization" at bounding box center [491, 185] width 121 height 19
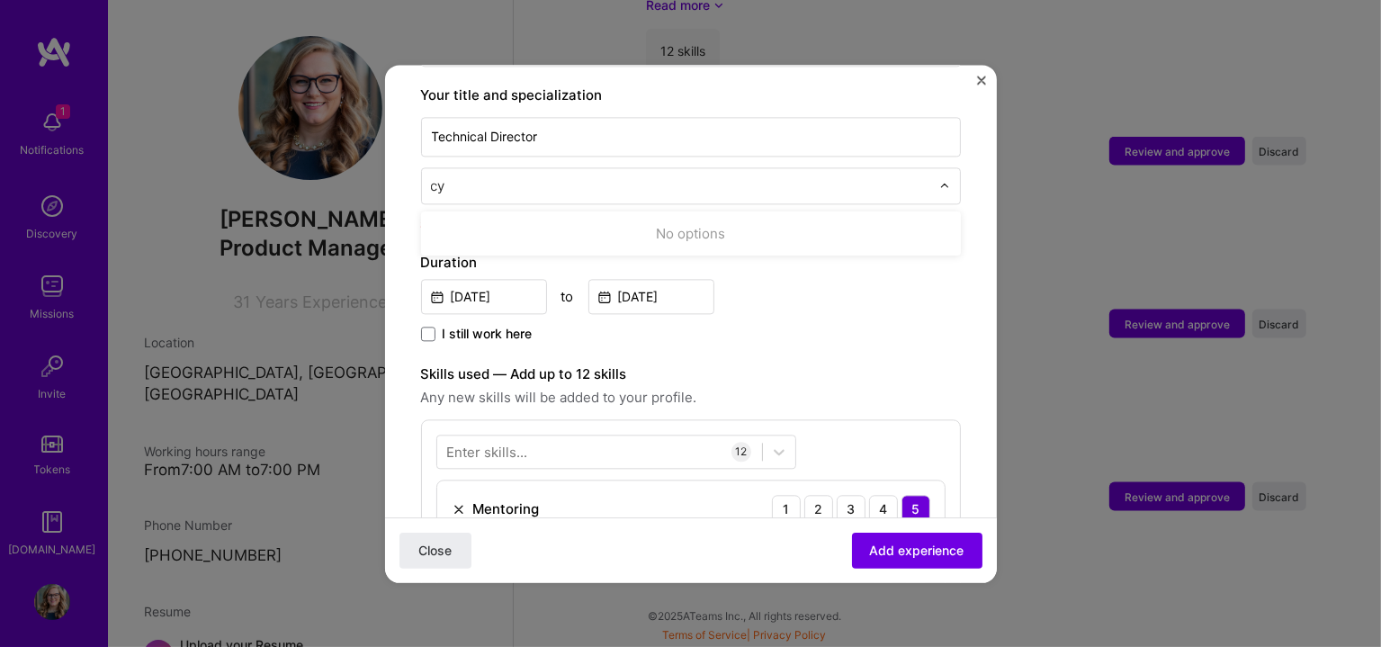
scroll to position [0, 0]
type input "c"
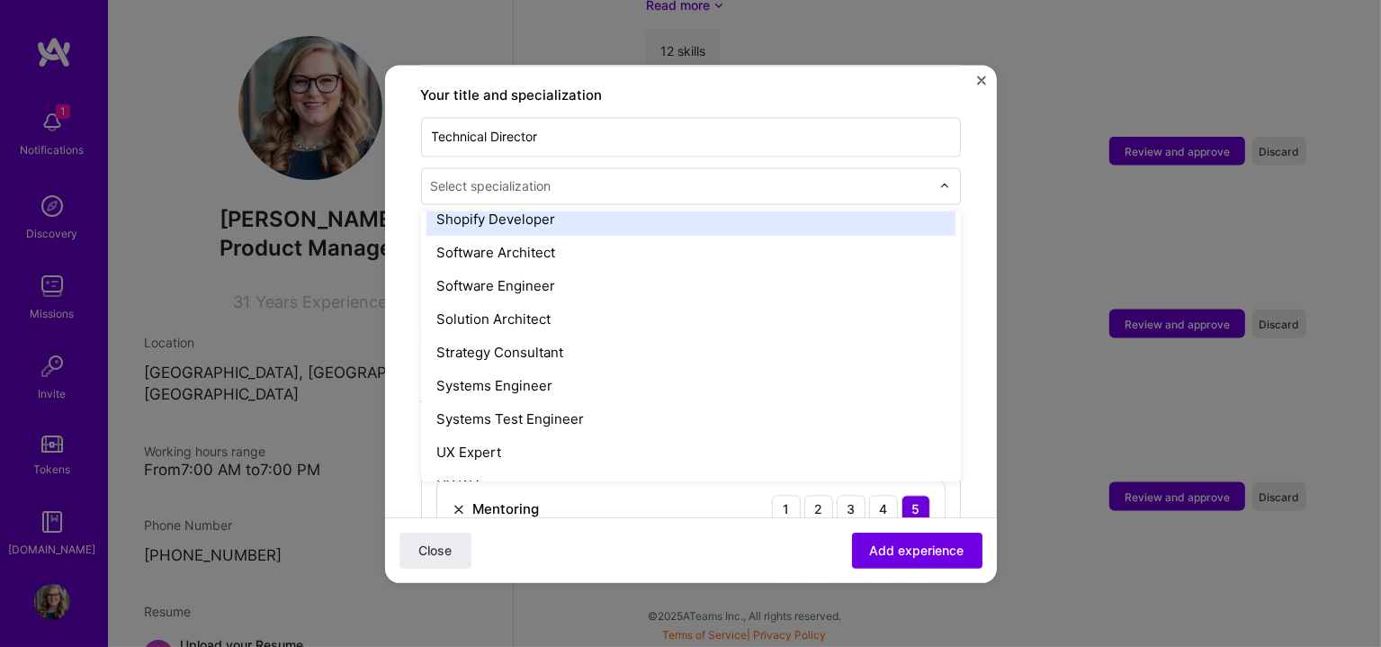
scroll to position [1949, 0]
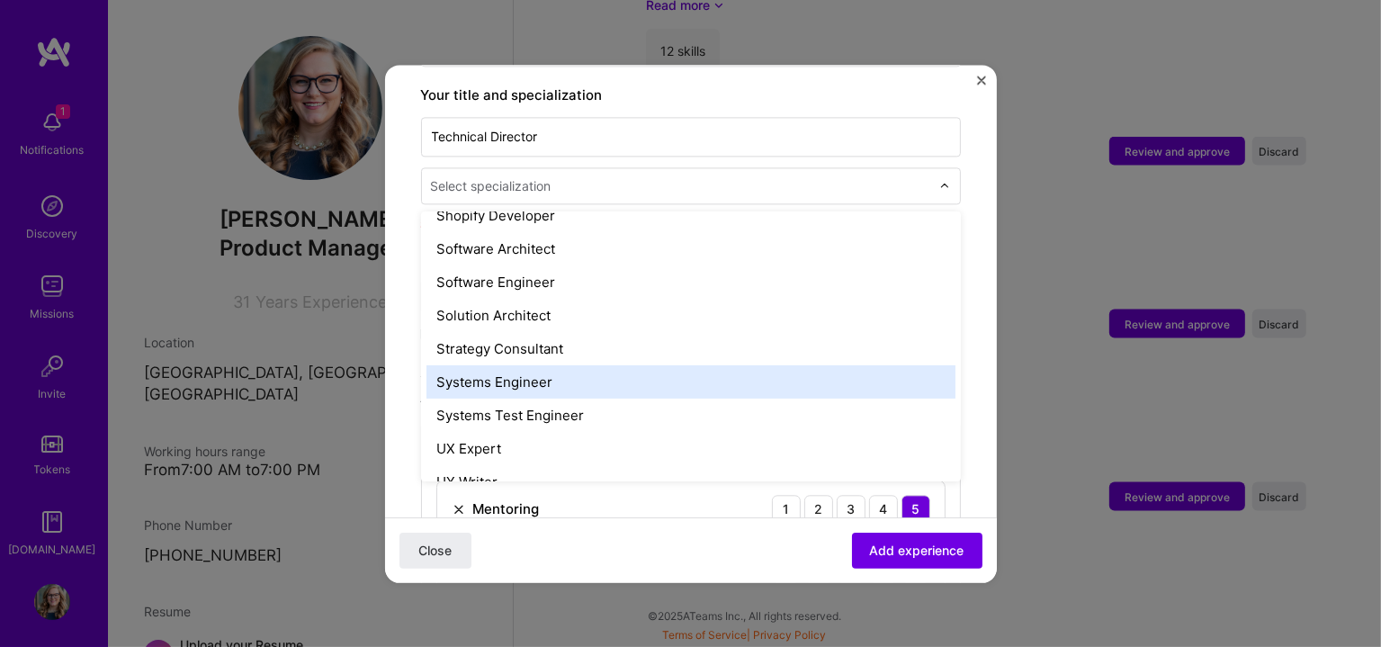
click at [570, 365] on div "Systems Engineer" at bounding box center [690, 381] width 529 height 33
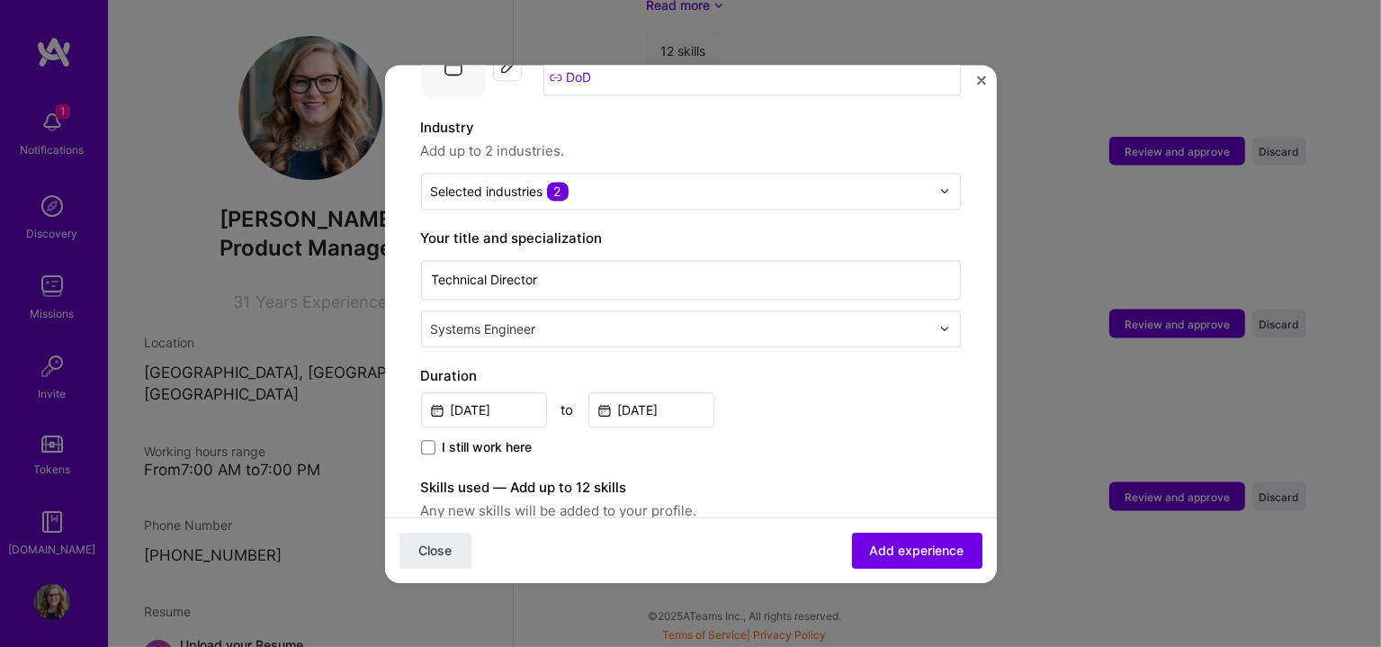
scroll to position [223, 0]
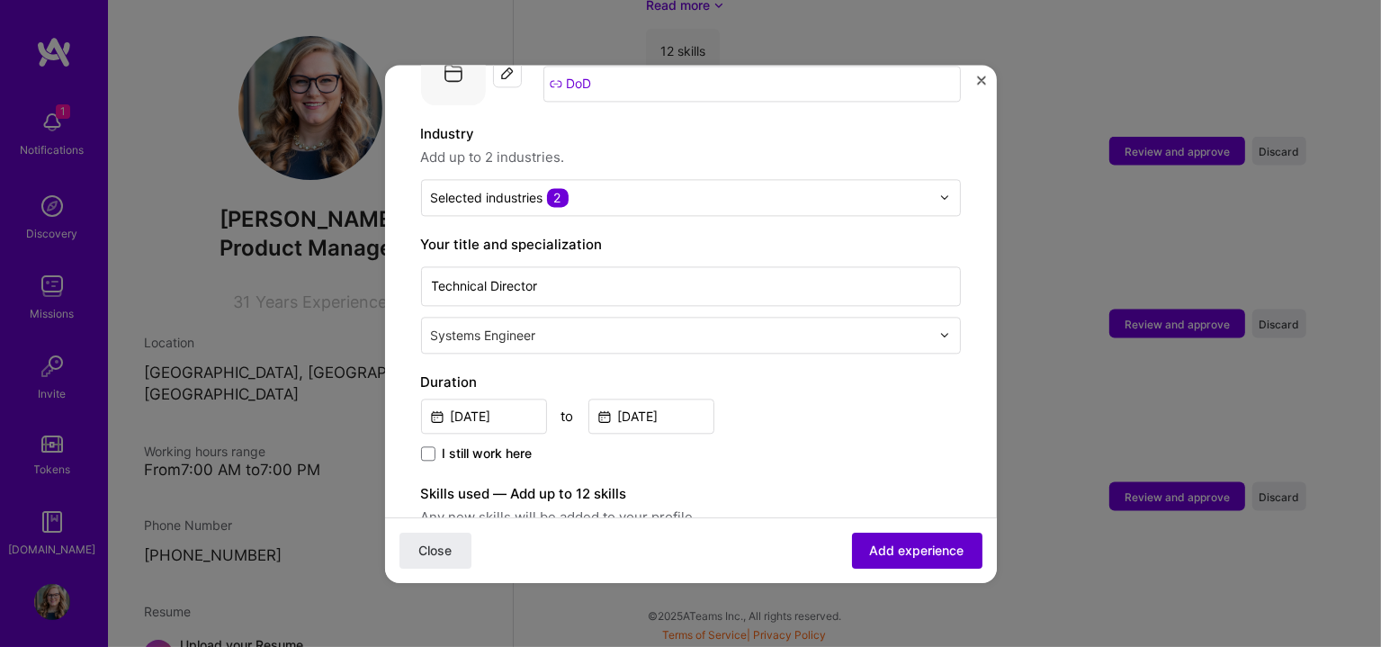
click at [870, 552] on span "Add experience" at bounding box center [917, 550] width 94 height 18
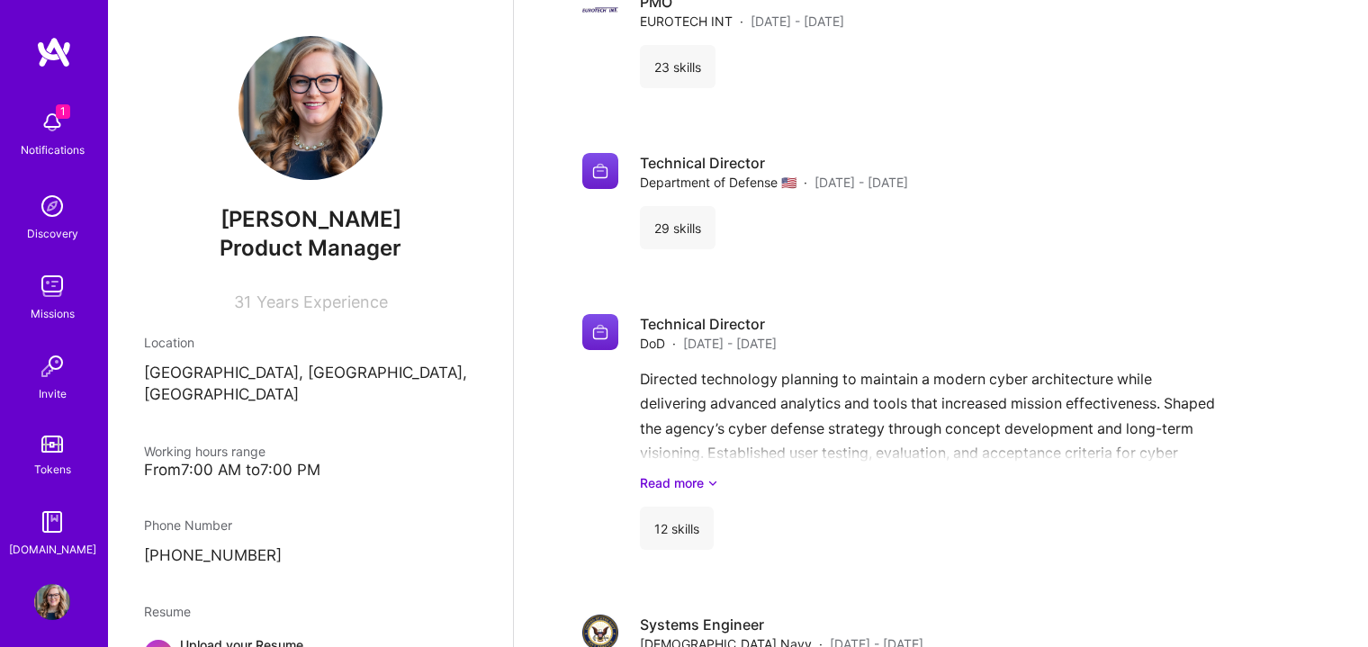
scroll to position [2250, 0]
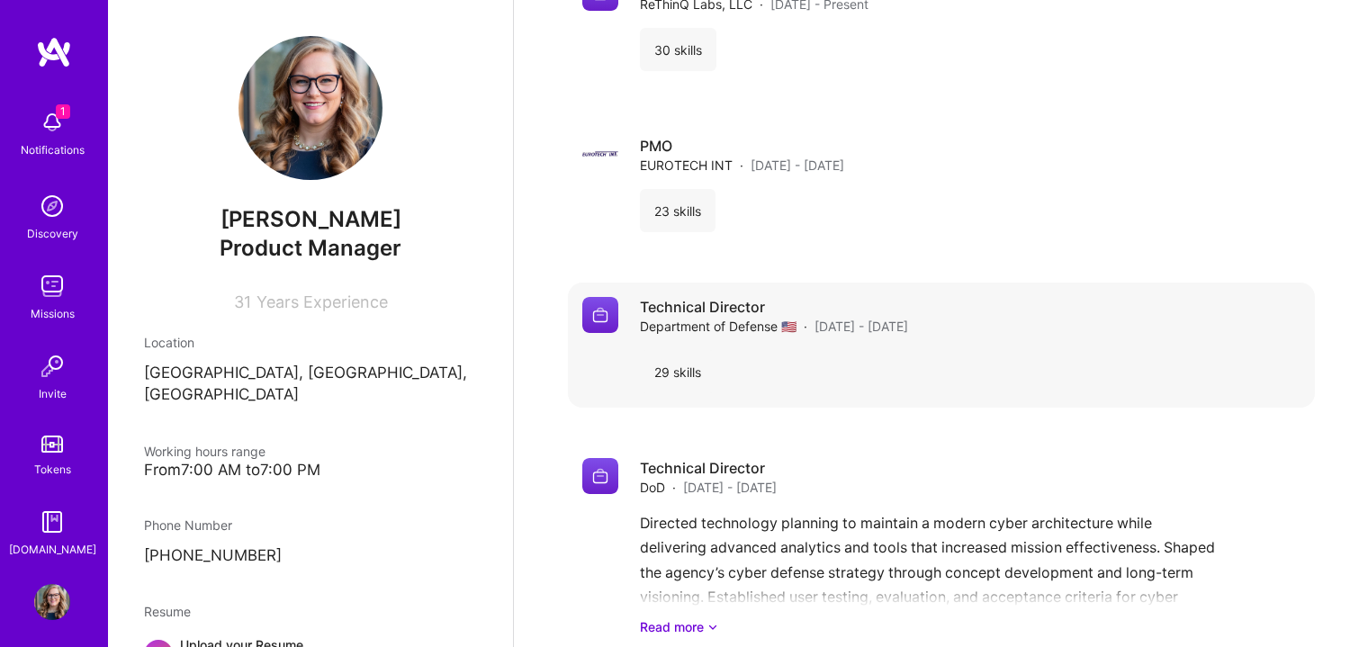
click at [1022, 321] on div "Technical Director Department of Defense 🇺🇸 · [DATE] - [DATE]" at bounding box center [970, 316] width 660 height 39
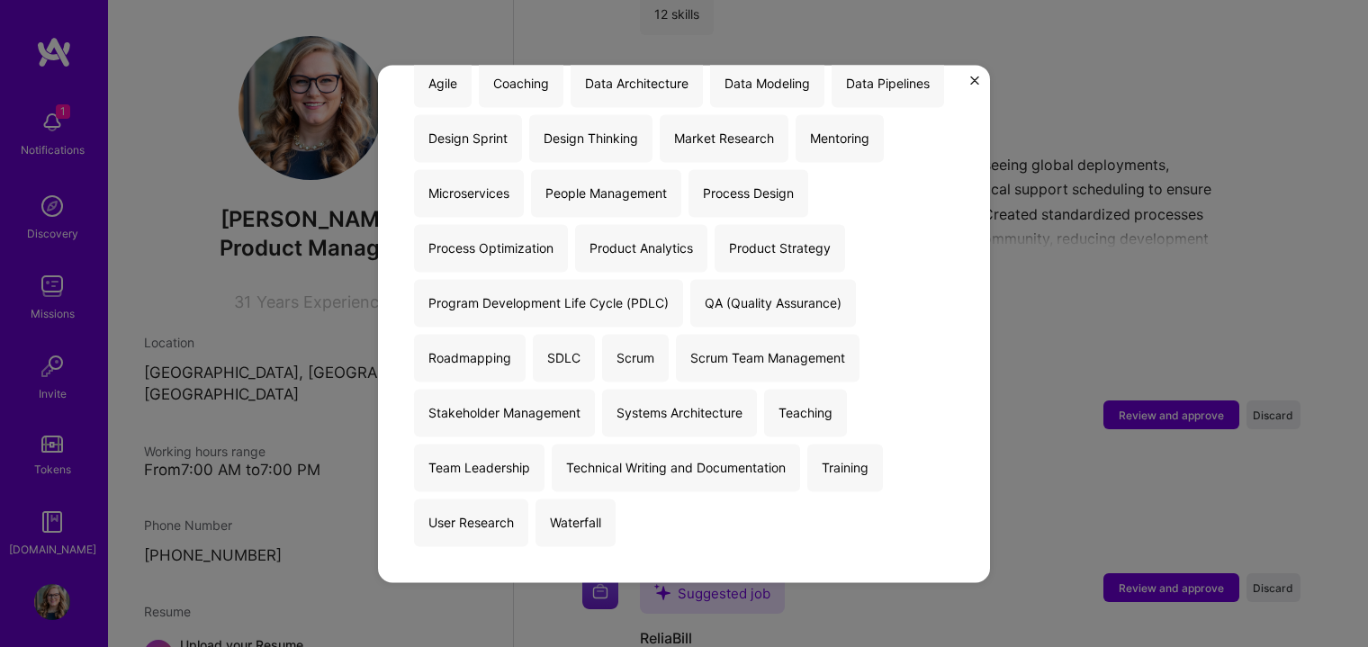
scroll to position [2850, 0]
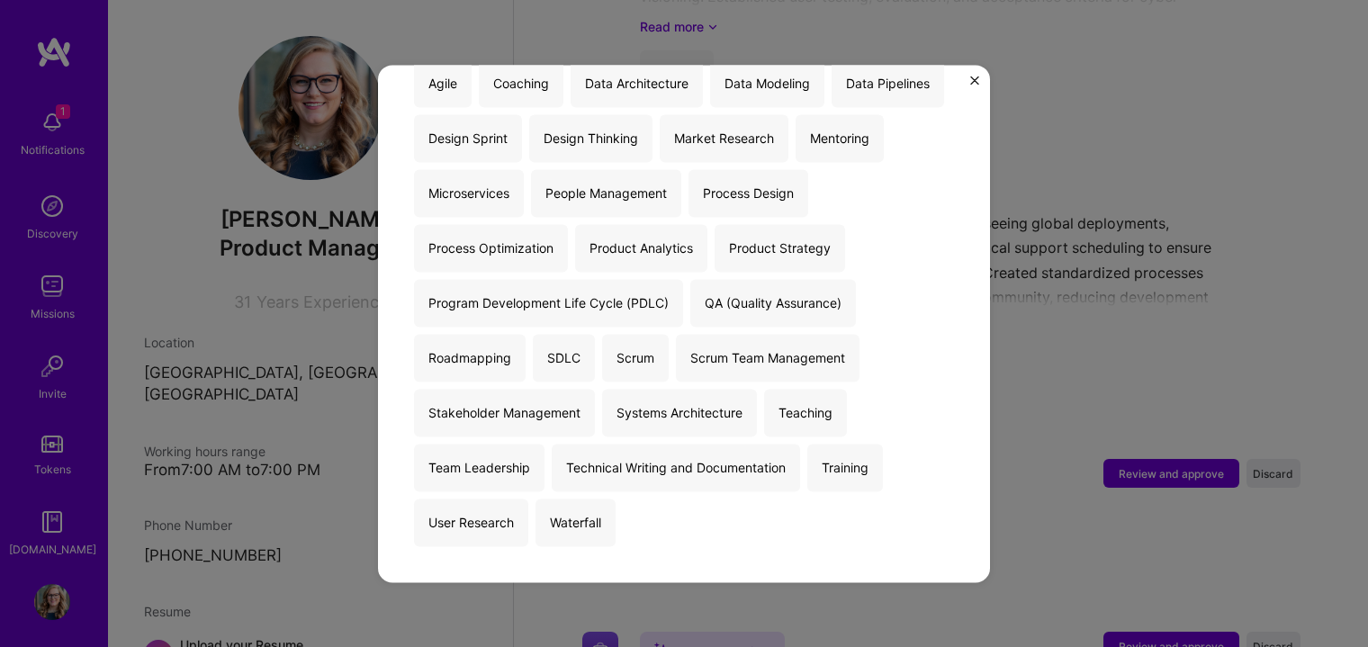
click at [972, 81] on img "Close" at bounding box center [974, 80] width 9 height 9
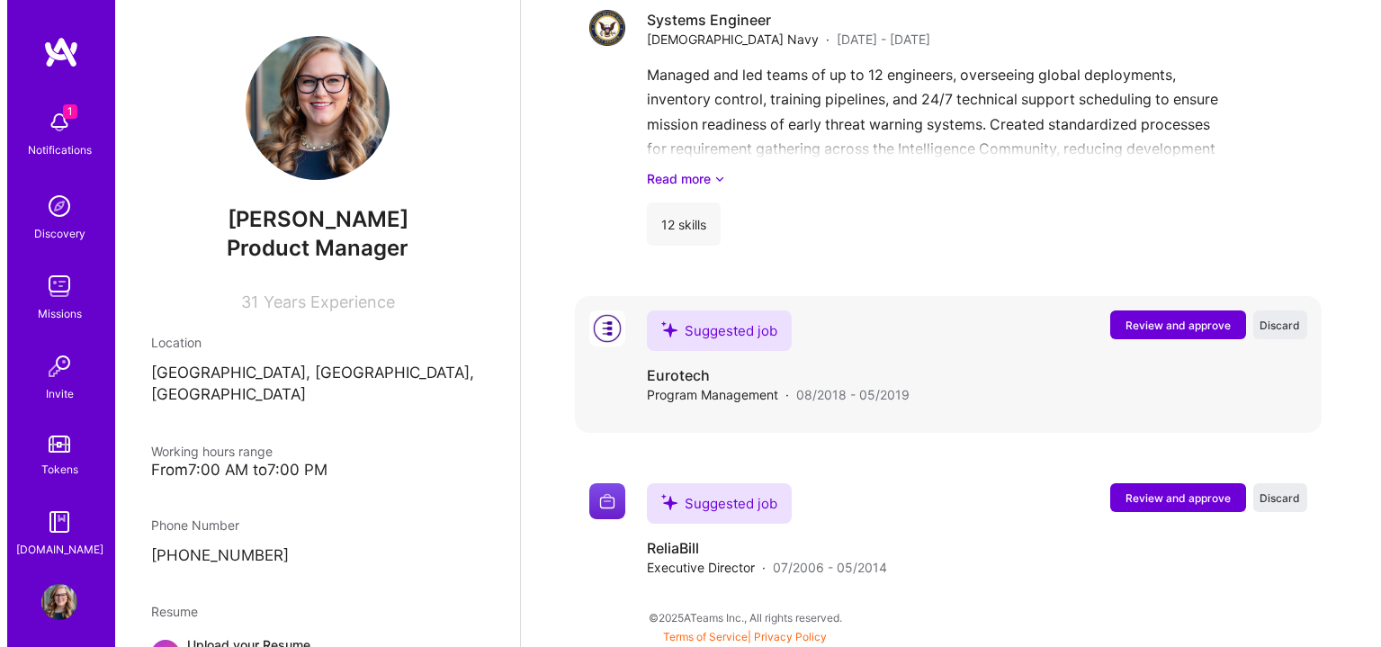
scroll to position [3001, 0]
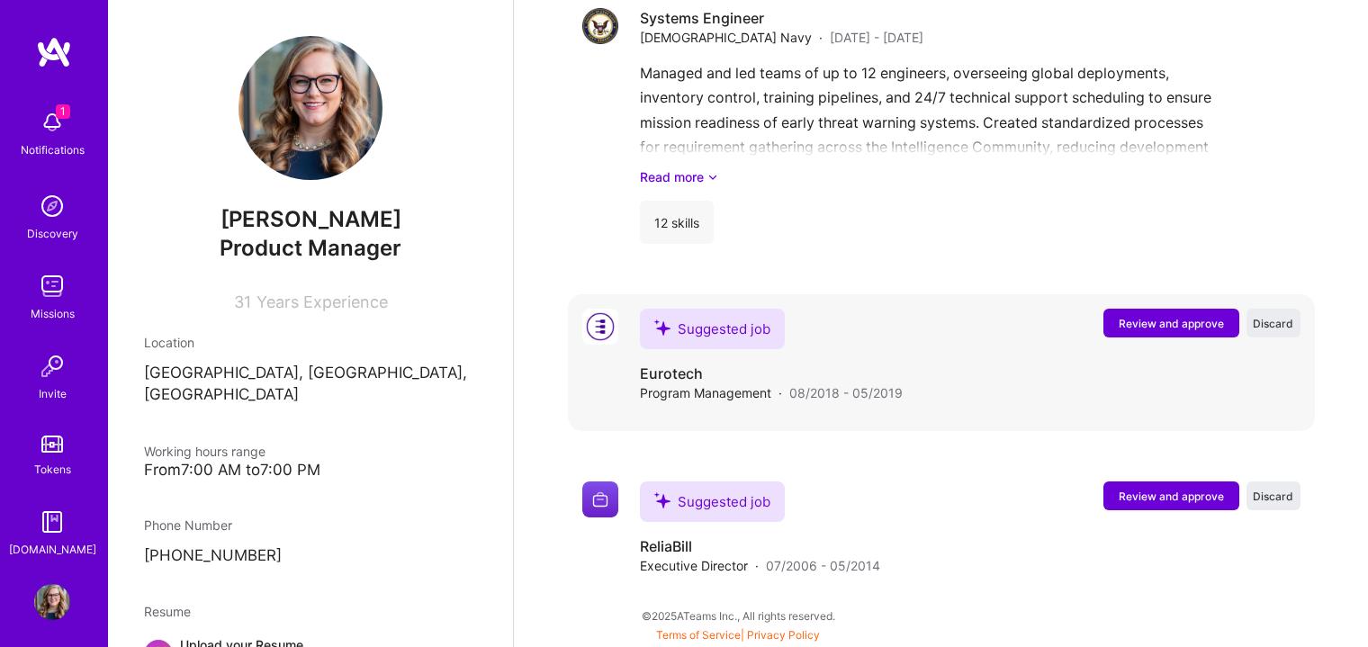
click at [1170, 321] on span "Review and approve" at bounding box center [1170, 323] width 105 height 15
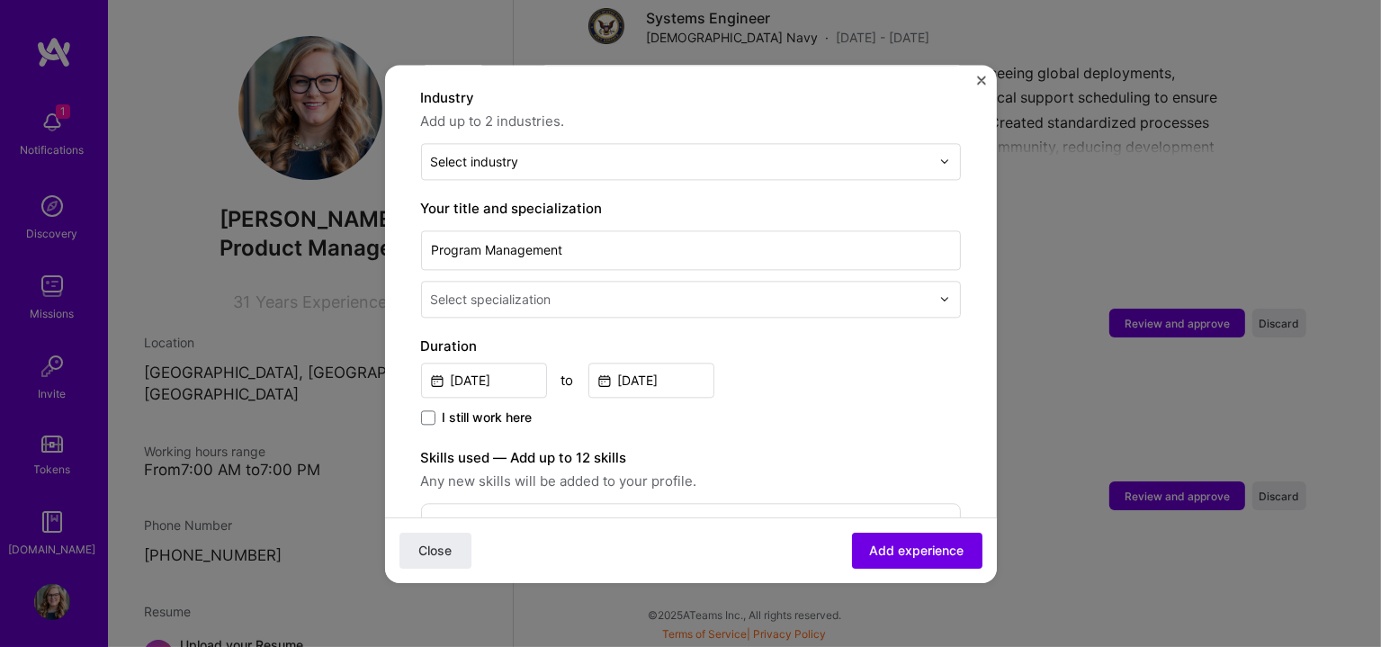
scroll to position [300, 0]
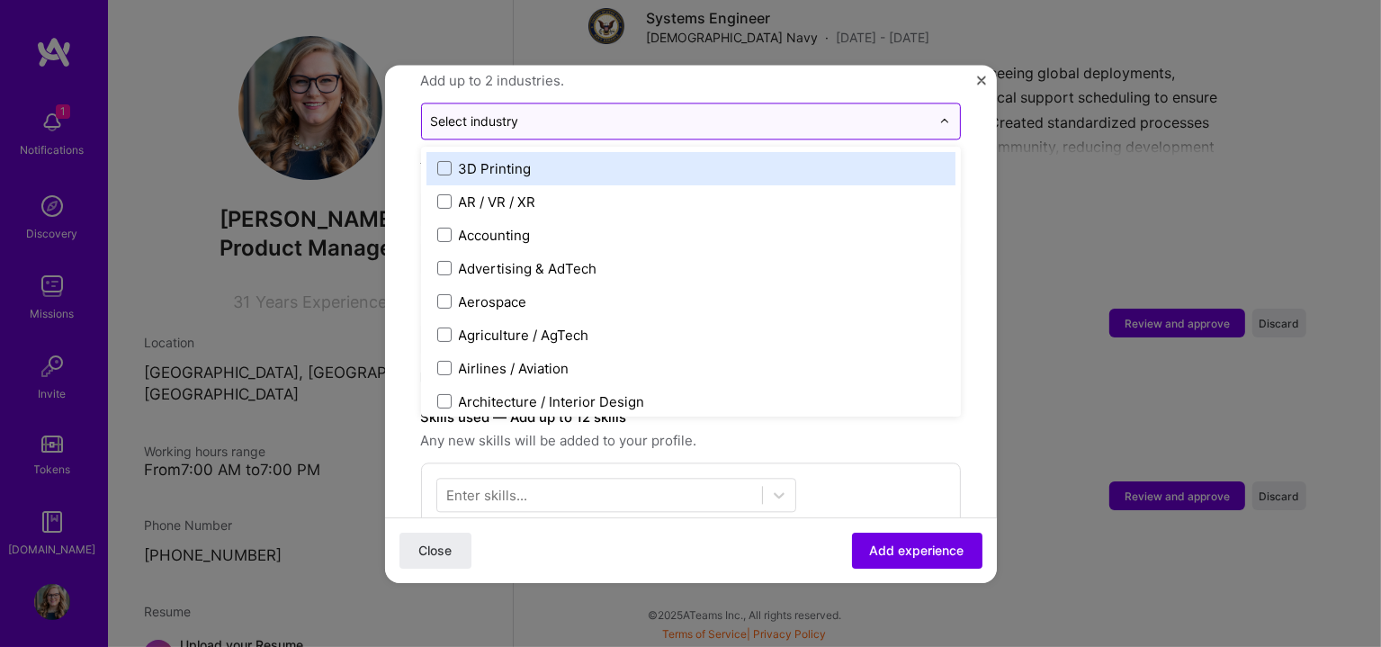
click at [633, 111] on div at bounding box center [680, 121] width 499 height 22
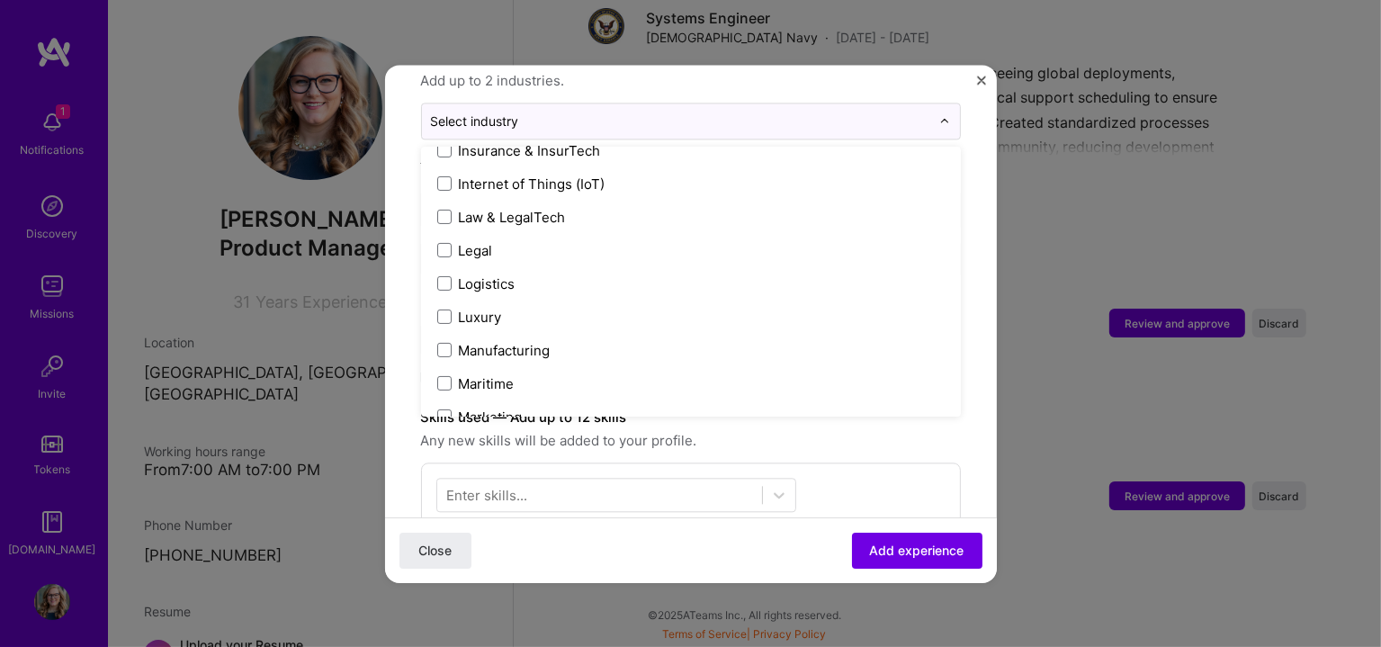
scroll to position [2386, 0]
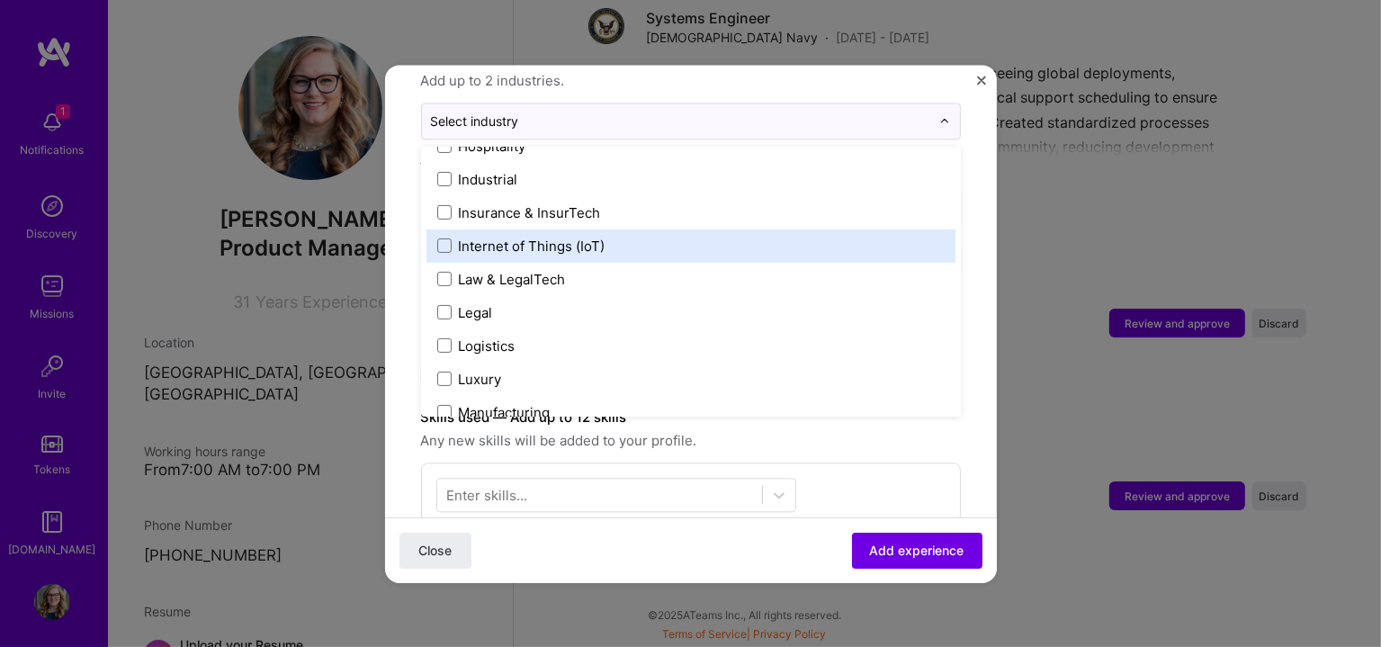
click at [598, 237] on div "Internet of Things (IoT)" at bounding box center [532, 246] width 147 height 19
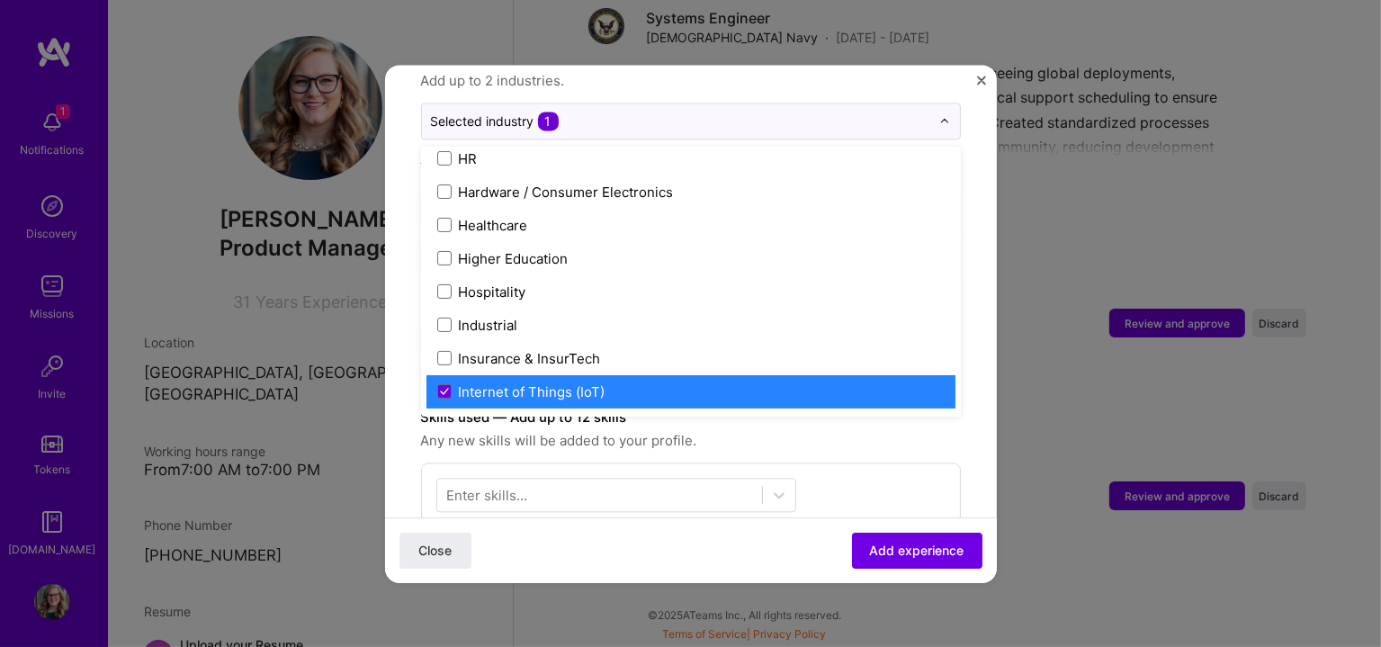
scroll to position [2235, 0]
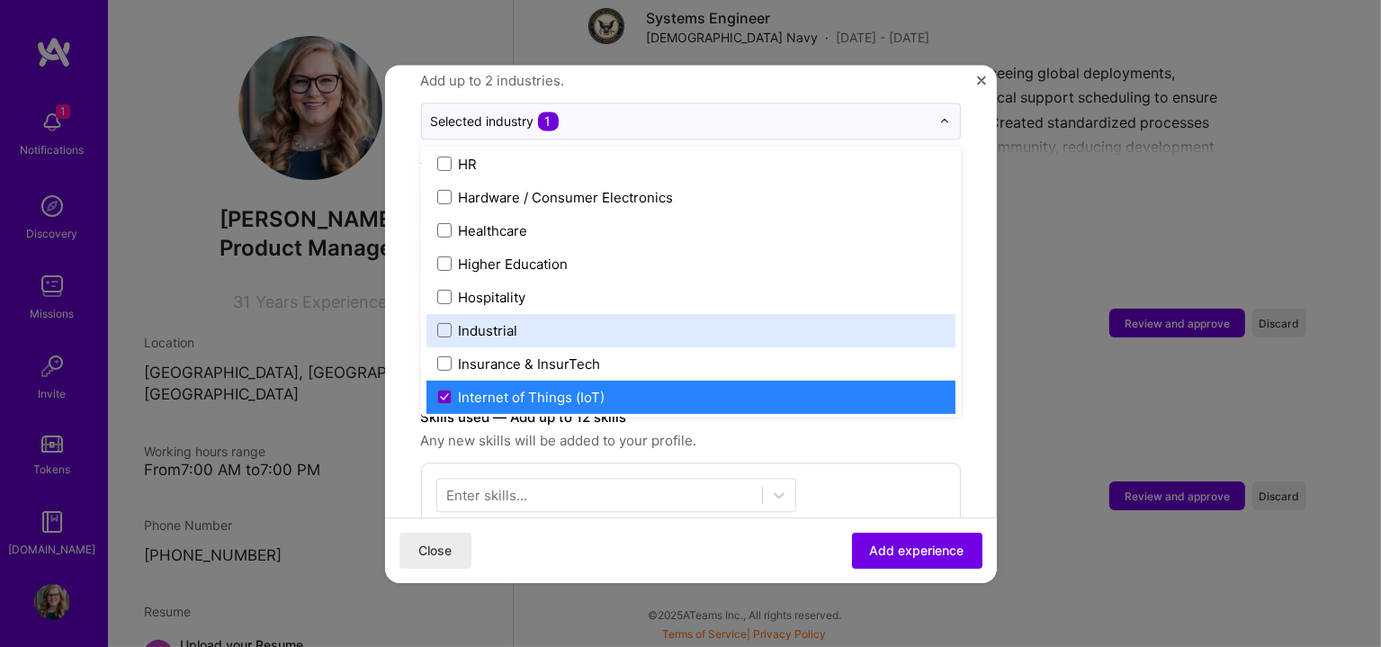
click at [525, 321] on label "Industrial" at bounding box center [690, 330] width 507 height 19
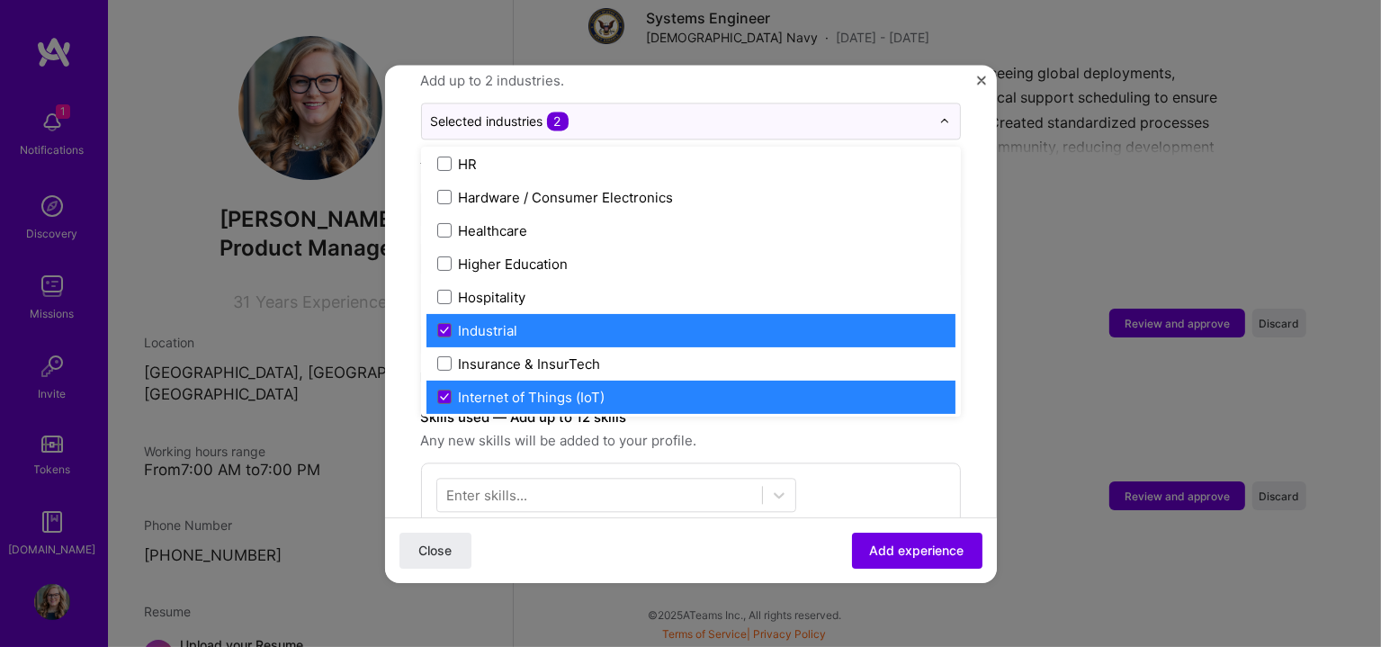
click at [512, 321] on div "Industrial" at bounding box center [488, 330] width 59 height 19
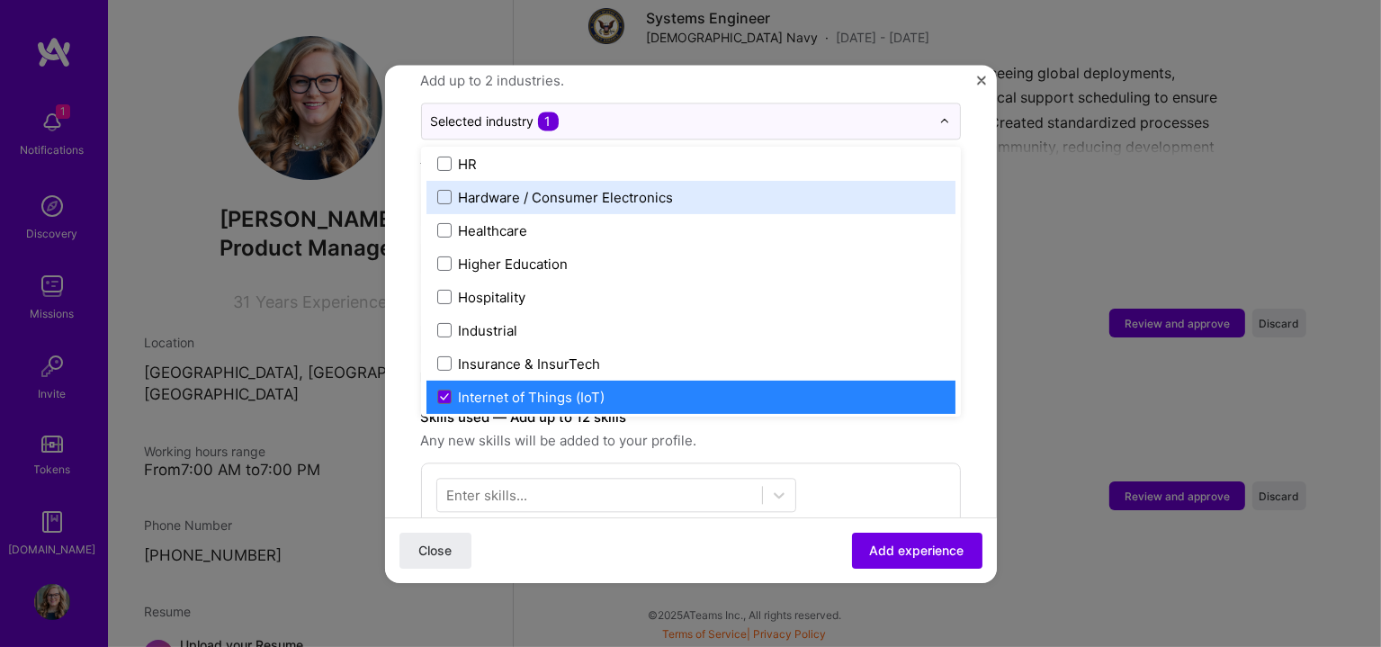
click at [518, 188] on div "Hardware / Consumer Electronics" at bounding box center [566, 197] width 215 height 19
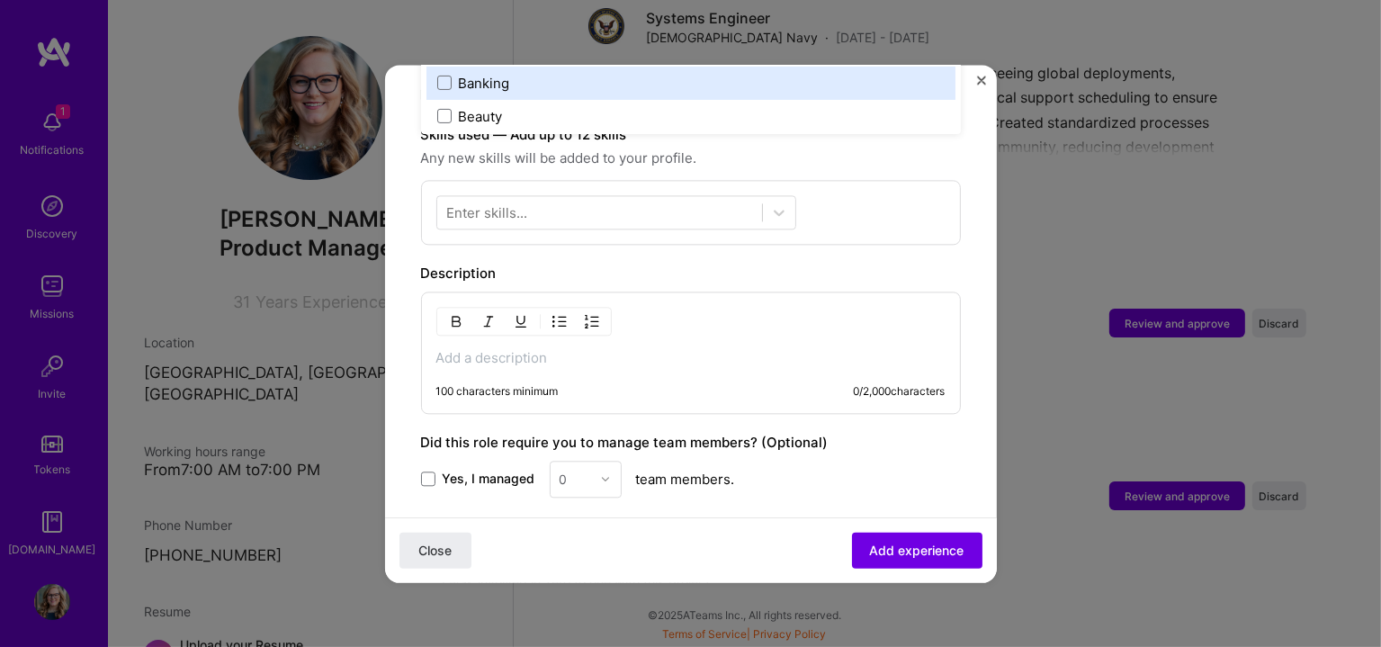
scroll to position [599, 0]
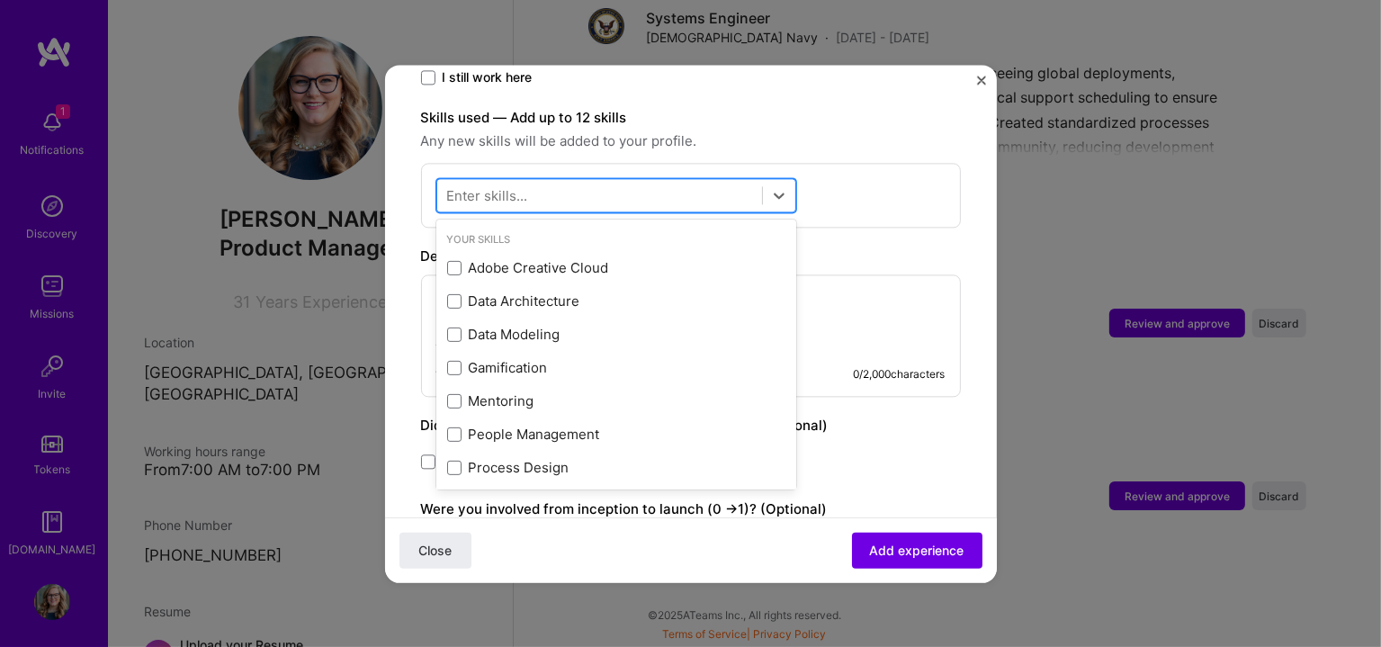
click at [610, 180] on div at bounding box center [599, 195] width 325 height 30
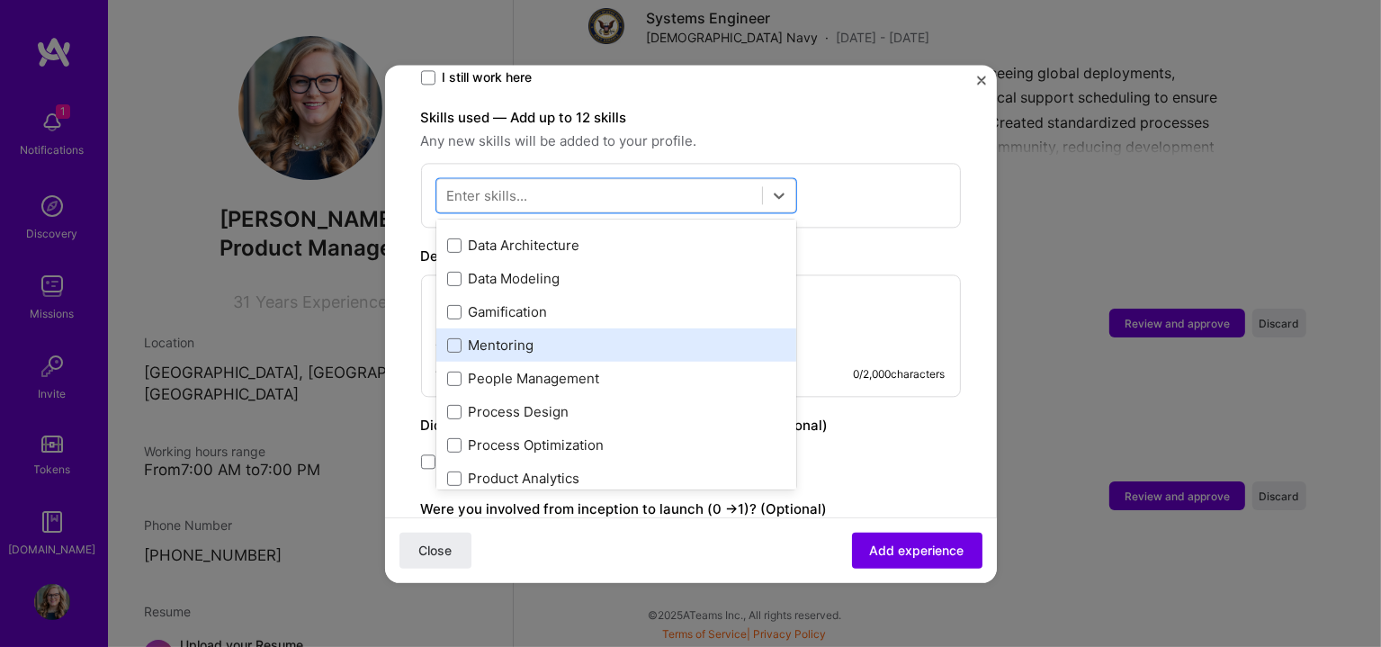
scroll to position [149, 0]
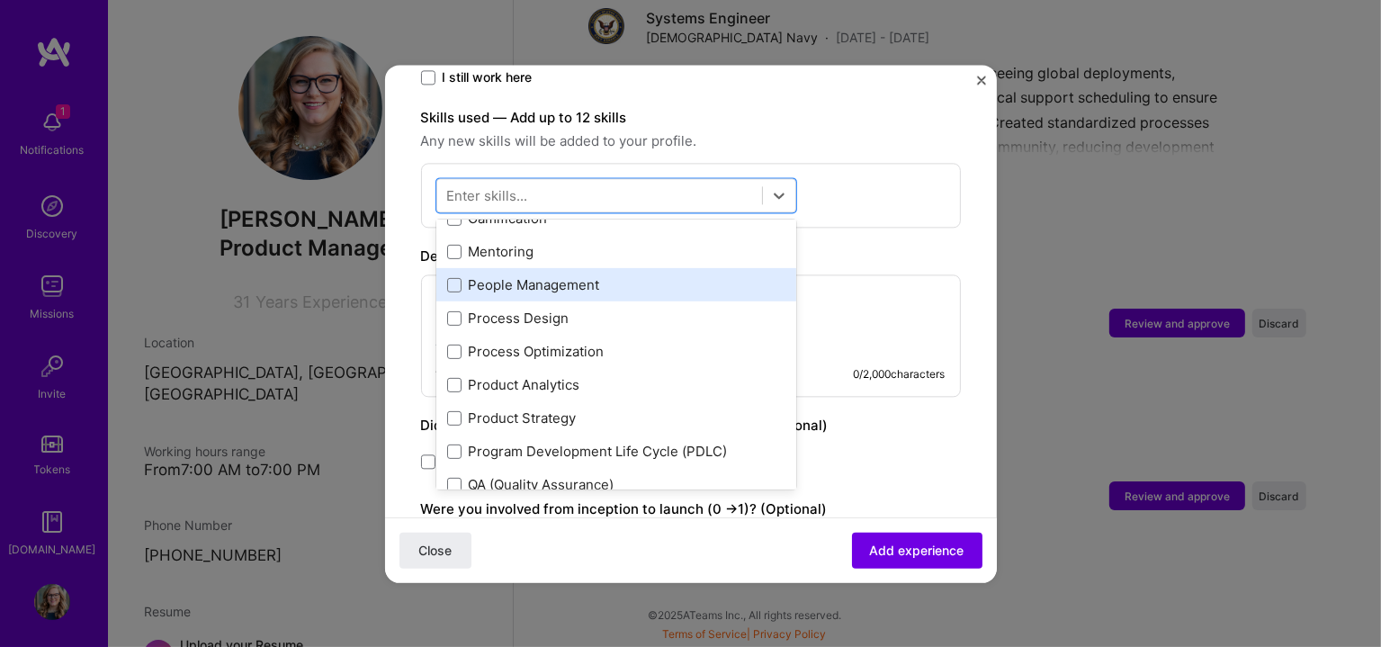
click at [553, 276] on div "People Management" at bounding box center [616, 285] width 338 height 19
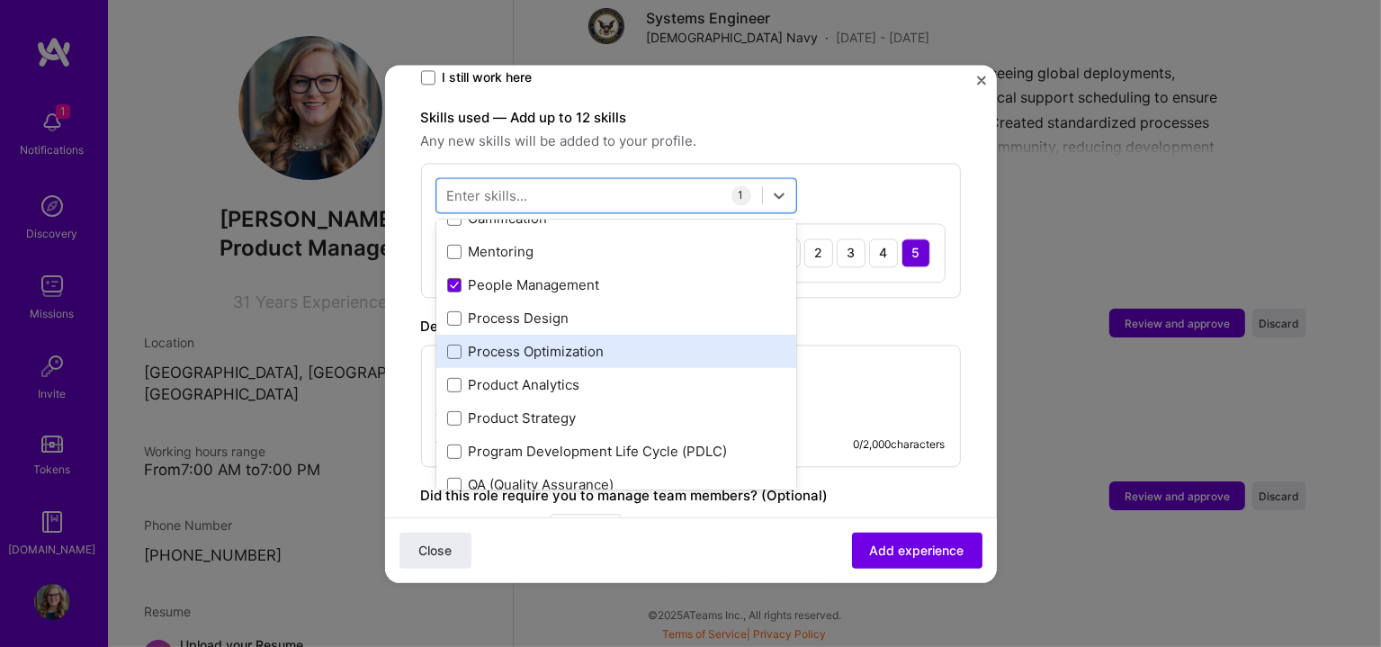
click at [543, 336] on div "Process Optimization" at bounding box center [616, 352] width 360 height 33
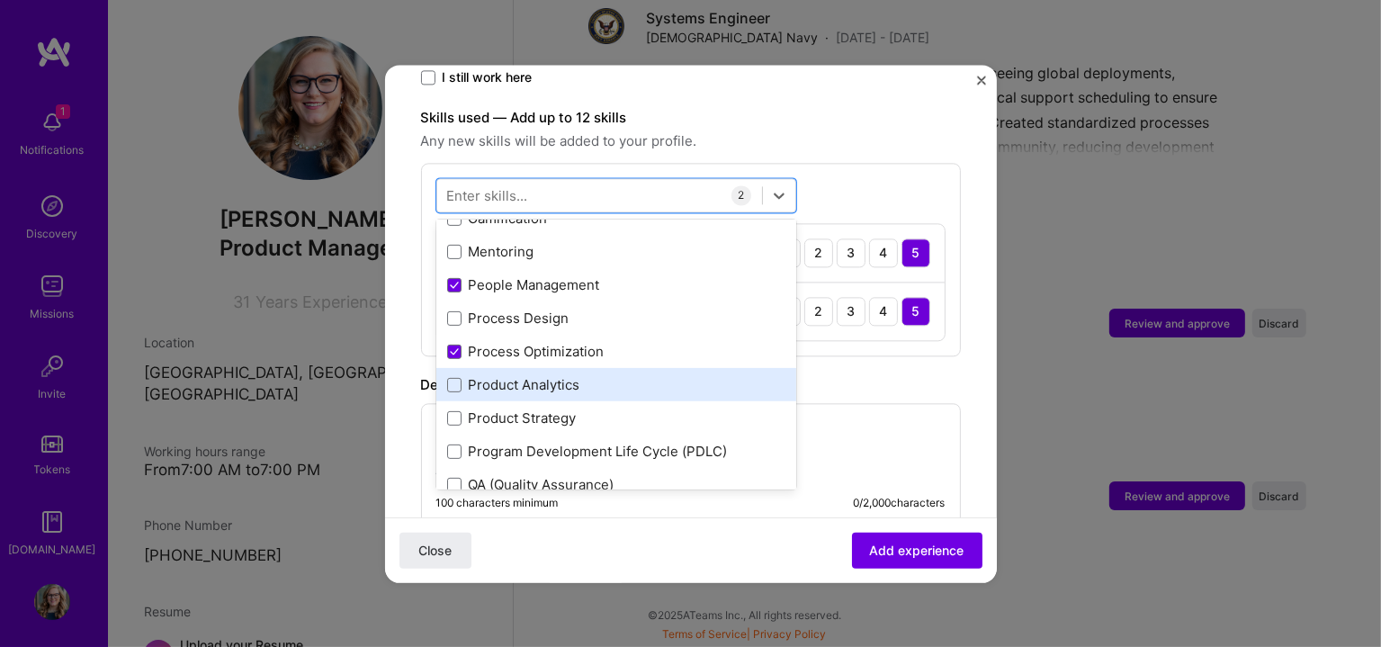
click at [536, 376] on div "Product Analytics" at bounding box center [616, 385] width 338 height 19
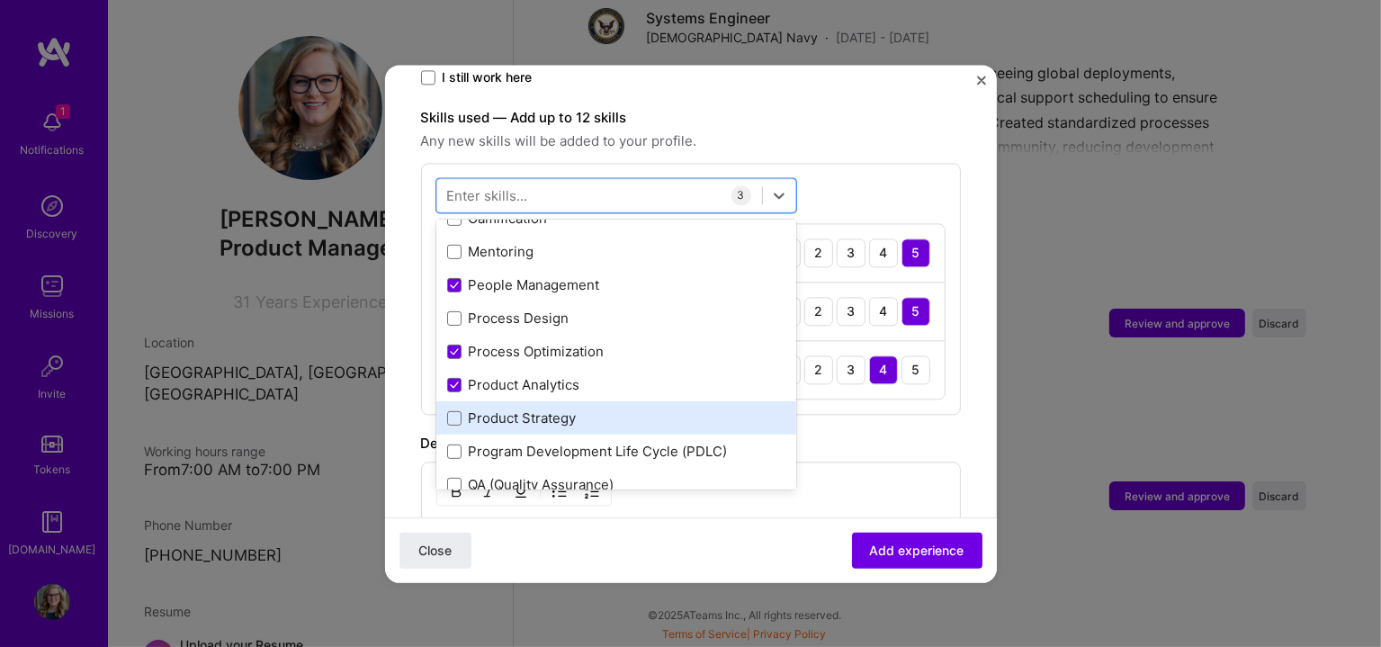
click at [536, 409] on div "Product Strategy" at bounding box center [616, 418] width 338 height 19
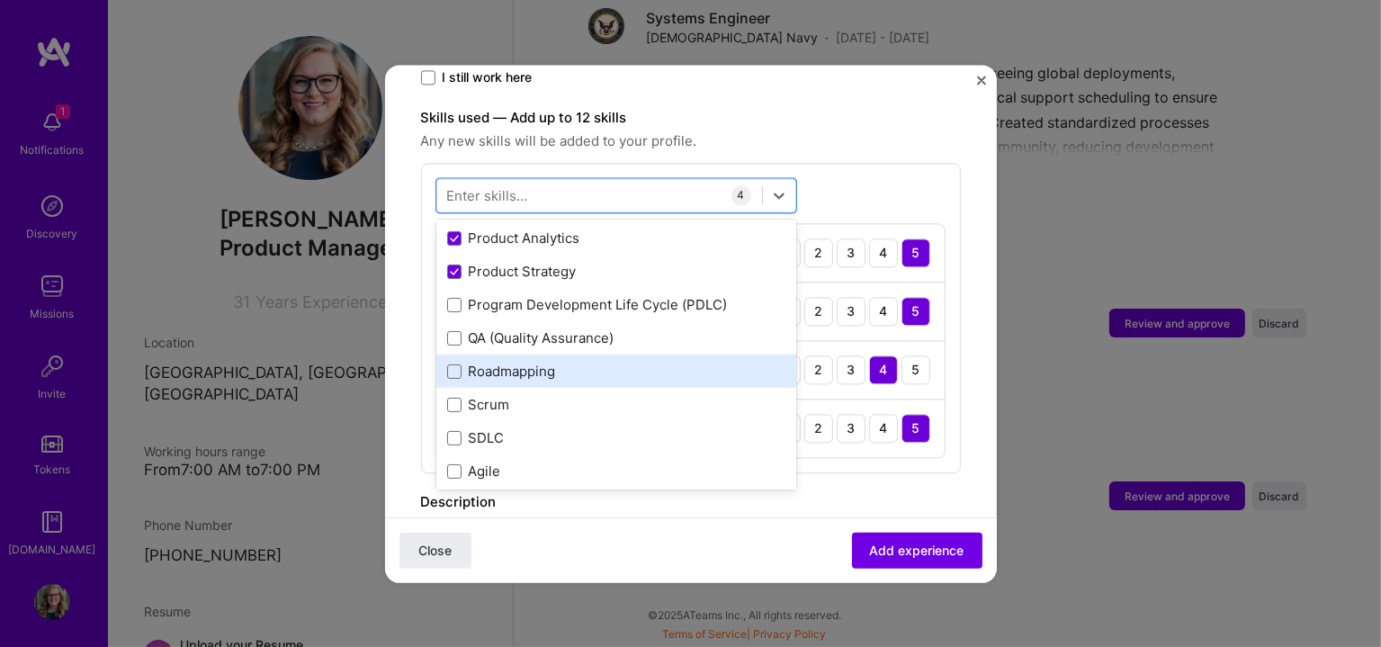
scroll to position [300, 0]
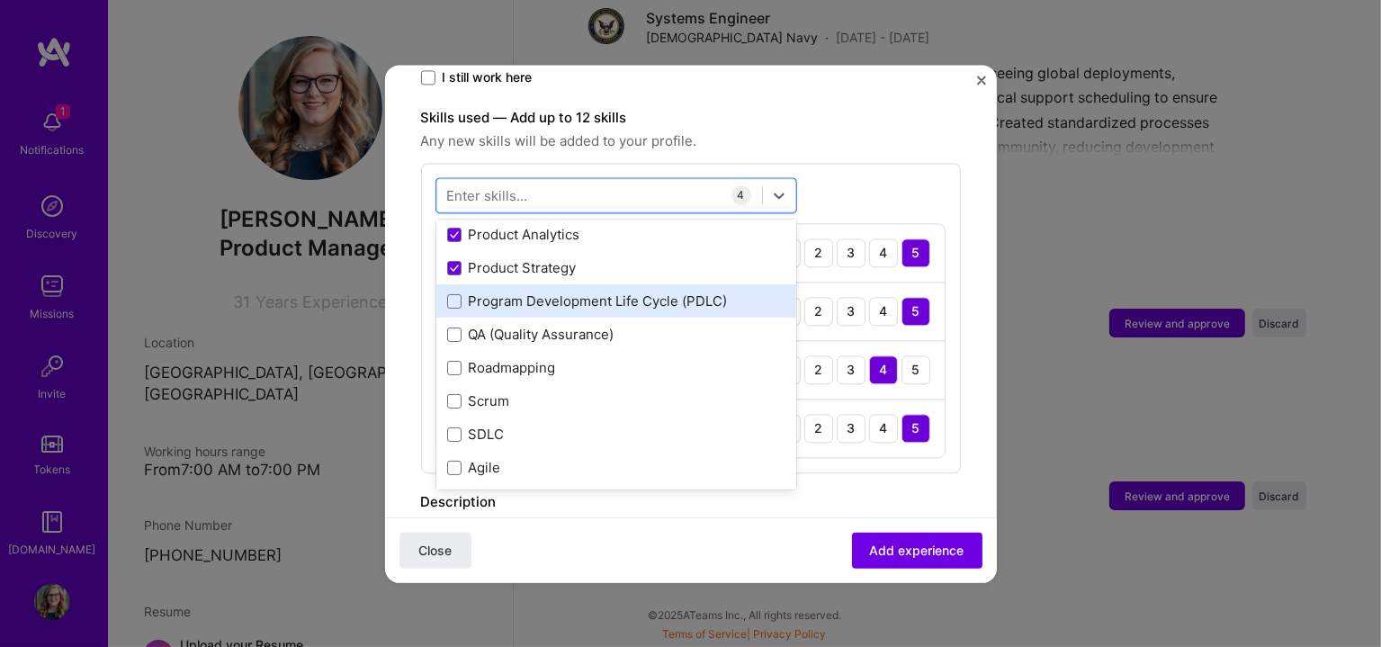
click at [550, 292] on div "Program Development Life Cycle (PDLC)" at bounding box center [616, 301] width 338 height 19
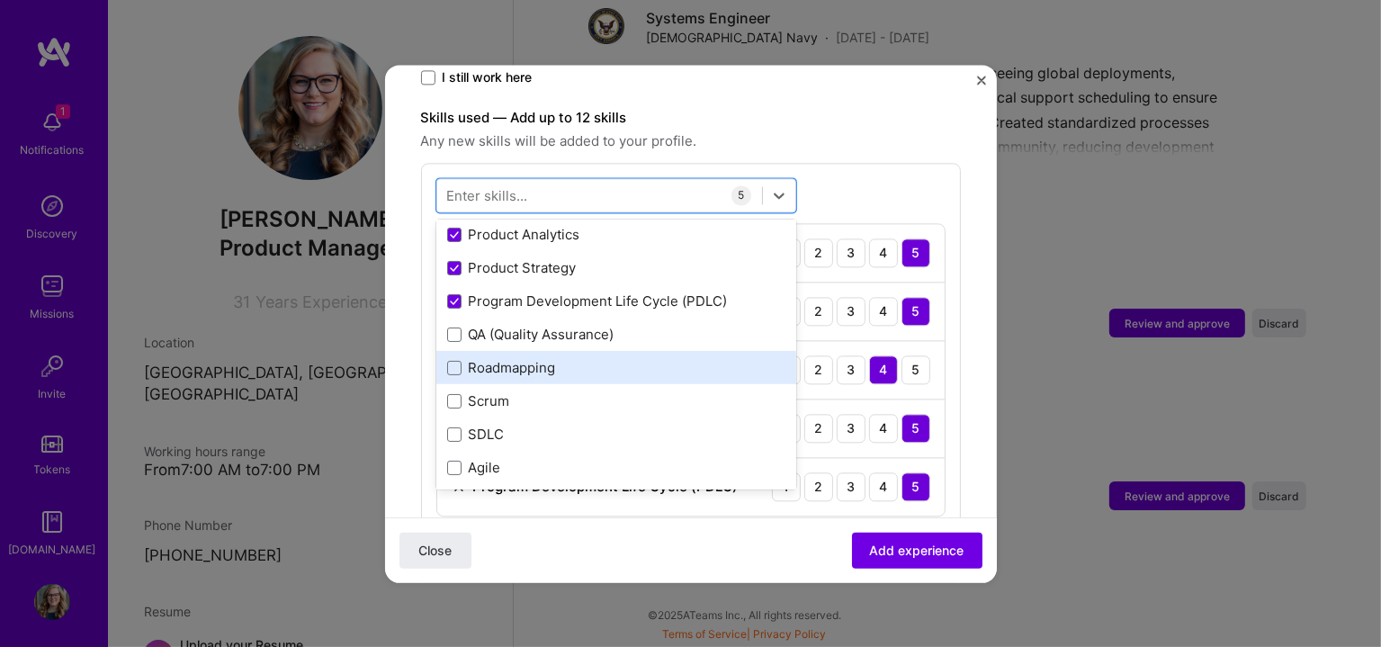
click at [530, 359] on div "Roadmapping" at bounding box center [616, 368] width 338 height 19
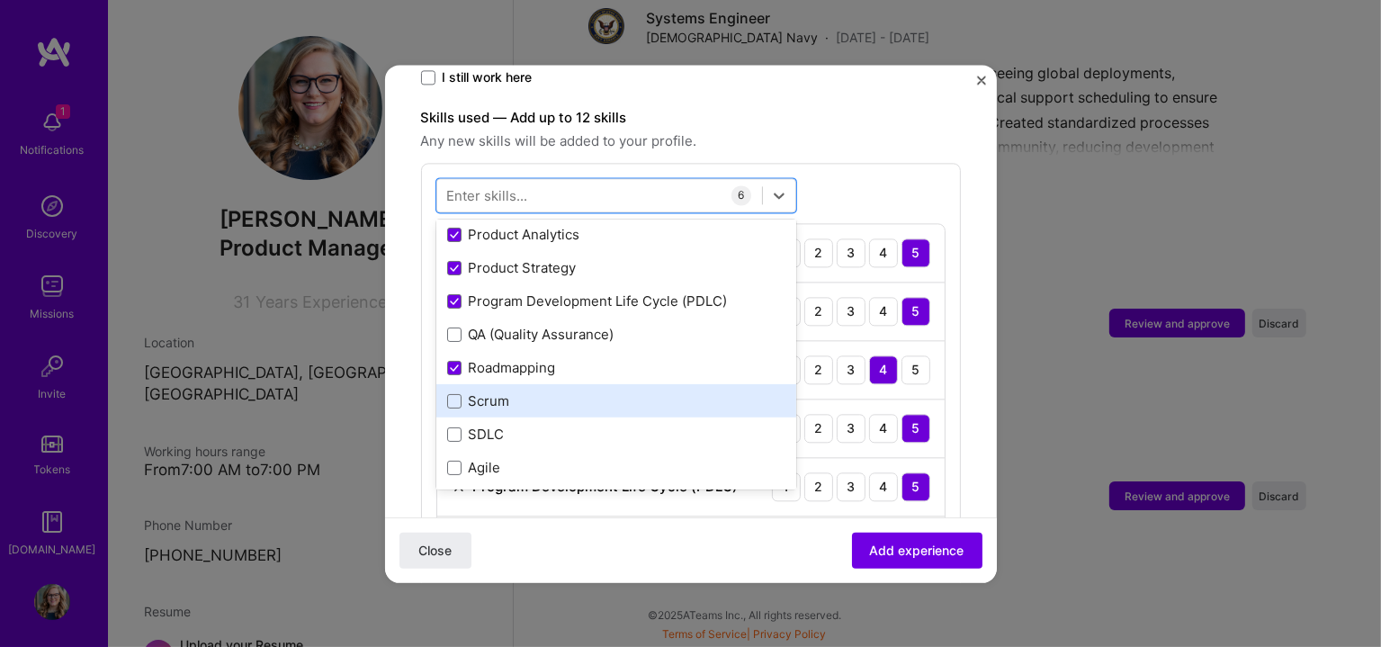
click at [511, 392] on div "Scrum" at bounding box center [616, 401] width 338 height 19
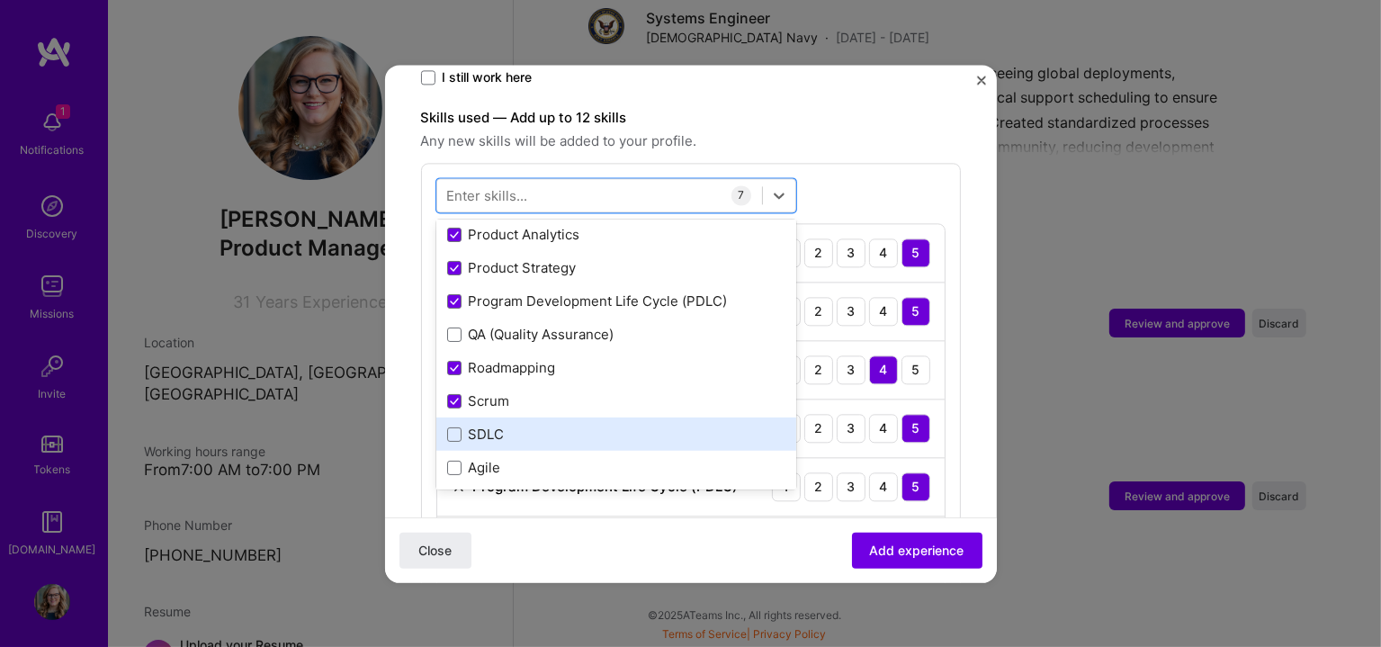
drag, startPoint x: 502, startPoint y: 441, endPoint x: 504, endPoint y: 420, distance: 20.8
click at [502, 452] on div "Agile" at bounding box center [616, 468] width 360 height 33
click at [506, 426] on div "SDLC" at bounding box center [616, 435] width 338 height 19
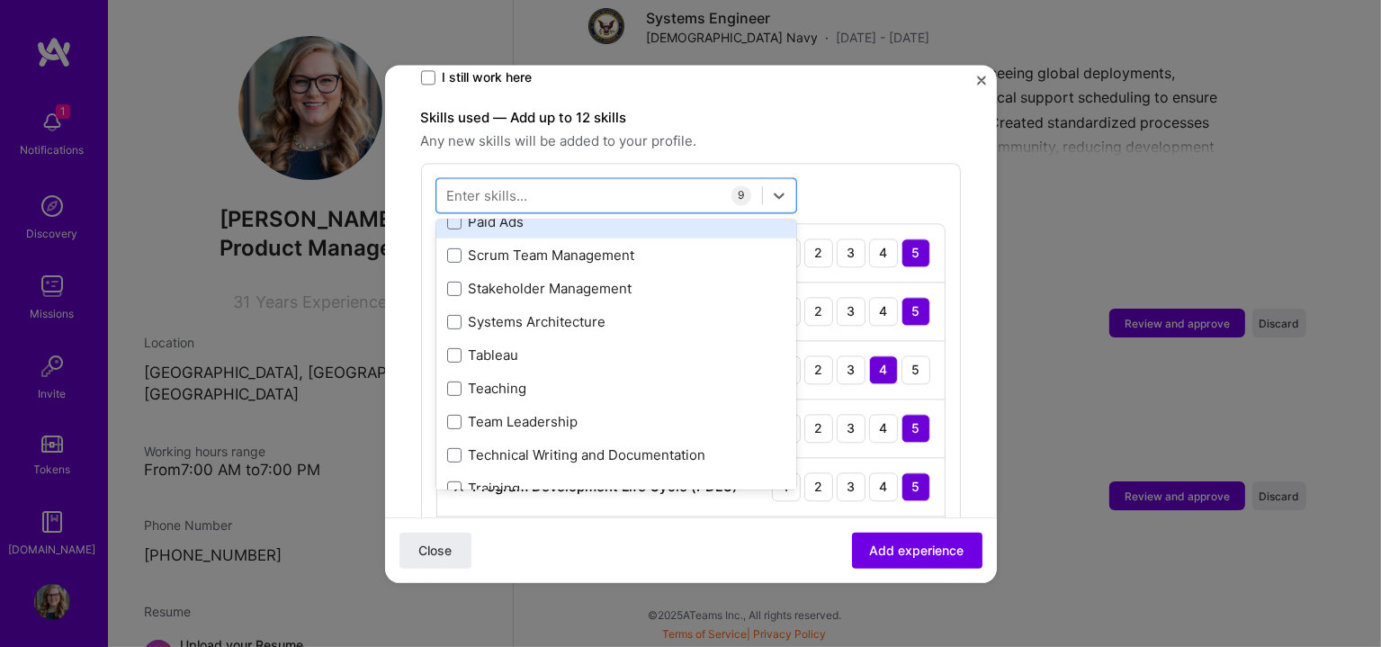
scroll to position [749, 0]
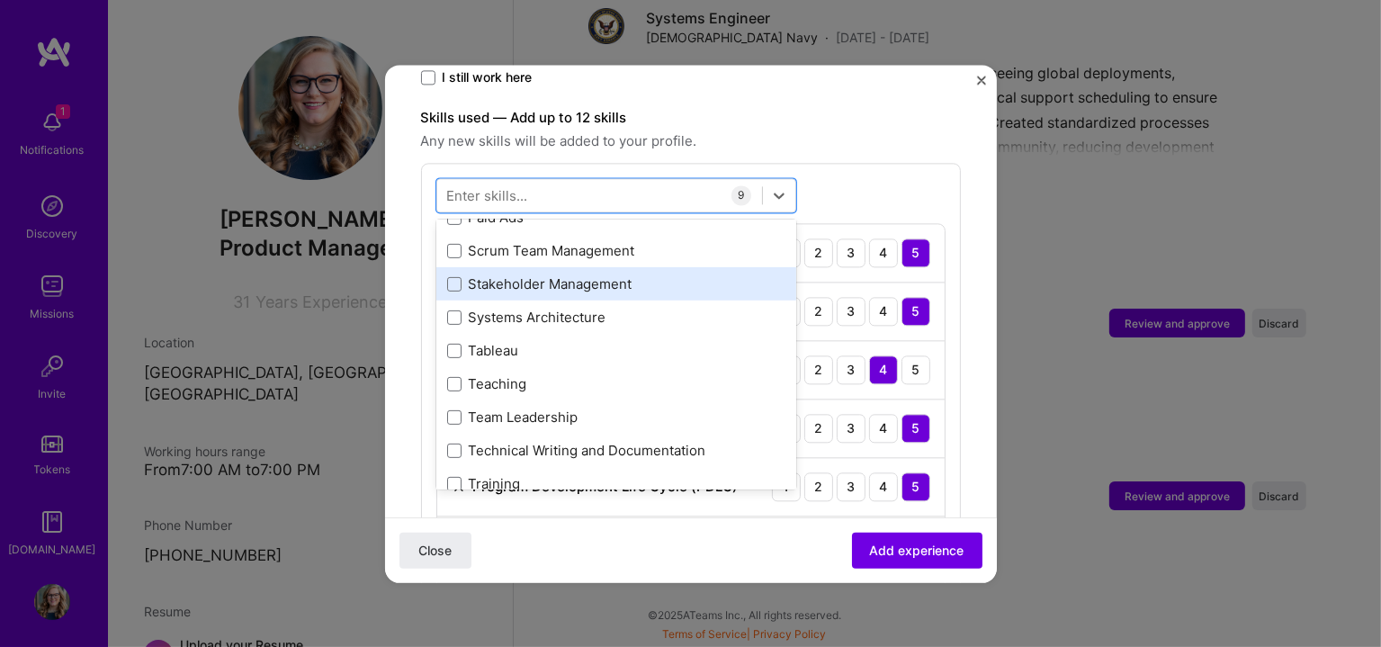
click at [499, 275] on div "Stakeholder Management" at bounding box center [616, 284] width 338 height 19
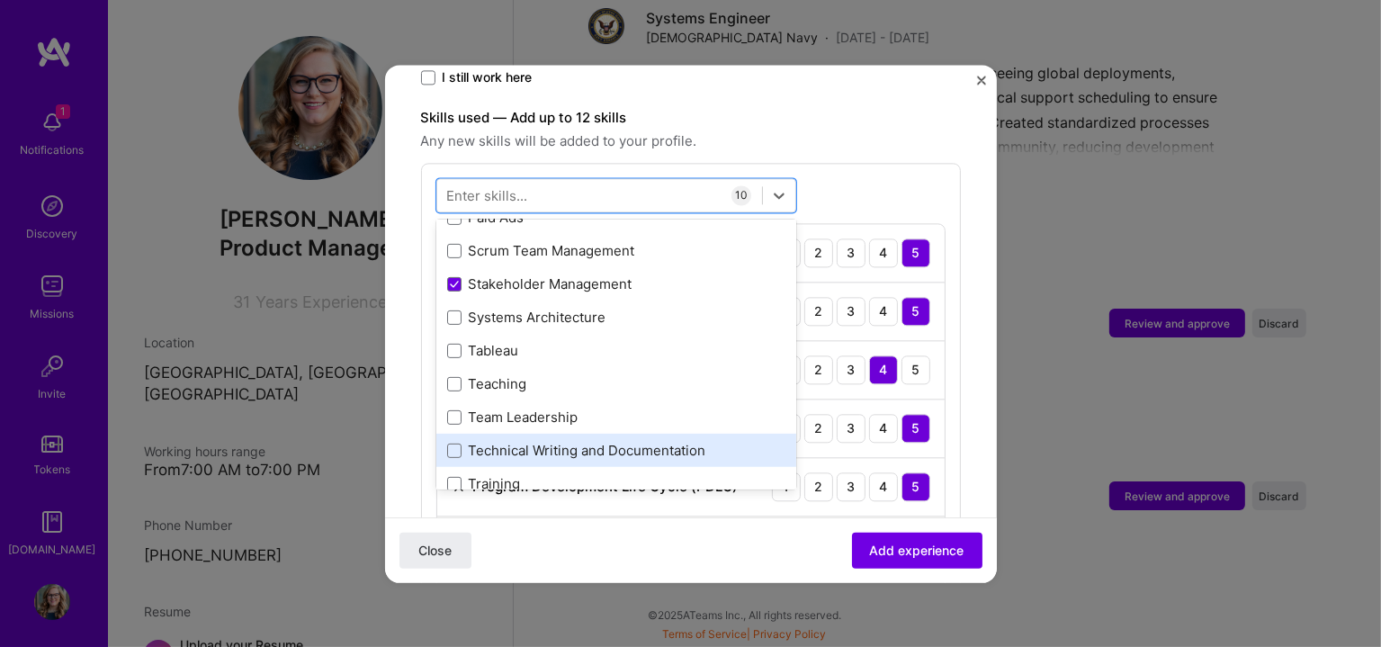
click at [509, 442] on div "Technical Writing and Documentation" at bounding box center [616, 451] width 338 height 19
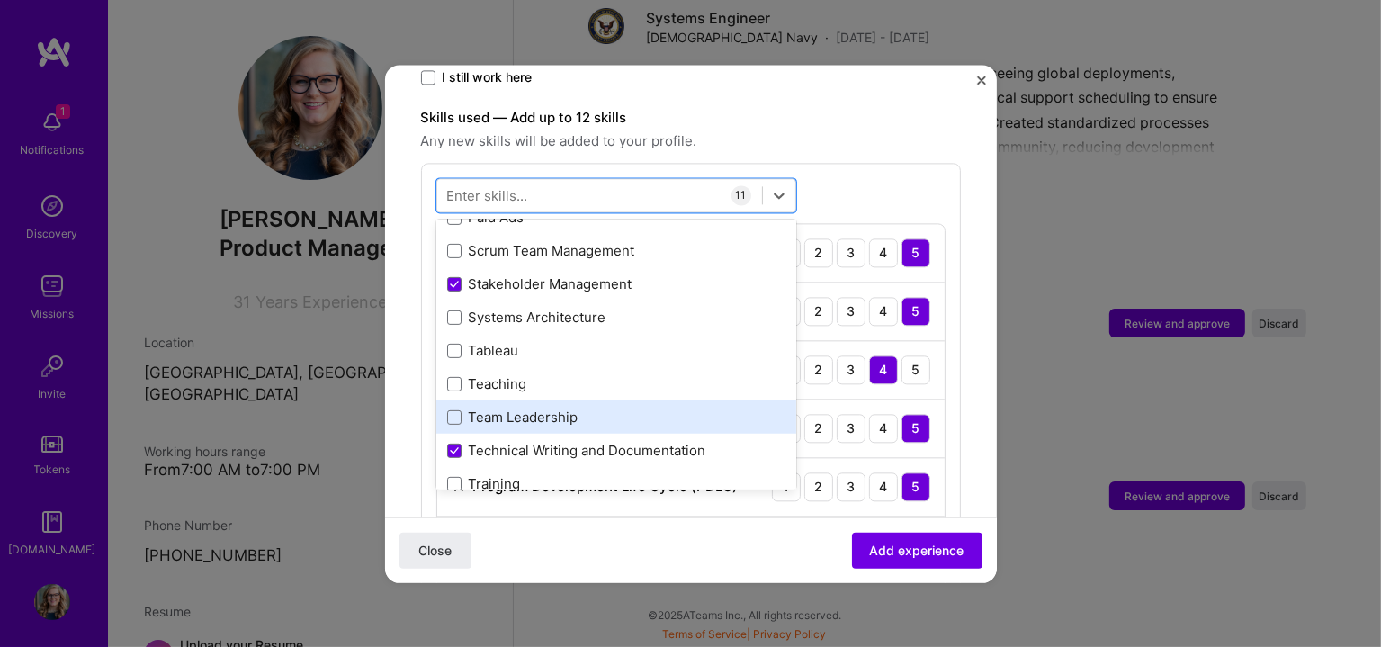
click at [536, 408] on div "Team Leadership" at bounding box center [616, 417] width 338 height 19
click at [962, 267] on form "Adding suggested job This job is suggested based on your LinkedIn, resume or [D…" at bounding box center [691, 501] width 612 height 1998
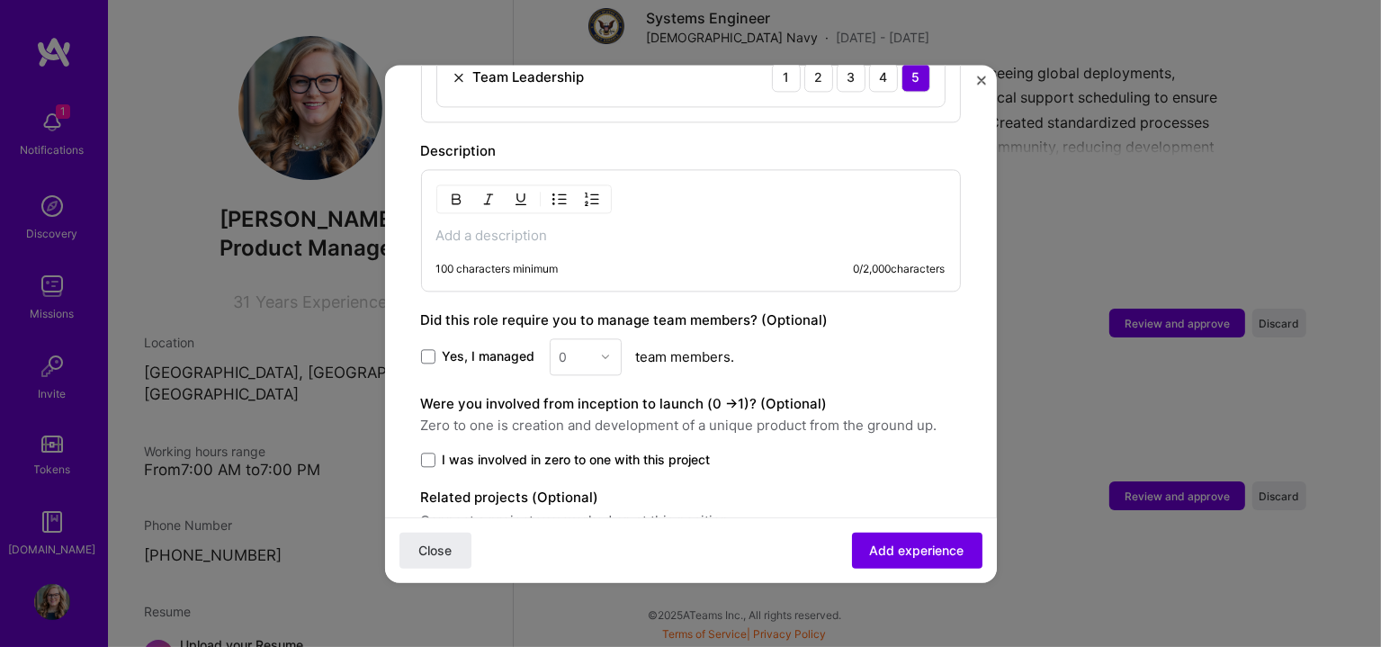
scroll to position [1493, 0]
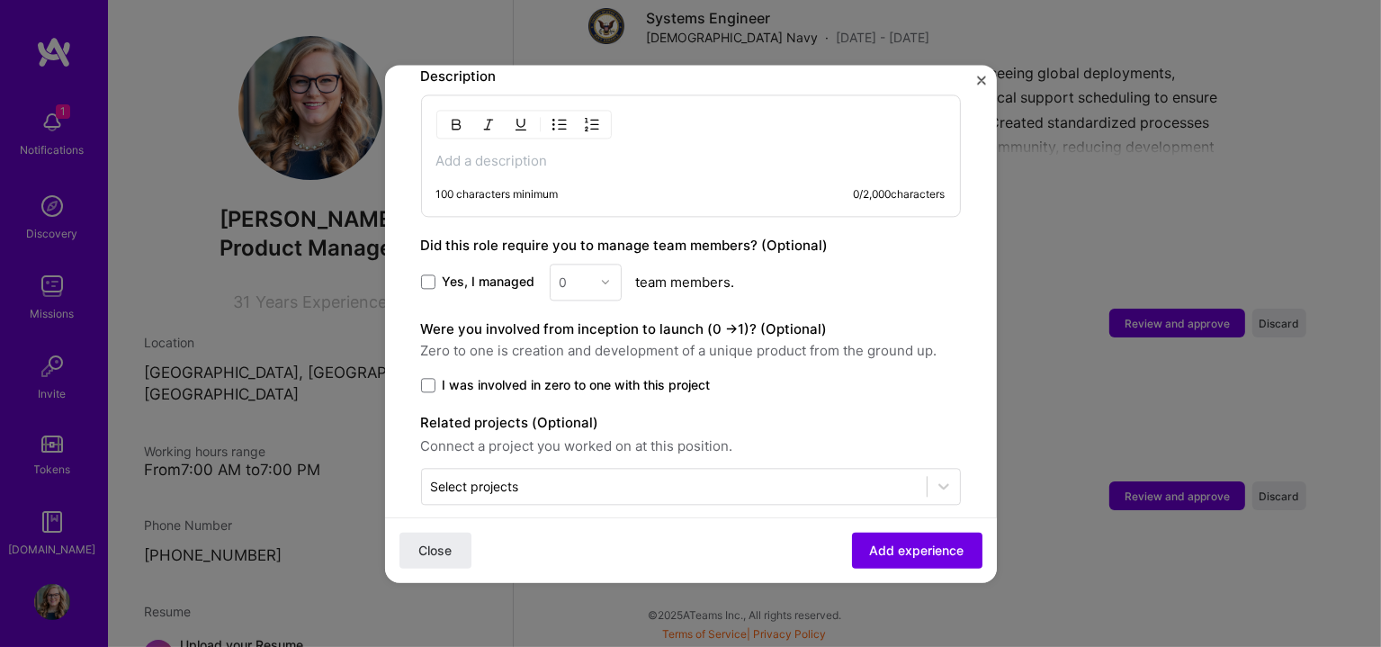
click at [6, 222] on div "Adding suggested job This job is suggested based on your LinkedIn, resume or [D…" at bounding box center [690, 323] width 1381 height 647
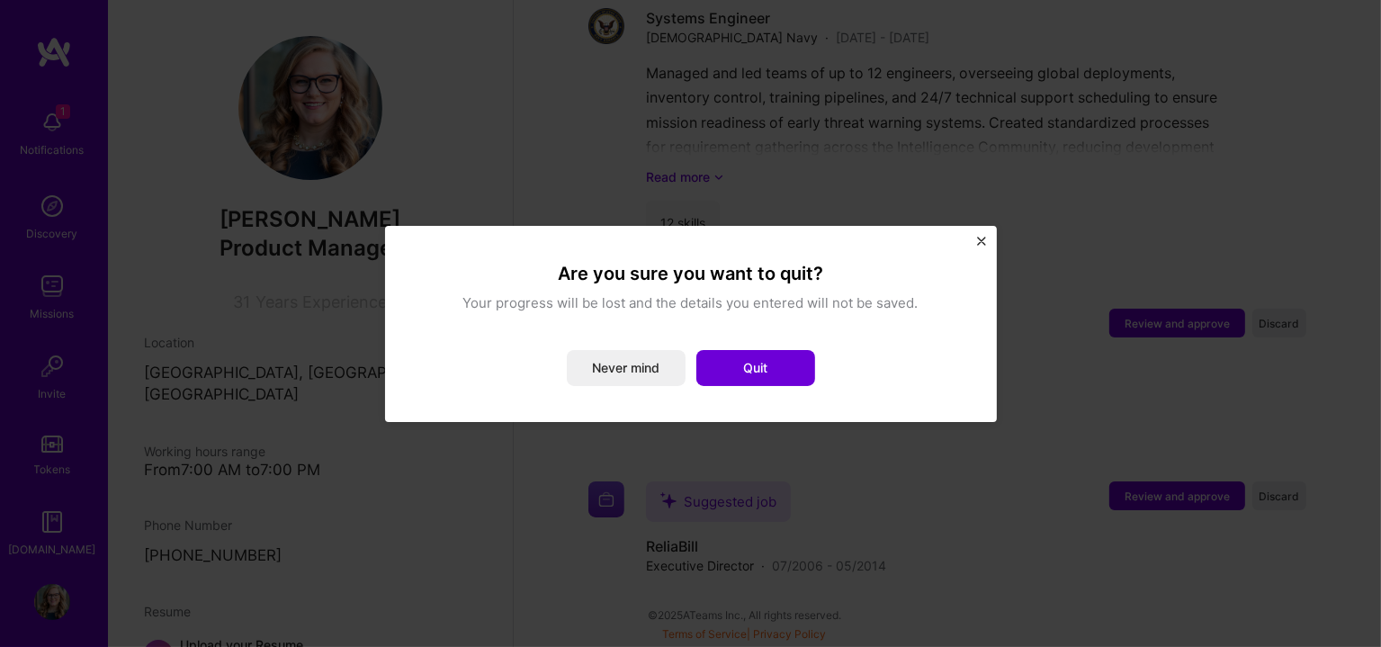
click at [626, 370] on button "Never mind" at bounding box center [626, 368] width 119 height 36
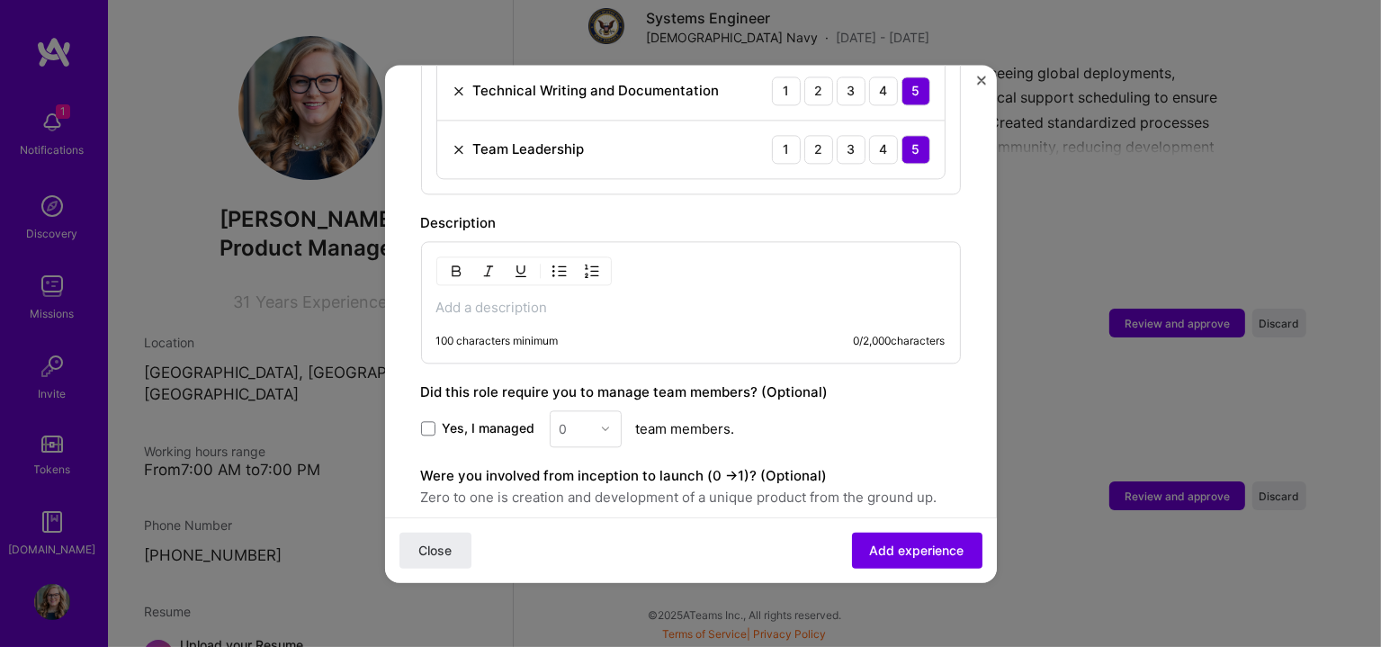
scroll to position [1342, 0]
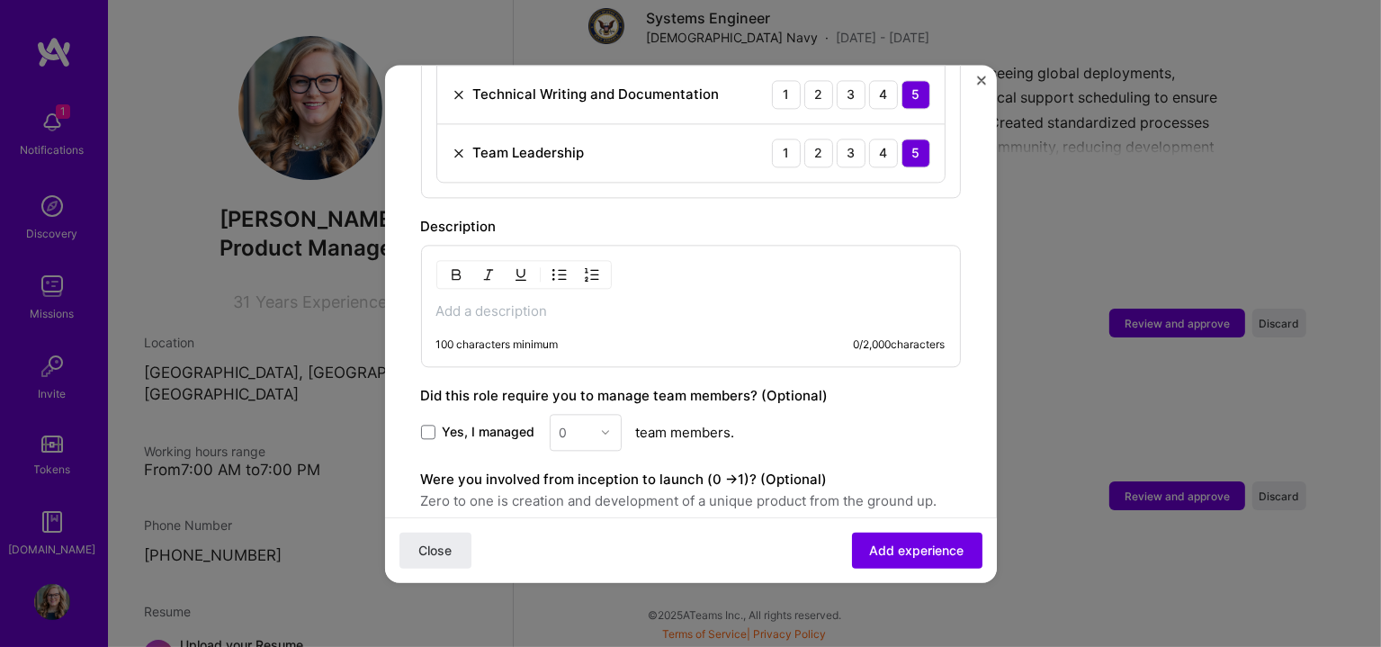
drag, startPoint x: 503, startPoint y: 283, endPoint x: 464, endPoint y: 284, distance: 38.7
click at [464, 302] on p at bounding box center [690, 311] width 509 height 18
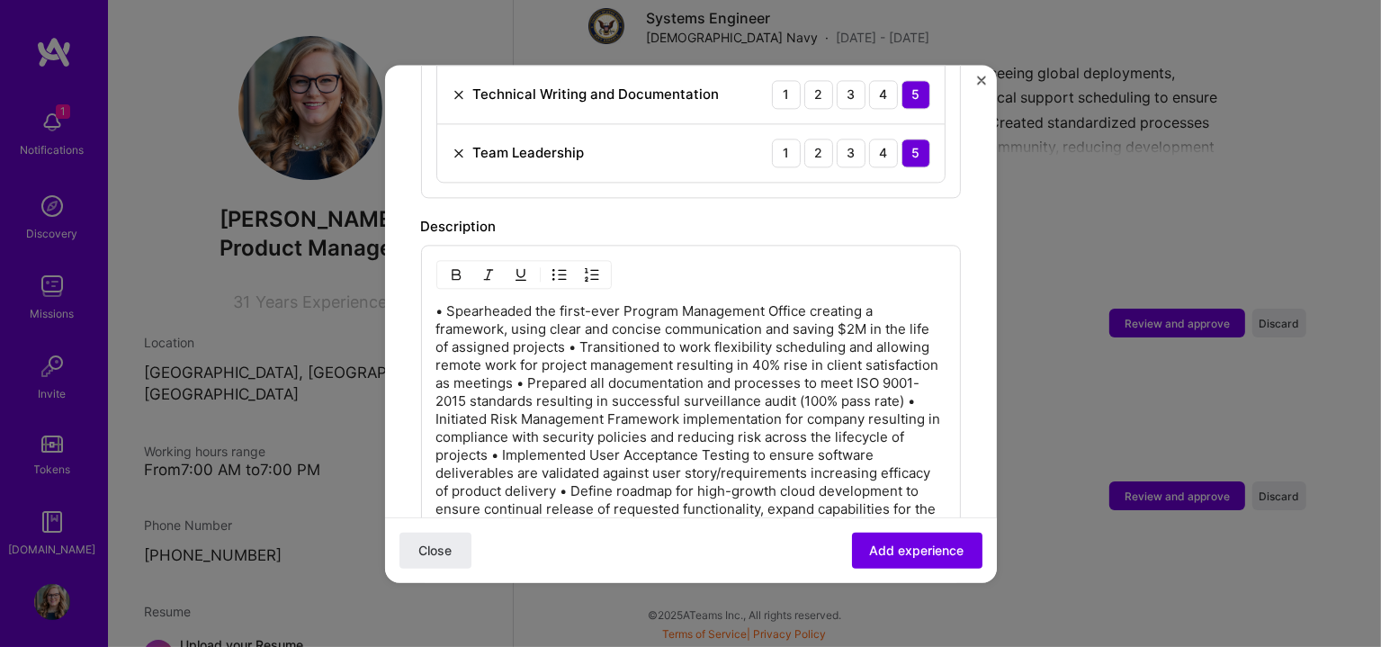
click at [601, 323] on p "• Spearheaded the first-ever Program Management Office creating a framework, us…" at bounding box center [690, 419] width 509 height 234
click at [592, 323] on p "• Spearheaded the first-ever Program Management Office creating a framework, us…" at bounding box center [690, 419] width 509 height 234
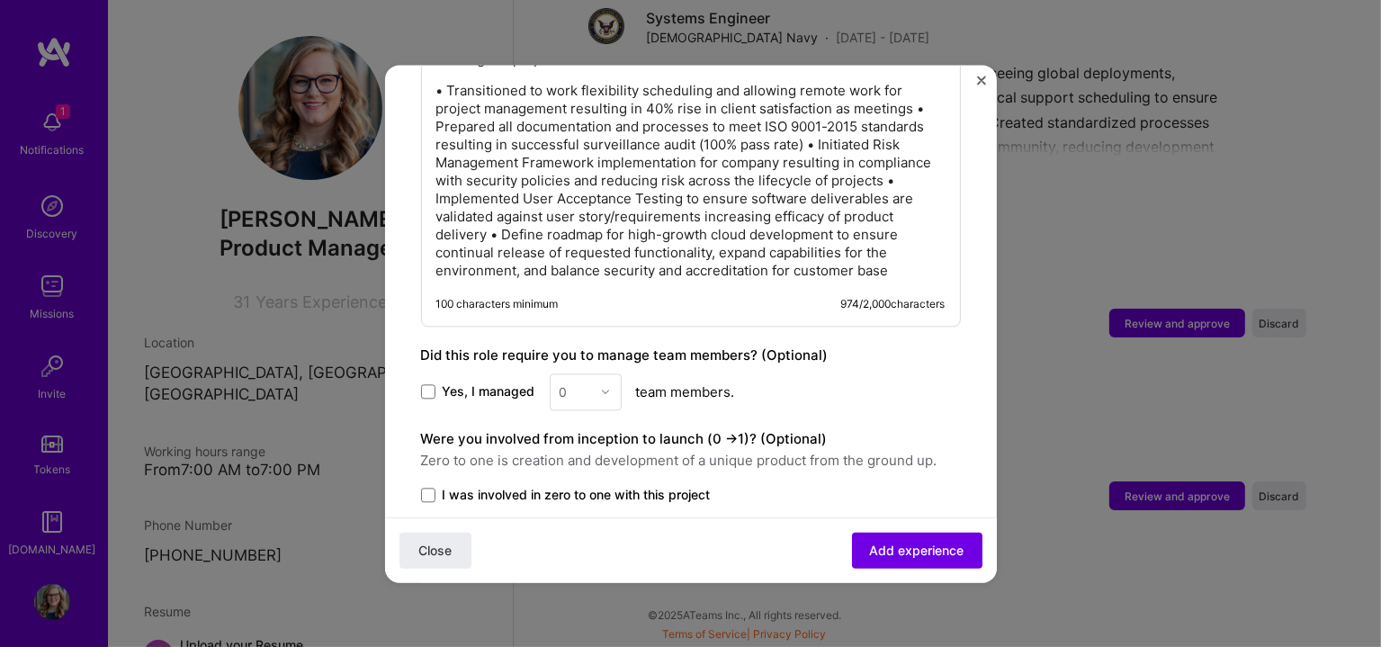
scroll to position [1642, 0]
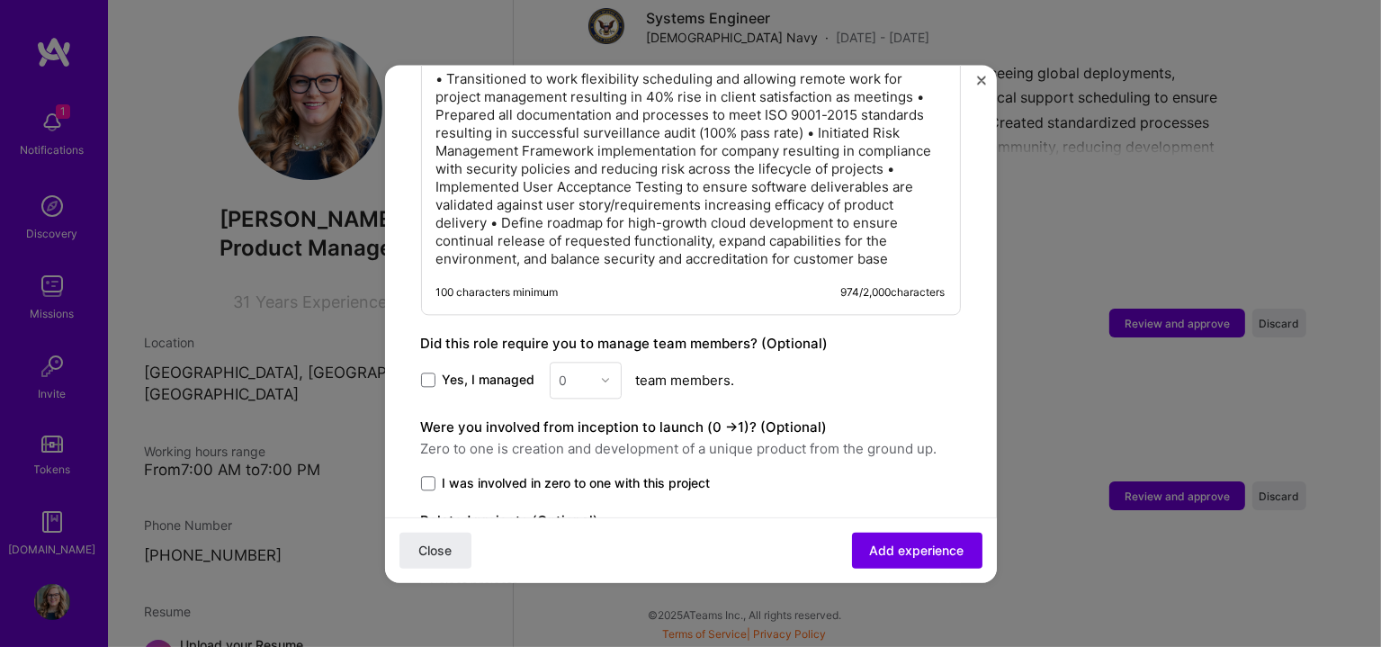
click at [494, 163] on p "• Transitioned to work flexibility scheduling and allowing remote work for proj…" at bounding box center [690, 169] width 509 height 198
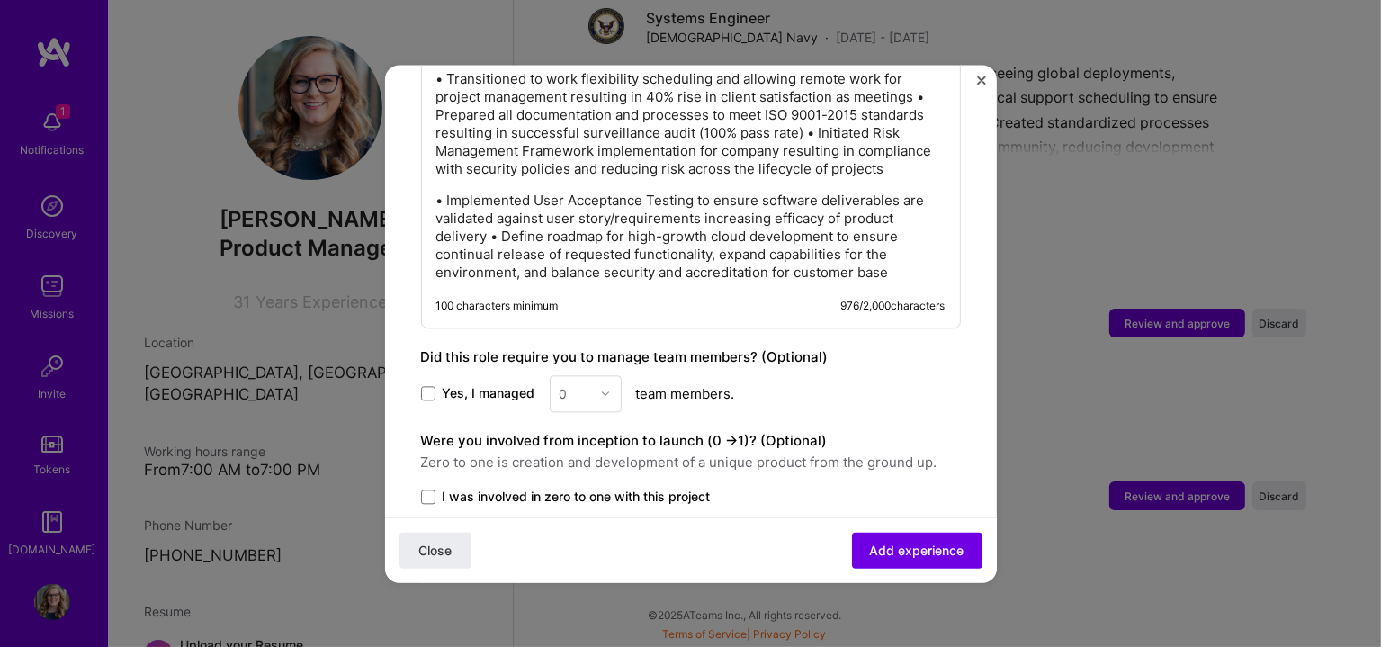
click at [495, 228] on p "• Implemented User Acceptance Testing to ensure software deliverables are valid…" at bounding box center [690, 237] width 509 height 90
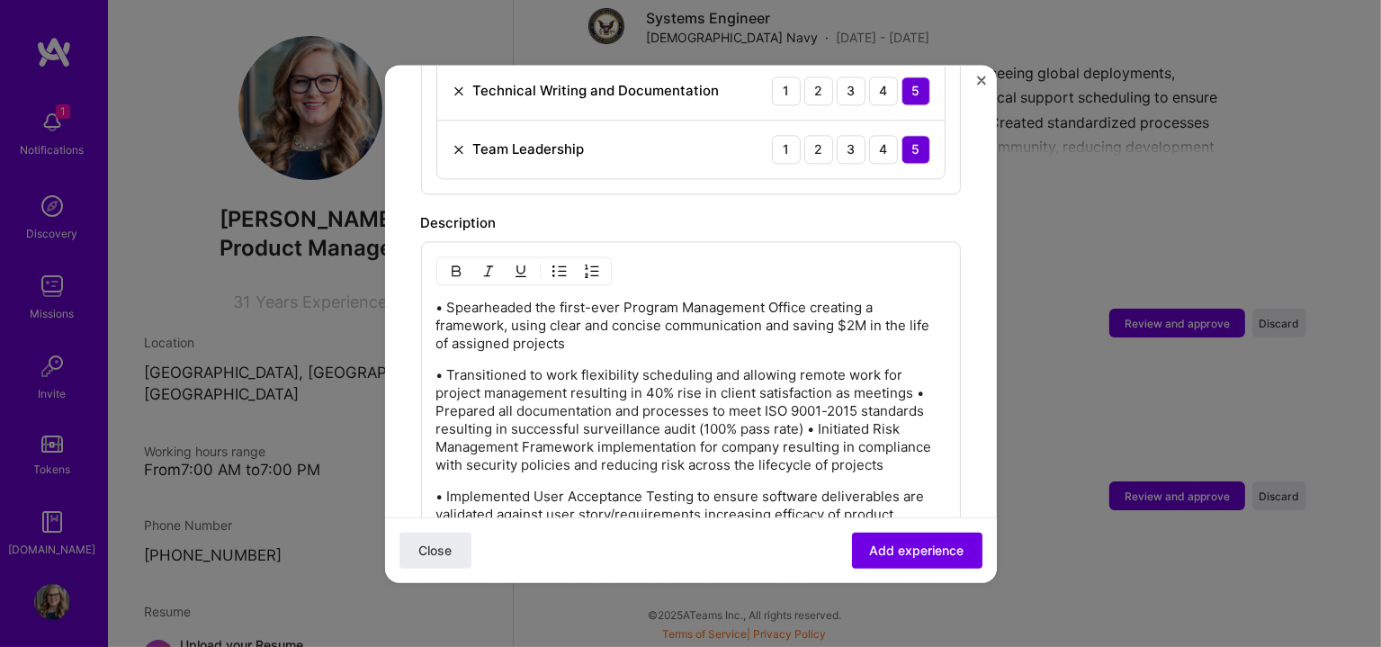
scroll to position [1342, 0]
click at [809, 407] on p "• Transitioned to work flexibility scheduling and allowing remote work for proj…" at bounding box center [690, 424] width 509 height 108
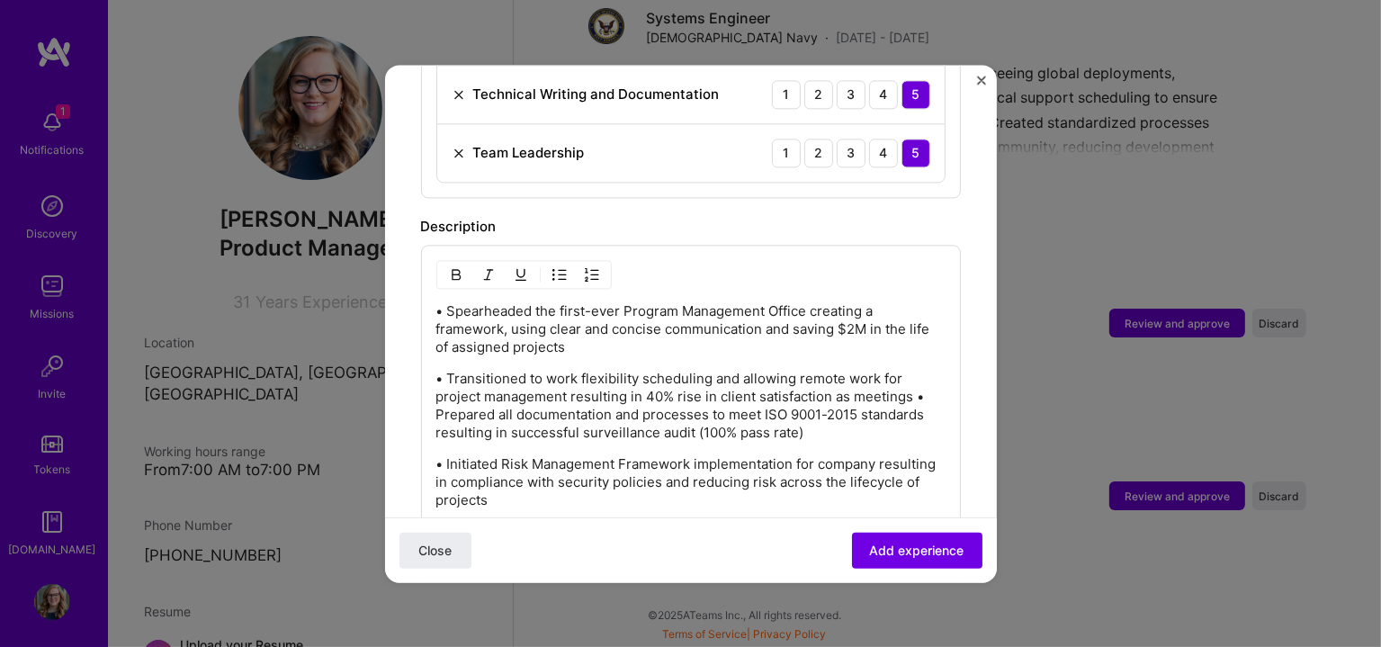
click at [914, 370] on p "• Transitioned to work flexibility scheduling and allowing remote work for proj…" at bounding box center [690, 406] width 509 height 72
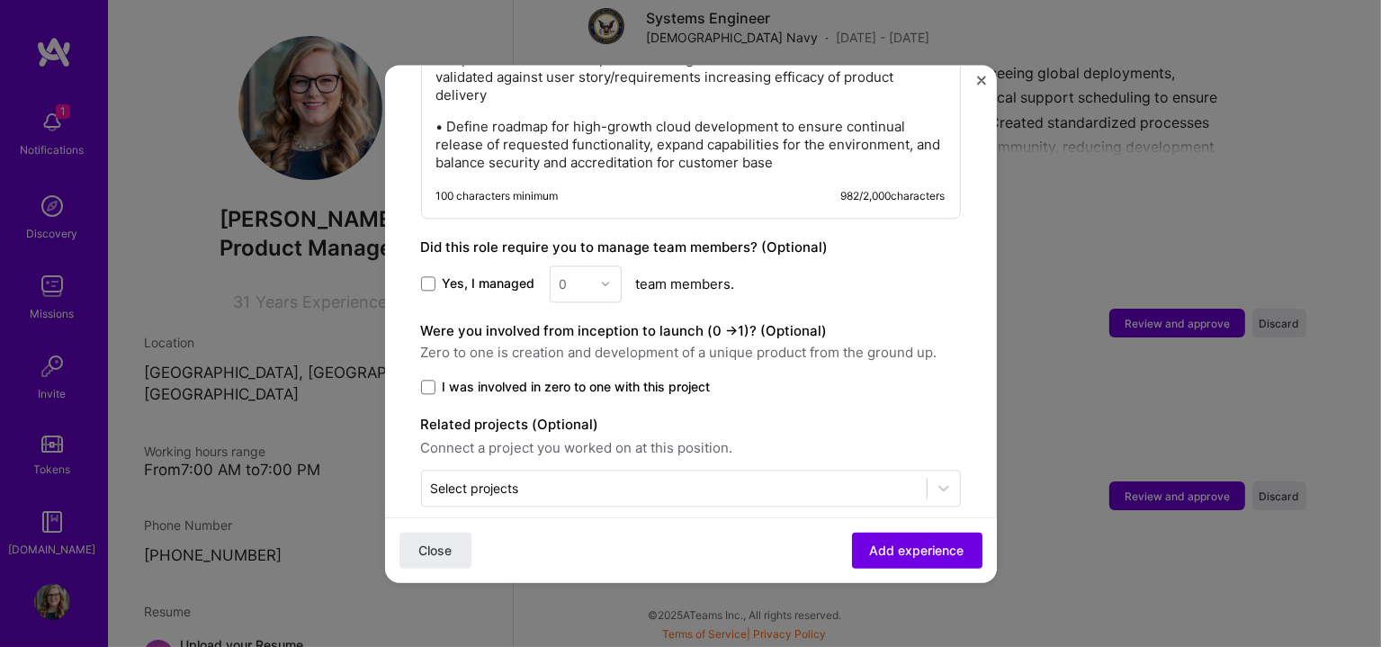
scroll to position [1829, 0]
drag, startPoint x: 862, startPoint y: 557, endPoint x: 849, endPoint y: 538, distance: 22.7
click at [870, 557] on span "Add experience" at bounding box center [917, 550] width 94 height 18
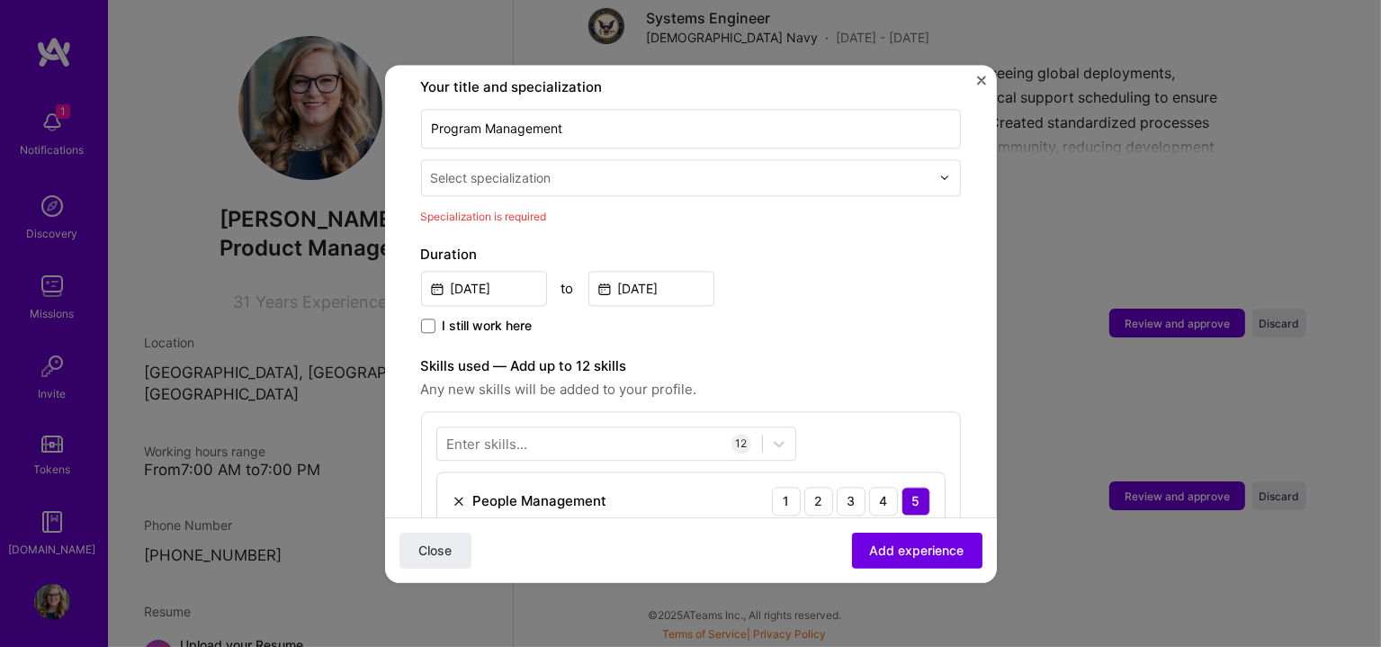
scroll to position [372, 0]
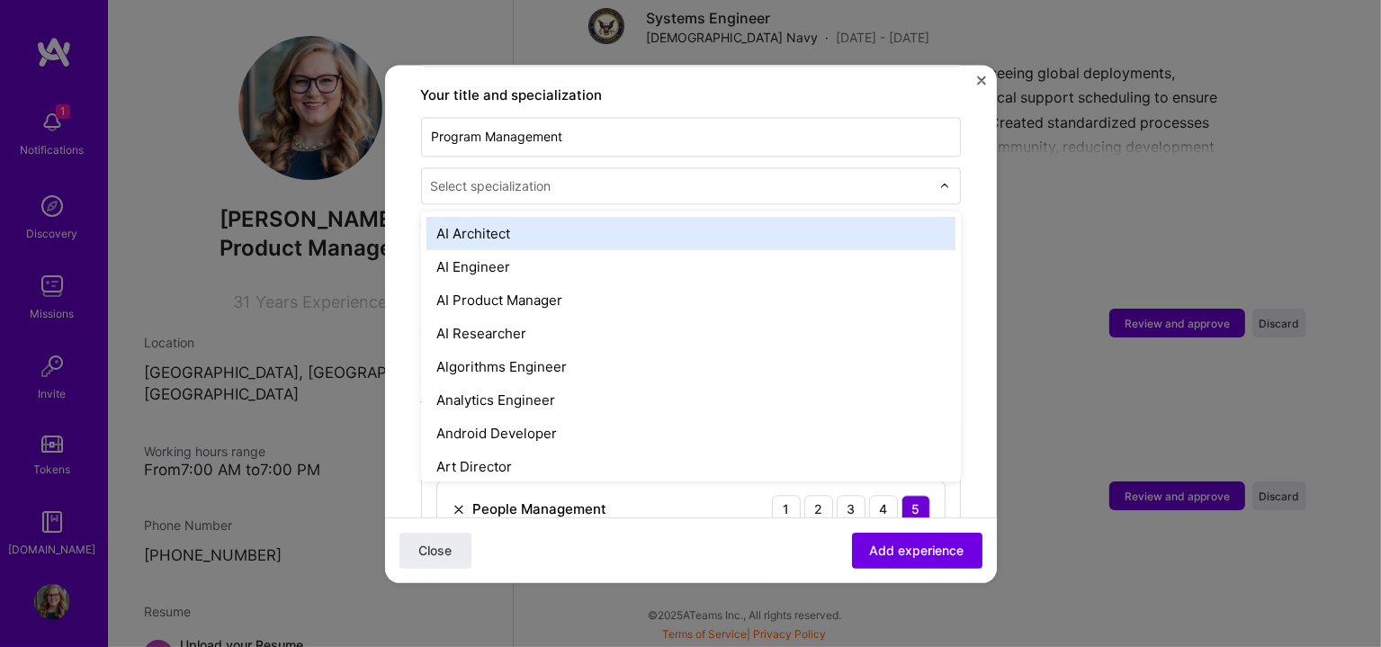
click at [493, 176] on div "Select specialization" at bounding box center [491, 185] width 121 height 19
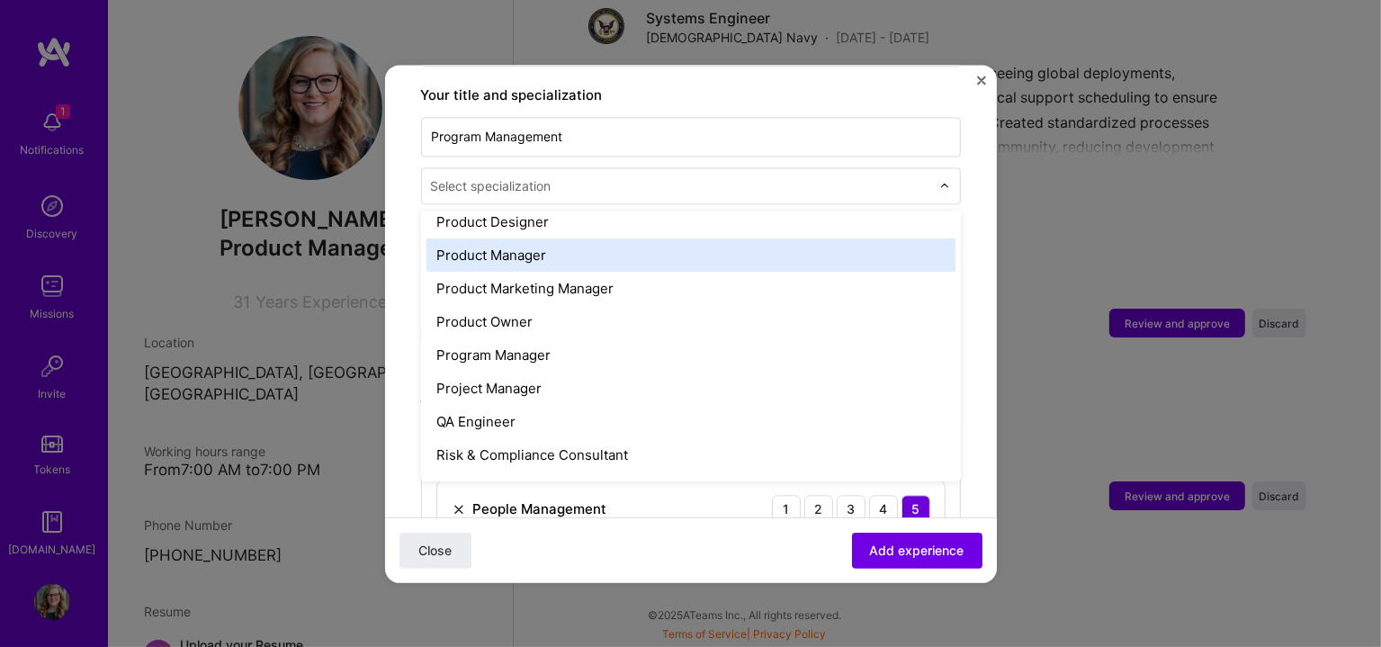
scroll to position [1649, 0]
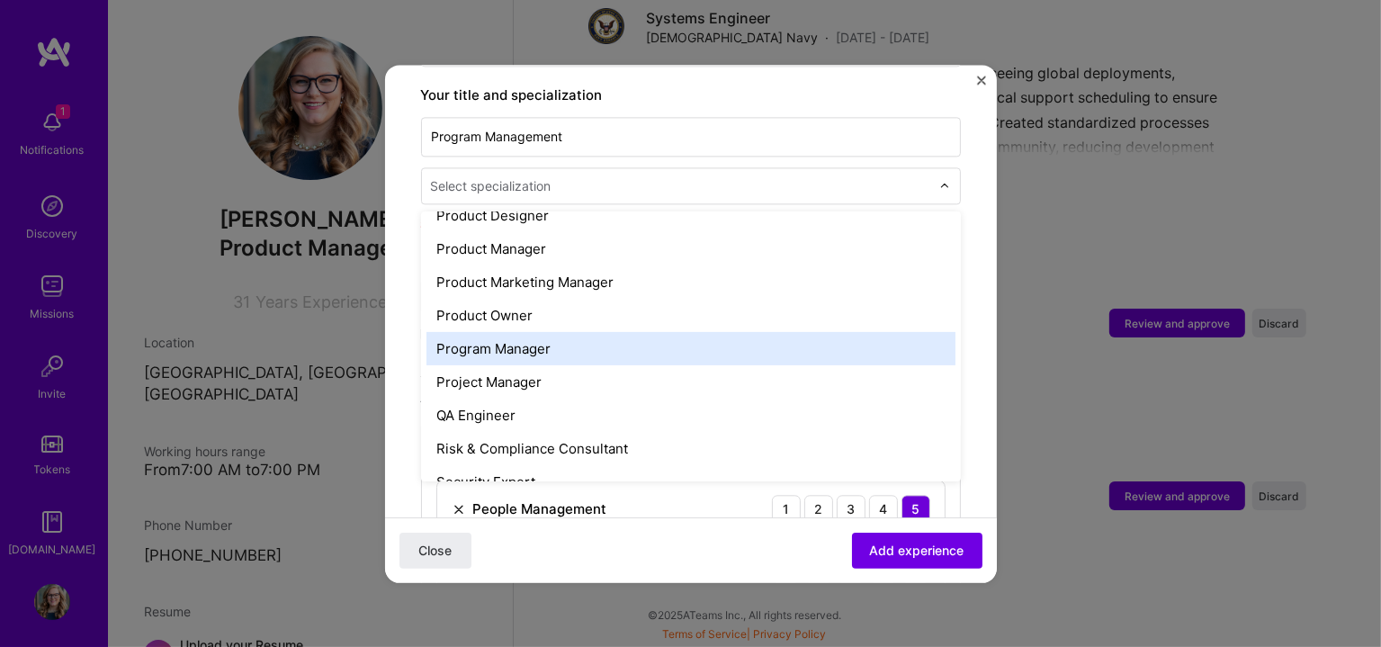
click at [616, 338] on div "Program Manager" at bounding box center [690, 348] width 529 height 33
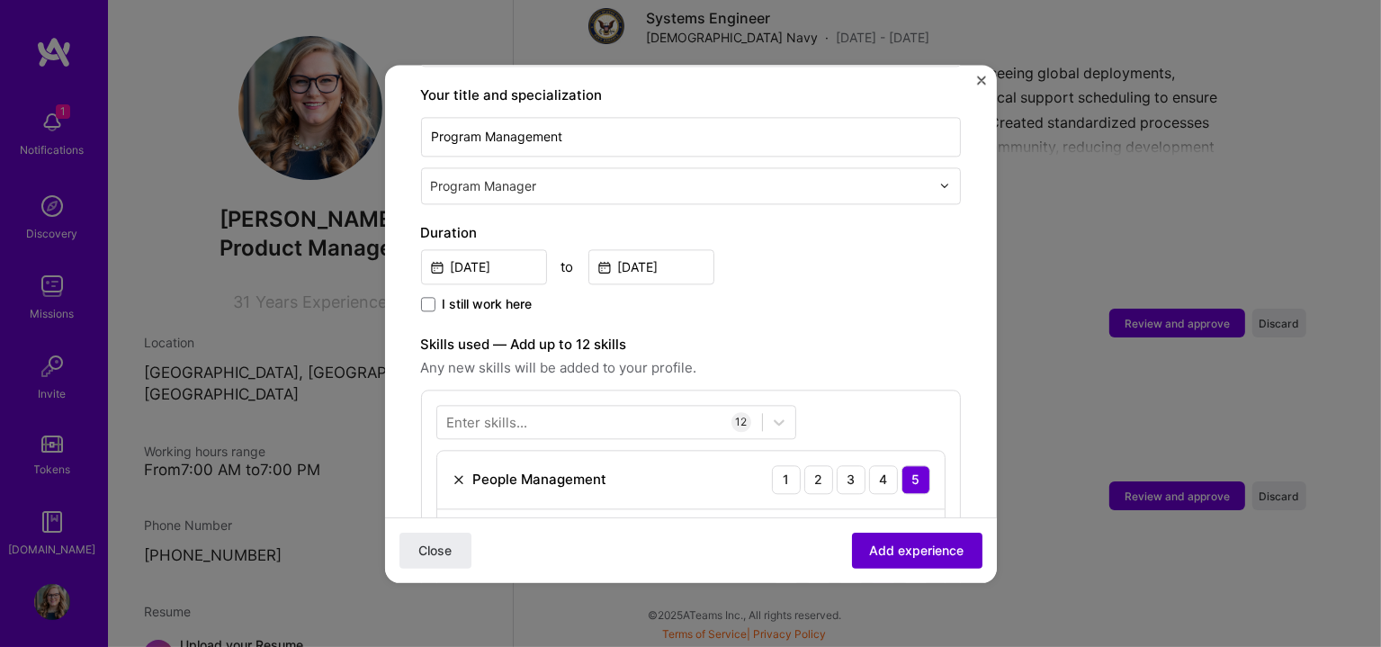
click at [871, 543] on span "Add experience" at bounding box center [917, 550] width 94 height 18
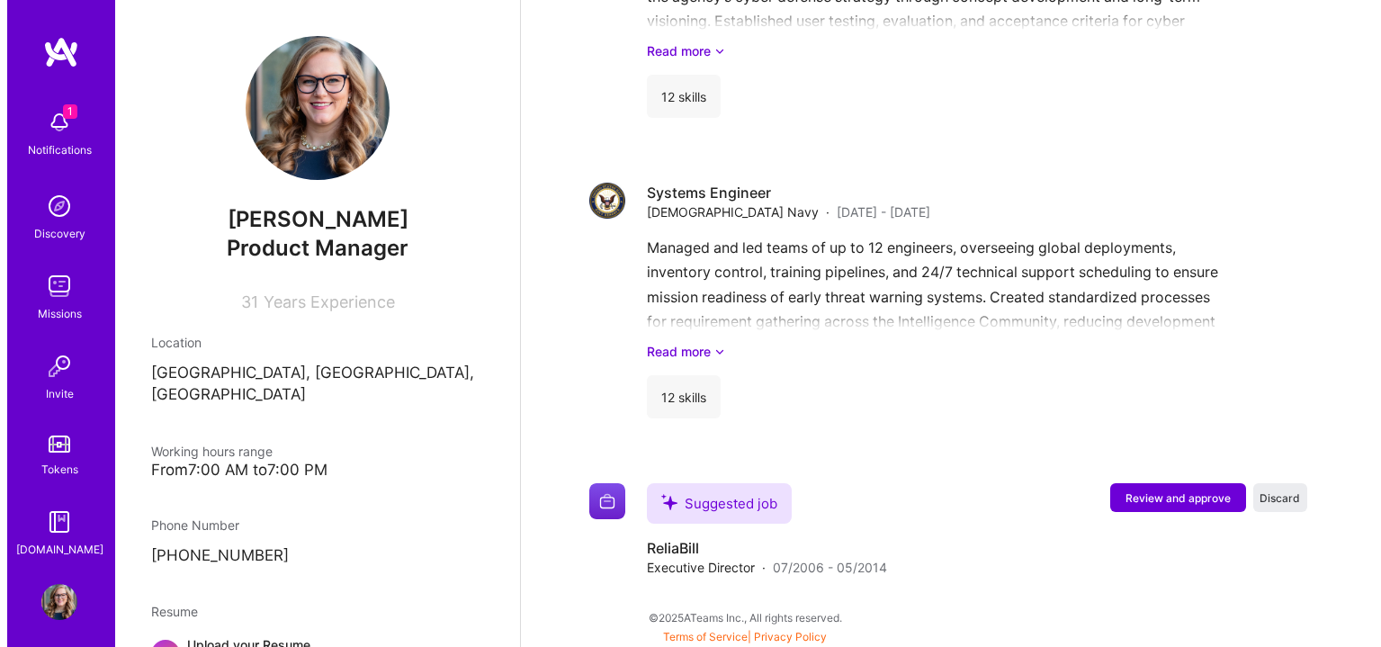
scroll to position [3127, 0]
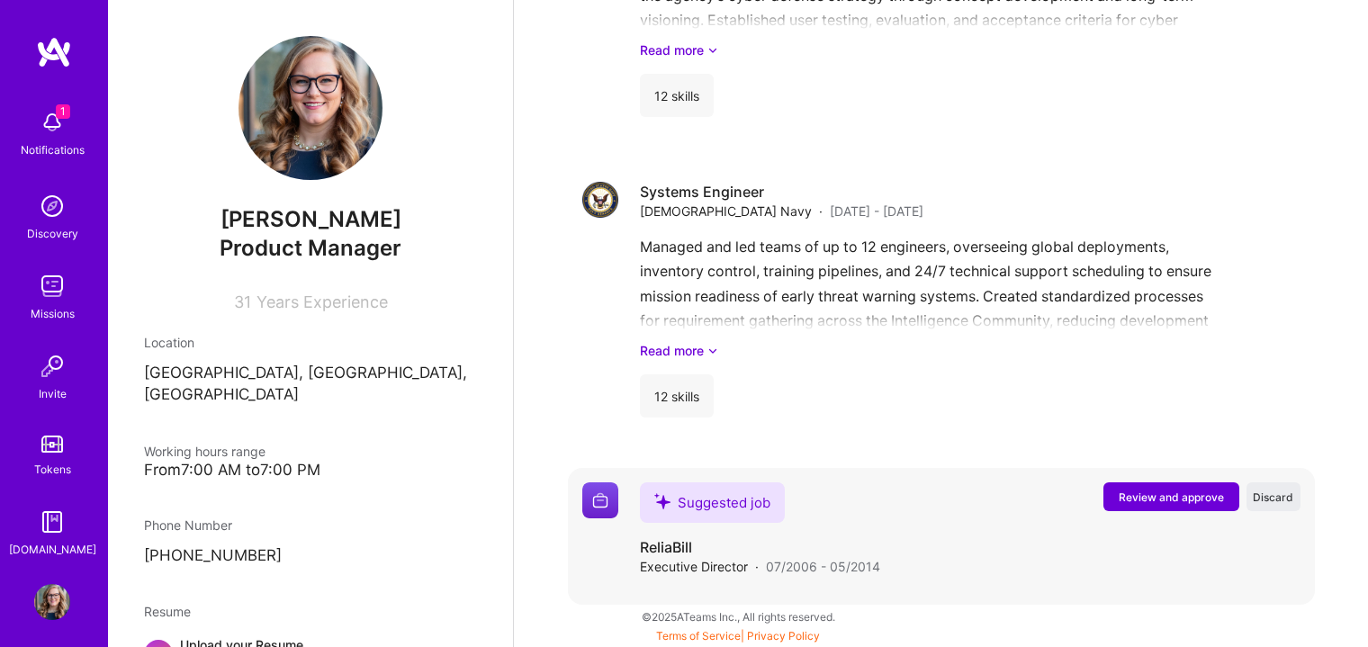
click at [1162, 497] on span "Review and approve" at bounding box center [1170, 496] width 105 height 15
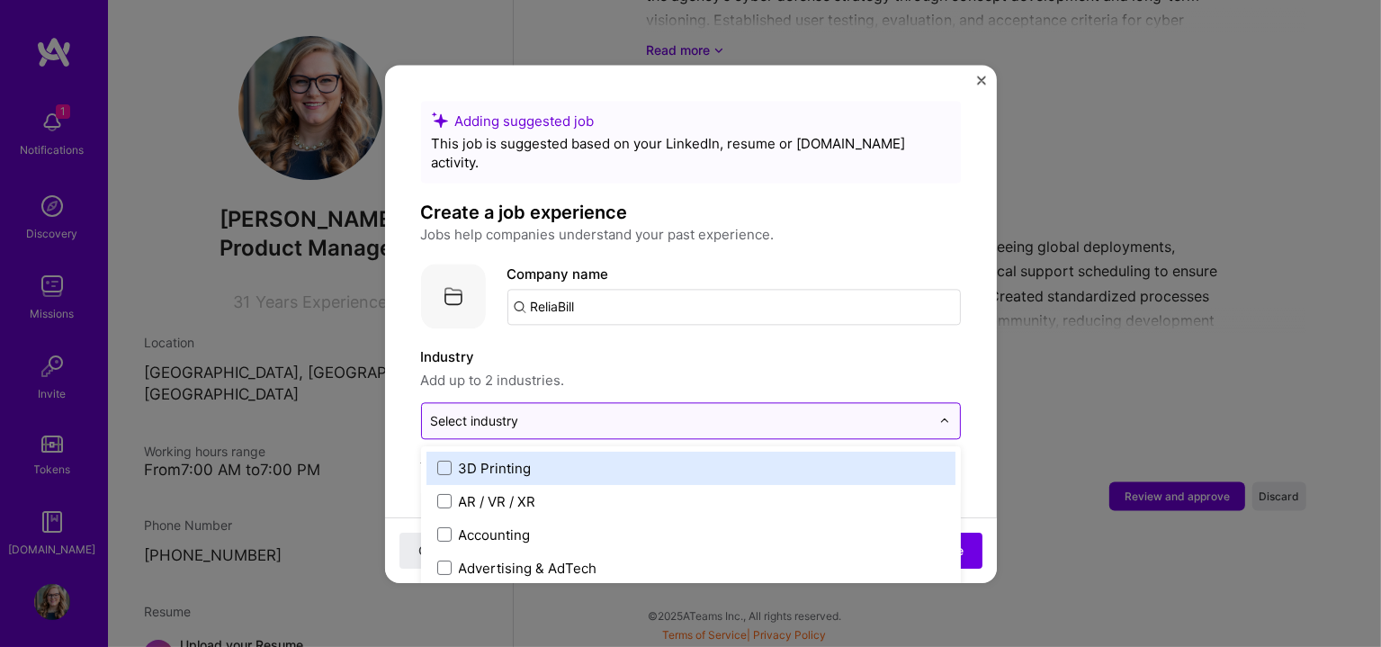
click at [598, 411] on input "text" at bounding box center [680, 420] width 499 height 19
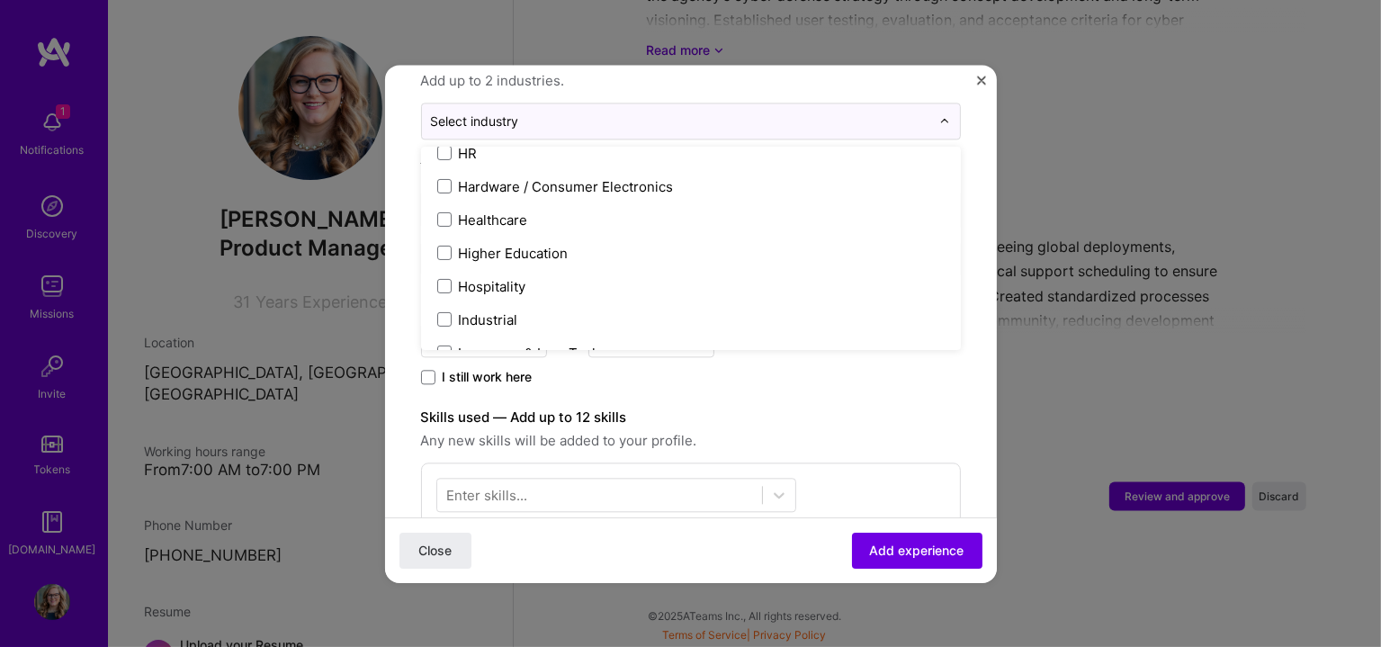
scroll to position [2249, 0]
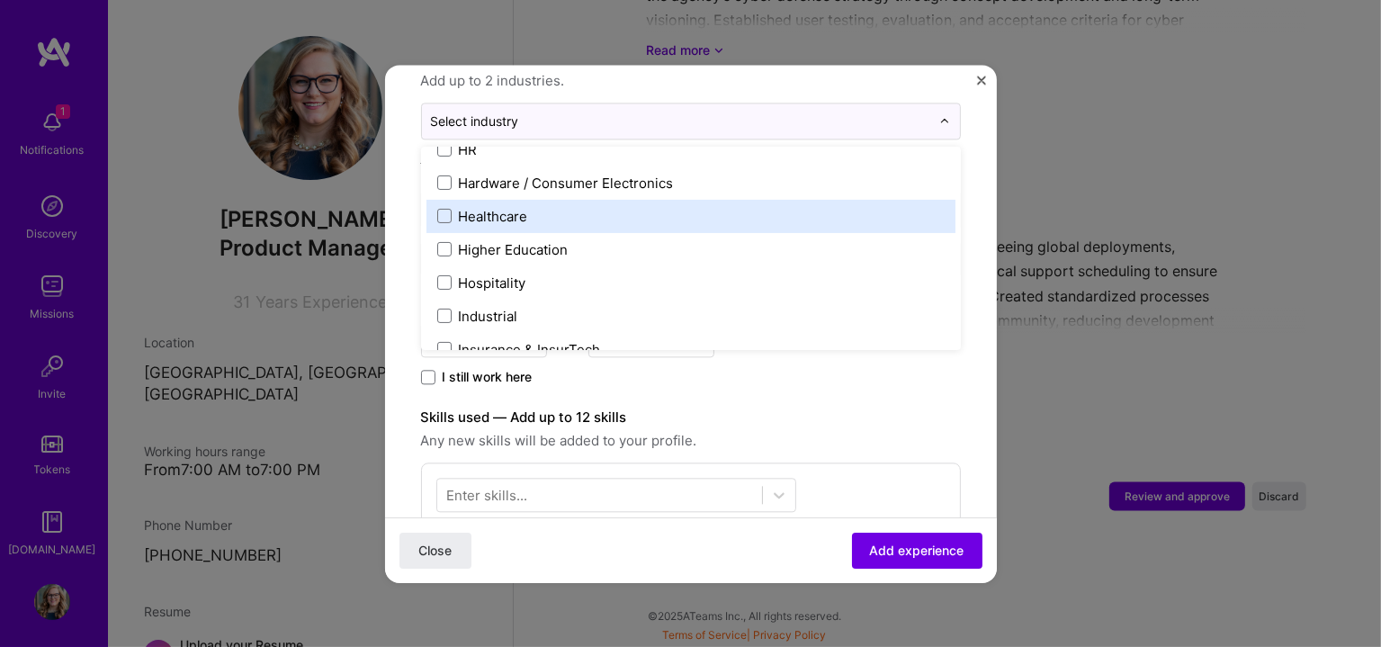
click at [466, 207] on div "Healthcare" at bounding box center [493, 216] width 69 height 19
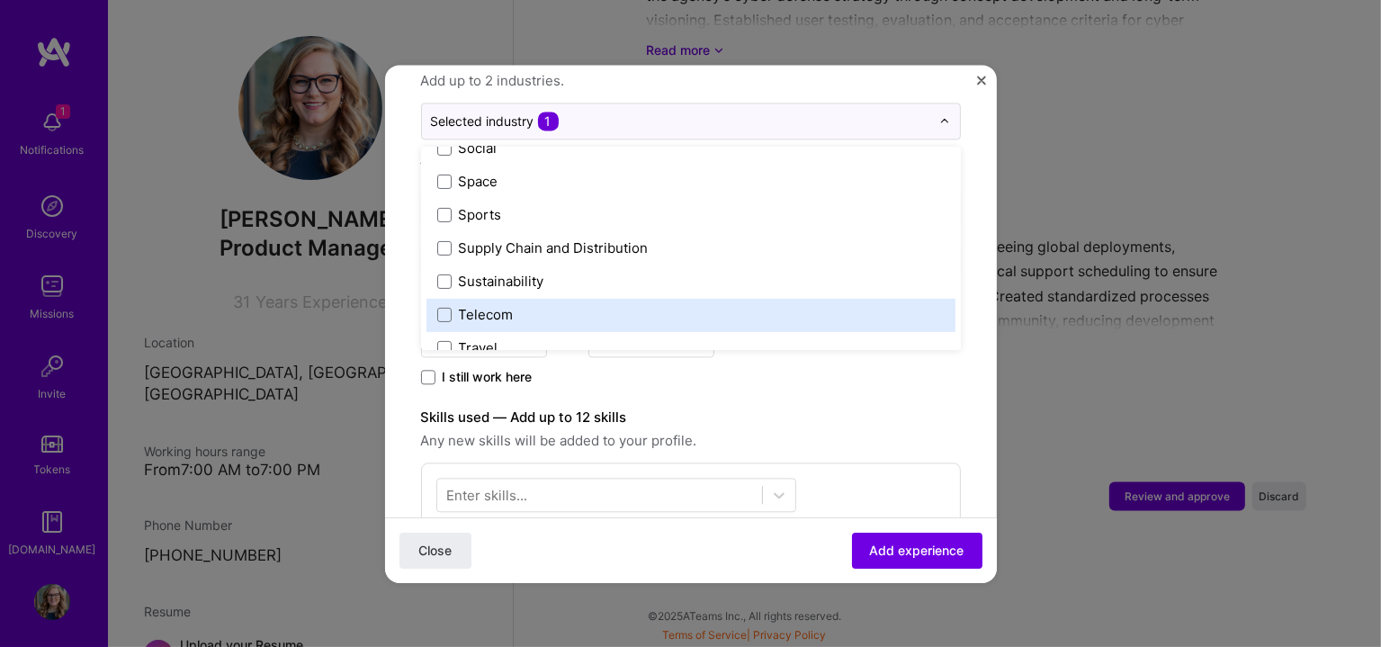
scroll to position [3800, 0]
